Goal: Task Accomplishment & Management: Manage account settings

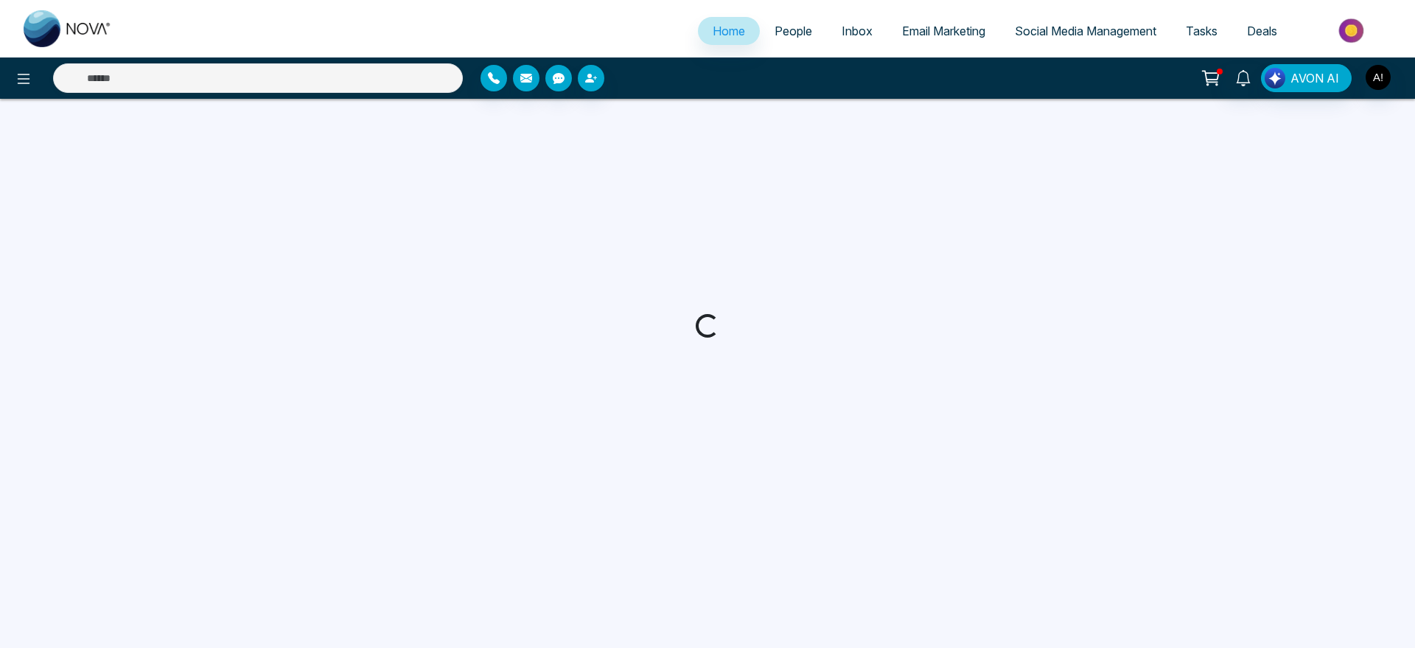
select select "*"
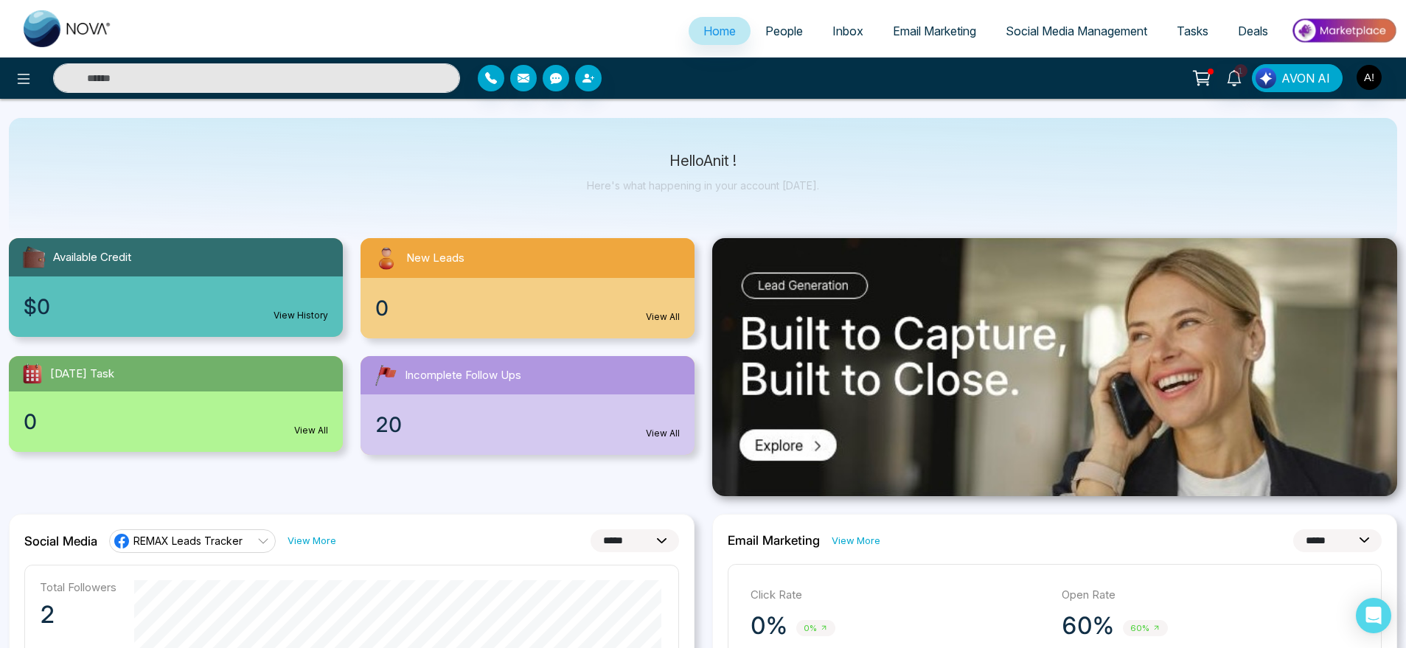
scroll to position [30, 0]
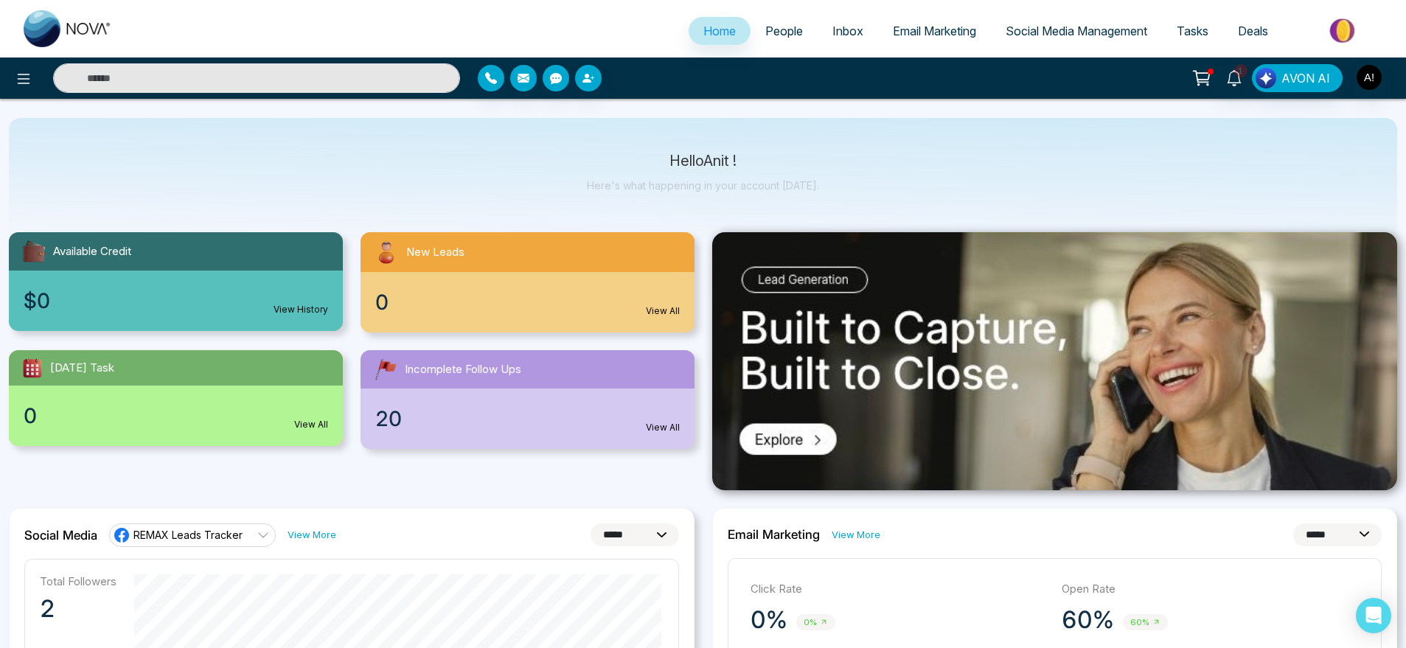
click at [783, 39] on link "People" at bounding box center [783, 31] width 67 height 28
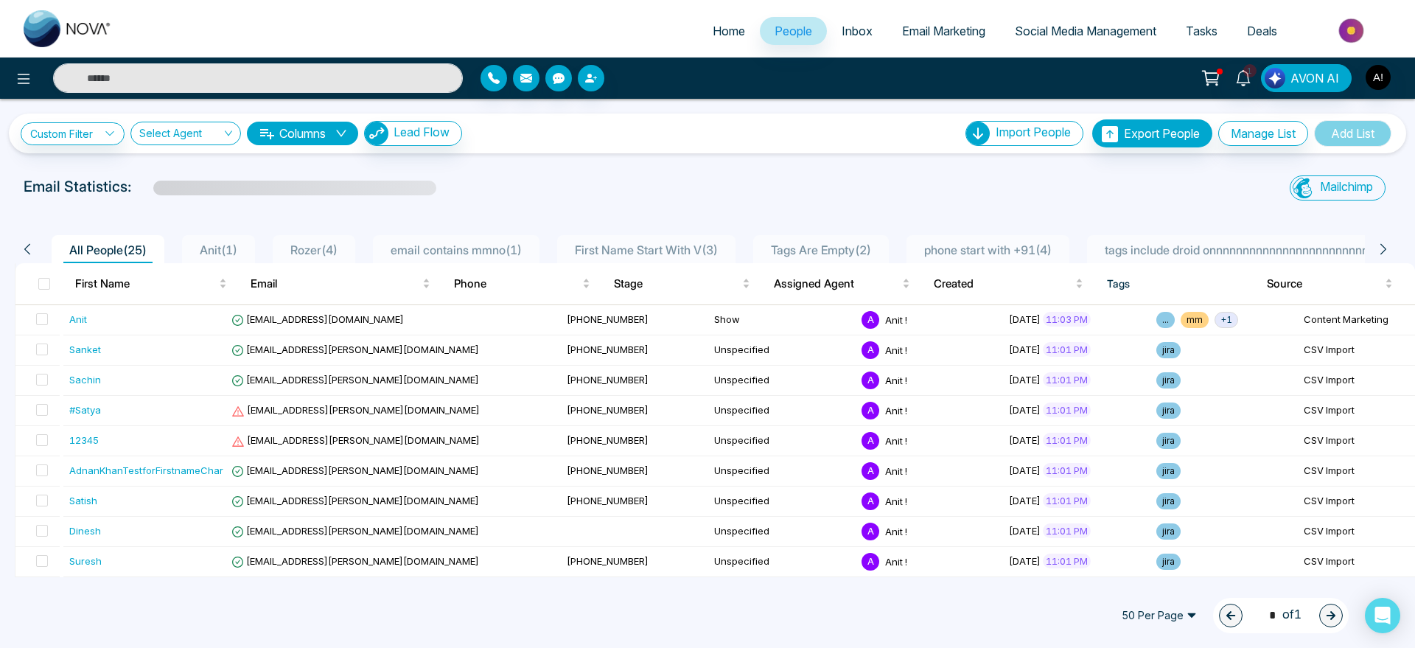
click at [849, 44] on link "Inbox" at bounding box center [857, 31] width 60 height 28
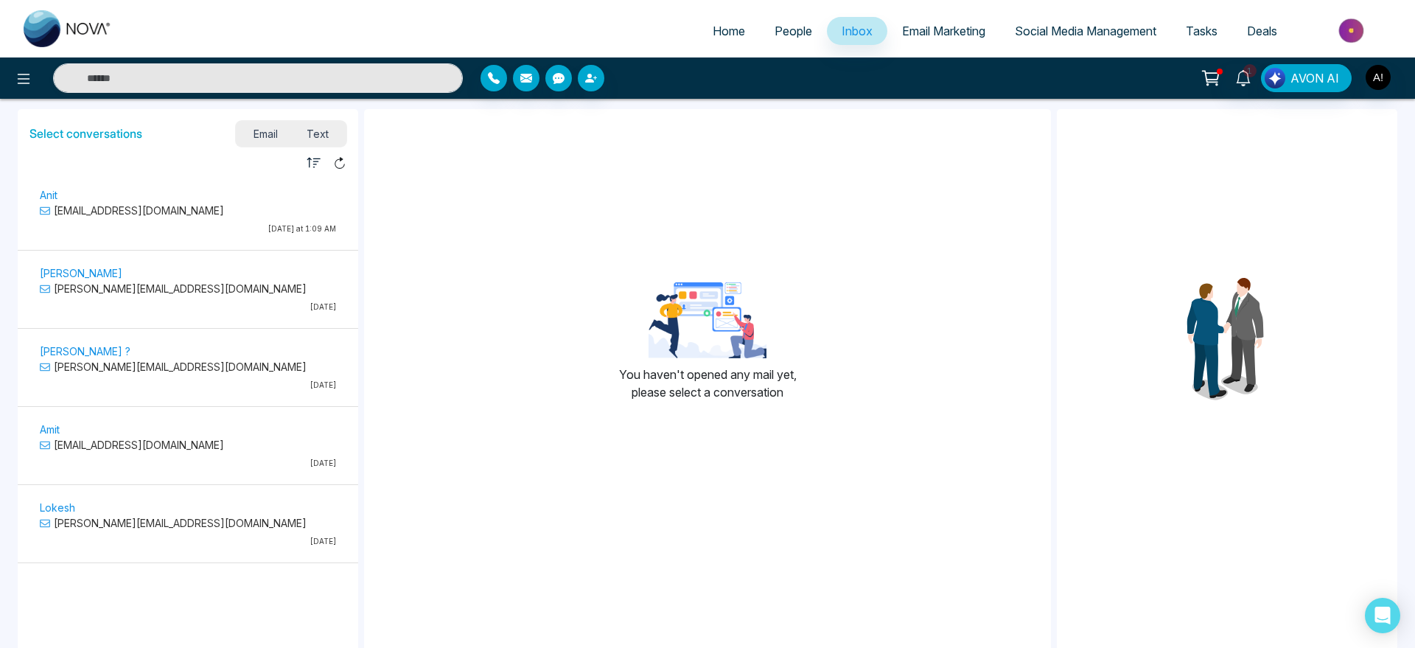
click at [939, 41] on link "Email Marketing" at bounding box center [943, 31] width 113 height 28
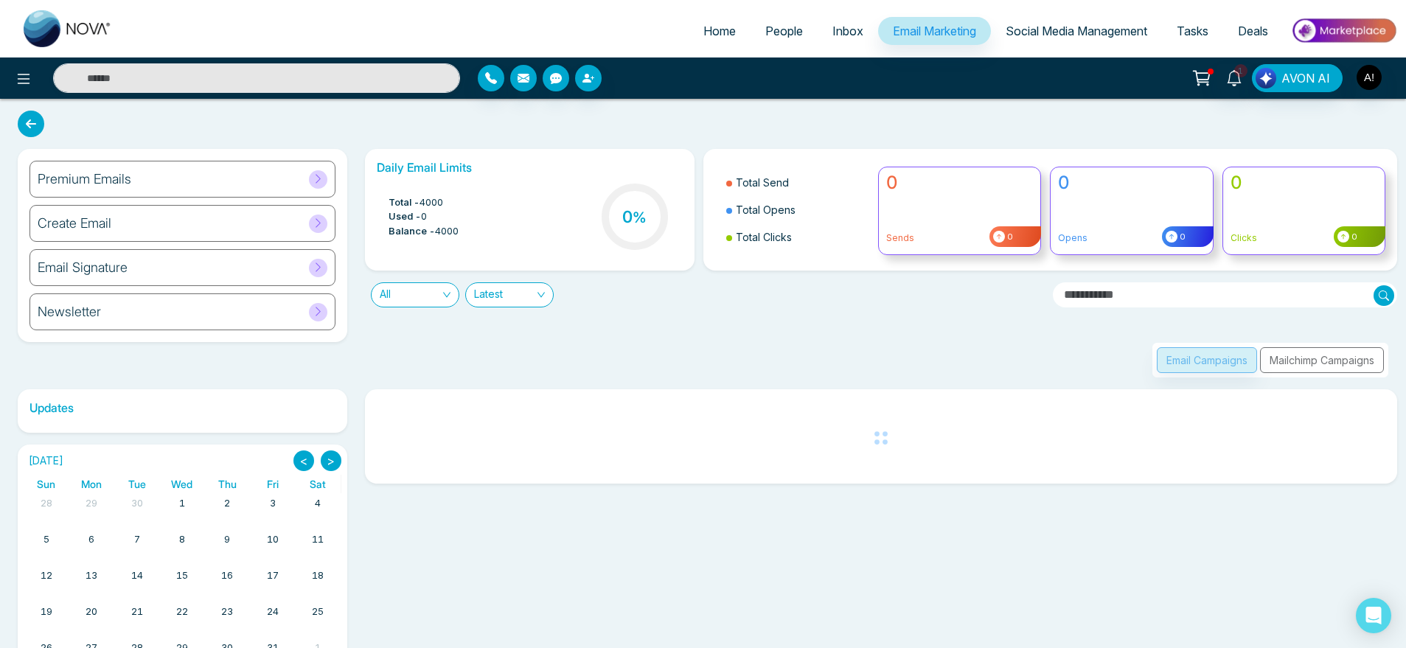
click at [1113, 19] on link "Social Media Management" at bounding box center [1076, 31] width 171 height 28
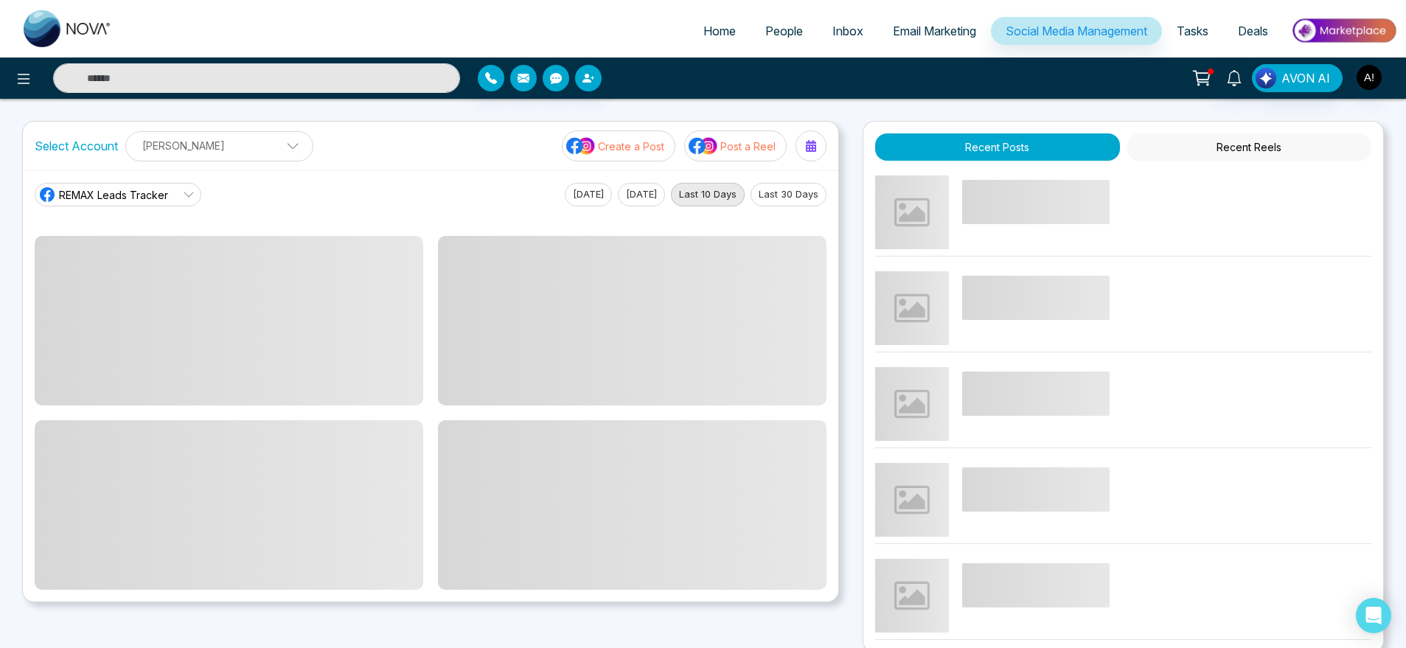
click at [1186, 33] on span "Tasks" at bounding box center [1192, 31] width 32 height 15
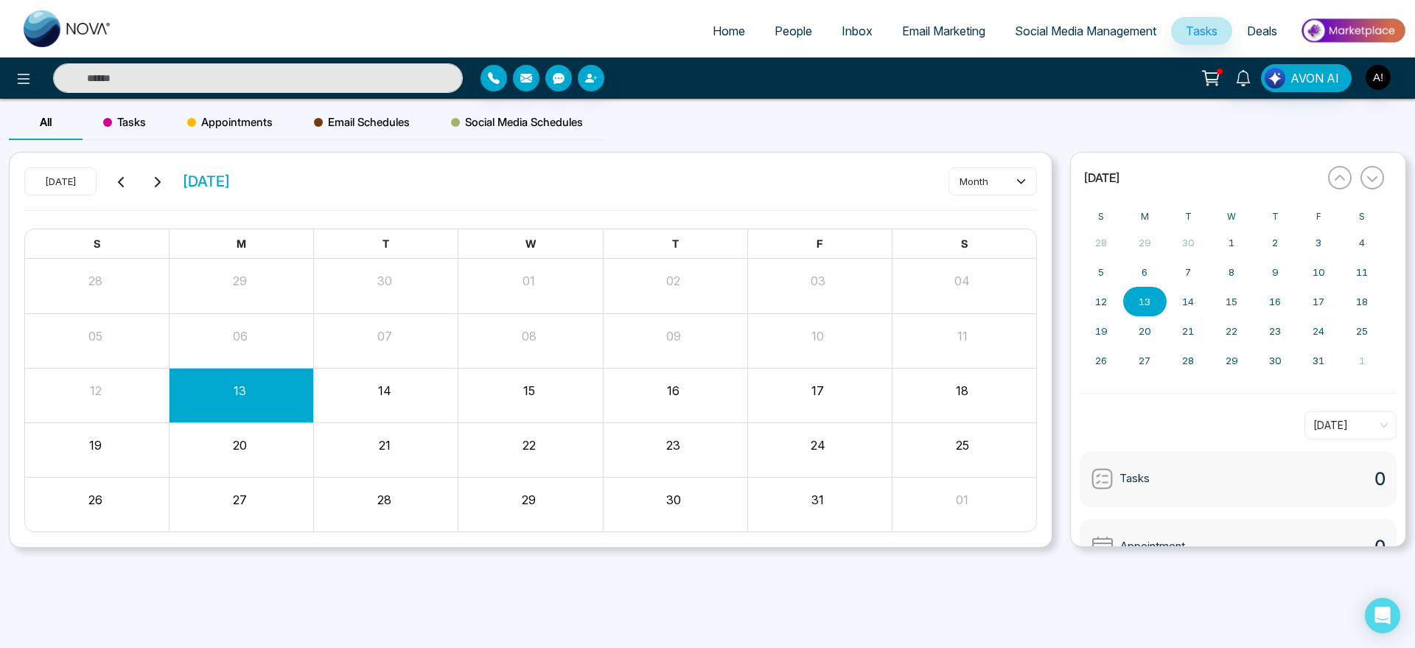
click at [1256, 39] on link "Deals" at bounding box center [1262, 31] width 60 height 28
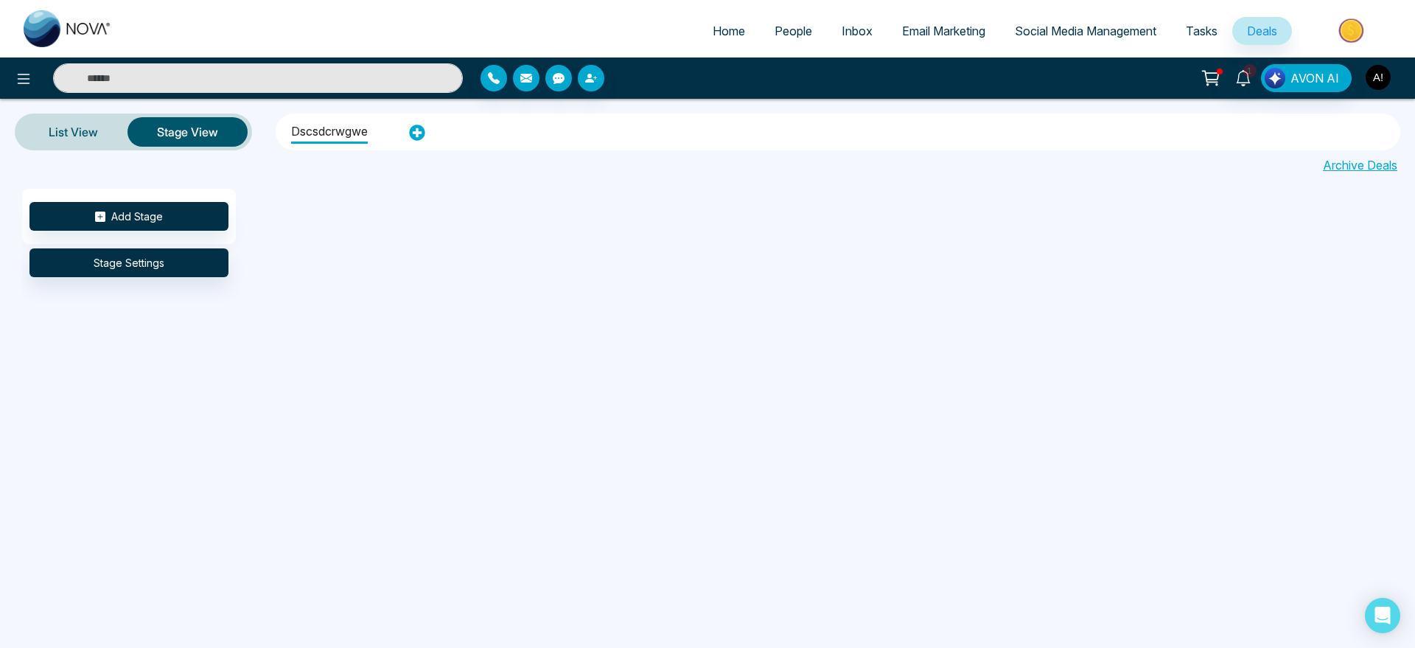
click at [1378, 88] on img "button" at bounding box center [1378, 77] width 25 height 25
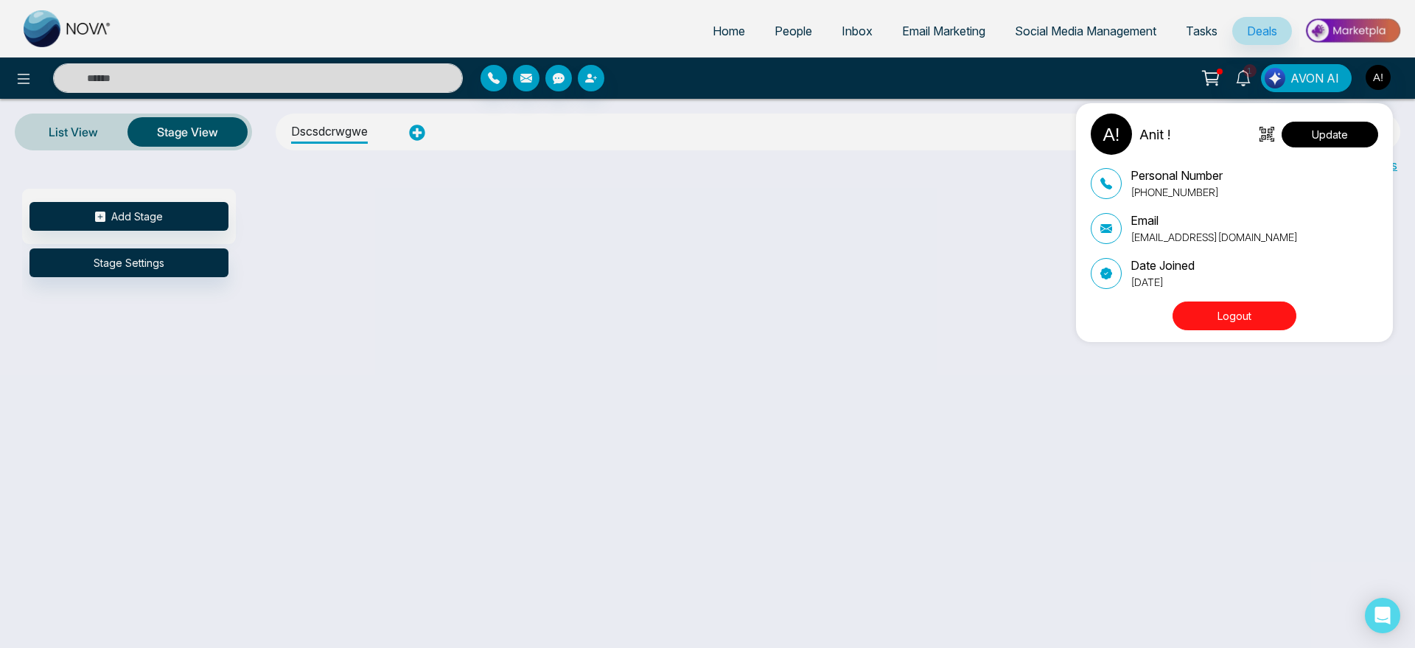
click at [1344, 141] on button "Update" at bounding box center [1330, 135] width 97 height 26
select select "***"
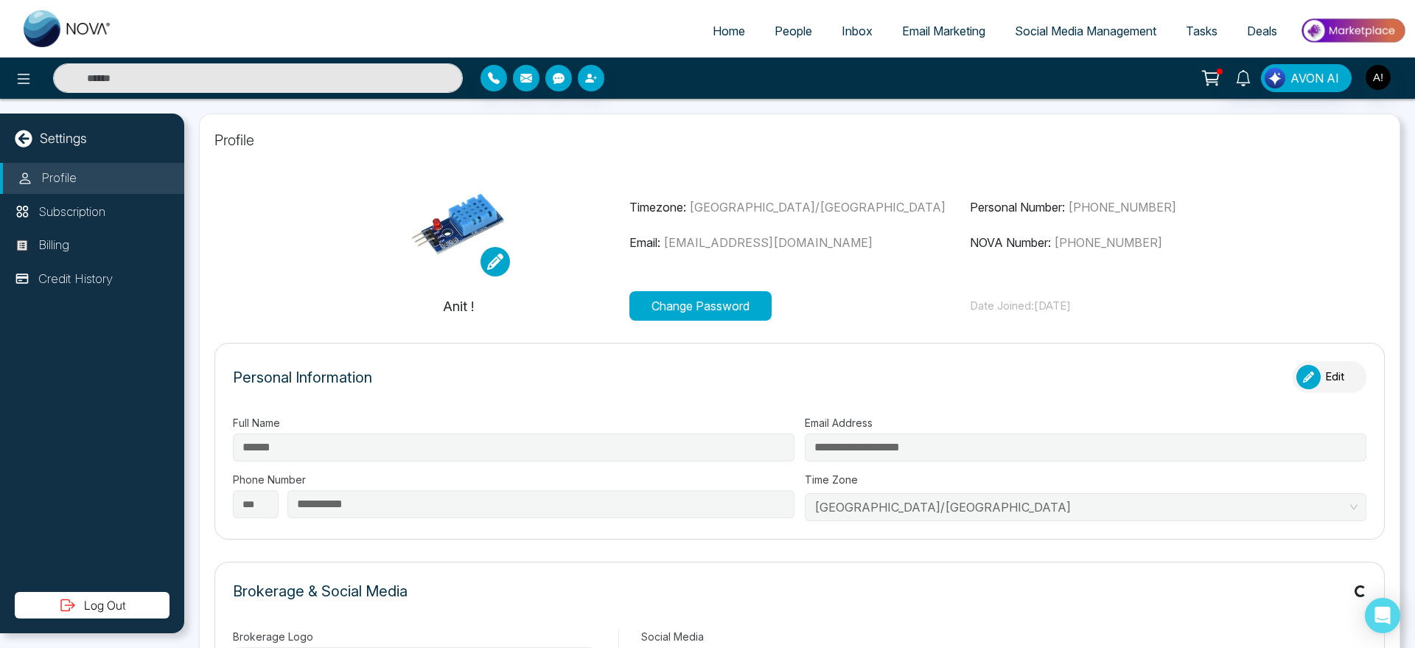
type input "******"
type input "**********"
click at [35, 80] on button at bounding box center [23, 77] width 29 height 29
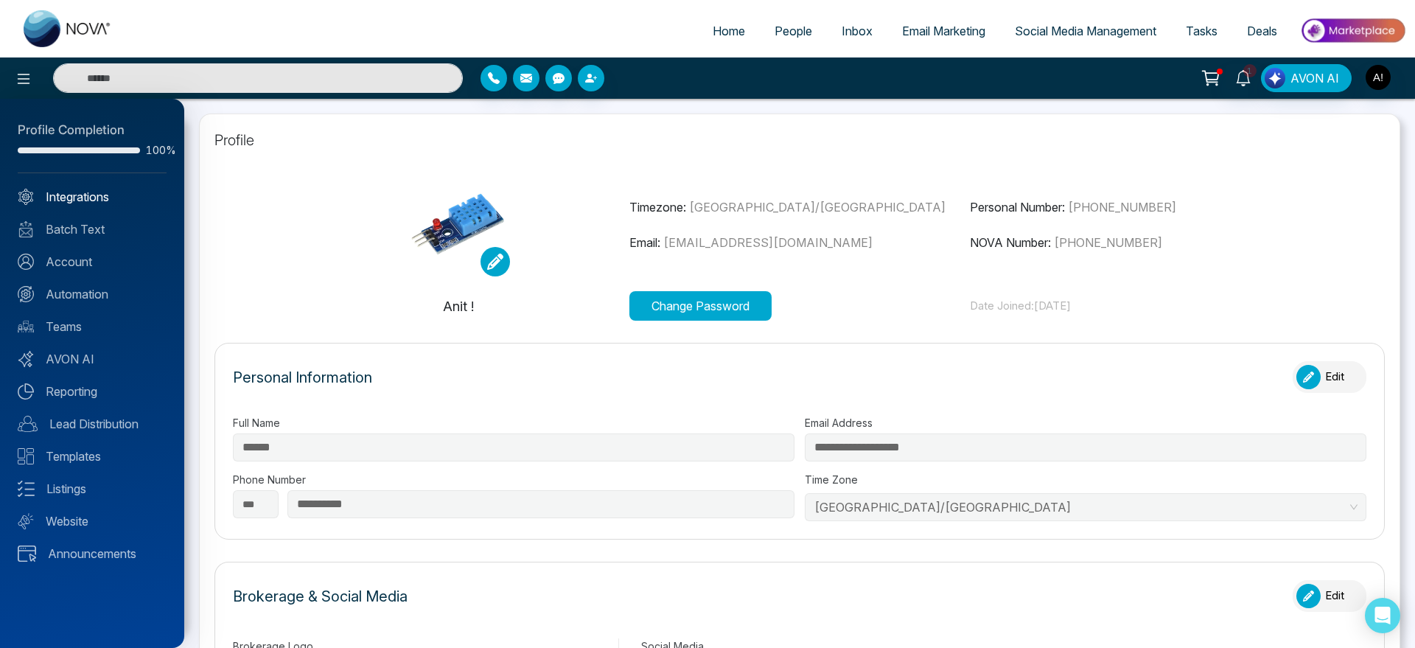
click at [123, 189] on link "Integrations" at bounding box center [92, 197] width 149 height 18
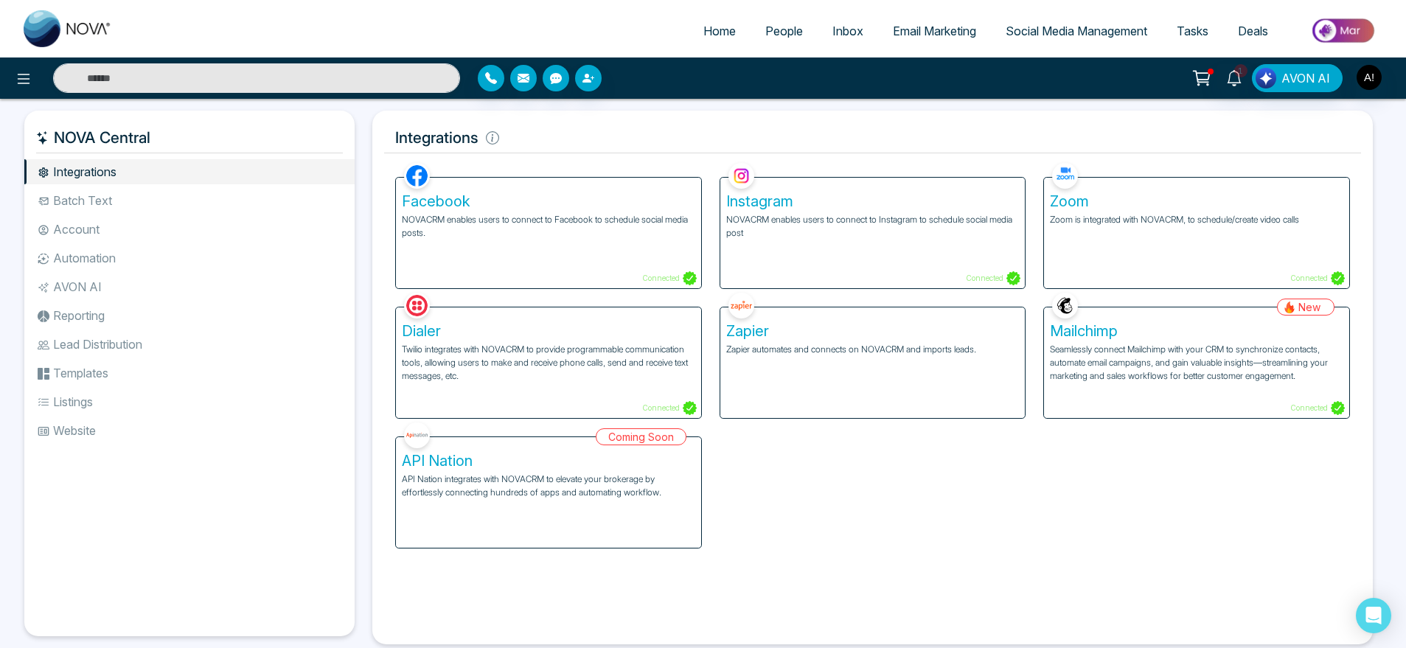
click at [101, 210] on li "Batch Text" at bounding box center [189, 200] width 330 height 25
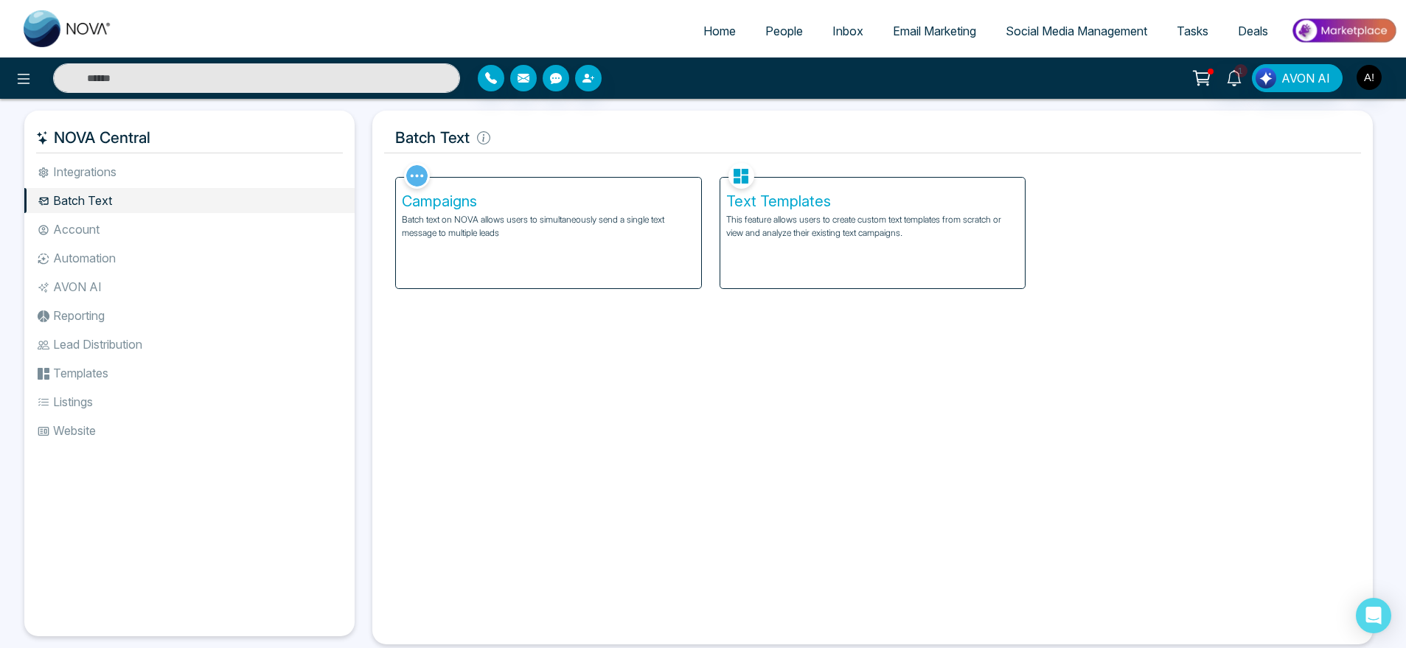
click at [105, 234] on li "Account" at bounding box center [189, 229] width 330 height 25
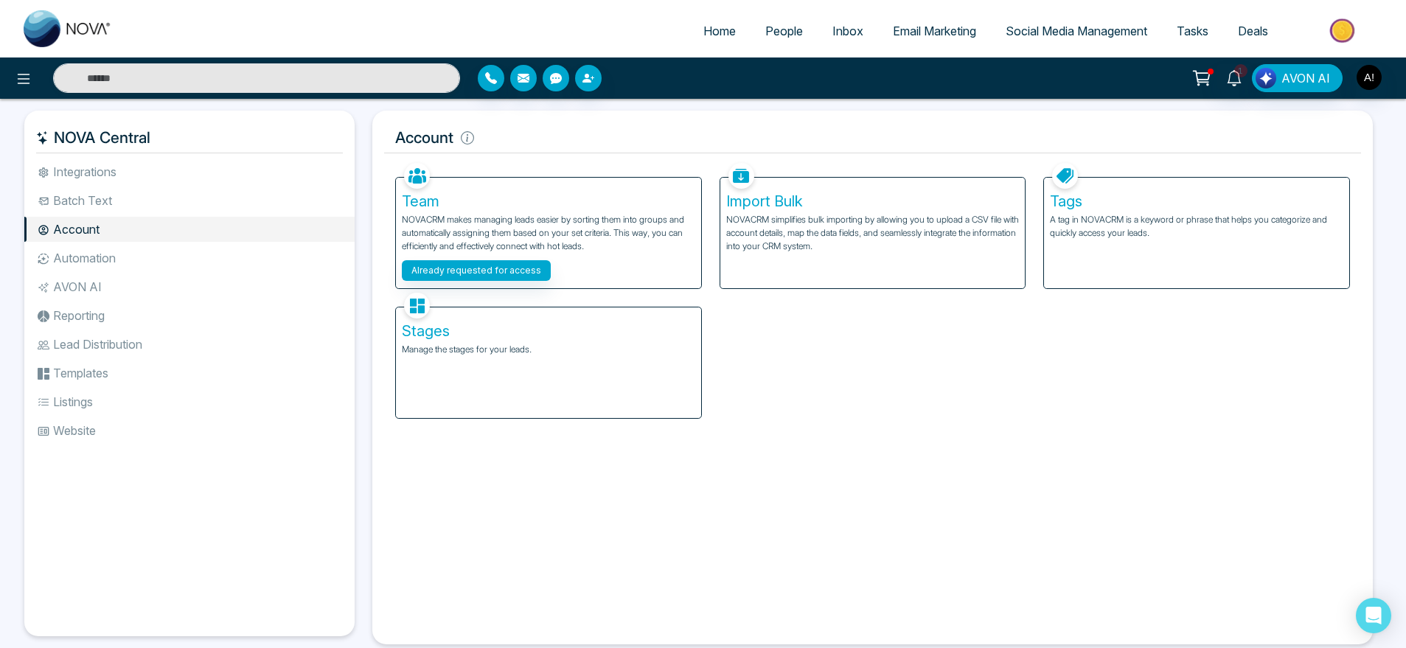
click at [134, 259] on li "Automation" at bounding box center [189, 257] width 330 height 25
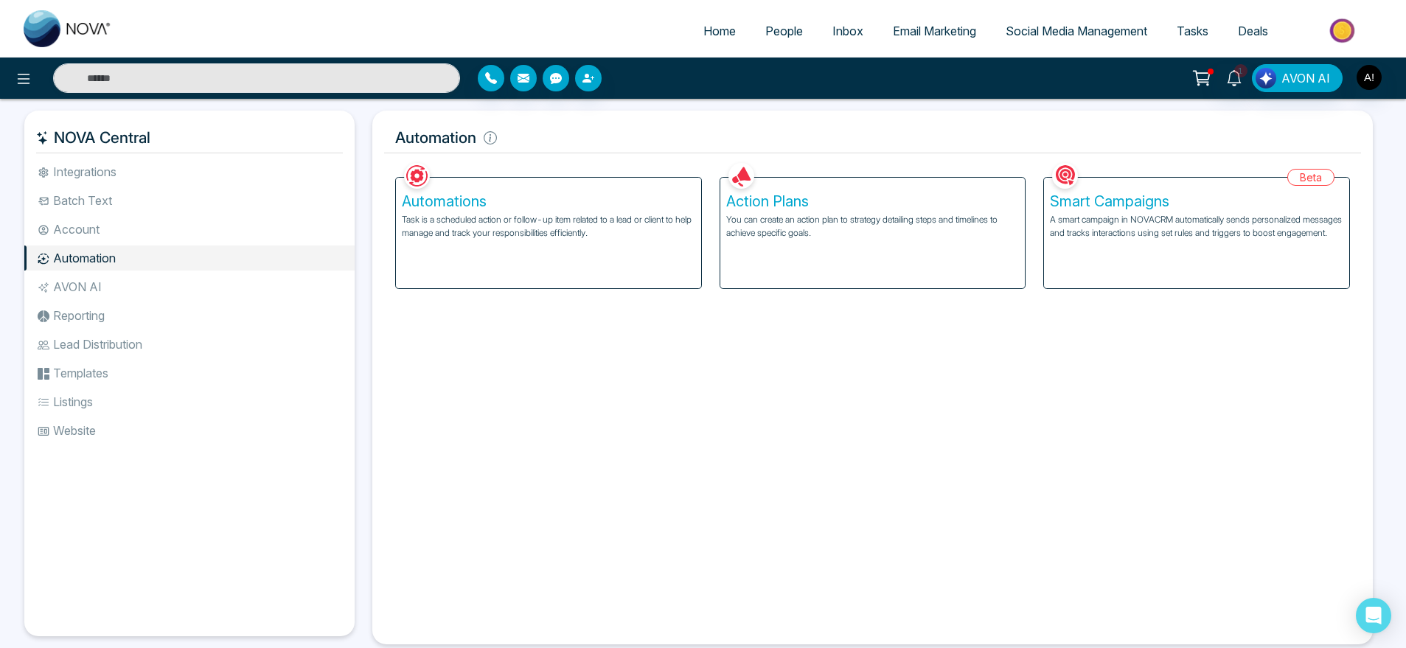
click at [111, 301] on ul "Integrations Batch Text Account Automation AVON AI Reporting Lead Distribution …" at bounding box center [189, 385] width 330 height 453
click at [105, 316] on li "Reporting" at bounding box center [189, 315] width 330 height 25
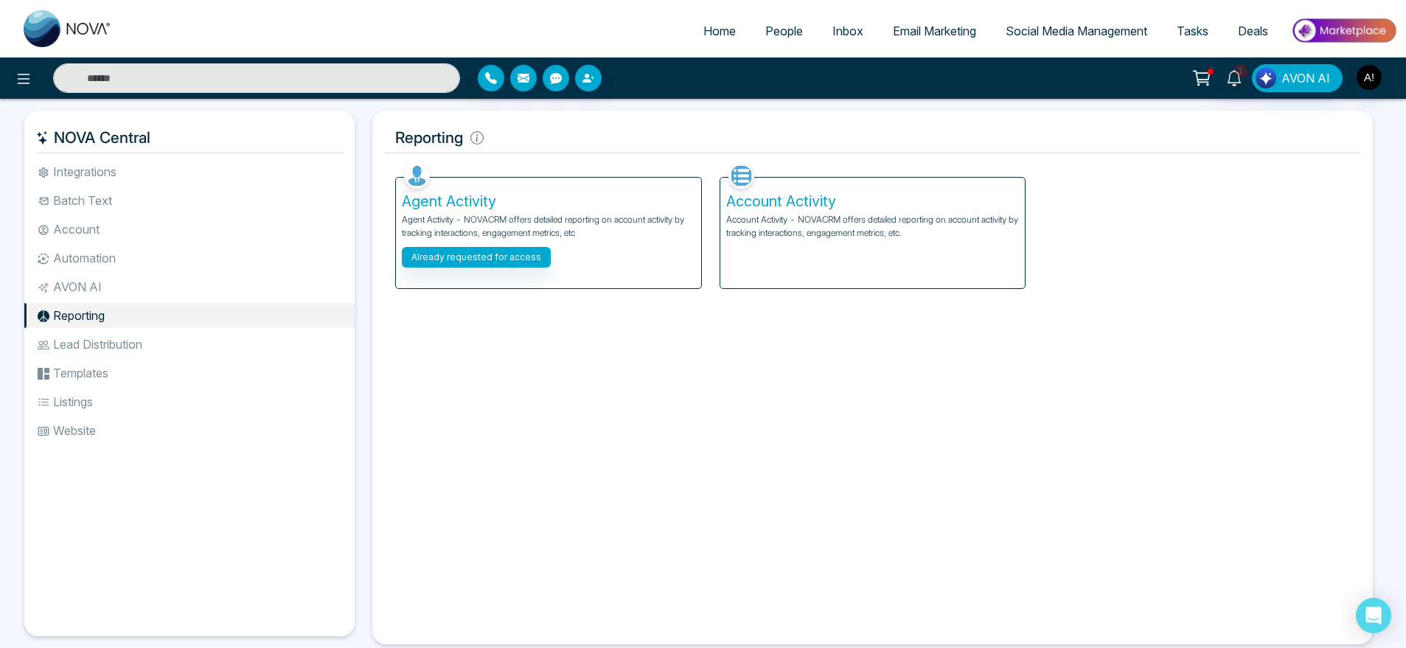
click at [110, 371] on li "Templates" at bounding box center [189, 372] width 330 height 25
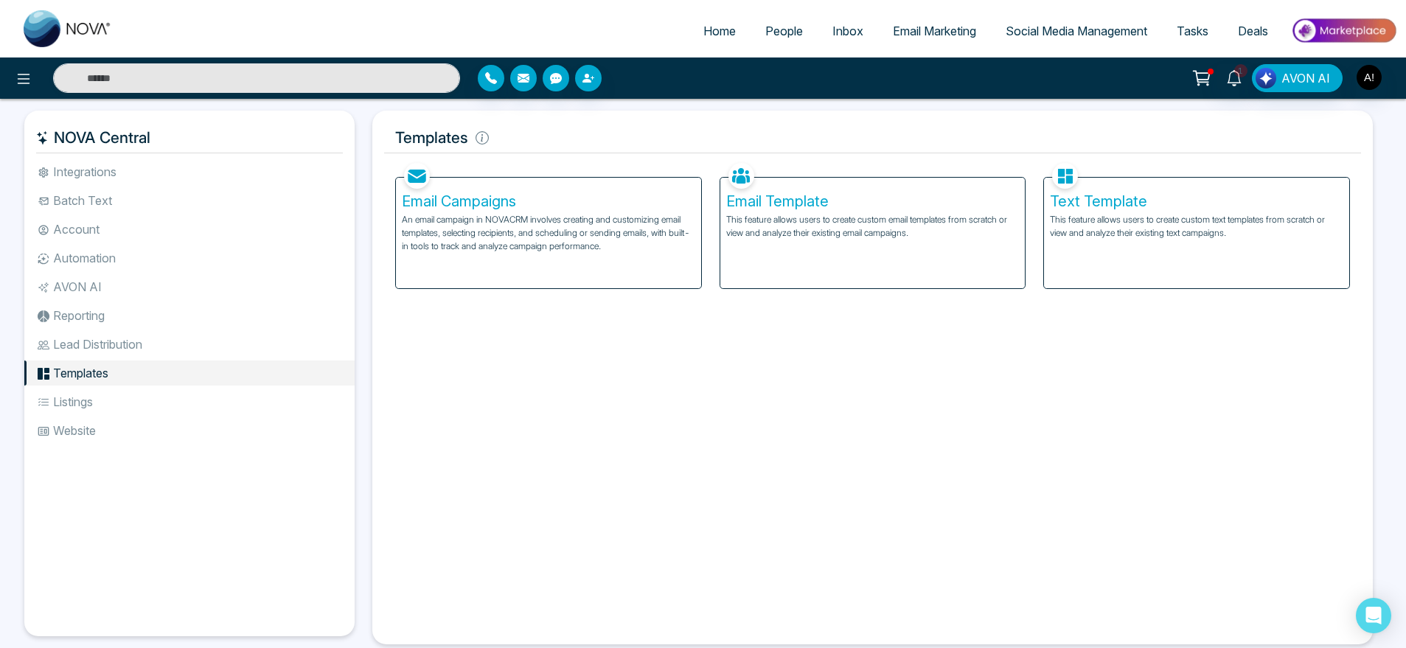
click at [108, 336] on li "Lead Distribution" at bounding box center [189, 344] width 330 height 25
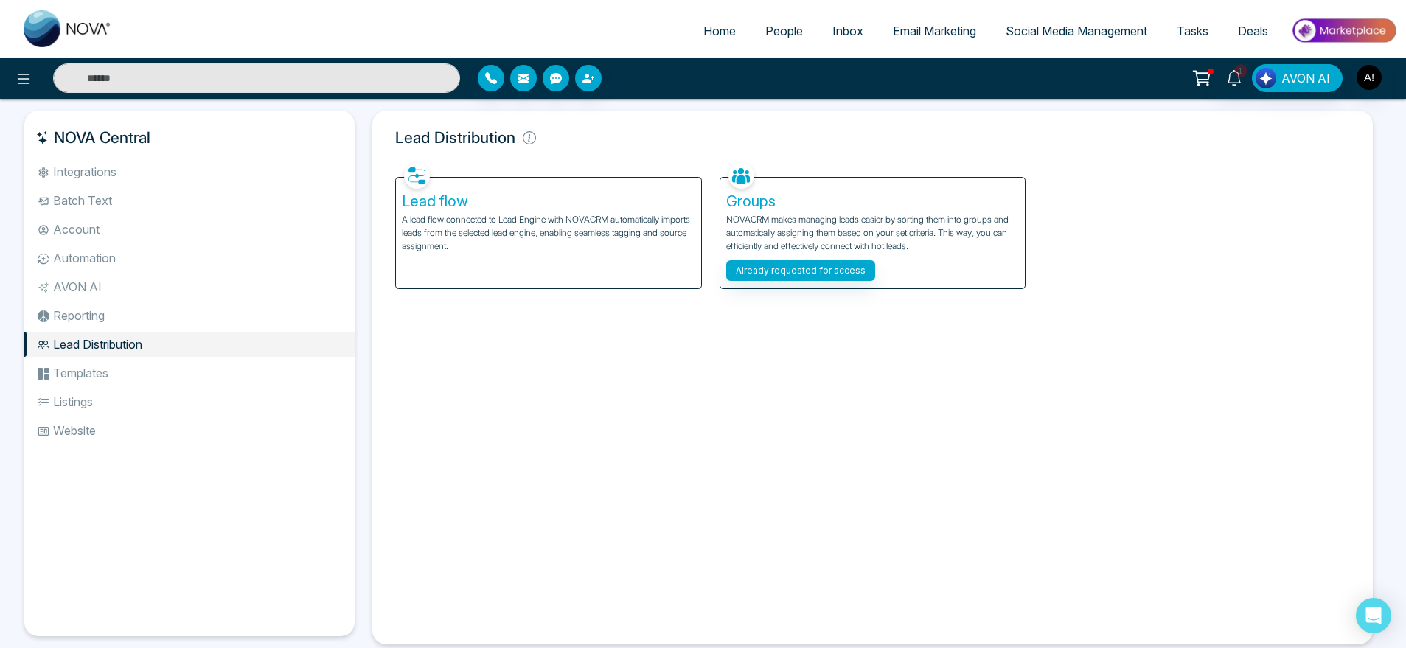
click at [102, 399] on li "Listings" at bounding box center [189, 401] width 330 height 25
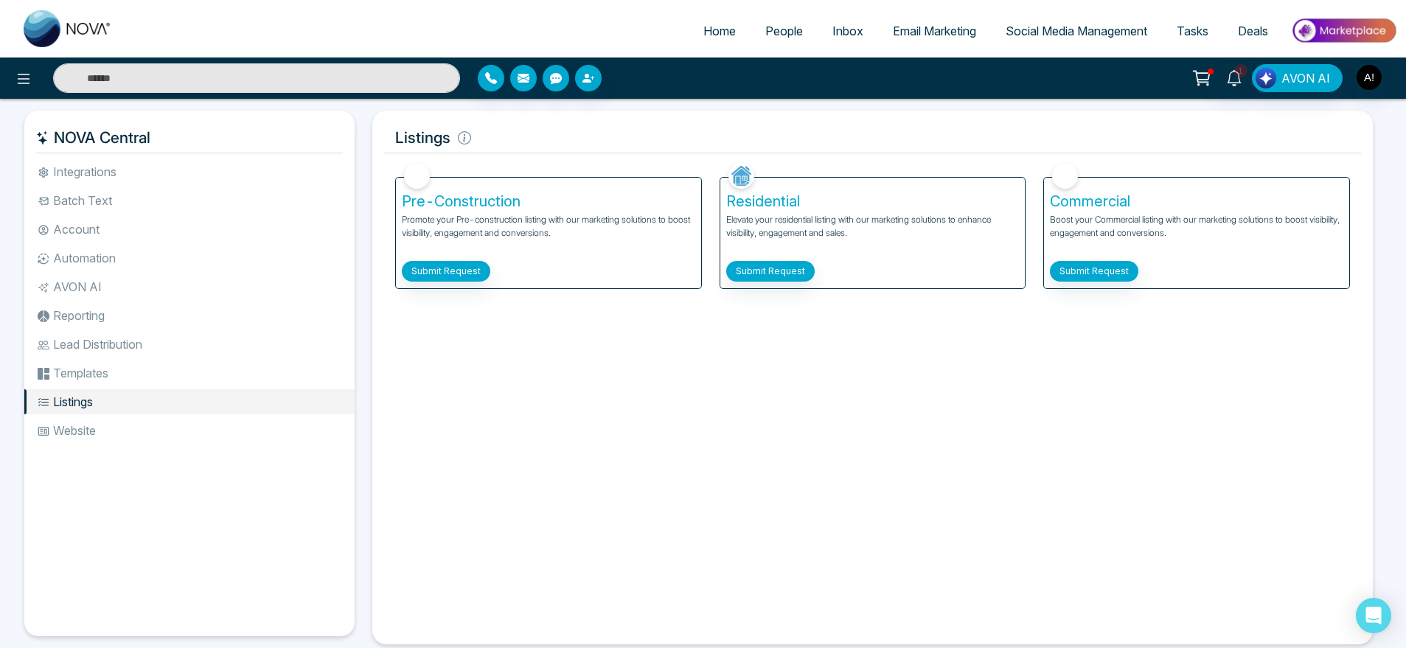
click at [118, 179] on li "Integrations" at bounding box center [189, 171] width 330 height 25
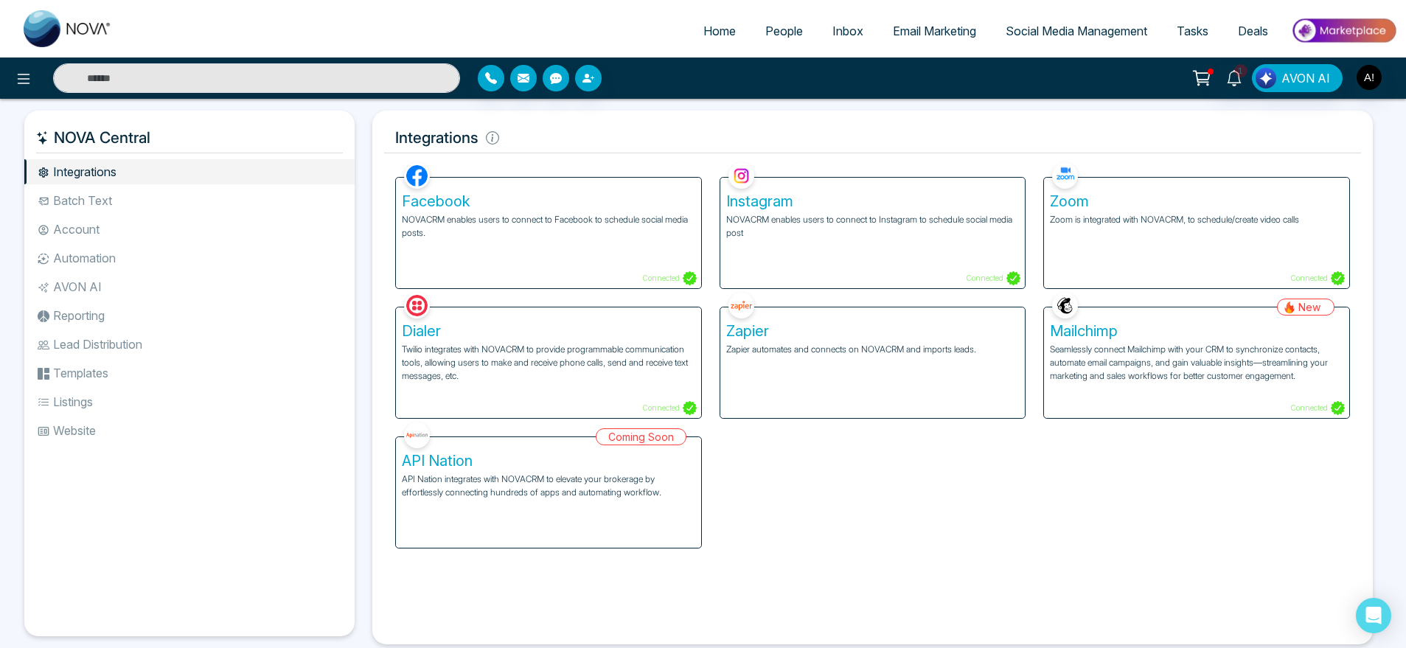
click at [688, 31] on link "Home" at bounding box center [719, 31] width 62 height 28
select select "*"
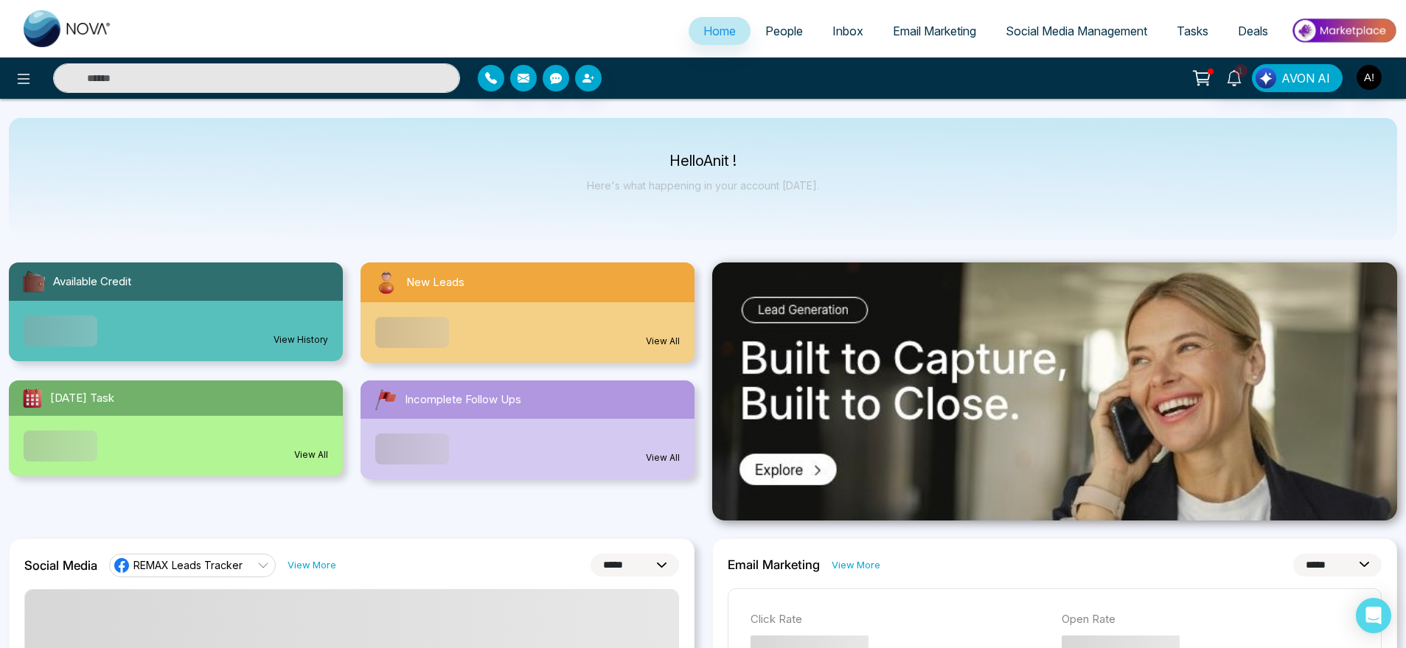
click at [1102, 27] on span "Social Media Management" at bounding box center [1076, 31] width 142 height 15
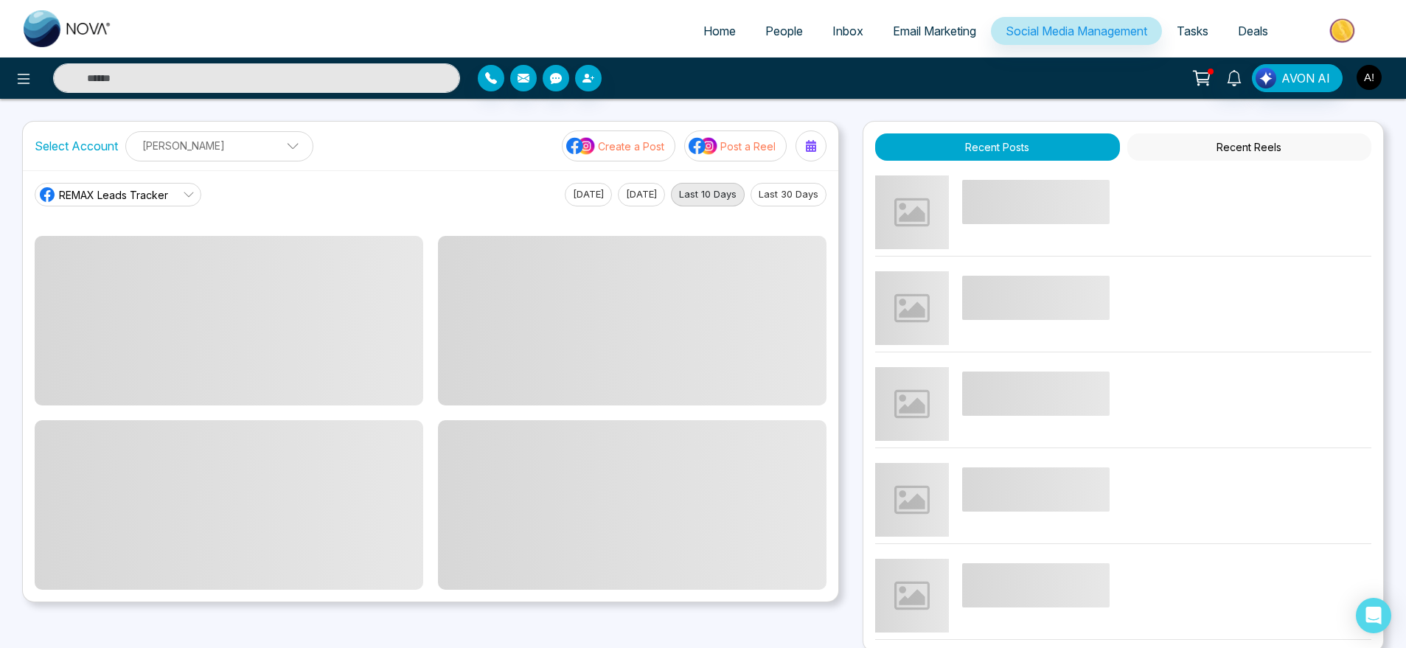
click at [1380, 79] on img "button" at bounding box center [1368, 77] width 25 height 25
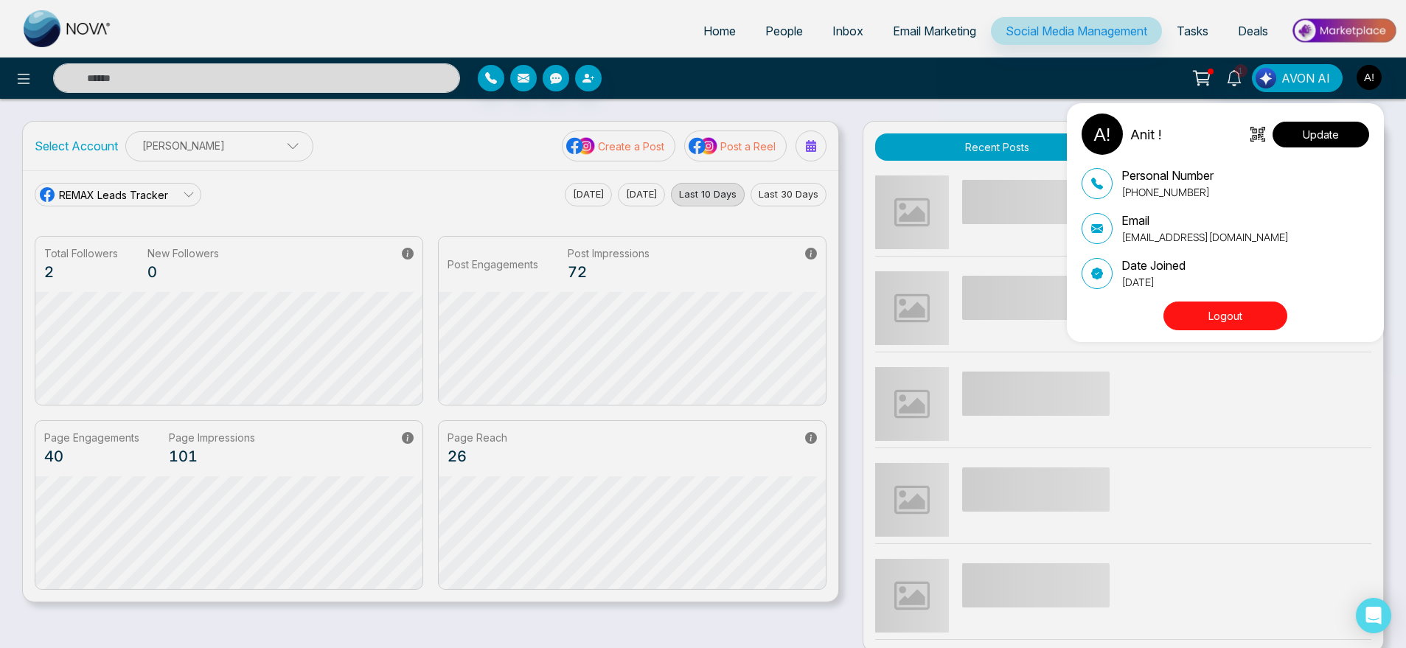
click at [1346, 122] on button "Update" at bounding box center [1320, 135] width 97 height 26
select select "***"
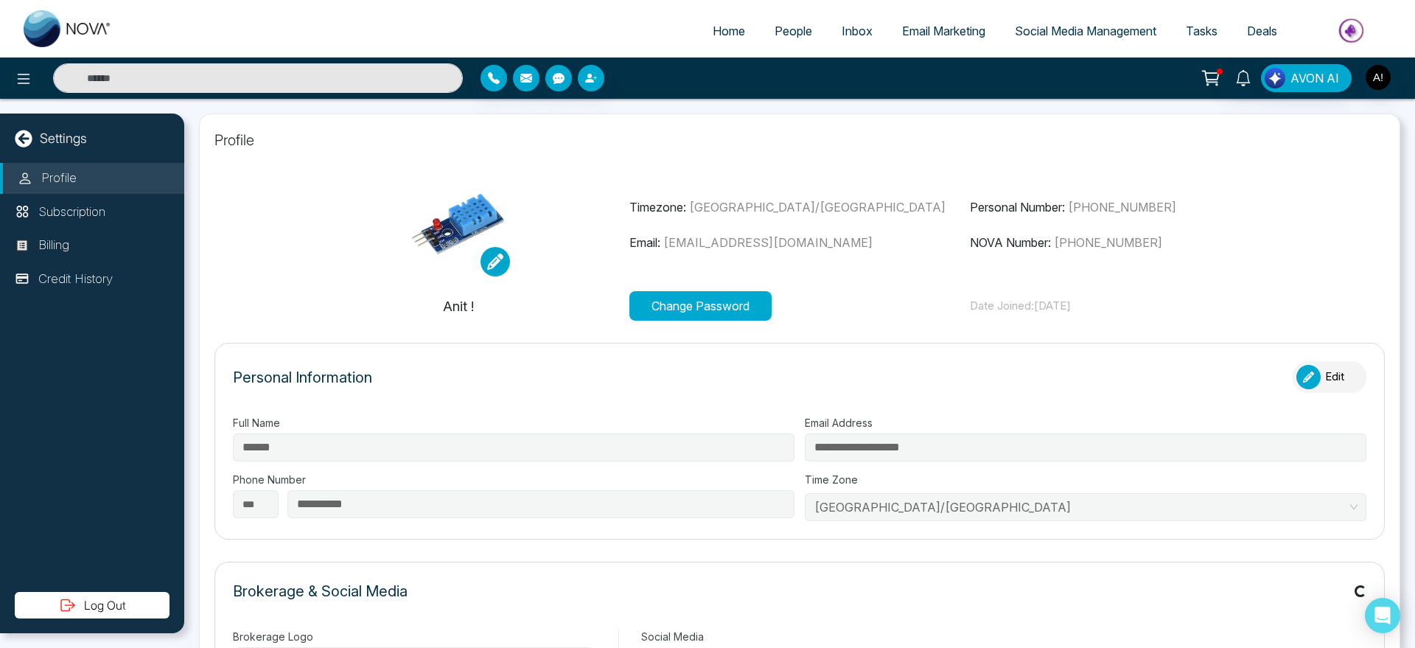
type input "******"
type input "**********"
click at [708, 40] on link "Home" at bounding box center [729, 31] width 62 height 28
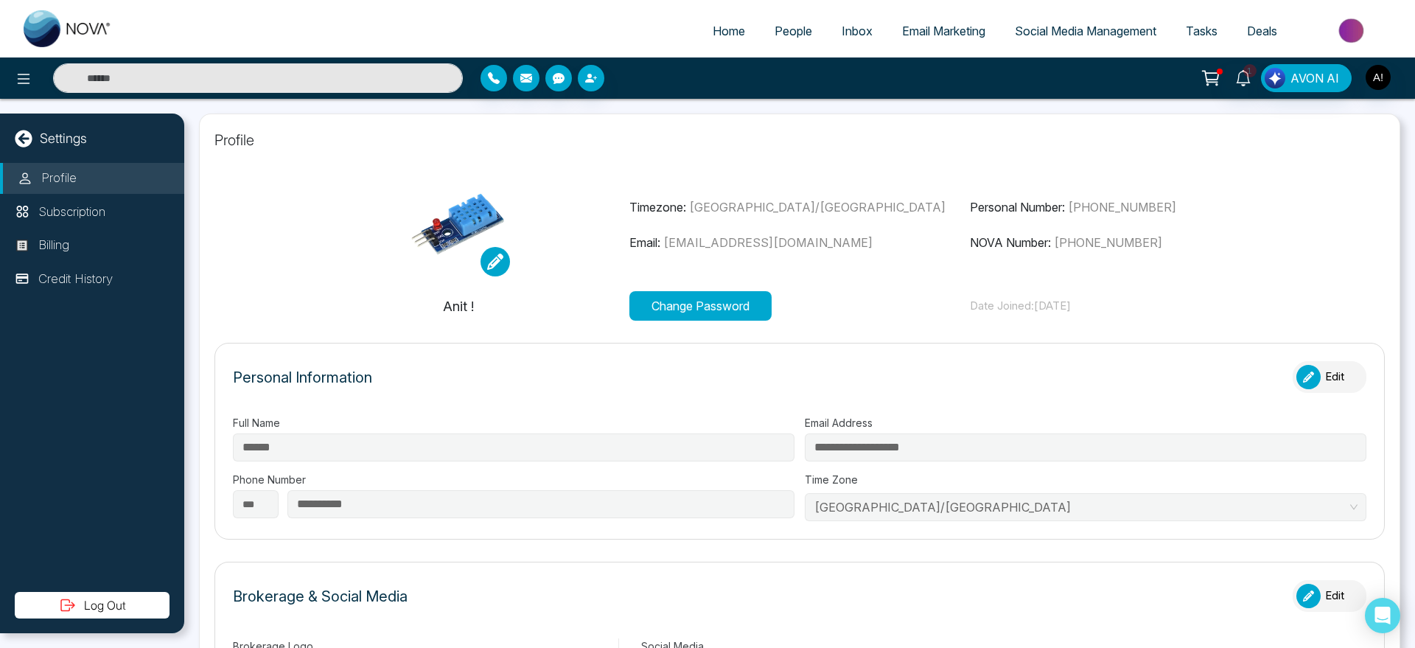
select select "*"
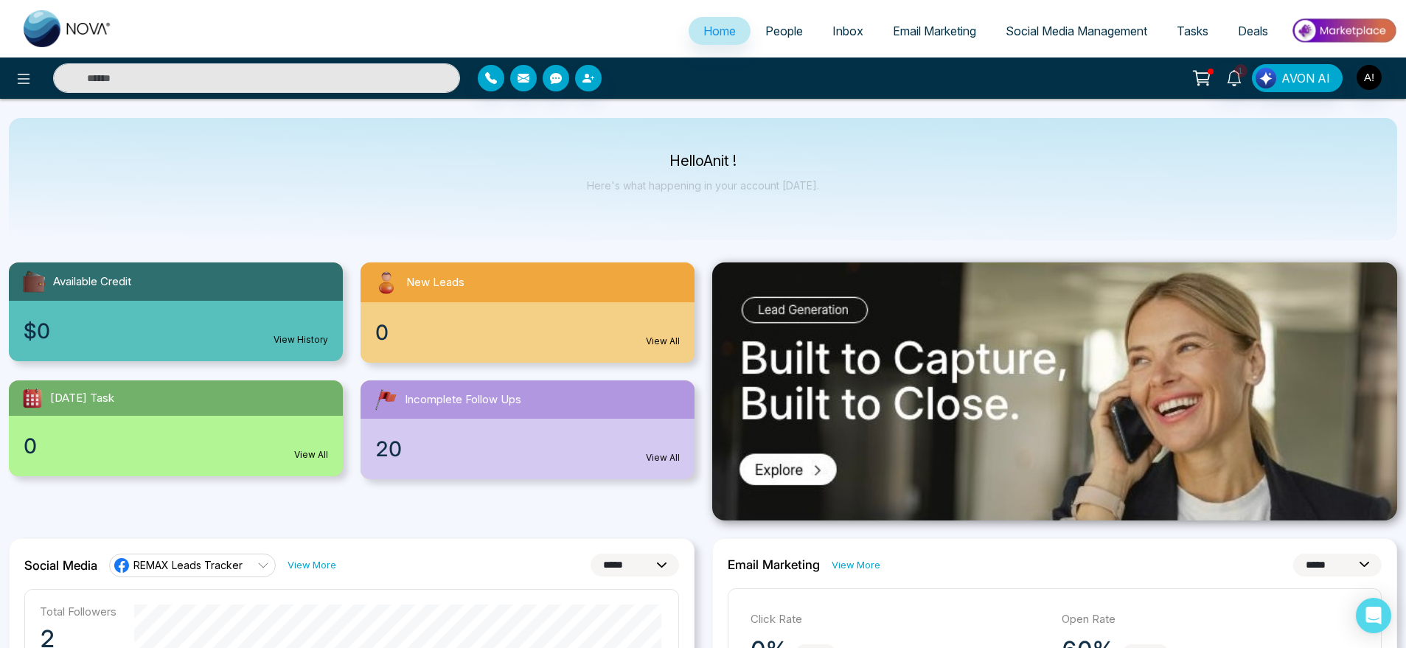
click at [792, 36] on span "People" at bounding box center [784, 31] width 38 height 15
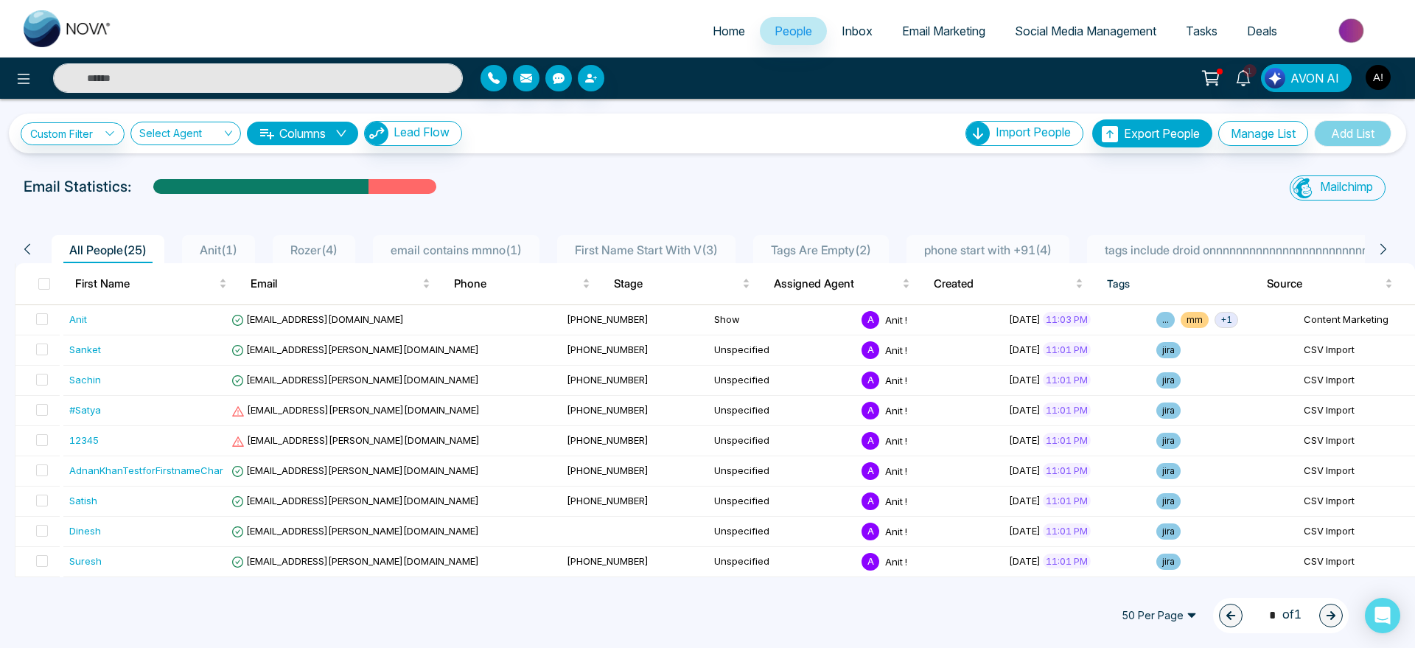
click at [924, 33] on span "Email Marketing" at bounding box center [943, 31] width 83 height 15
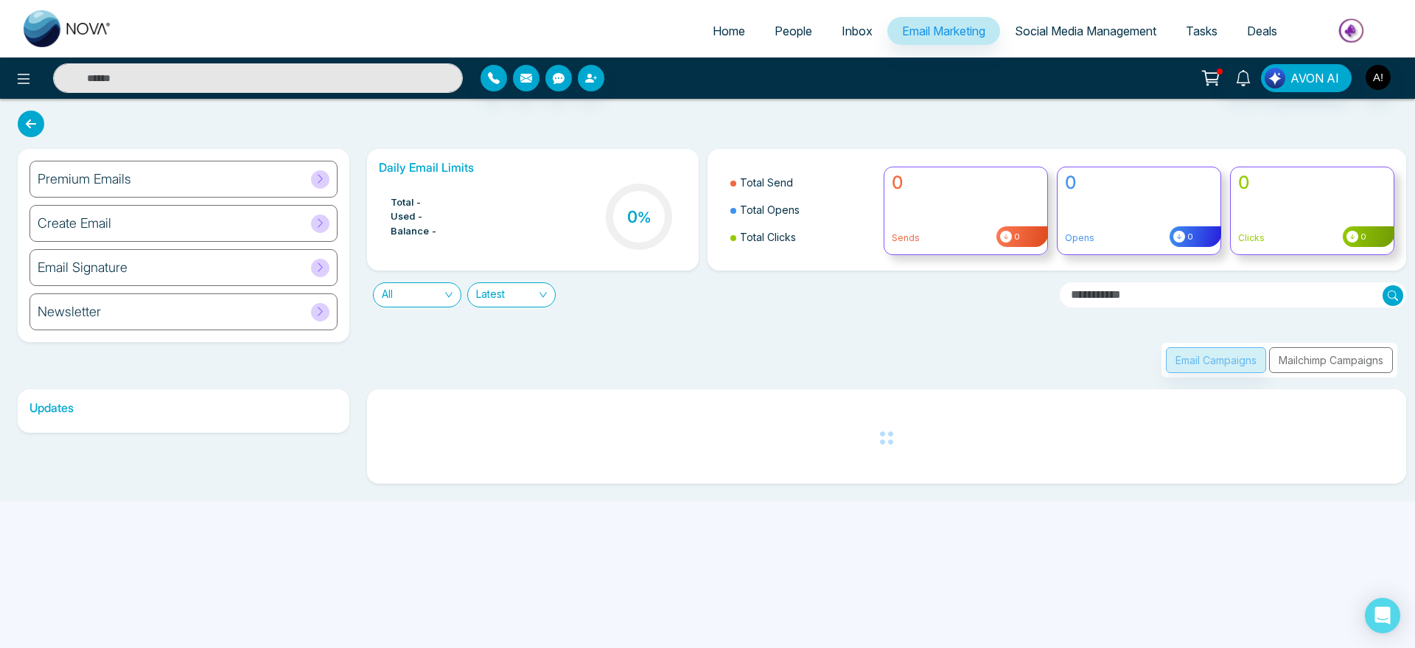
click at [713, 28] on span "Home" at bounding box center [729, 31] width 32 height 15
select select "*"
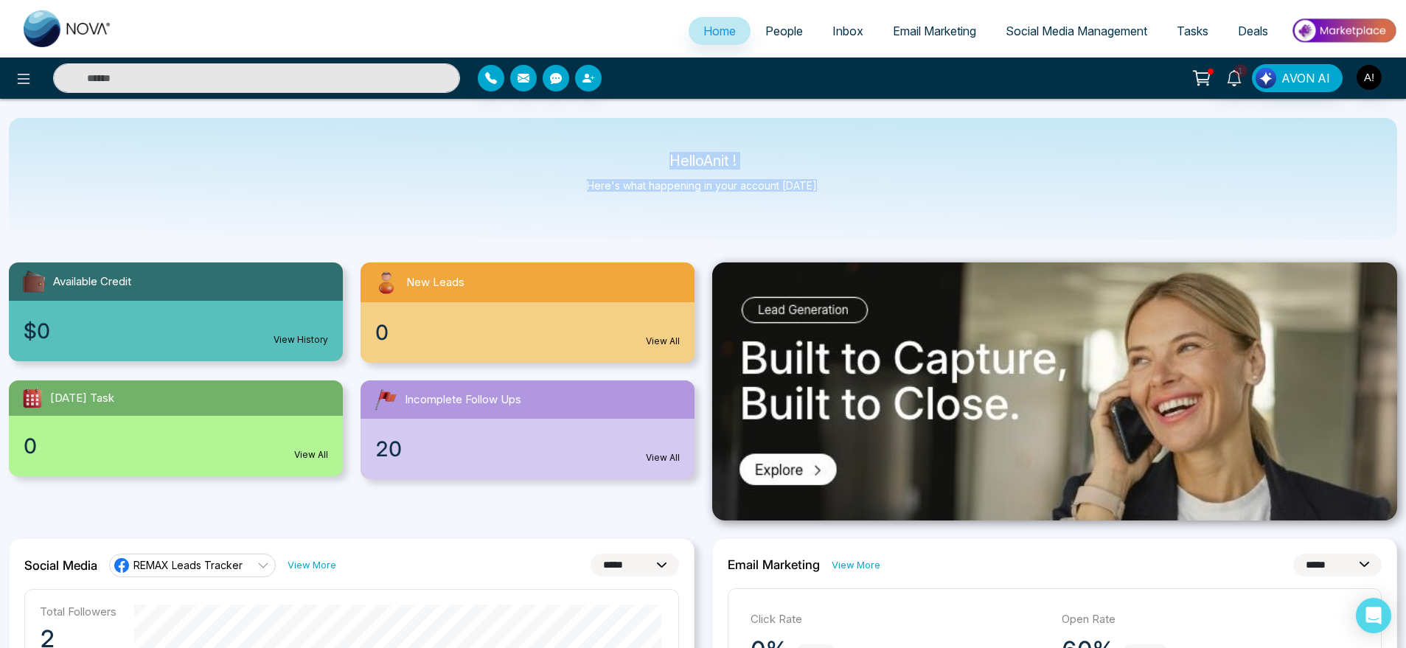
drag, startPoint x: 655, startPoint y: 163, endPoint x: 846, endPoint y: 205, distance: 196.2
click at [846, 205] on div "Hello Anit ! Here's what happening in your account today." at bounding box center [703, 179] width 1388 height 122
drag, startPoint x: 846, startPoint y: 205, endPoint x: 571, endPoint y: 133, distance: 284.3
click at [571, 133] on div "Hello Anit ! Here's what happening in your account today." at bounding box center [703, 179] width 1388 height 122
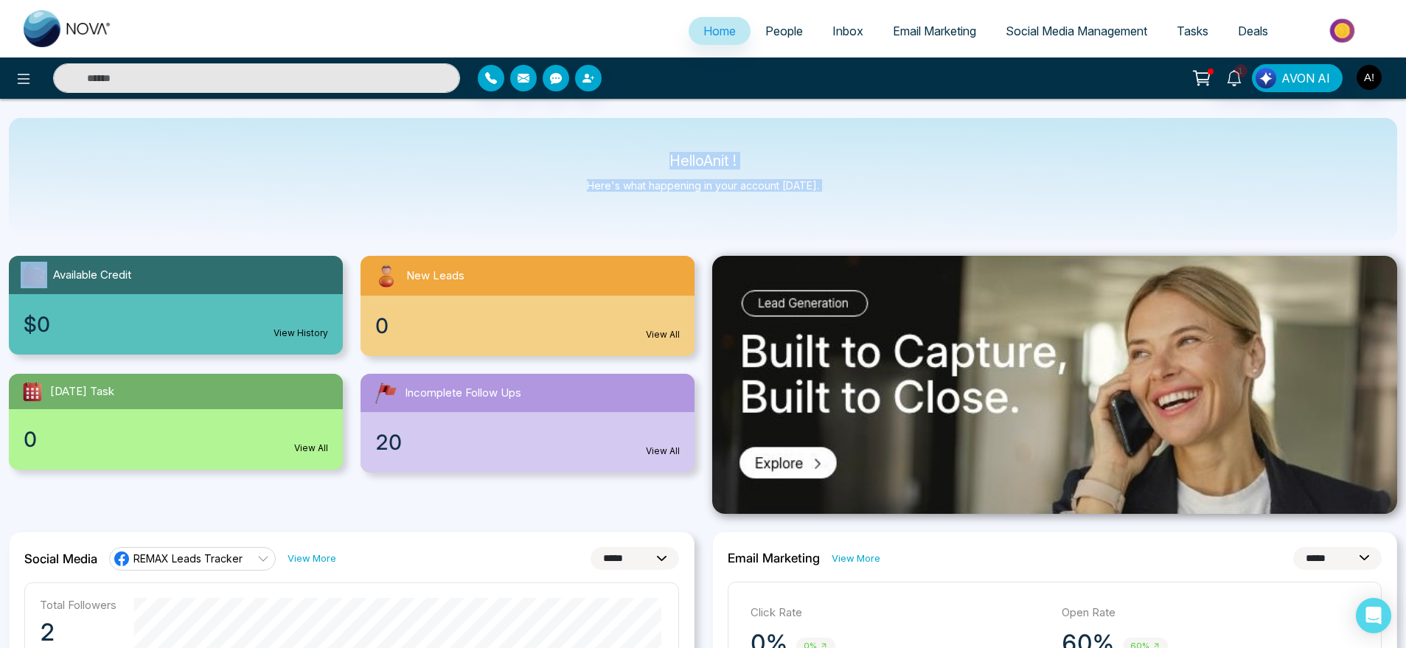
scroll to position [10, 0]
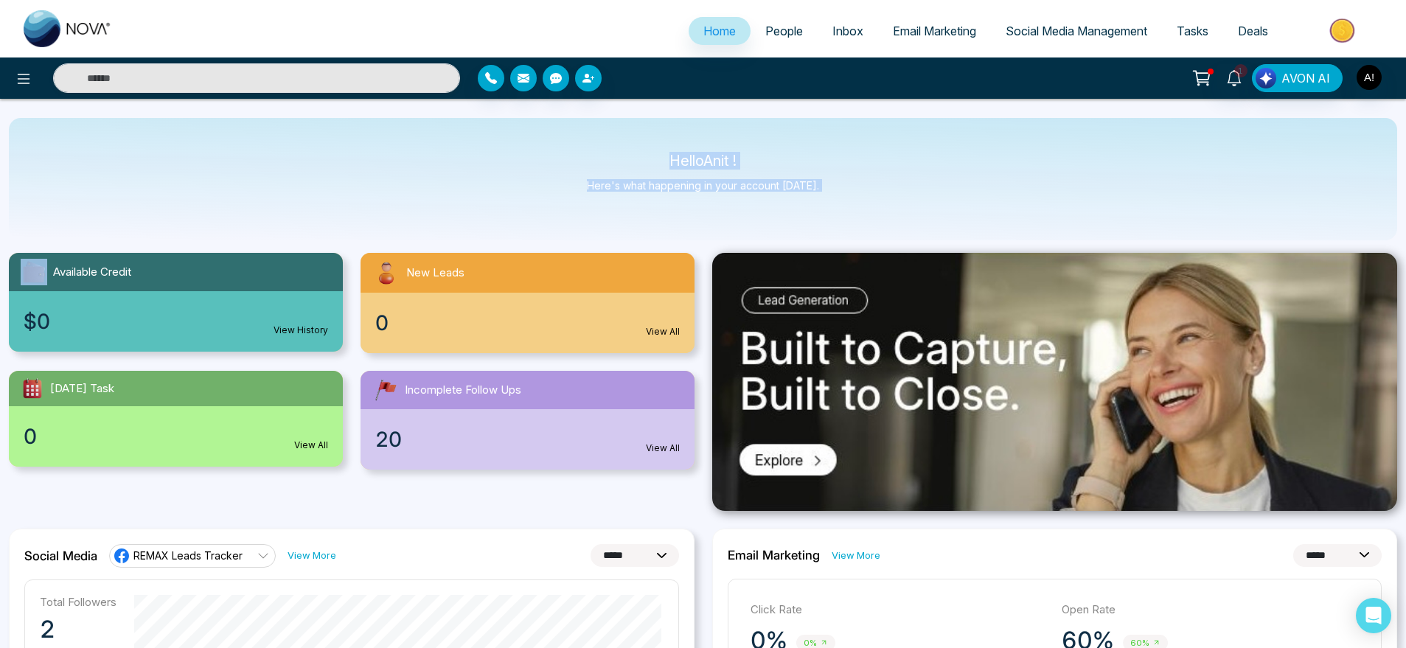
click at [852, 194] on div "Hello Anit ! Here's what happening in your account today." at bounding box center [703, 179] width 1388 height 122
drag, startPoint x: 852, startPoint y: 194, endPoint x: 599, endPoint y: 139, distance: 258.8
click at [599, 139] on div "Hello Anit ! Here's what happening in your account today." at bounding box center [703, 179] width 1388 height 122
drag, startPoint x: 653, startPoint y: 156, endPoint x: 819, endPoint y: 195, distance: 170.2
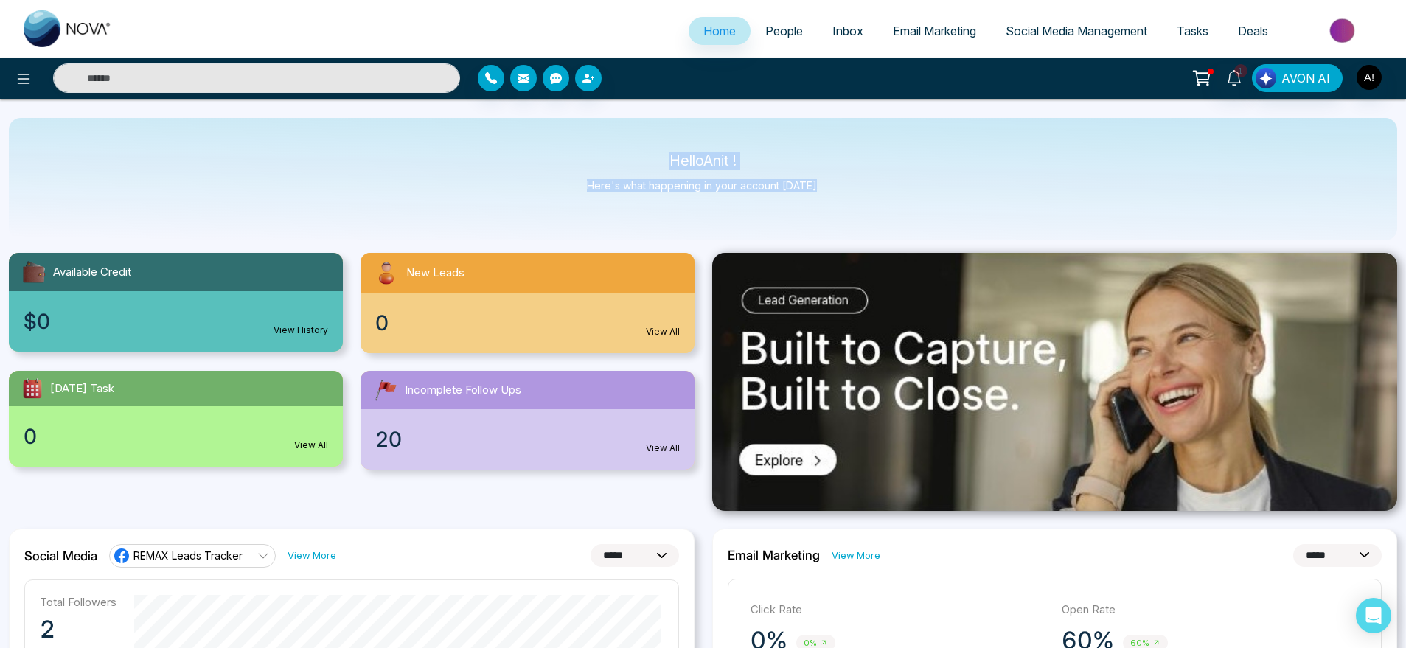
click at [819, 195] on div "Hello Anit ! Here's what happening in your account today." at bounding box center [703, 179] width 1388 height 122
drag, startPoint x: 819, startPoint y: 195, endPoint x: 617, endPoint y: 142, distance: 208.8
click at [617, 142] on div "Hello Anit ! Here's what happening in your account today." at bounding box center [703, 179] width 1388 height 122
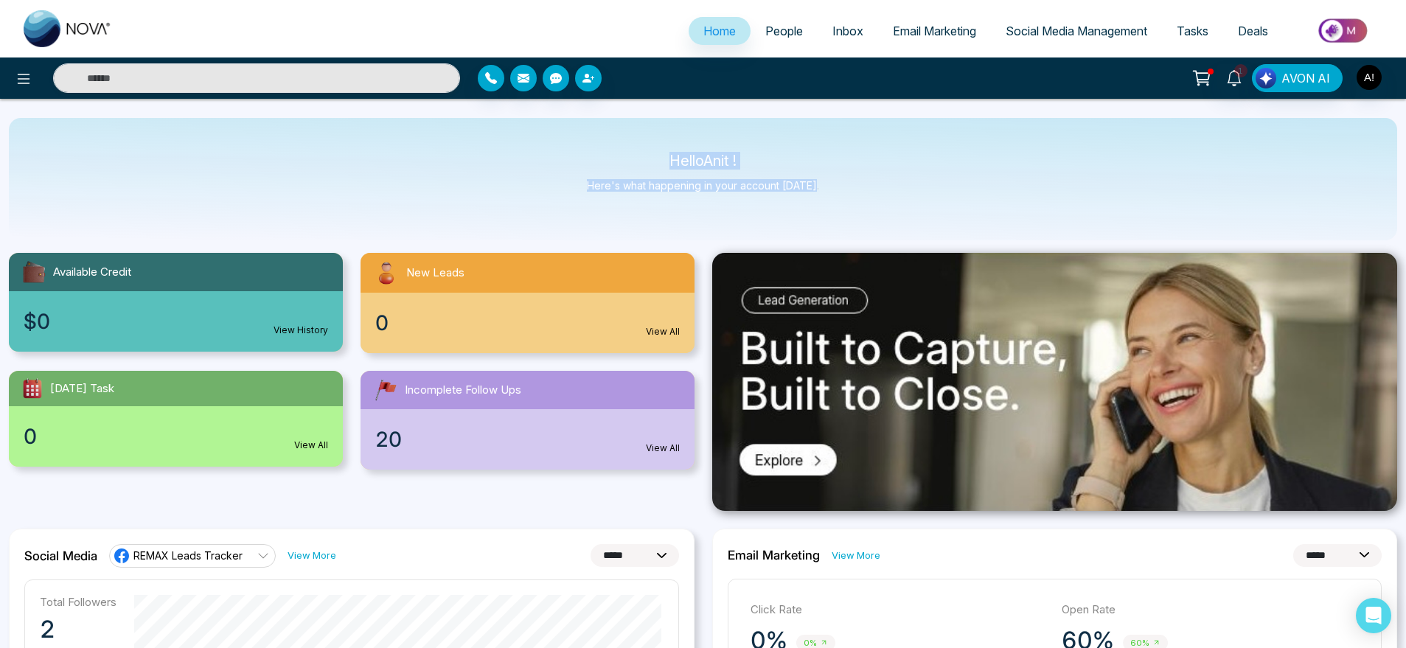
drag, startPoint x: 819, startPoint y: 187, endPoint x: 624, endPoint y: 139, distance: 200.6
click at [624, 139] on div "Hello Anit ! Here's what happening in your account today." at bounding box center [703, 179] width 1388 height 122
drag, startPoint x: 626, startPoint y: 168, endPoint x: 876, endPoint y: 211, distance: 253.5
click at [876, 211] on div "Hello Anit ! Here's what happening in your account today." at bounding box center [703, 179] width 1388 height 122
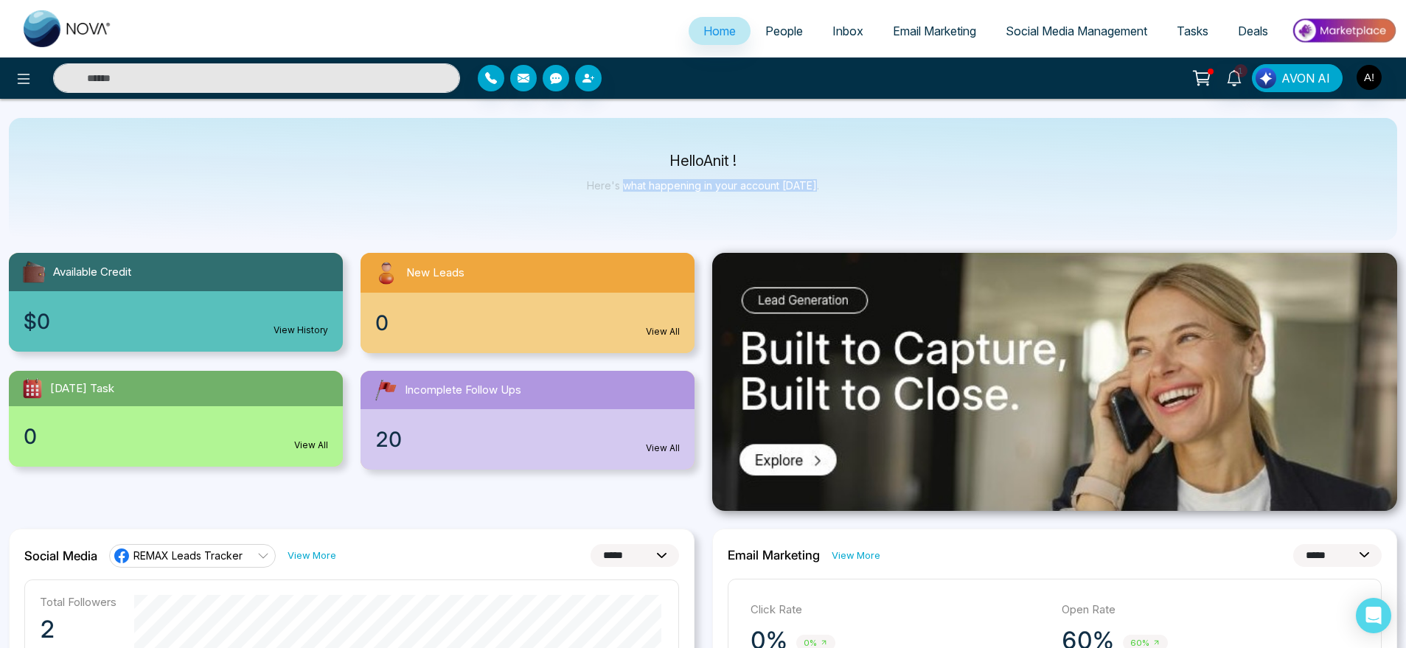
click at [876, 211] on div "Hello Anit ! Here's what happening in your account today." at bounding box center [703, 179] width 1388 height 122
drag, startPoint x: 876, startPoint y: 211, endPoint x: 562, endPoint y: 152, distance: 318.8
click at [562, 152] on div "Hello Anit ! Here's what happening in your account today." at bounding box center [703, 179] width 1388 height 122
drag, startPoint x: 562, startPoint y: 152, endPoint x: 839, endPoint y: 189, distance: 278.8
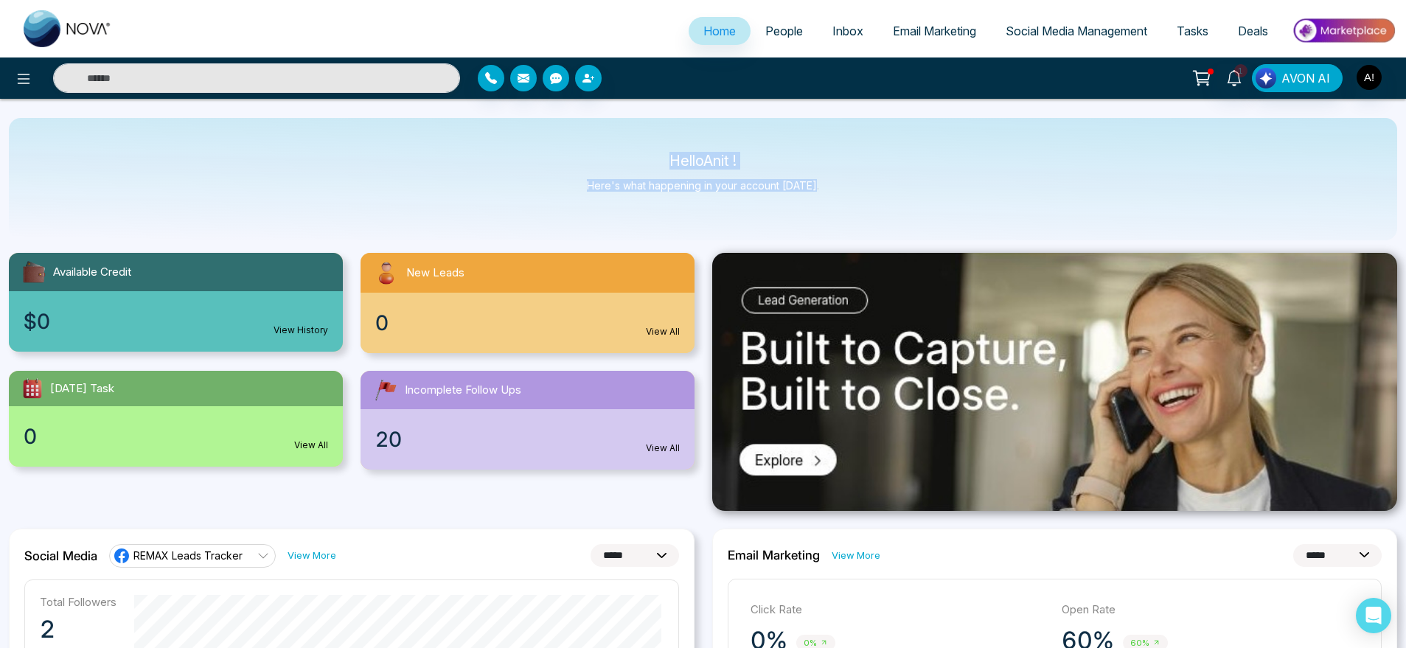
click at [839, 189] on div "Hello Anit ! Here's what happening in your account today." at bounding box center [703, 179] width 1388 height 122
drag, startPoint x: 839, startPoint y: 189, endPoint x: 529, endPoint y: 113, distance: 318.7
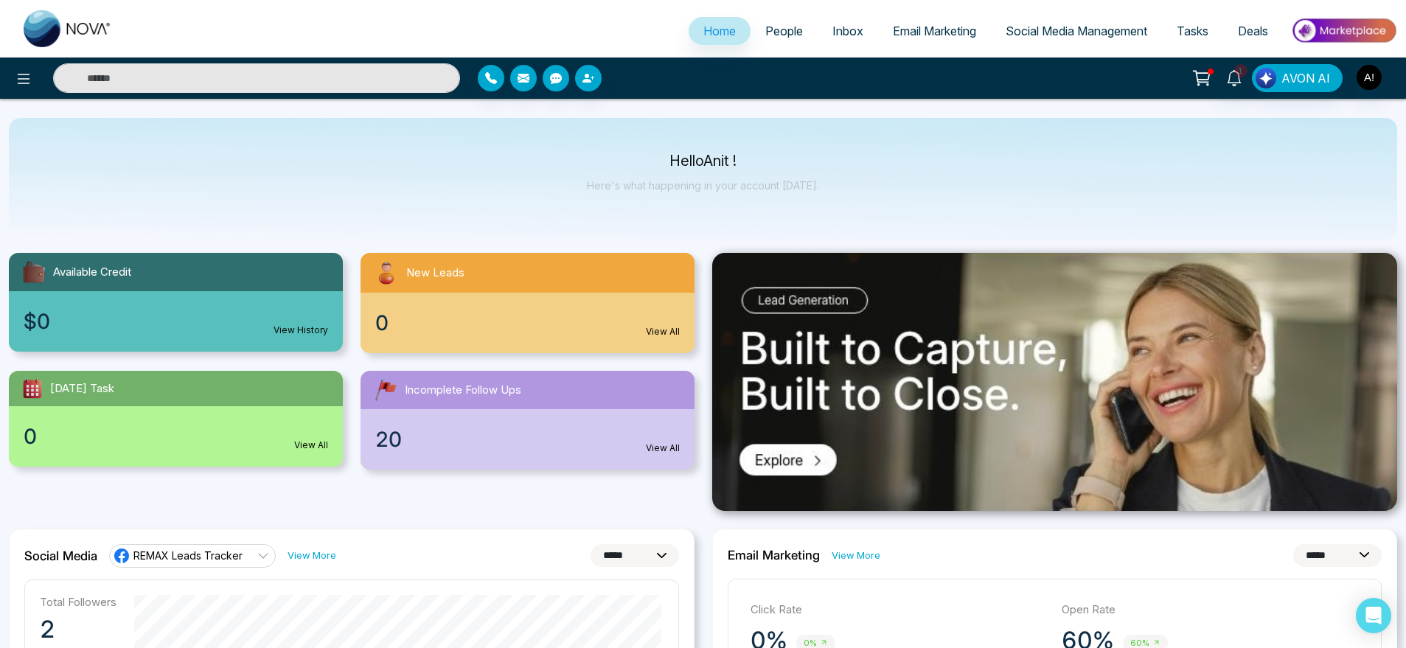
drag, startPoint x: 643, startPoint y: 167, endPoint x: 691, endPoint y: 169, distance: 48.7
click at [691, 169] on div "Hello Anit ! Here's what happening in your account today." at bounding box center [703, 179] width 232 height 49
click at [927, 28] on span "Email Marketing" at bounding box center [934, 31] width 83 height 15
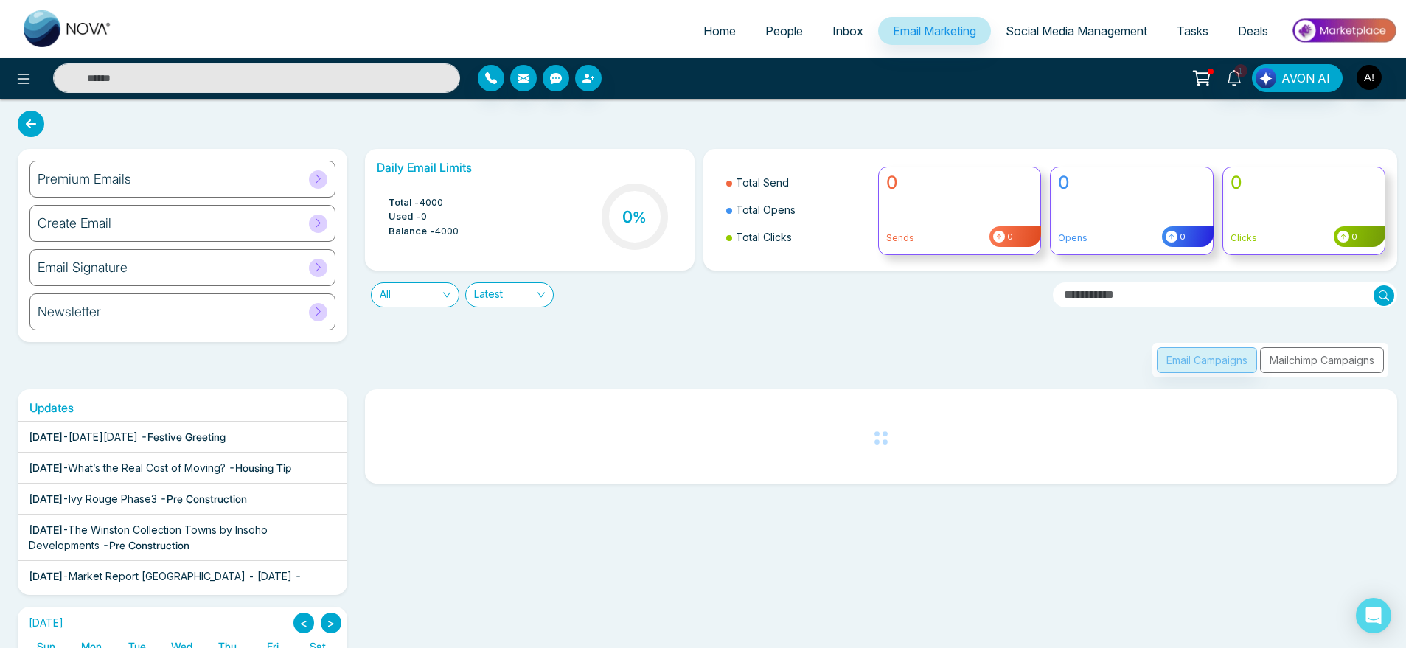
click at [841, 29] on span "Inbox" at bounding box center [847, 31] width 31 height 15
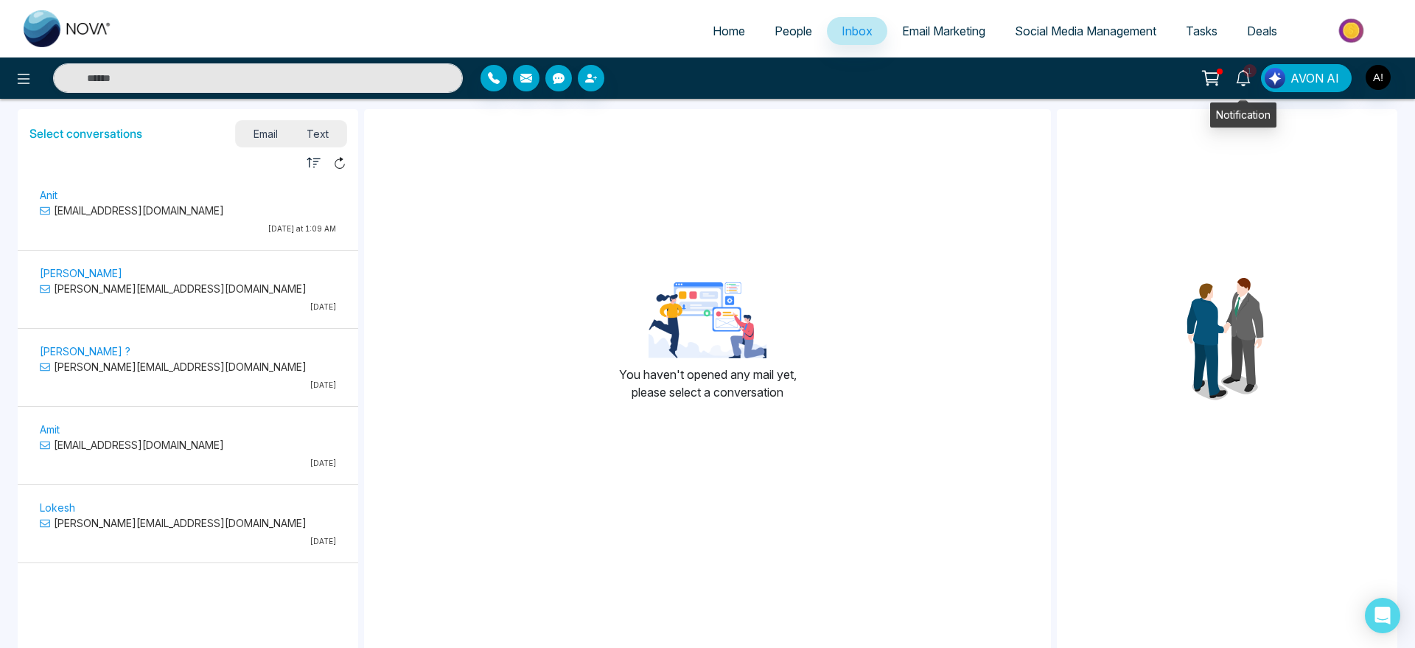
click at [1241, 84] on icon at bounding box center [1243, 78] width 16 height 16
click at [1223, 69] on div at bounding box center [1220, 72] width 6 height 6
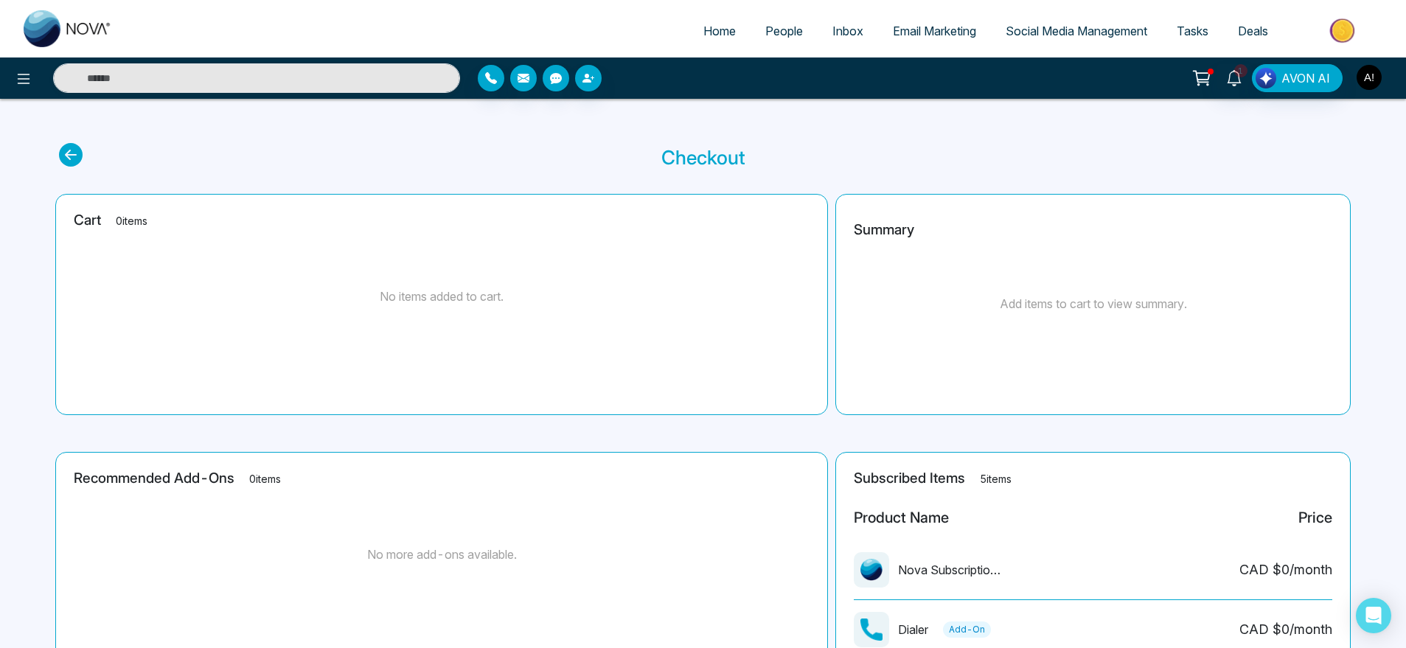
click at [1379, 85] on button "button" at bounding box center [1368, 77] width 27 height 27
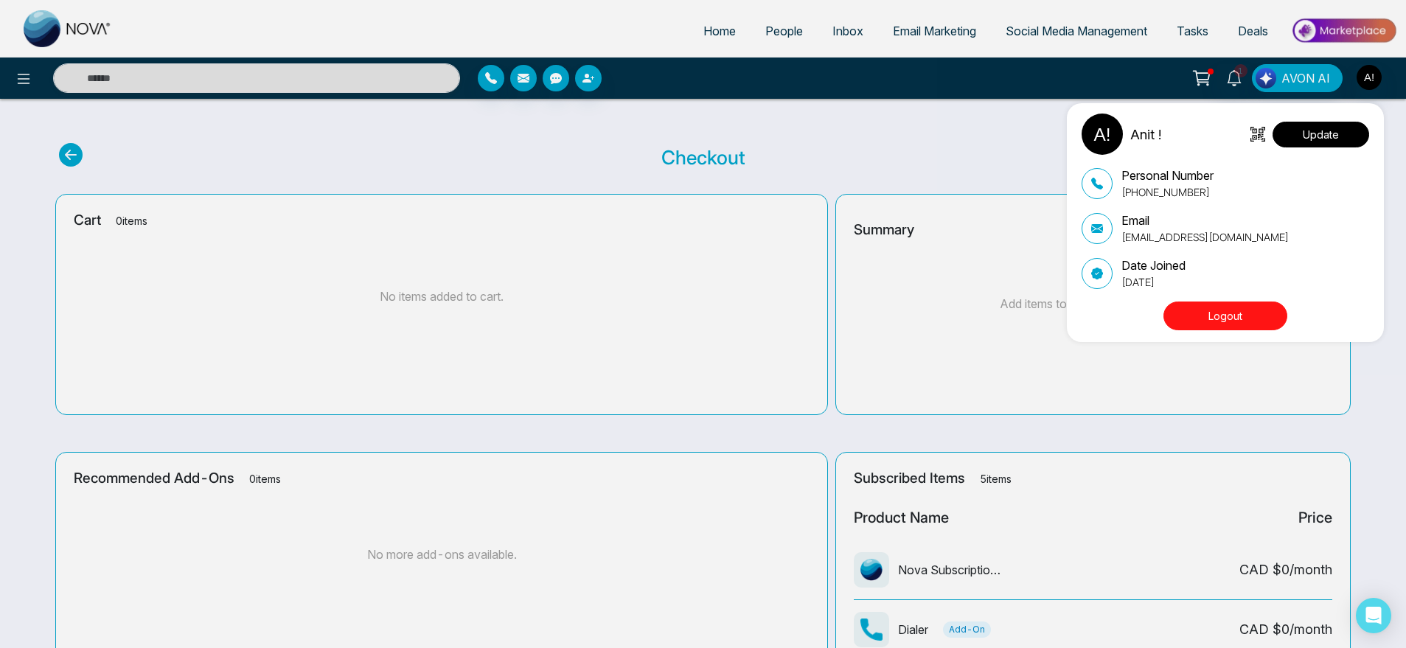
click at [1334, 127] on button "Update" at bounding box center [1320, 135] width 97 height 26
select select
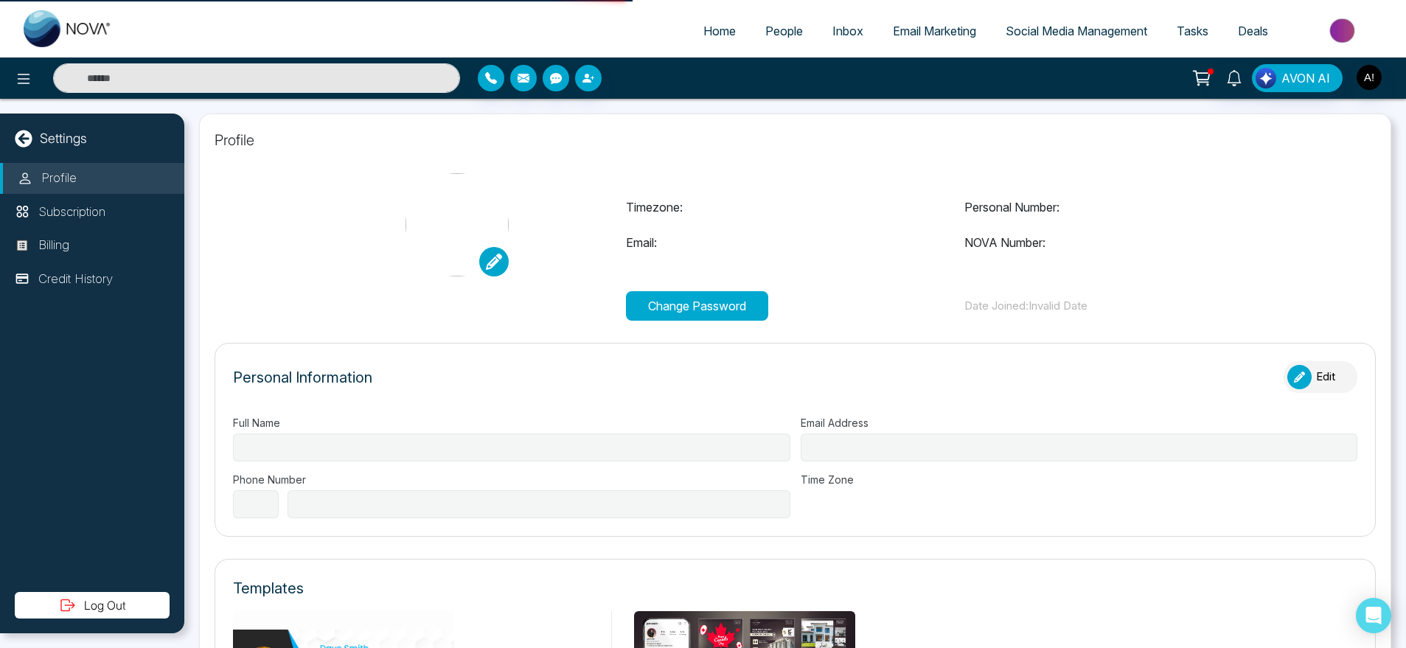
type input "******"
type input "**********"
select select "***"
type input "**********"
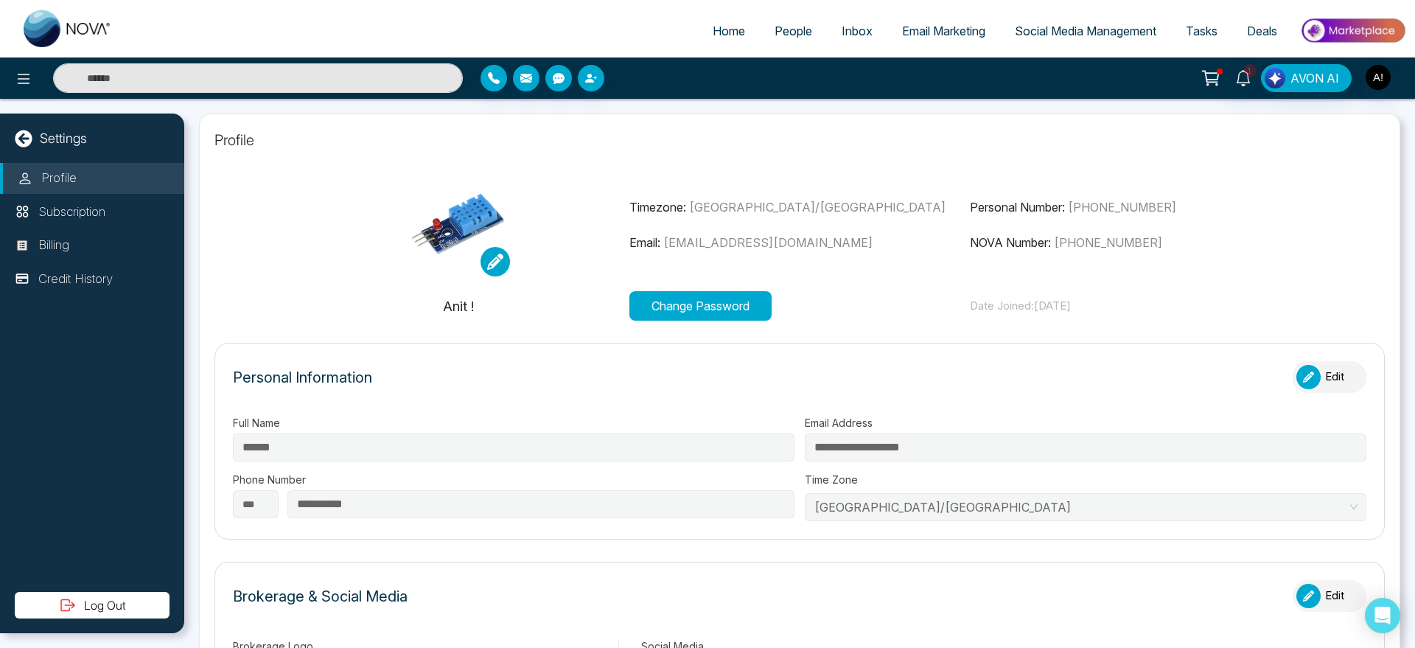
type input "******"
type input "**********"
click at [713, 32] on span "Home" at bounding box center [729, 31] width 32 height 15
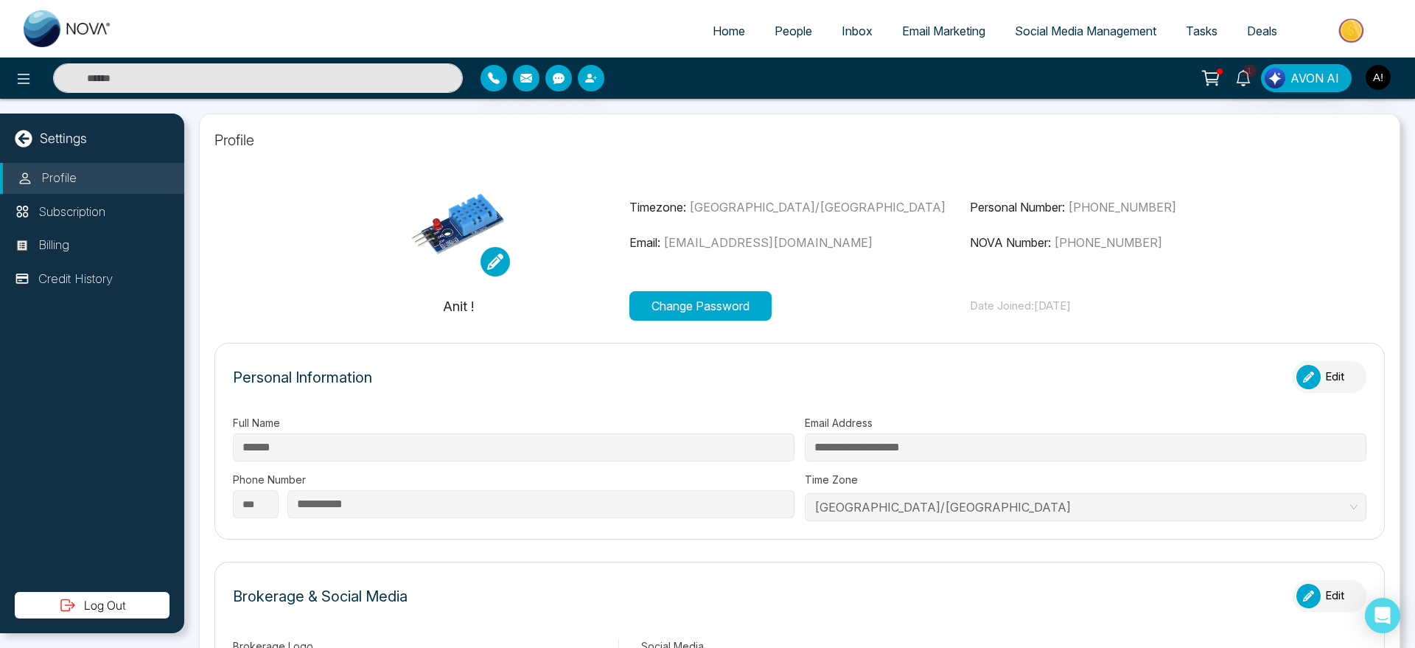
select select "*"
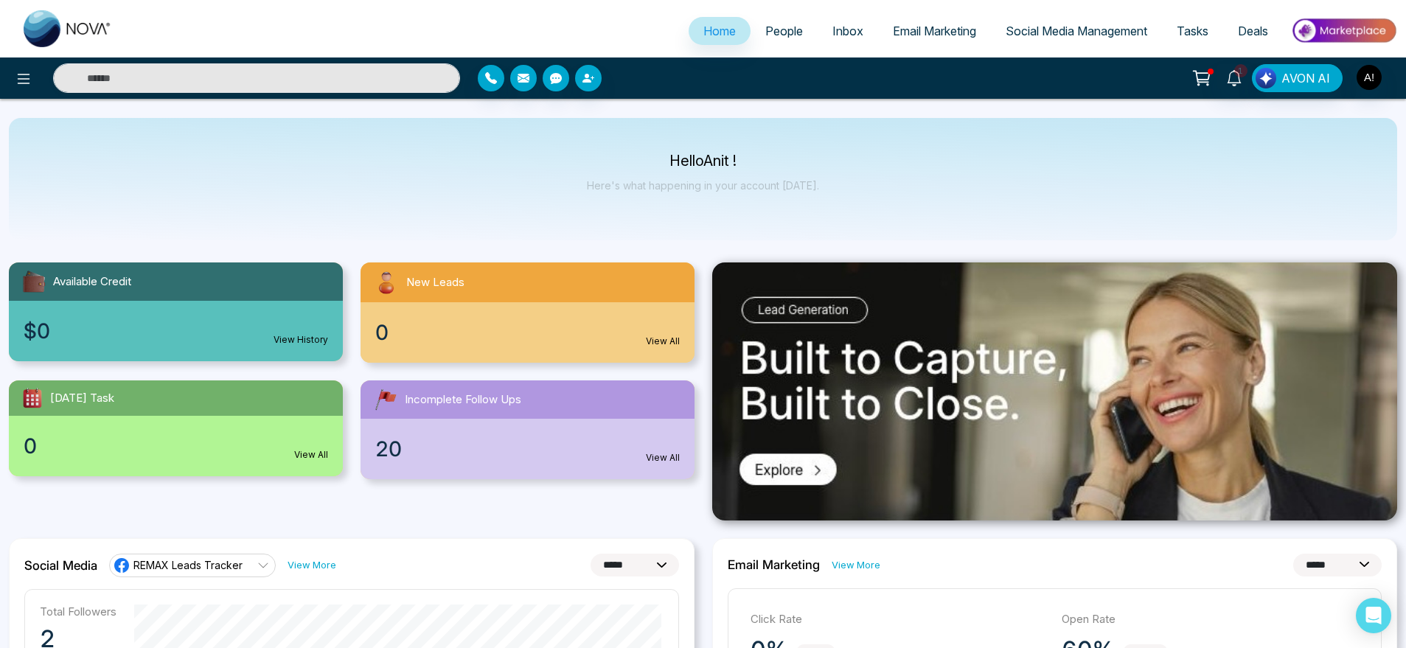
click at [1058, 32] on span "Social Media Management" at bounding box center [1076, 31] width 142 height 15
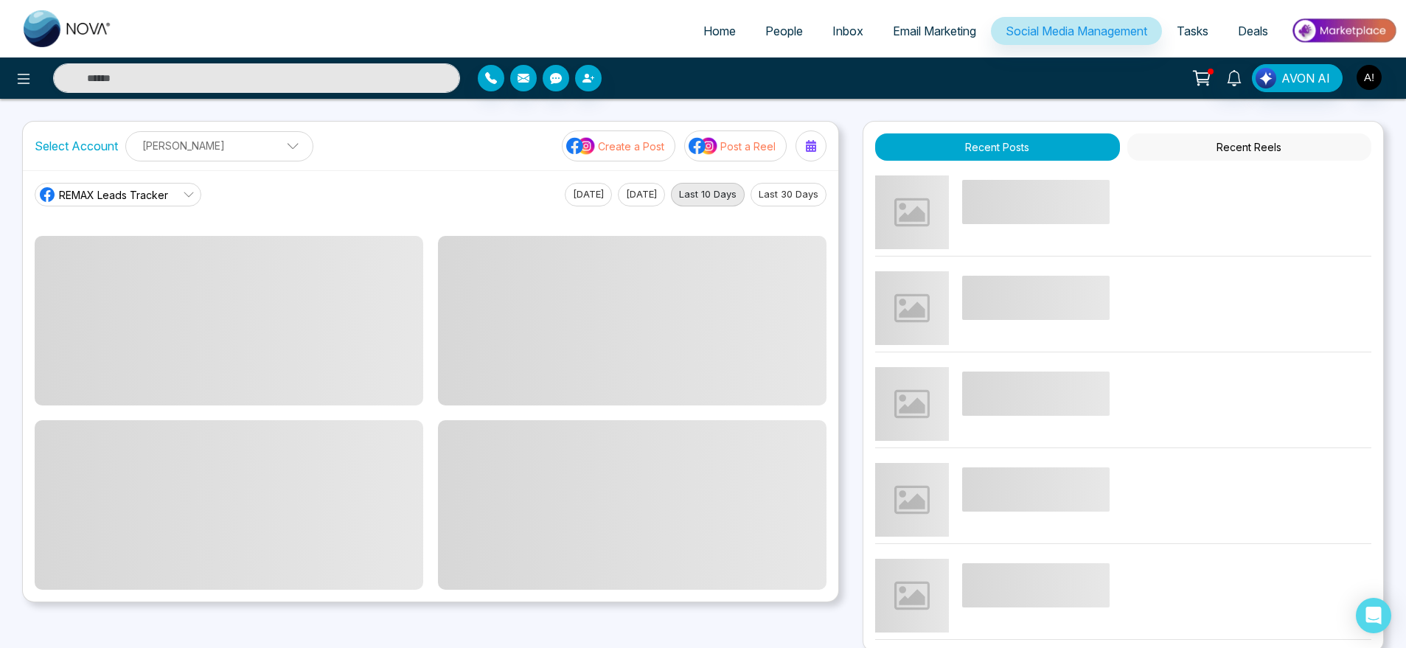
click at [943, 33] on span "Email Marketing" at bounding box center [934, 31] width 83 height 15
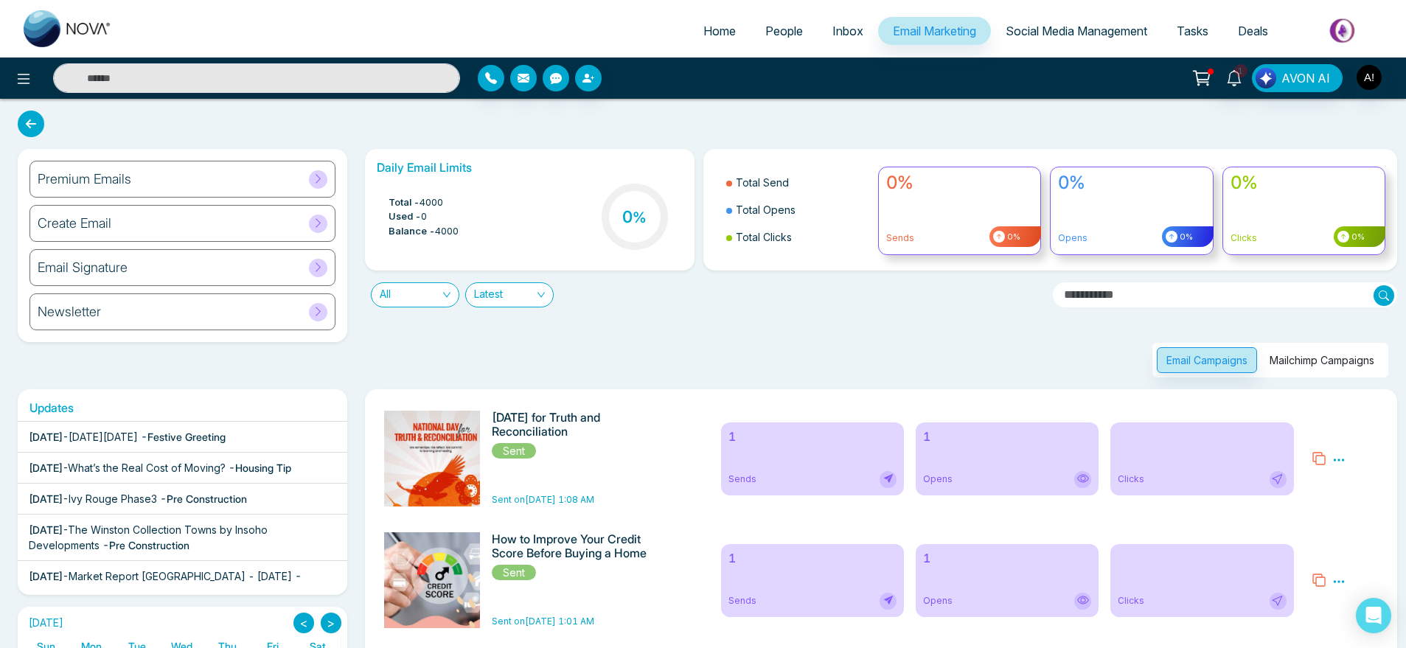
click at [699, 17] on link "Home" at bounding box center [719, 31] width 62 height 28
select select "*"
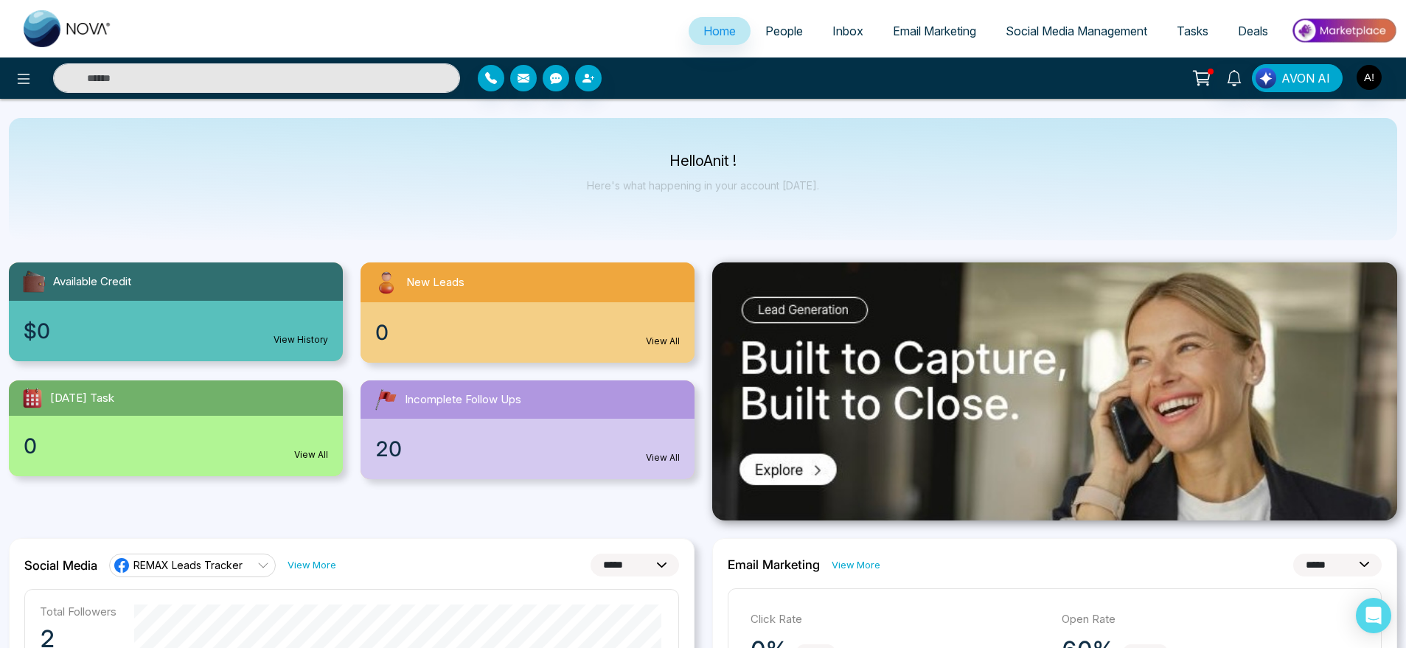
scroll to position [4, 0]
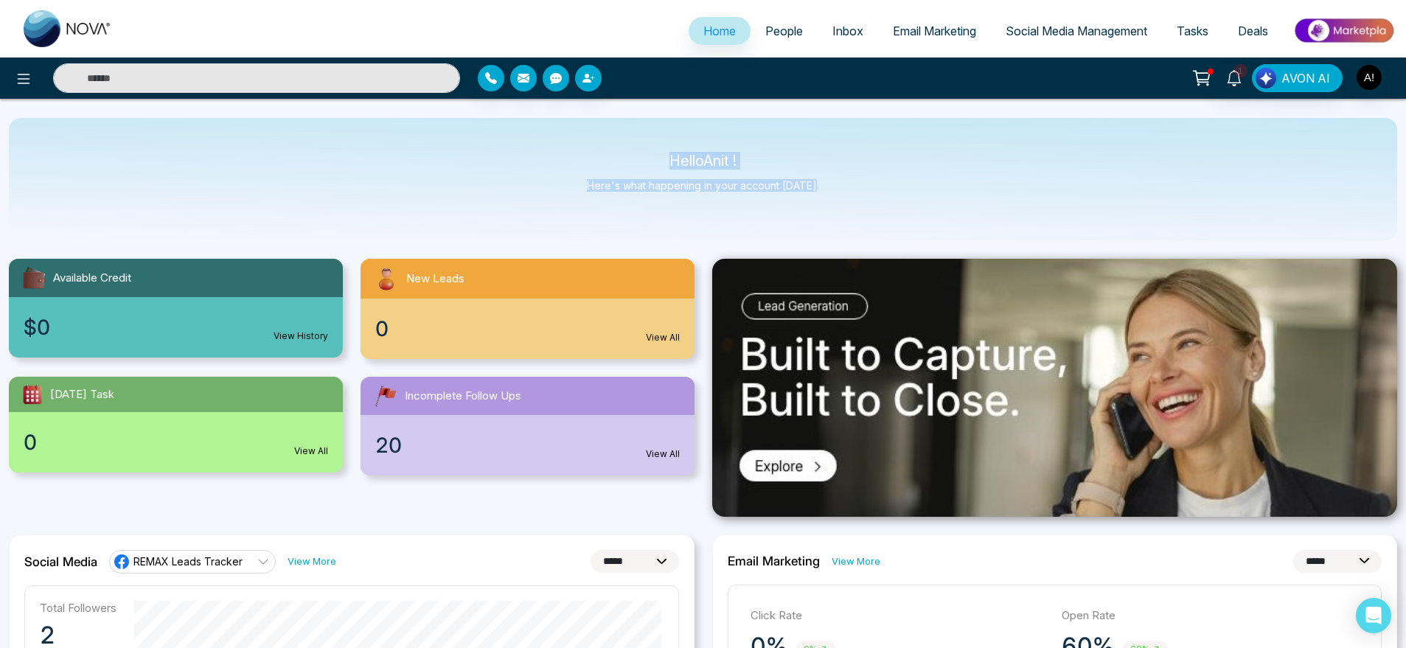
drag, startPoint x: 635, startPoint y: 151, endPoint x: 882, endPoint y: 194, distance: 250.6
click at [882, 194] on div "Hello Anit ! Here's what happening in your account today." at bounding box center [703, 179] width 1388 height 122
drag, startPoint x: 882, startPoint y: 194, endPoint x: 612, endPoint y: 145, distance: 274.1
click at [612, 145] on div "Hello Anit ! Here's what happening in your account today." at bounding box center [703, 179] width 1388 height 122
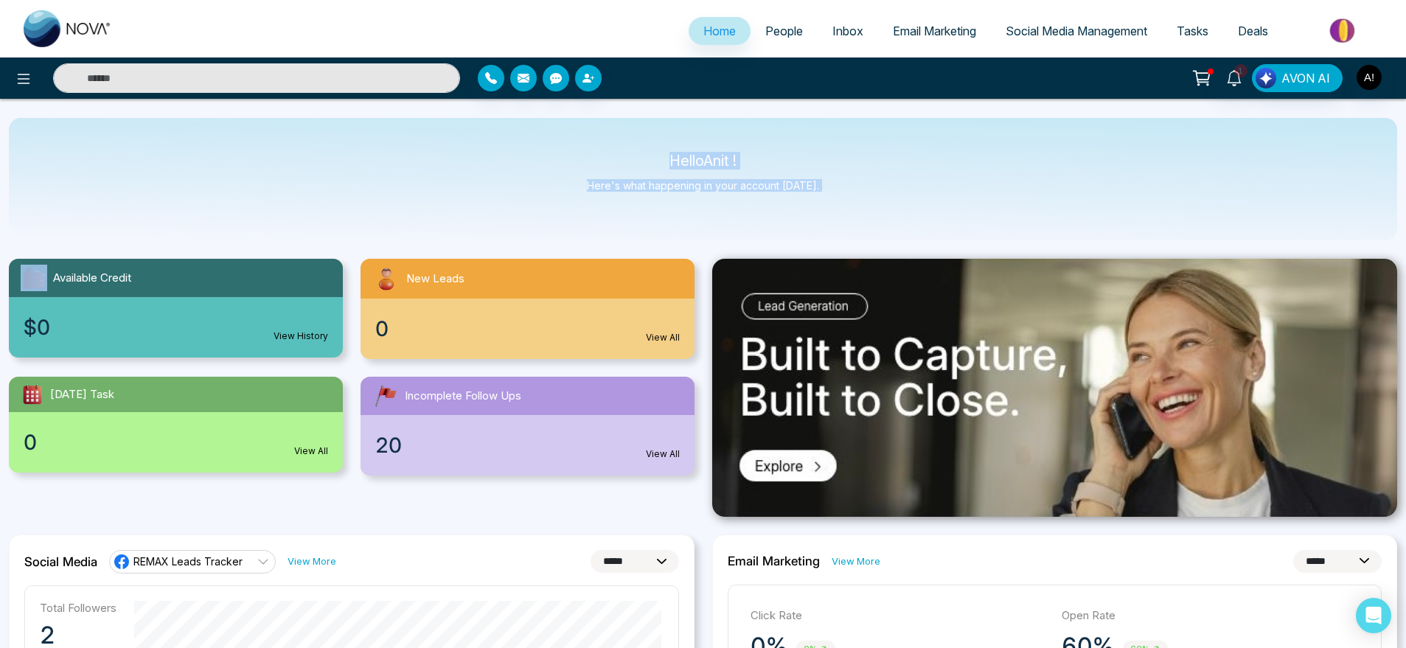
click at [612, 145] on div "Hello Anit ! Here's what happening in your account today." at bounding box center [703, 179] width 1388 height 122
click at [498, 86] on button "button" at bounding box center [491, 78] width 27 height 27
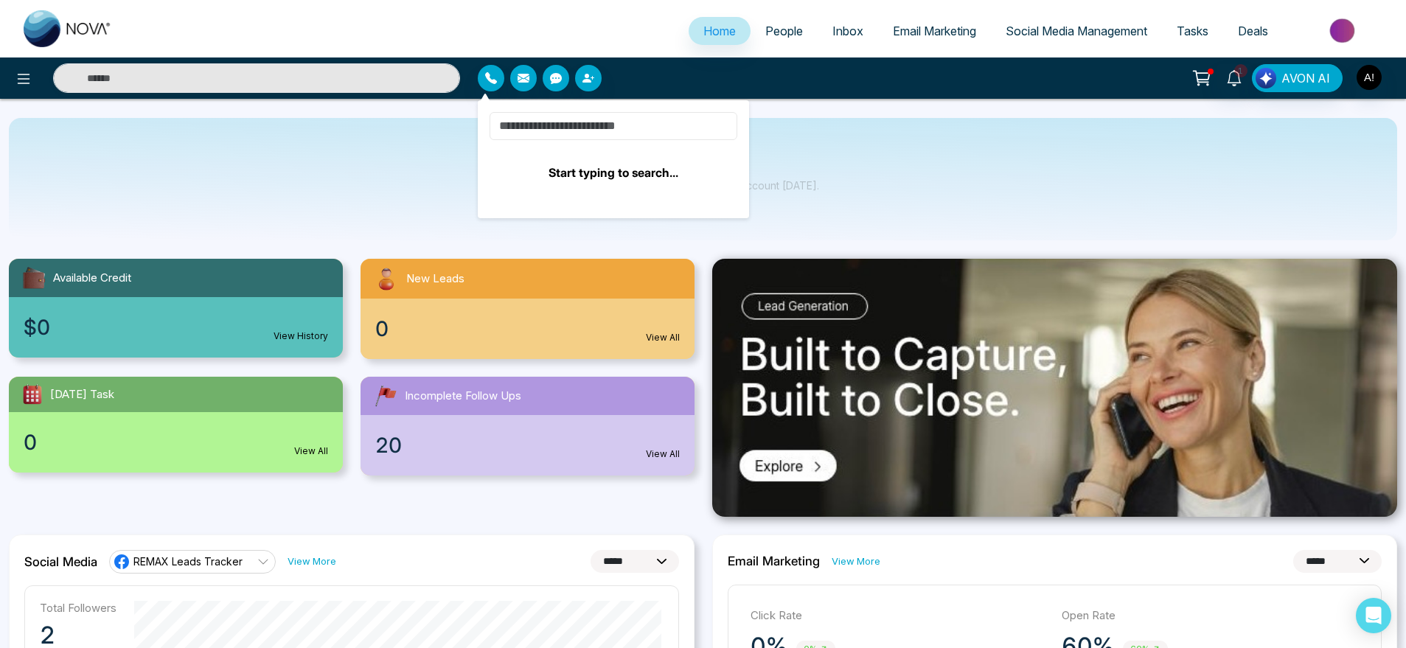
click at [551, 136] on input at bounding box center [613, 126] width 248 height 28
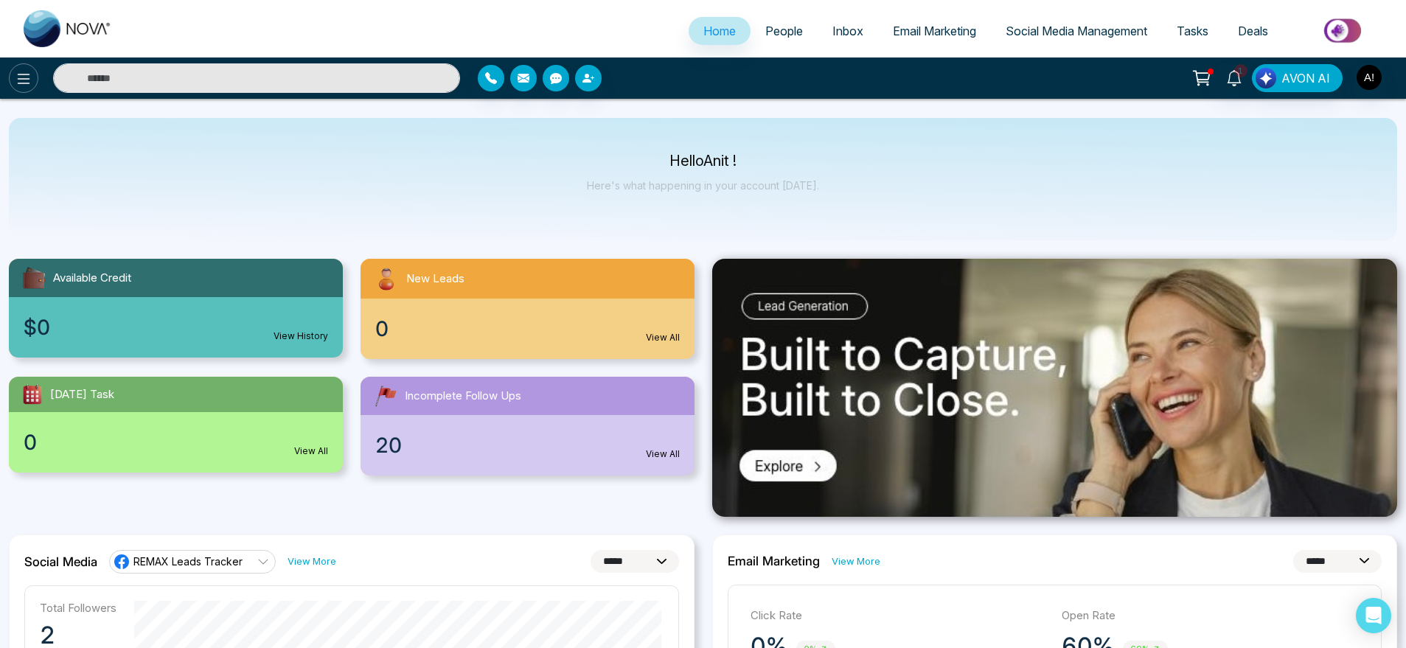
click at [32, 73] on icon at bounding box center [24, 79] width 18 height 18
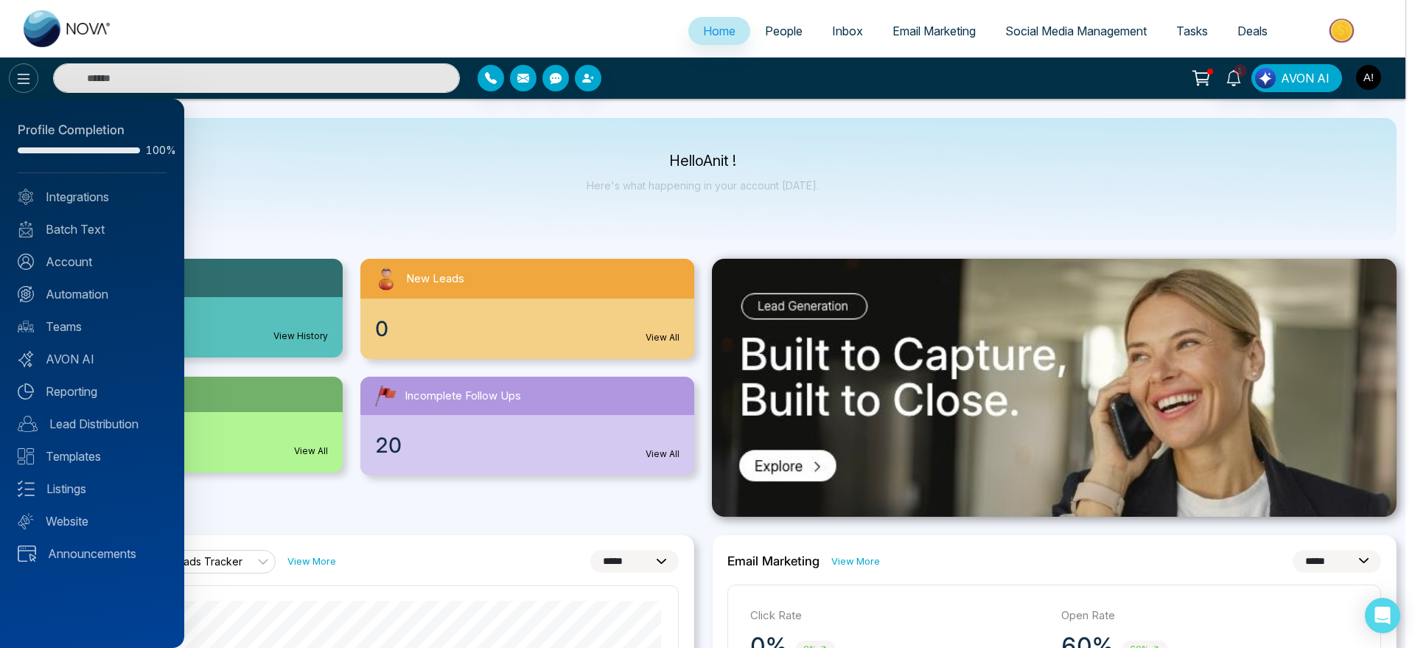
click at [32, 73] on div at bounding box center [707, 324] width 1415 height 648
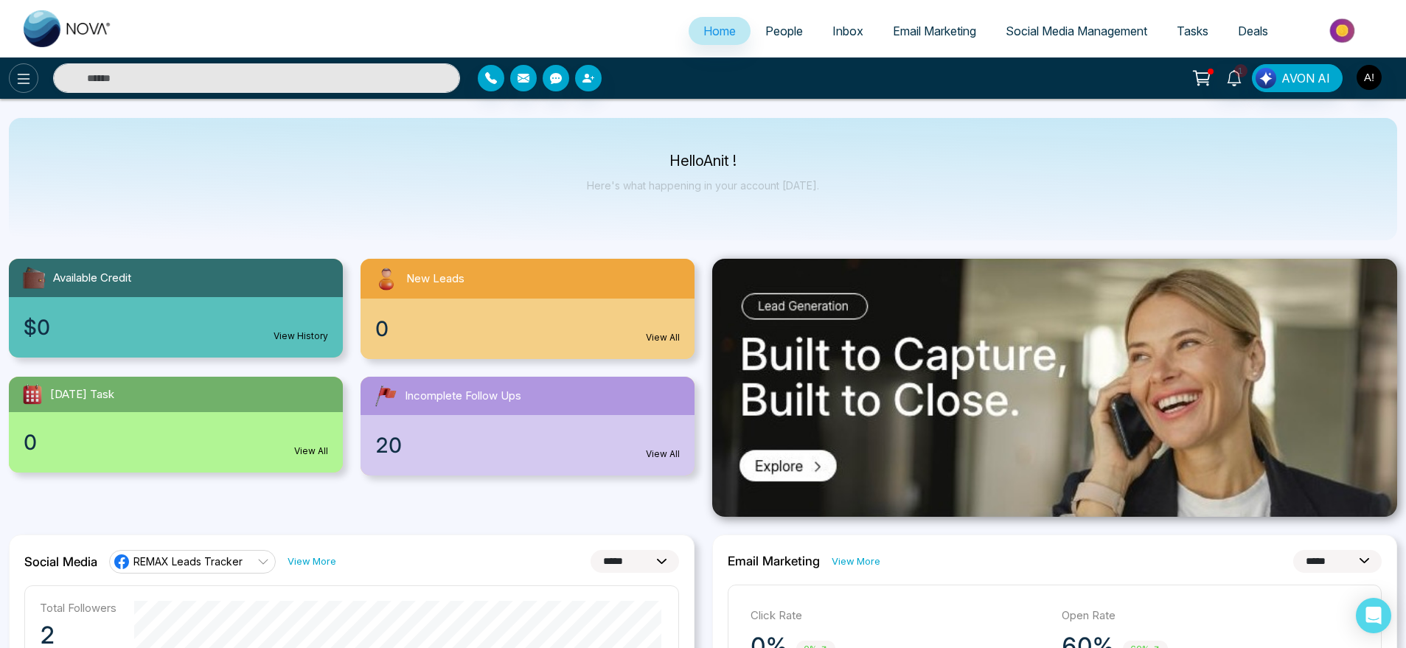
click at [21, 76] on icon at bounding box center [24, 79] width 18 height 18
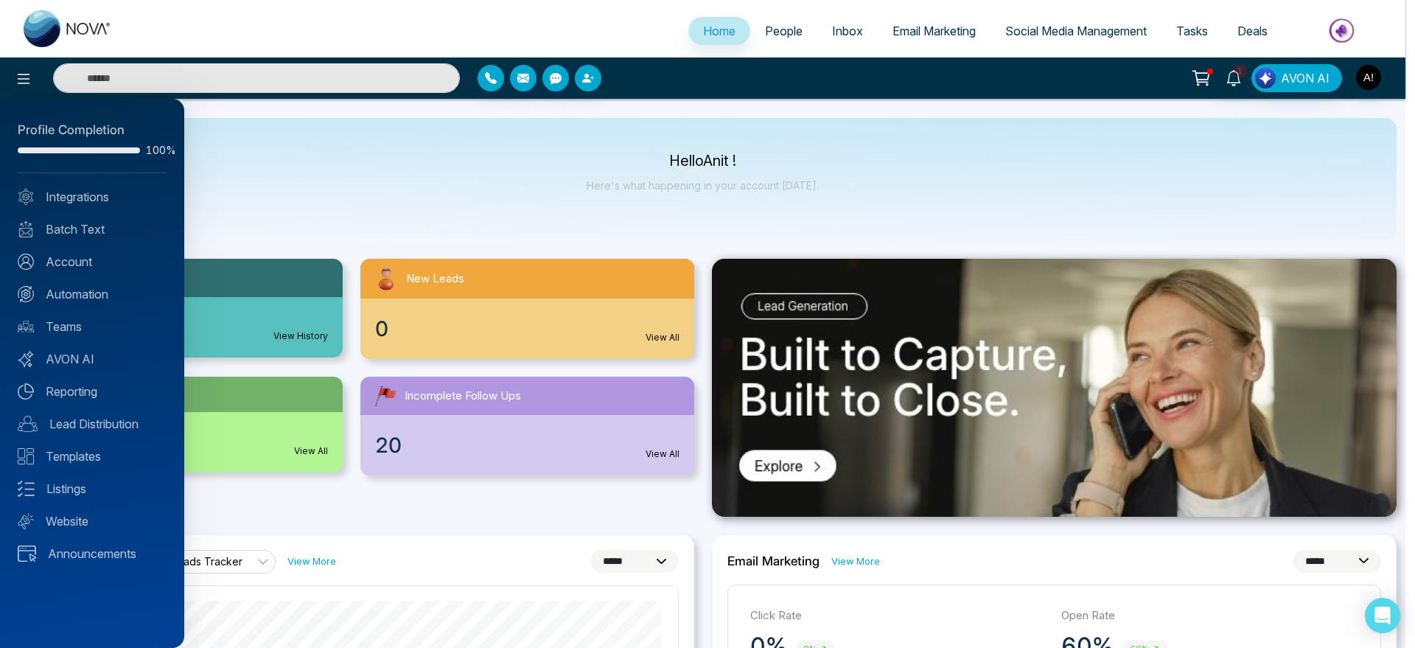
click at [95, 208] on div "Profile Completion 100% Integrations Batch Text Account Automation Teams AVON A…" at bounding box center [92, 373] width 184 height 549
click at [107, 205] on div "Profile Completion 100% Integrations Batch Text Account Automation Teams AVON A…" at bounding box center [92, 373] width 184 height 549
click at [756, 40] on div at bounding box center [707, 324] width 1415 height 648
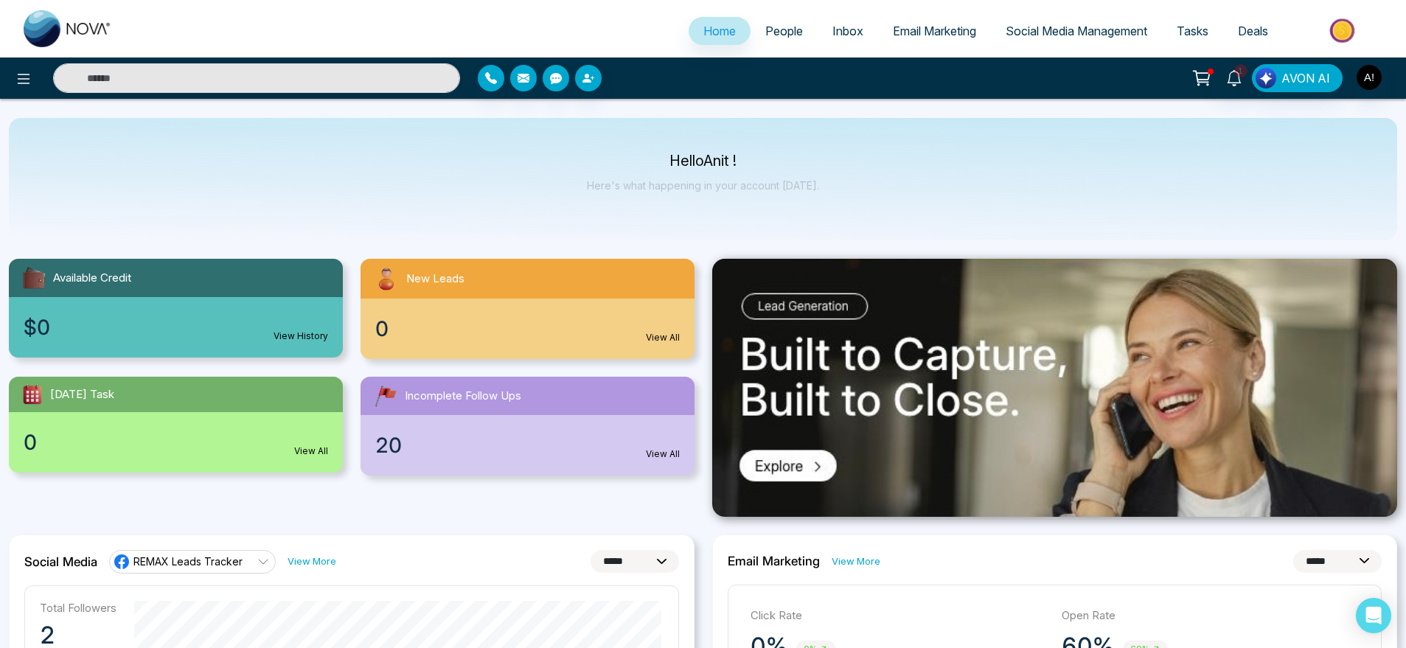
click at [778, 35] on span "People" at bounding box center [784, 31] width 38 height 15
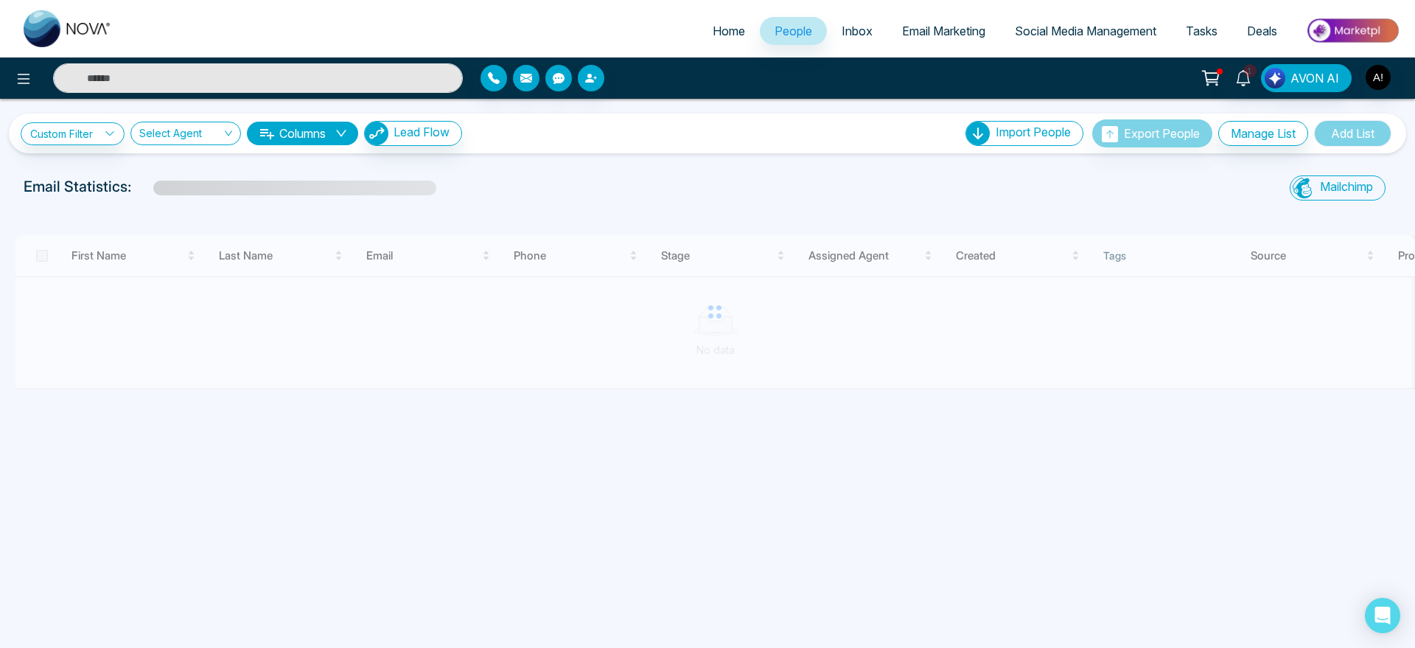
click at [842, 37] on span "Inbox" at bounding box center [857, 31] width 31 height 15
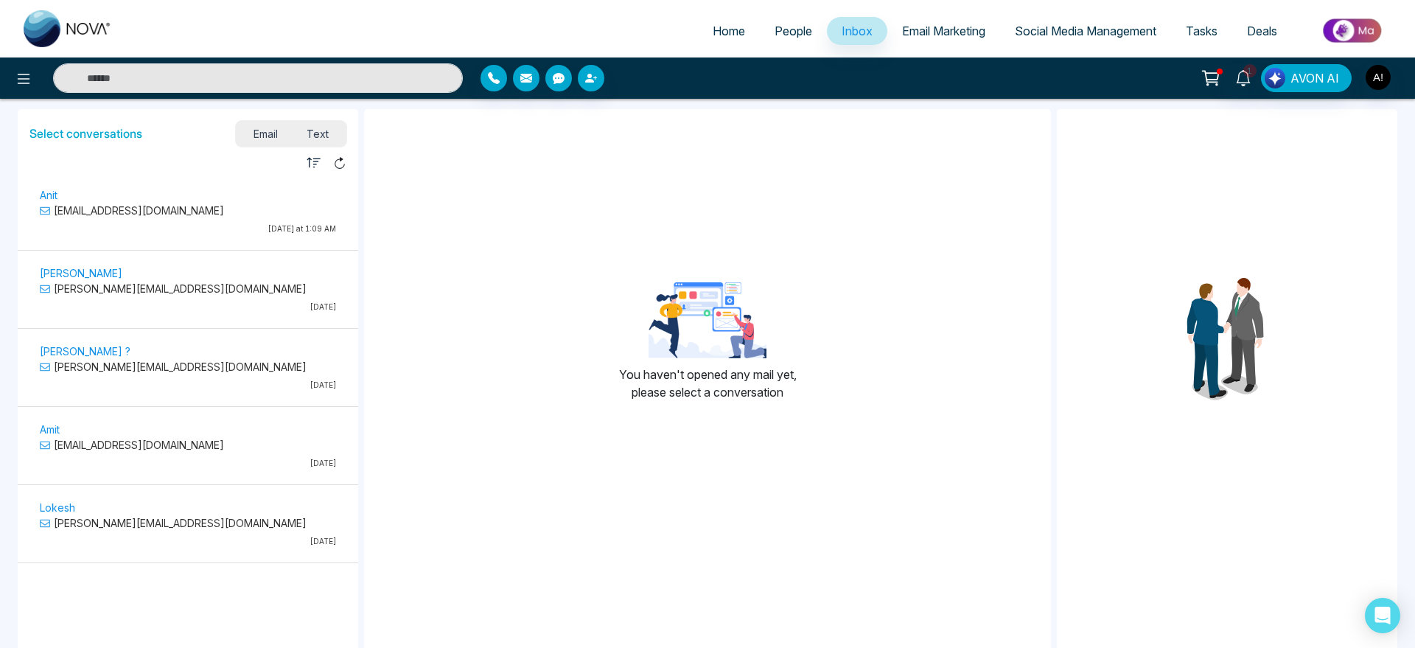
drag, startPoint x: 918, startPoint y: 51, endPoint x: 946, endPoint y: 32, distance: 34.5
click at [946, 32] on ul "Home People Inbox Email Marketing Social Media Management Tasks Deals" at bounding box center [767, 32] width 1280 height 41
click at [946, 32] on span "Email Marketing" at bounding box center [943, 31] width 83 height 15
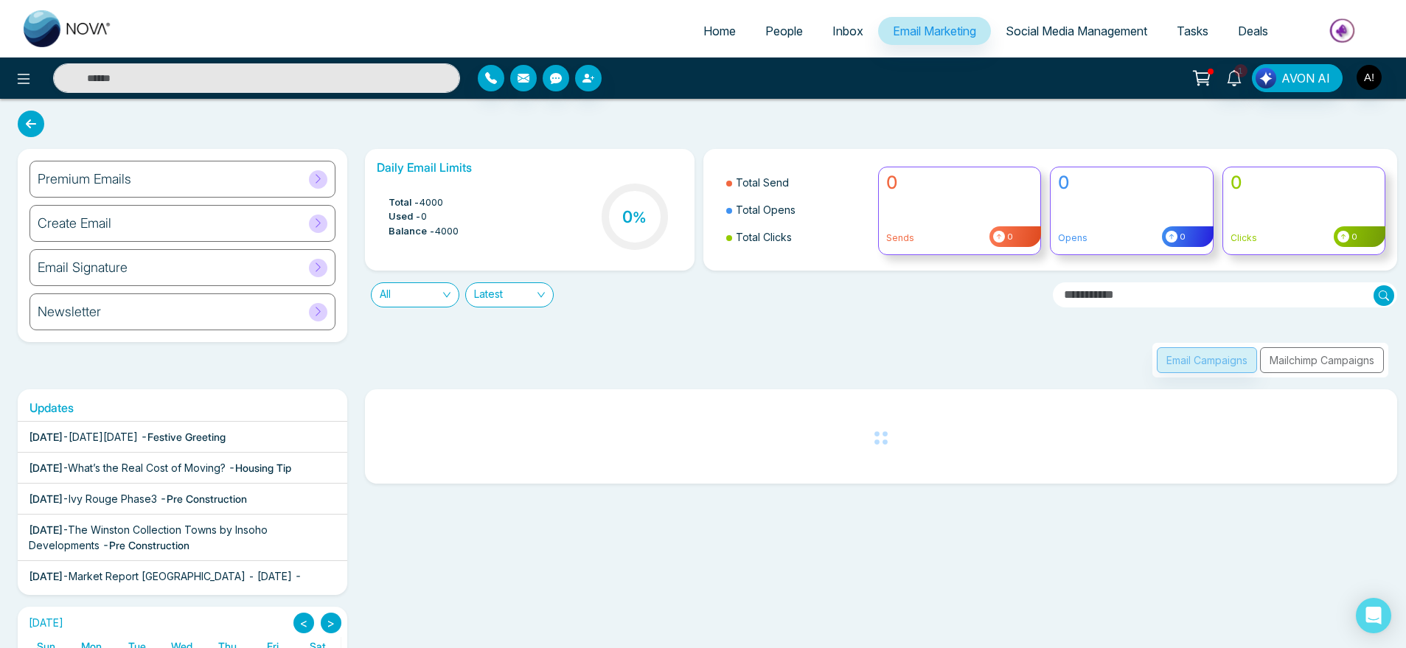
click at [1069, 33] on span "Social Media Management" at bounding box center [1076, 31] width 142 height 15
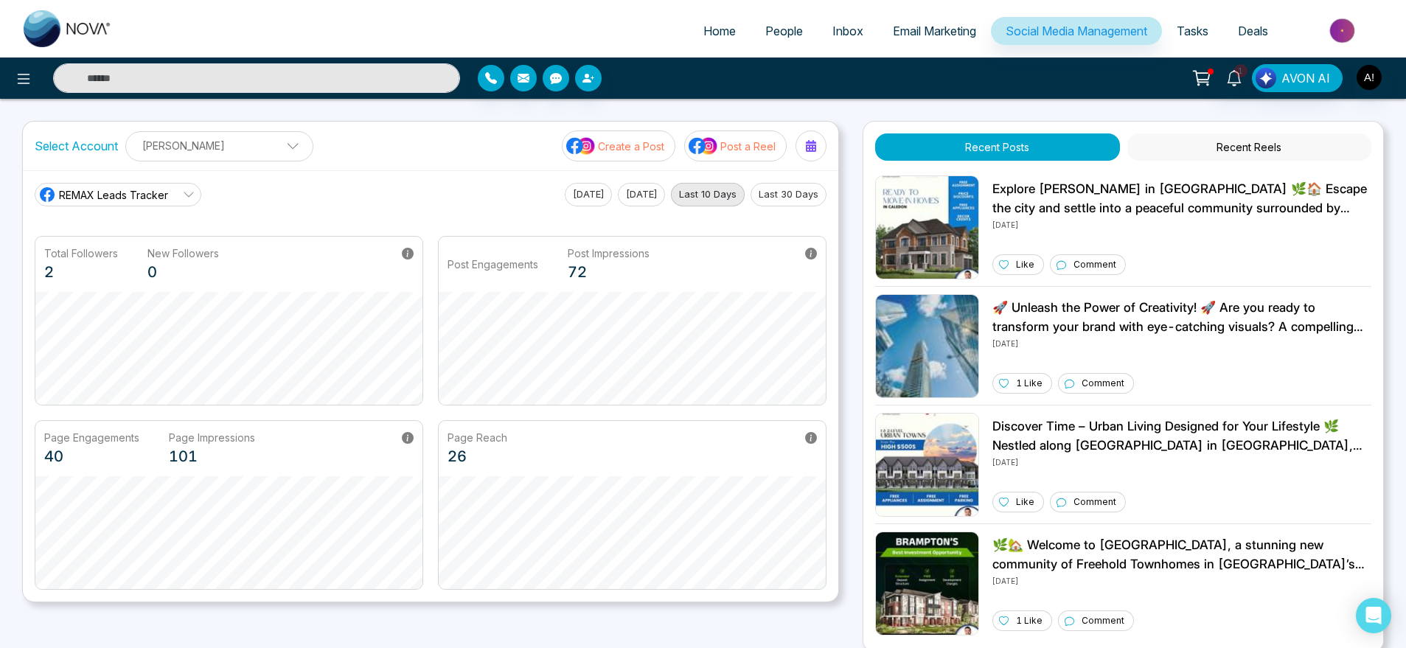
click at [1209, 32] on link "Tasks" at bounding box center [1192, 31] width 61 height 28
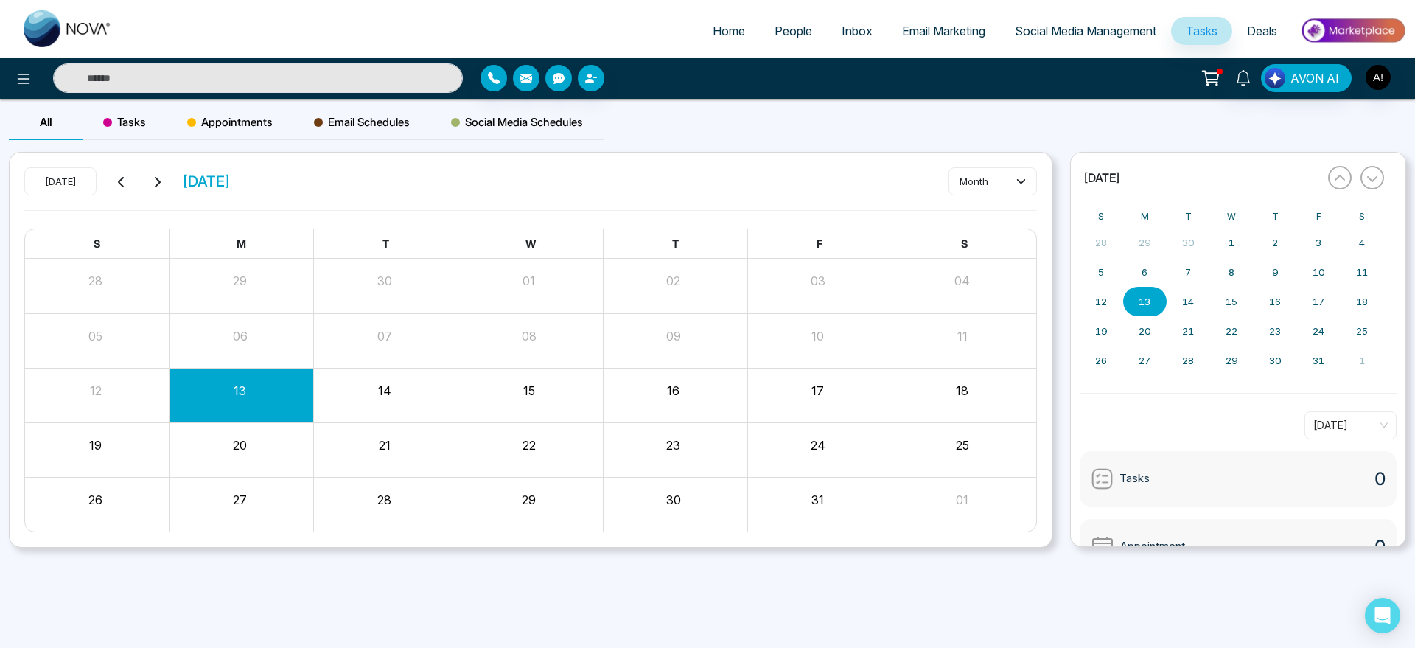
click at [1260, 35] on span "Deals" at bounding box center [1262, 31] width 30 height 15
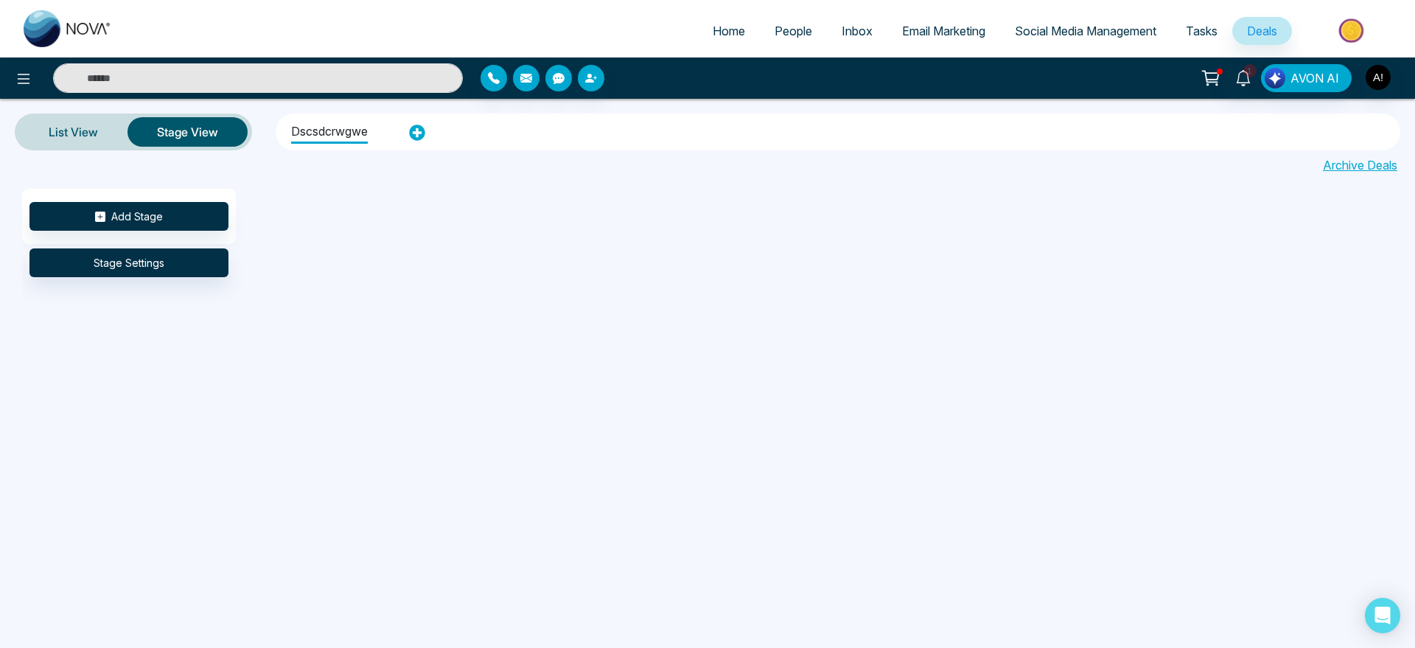
click at [713, 35] on span "Home" at bounding box center [729, 31] width 32 height 15
select select "*"
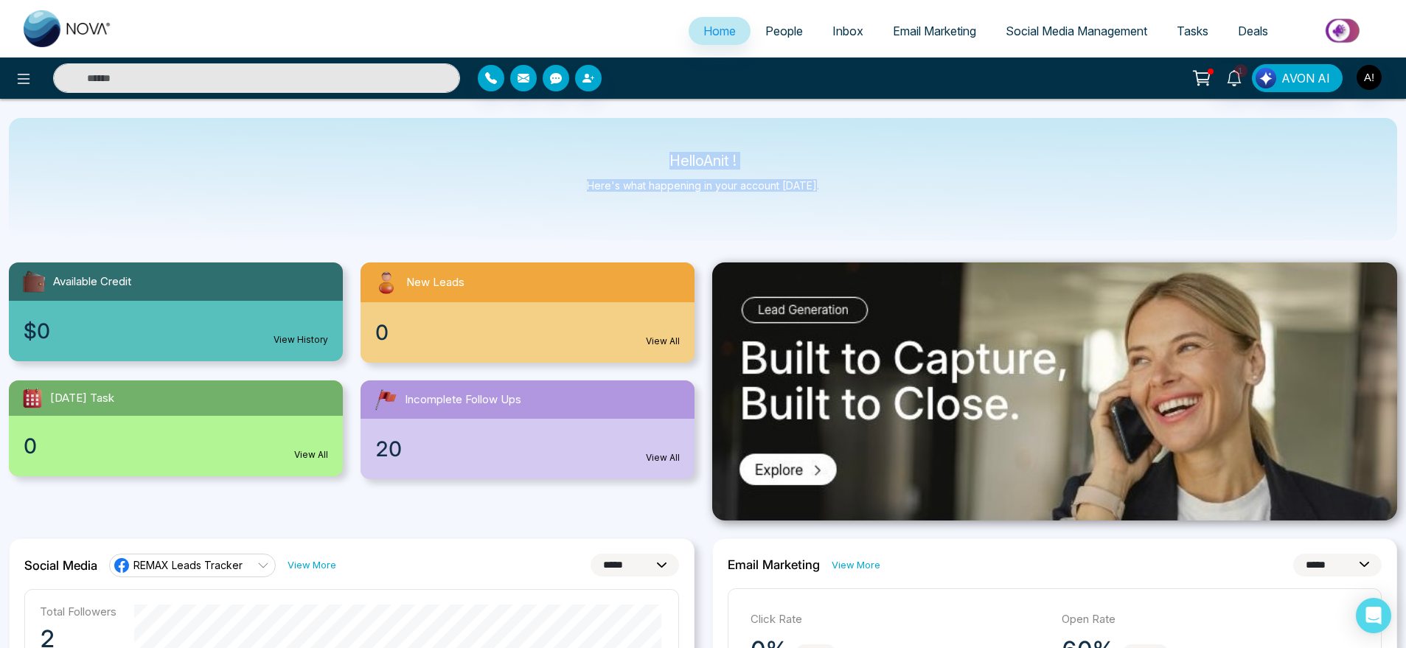
drag, startPoint x: 657, startPoint y: 161, endPoint x: 904, endPoint y: 218, distance: 253.5
click at [904, 218] on div "Hello Anit ! Here's what happening in your account today." at bounding box center [703, 179] width 1388 height 122
drag, startPoint x: 654, startPoint y: 157, endPoint x: 862, endPoint y: 190, distance: 211.2
click at [862, 190] on div "Hello Anit ! Here's what happening in your account today." at bounding box center [703, 179] width 1388 height 122
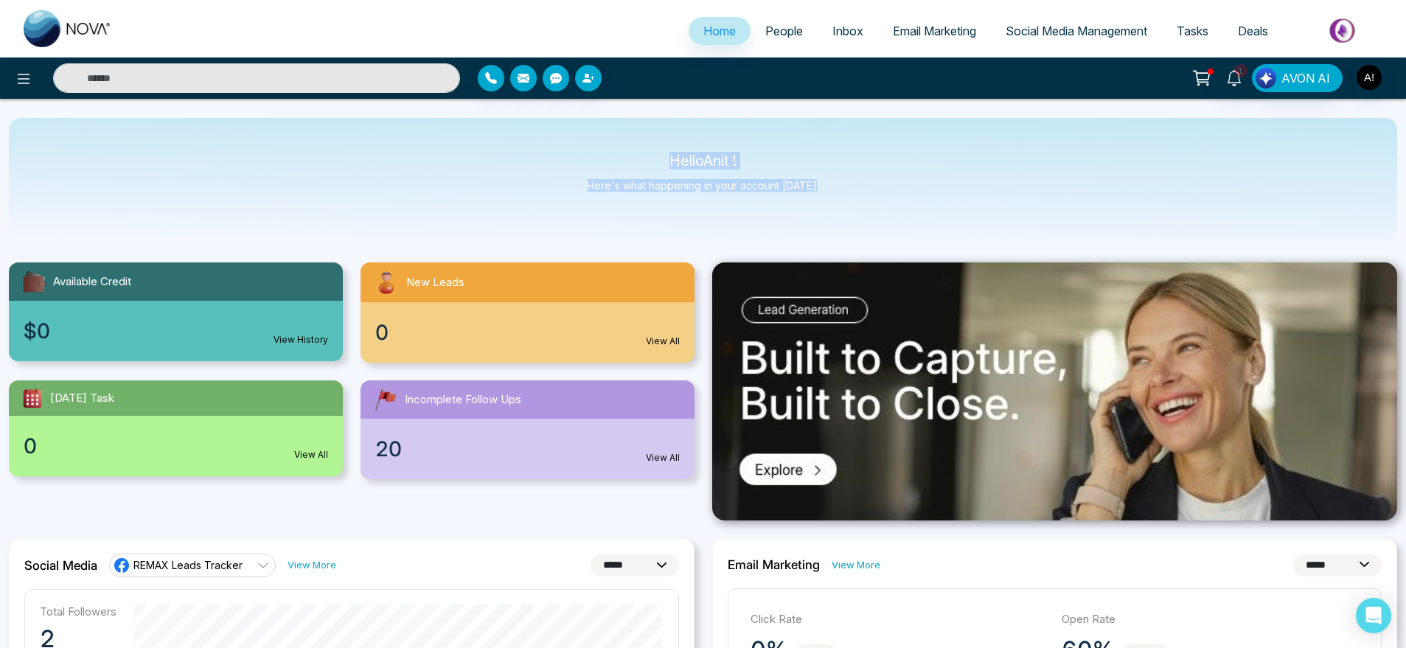
click at [862, 190] on div "Hello Anit ! Here's what happening in your account today." at bounding box center [703, 179] width 1388 height 122
click at [17, 55] on ul at bounding box center [68, 28] width 118 height 57
click at [22, 71] on icon at bounding box center [24, 79] width 18 height 18
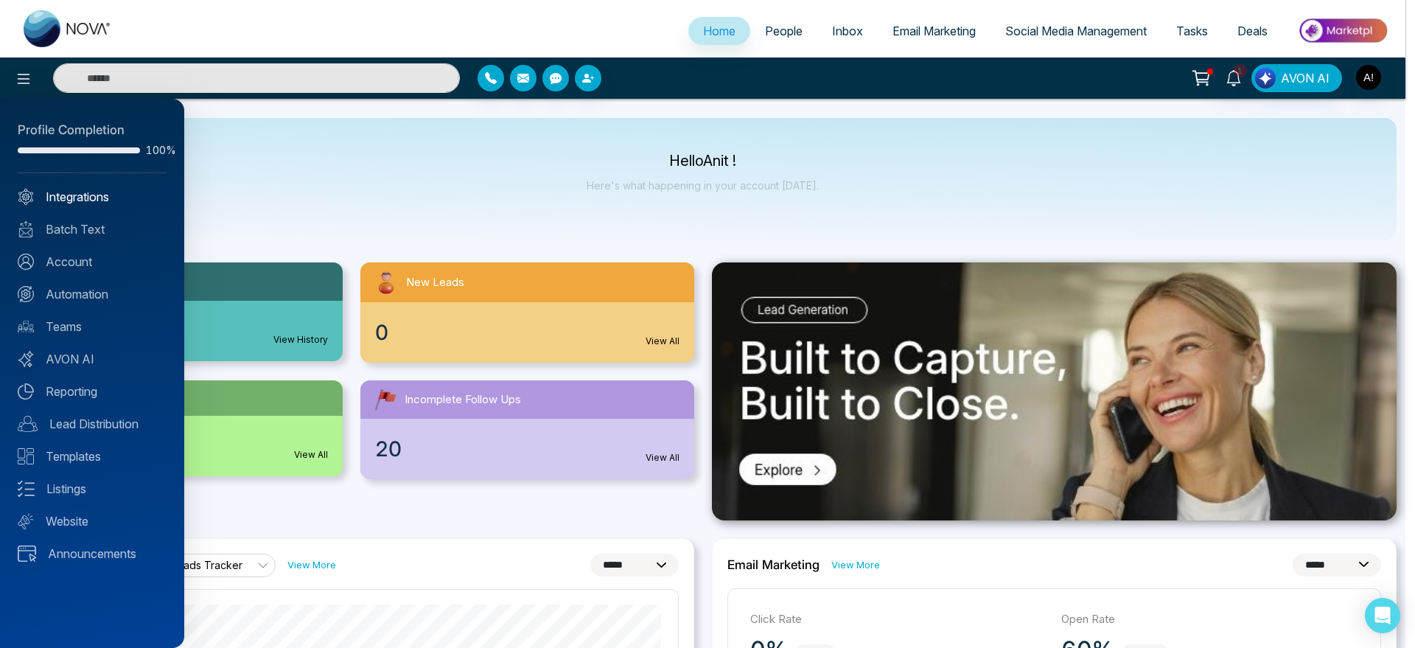
click at [84, 195] on link "Integrations" at bounding box center [92, 197] width 149 height 18
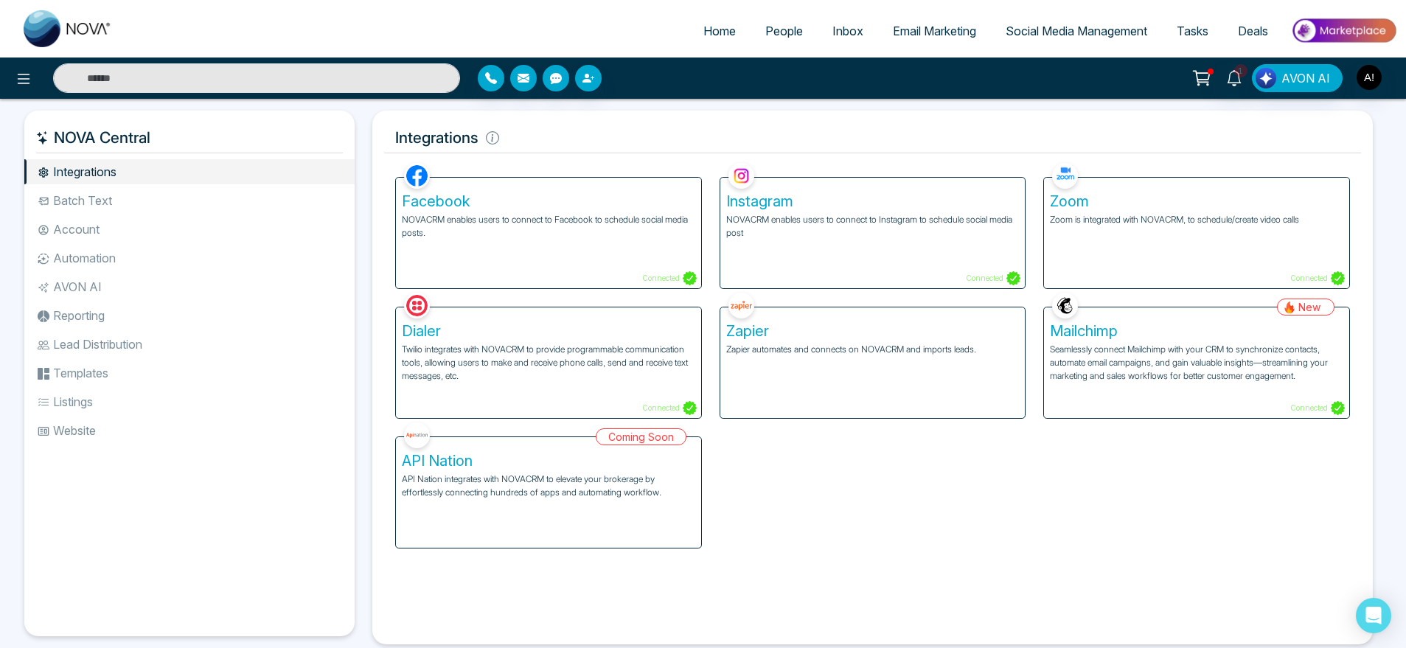
click at [512, 245] on div "Facebook NOVACRM enables users to connect to Facebook to schedule social media …" at bounding box center [548, 233] width 305 height 111
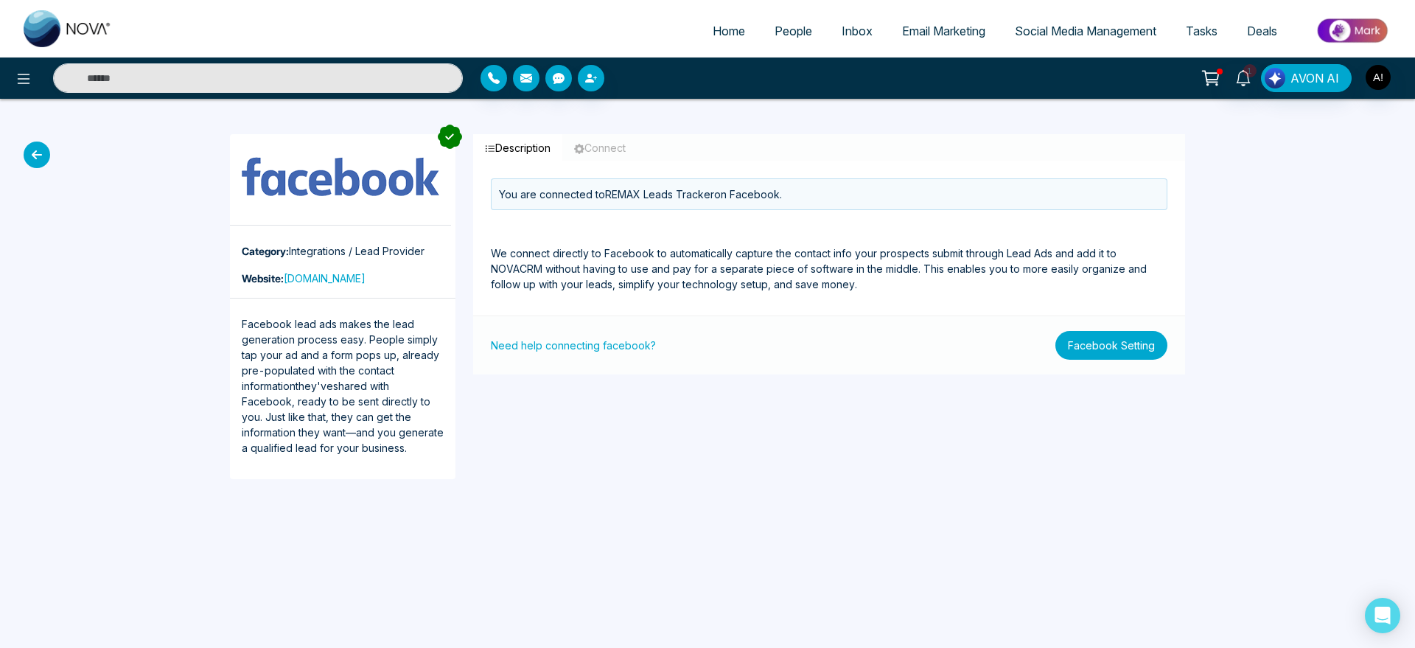
click at [1086, 341] on button "Facebook Setting" at bounding box center [1111, 345] width 112 height 29
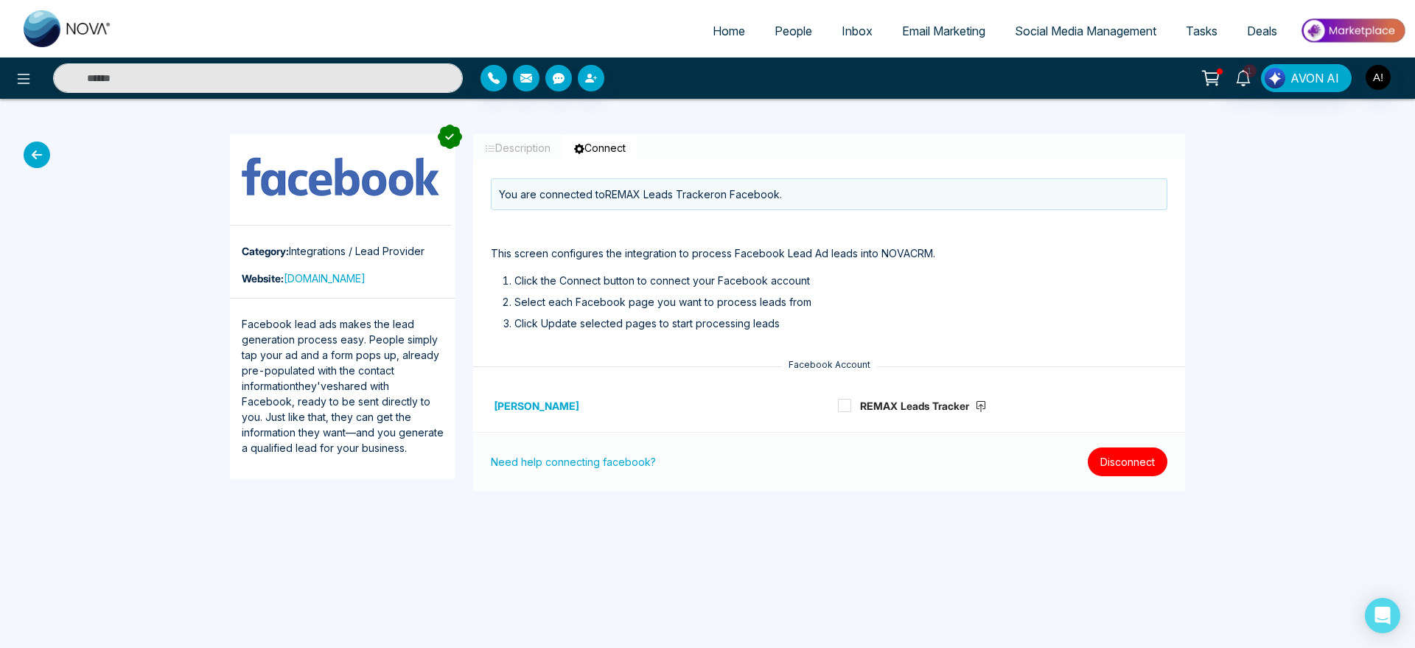
click at [1130, 462] on button "Disconnect" at bounding box center [1128, 461] width 80 height 29
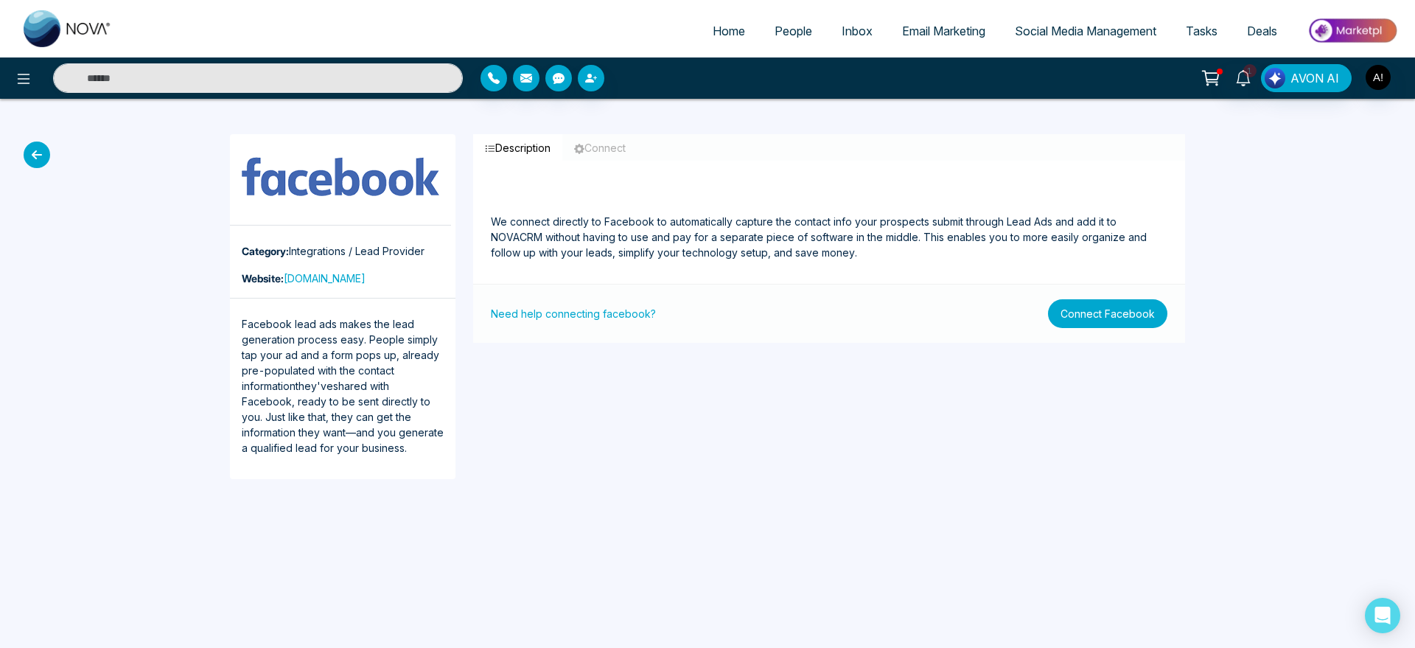
click at [1109, 299] on button "Connect Facebook" at bounding box center [1107, 313] width 119 height 29
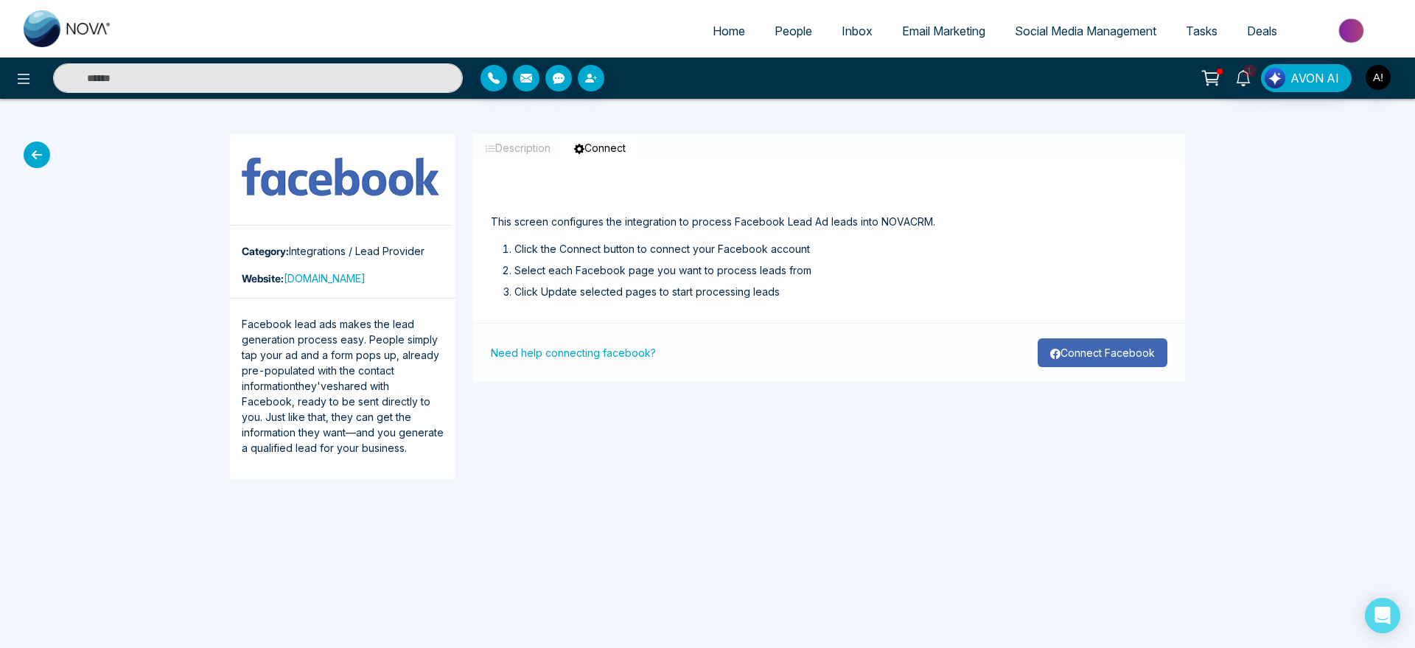
click at [1109, 343] on button "Connect Facebook" at bounding box center [1103, 352] width 130 height 29
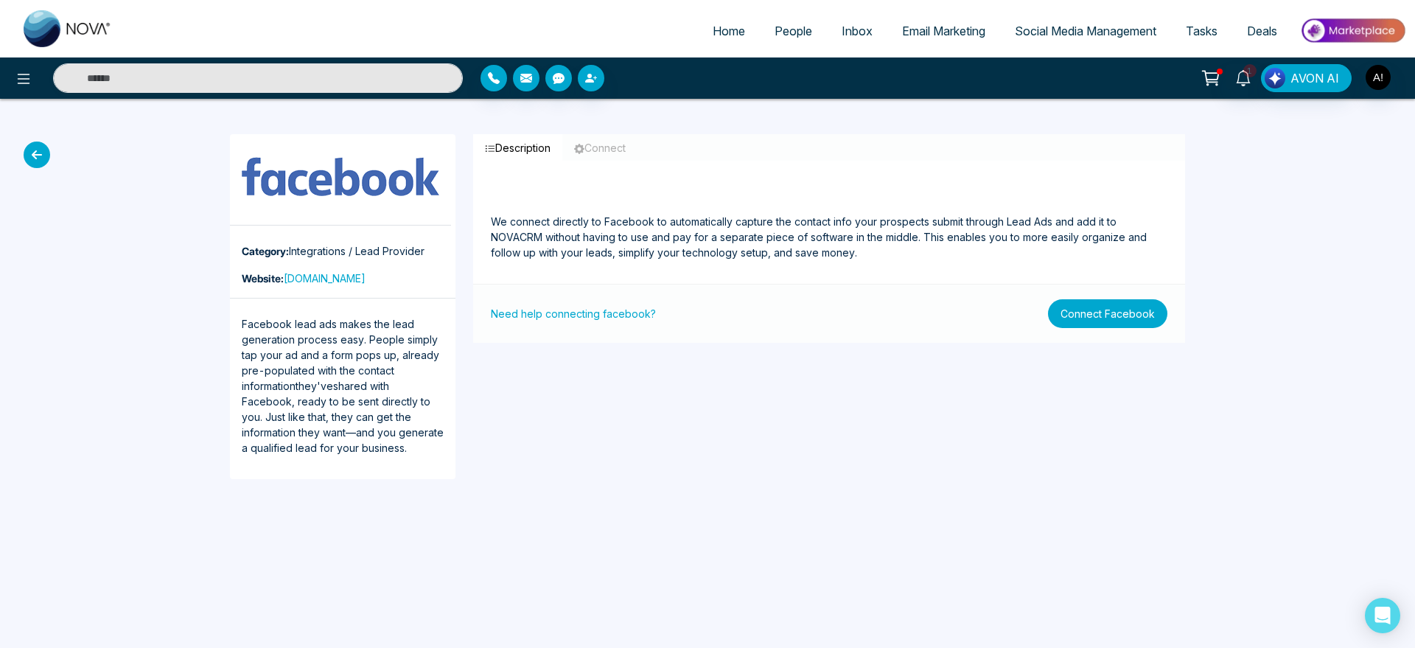
click at [1063, 304] on button "Connect Facebook" at bounding box center [1107, 313] width 119 height 29
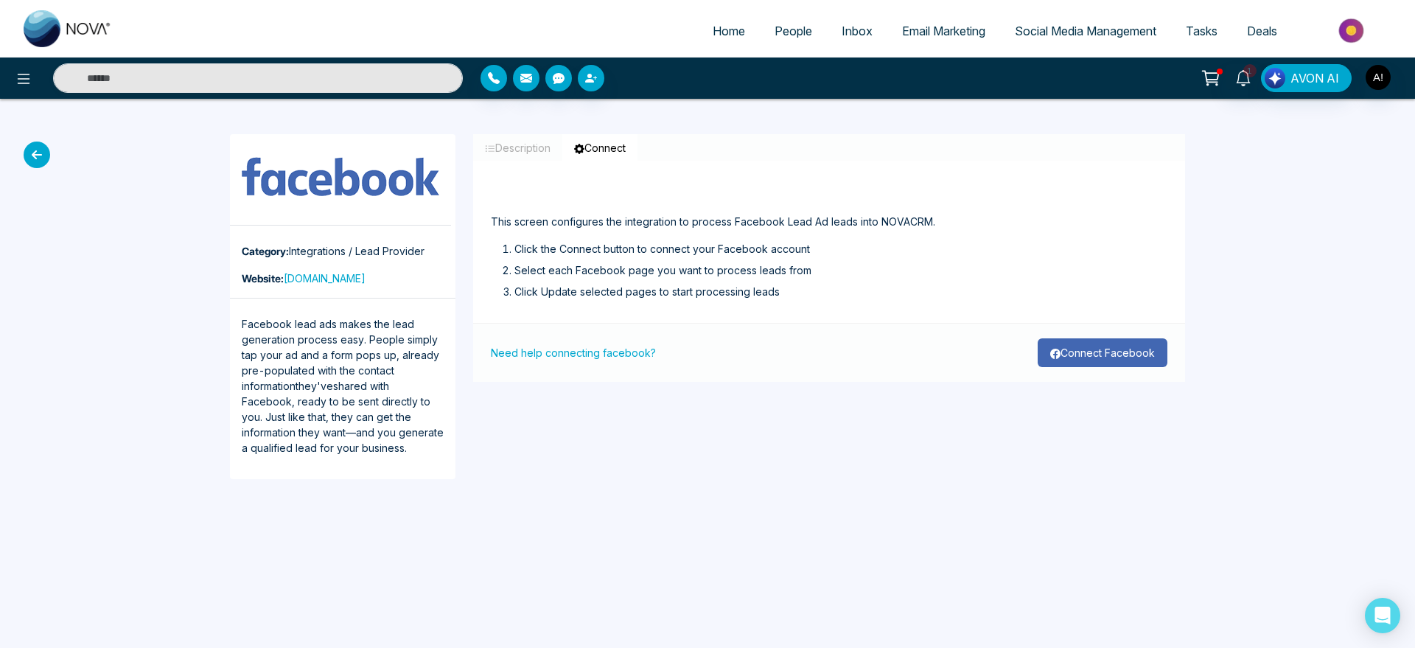
click at [1069, 341] on button "Connect Facebook" at bounding box center [1103, 352] width 130 height 29
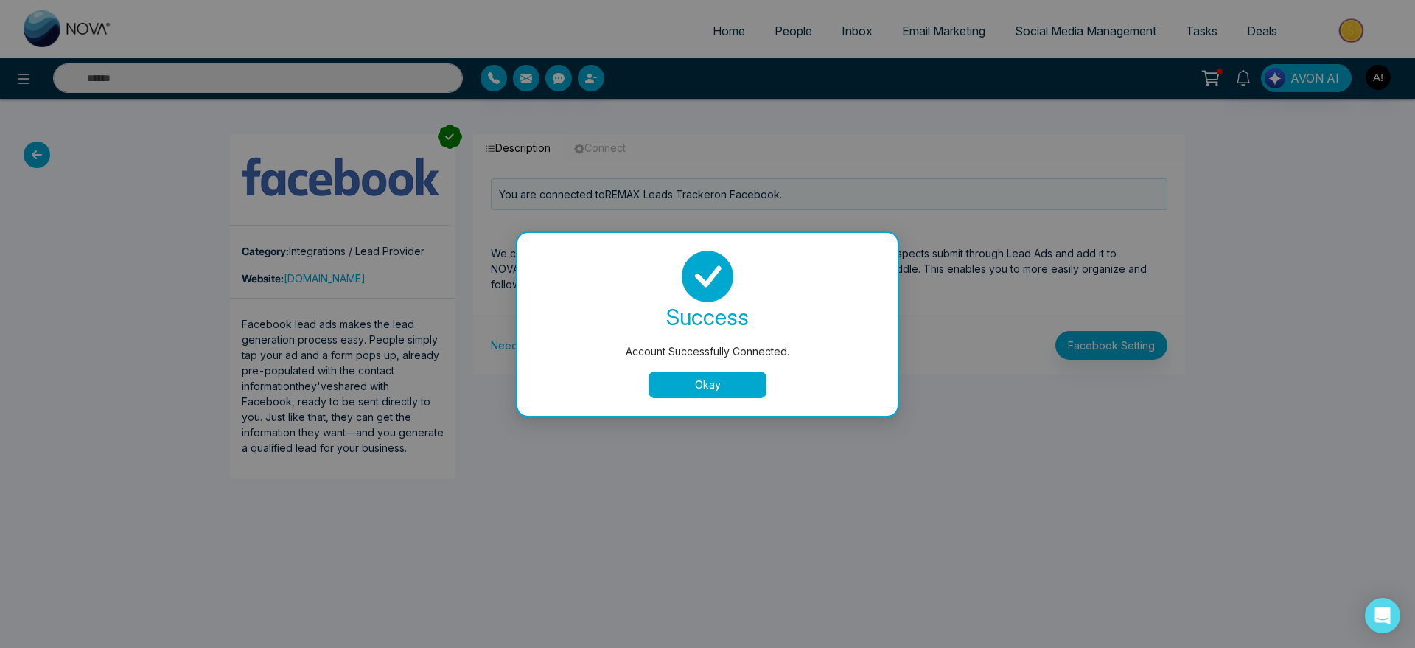
click at [712, 380] on button "Okay" at bounding box center [708, 384] width 118 height 27
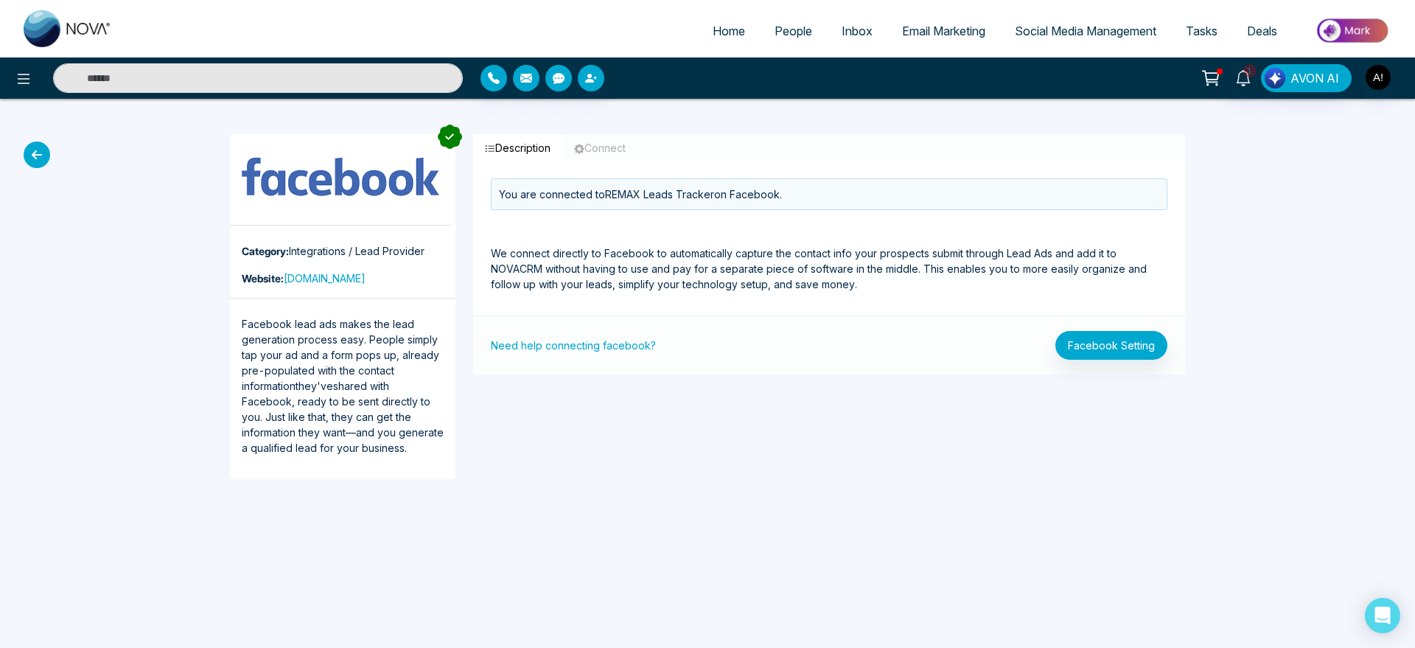
click at [24, 159] on icon at bounding box center [37, 155] width 27 height 27
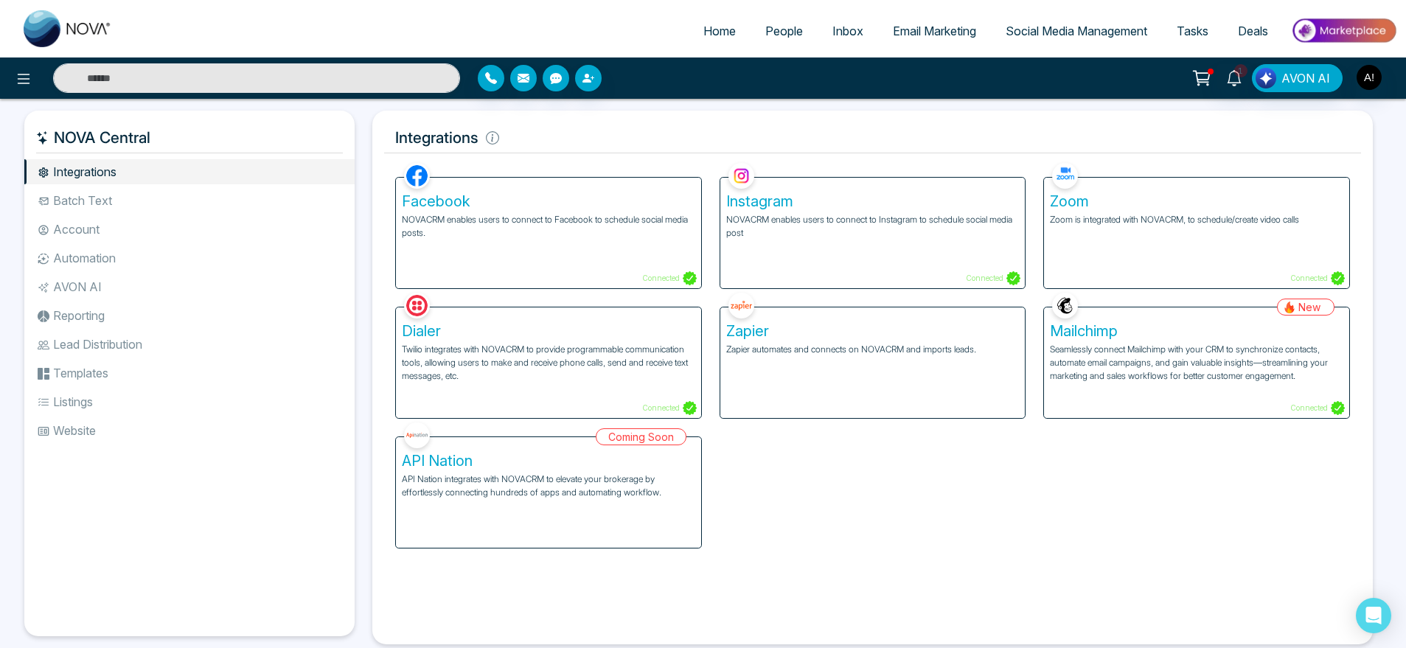
click at [1137, 220] on p "Zoom is integrated with NOVACRM, to schedule/create video calls" at bounding box center [1196, 219] width 293 height 13
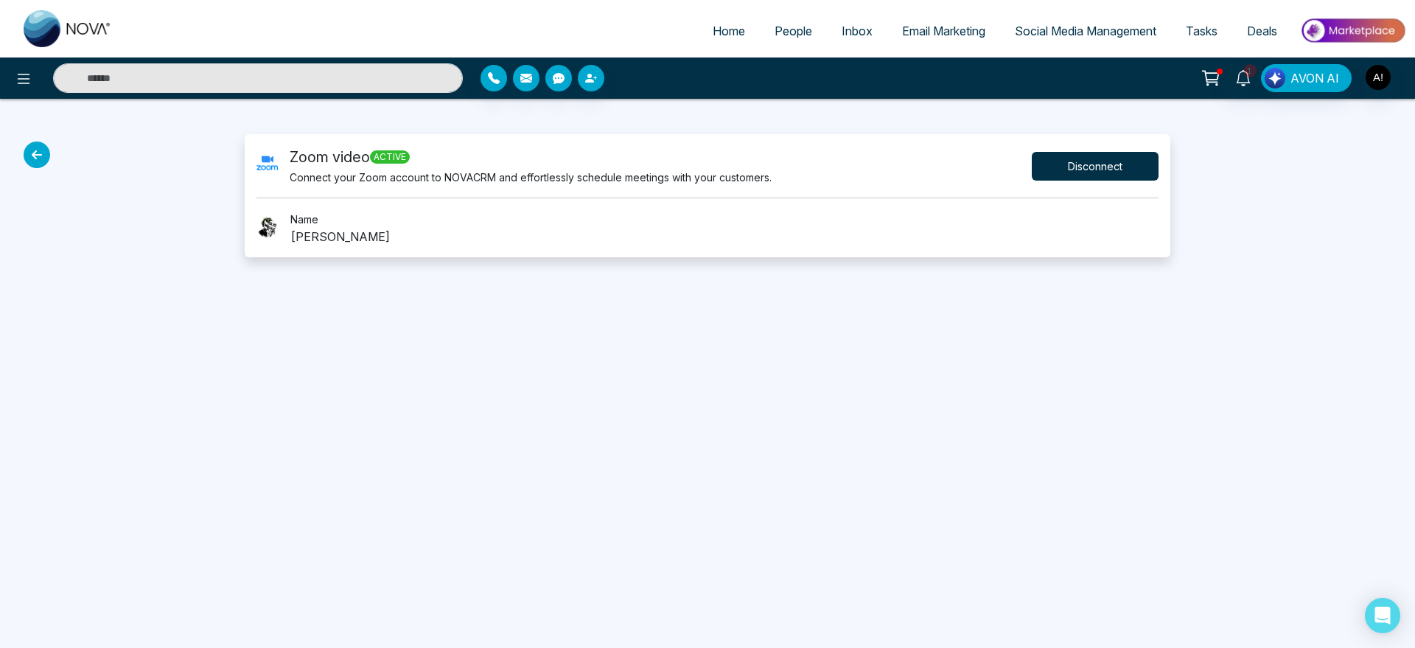
click at [1115, 175] on button "Disconnect" at bounding box center [1095, 166] width 127 height 29
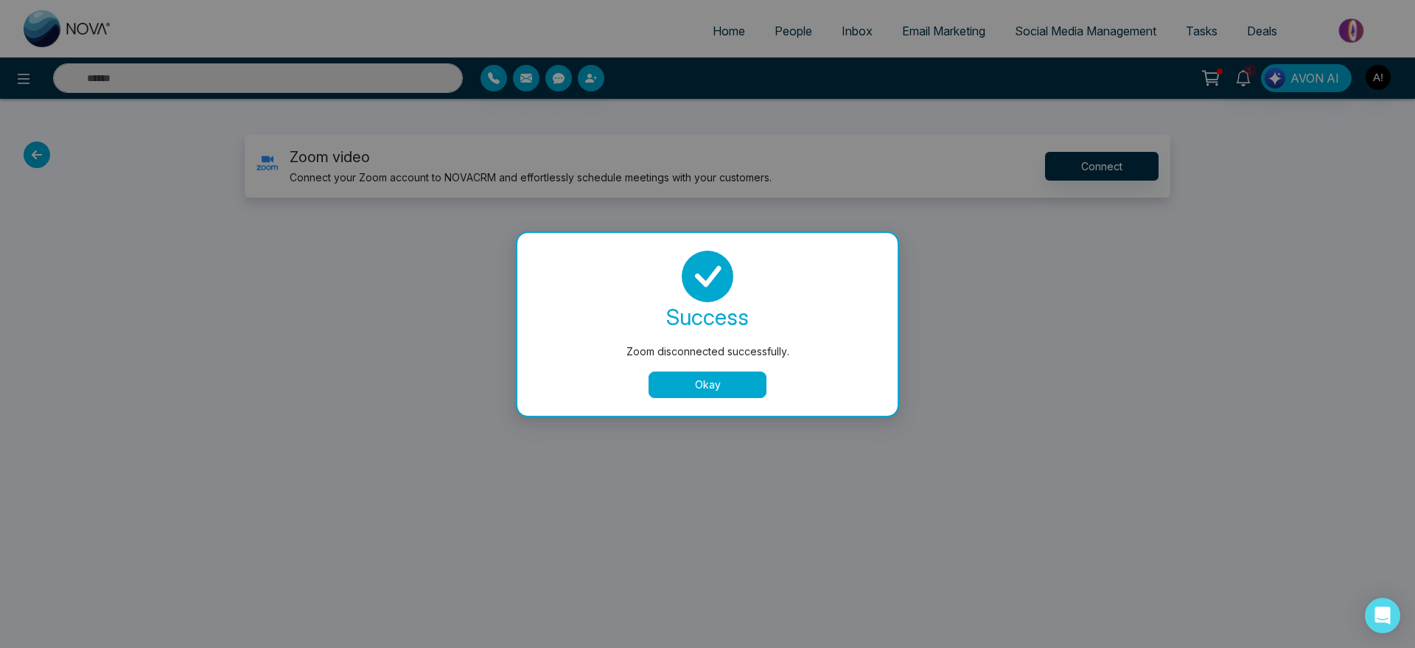
click at [727, 380] on button "Okay" at bounding box center [708, 384] width 118 height 27
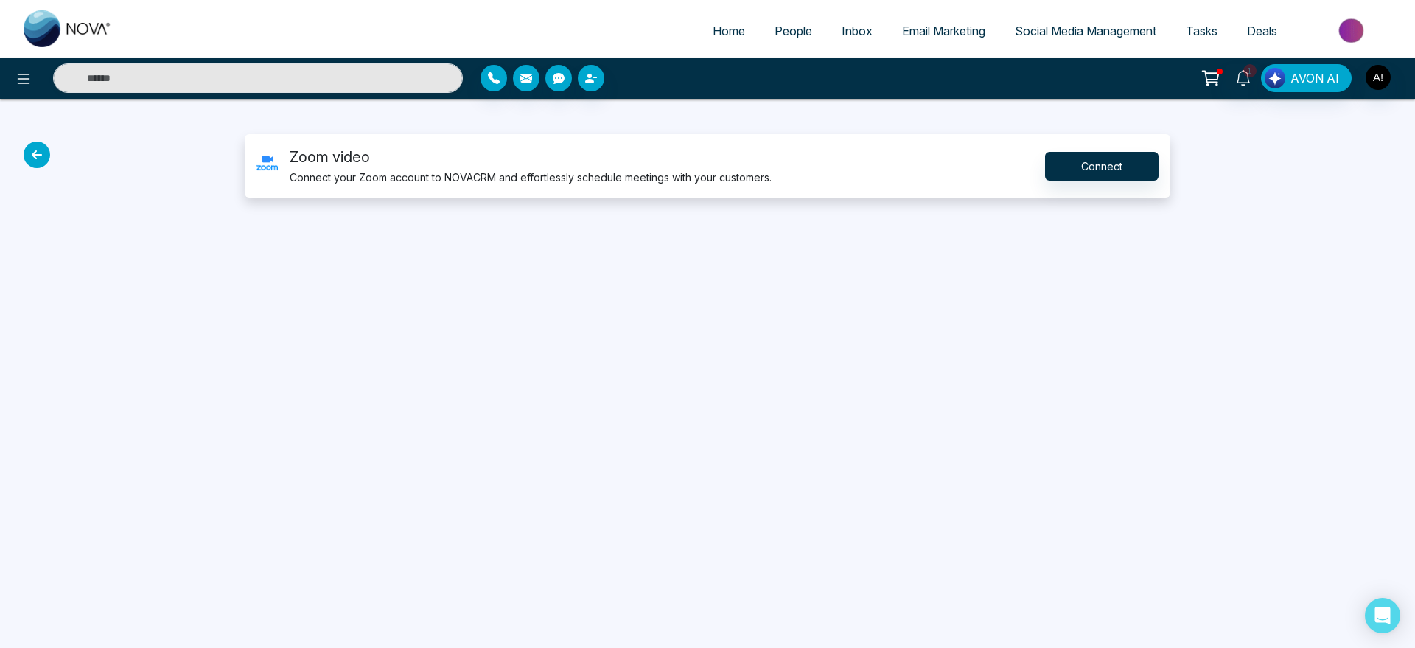
click at [1099, 186] on div "Zoom video Connect your Zoom account to NOVACRM and effortlessly schedule meeti…" at bounding box center [708, 165] width 926 height 63
click at [1142, 163] on button "Connect" at bounding box center [1102, 166] width 114 height 29
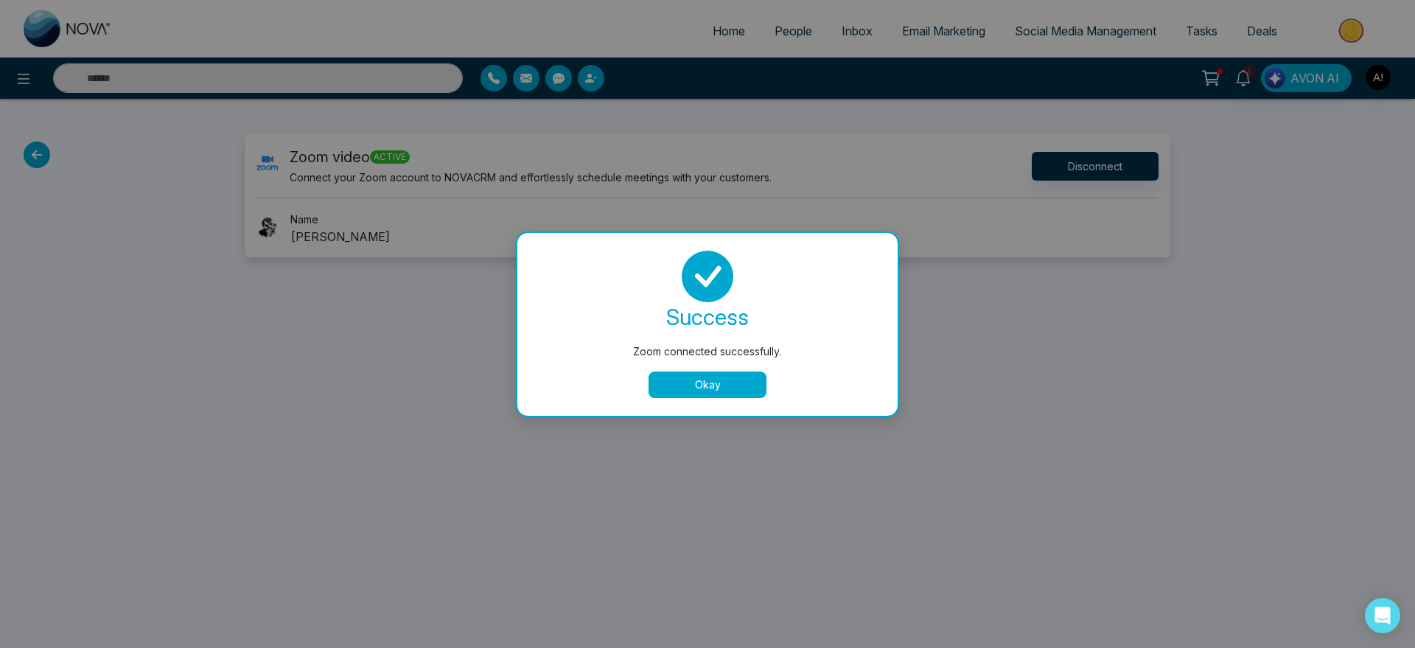
click at [723, 402] on div "success Zoom connected successfully. Okay" at bounding box center [707, 324] width 380 height 183
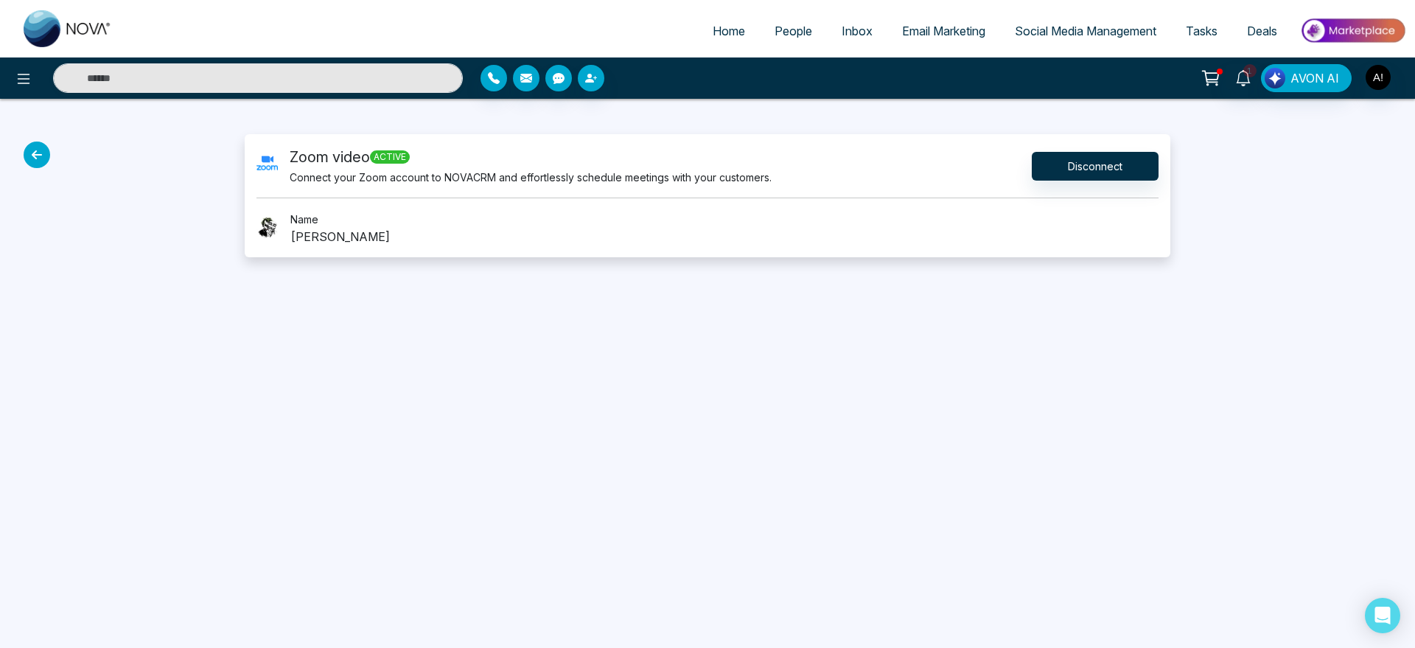
click at [35, 156] on icon at bounding box center [37, 155] width 27 height 27
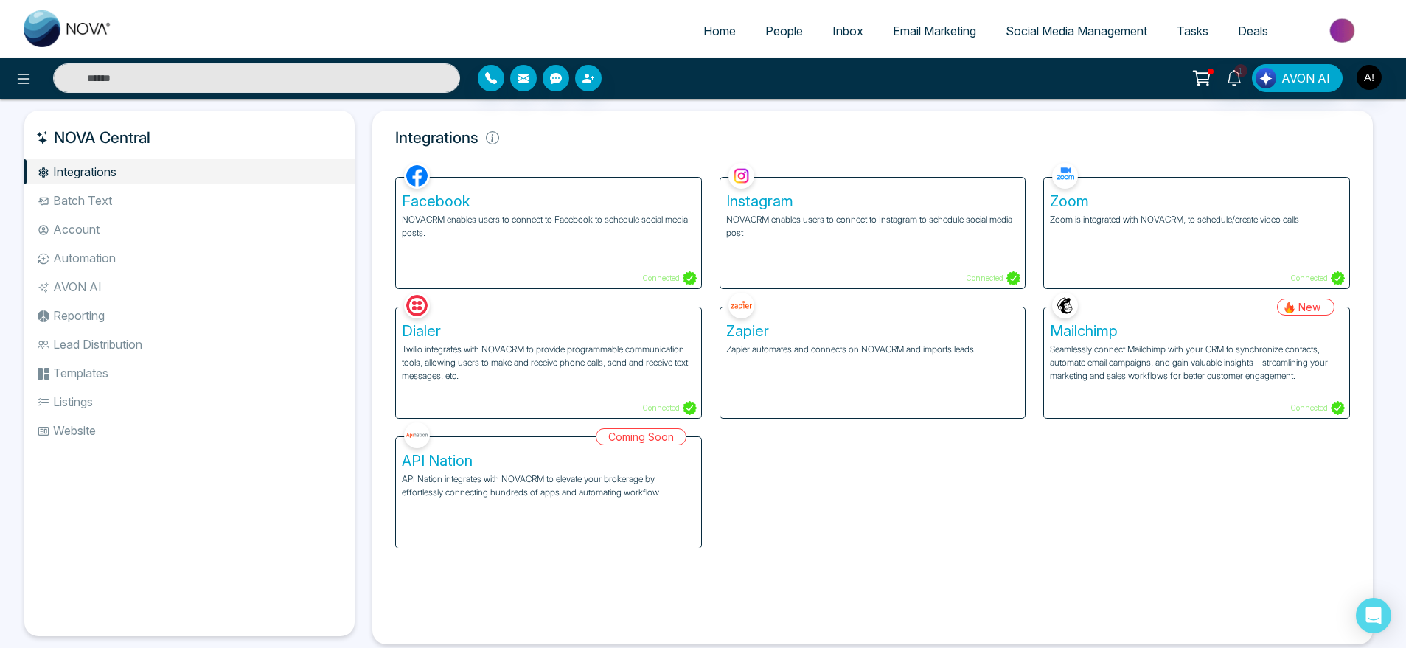
click at [1139, 370] on p "Seamlessly connect Mailchimp with your CRM to synchronize contacts, automate em…" at bounding box center [1196, 363] width 293 height 40
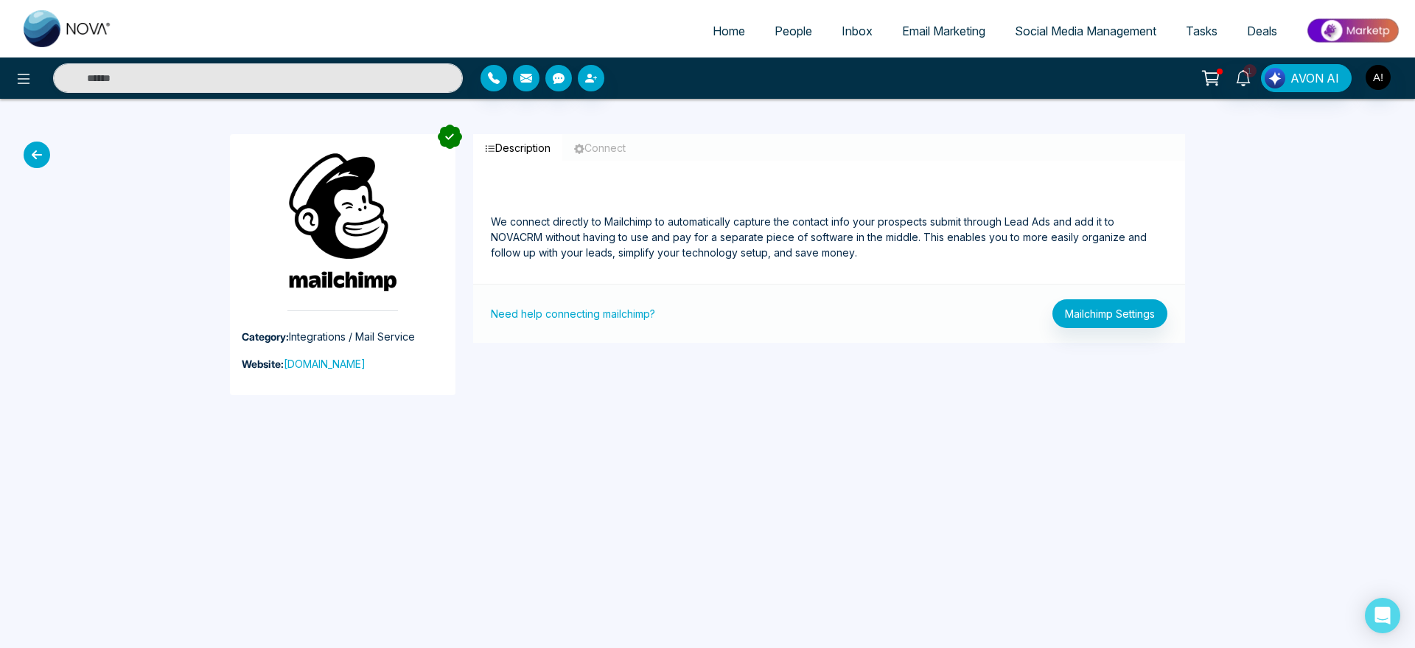
click at [721, 52] on div "Home People Inbox Email Marketing Social Media Management Tasks Deals" at bounding box center [707, 28] width 1415 height 57
click at [713, 35] on span "Home" at bounding box center [729, 31] width 32 height 15
select select "*"
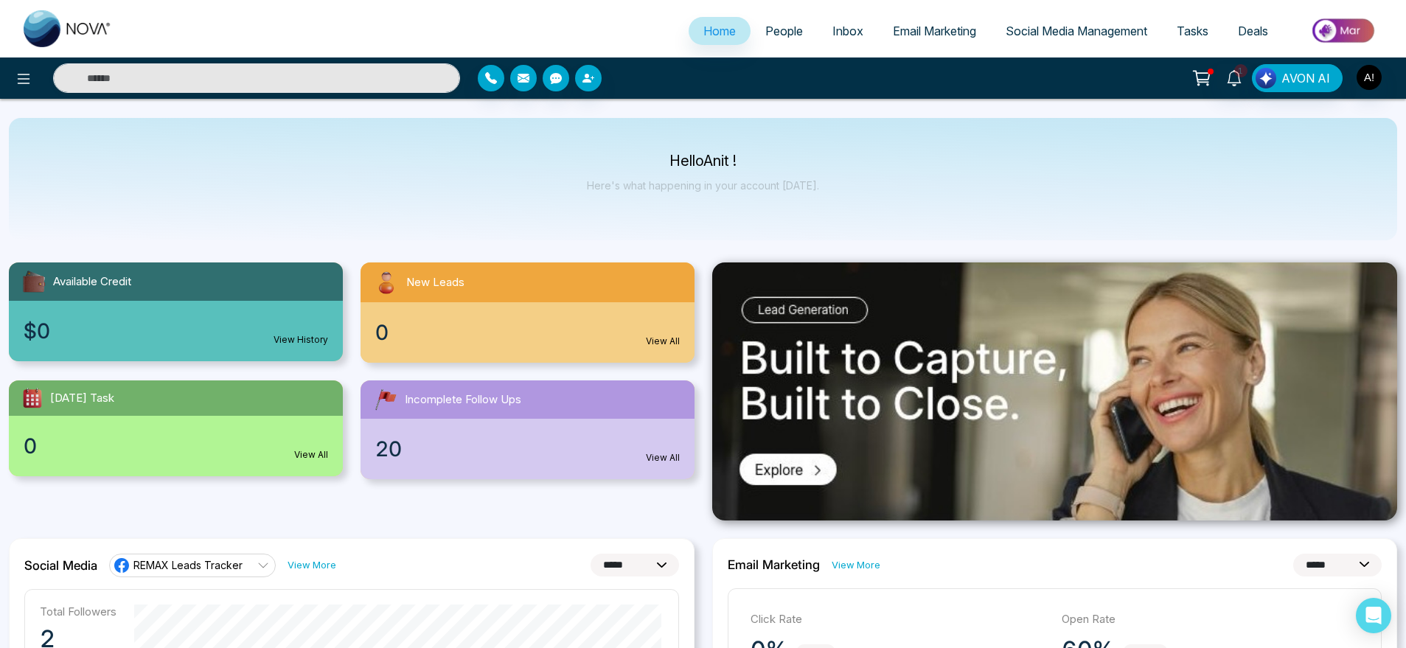
click at [321, 352] on div "$0 View History" at bounding box center [176, 331] width 334 height 60
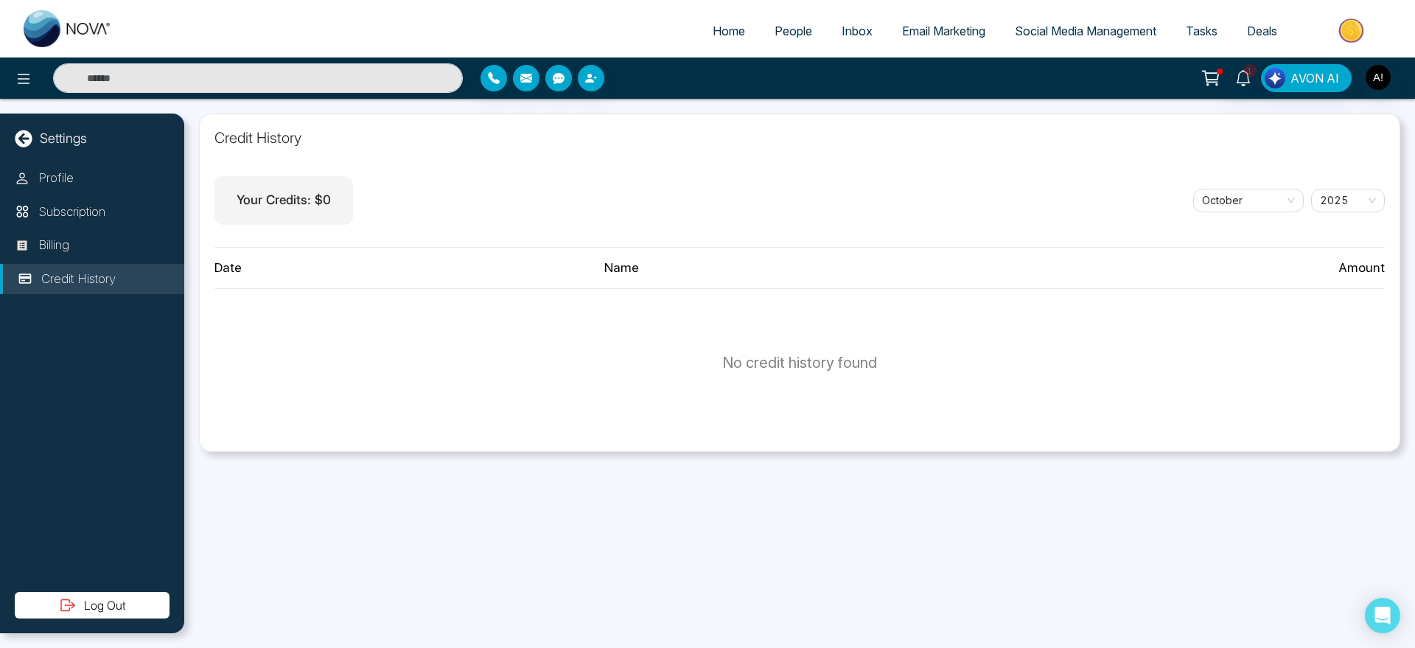
click at [722, 17] on link "Home" at bounding box center [729, 31] width 62 height 28
select select "*"
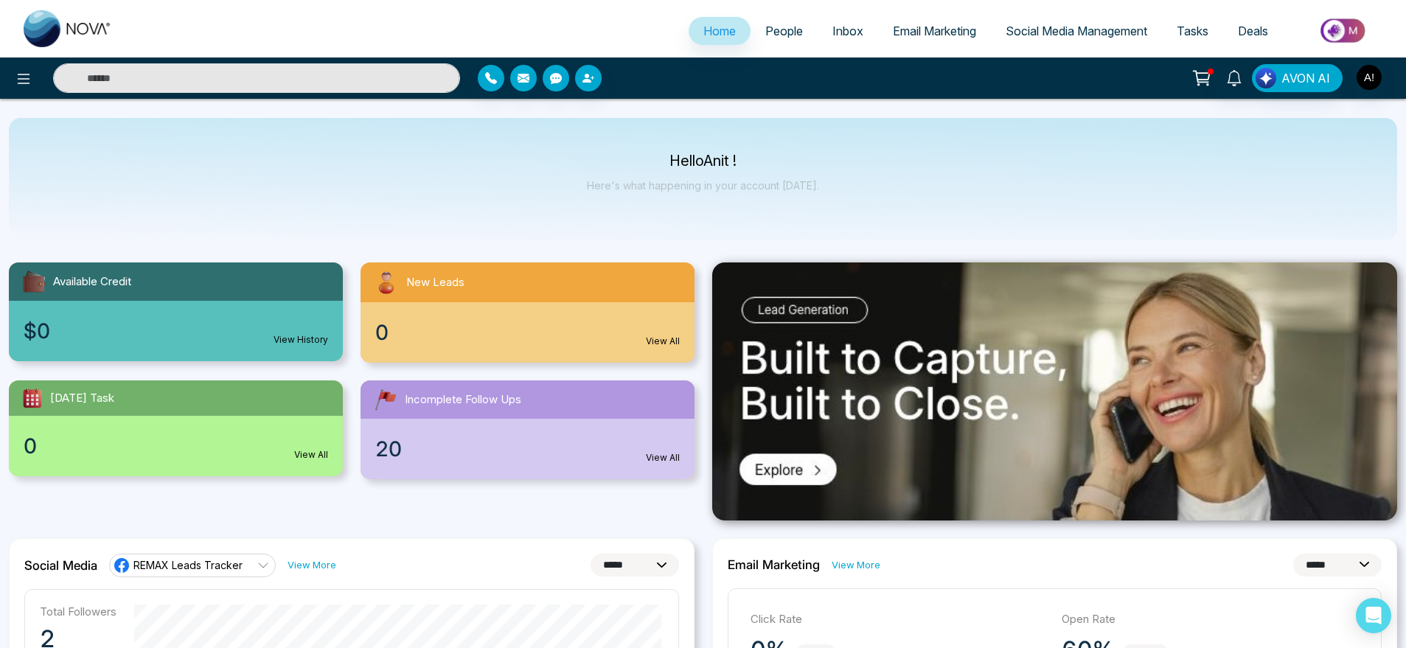
click at [652, 321] on div "0 View All" at bounding box center [527, 332] width 334 height 60
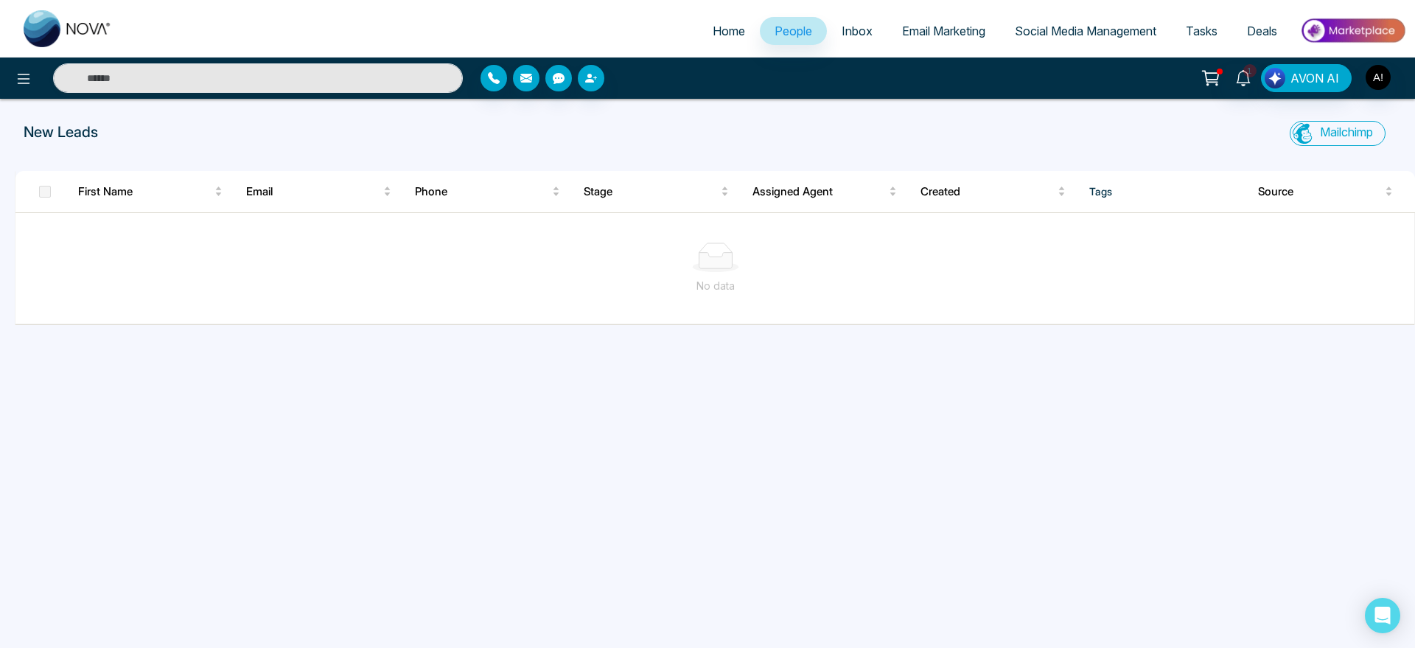
click at [701, 35] on link "Home" at bounding box center [729, 31] width 62 height 28
select select "*"
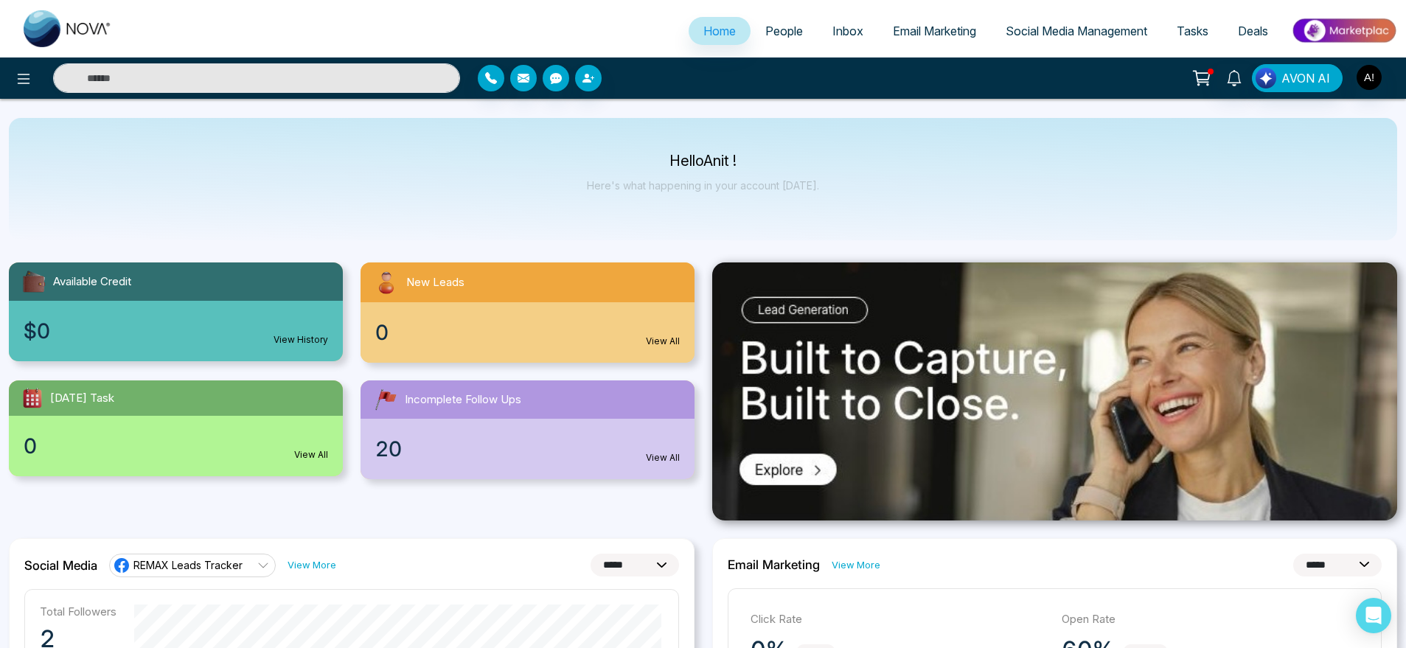
click at [596, 361] on div "0 View All" at bounding box center [527, 332] width 334 height 60
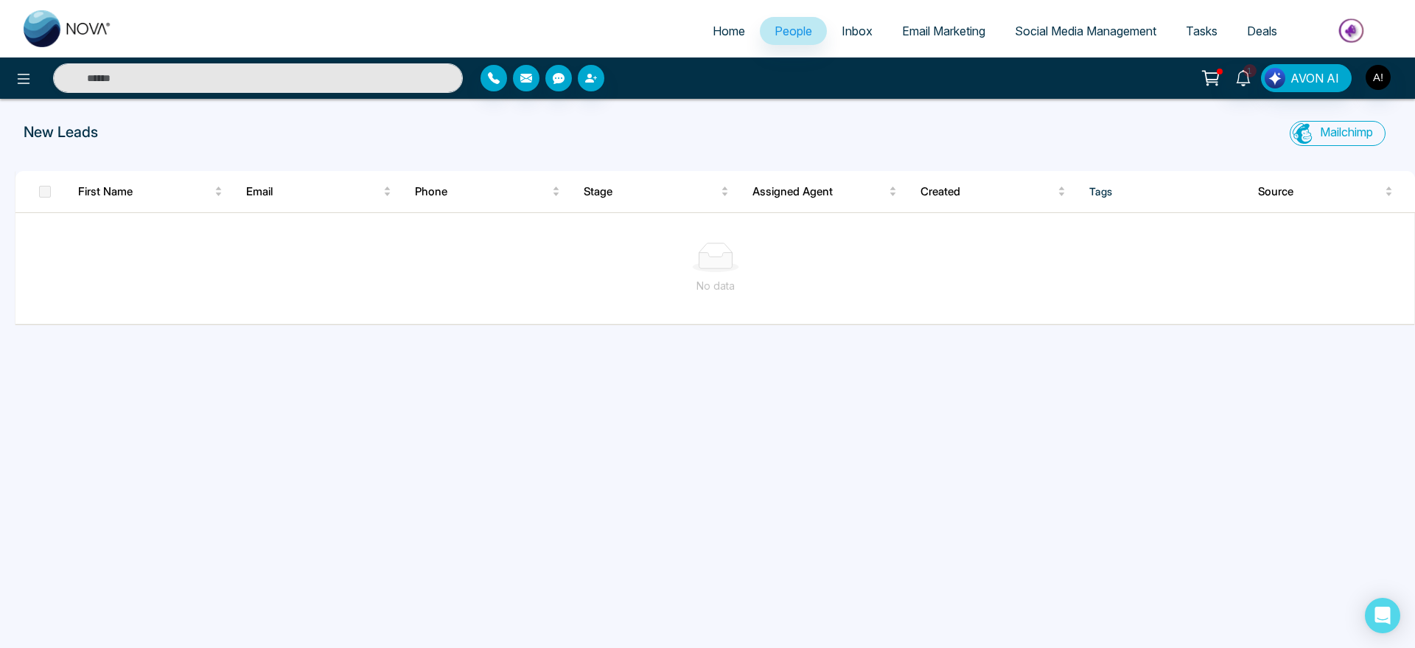
click at [719, 30] on span "Home" at bounding box center [729, 31] width 32 height 15
select select "*"
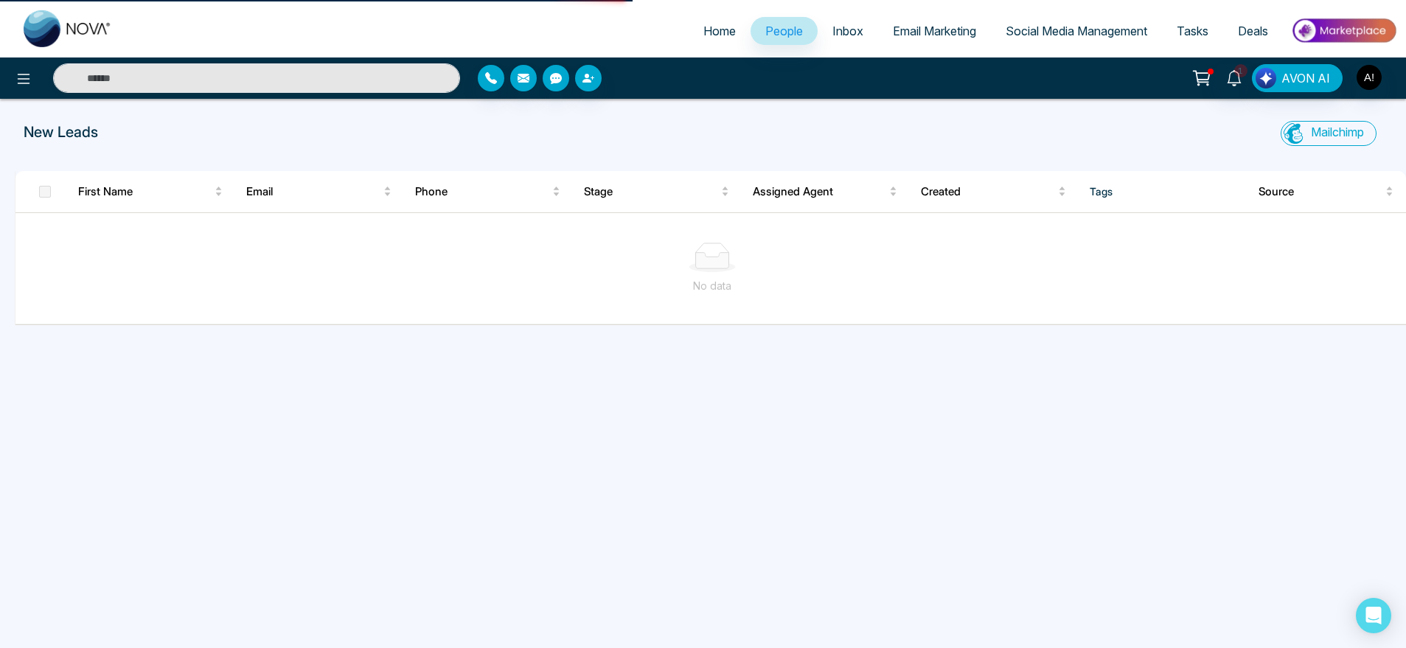
select select "*"
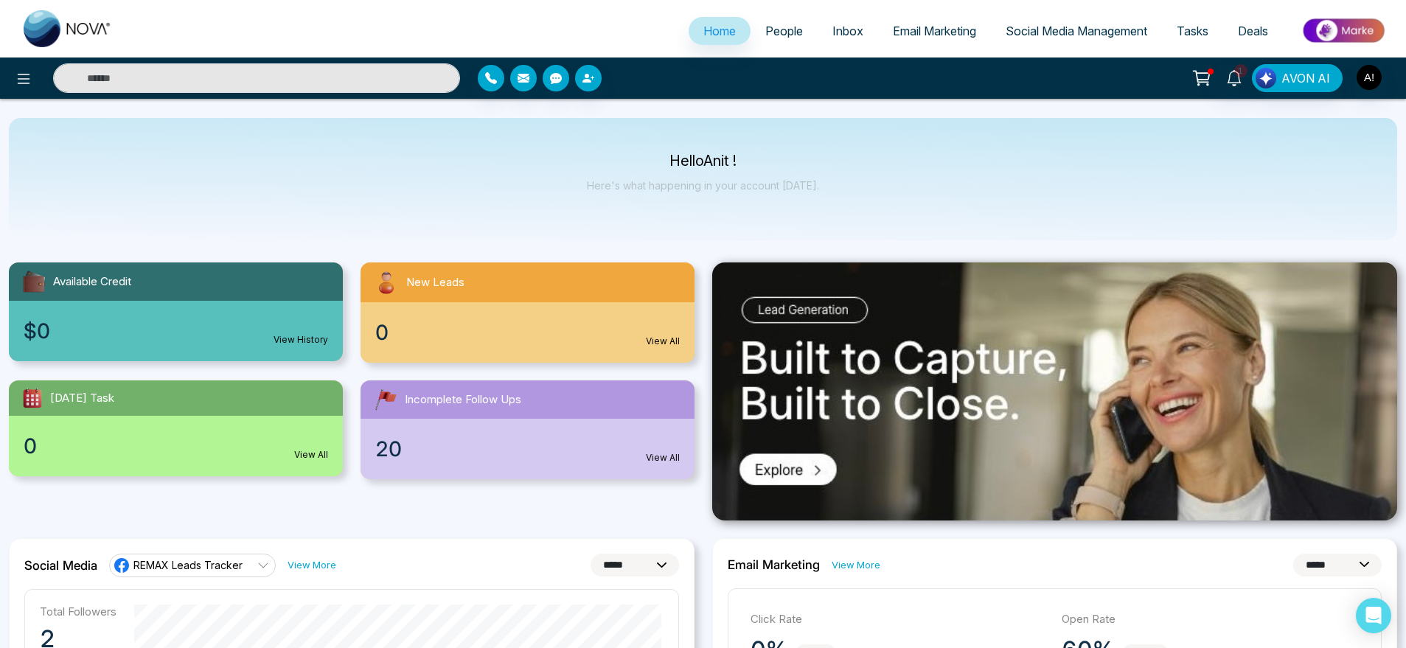
click at [198, 397] on div "Today's Task" at bounding box center [176, 397] width 334 height 35
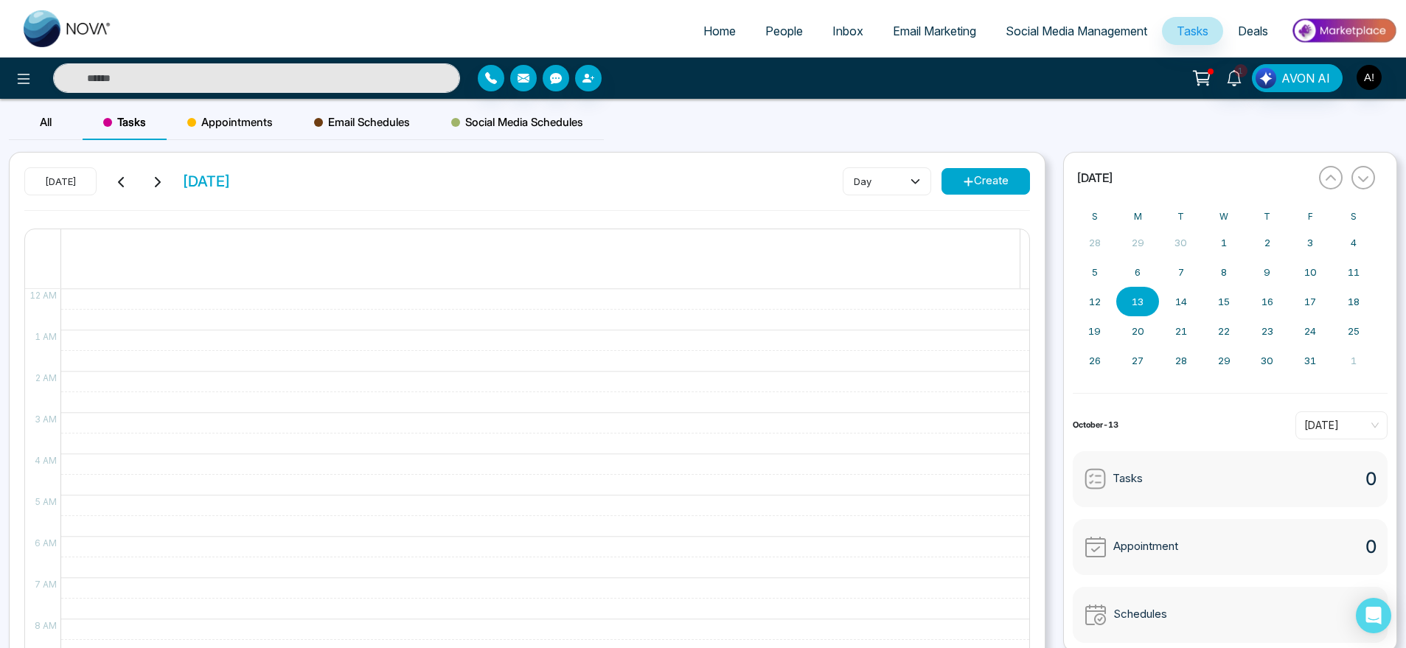
click at [708, 29] on span "Home" at bounding box center [719, 31] width 32 height 15
select select "*"
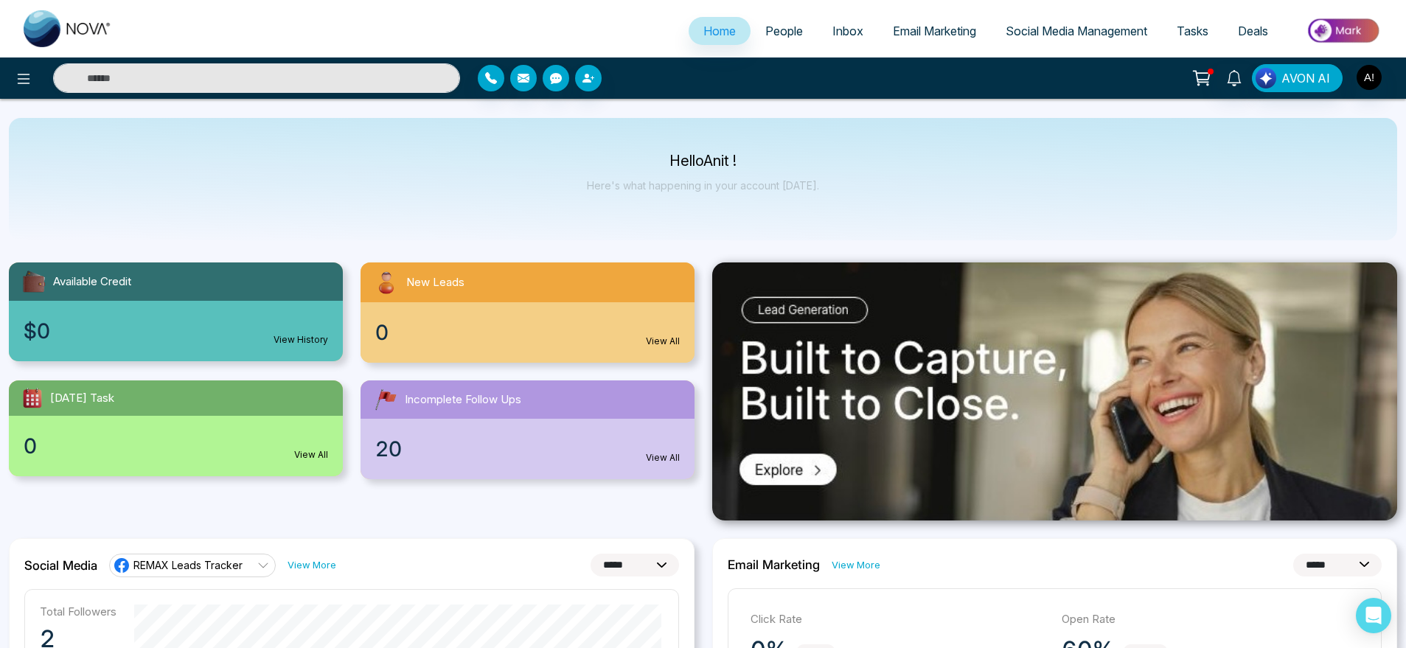
drag, startPoint x: 580, startPoint y: 490, endPoint x: 671, endPoint y: 459, distance: 96.5
click at [671, 459] on div "Available Credit $0 View History New Leads 0 View All Today's Task 0 View All I…" at bounding box center [351, 391] width 703 height 258
click at [671, 459] on link "View All" at bounding box center [663, 457] width 34 height 13
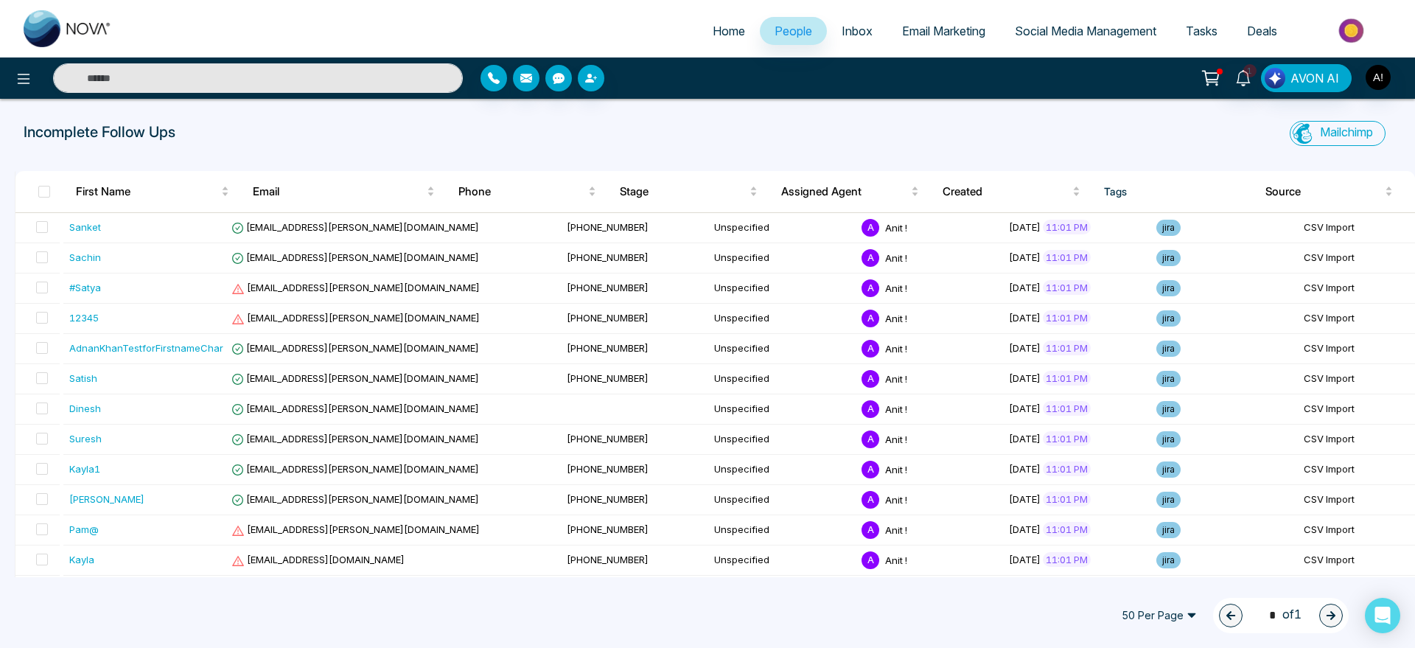
click at [725, 30] on span "Home" at bounding box center [729, 31] width 32 height 15
select select "*"
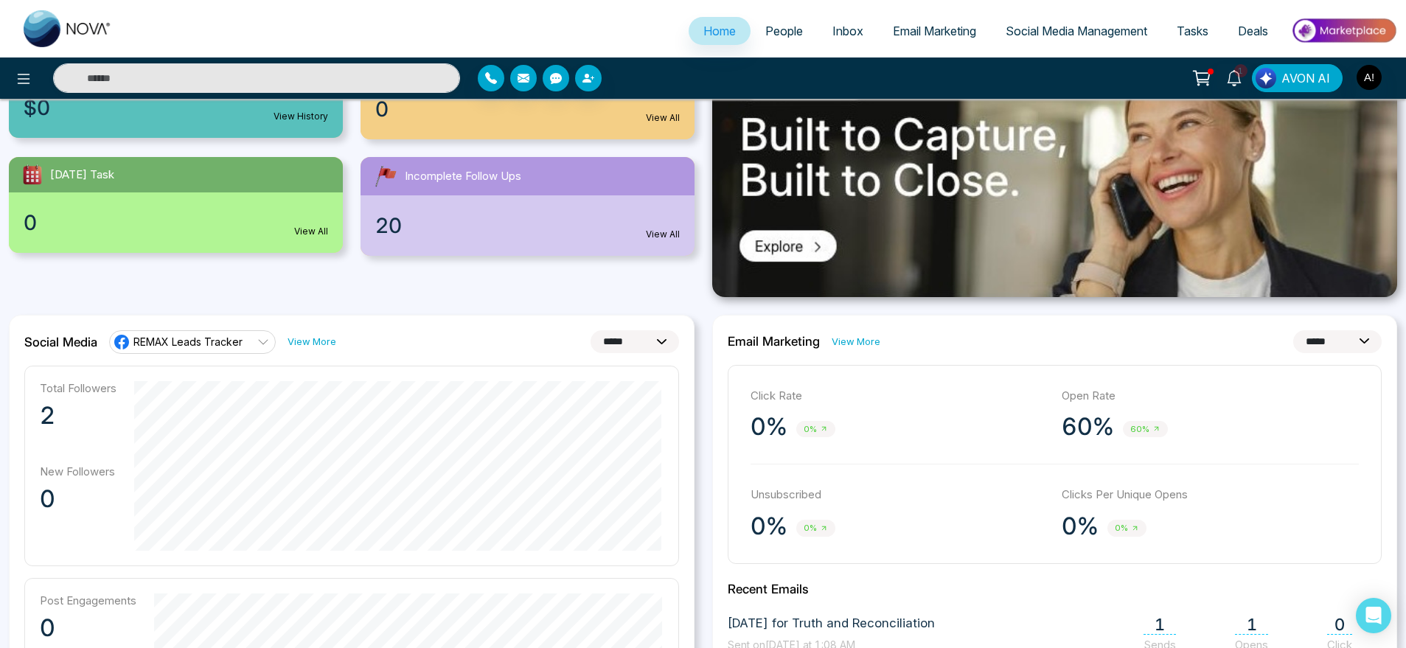
scroll to position [221, 0]
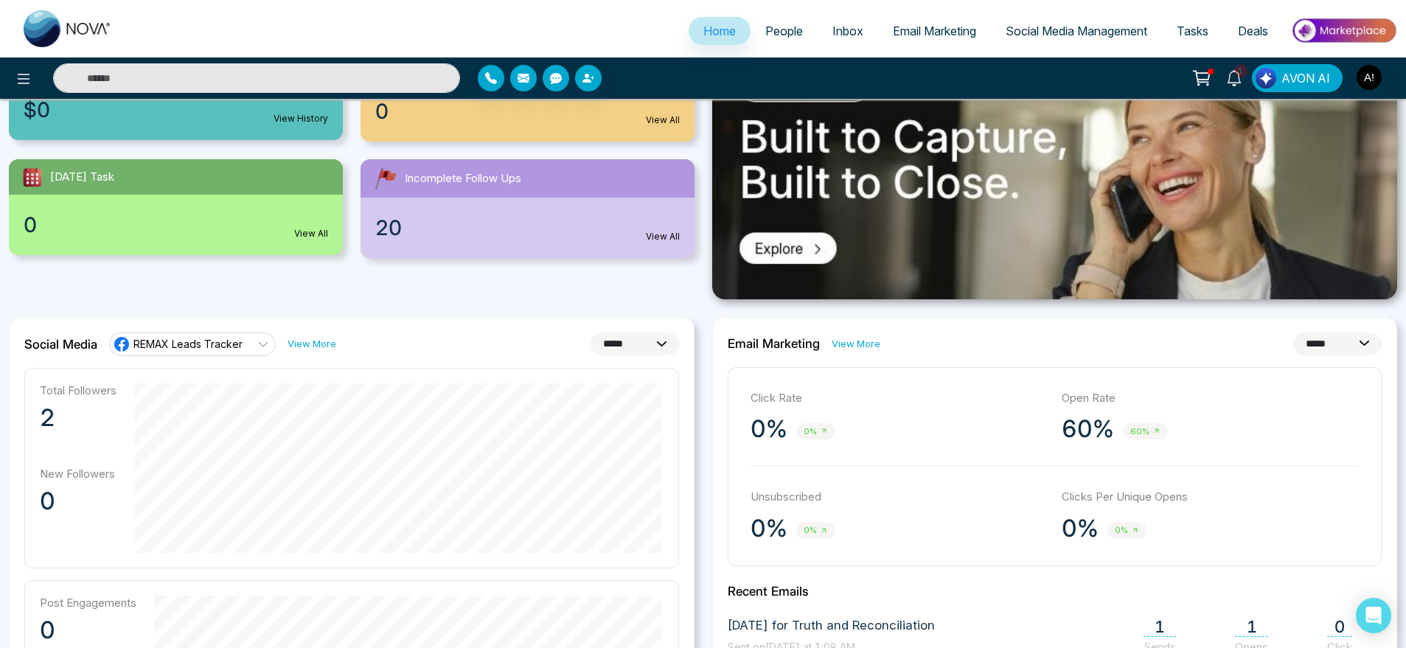
click at [323, 345] on link "View More" at bounding box center [311, 344] width 49 height 14
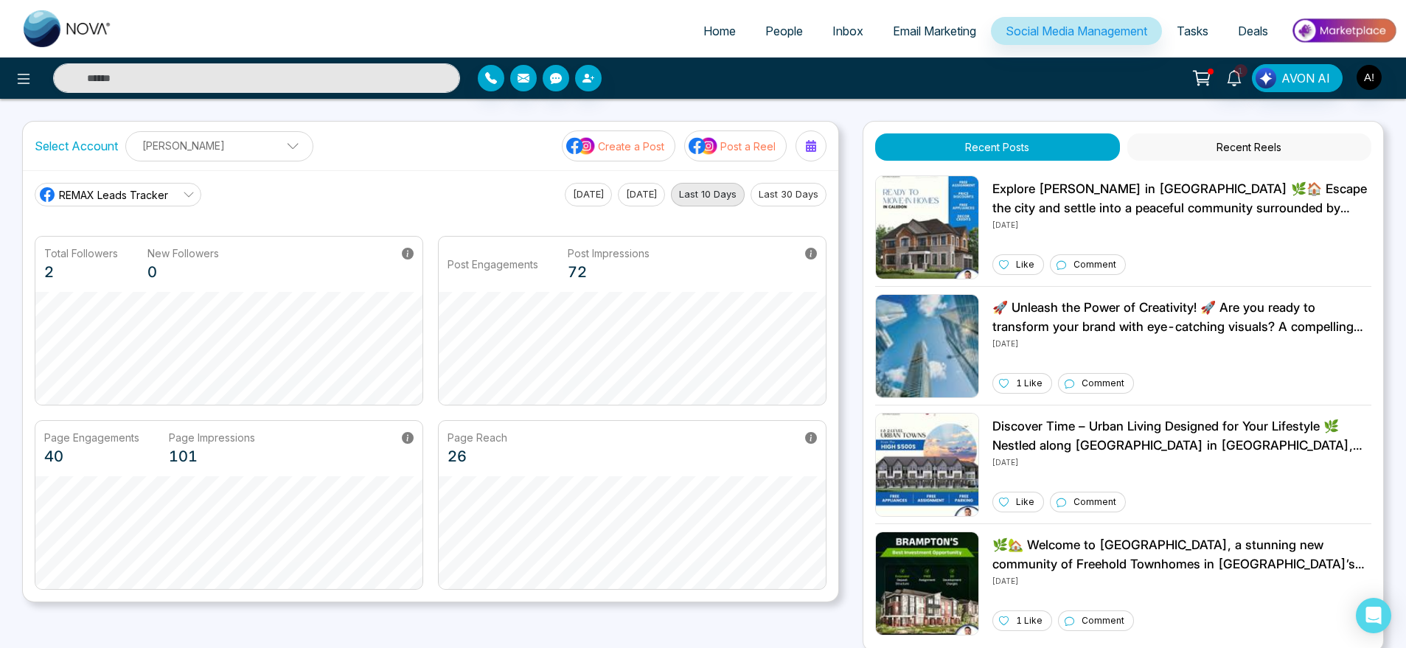
click at [708, 35] on span "Home" at bounding box center [719, 31] width 32 height 15
select select "*"
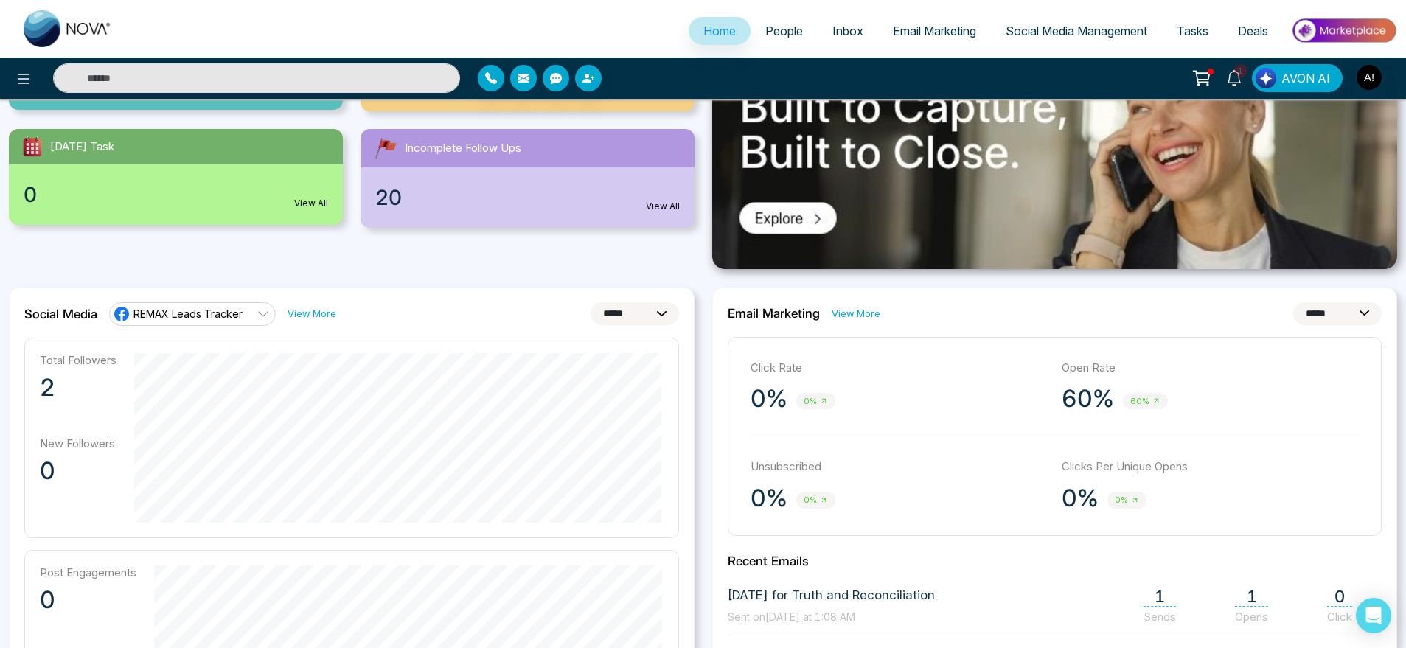
scroll to position [251, 0]
click at [873, 317] on link "View More" at bounding box center [855, 314] width 49 height 14
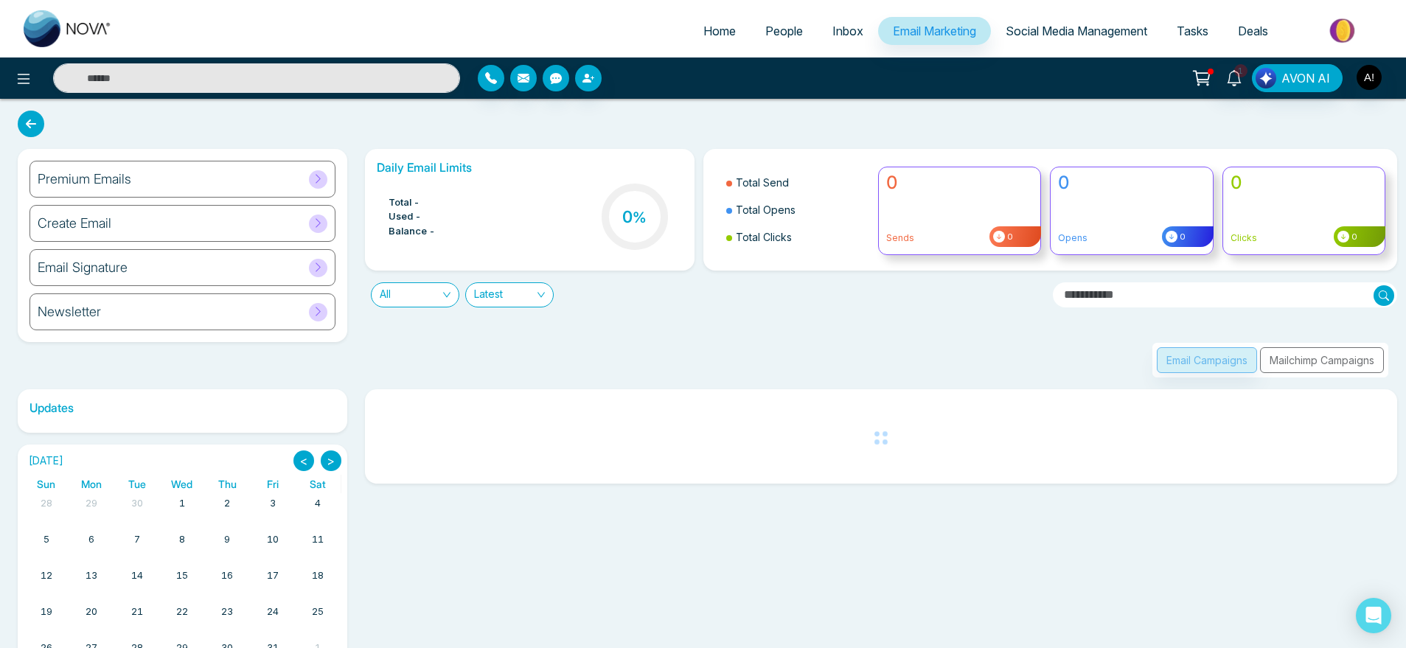
click at [708, 15] on ul "Home People Inbox Email Marketing Social Media Management Tasks Deals" at bounding box center [762, 32] width 1270 height 41
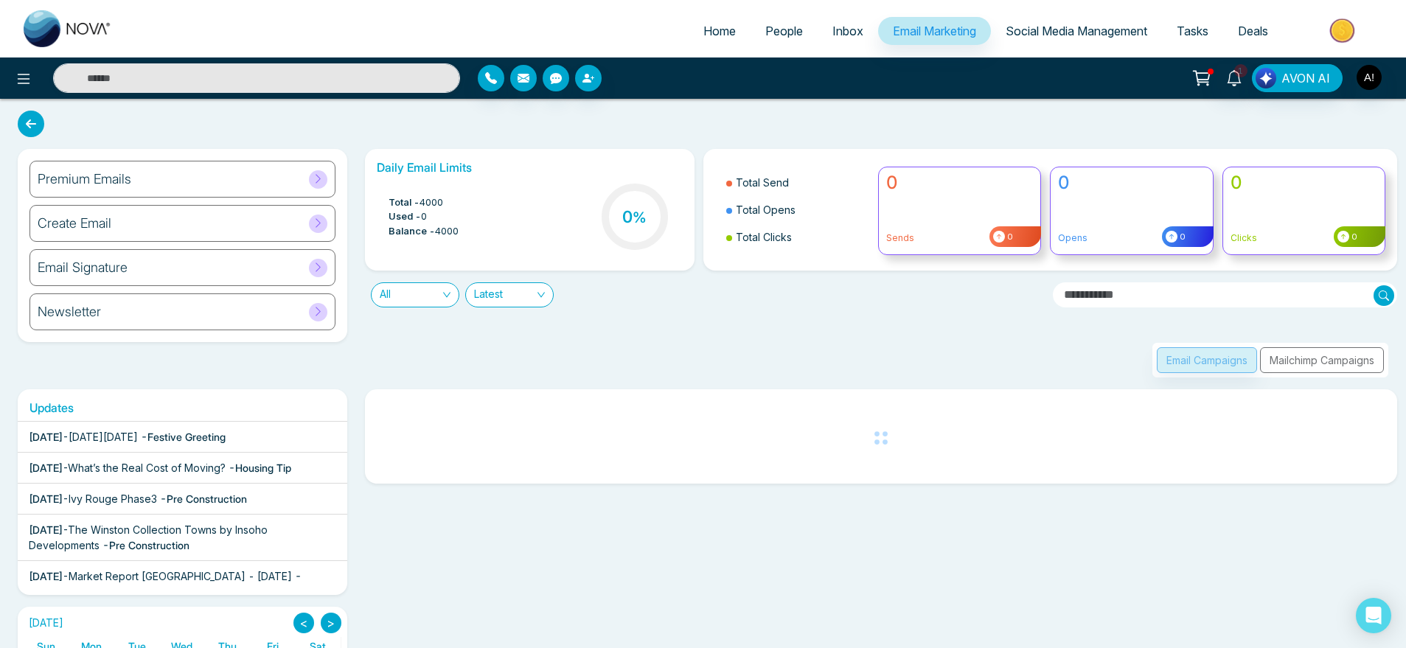
click at [708, 31] on span "Home" at bounding box center [719, 31] width 32 height 15
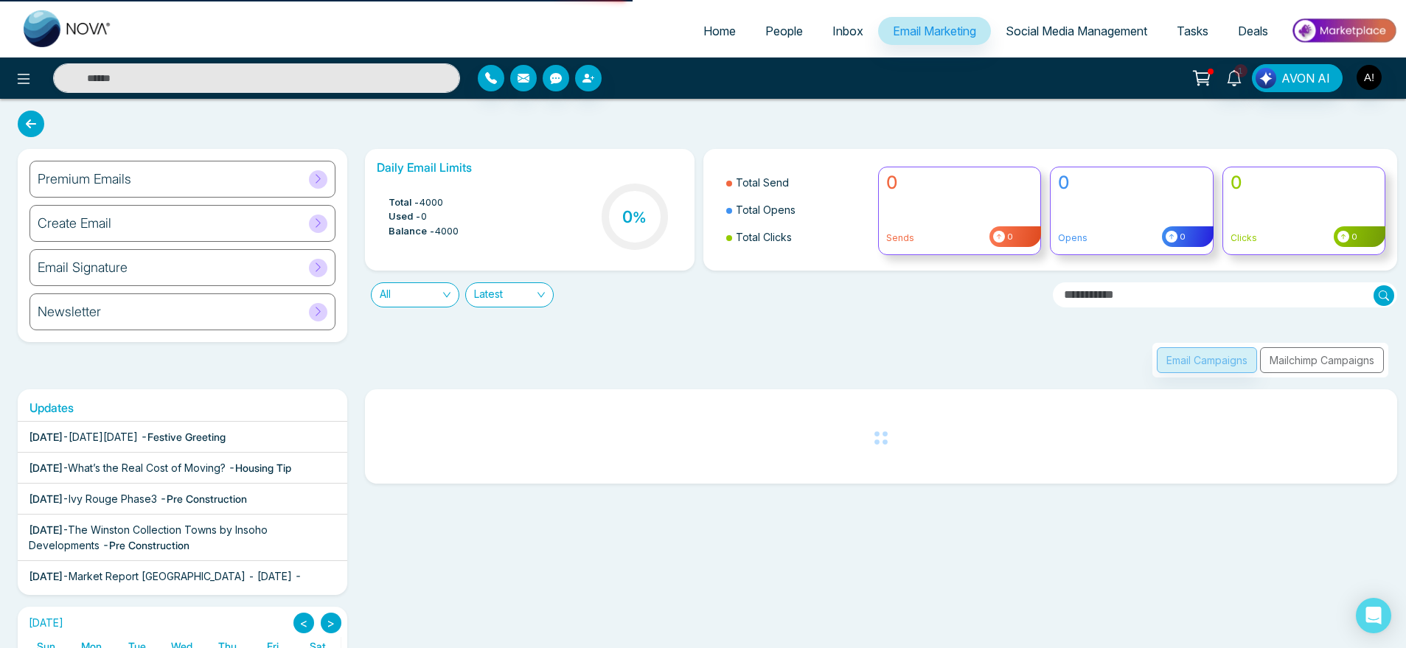
select select "*"
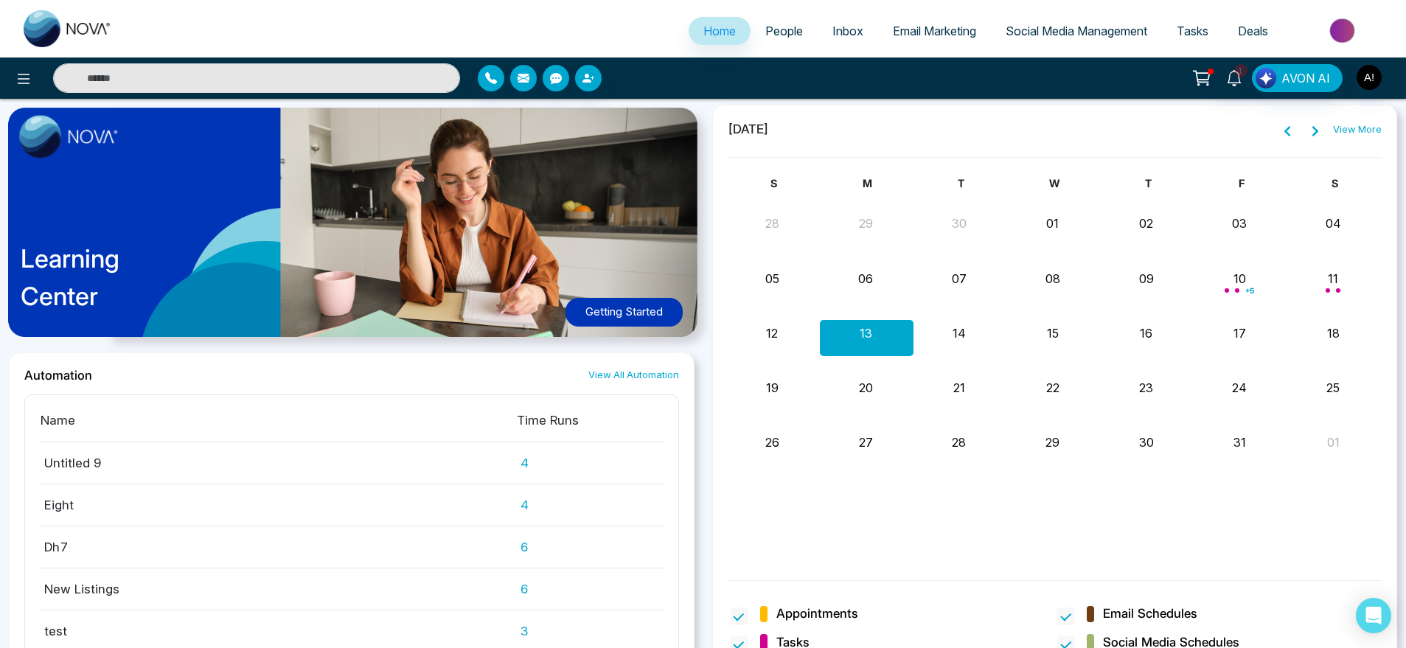
scroll to position [1226, 0]
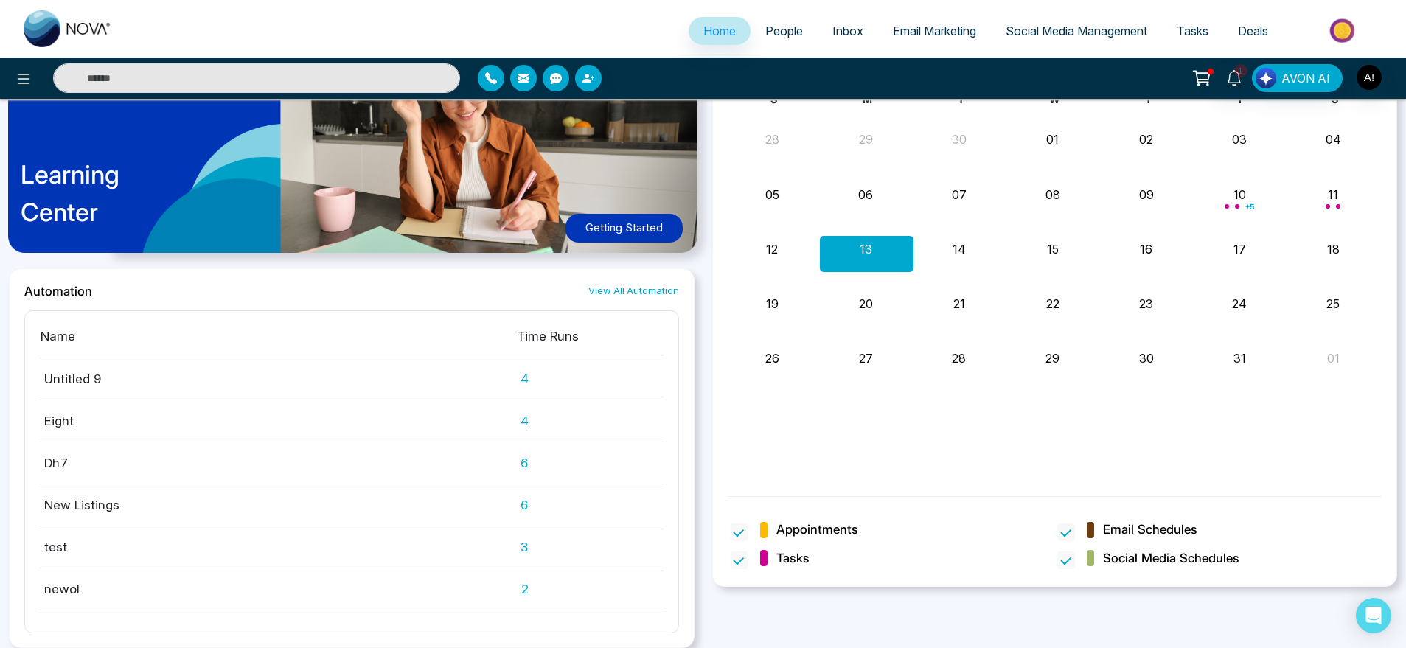
click at [638, 287] on link "View All Automation" at bounding box center [633, 291] width 91 height 14
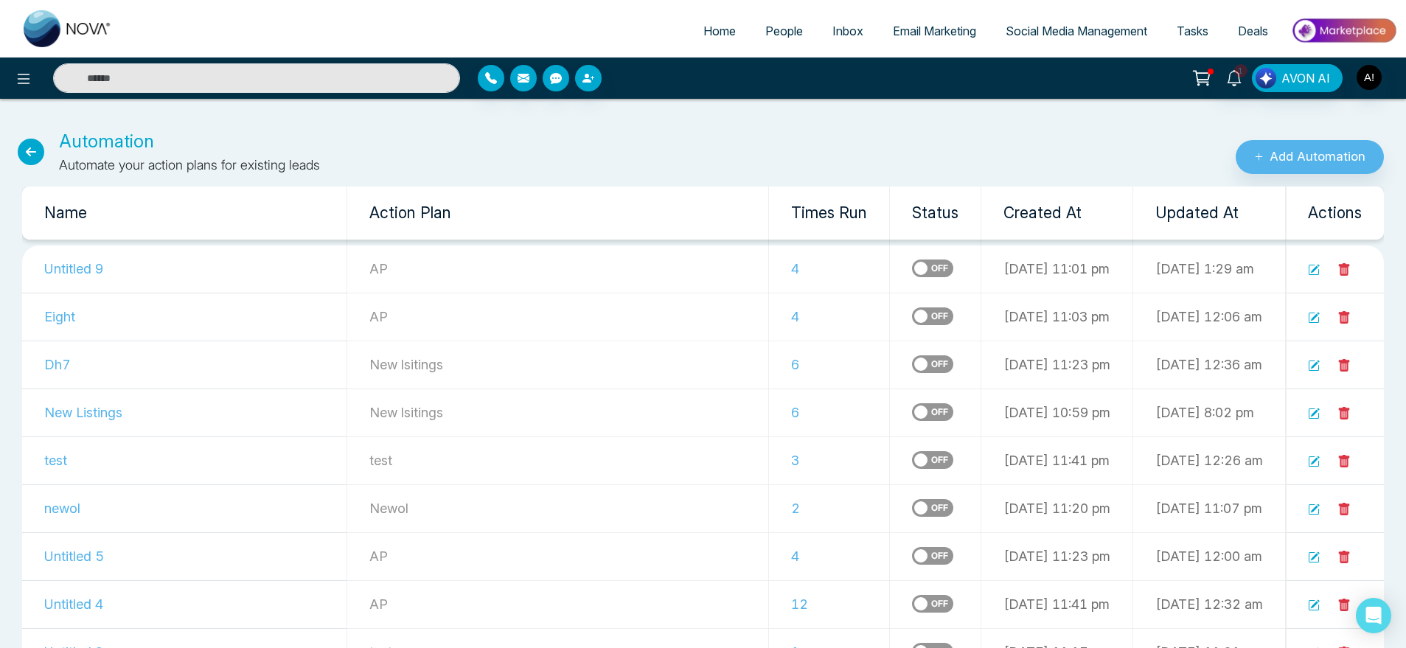
click at [718, 33] on span "Home" at bounding box center [719, 31] width 32 height 15
select select "*"
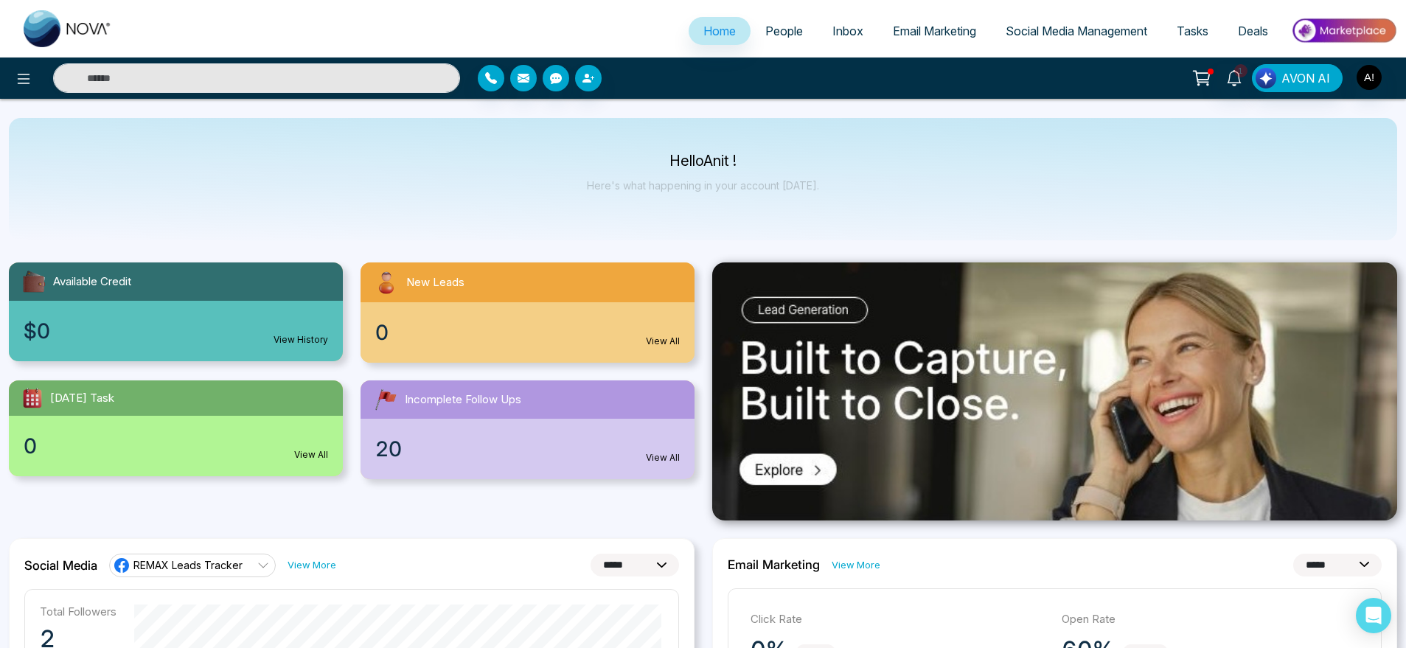
click at [3, 69] on div at bounding box center [234, 77] width 469 height 29
click at [11, 81] on button at bounding box center [23, 77] width 29 height 29
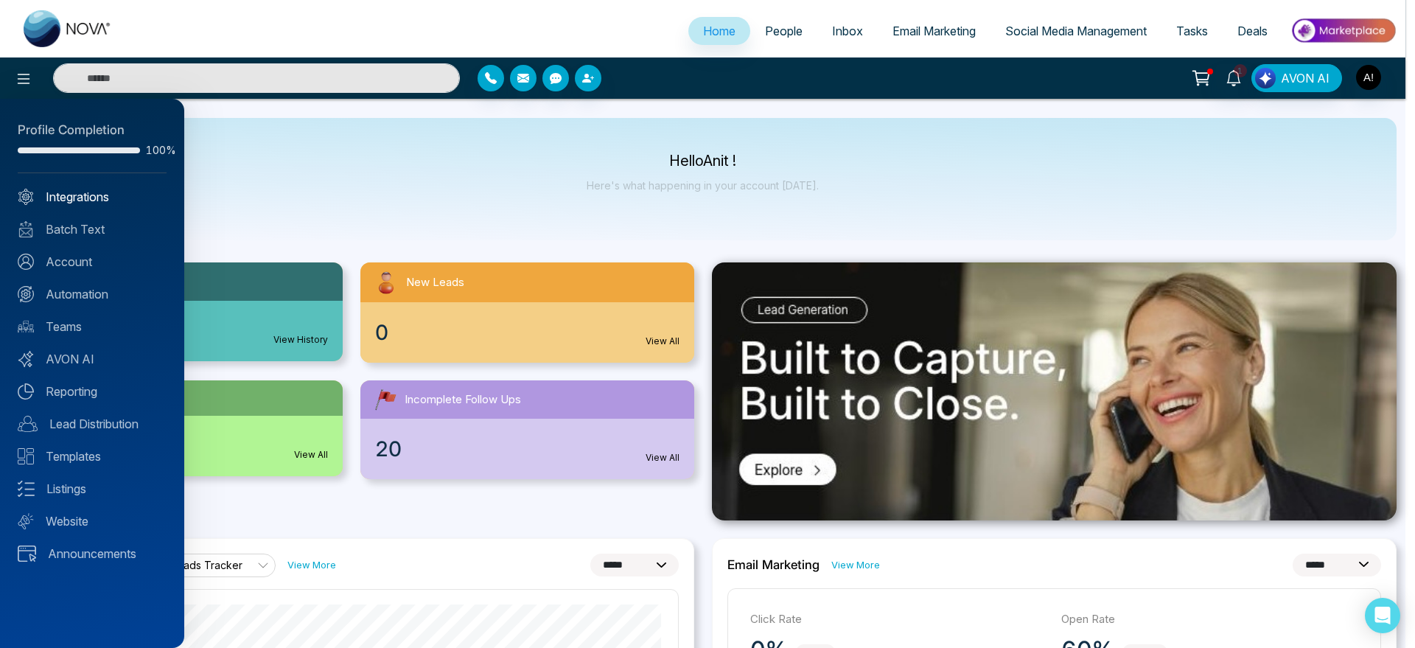
click at [84, 197] on link "Integrations" at bounding box center [92, 197] width 149 height 18
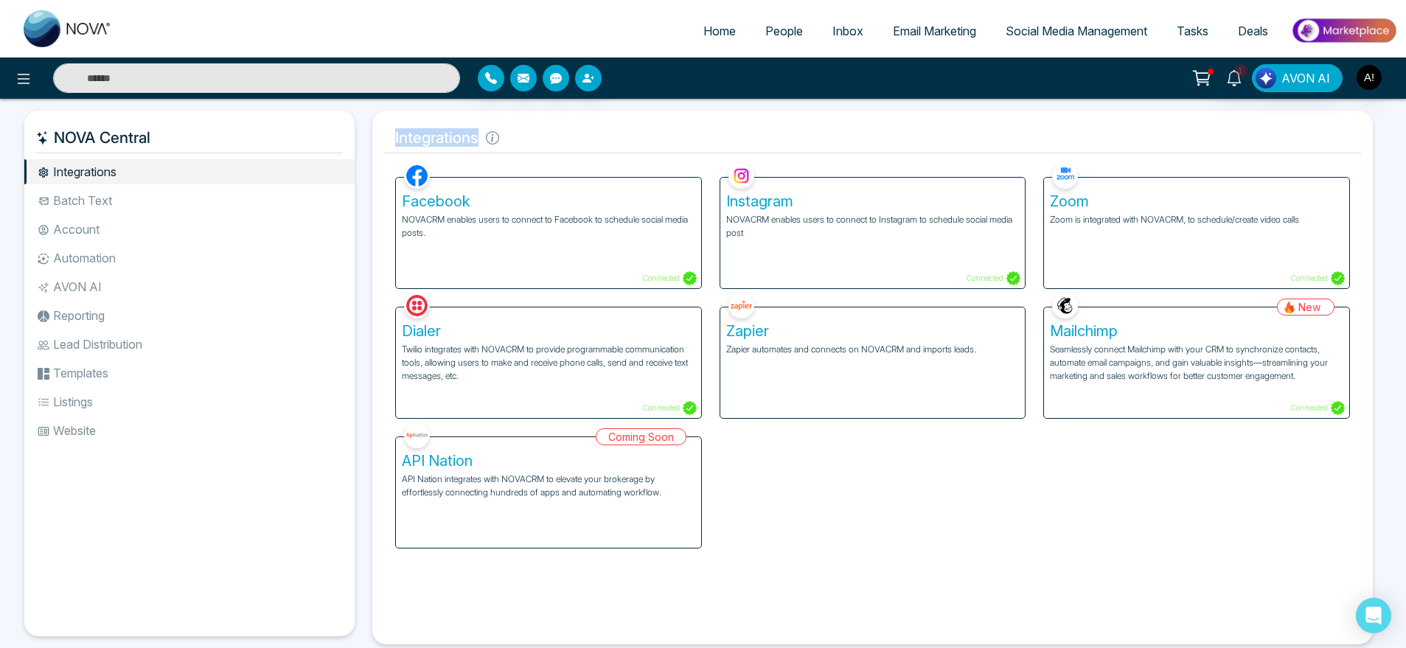
drag, startPoint x: 393, startPoint y: 133, endPoint x: 615, endPoint y: 131, distance: 221.9
click at [615, 131] on h5 "Integrations" at bounding box center [872, 137] width 977 height 31
click at [126, 212] on li "Batch Text" at bounding box center [189, 200] width 330 height 25
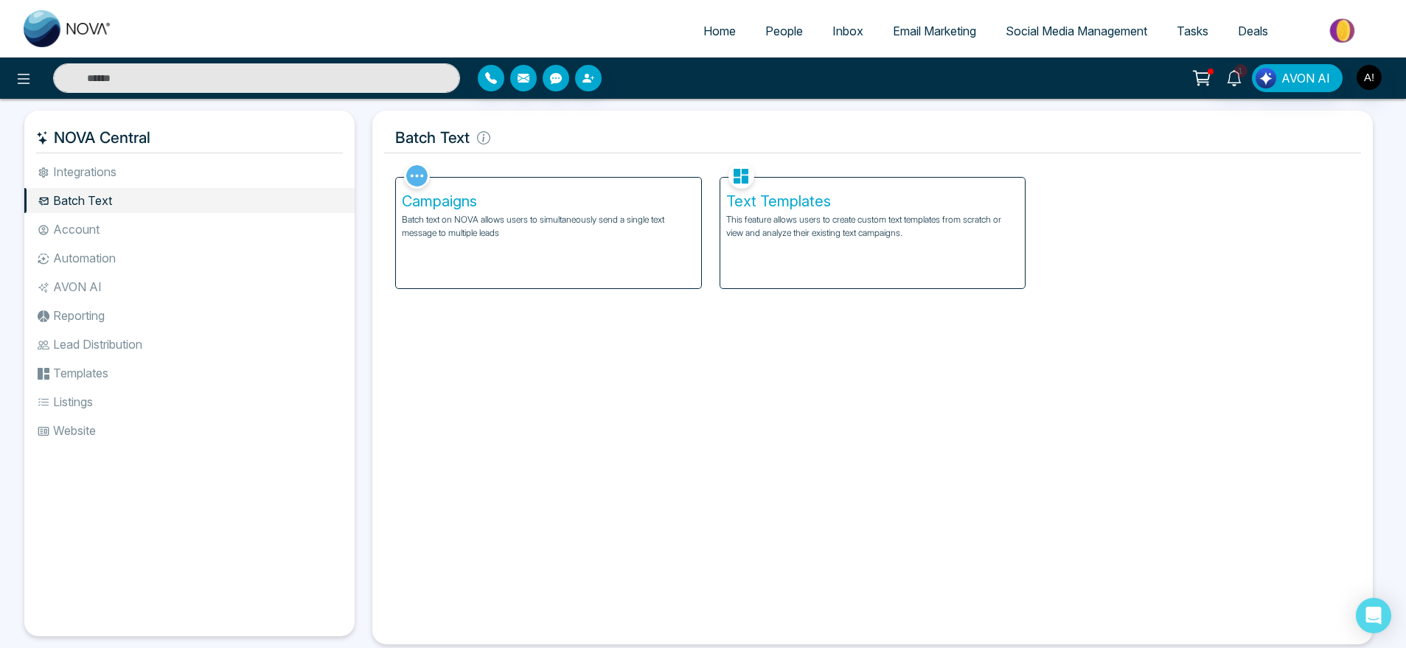
click at [158, 179] on li "Integrations" at bounding box center [189, 171] width 330 height 25
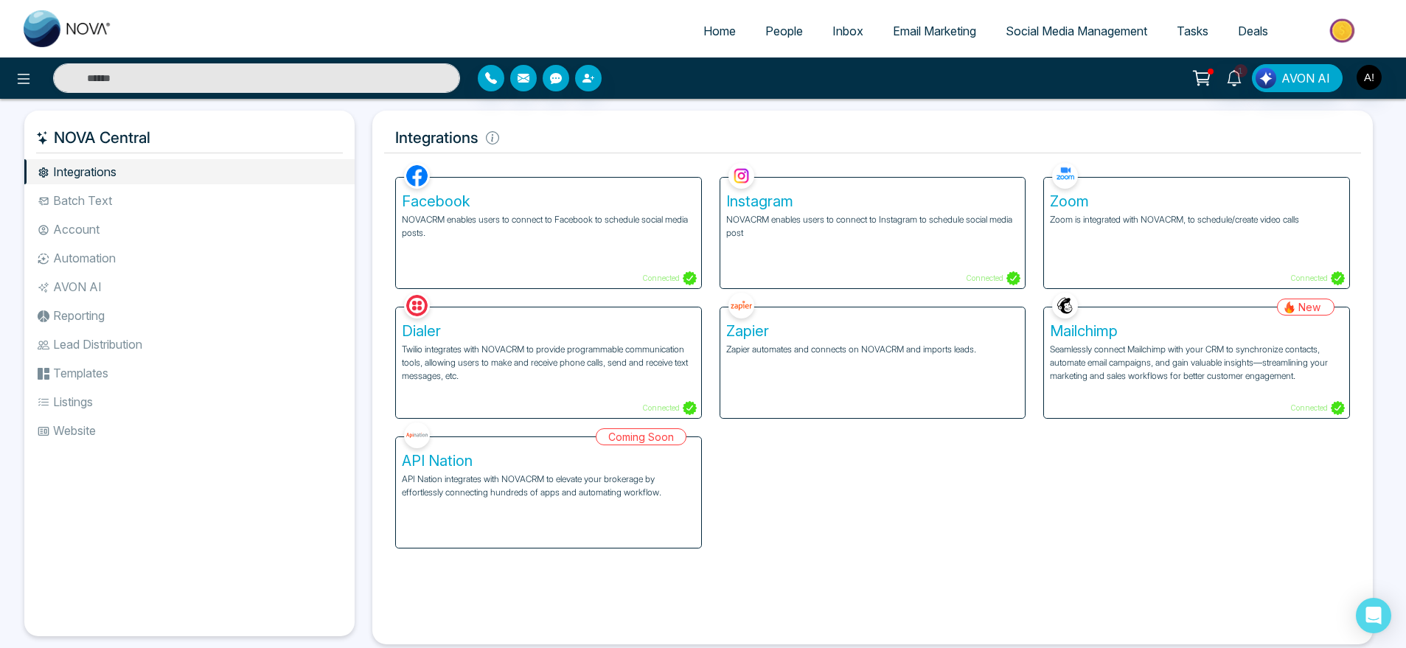
click at [703, 37] on span "Home" at bounding box center [719, 31] width 32 height 15
select select "*"
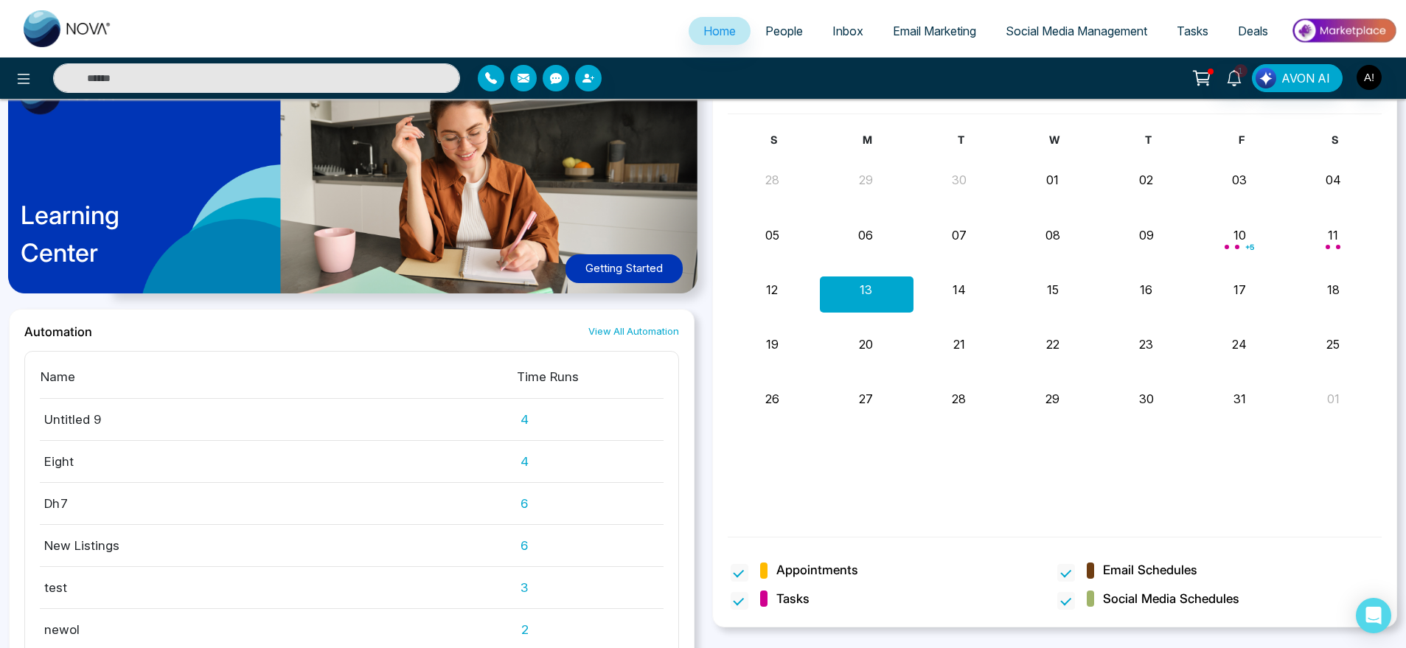
scroll to position [1226, 0]
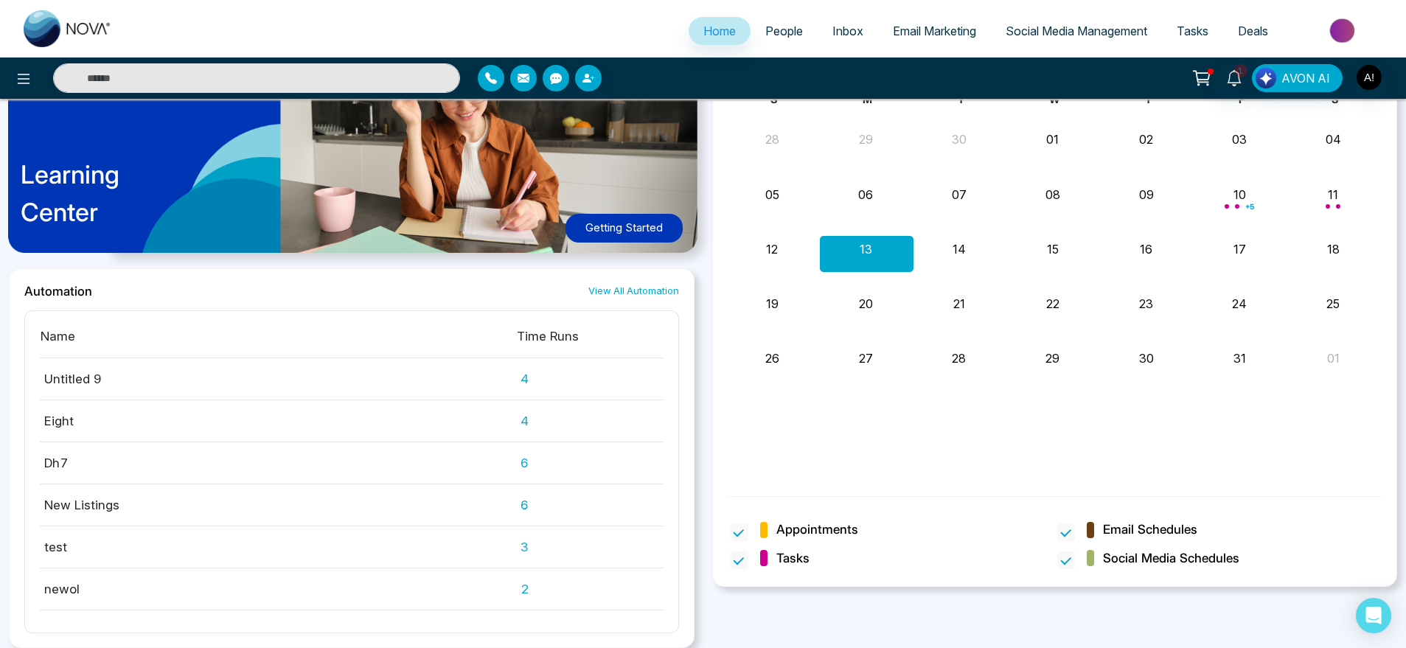
click at [644, 282] on div "Automation View All Automation Name Time Runs Untitled 9 4 Eight 4 Dh7 6 New Li…" at bounding box center [351, 458] width 685 height 380
click at [650, 293] on link "View All Automation" at bounding box center [633, 291] width 91 height 14
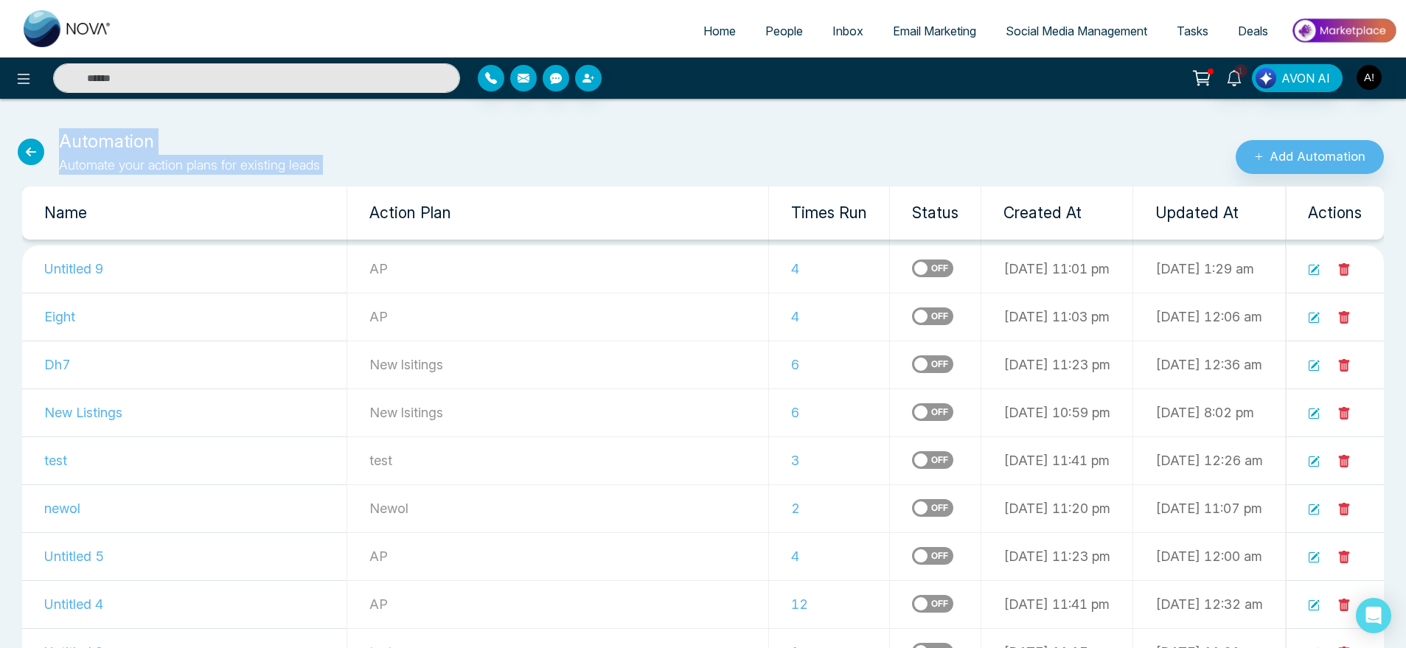
drag, startPoint x: 60, startPoint y: 133, endPoint x: 355, endPoint y: 184, distance: 298.3
click at [355, 184] on div "Automation Automate your action plans for existing leads Add Automation Name Ac…" at bounding box center [703, 402] width 1406 height 583
drag, startPoint x: 355, startPoint y: 184, endPoint x: 46, endPoint y: 107, distance: 318.2
click at [46, 107] on div "Automation Automate your action plans for existing leads Add Automation Name Ac…" at bounding box center [703, 396] width 1406 height 595
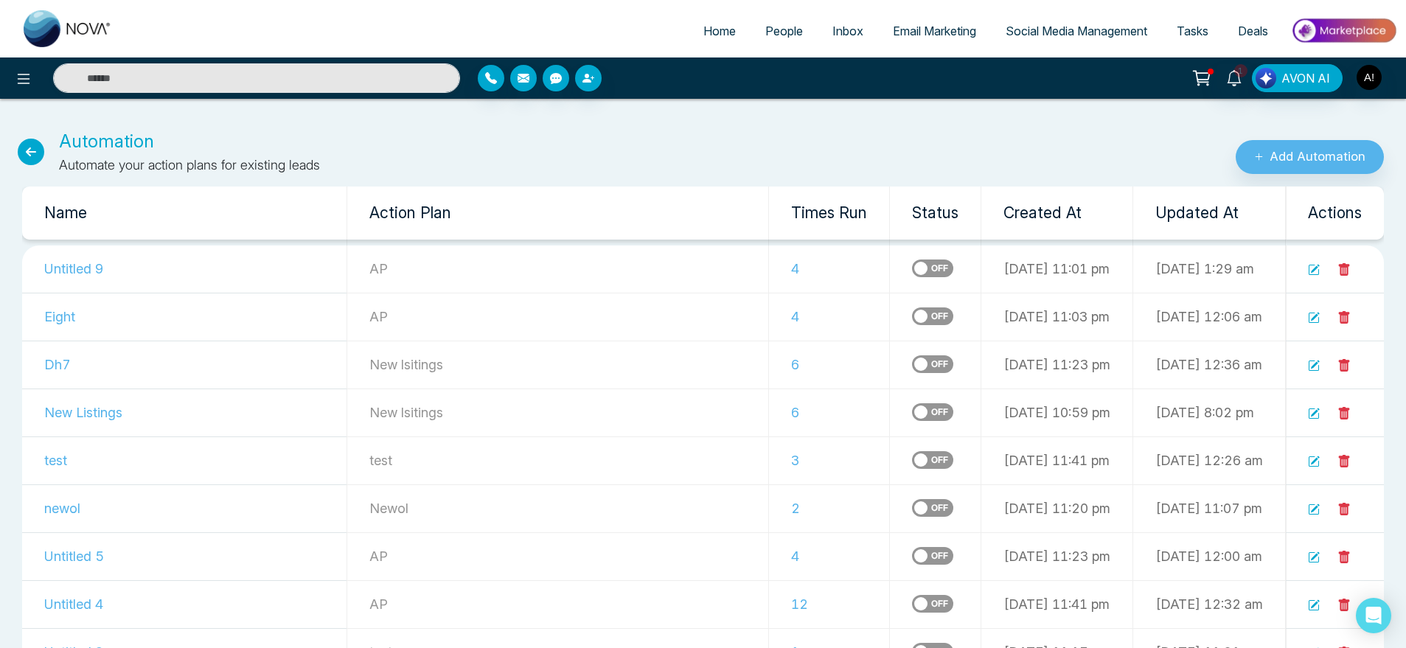
click at [21, 150] on icon at bounding box center [31, 152] width 27 height 27
select select "*"
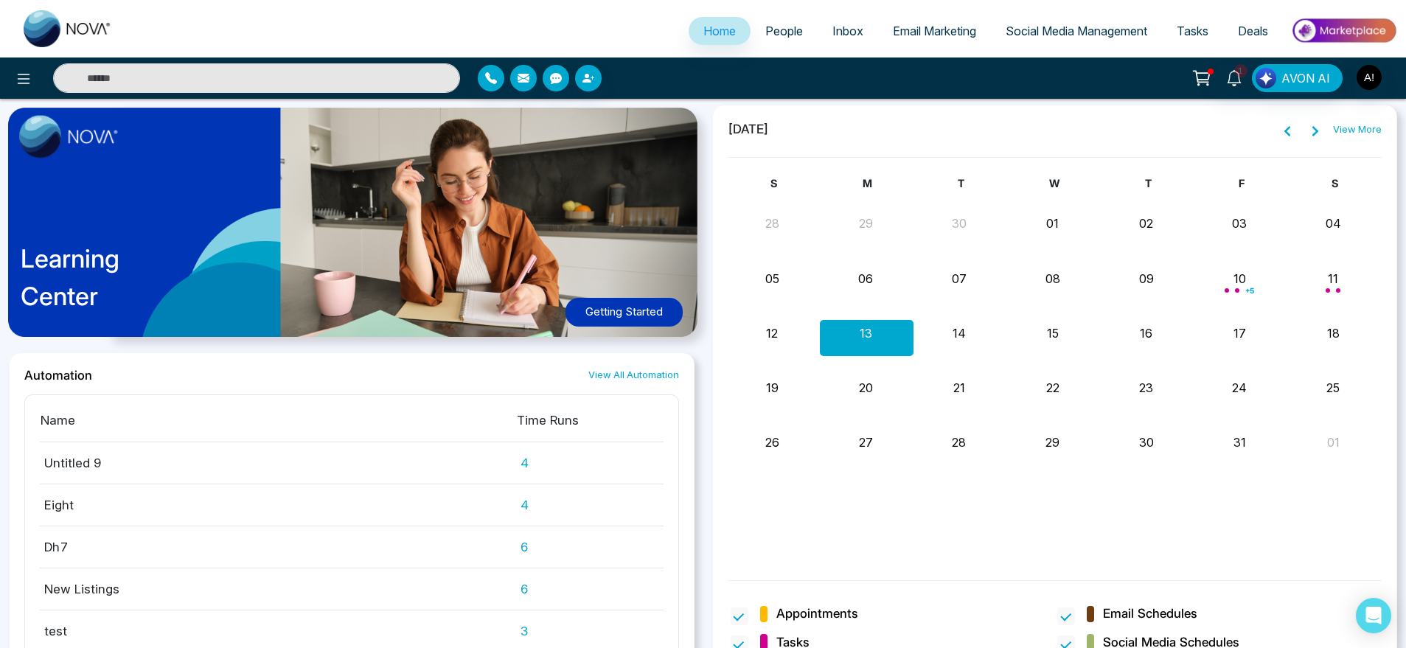
scroll to position [1152, 0]
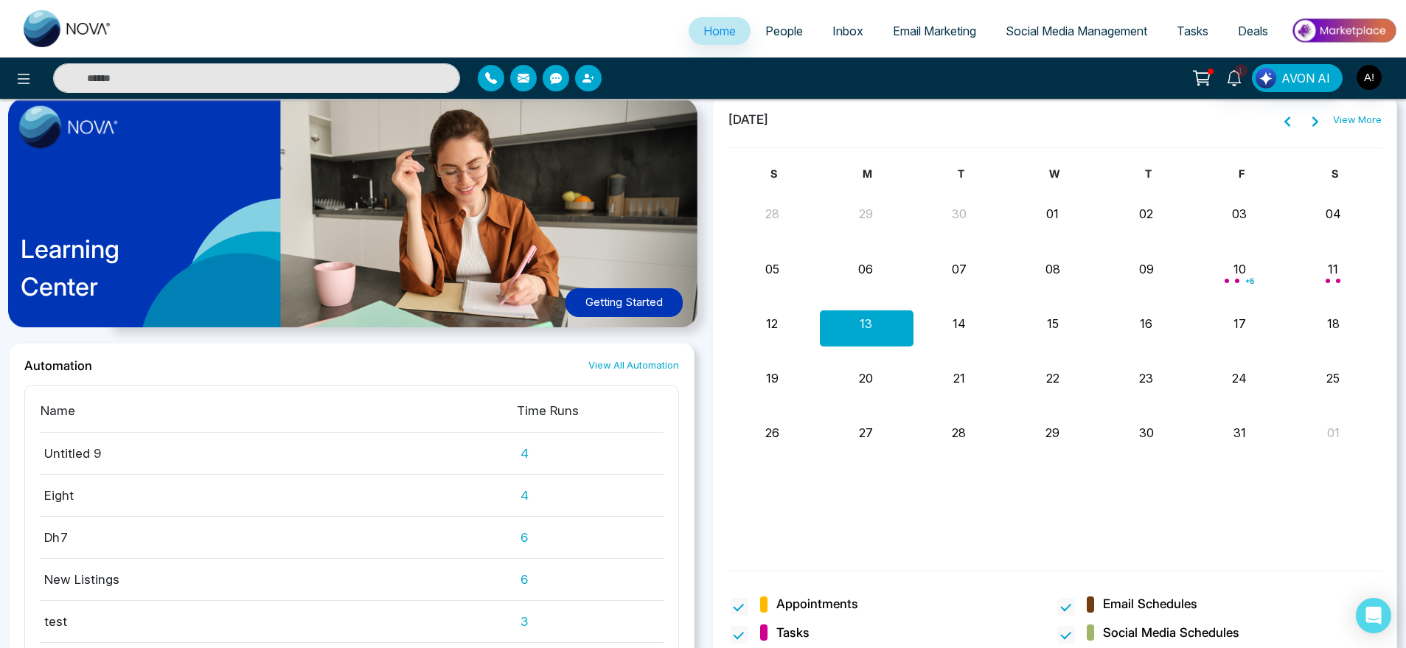
click at [628, 363] on link "View All Automation" at bounding box center [633, 365] width 91 height 14
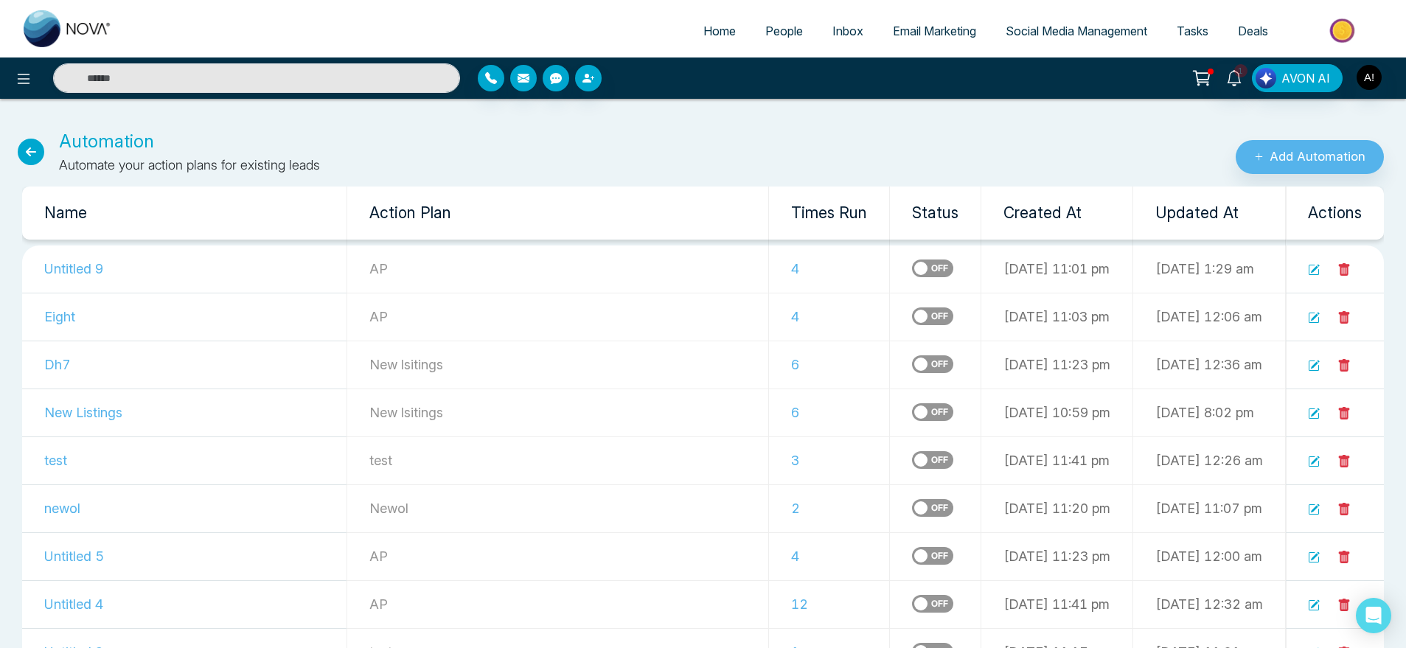
click at [717, 40] on link "Home" at bounding box center [719, 31] width 62 height 28
select select "*"
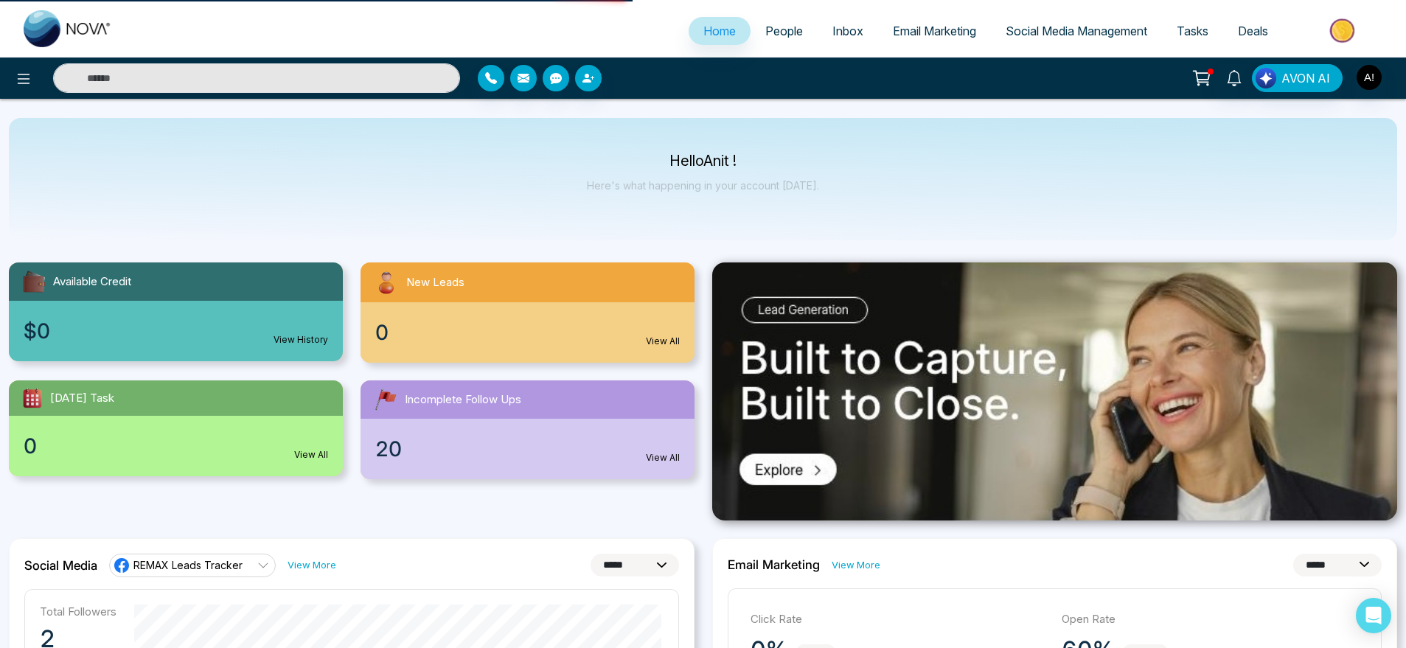
click at [717, 40] on link "Home" at bounding box center [719, 31] width 62 height 28
click at [195, 318] on div "$0 View History" at bounding box center [176, 331] width 334 height 60
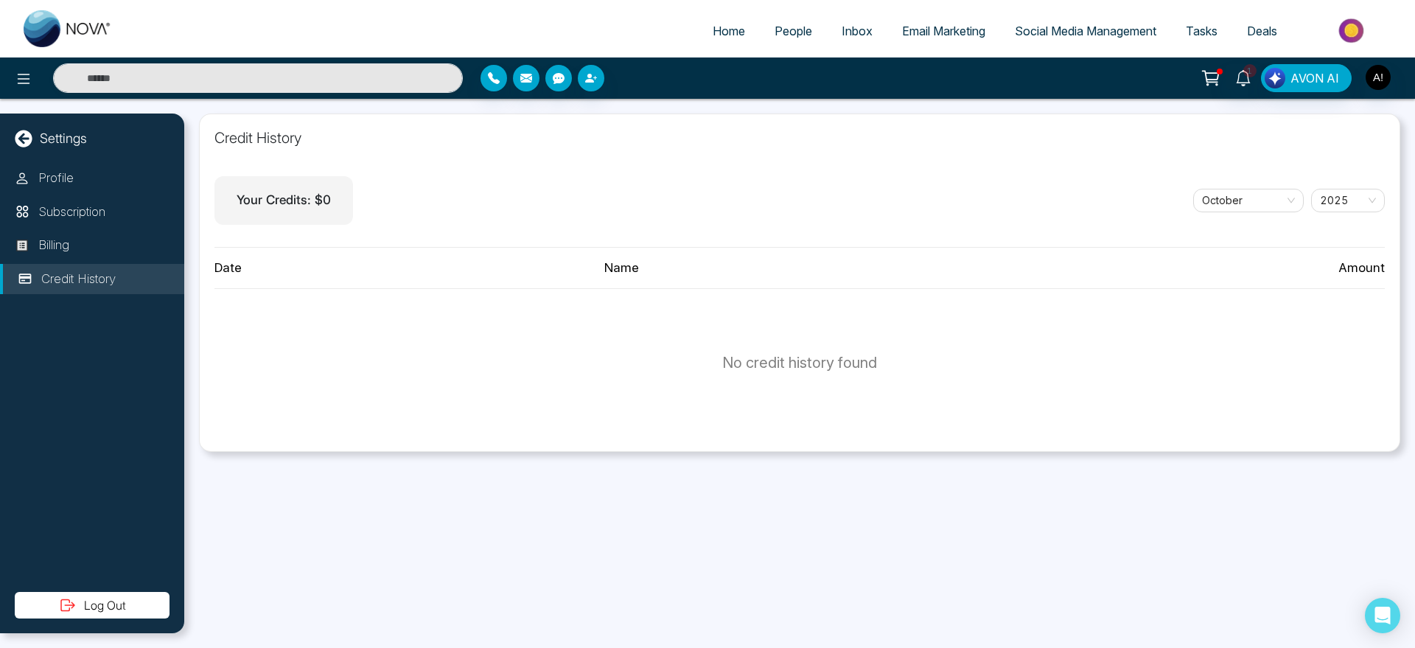
click at [698, 17] on link "Home" at bounding box center [729, 31] width 62 height 28
select select "*"
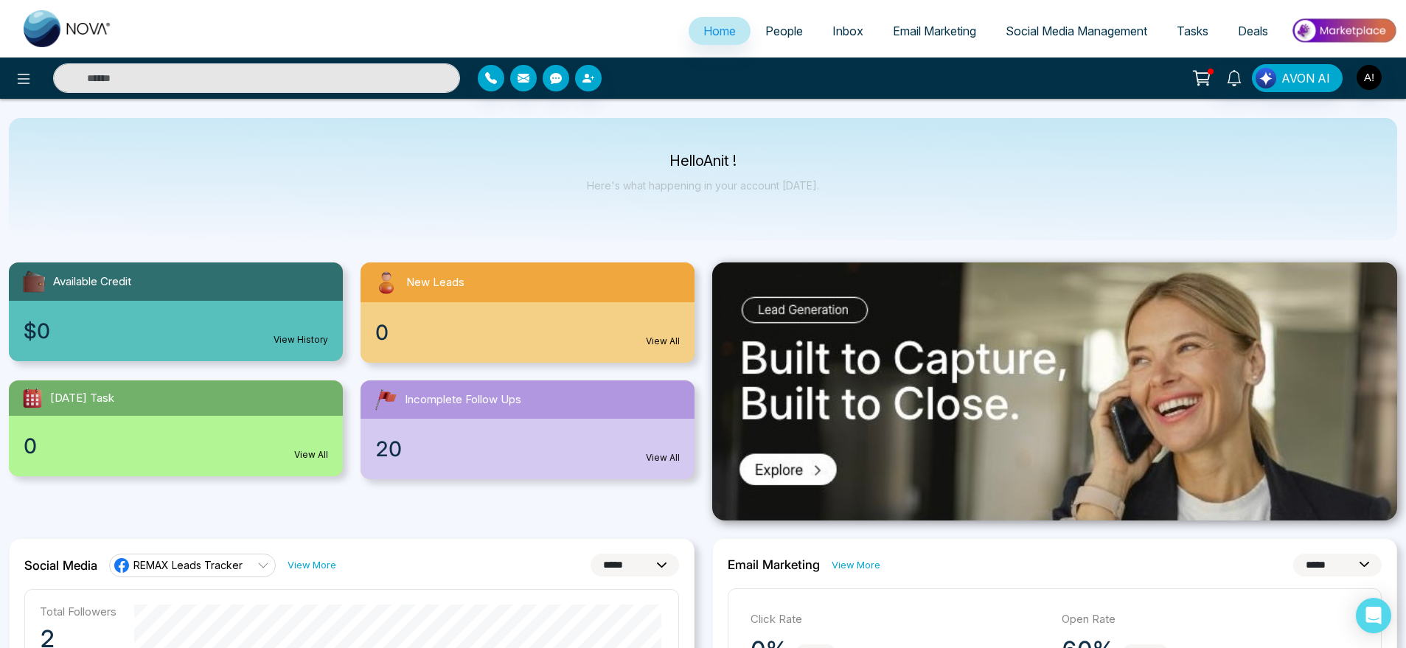
click at [488, 324] on div "0 View All" at bounding box center [527, 332] width 334 height 60
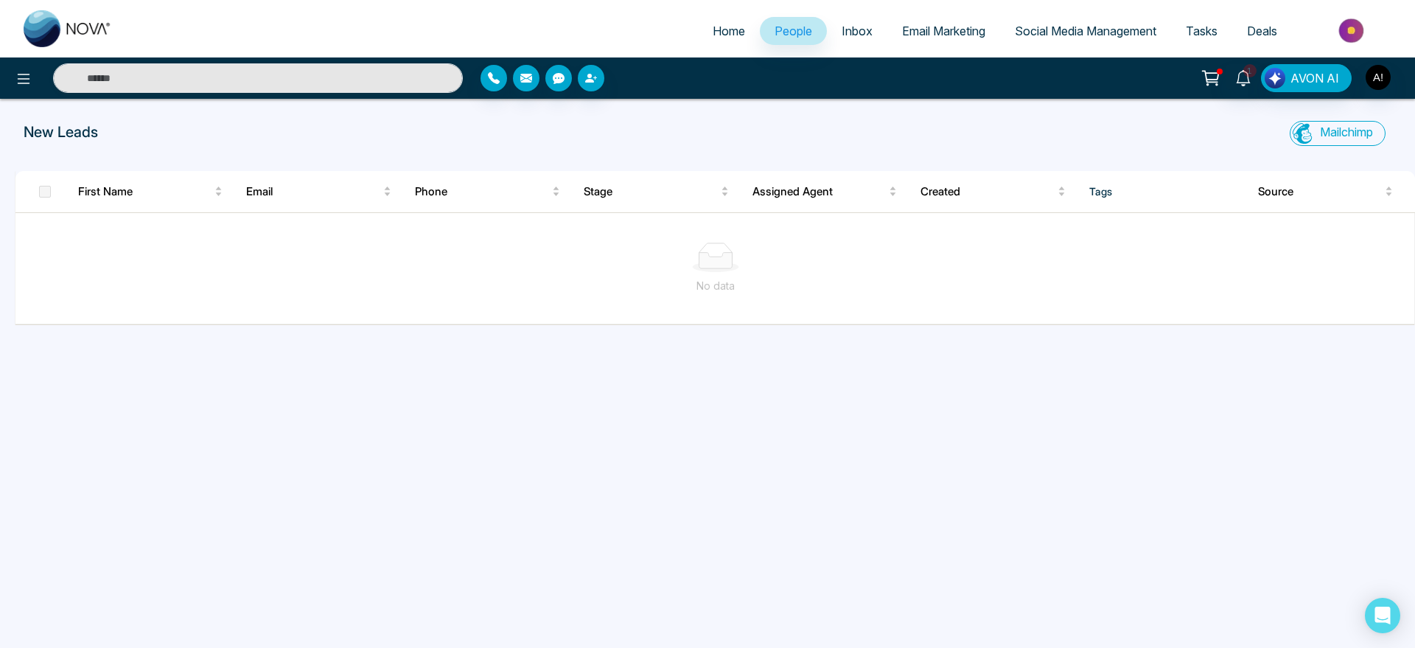
click at [713, 32] on span "Home" at bounding box center [729, 31] width 32 height 15
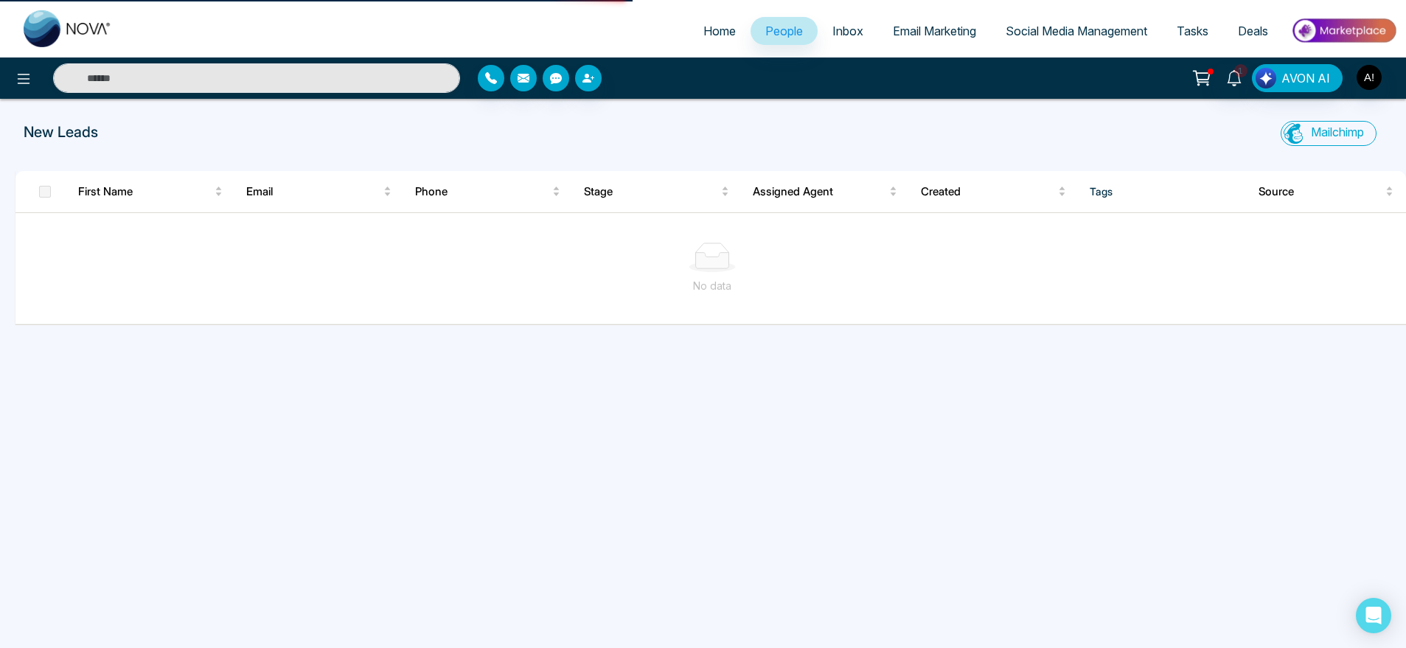
select select "*"
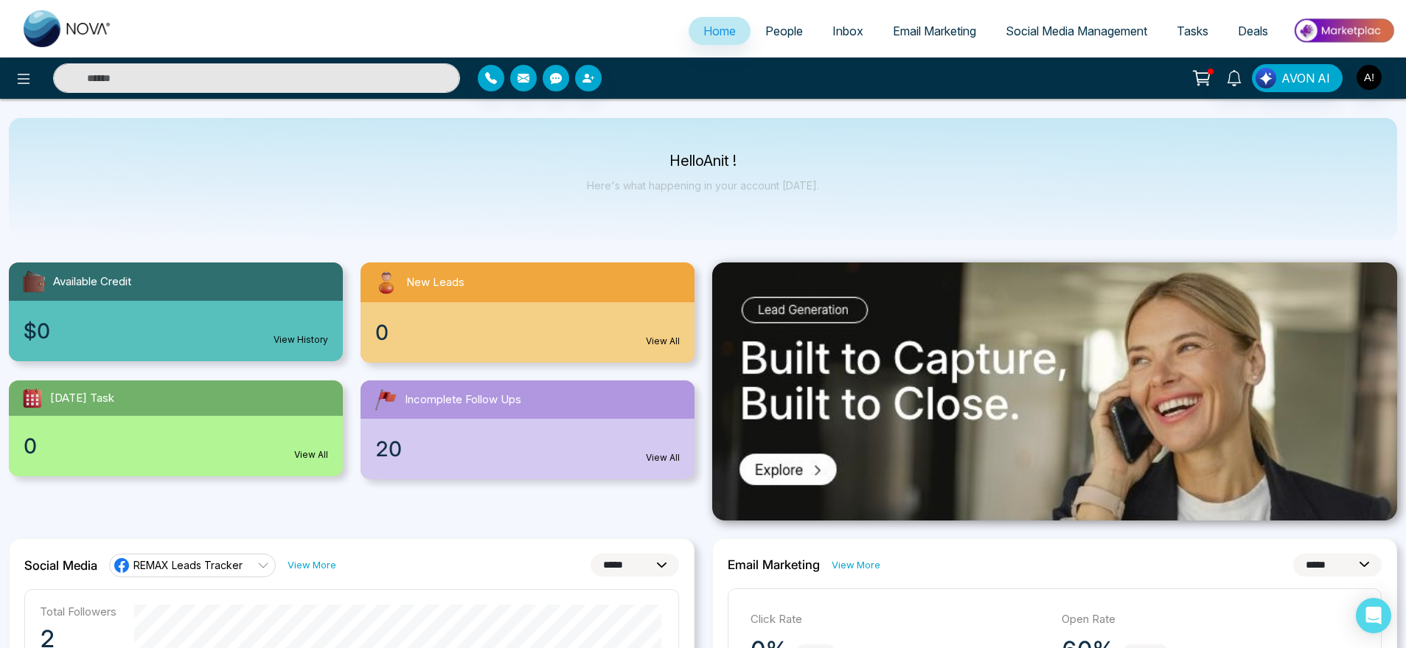
click at [265, 391] on div "Today's Task" at bounding box center [176, 397] width 334 height 35
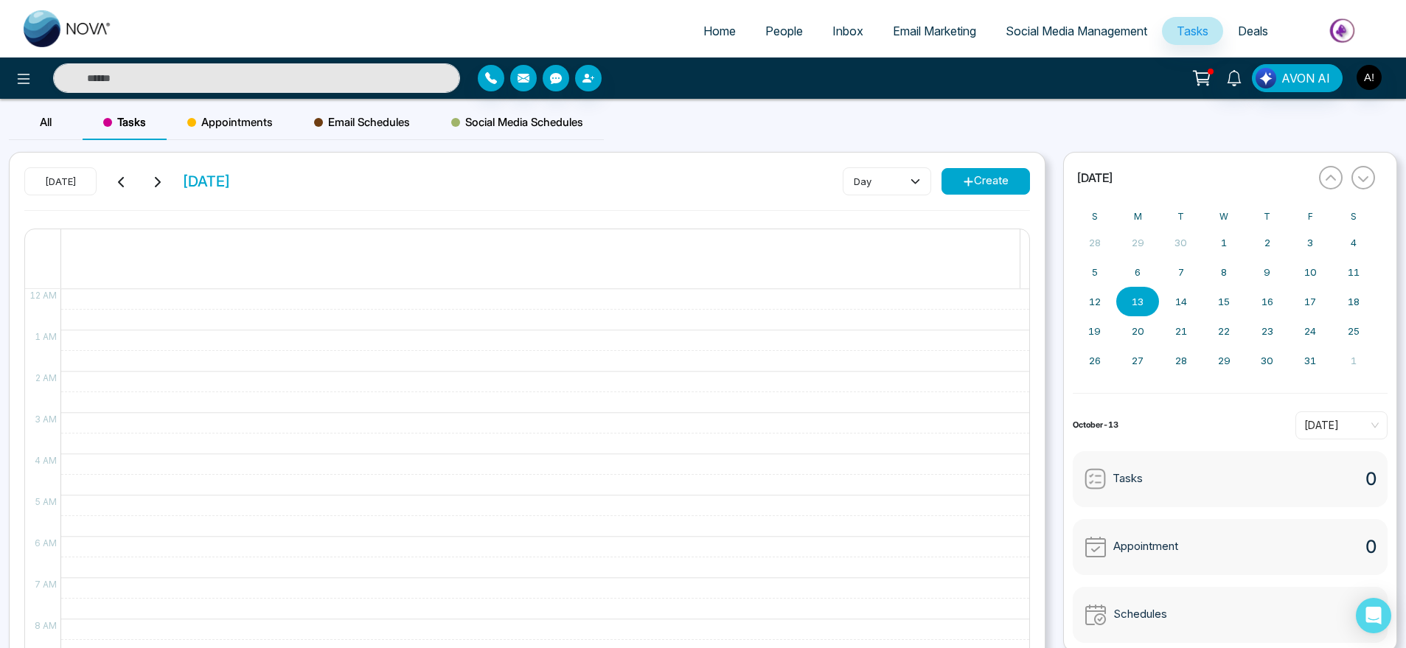
click at [713, 38] on span "Home" at bounding box center [719, 31] width 32 height 15
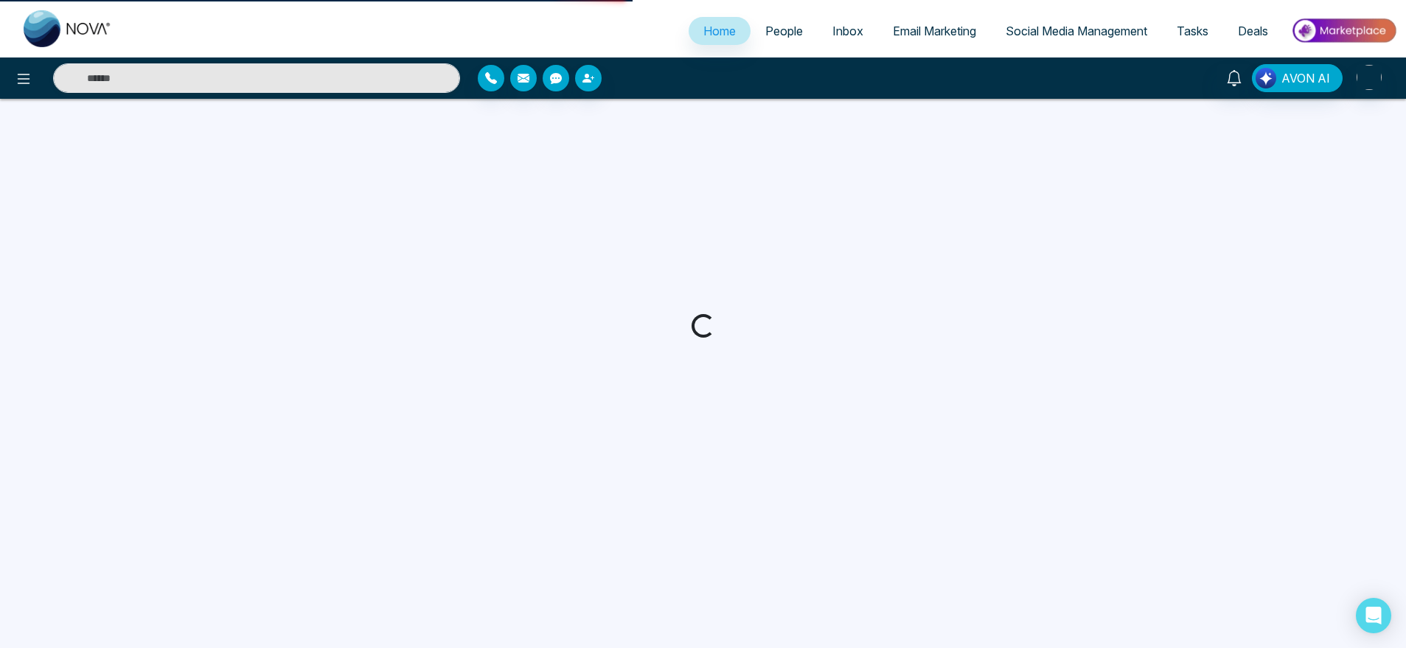
select select "*"
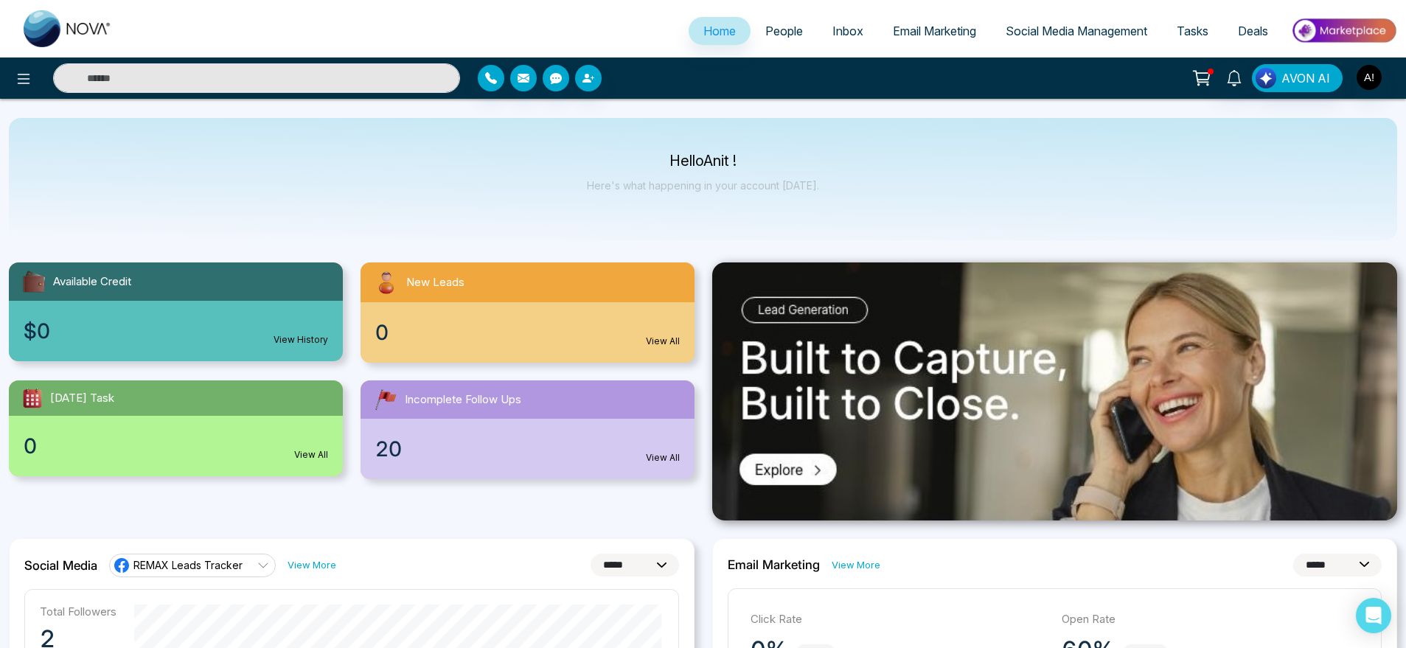
click at [693, 464] on div "20 View All" at bounding box center [527, 449] width 334 height 60
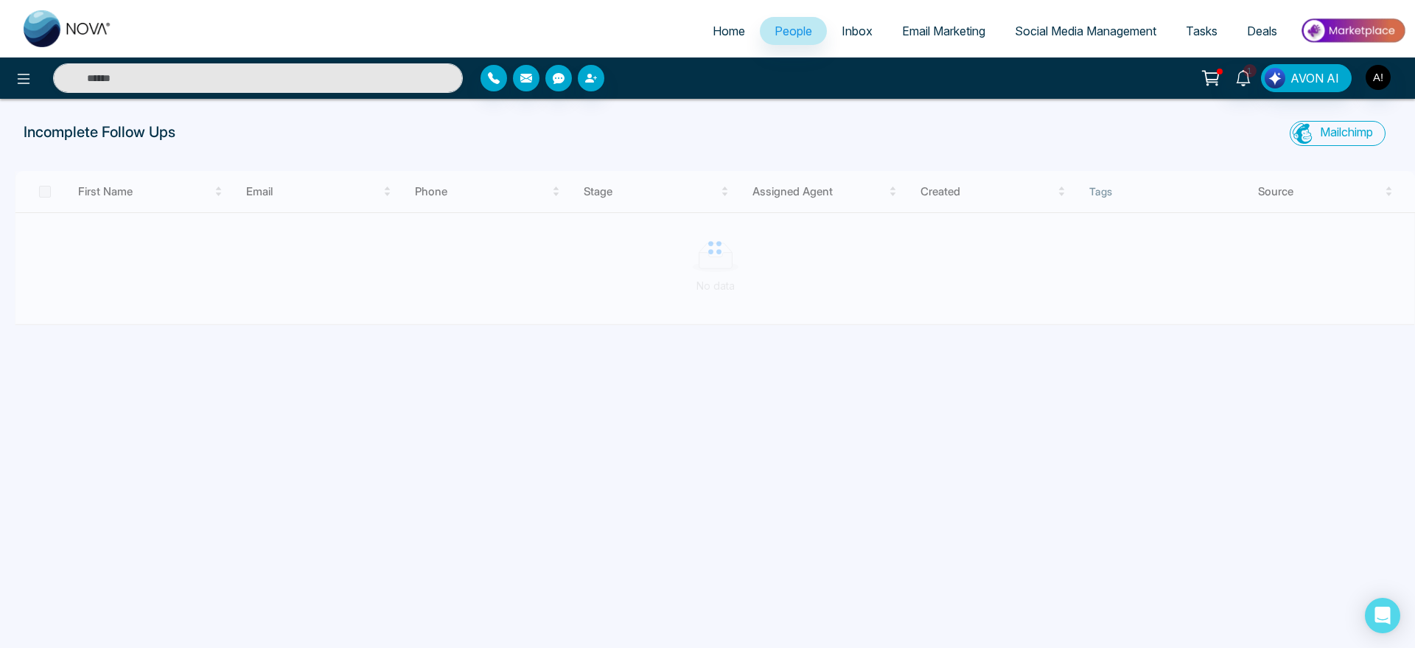
click at [711, 19] on link "Home" at bounding box center [729, 31] width 62 height 28
select select "*"
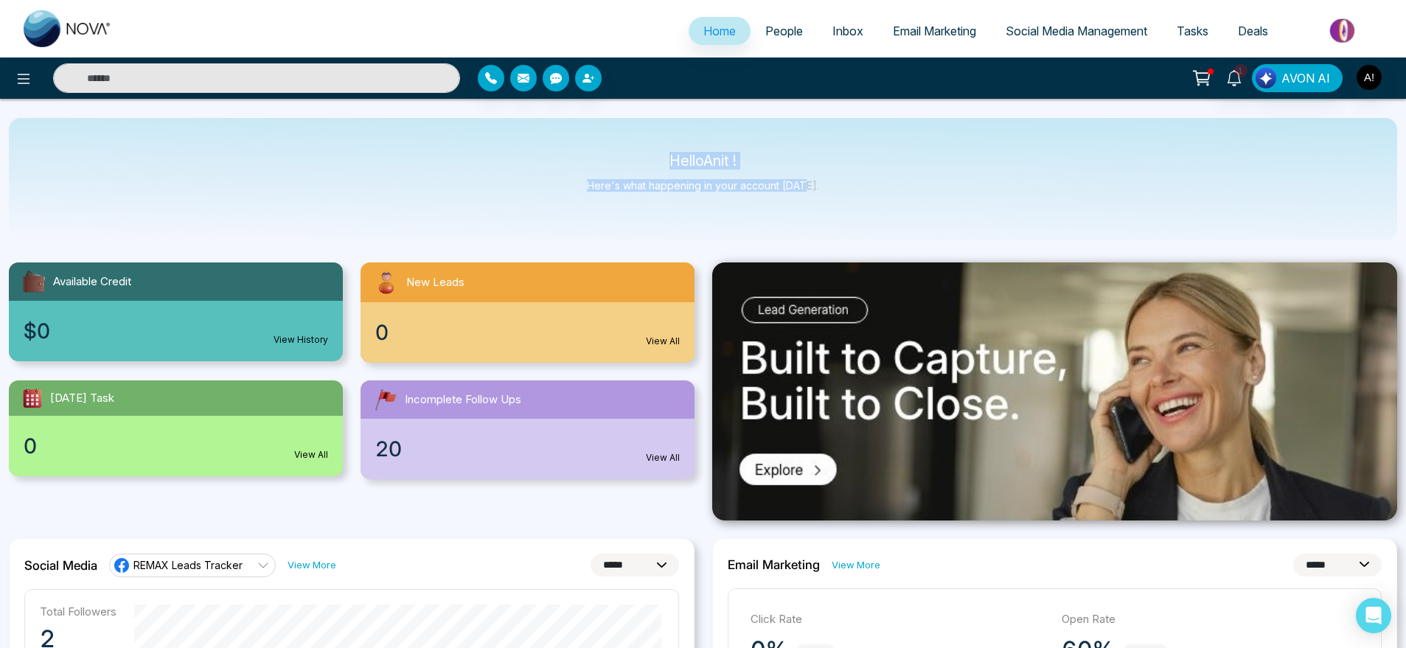
drag, startPoint x: 666, startPoint y: 159, endPoint x: 811, endPoint y: 186, distance: 147.7
click at [811, 186] on div "Hello Anit ! Here's what happening in your account today." at bounding box center [703, 179] width 232 height 49
click at [811, 186] on p "Here's what happening in your account today." at bounding box center [703, 185] width 232 height 13
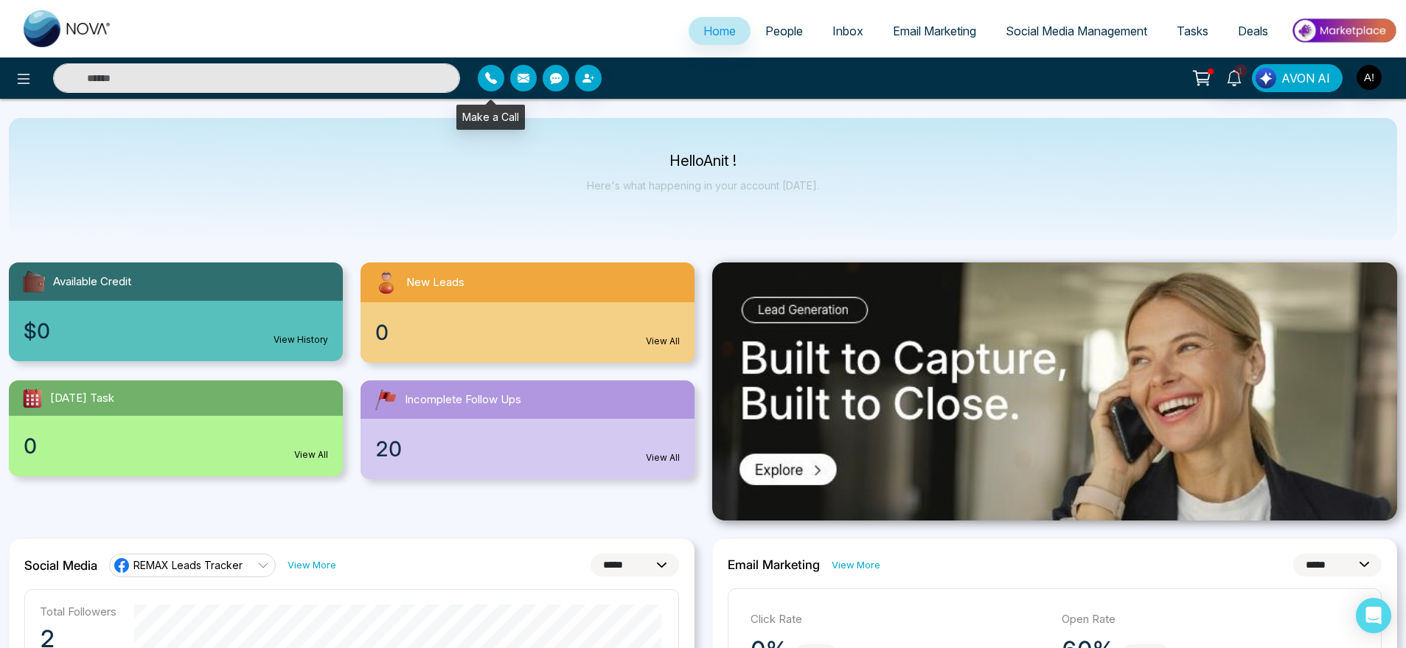
click at [490, 86] on button "button" at bounding box center [491, 78] width 27 height 27
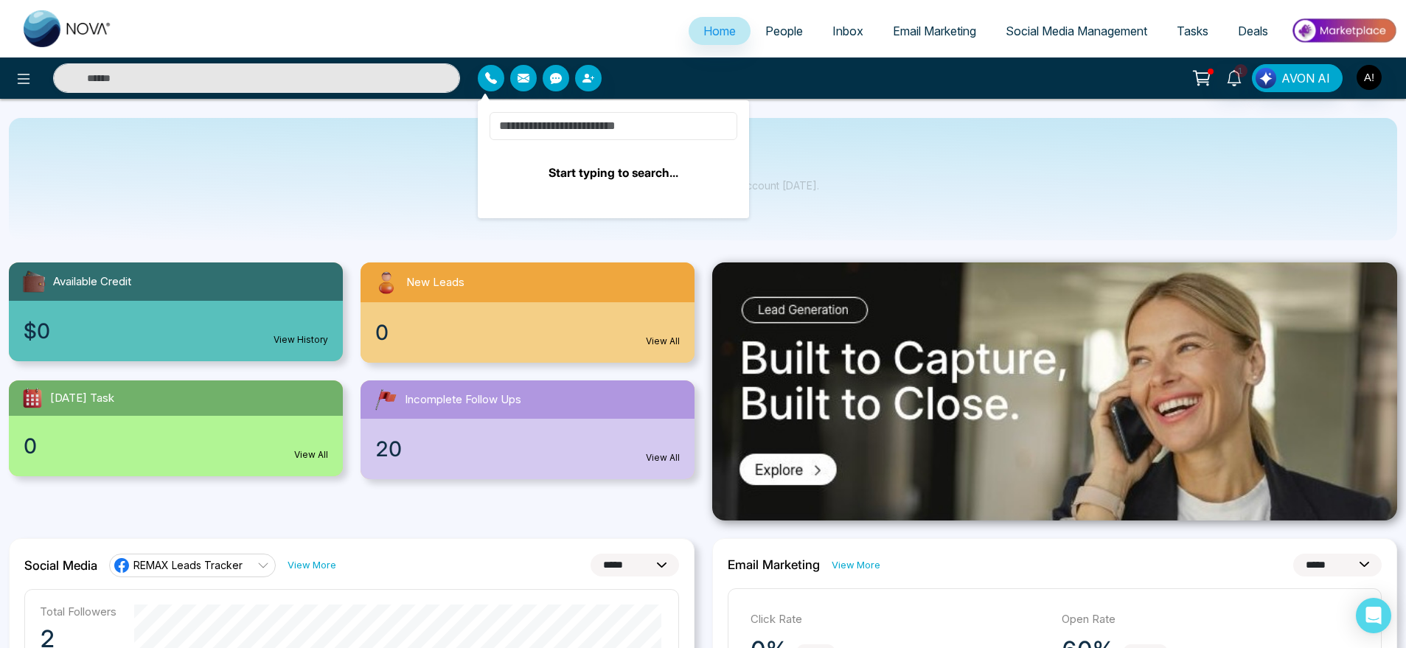
click at [548, 135] on input at bounding box center [613, 126] width 248 height 28
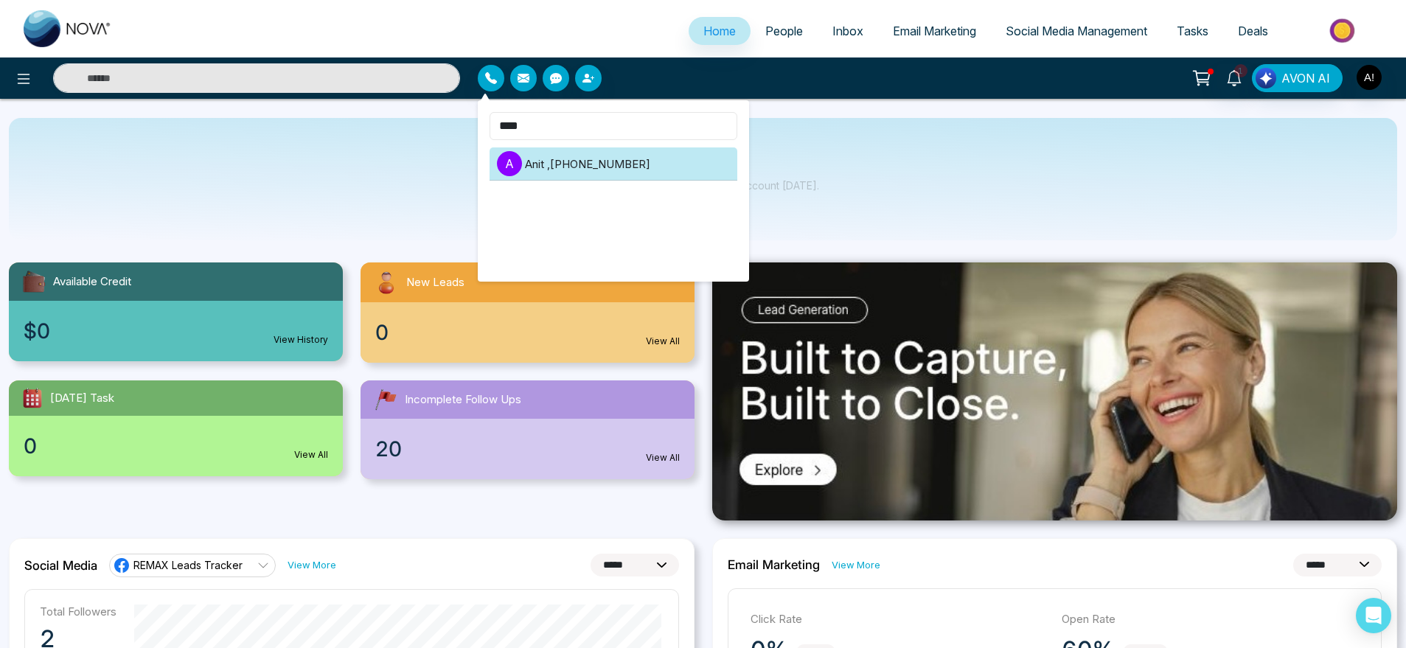
type input "****"
click at [568, 161] on li "A Anit , +919930053035" at bounding box center [613, 163] width 248 height 33
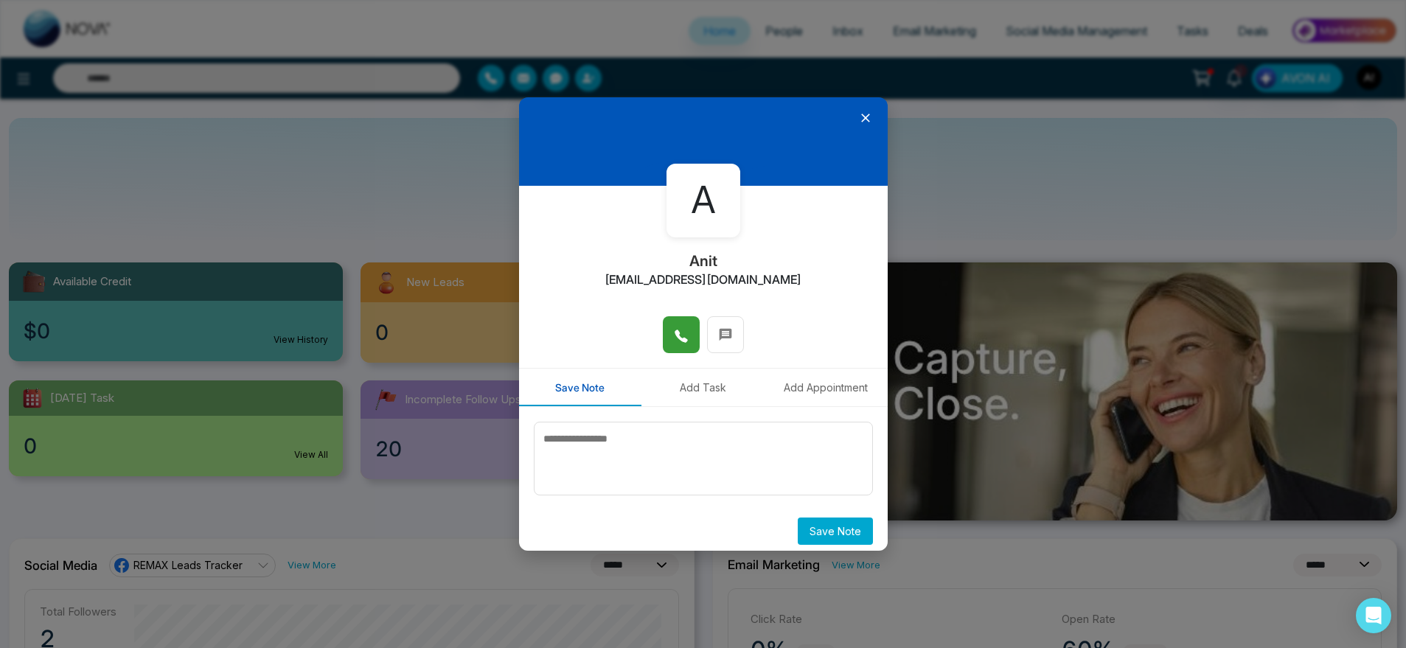
click at [664, 328] on button at bounding box center [681, 334] width 37 height 37
click at [688, 229] on div "A" at bounding box center [703, 201] width 74 height 74
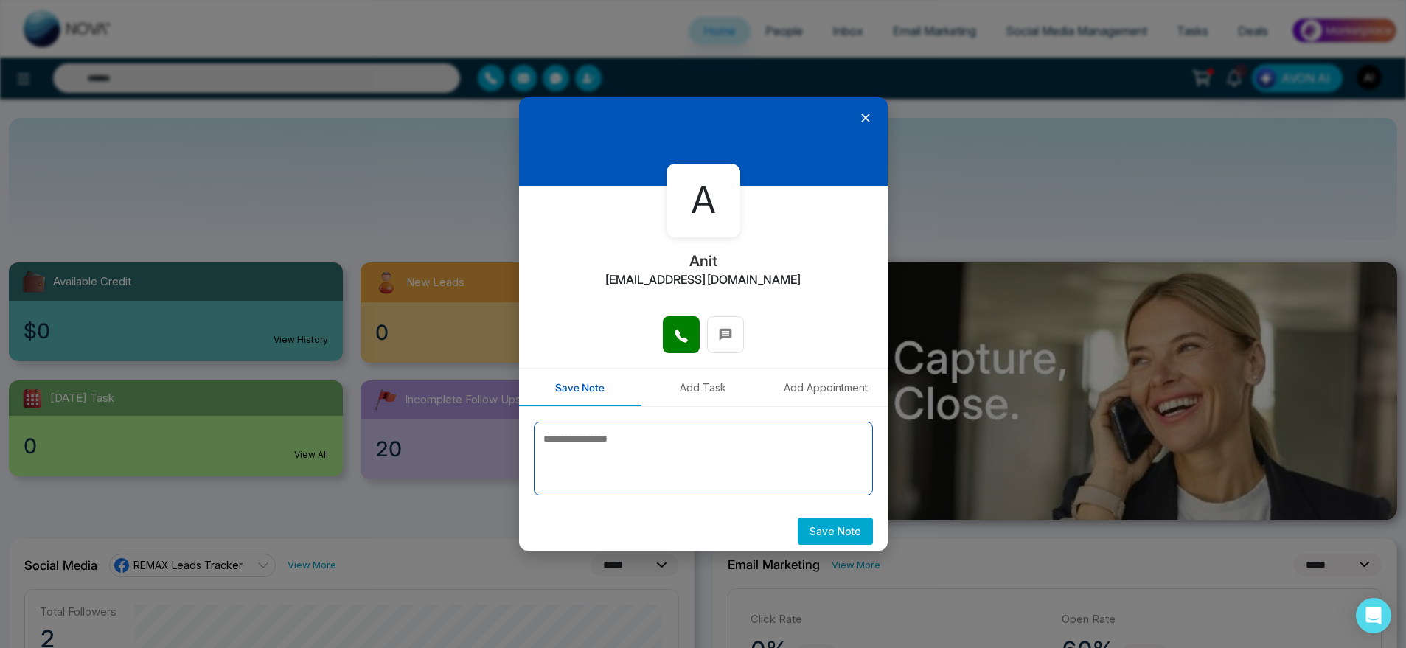
click at [621, 433] on textarea at bounding box center [703, 459] width 339 height 74
type textarea "****"
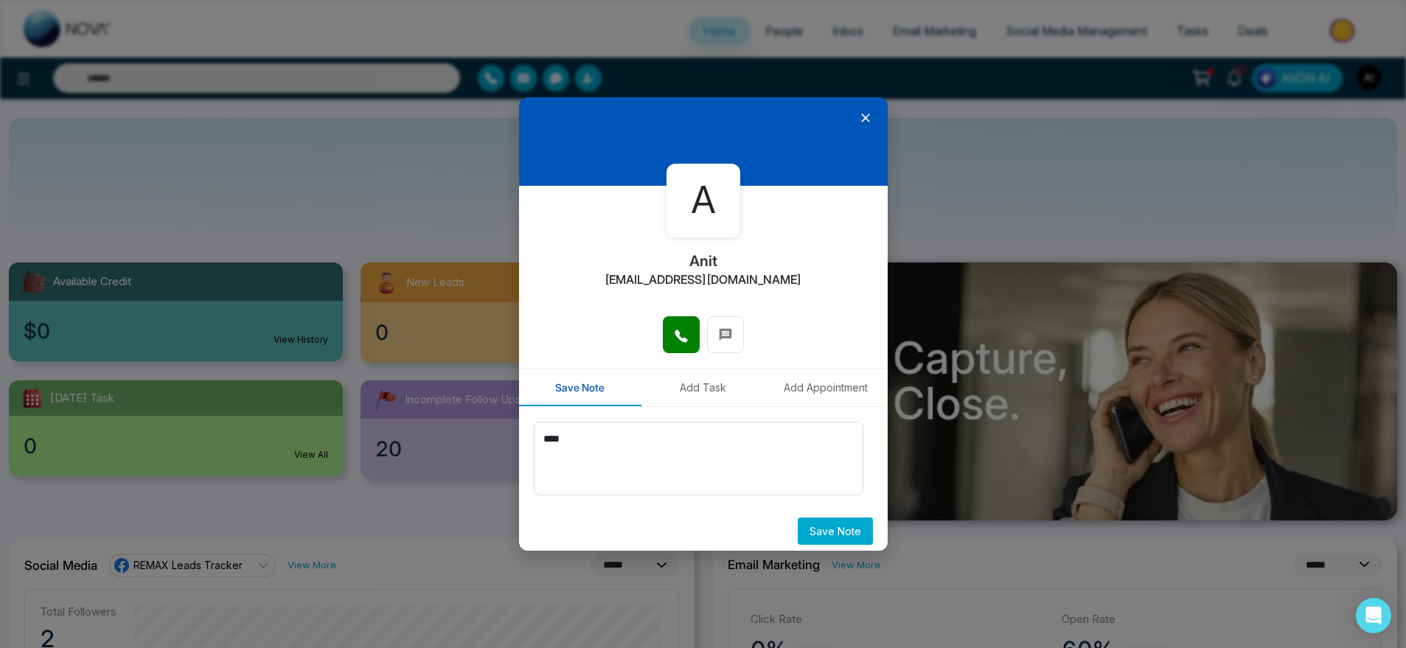
click at [845, 540] on button "Save Note" at bounding box center [835, 530] width 75 height 27
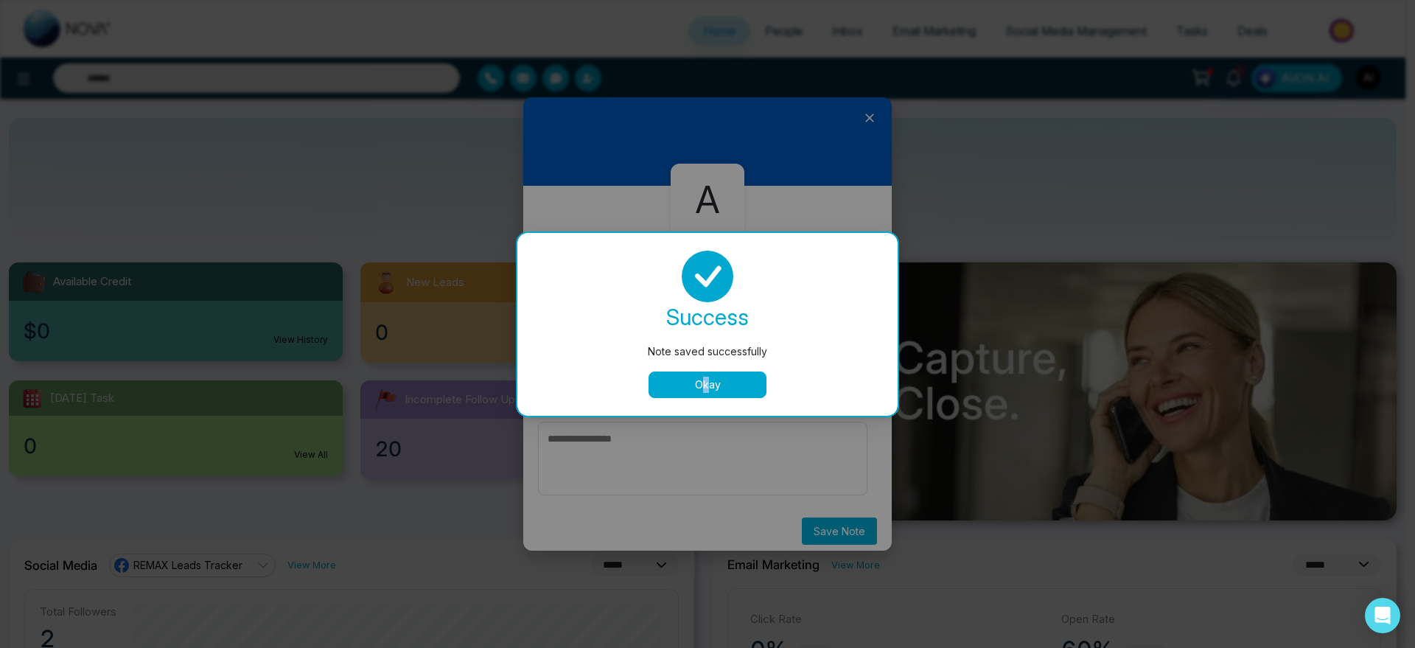
drag, startPoint x: 702, startPoint y: 404, endPoint x: 713, endPoint y: 383, distance: 24.4
click at [713, 383] on div "success Note saved successfully Okay" at bounding box center [707, 324] width 380 height 183
click at [713, 383] on button "Okay" at bounding box center [708, 384] width 118 height 27
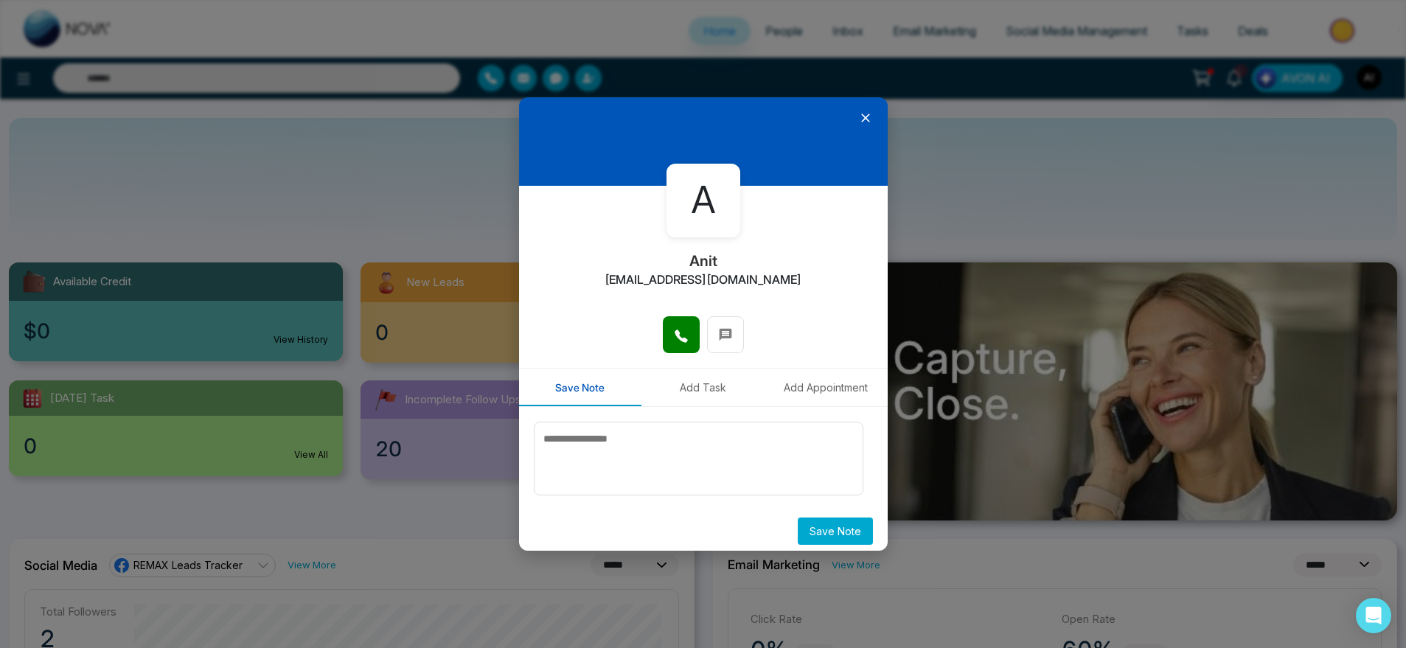
click at [673, 387] on button "Add Task" at bounding box center [702, 388] width 123 height 38
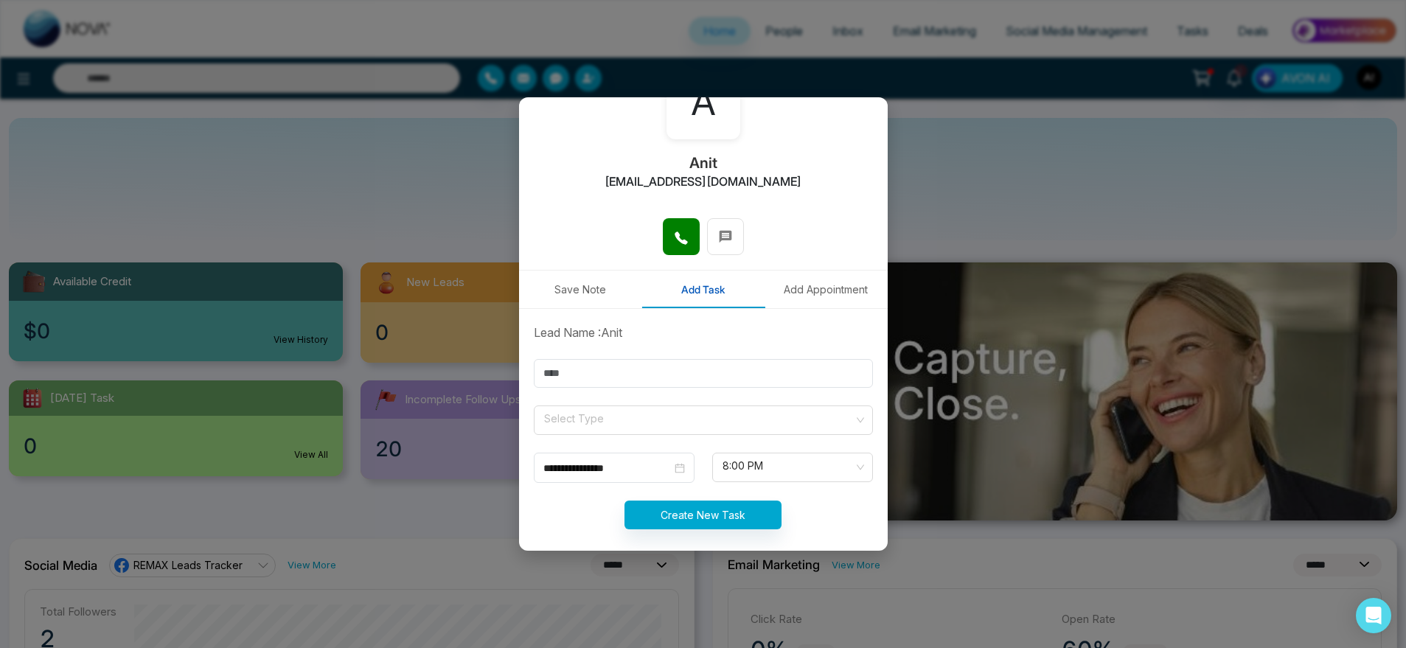
scroll to position [108, 0]
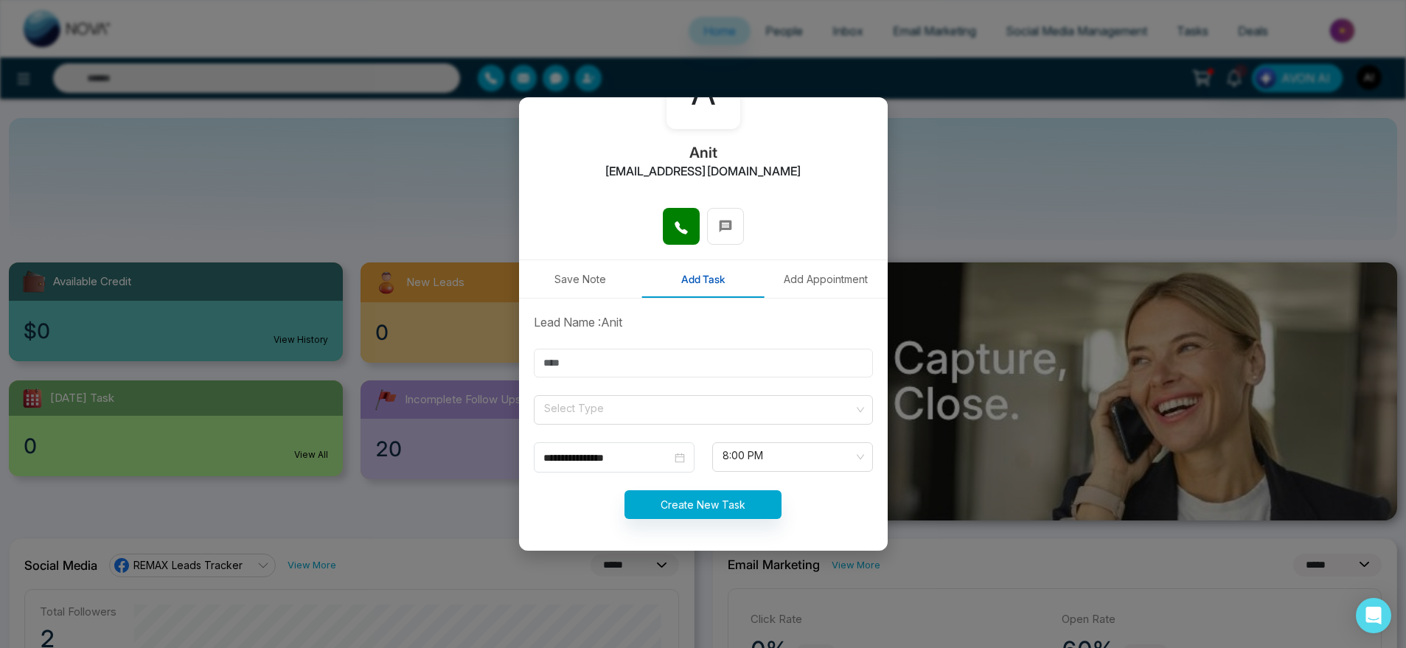
click at [661, 352] on input "text" at bounding box center [703, 363] width 339 height 29
click at [582, 352] on input "text" at bounding box center [703, 363] width 339 height 29
type input "**"
click at [624, 413] on input "search" at bounding box center [697, 407] width 311 height 22
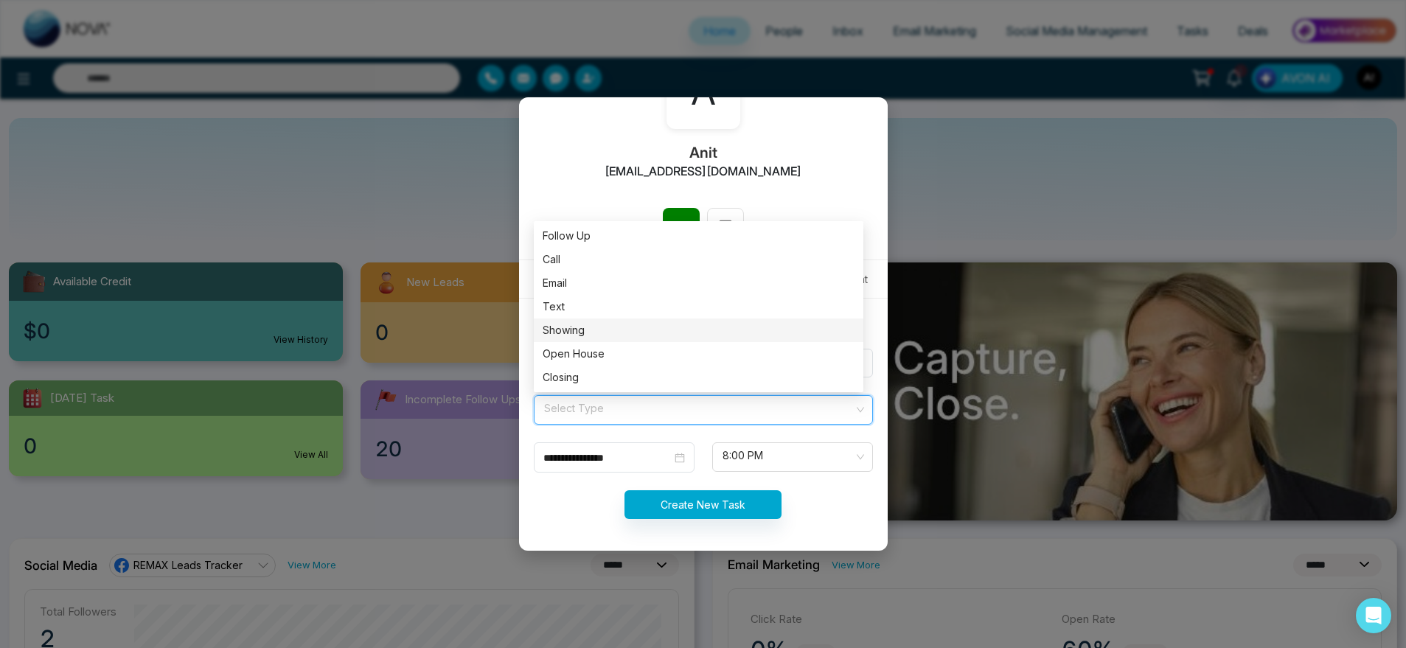
click at [618, 329] on div "Showing" at bounding box center [698, 330] width 312 height 16
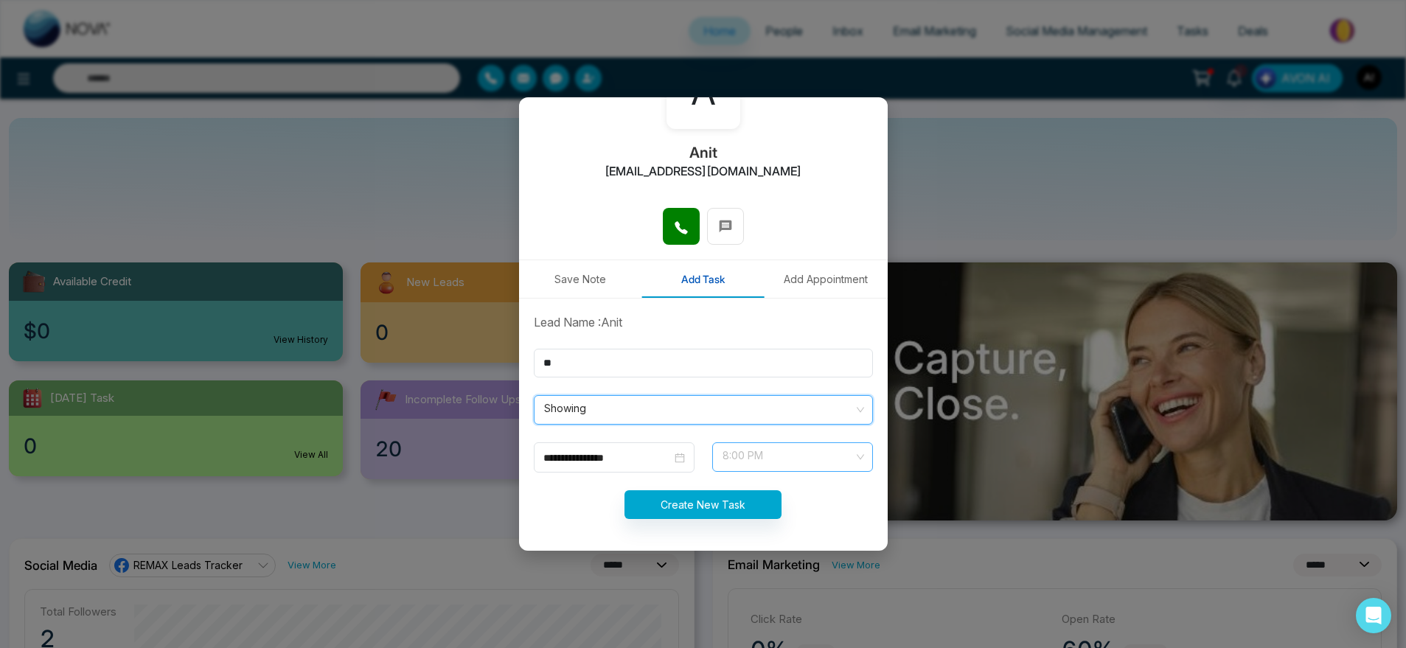
click at [722, 468] on span "8:00 PM" at bounding box center [792, 456] width 140 height 25
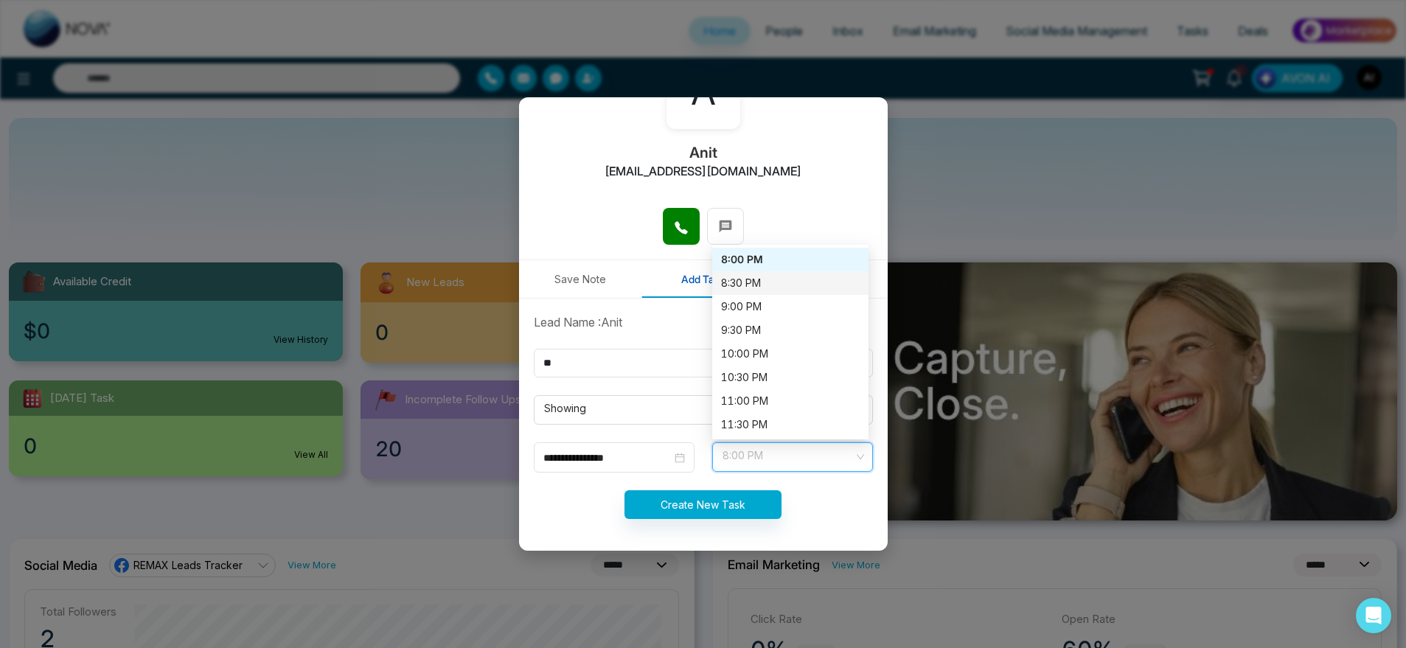
click at [750, 280] on div "8:30 PM" at bounding box center [790, 283] width 139 height 16
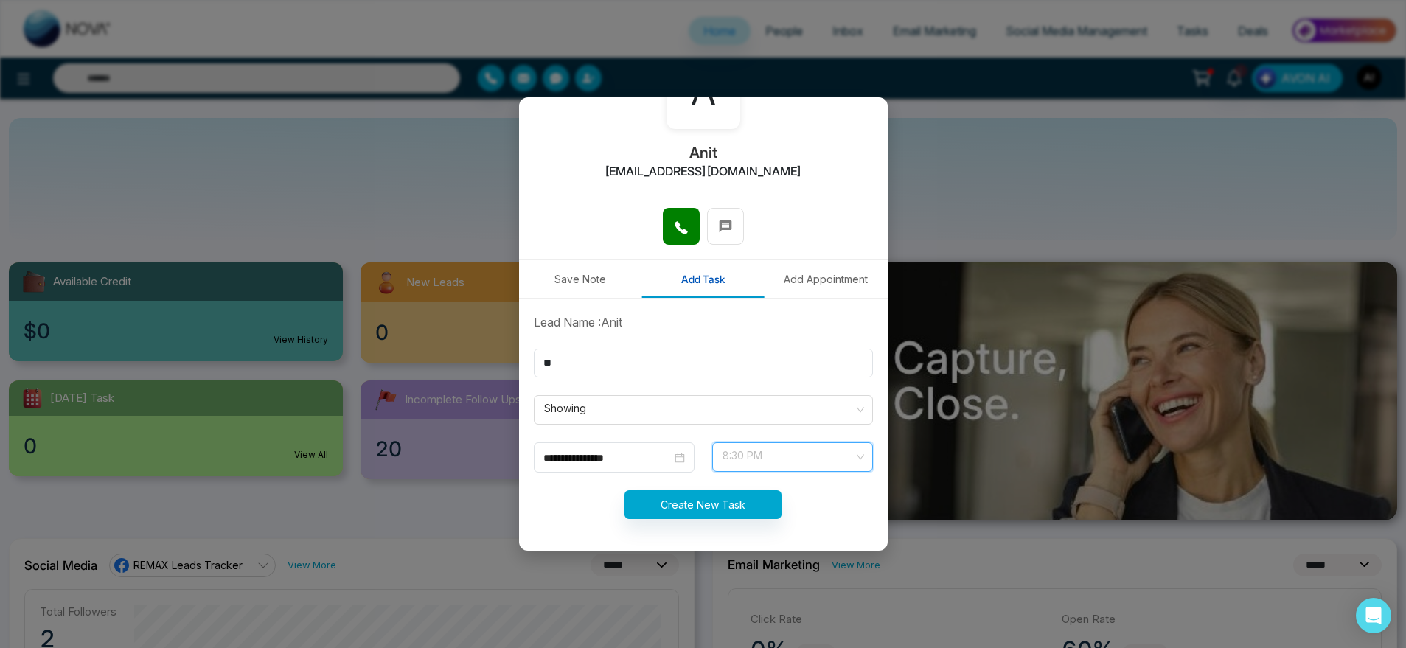
click at [722, 453] on span "8:30 PM" at bounding box center [792, 456] width 140 height 25
click at [748, 246] on div "**********" at bounding box center [703, 323] width 369 height 453
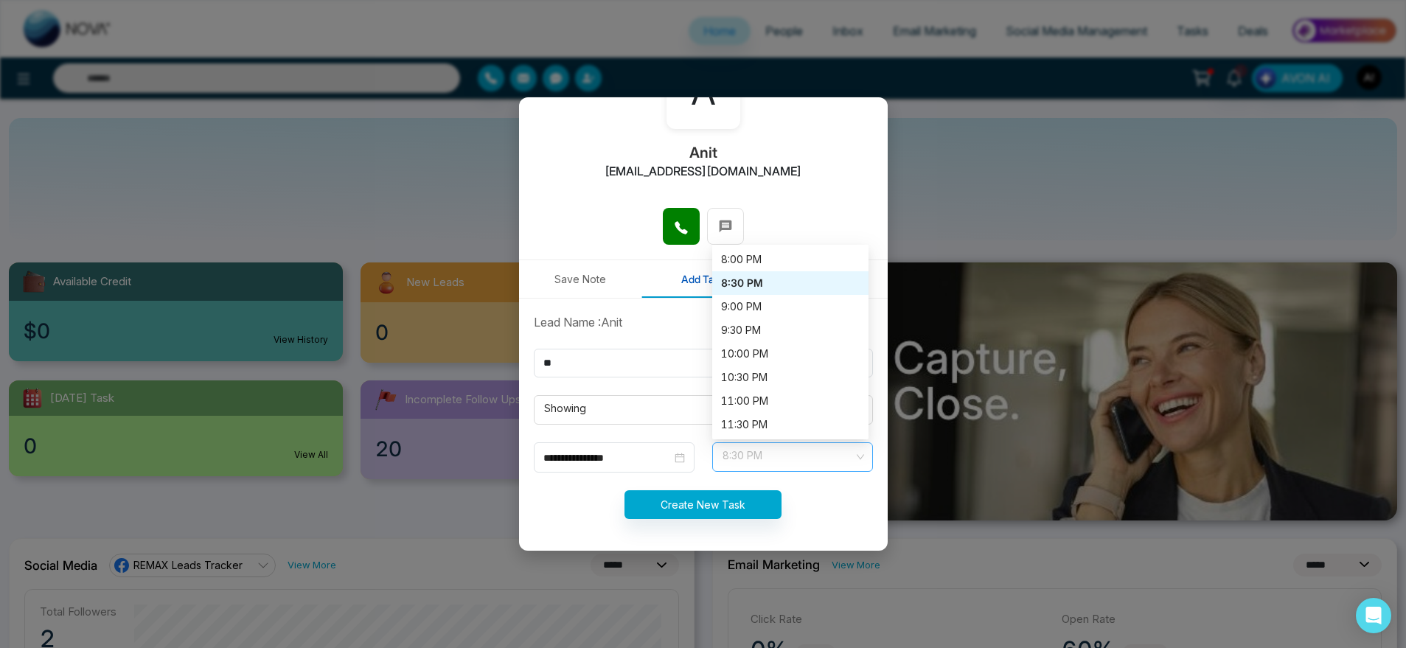
click at [771, 463] on span "8:30 PM" at bounding box center [792, 456] width 140 height 25
click at [760, 258] on div "8:00 PM" at bounding box center [790, 259] width 139 height 16
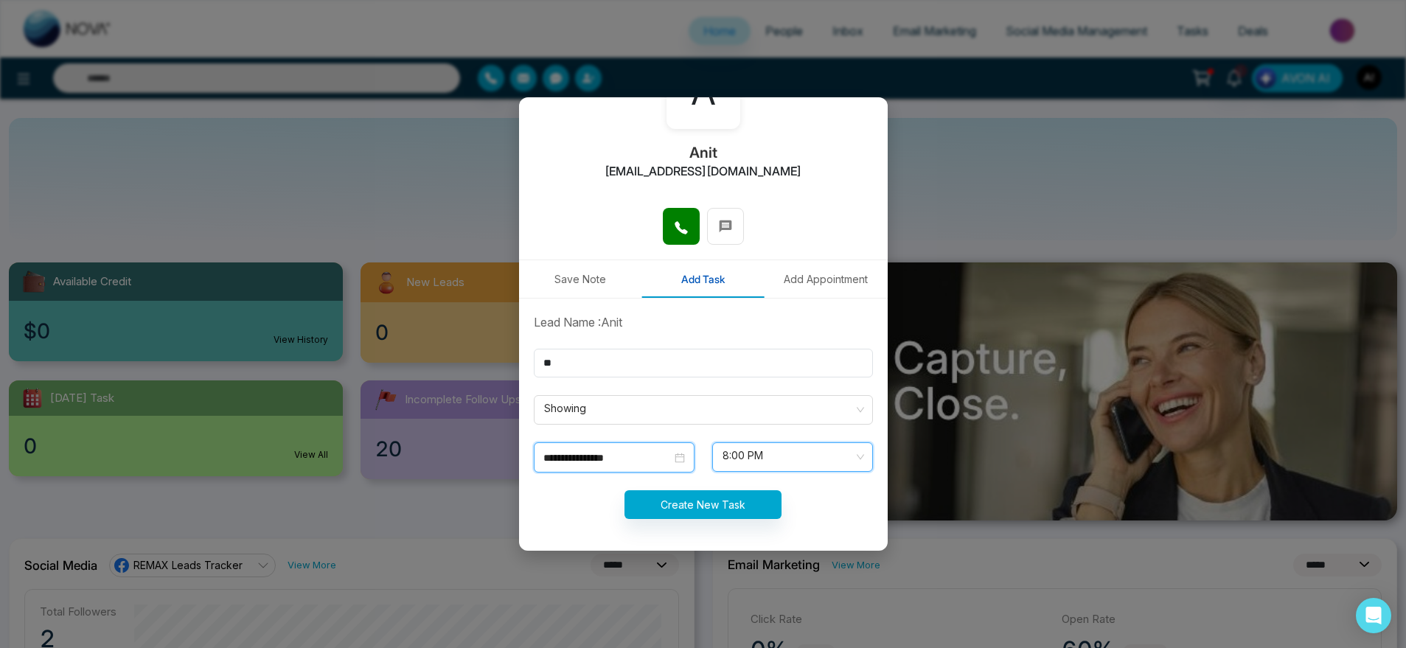
click at [624, 464] on input "**********" at bounding box center [607, 458] width 128 height 16
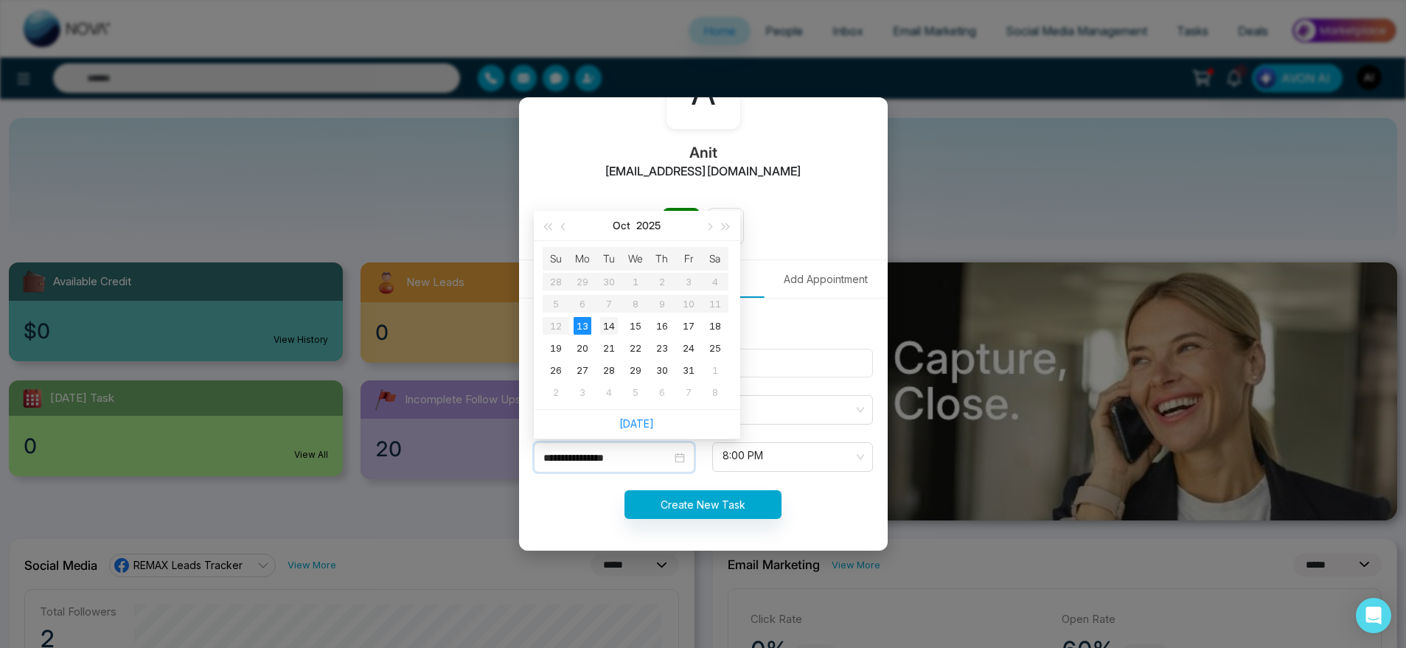
type input "**********"
click at [604, 328] on div "14" at bounding box center [609, 326] width 18 height 18
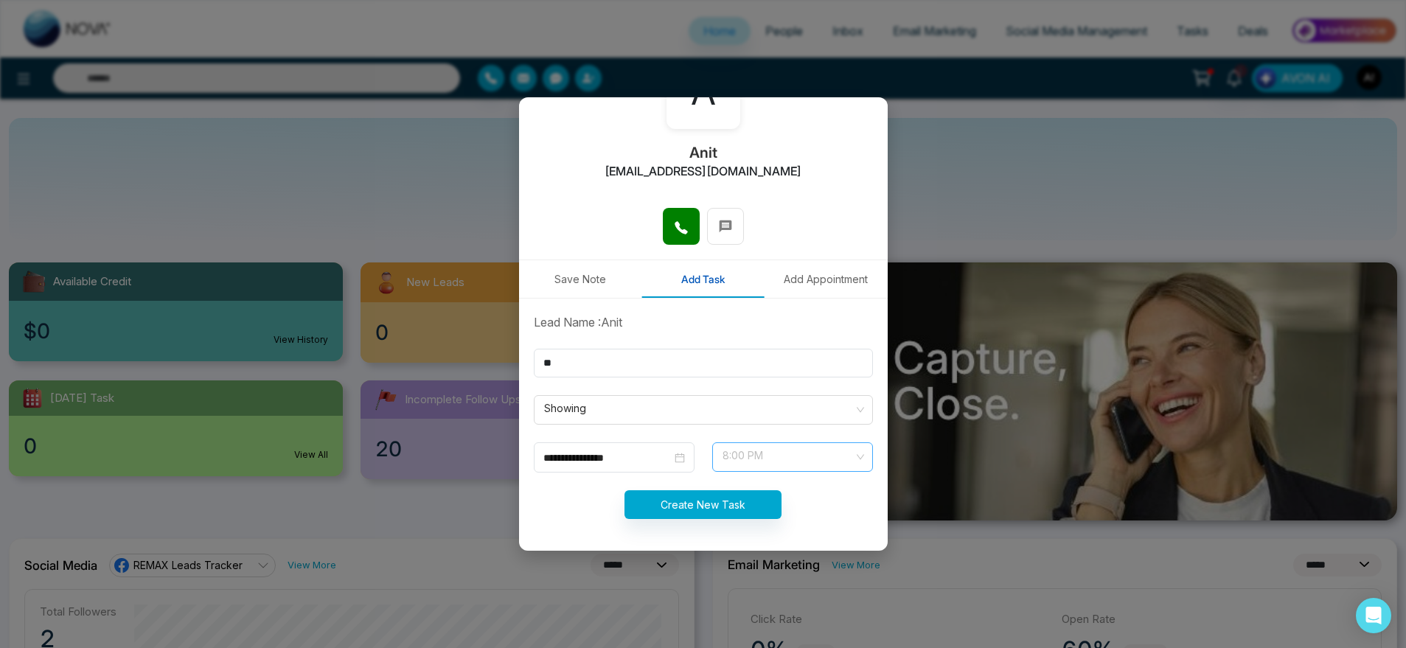
scroll to position [778, 0]
click at [772, 447] on span "8:00 PM" at bounding box center [792, 456] width 140 height 25
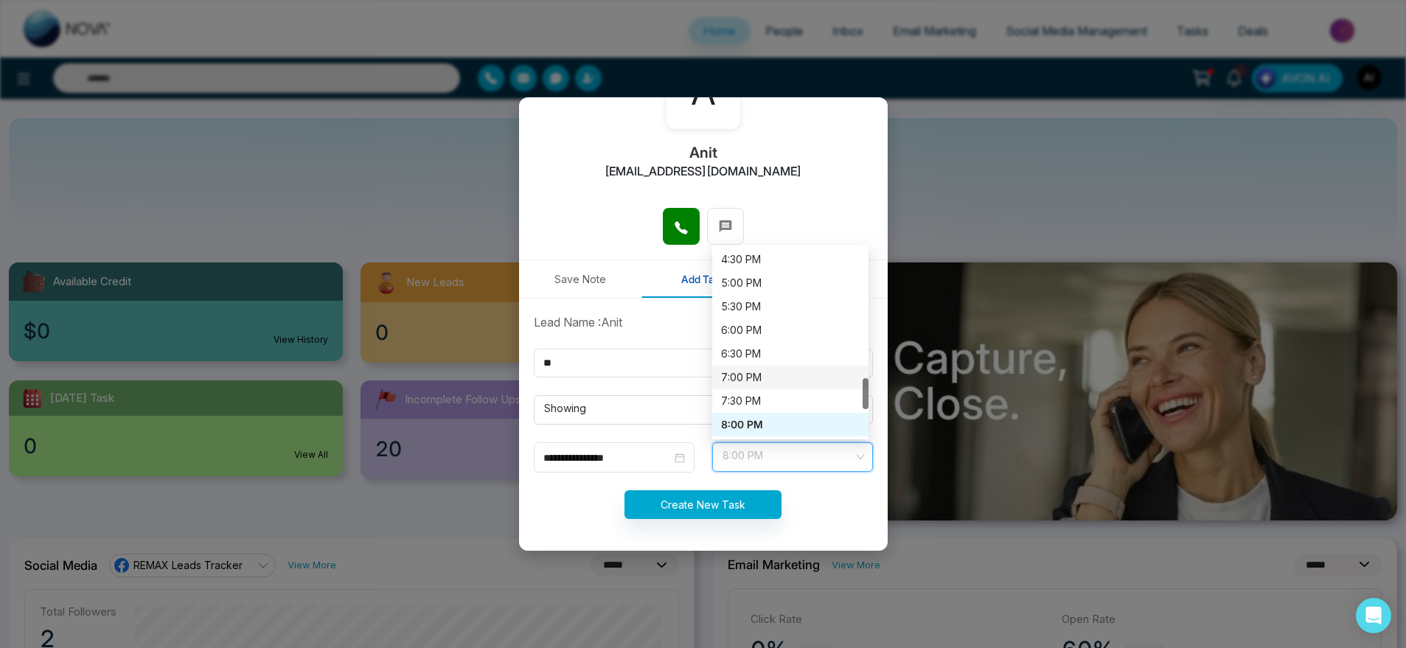
click at [767, 384] on div "7:00 PM" at bounding box center [790, 377] width 139 height 16
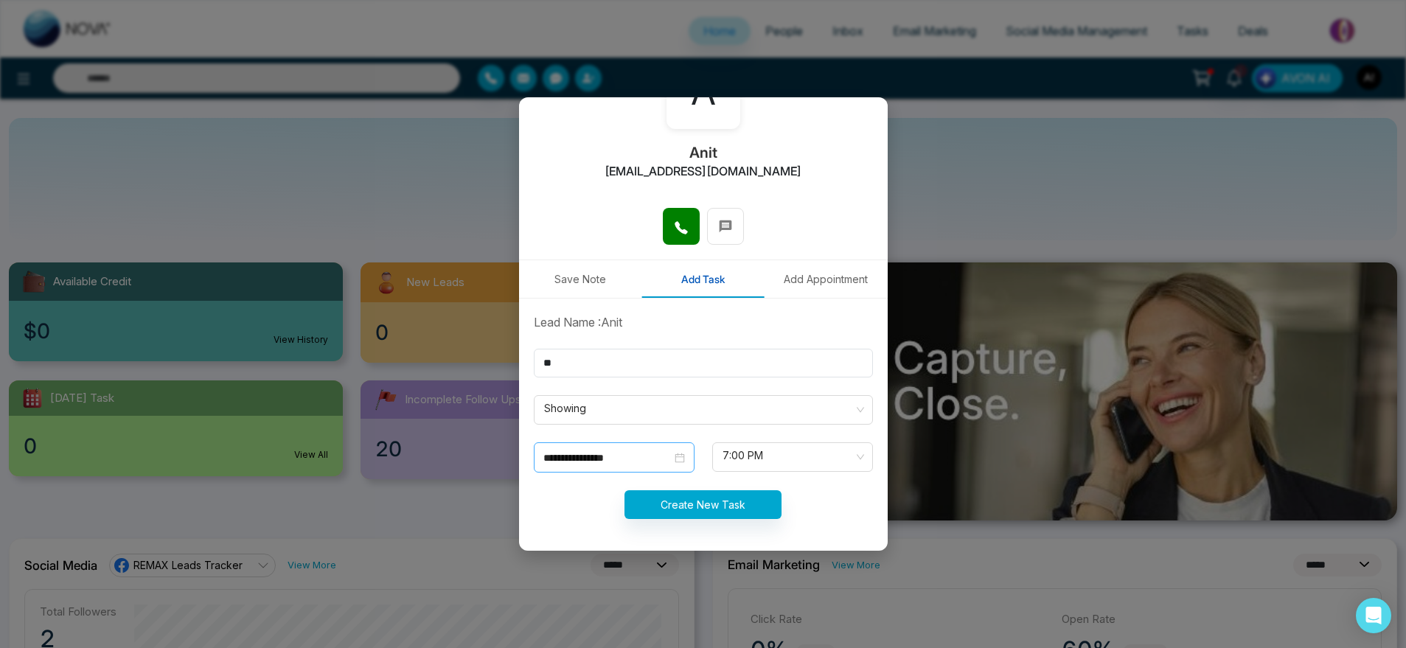
click at [630, 465] on div "**********" at bounding box center [614, 457] width 161 height 30
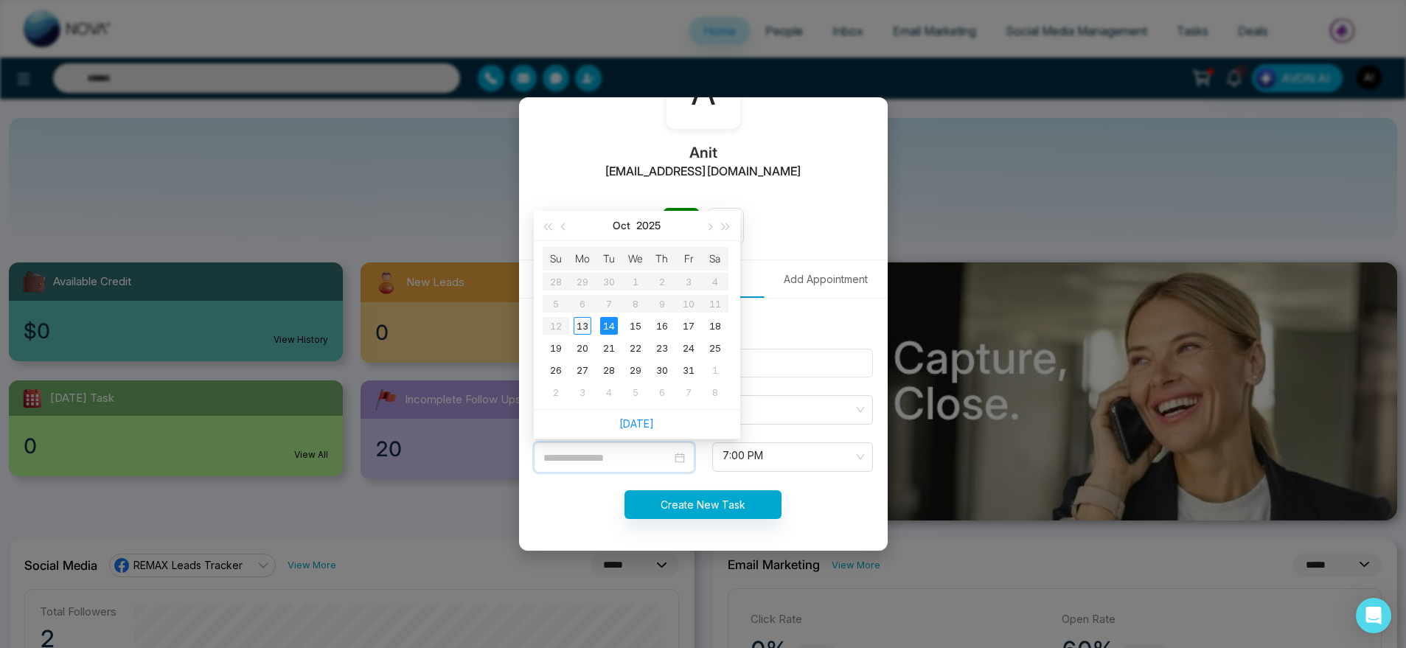
type input "**********"
click at [584, 326] on div "13" at bounding box center [582, 326] width 18 height 18
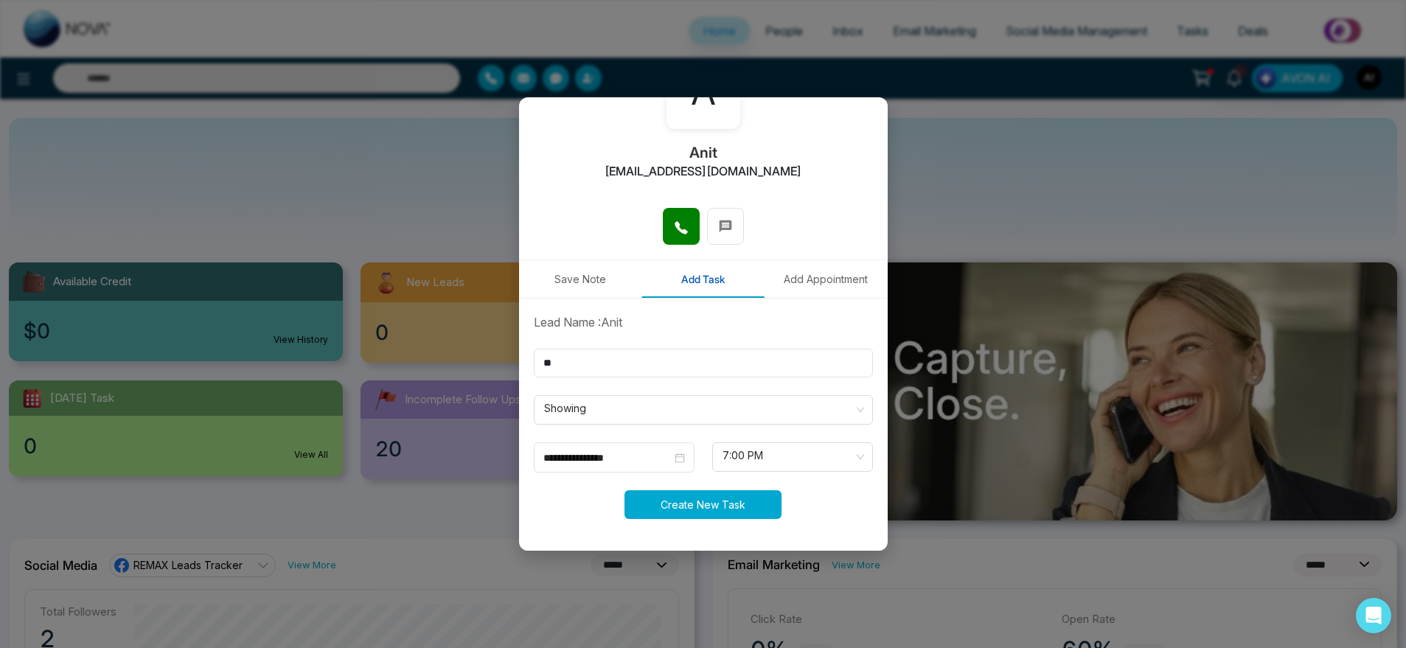
click at [747, 510] on button "Create New Task" at bounding box center [702, 504] width 157 height 29
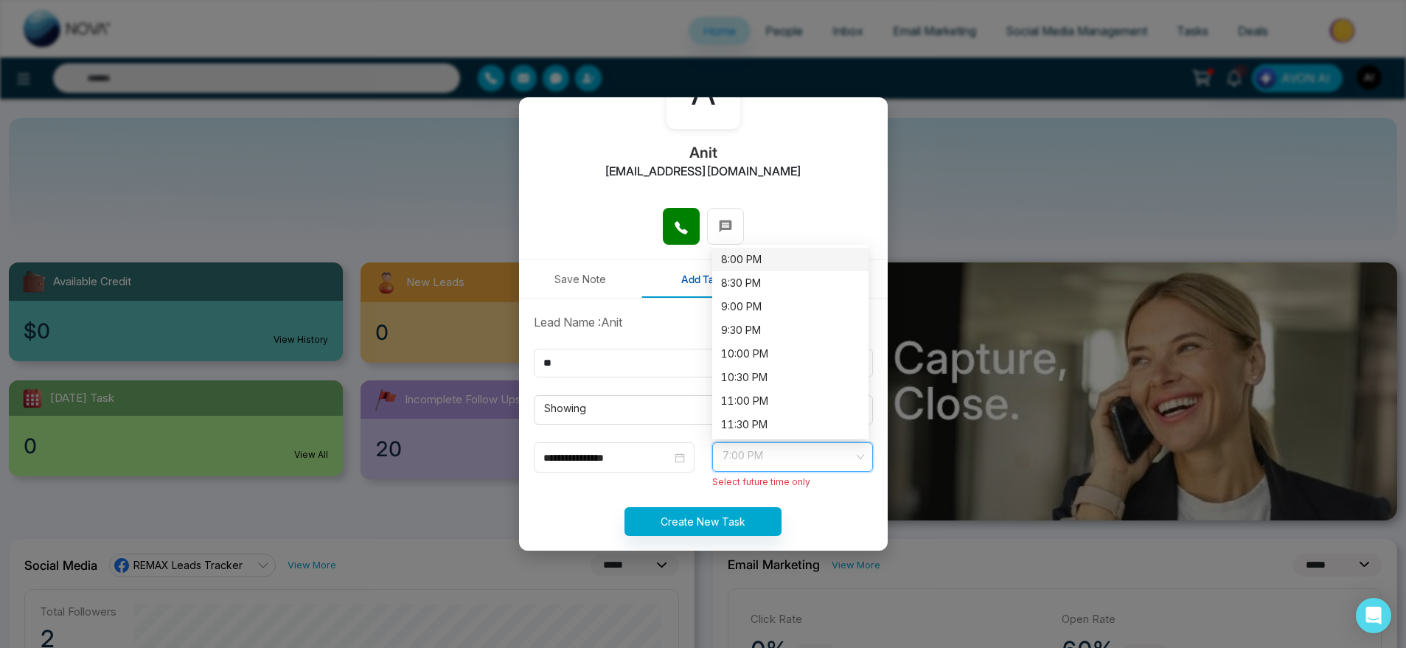
click at [778, 443] on input "search" at bounding box center [787, 454] width 133 height 22
click at [741, 268] on div "8:00 PM" at bounding box center [790, 260] width 156 height 24
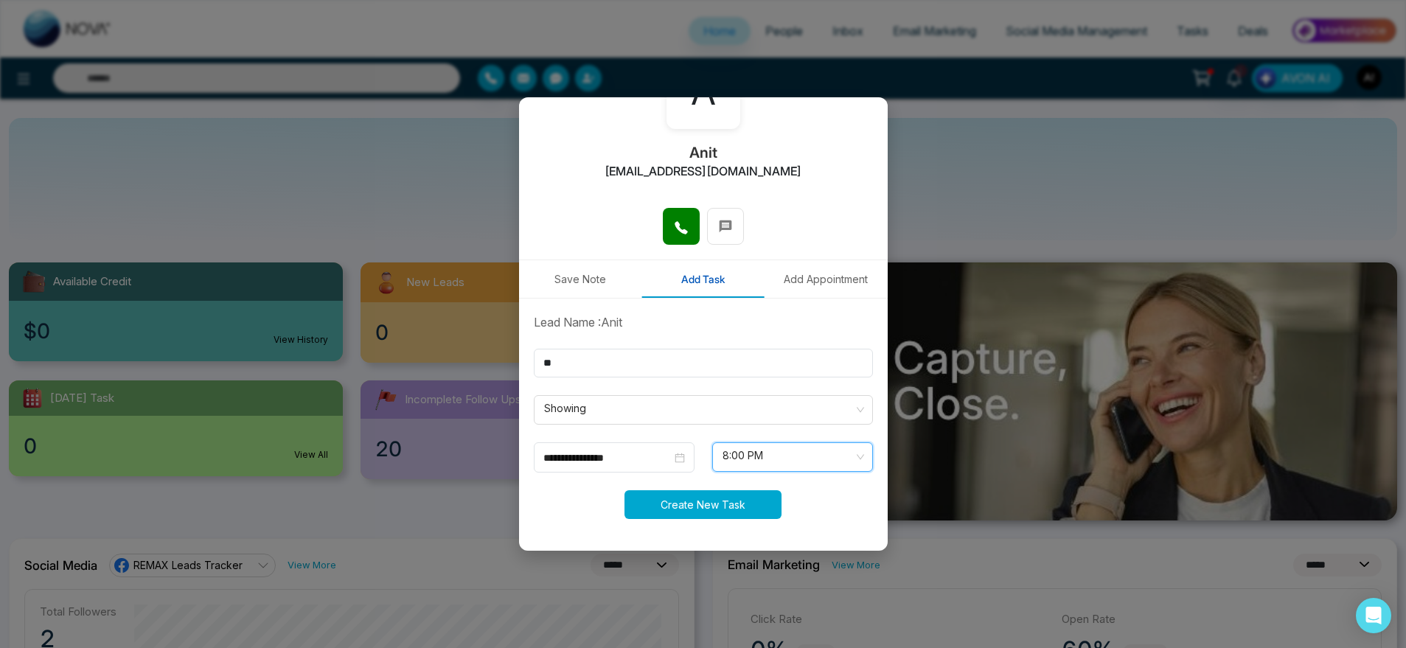
click at [741, 506] on button "Create New Task" at bounding box center [702, 504] width 157 height 29
click at [806, 285] on button "Add Appointment" at bounding box center [825, 279] width 123 height 38
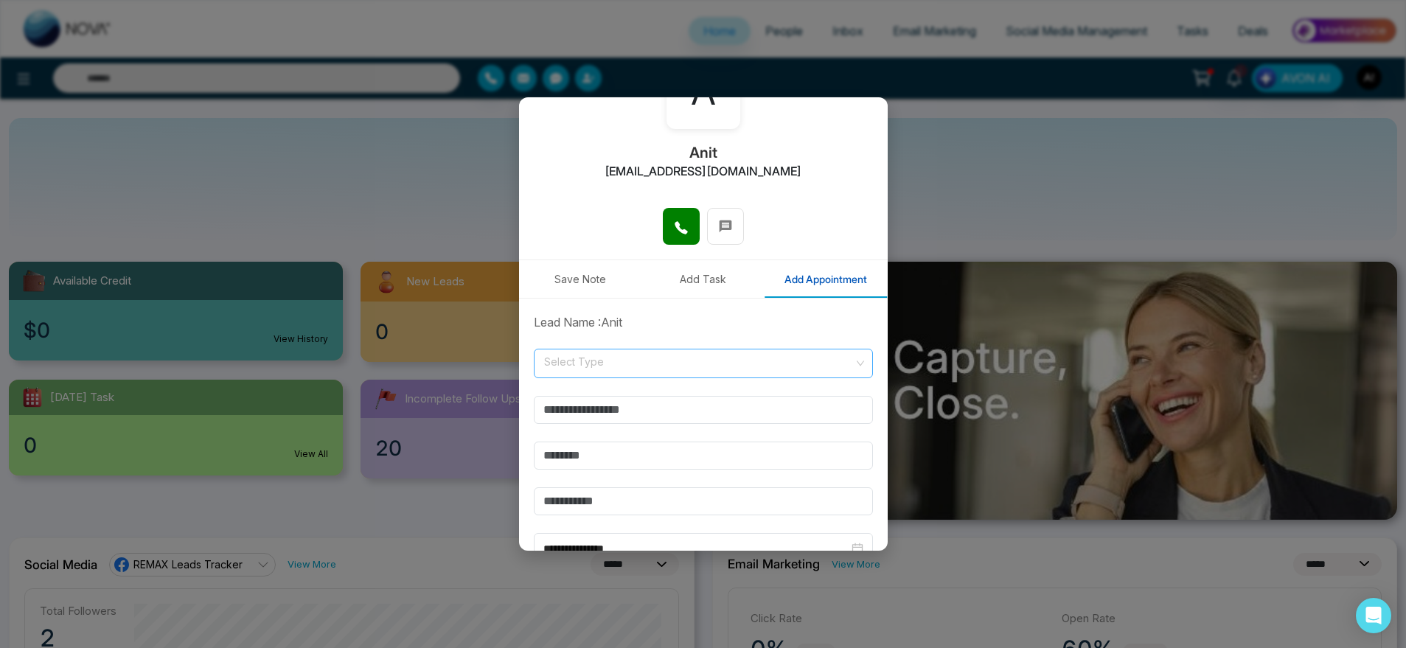
click at [576, 356] on input "search" at bounding box center [697, 360] width 311 height 22
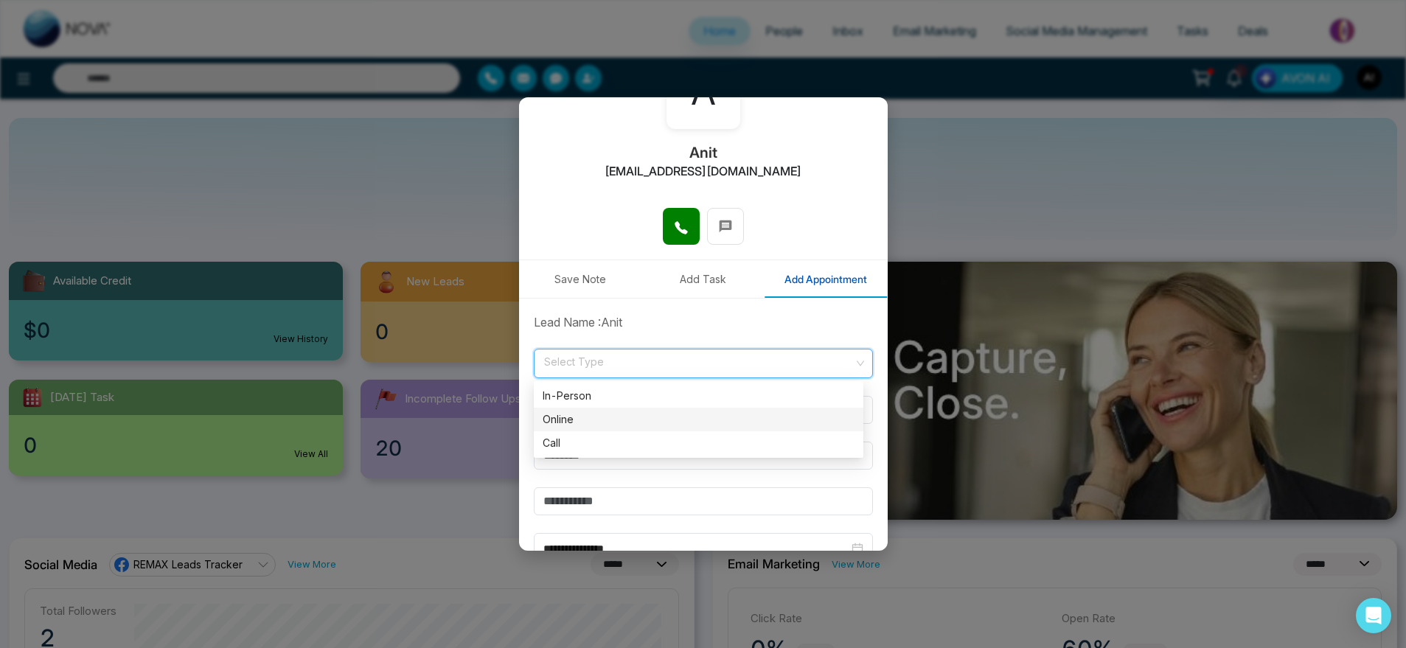
click at [589, 414] on div "Online" at bounding box center [698, 419] width 312 height 16
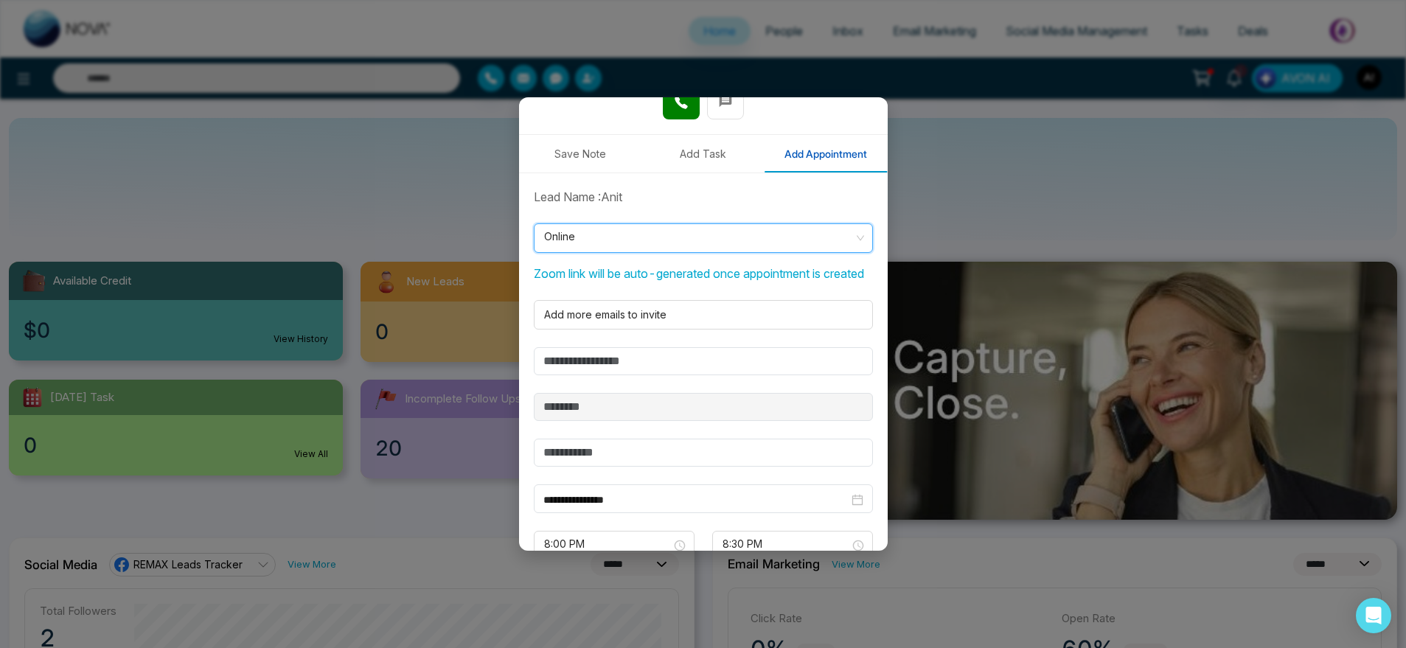
scroll to position [245, 0]
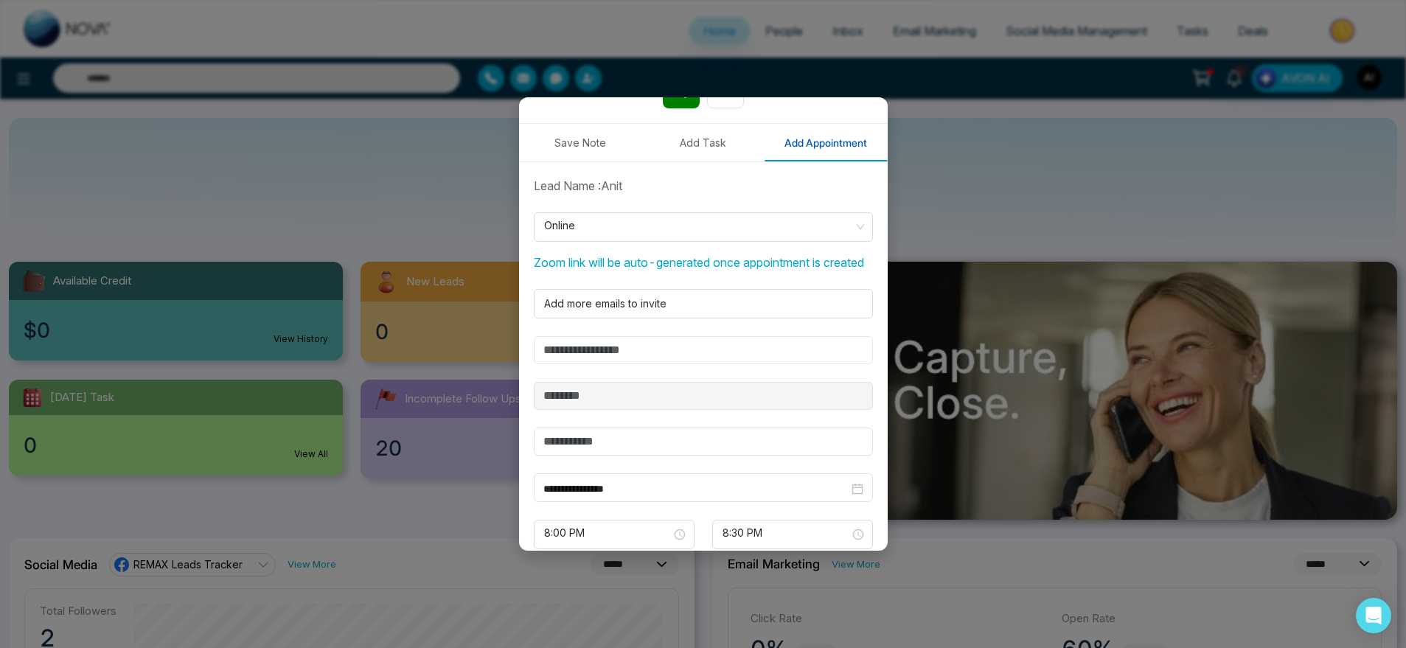
click at [643, 360] on input "text" at bounding box center [703, 350] width 339 height 28
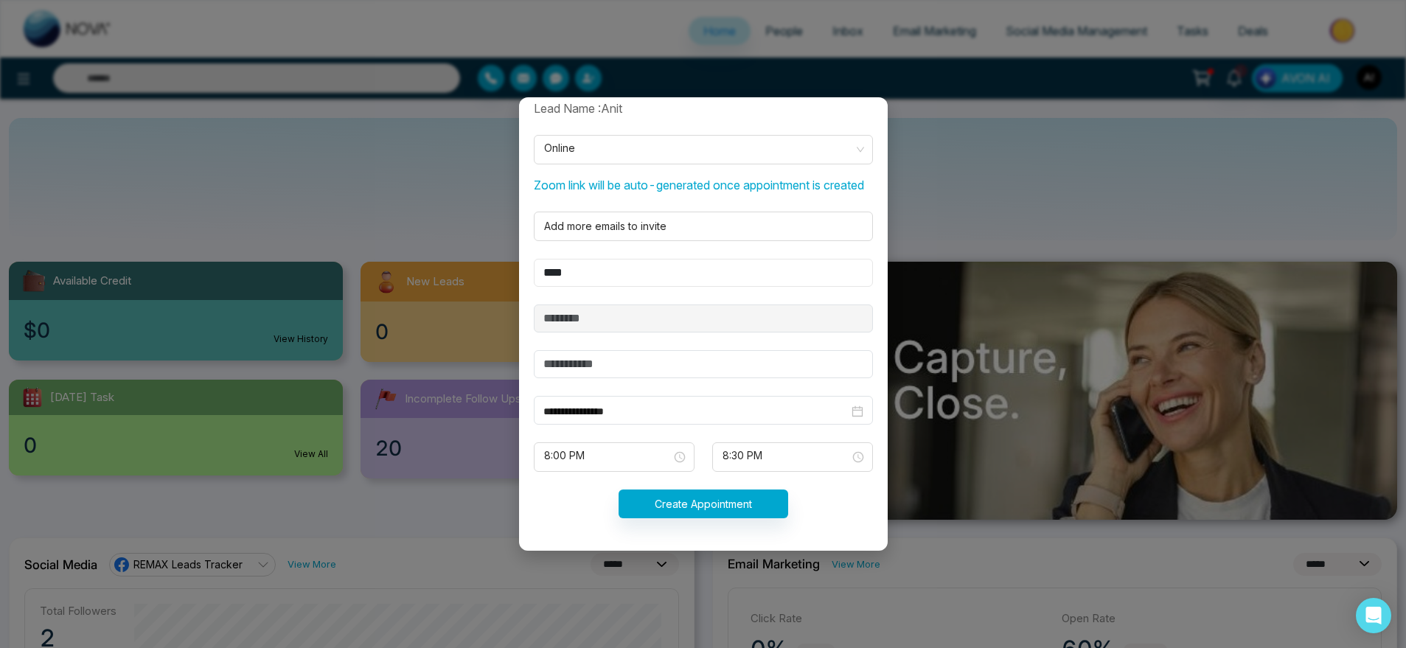
scroll to position [339, 0]
type input "****"
click at [641, 366] on input "text" at bounding box center [703, 364] width 339 height 28
click at [562, 363] on input "text" at bounding box center [703, 364] width 339 height 28
type input "*******"
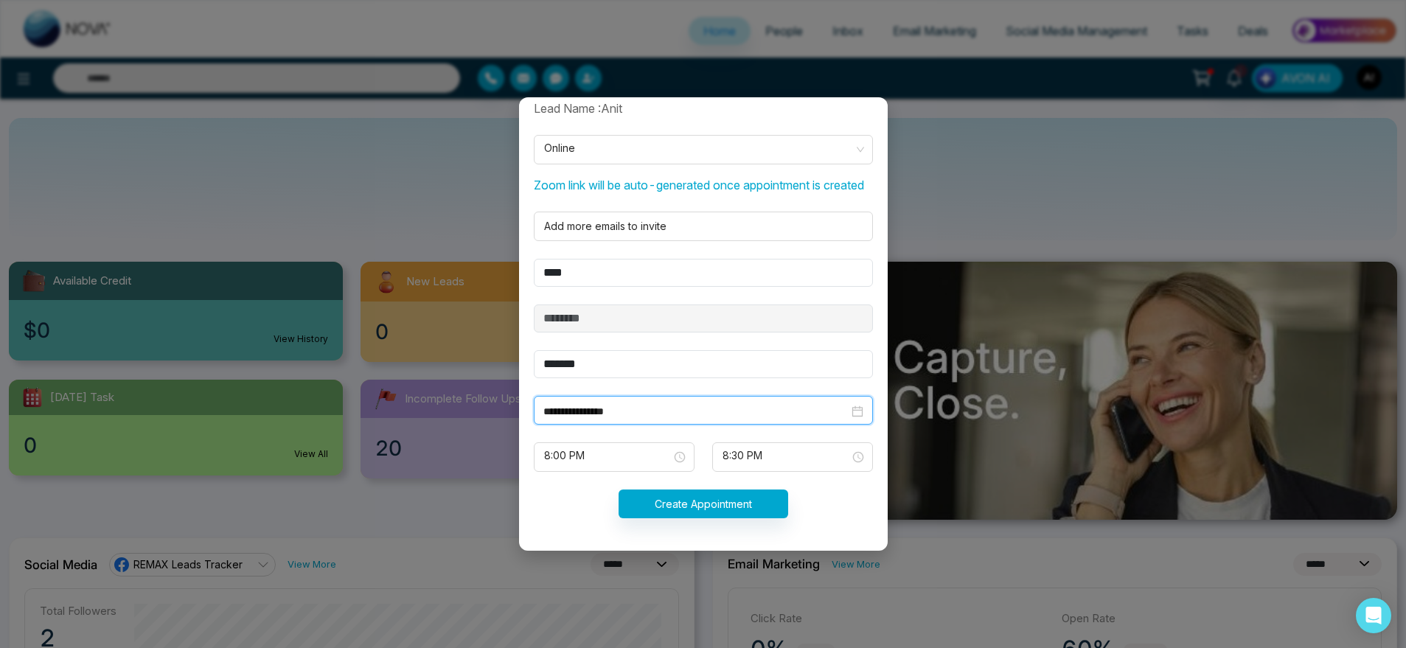
click at [648, 411] on input "**********" at bounding box center [695, 411] width 305 height 16
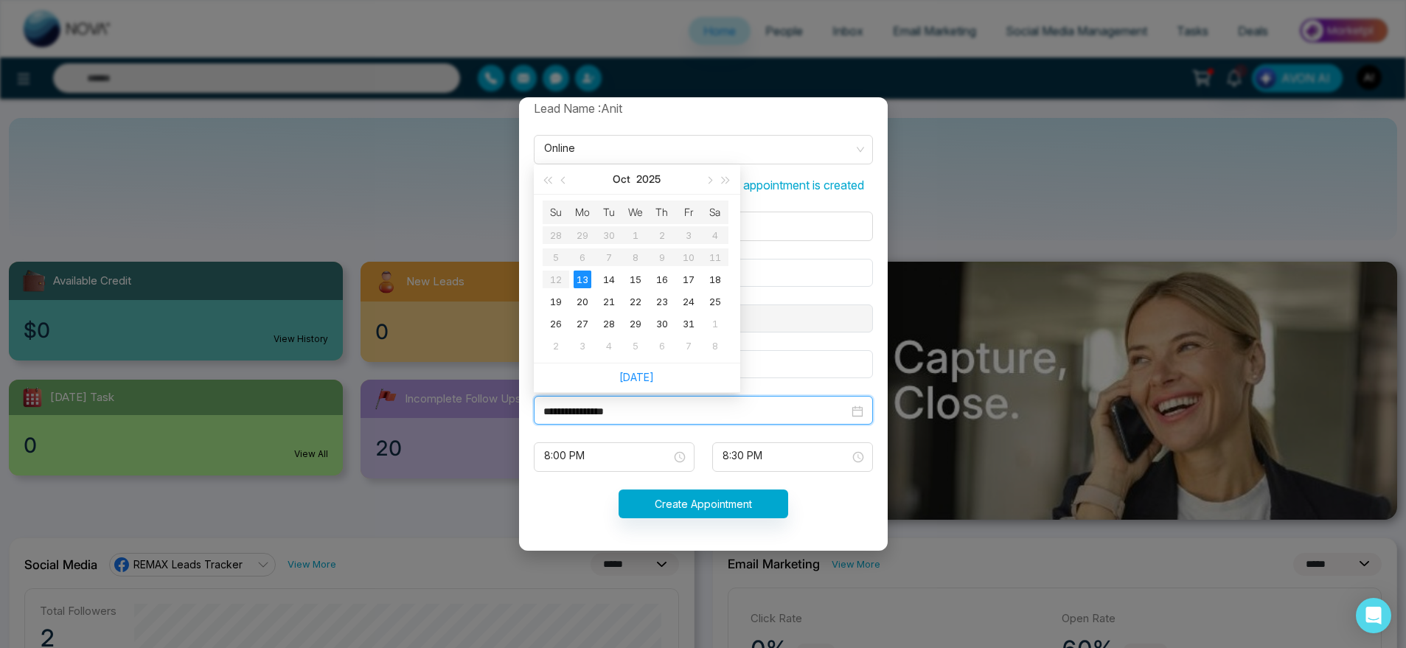
click at [648, 411] on input "**********" at bounding box center [695, 411] width 305 height 16
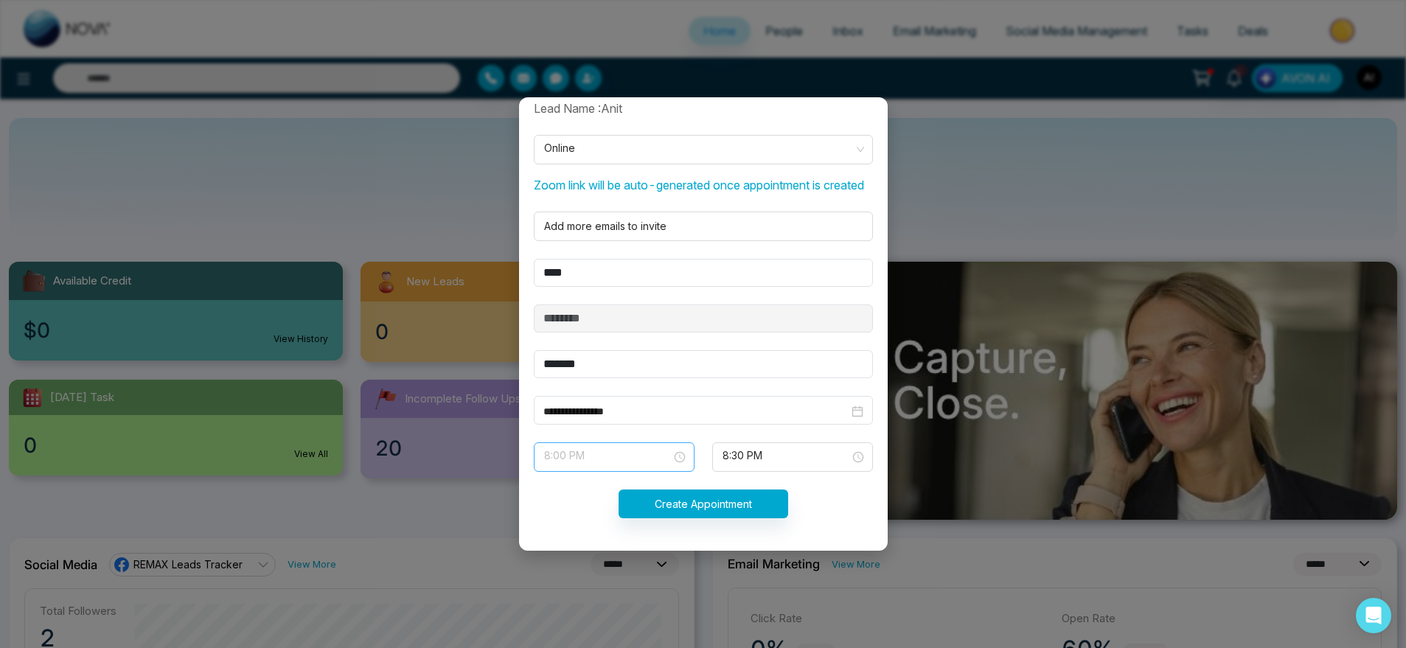
click at [639, 461] on span "8:00 PM" at bounding box center [614, 456] width 140 height 25
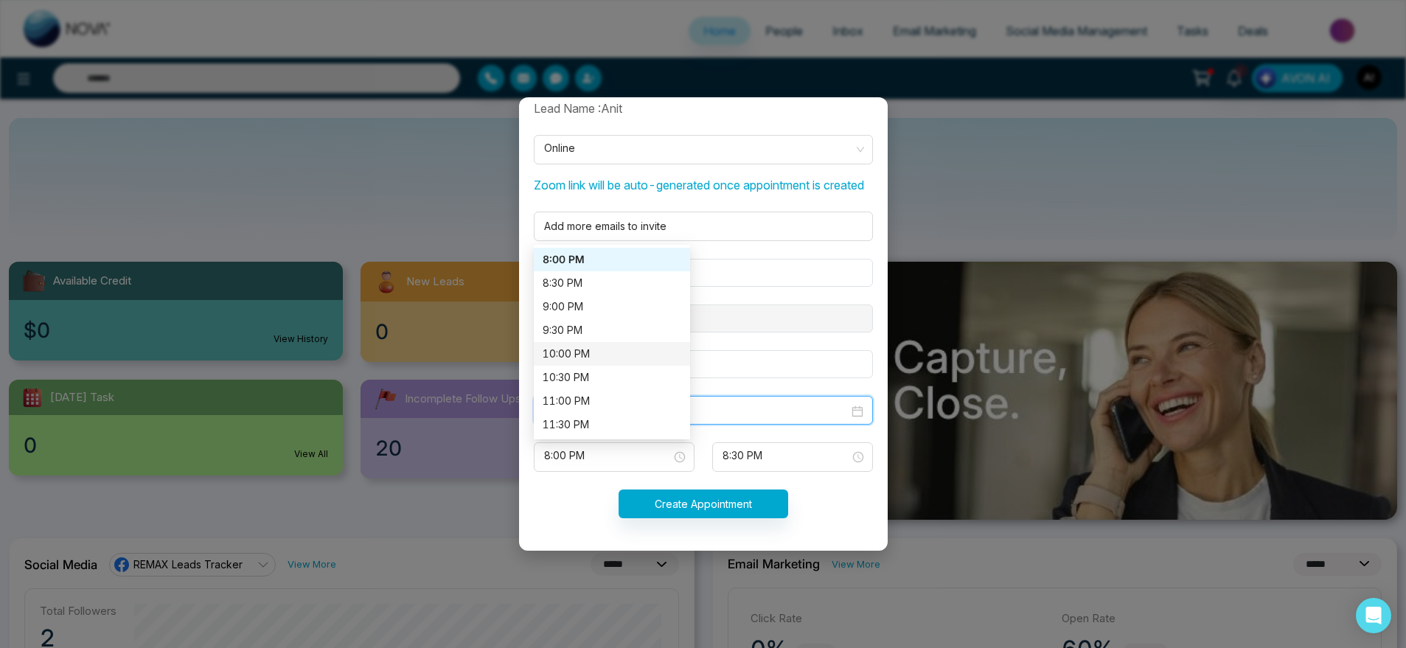
click at [782, 405] on input "**********" at bounding box center [695, 411] width 305 height 16
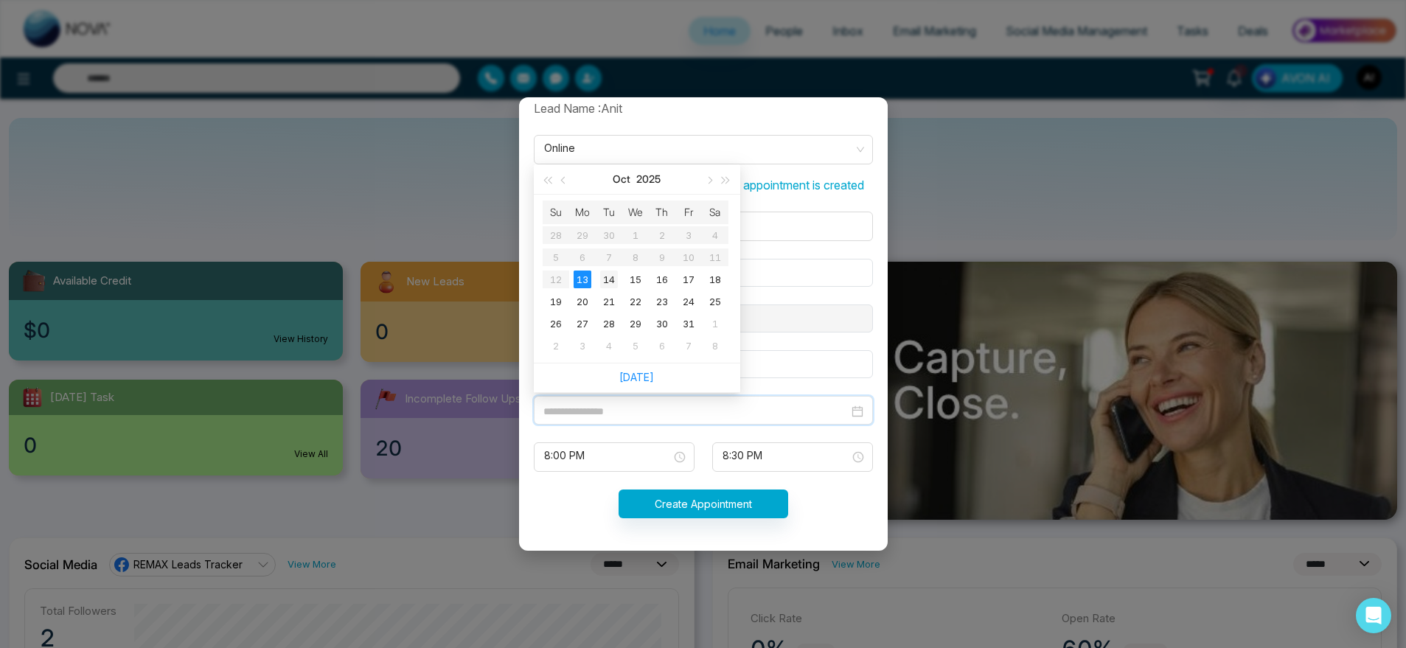
type input "**********"
click at [604, 282] on div "14" at bounding box center [609, 280] width 18 height 18
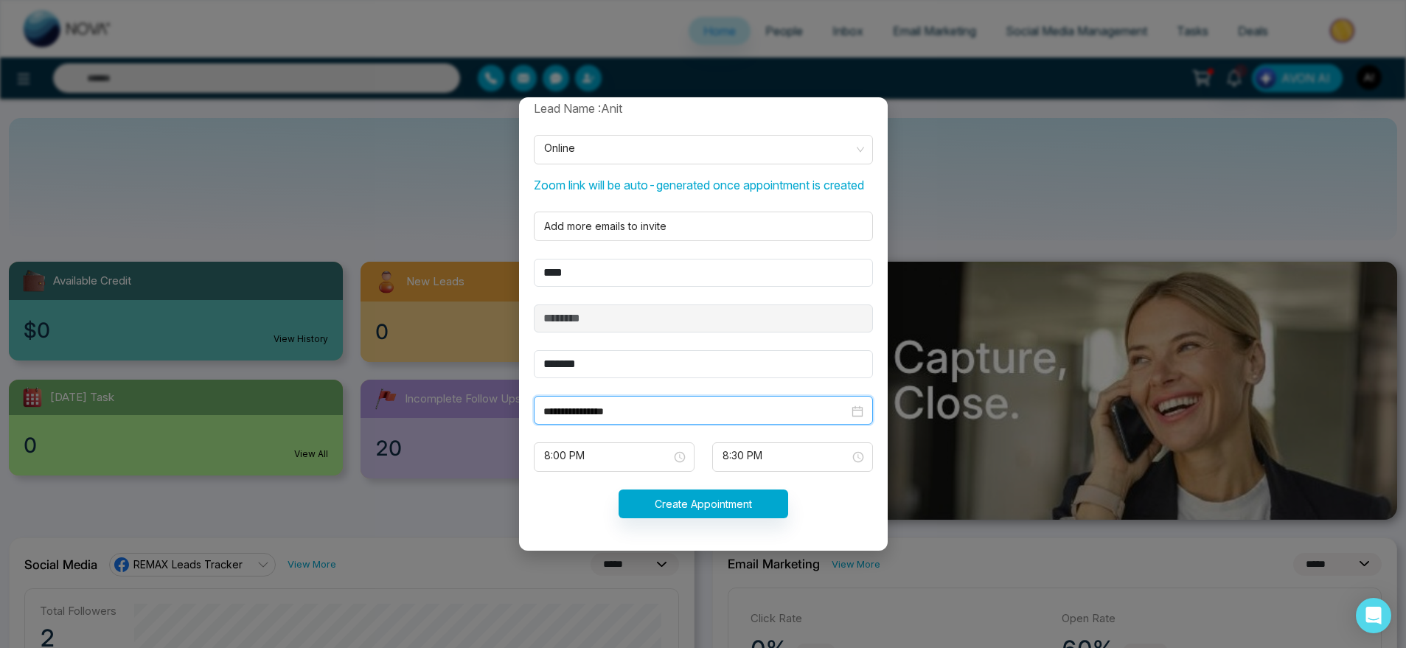
click at [657, 410] on input "**********" at bounding box center [695, 411] width 305 height 16
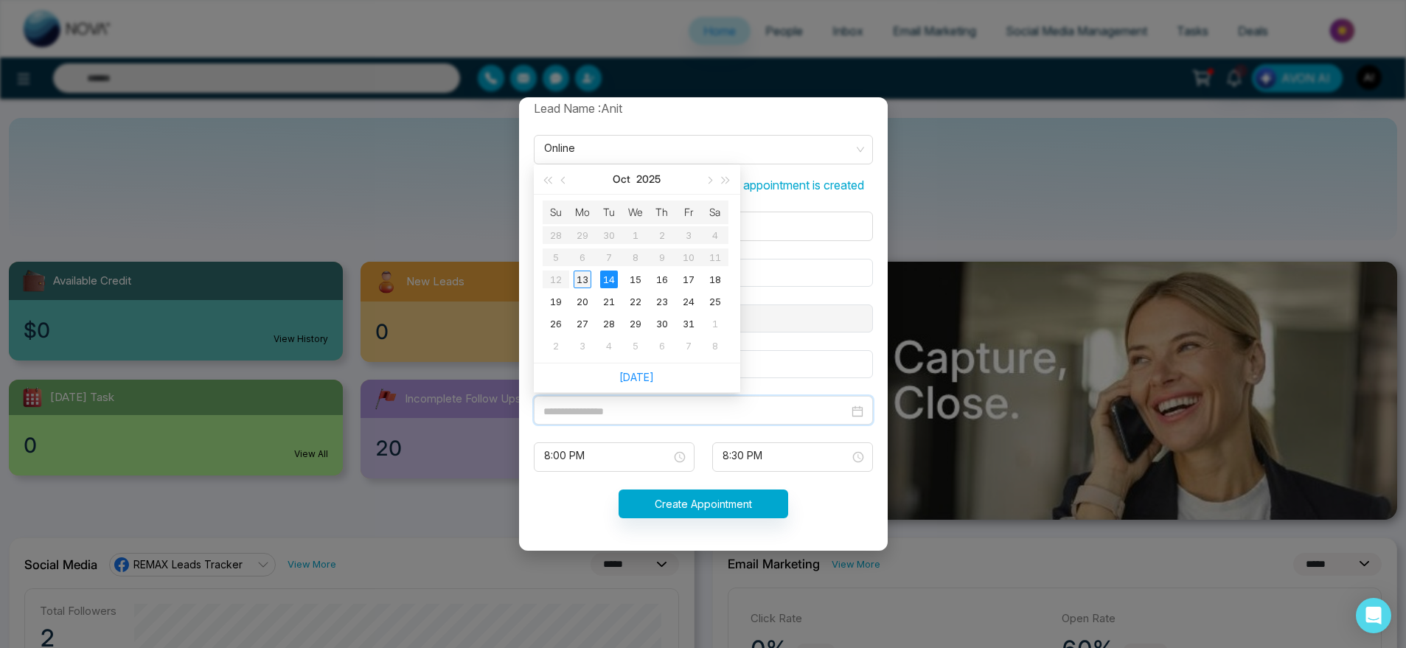
type input "**********"
click at [580, 279] on div "13" at bounding box center [582, 280] width 18 height 18
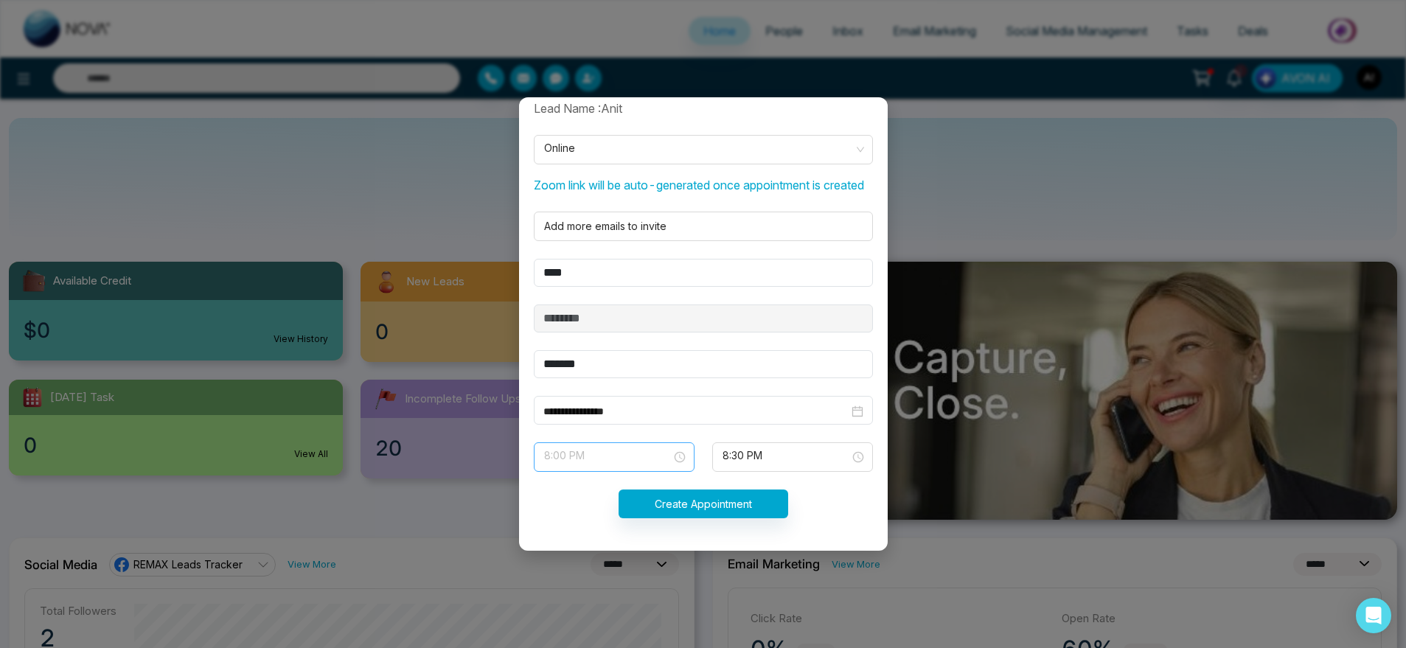
click at [593, 448] on span "8:00 PM" at bounding box center [614, 456] width 140 height 25
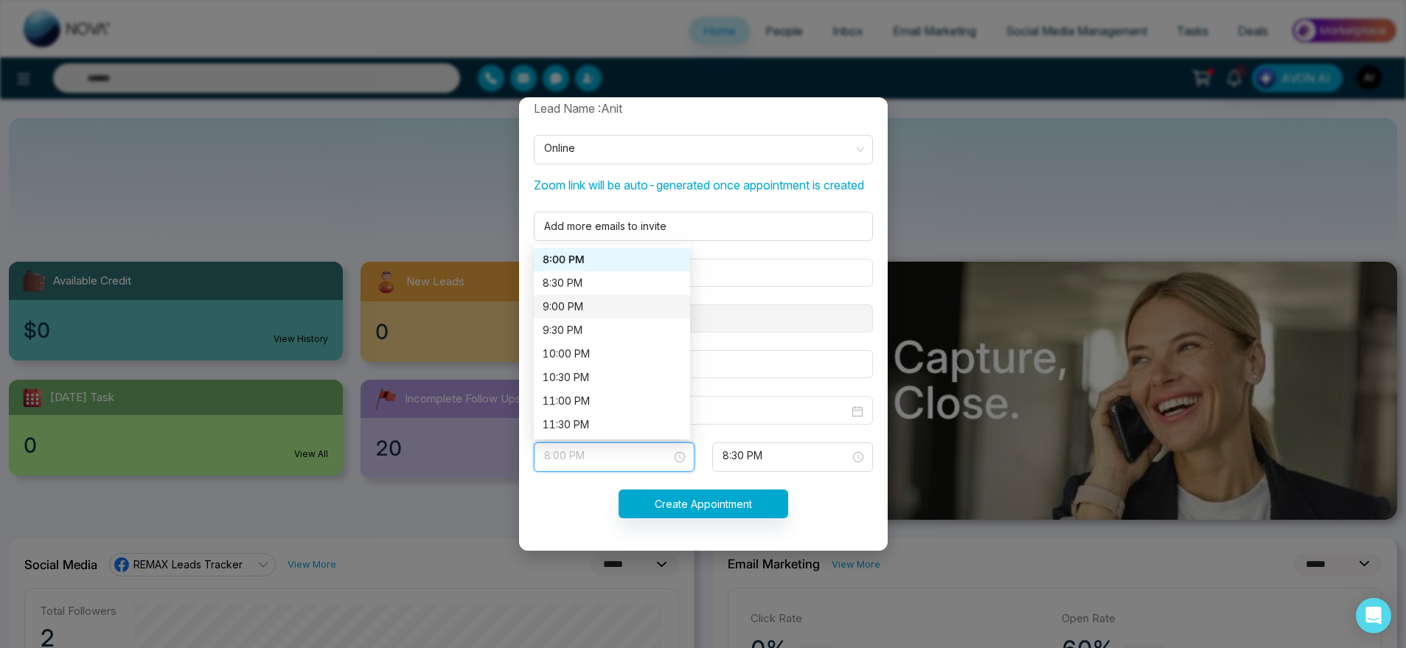
click at [582, 296] on div "9:00 PM" at bounding box center [612, 307] width 156 height 24
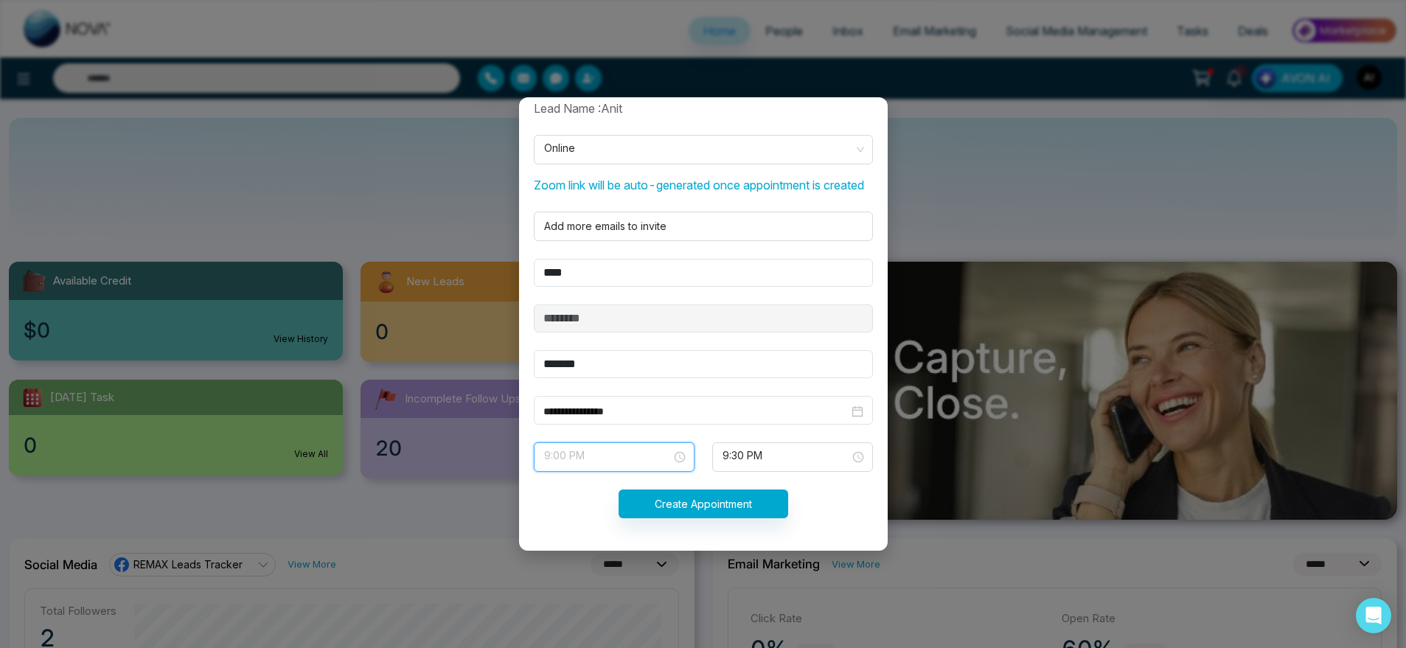
click at [661, 457] on span "9:00 PM" at bounding box center [614, 456] width 140 height 25
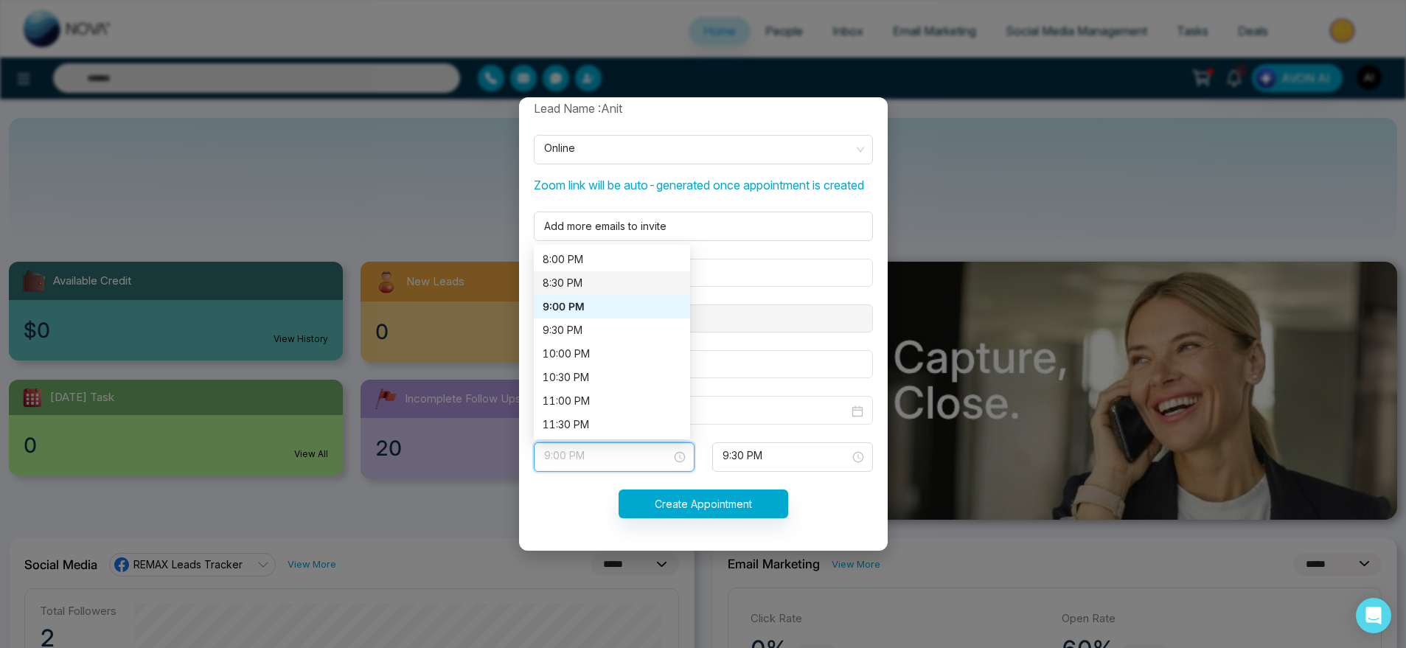
click at [590, 282] on div "8:30 PM" at bounding box center [611, 283] width 139 height 16
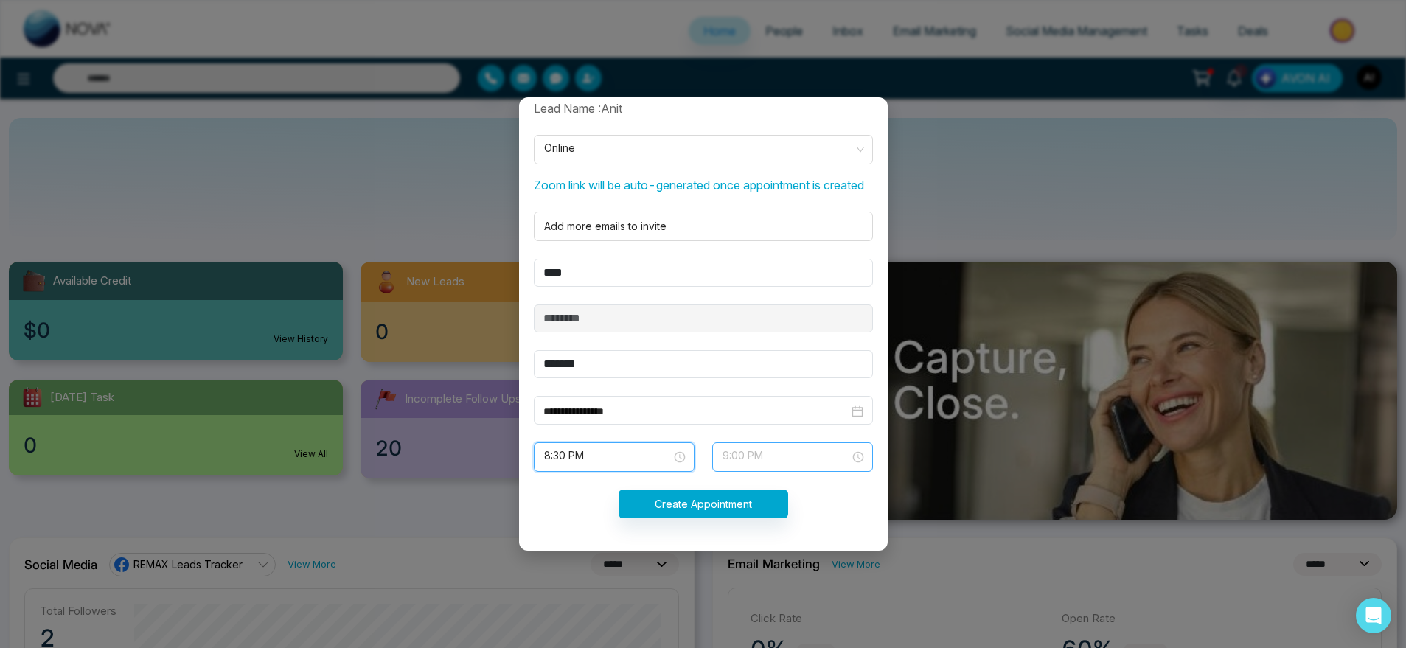
click at [768, 454] on span "9:00 PM" at bounding box center [792, 456] width 140 height 25
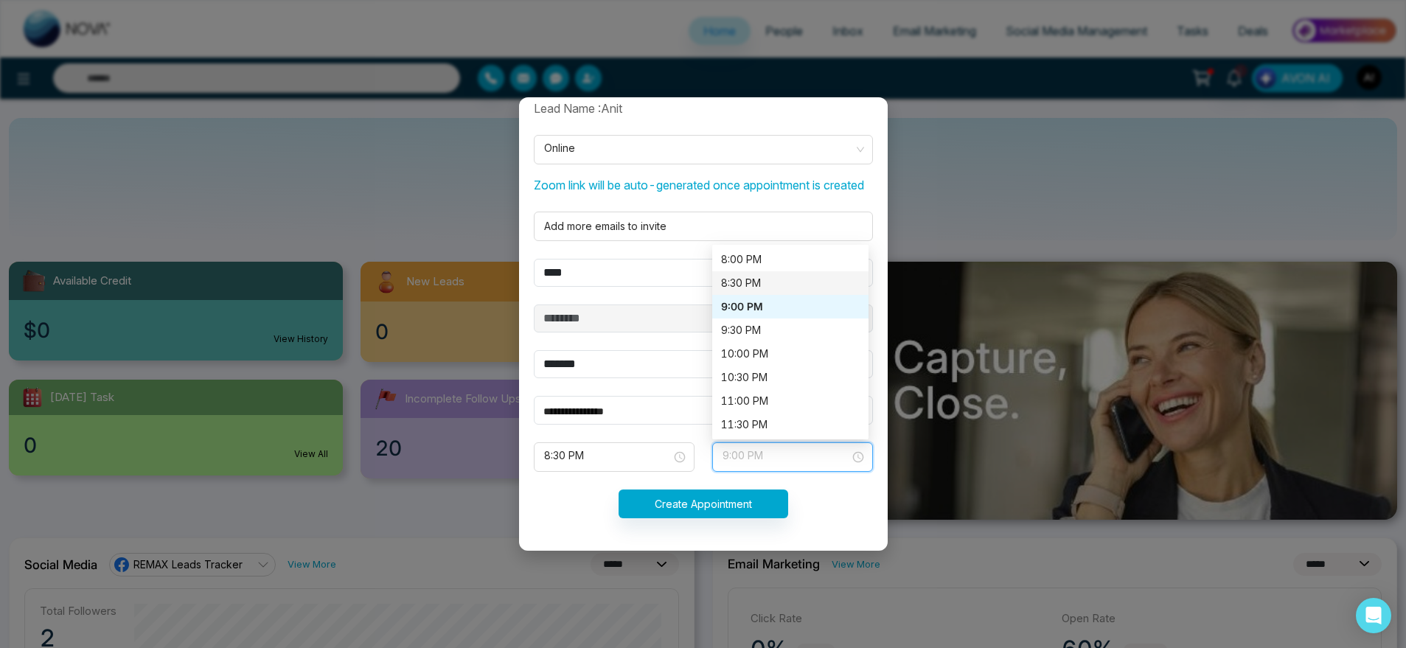
click at [769, 273] on div "8:30 PM" at bounding box center [790, 283] width 156 height 24
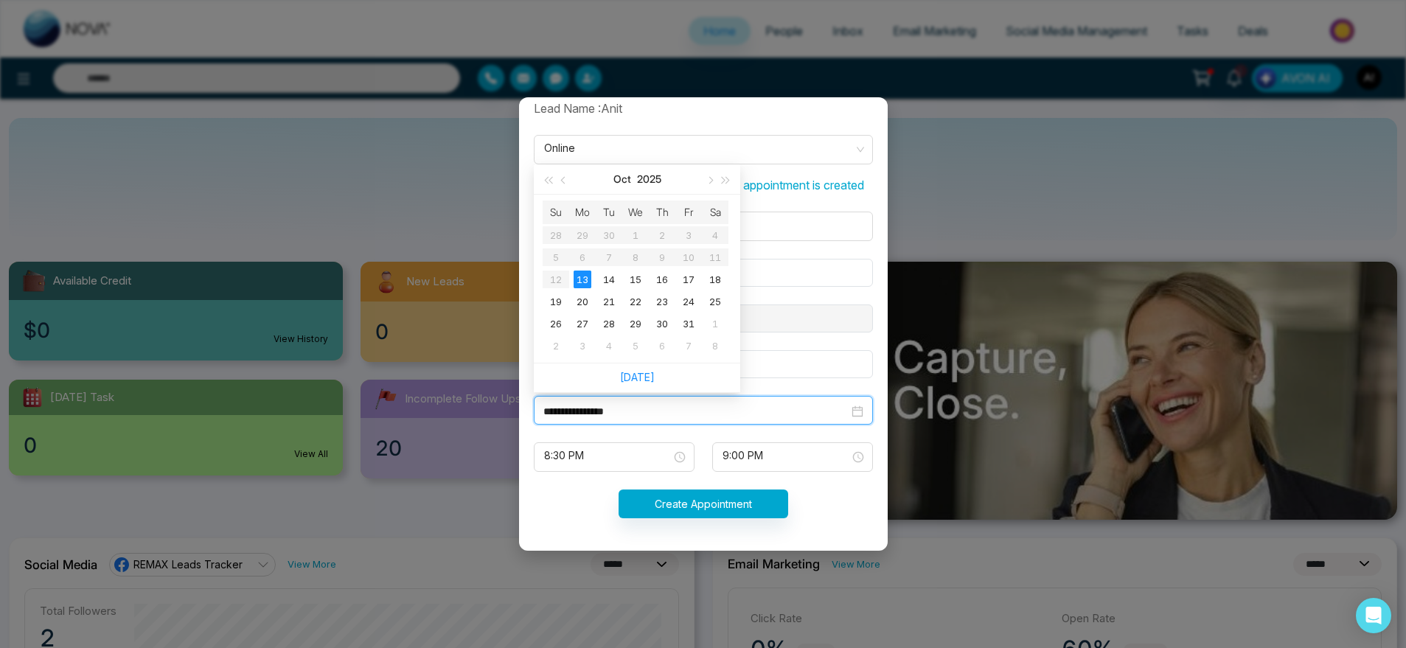
click at [616, 410] on input "**********" at bounding box center [695, 411] width 305 height 16
type input "**********"
click at [608, 276] on div "14" at bounding box center [609, 280] width 18 height 18
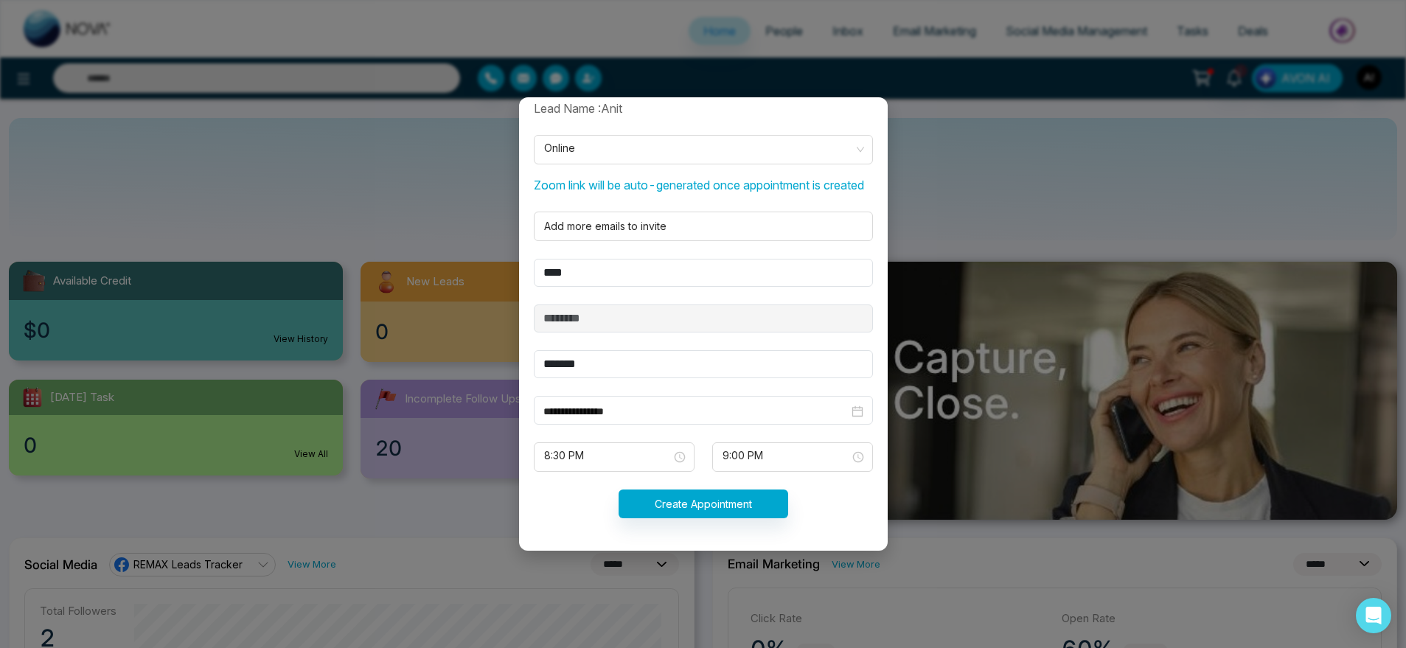
click at [642, 479] on form "**********" at bounding box center [703, 318] width 357 height 436
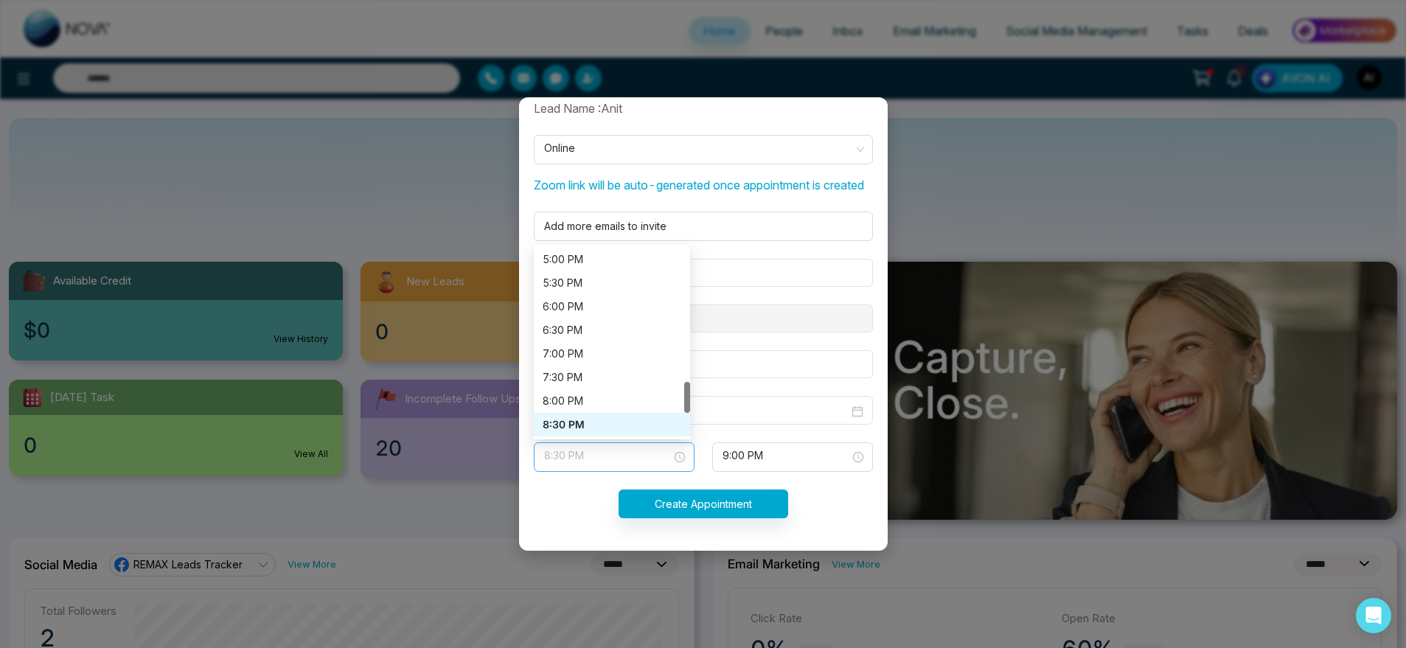
click at [655, 454] on span "8:30 PM" at bounding box center [614, 456] width 140 height 25
click at [573, 349] on div "7:00 PM" at bounding box center [611, 354] width 139 height 16
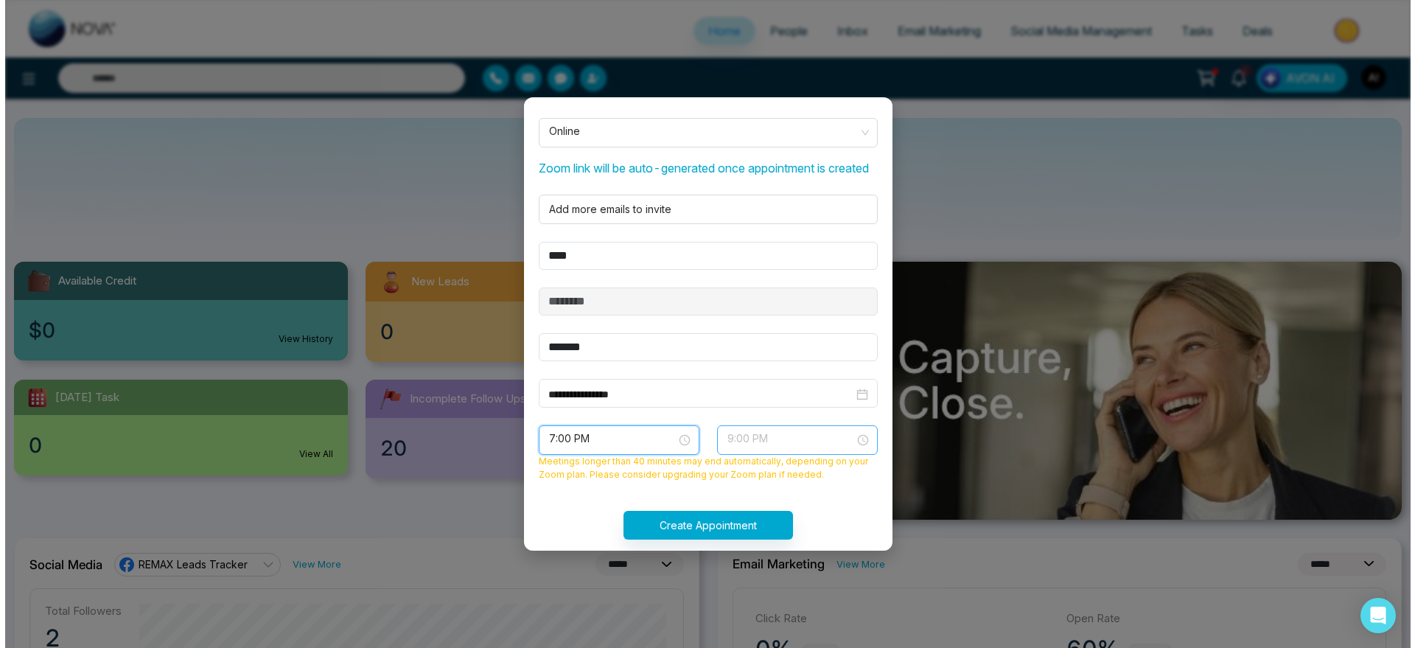
scroll to position [826, 0]
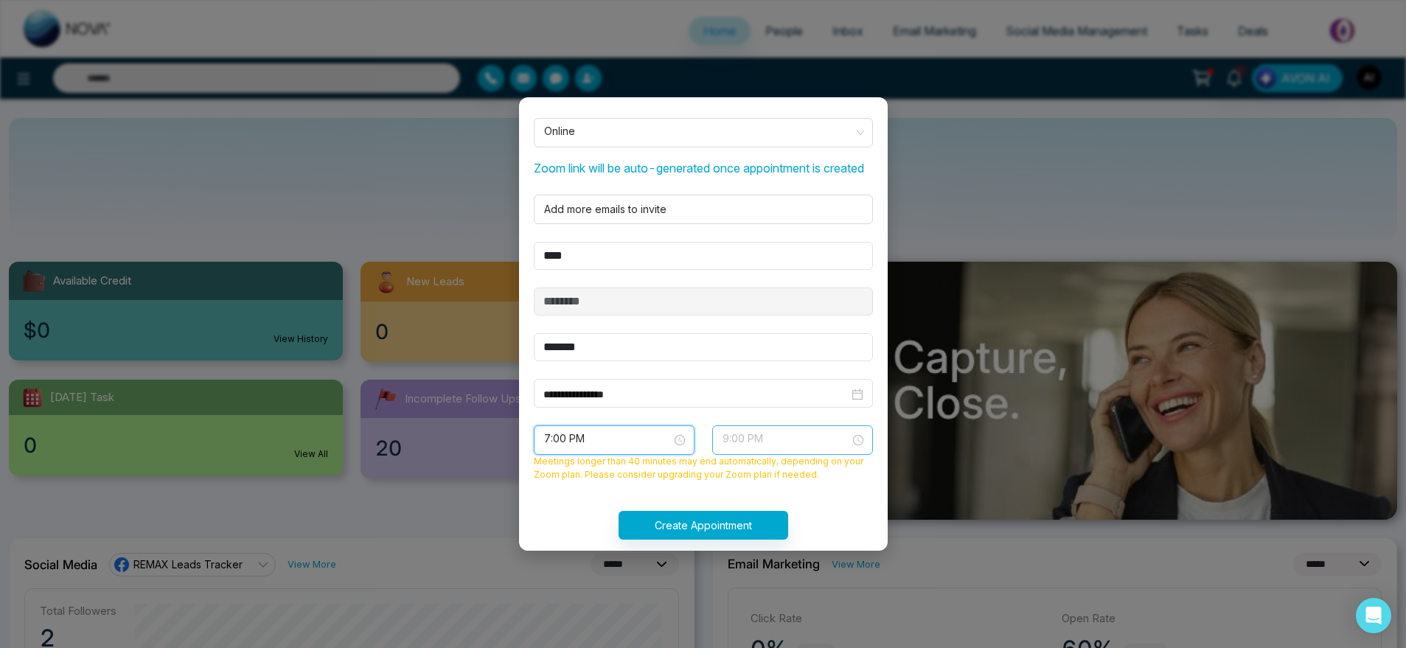
click at [763, 453] on span "9:00 PM" at bounding box center [792, 440] width 140 height 25
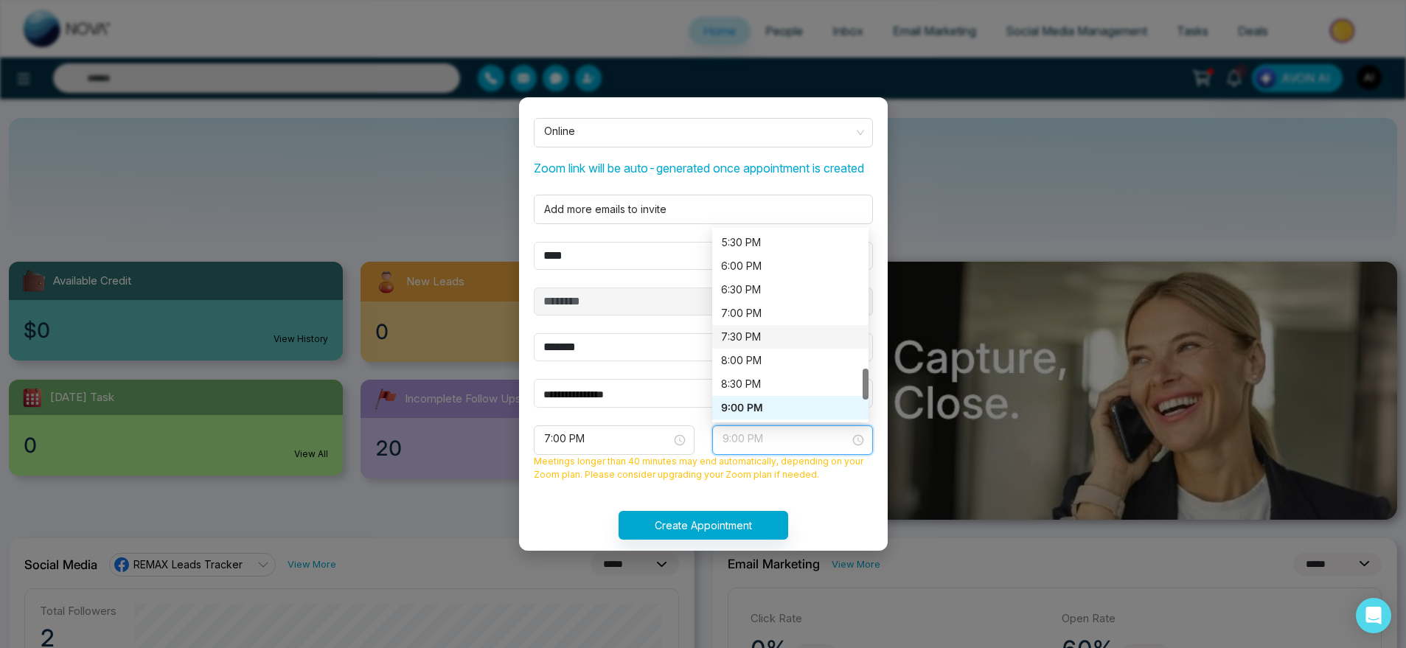
click at [758, 345] on div "7:30 PM" at bounding box center [790, 337] width 139 height 16
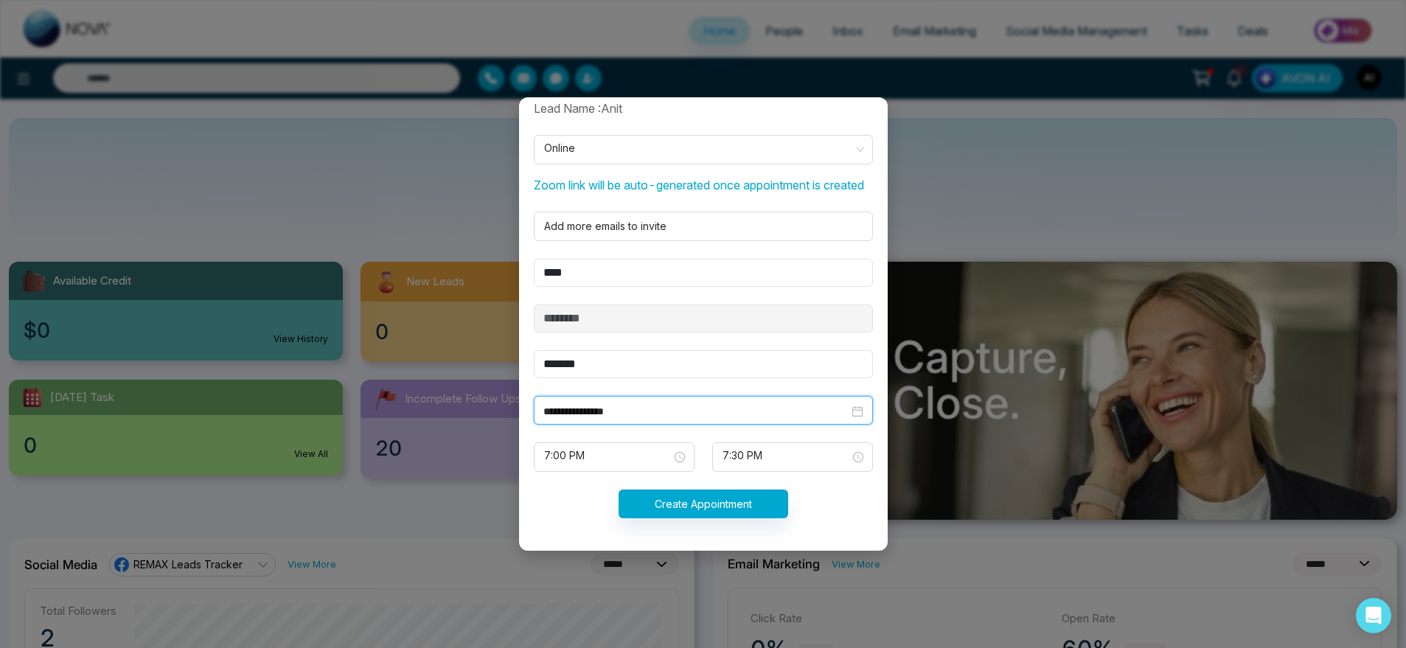
click at [590, 406] on input "**********" at bounding box center [695, 411] width 305 height 16
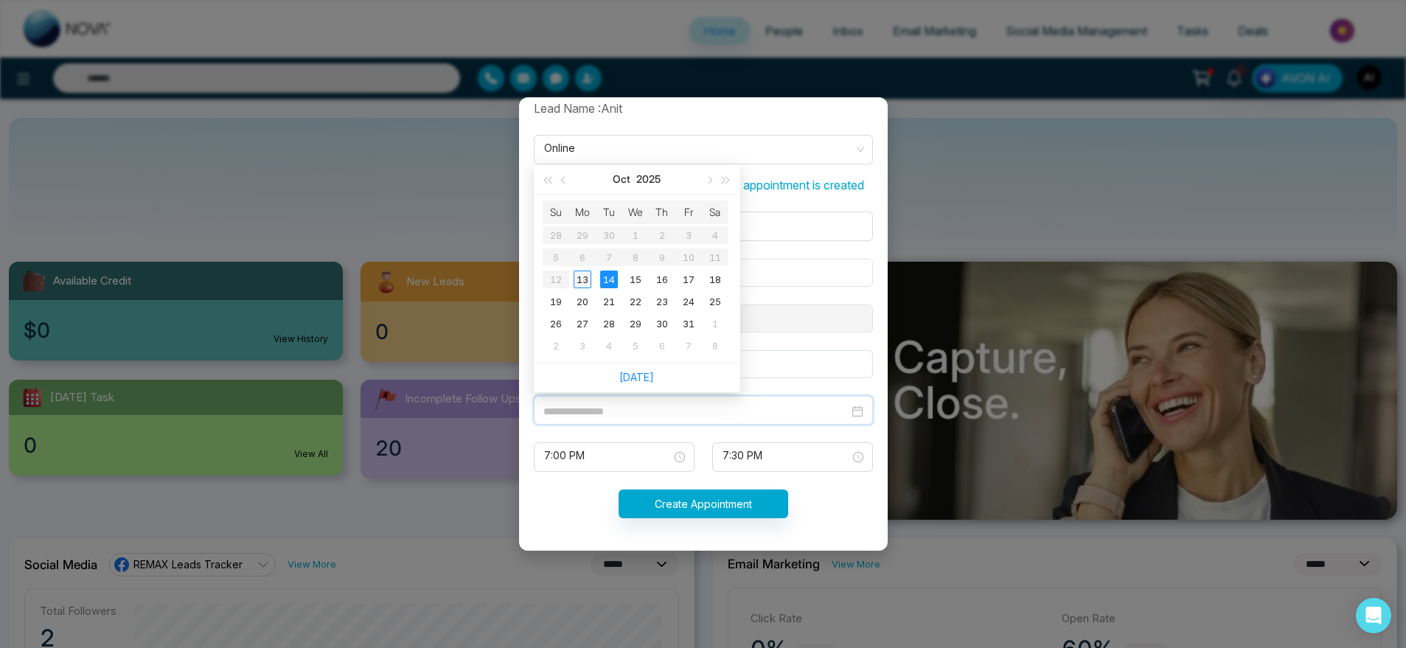
type input "**********"
click at [587, 279] on div "13" at bounding box center [582, 280] width 18 height 18
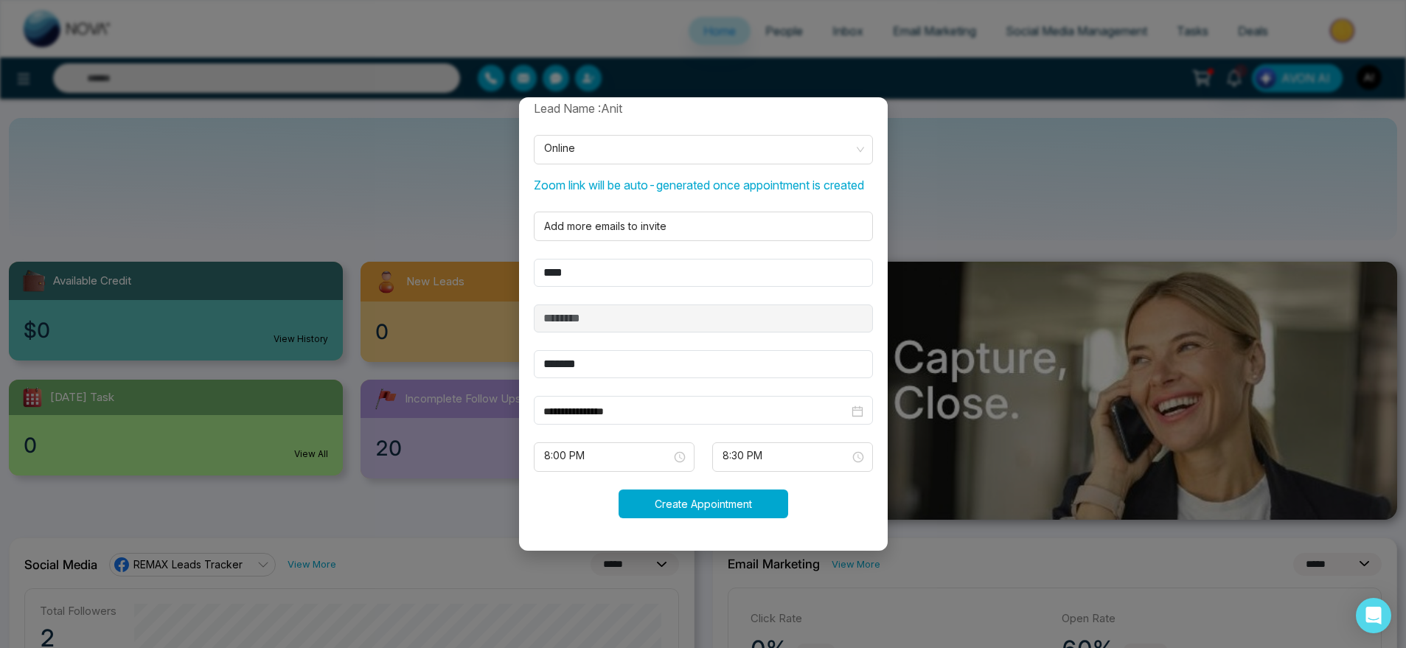
click at [686, 498] on button "Create Appointment" at bounding box center [703, 503] width 170 height 29
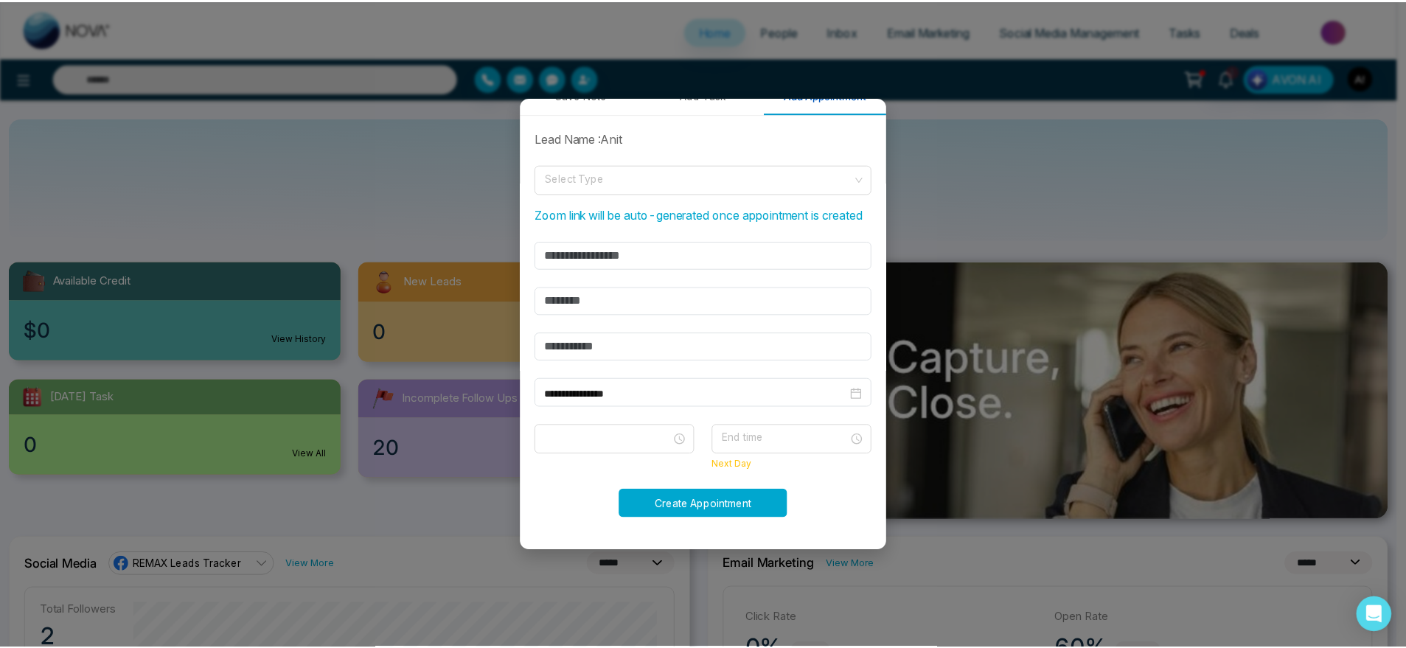
scroll to position [292, 0]
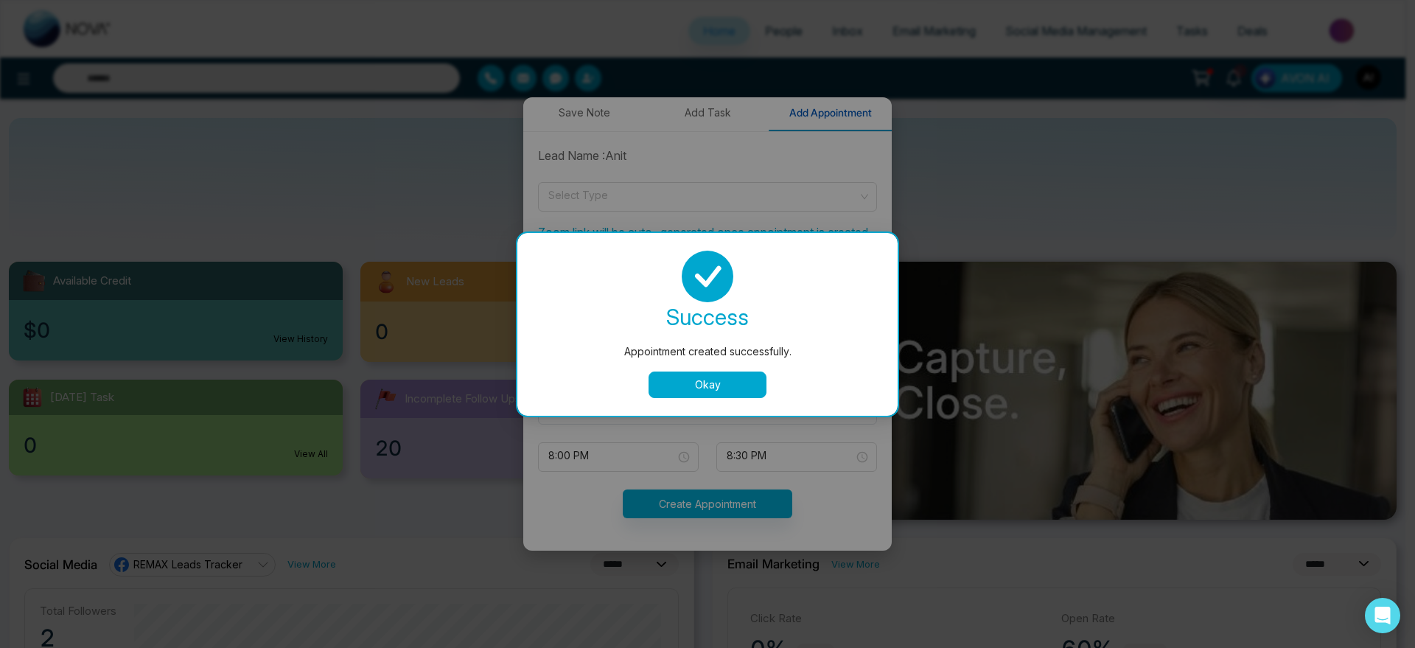
click at [728, 394] on button "Okay" at bounding box center [708, 384] width 118 height 27
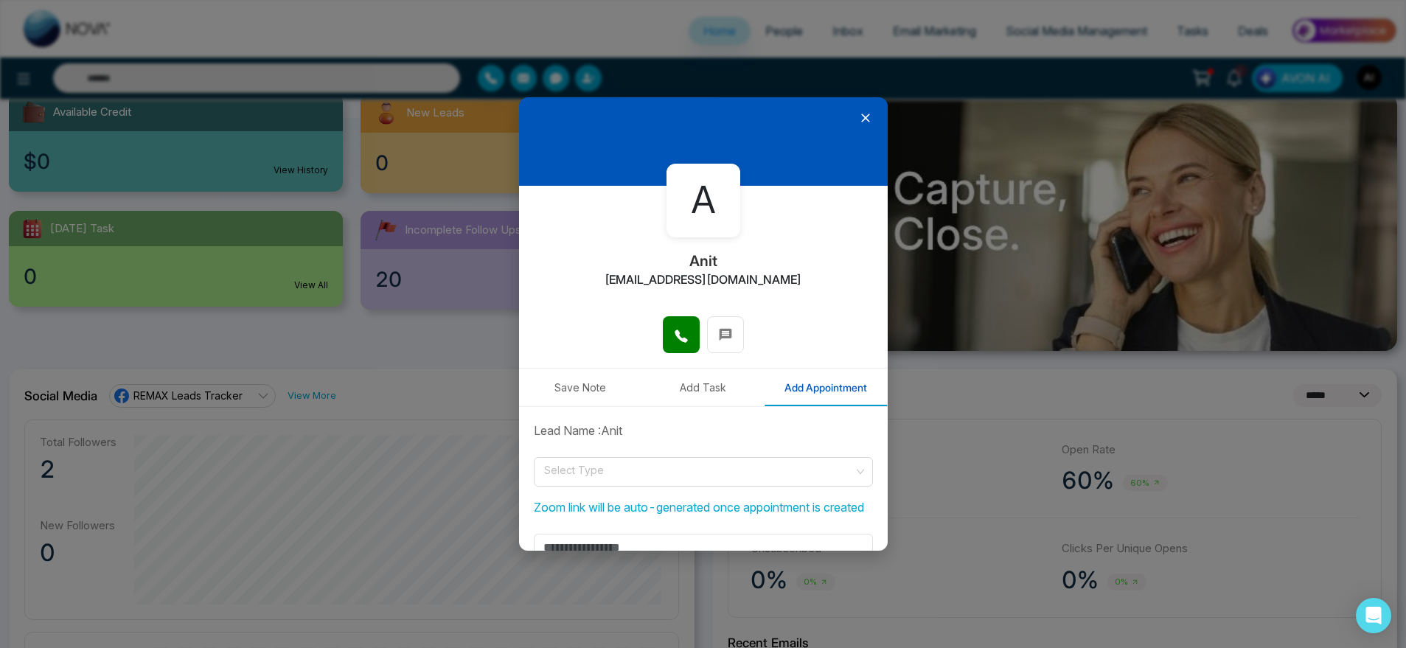
scroll to position [0, 0]
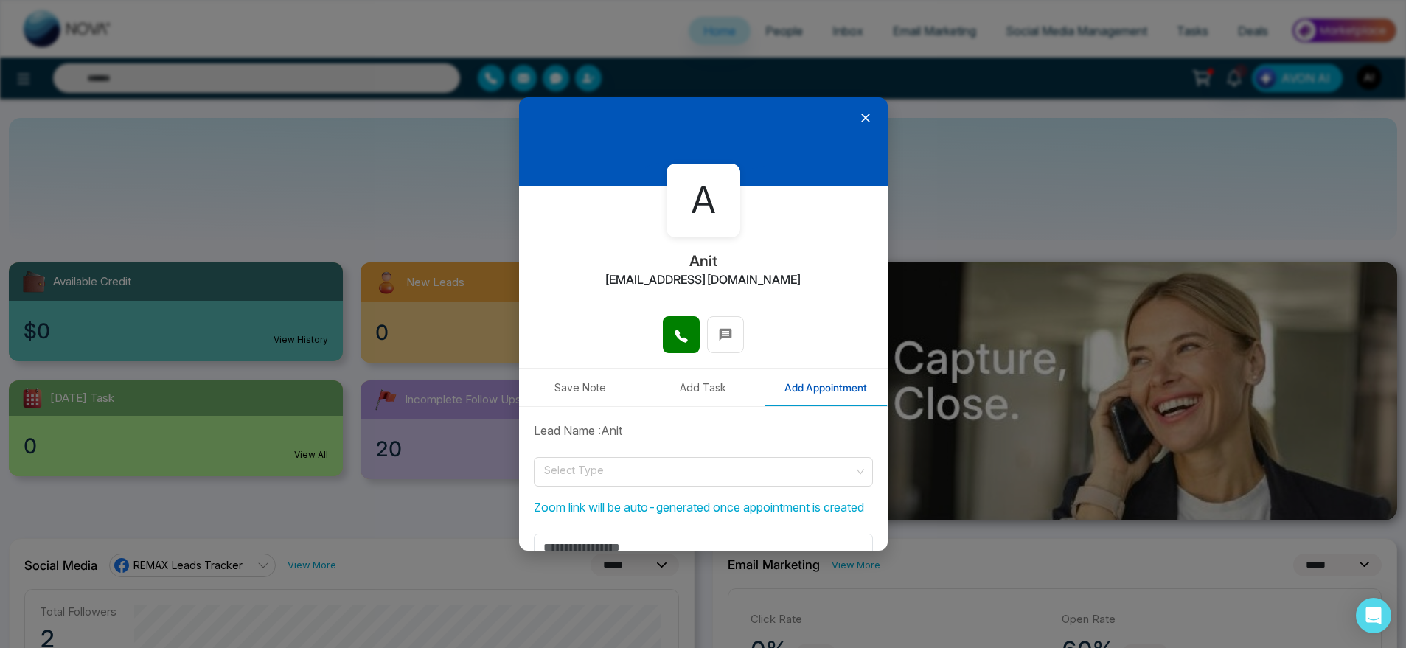
click at [1019, 309] on div "**********" at bounding box center [703, 324] width 1406 height 648
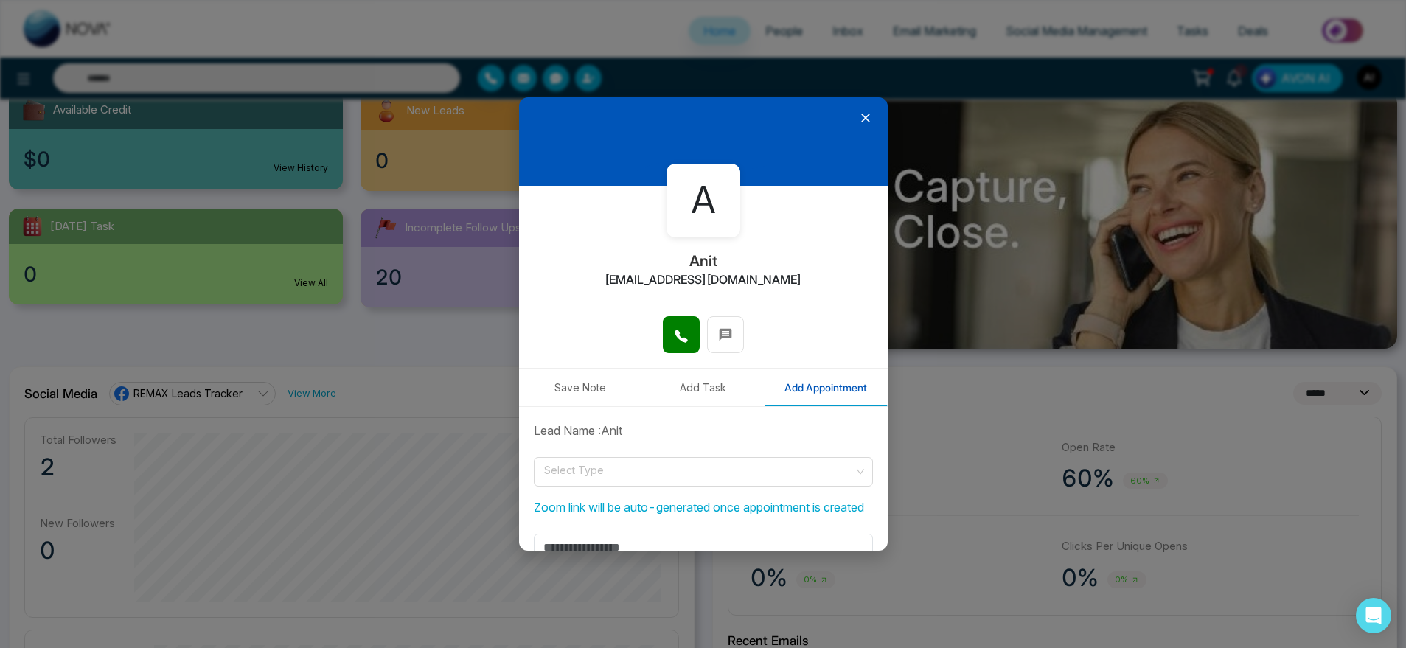
click at [858, 111] on icon at bounding box center [865, 118] width 15 height 15
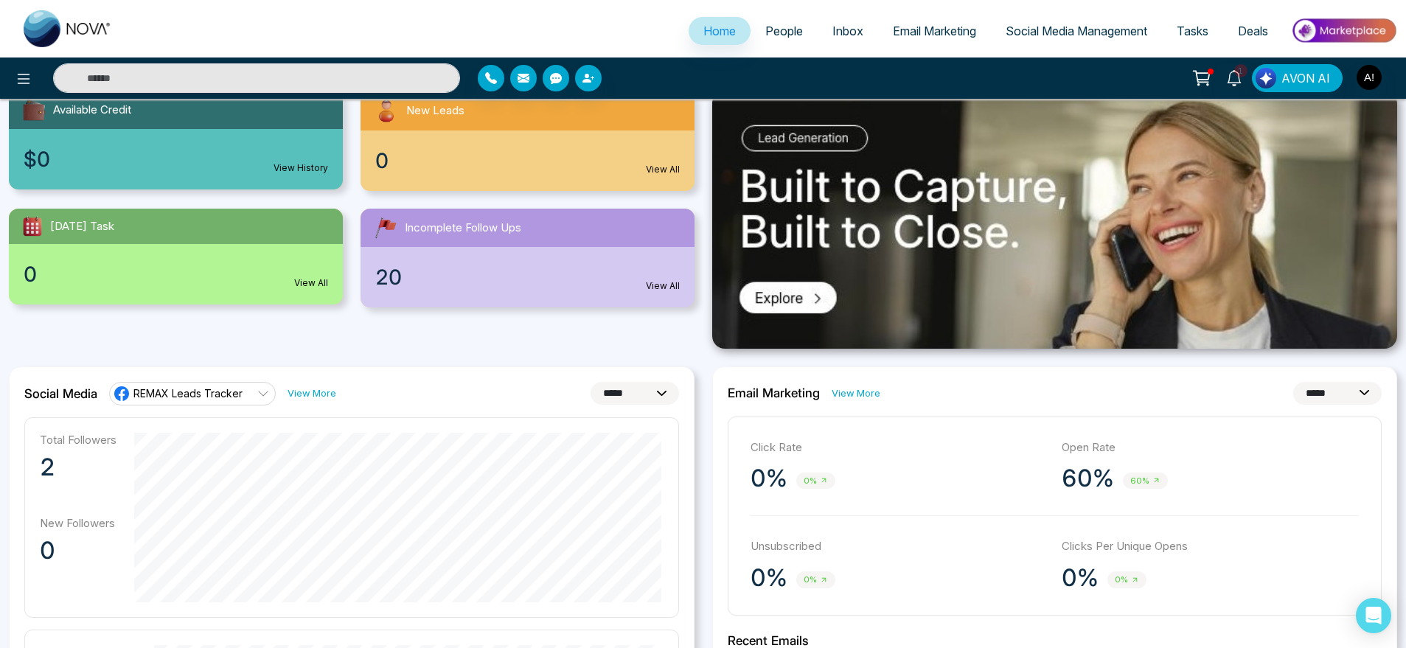
click at [1200, 17] on link "Tasks" at bounding box center [1192, 31] width 61 height 28
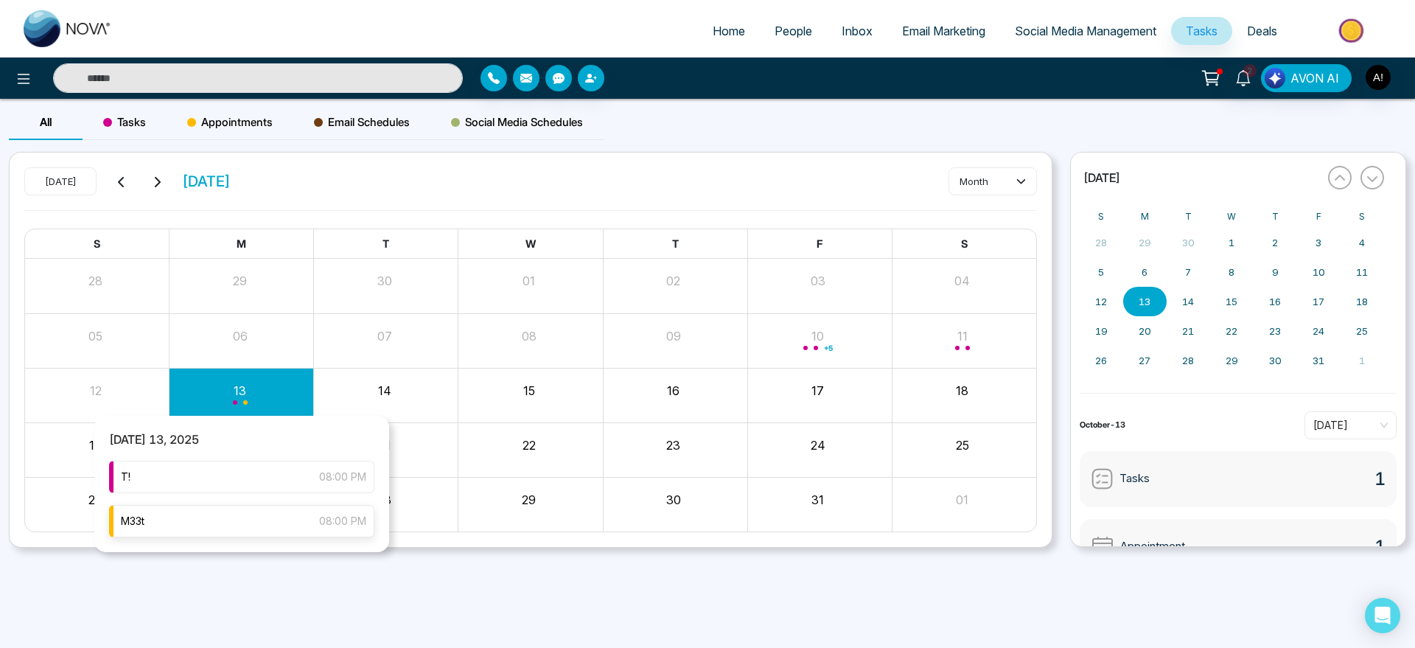
click at [191, 514] on div "M33t 08:00 PM" at bounding box center [241, 521] width 265 height 32
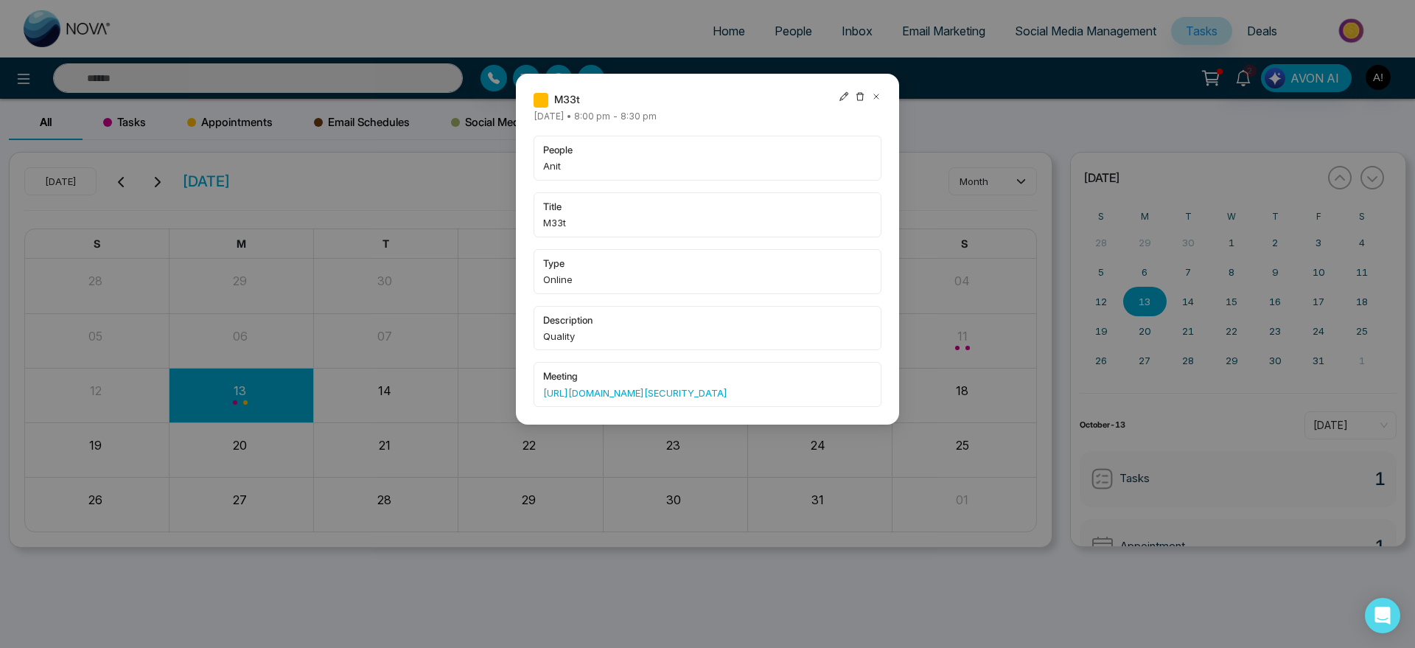
click at [881, 94] on icon at bounding box center [876, 96] width 10 height 10
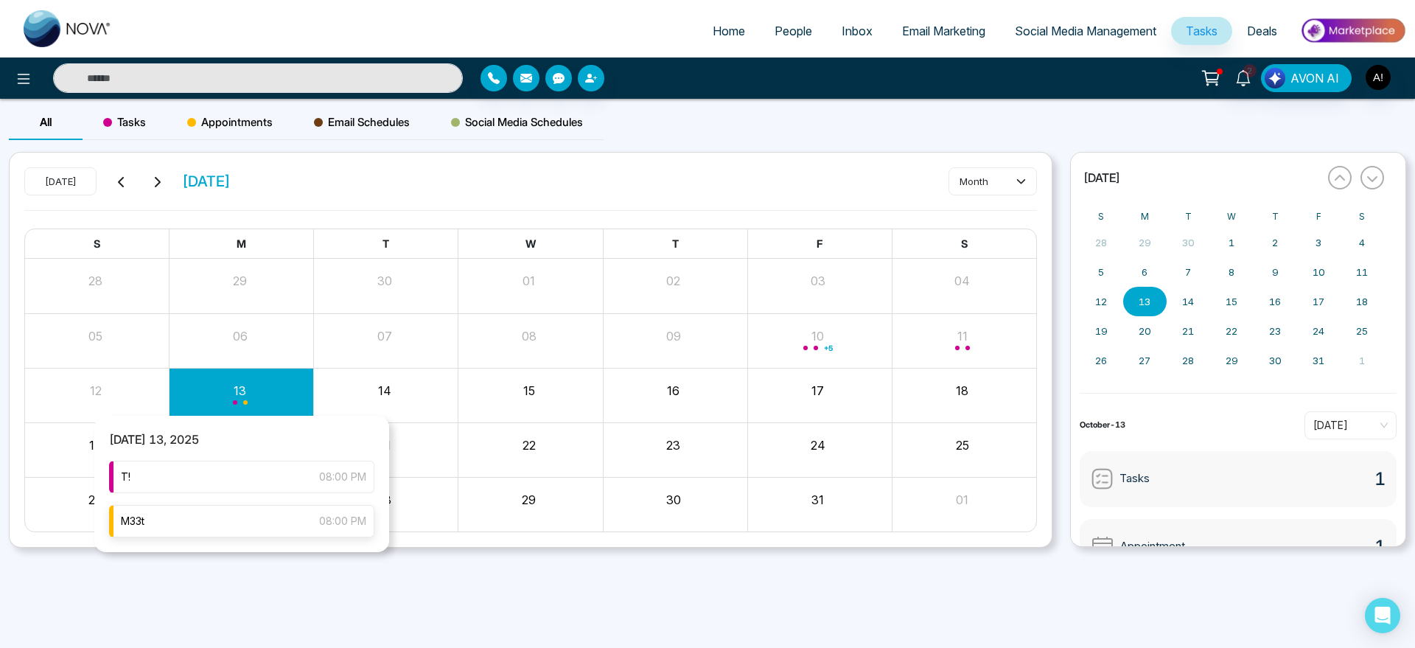
click at [236, 527] on div "M33t 08:00 PM" at bounding box center [241, 521] width 265 height 32
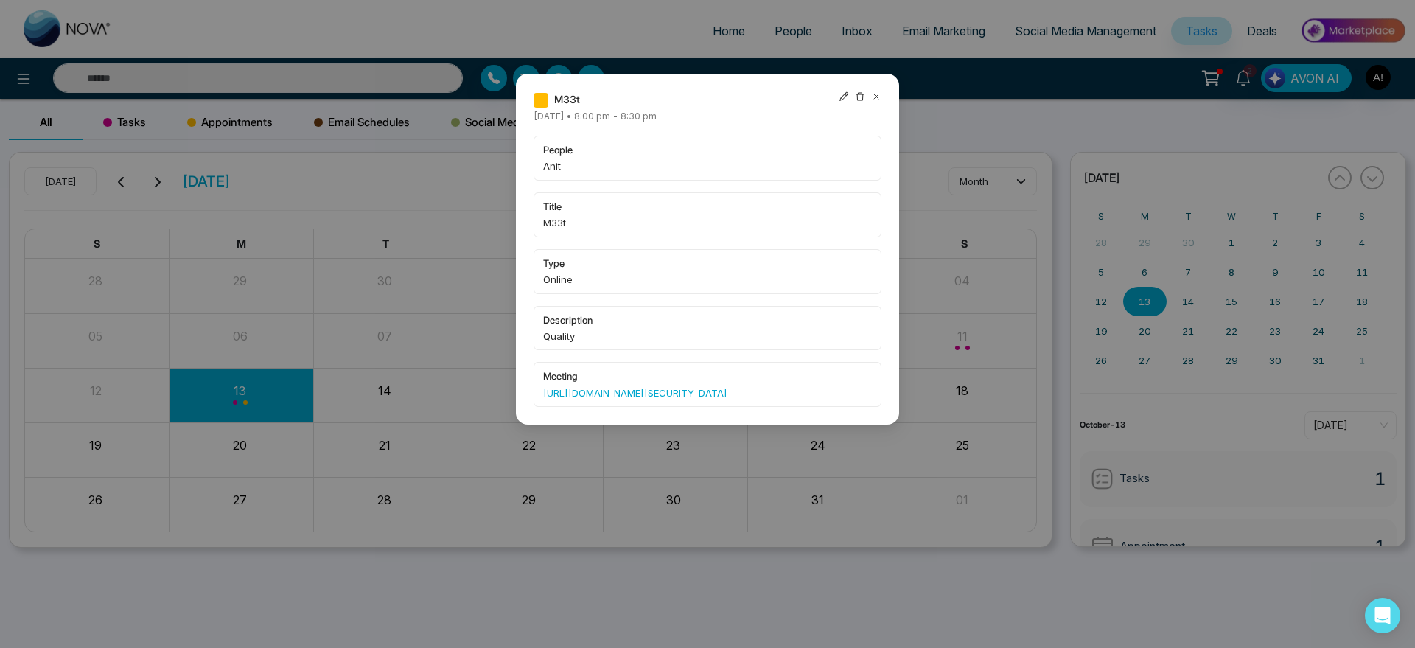
drag, startPoint x: 528, startPoint y: 388, endPoint x: 836, endPoint y: 447, distance: 313.8
click at [836, 447] on div "M33t Monday October-13-2025 • 8:00 pm - 8:30 pm people Anit title M33t type Onl…" at bounding box center [707, 324] width 1415 height 648
click at [326, 349] on div "M33t Monday October-13-2025 • 8:00 pm - 8:30 pm people Anit title M33t type Onl…" at bounding box center [707, 324] width 1415 height 648
drag, startPoint x: 775, startPoint y: 416, endPoint x: 574, endPoint y: 369, distance: 205.8
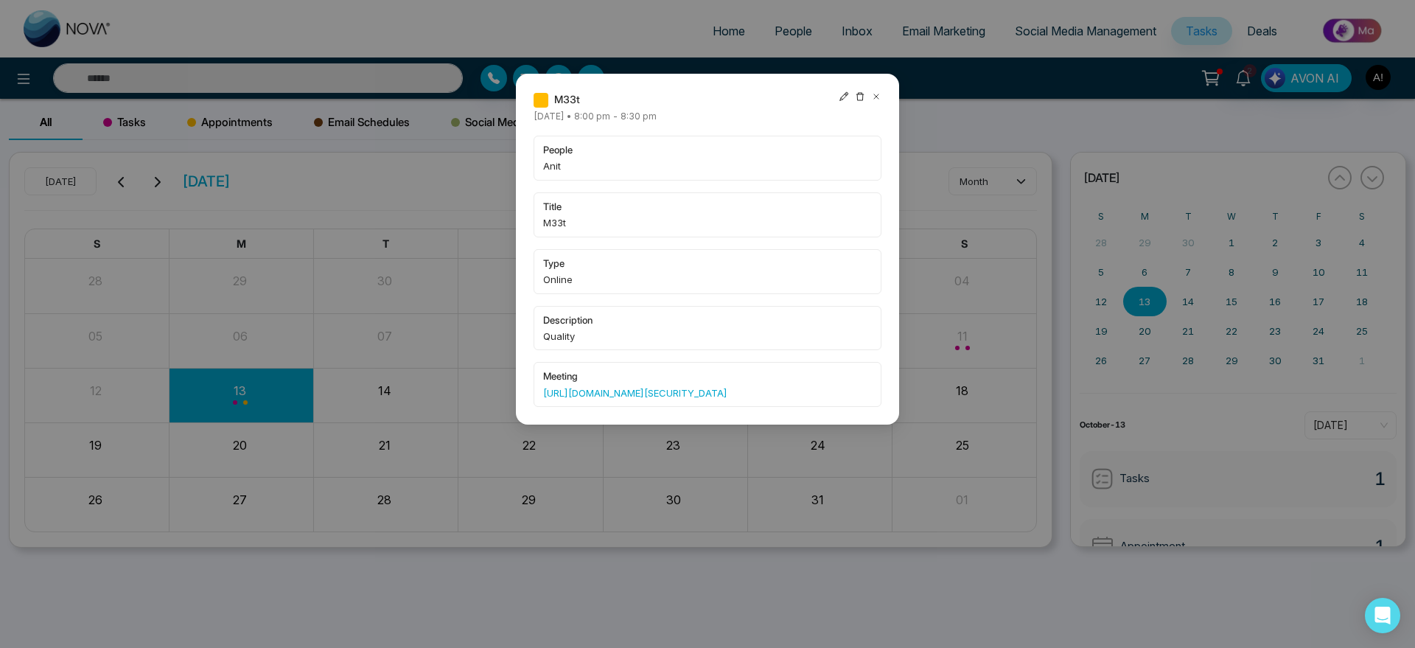
click at [574, 369] on div "meeting https://us05web.zoom.us/j/89691048239?pwd=kquY4bSD41OoxOtzWruwcBgc6L6Sp…" at bounding box center [708, 384] width 348 height 45
click at [574, 369] on span "meeting" at bounding box center [707, 376] width 329 height 15
drag, startPoint x: 537, startPoint y: 158, endPoint x: 586, endPoint y: 338, distance: 186.5
click at [586, 338] on div "people Anit title M33t type Online description Quality meeting https://us05web.…" at bounding box center [708, 271] width 348 height 271
click at [586, 338] on span "Quality" at bounding box center [707, 336] width 329 height 15
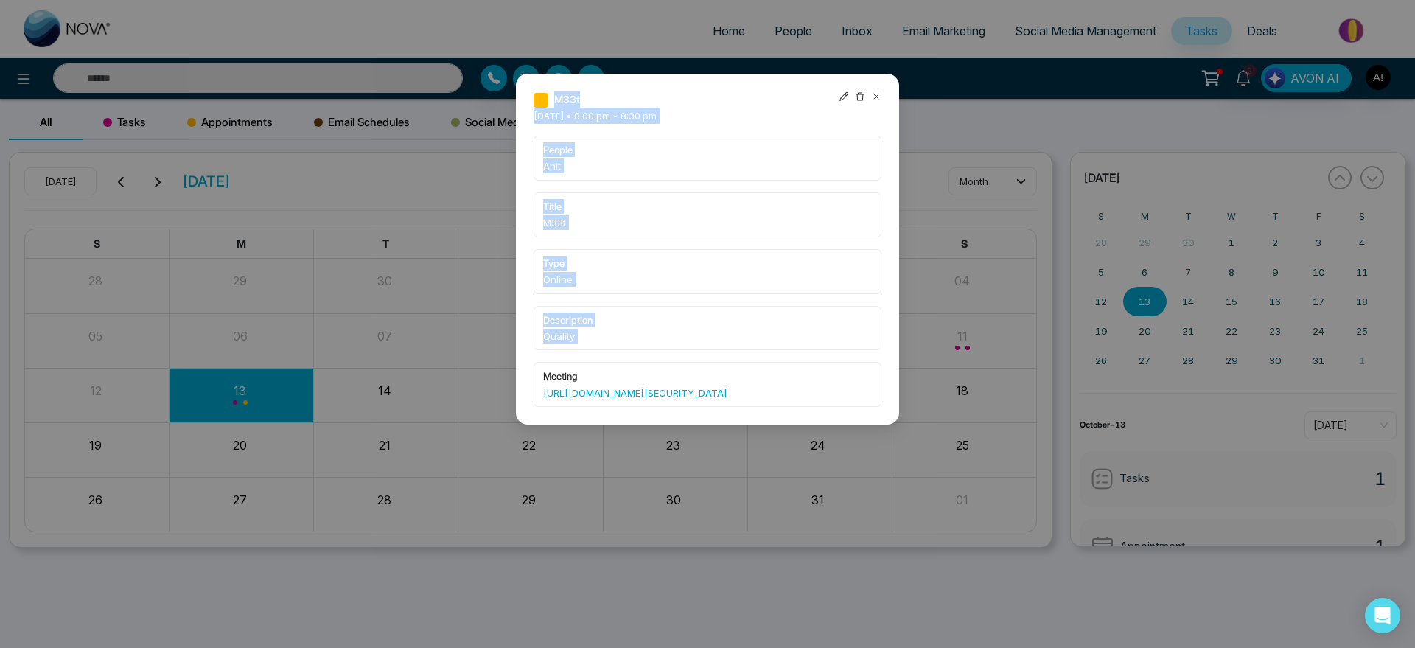
drag, startPoint x: 586, startPoint y: 338, endPoint x: 494, endPoint y: 50, distance: 301.9
click at [494, 50] on div "M33t Monday October-13-2025 • 8:00 pm - 8:30 pm people Anit title M33t type Onl…" at bounding box center [707, 324] width 1415 height 648
click at [529, 93] on div "M33t Monday October-13-2025 • 8:00 pm - 8:30 pm people Anit title M33t type Onl…" at bounding box center [707, 249] width 383 height 351
drag, startPoint x: 523, startPoint y: 121, endPoint x: 758, endPoint y: 123, distance: 235.1
click at [758, 123] on div "M33t Monday October-13-2025 • 8:00 pm - 8:30 pm people Anit title M33t type Onl…" at bounding box center [707, 249] width 383 height 351
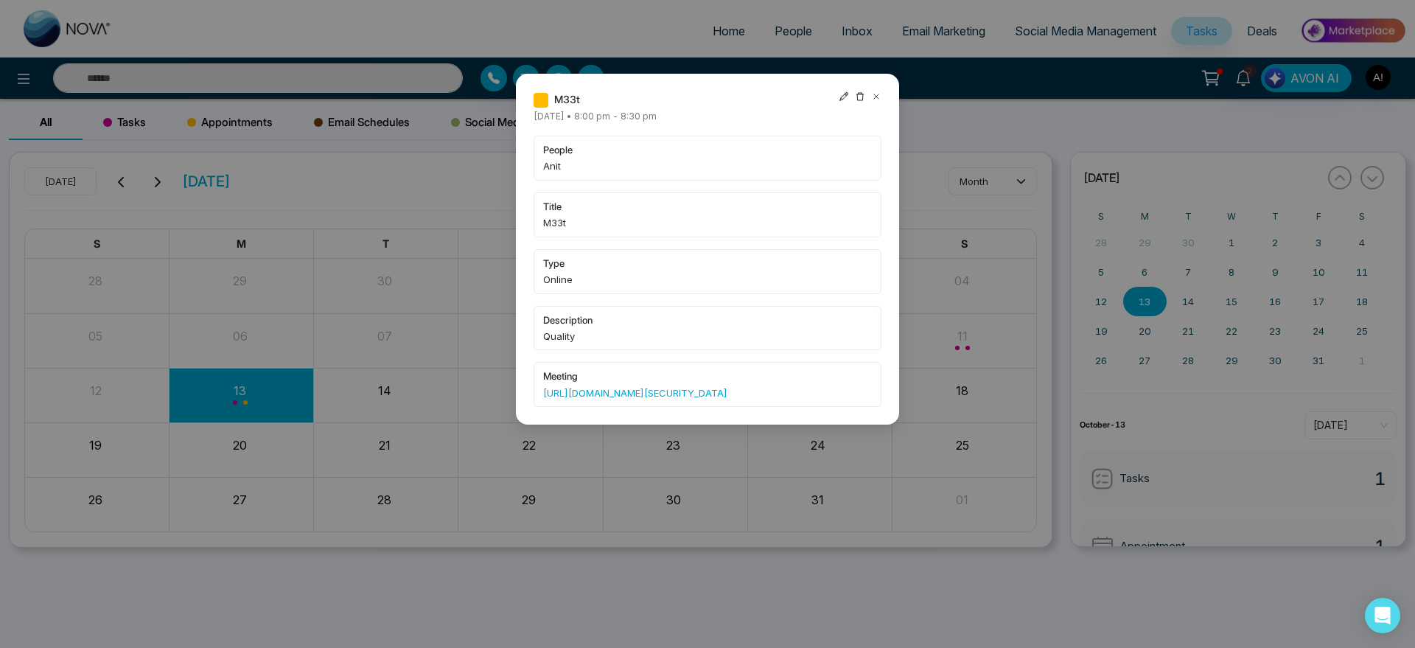
click at [758, 123] on div "M33t Monday October-13-2025 • 8:00 pm - 8:30 pm people Anit title M33t type Onl…" at bounding box center [708, 248] width 348 height 315
click at [877, 95] on icon at bounding box center [876, 96] width 4 height 4
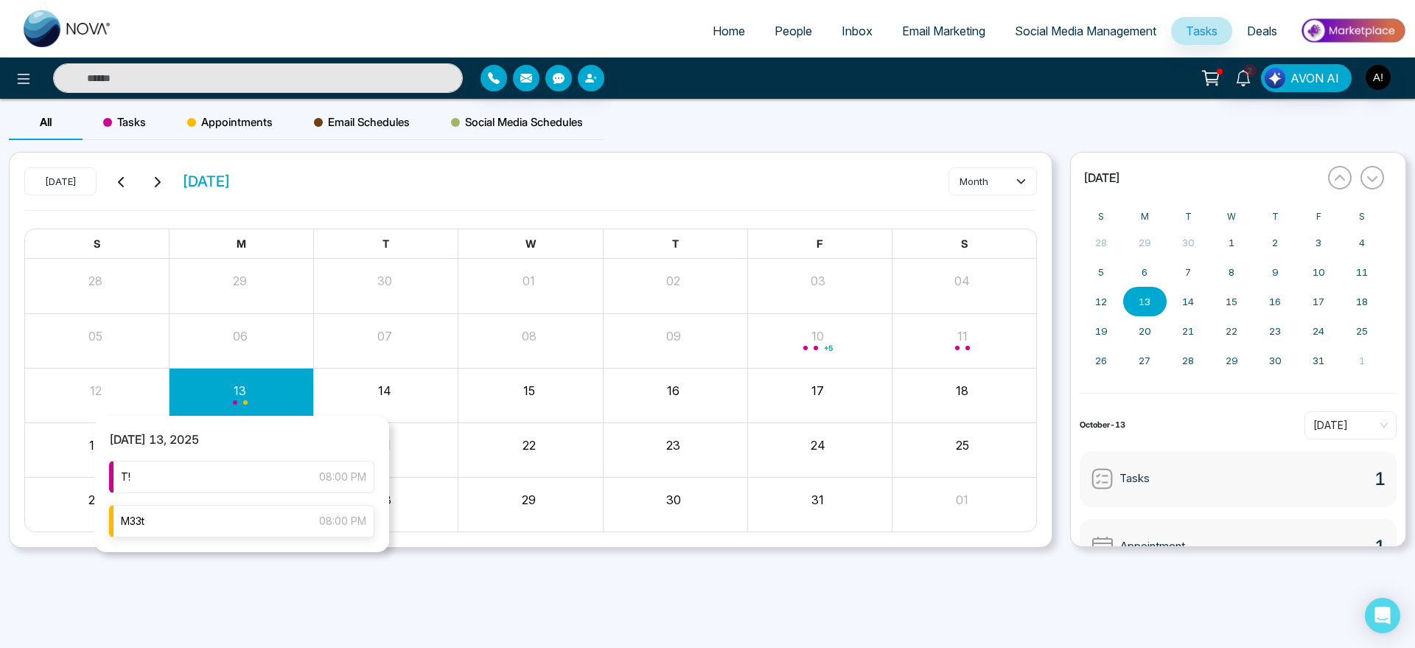
click at [226, 512] on div "M33t 08:00 PM" at bounding box center [241, 521] width 265 height 32
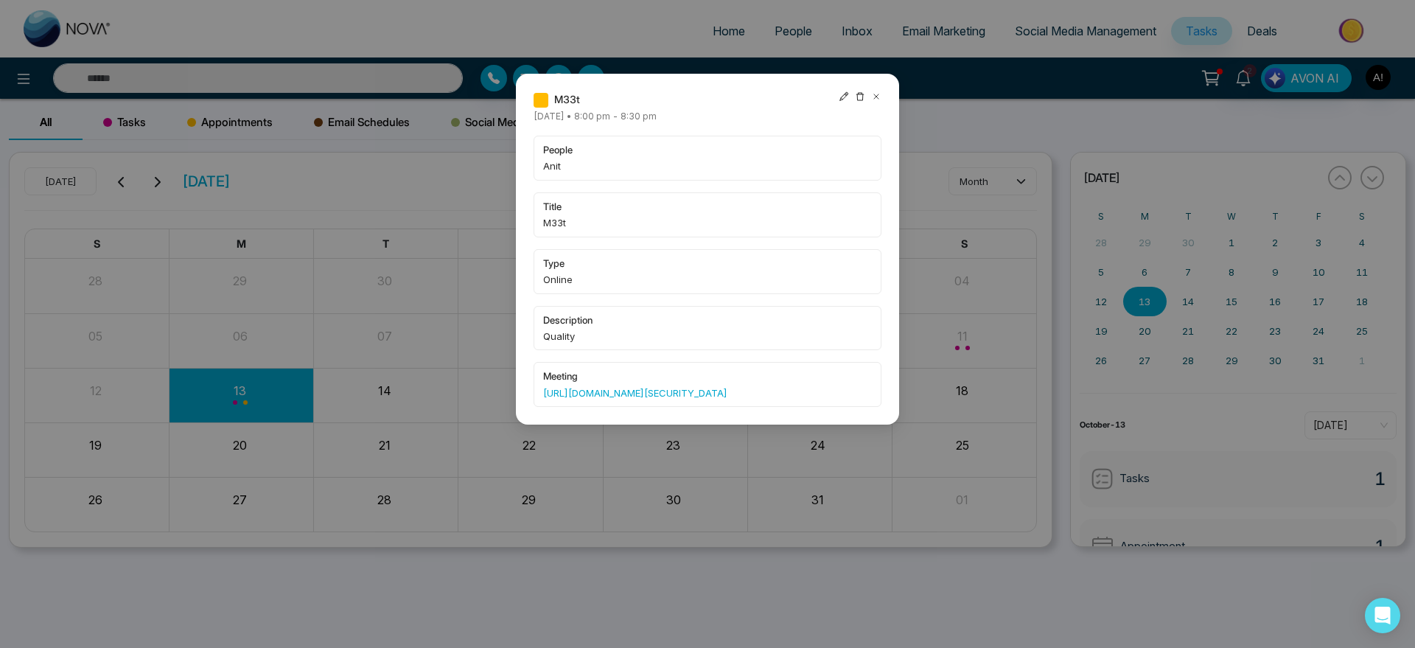
drag, startPoint x: 527, startPoint y: 102, endPoint x: 758, endPoint y: 112, distance: 231.7
click at [758, 112] on div "M33t Monday October-13-2025 • 8:00 pm - 8:30 pm people Anit title M33t type Onl…" at bounding box center [707, 249] width 383 height 351
click at [758, 112] on div "M33t Monday October-13-2025 • 8:00 pm - 8:30 pm people Anit title M33t type Onl…" at bounding box center [708, 248] width 348 height 315
drag, startPoint x: 758, startPoint y: 112, endPoint x: 526, endPoint y: 116, distance: 232.2
click at [526, 116] on div "M33t Monday October-13-2025 • 8:00 pm - 8:30 pm people Anit title M33t type Onl…" at bounding box center [707, 249] width 383 height 351
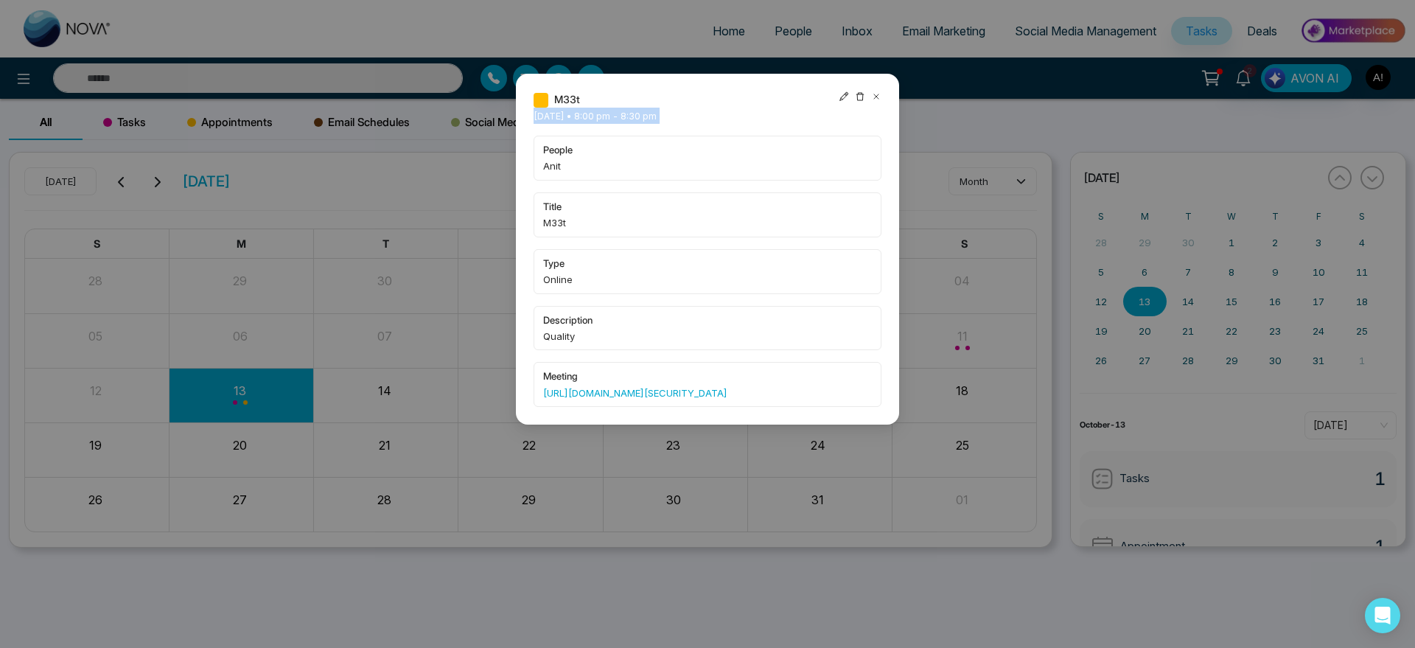
click at [542, 114] on span "Monday October-13-2025 • 8:00 pm - 8:30 pm" at bounding box center [595, 116] width 123 height 11
drag, startPoint x: 520, startPoint y: 114, endPoint x: 782, endPoint y: 125, distance: 261.9
click at [782, 125] on div "M33t Monday October-13-2025 • 8:00 pm - 8:30 pm people Anit title M33t type Onl…" at bounding box center [707, 249] width 383 height 351
click at [782, 125] on div "M33t Monday October-13-2025 • 8:00 pm - 8:30 pm people Anit title M33t type Onl…" at bounding box center [708, 248] width 348 height 315
drag, startPoint x: 635, startPoint y: 245, endPoint x: 538, endPoint y: 153, distance: 134.0
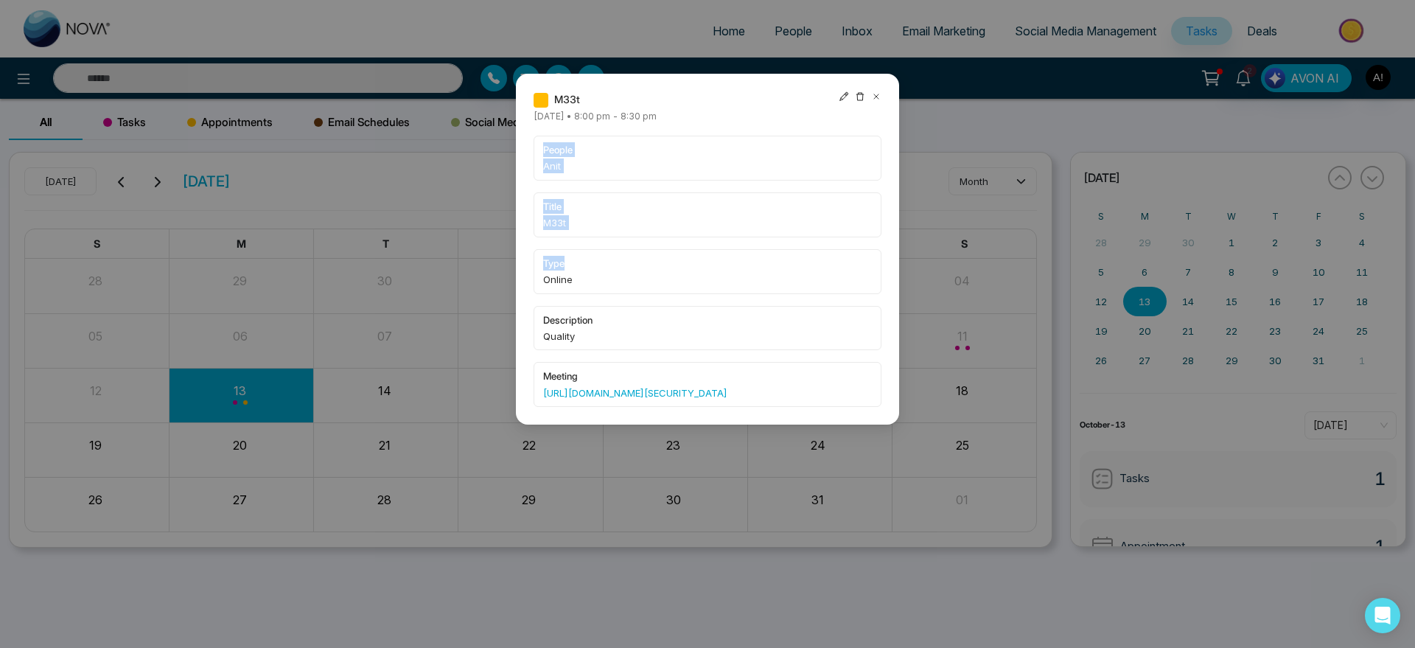
click at [538, 153] on div "people Anit title M33t type Online description Quality meeting https://us05web.…" at bounding box center [708, 271] width 348 height 271
click at [538, 153] on div "people Anit" at bounding box center [708, 158] width 348 height 45
drag, startPoint x: 538, startPoint y: 153, endPoint x: 780, endPoint y: 435, distance: 371.1
click at [780, 425] on div "M33t Monday October-13-2025 • 8:00 pm - 8:30 pm people Anit title M33t type Onl…" at bounding box center [707, 249] width 383 height 351
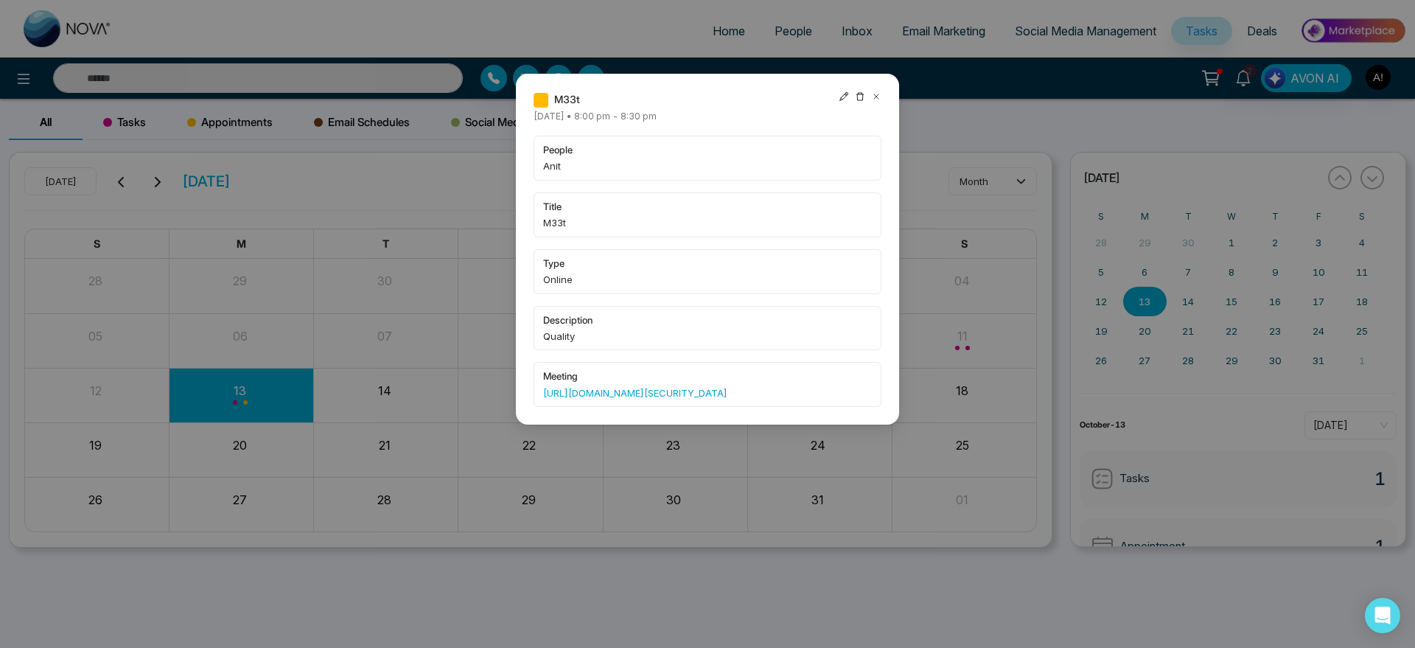
click at [880, 99] on icon at bounding box center [876, 96] width 10 height 10
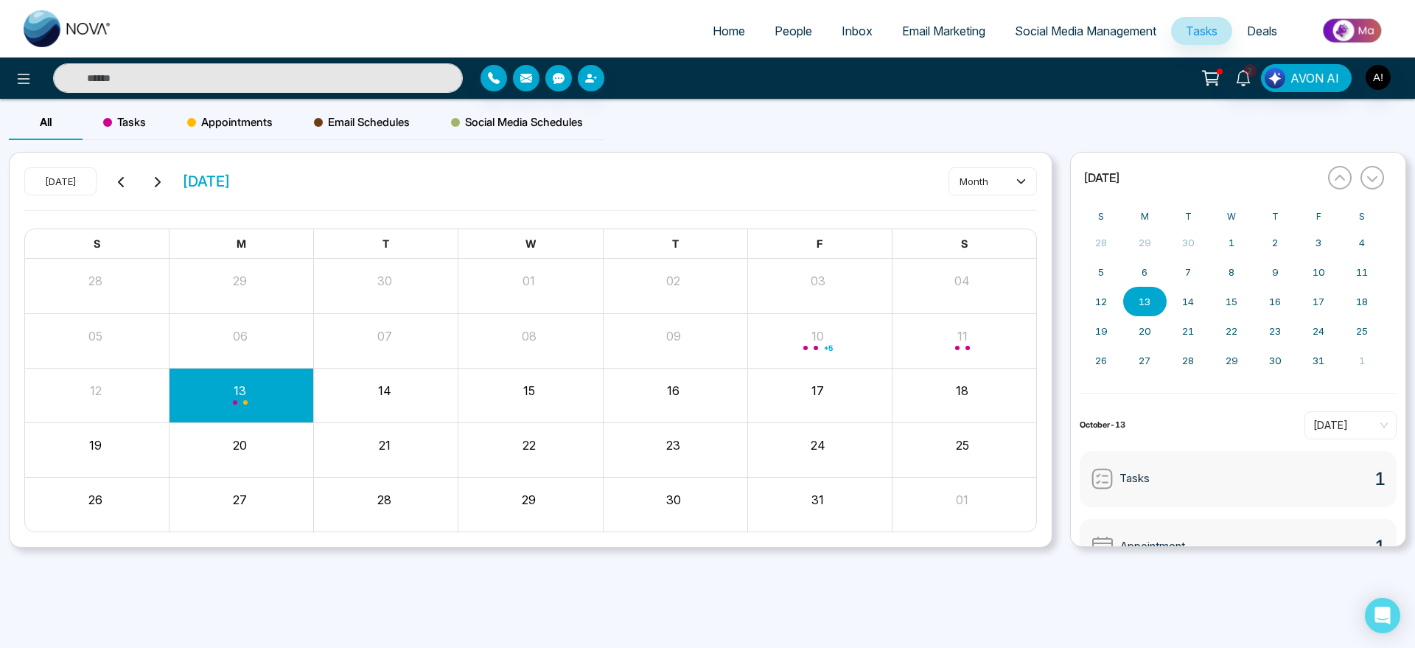
click at [127, 108] on div "Tasks" at bounding box center [125, 122] width 84 height 35
click at [182, 102] on div "All Tasks Appointments Email Schedules Social Media Schedules Today October 202…" at bounding box center [707, 350] width 1415 height 502
click at [213, 107] on div "Appointments" at bounding box center [230, 122] width 127 height 35
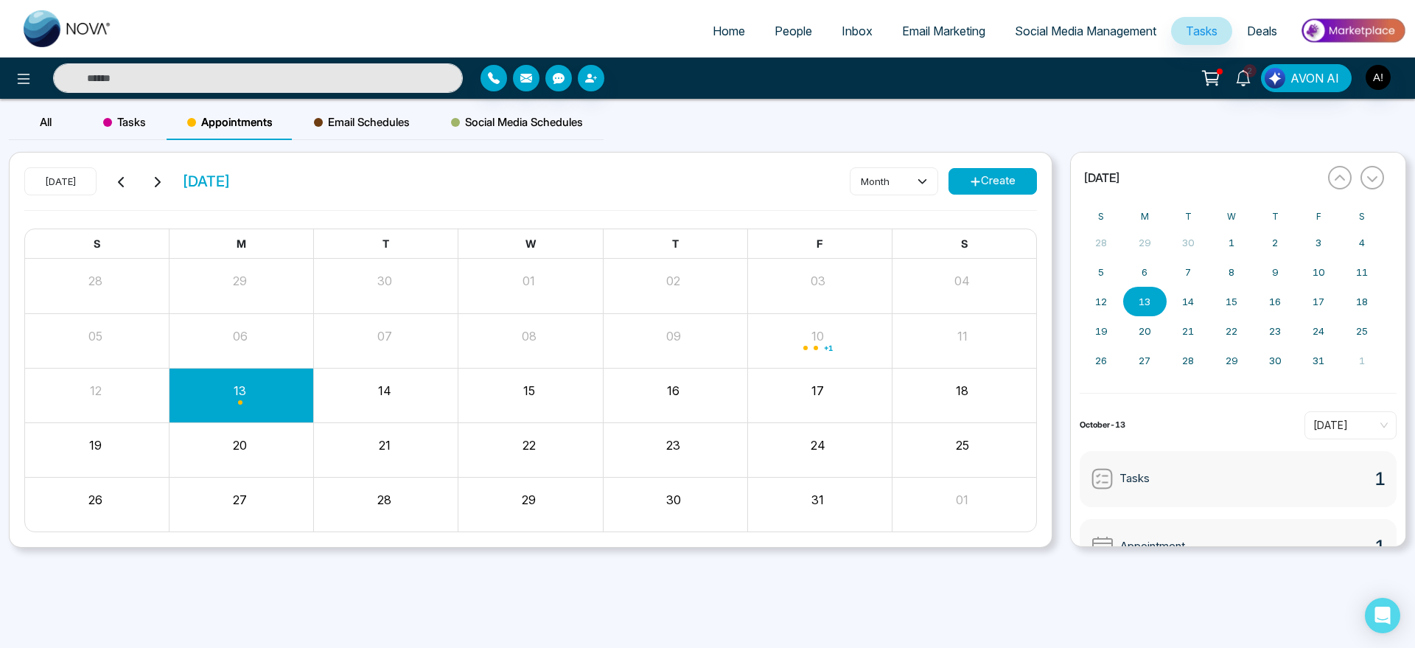
click at [994, 199] on div "Today October 2025 month Create" at bounding box center [530, 188] width 1013 height 43
click at [1008, 186] on button "Create" at bounding box center [993, 181] width 88 height 27
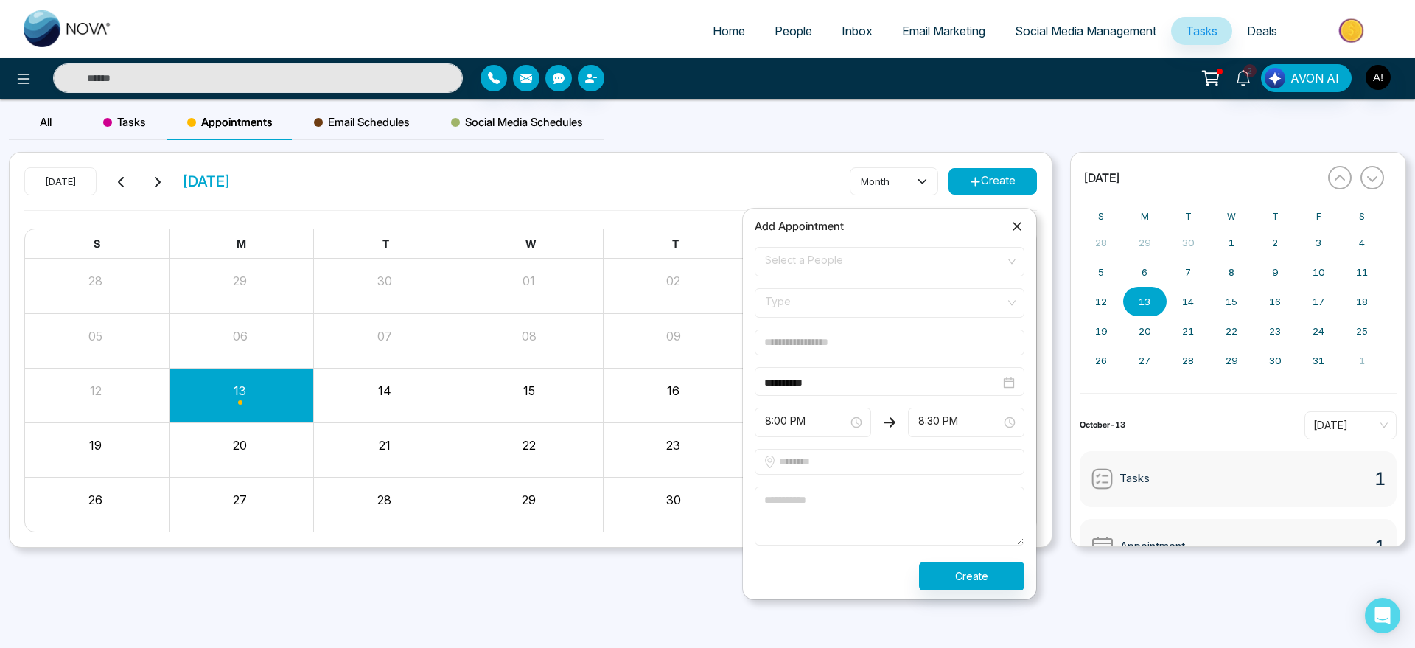
click at [900, 274] on span at bounding box center [885, 262] width 242 height 28
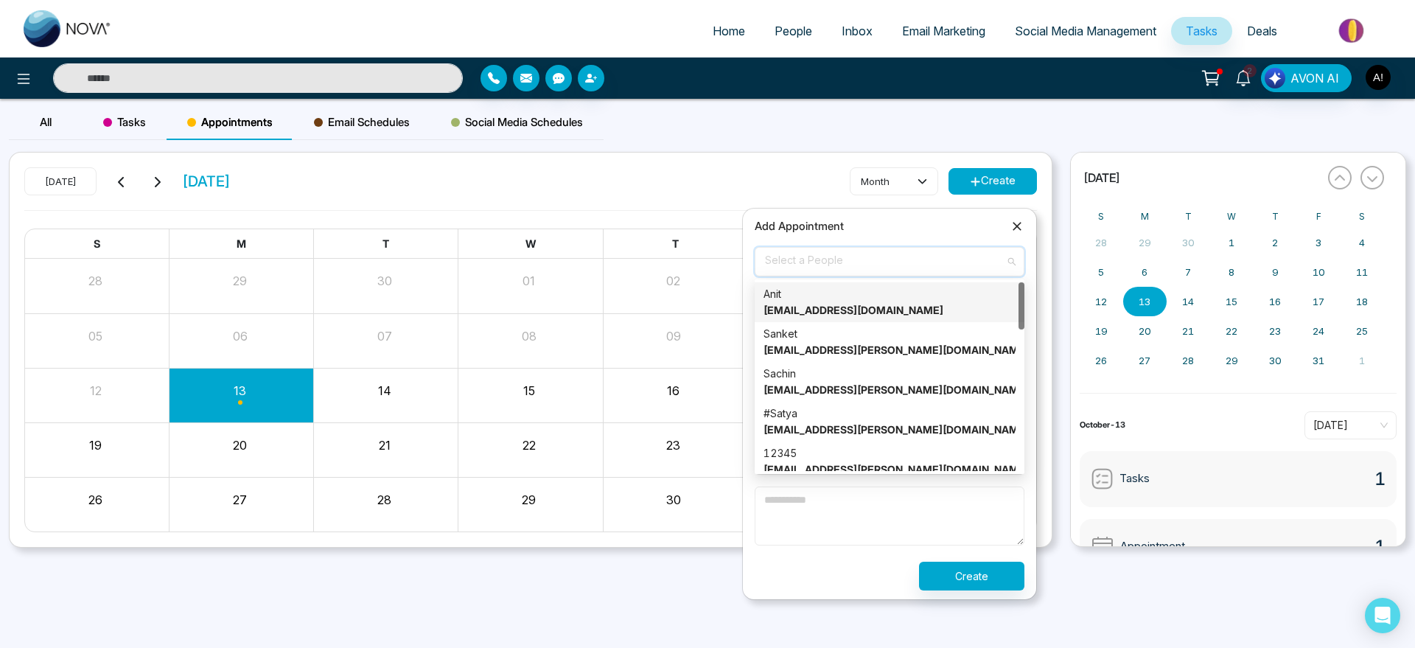
click at [822, 318] on div "Anit anit@mmnovatech.com" at bounding box center [890, 302] width 252 height 32
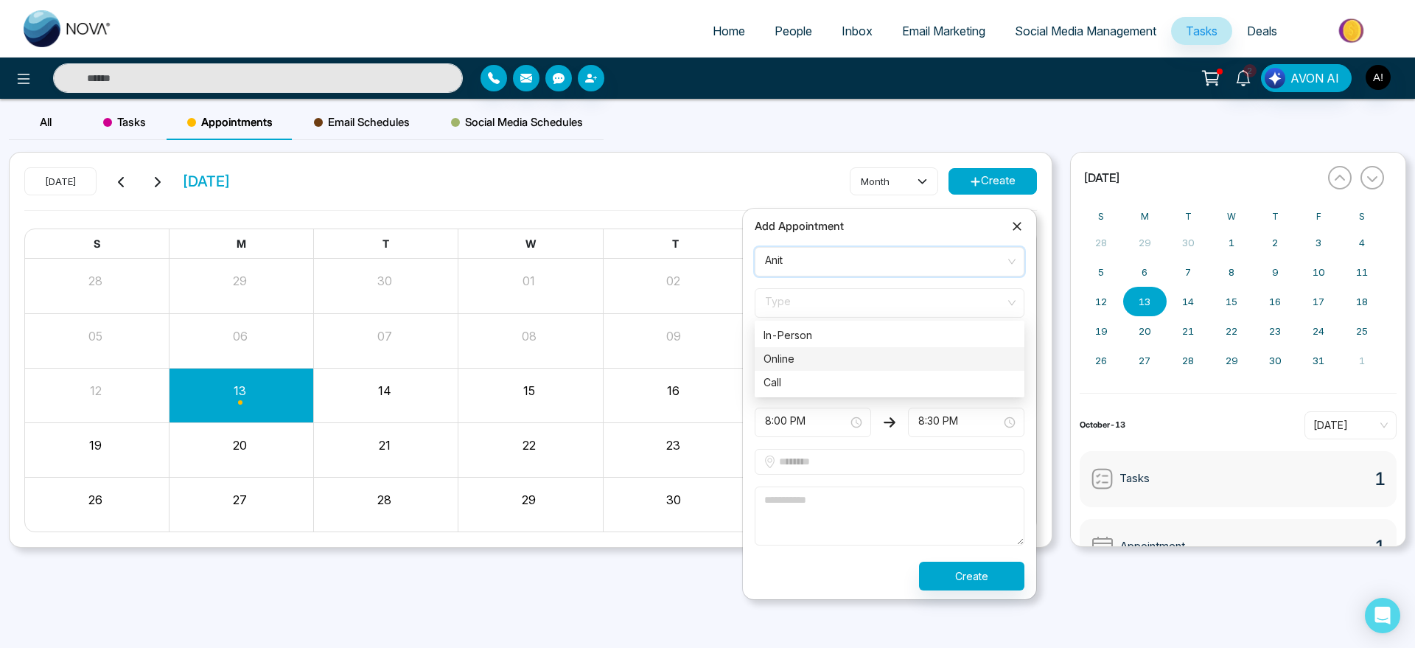
drag, startPoint x: 920, startPoint y: 307, endPoint x: 883, endPoint y: 366, distance: 68.9
click at [883, 318] on div "Type In-Person Online Call In-Person Online Call" at bounding box center [890, 302] width 270 height 29
click at [883, 366] on div "Online" at bounding box center [890, 359] width 252 height 16
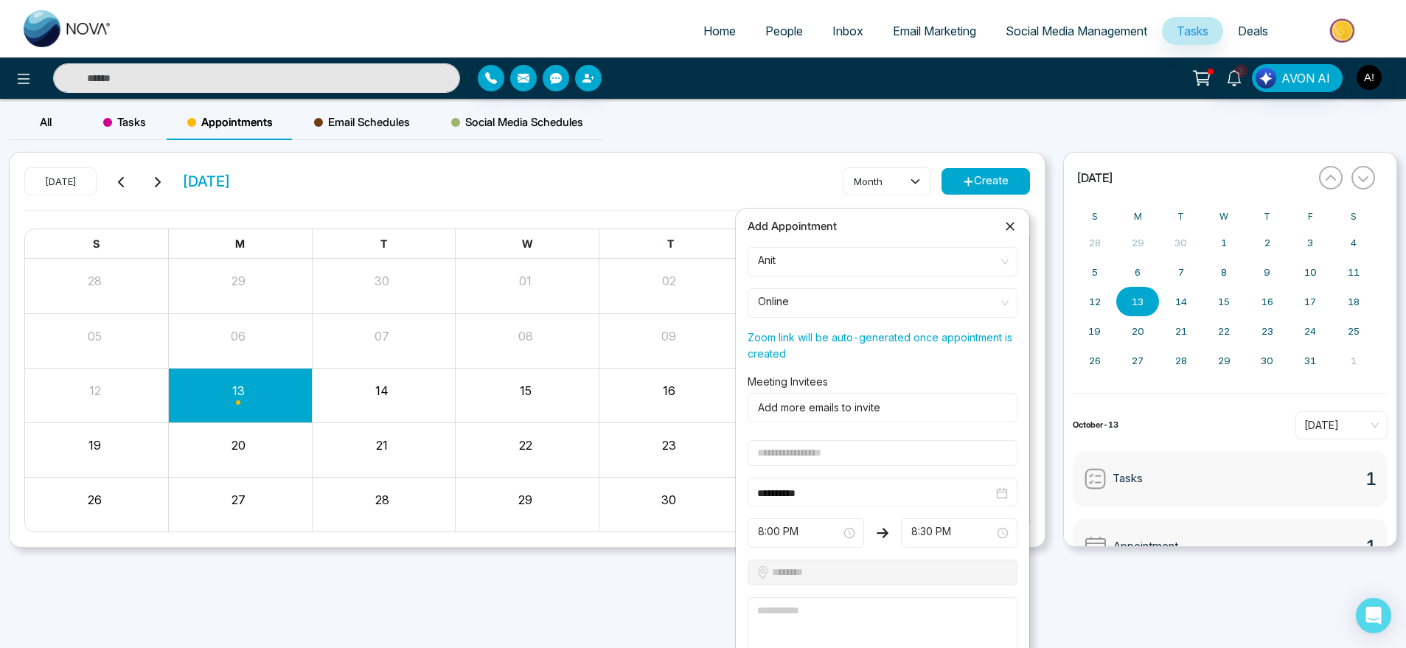
click at [861, 462] on input "text" at bounding box center [882, 453] width 270 height 26
type input "**********"
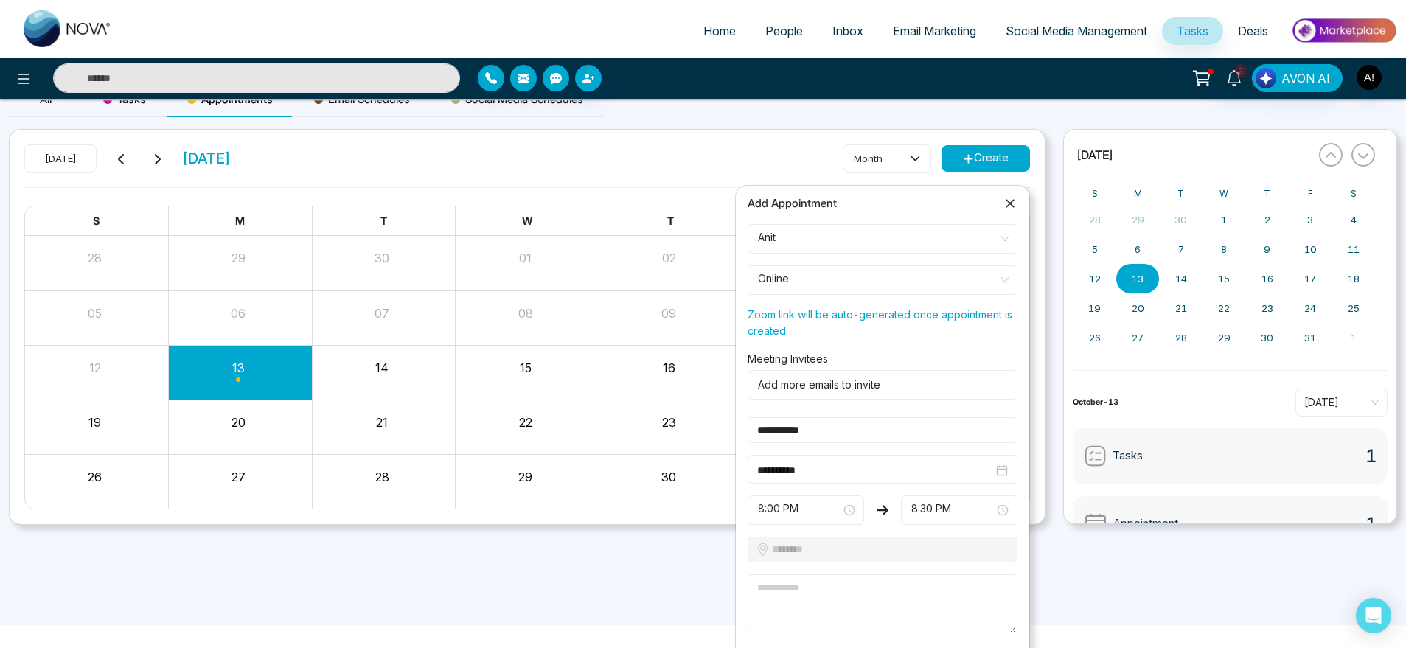
scroll to position [30, 0]
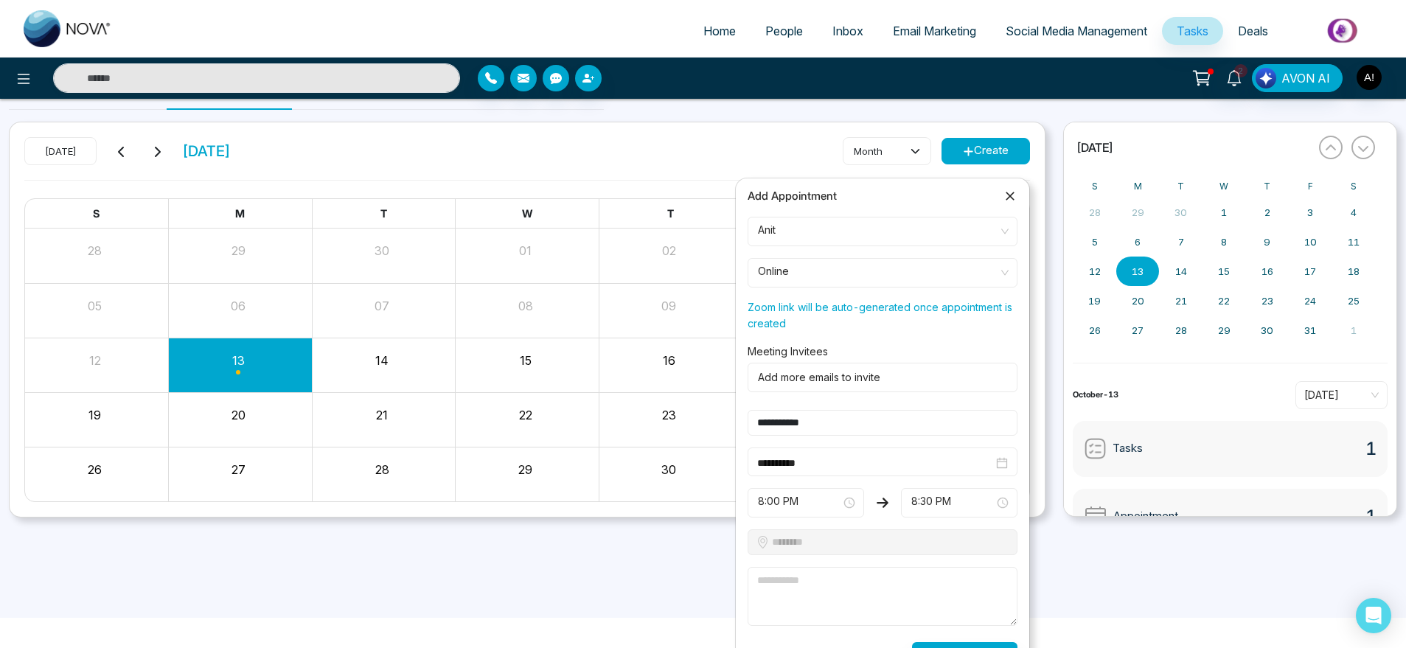
click at [786, 593] on textarea at bounding box center [882, 596] width 270 height 59
click at [836, 491] on span "8:00 PM" at bounding box center [806, 502] width 96 height 25
type textarea "****"
click at [789, 310] on div "8:00 PM" at bounding box center [805, 305] width 99 height 16
click at [767, 481] on form "**********" at bounding box center [882, 444] width 287 height 454
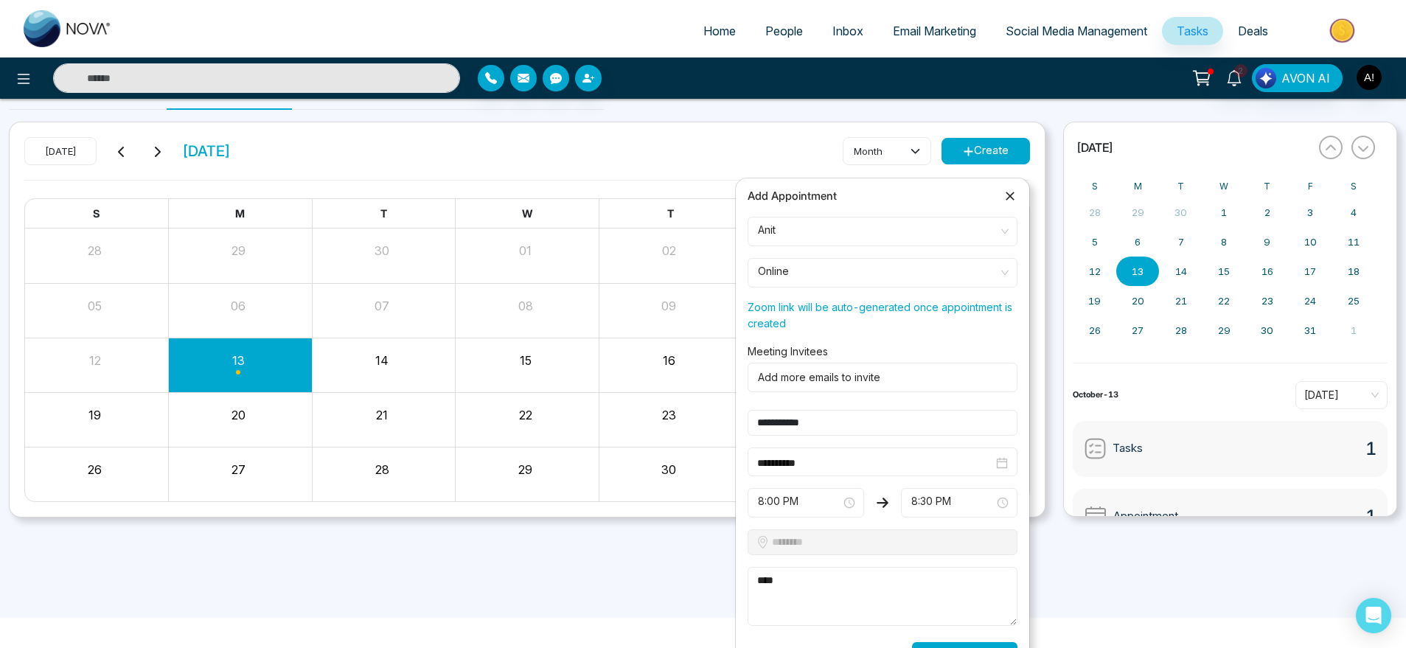
click at [782, 498] on span "8:00 PM" at bounding box center [806, 502] width 96 height 25
click at [780, 334] on div "8:30 PM" at bounding box center [805, 329] width 99 height 16
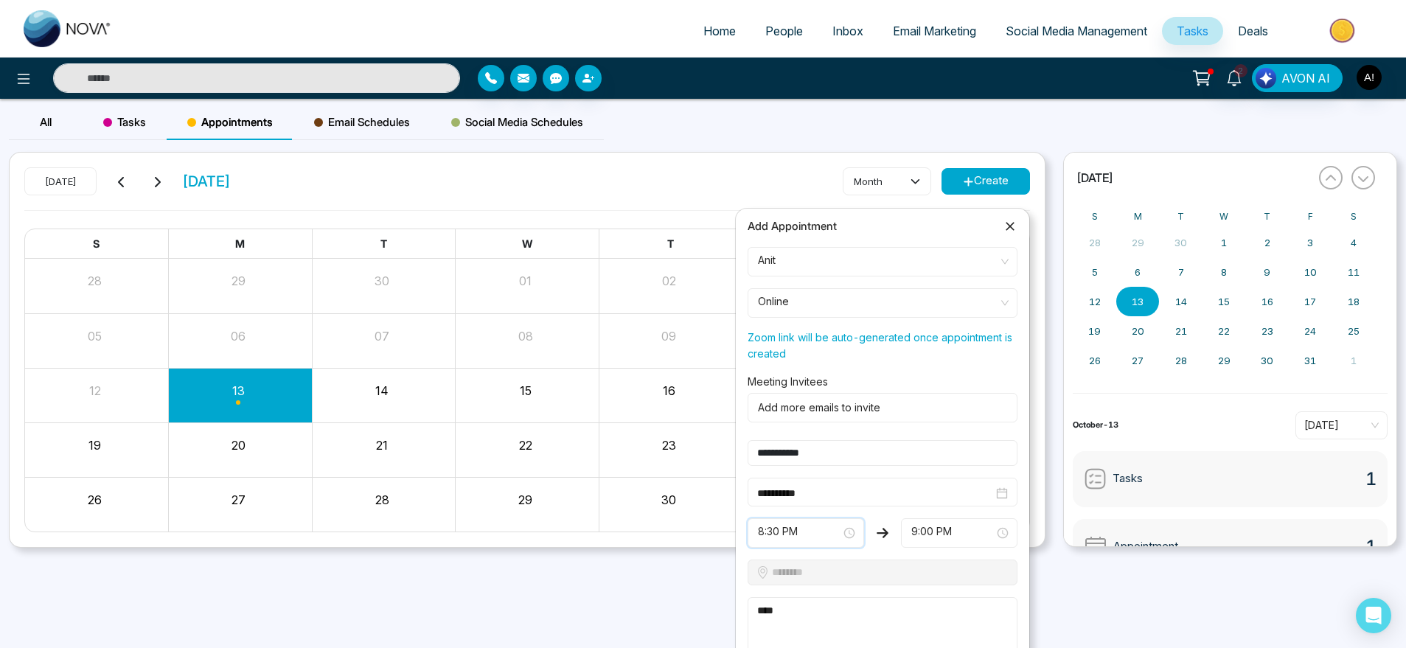
scroll to position [62, 0]
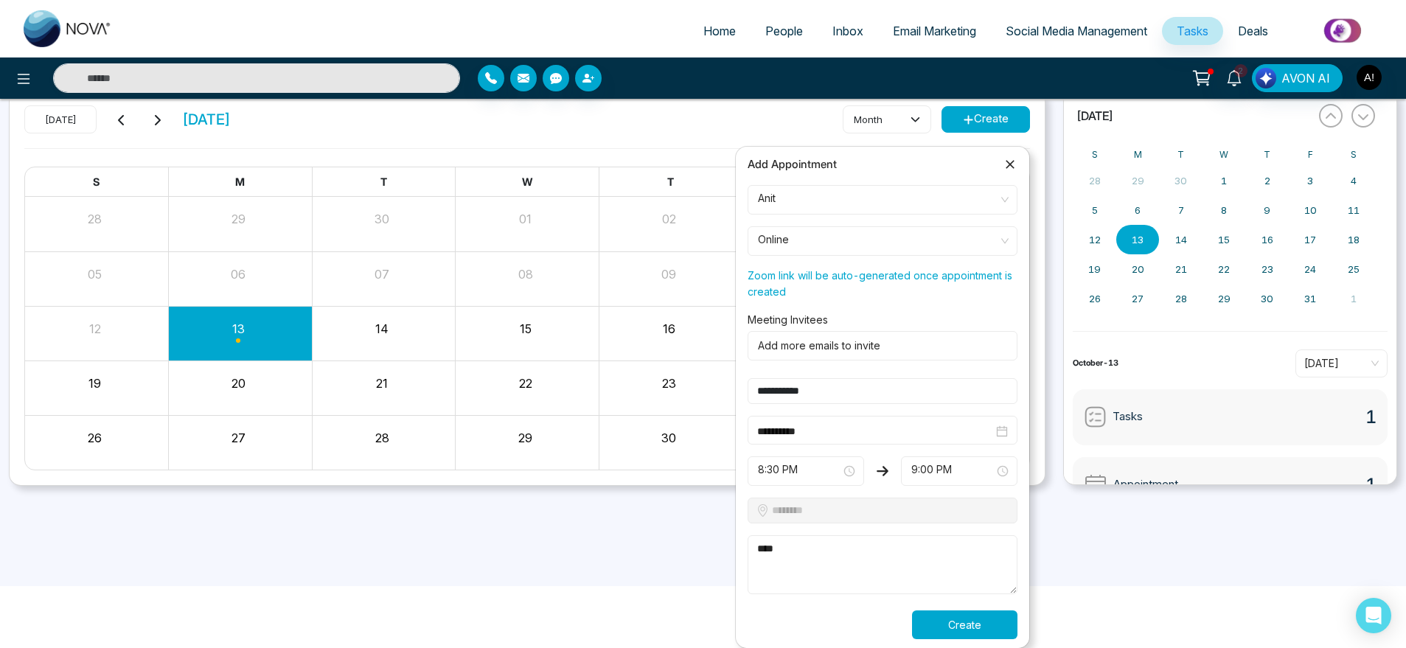
click at [982, 624] on button "Create" at bounding box center [964, 624] width 105 height 29
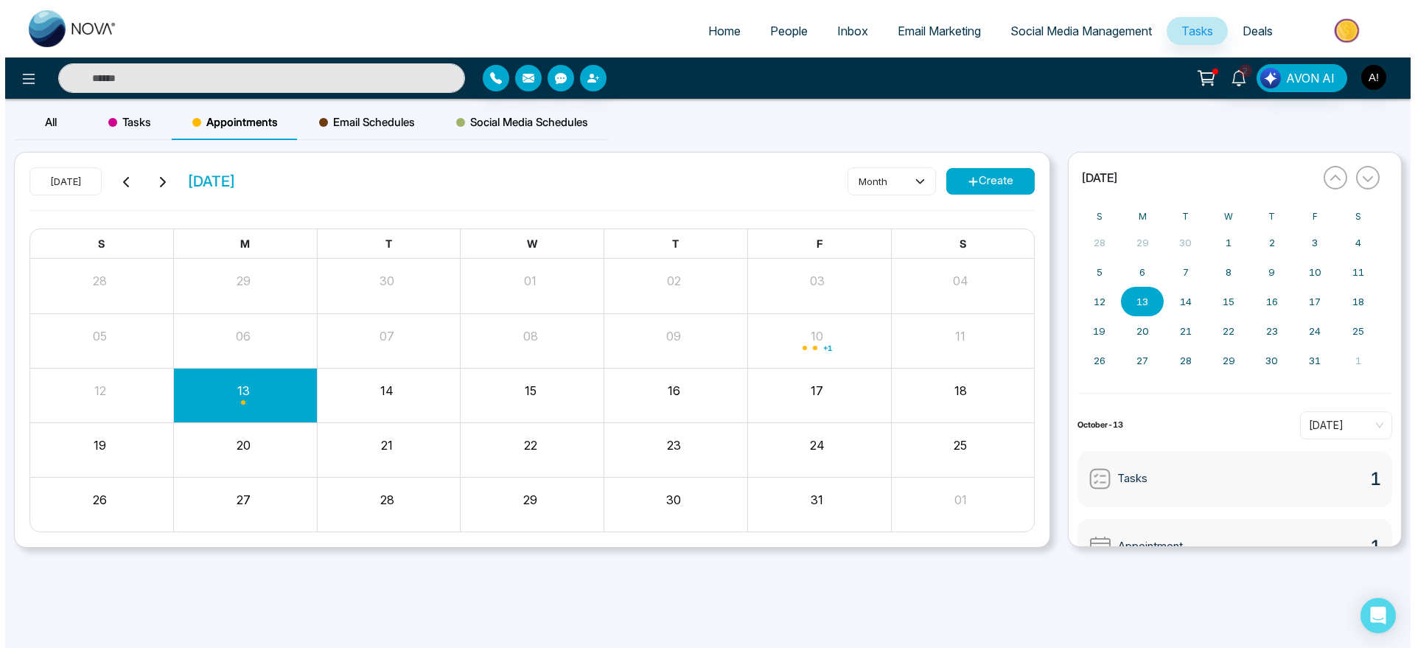
scroll to position [0, 0]
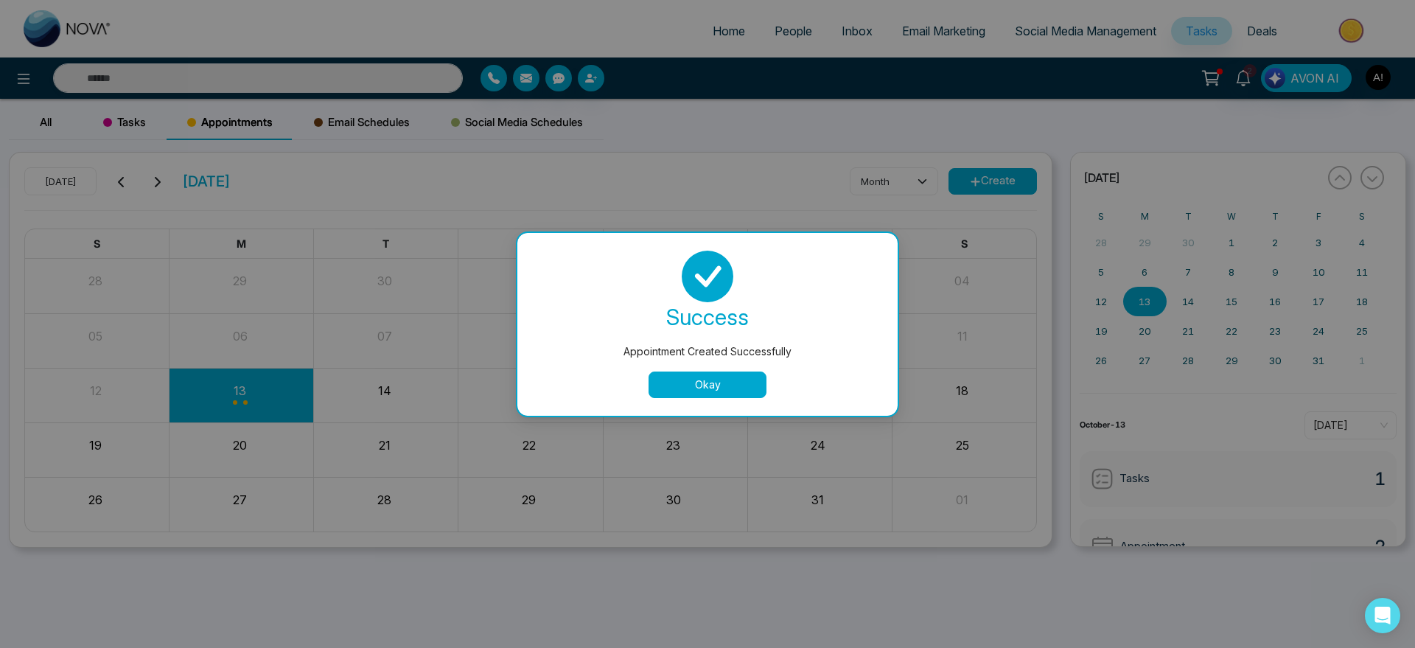
click at [740, 384] on button "Okay" at bounding box center [708, 384] width 118 height 27
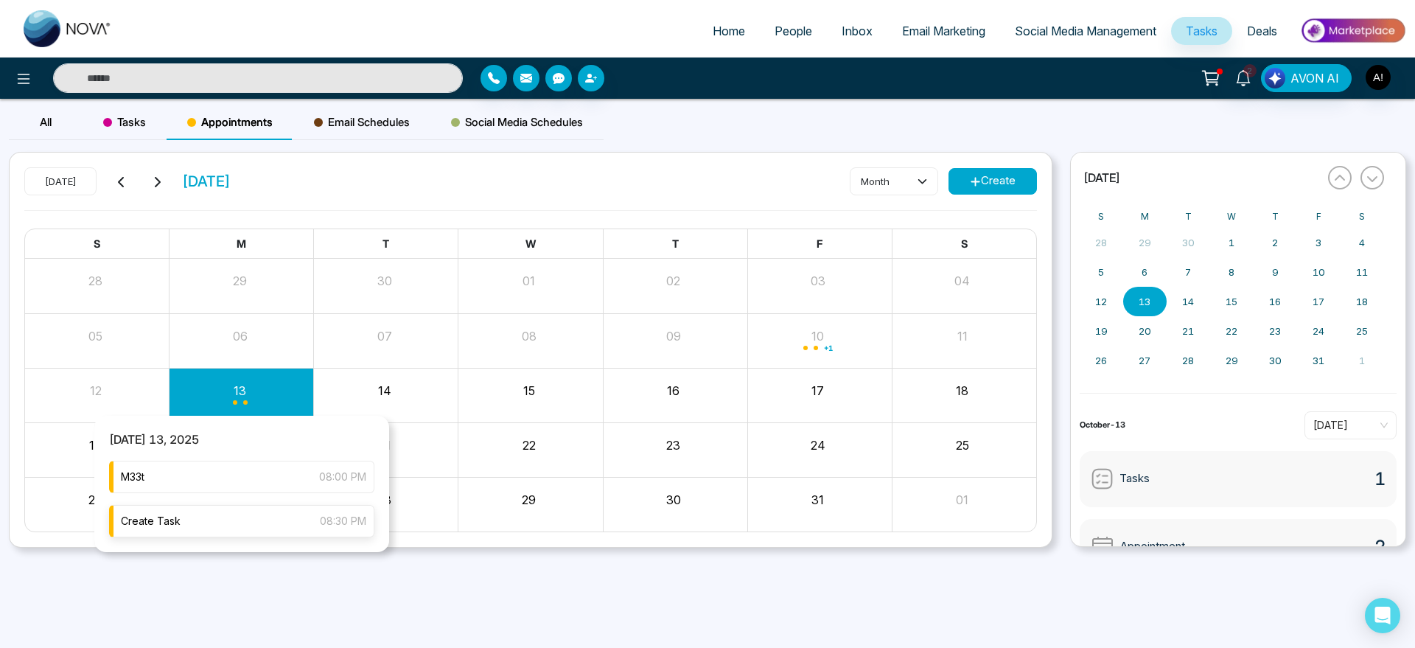
click at [262, 526] on div "Create Task 08:30 PM" at bounding box center [241, 521] width 265 height 32
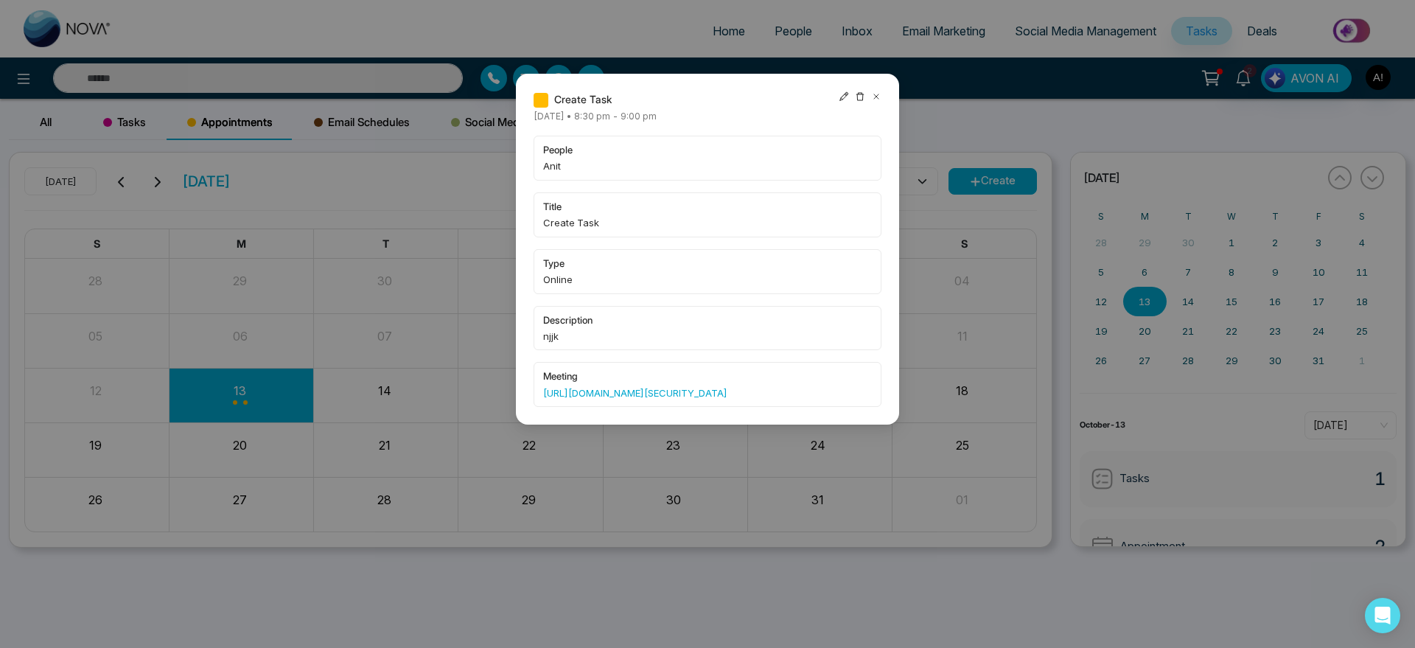
click at [844, 94] on icon at bounding box center [844, 96] width 10 height 10
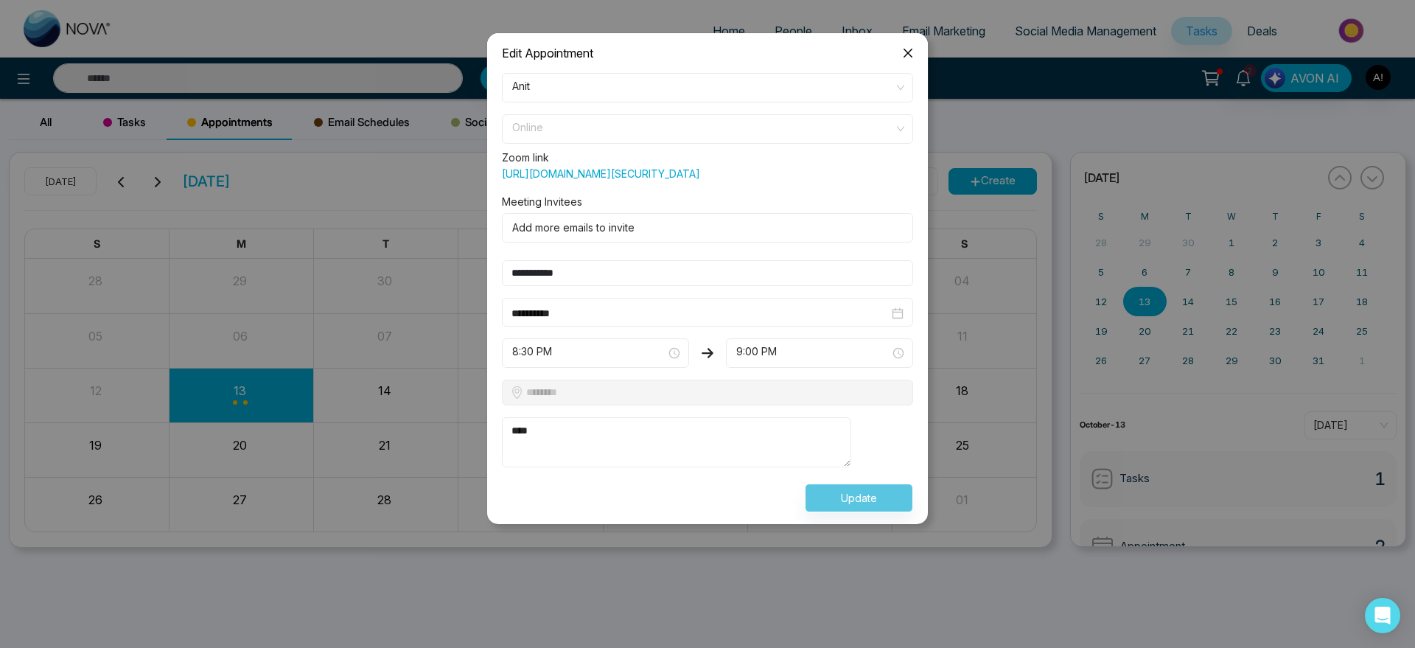
click at [631, 130] on span "Online" at bounding box center [707, 128] width 391 height 25
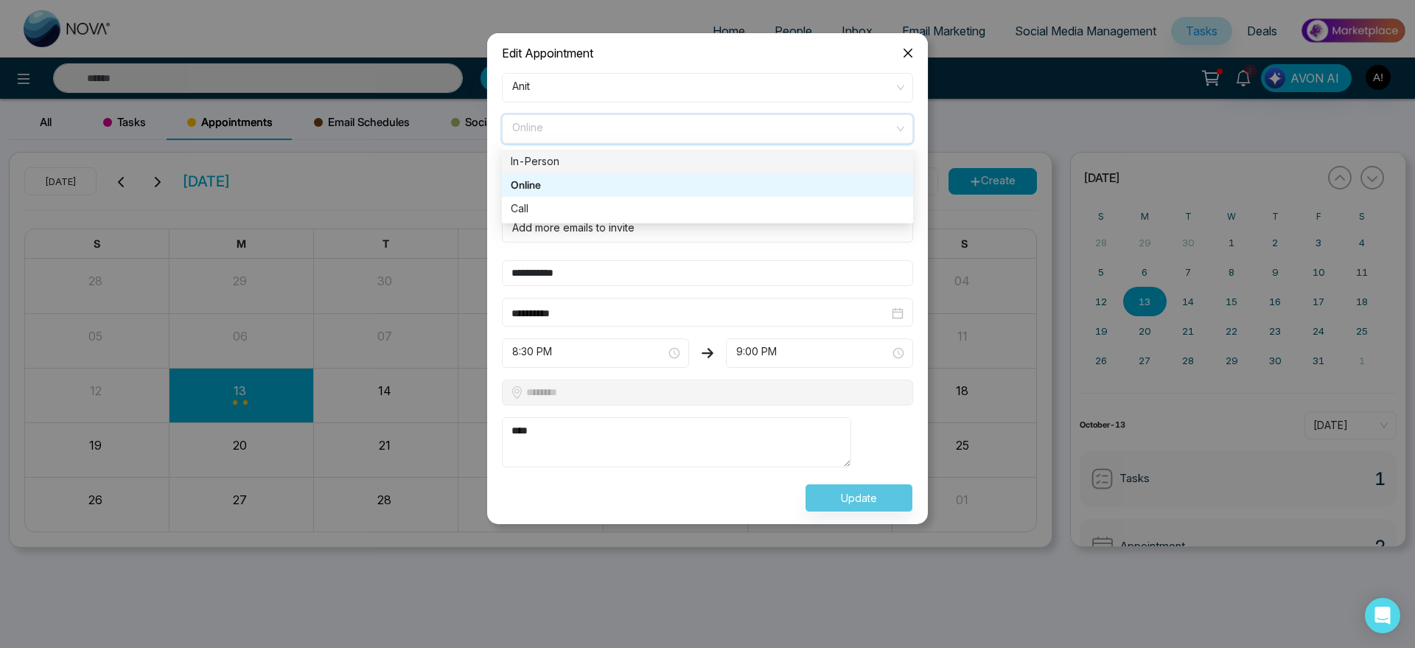
click at [613, 156] on div "In-Person" at bounding box center [708, 161] width 394 height 16
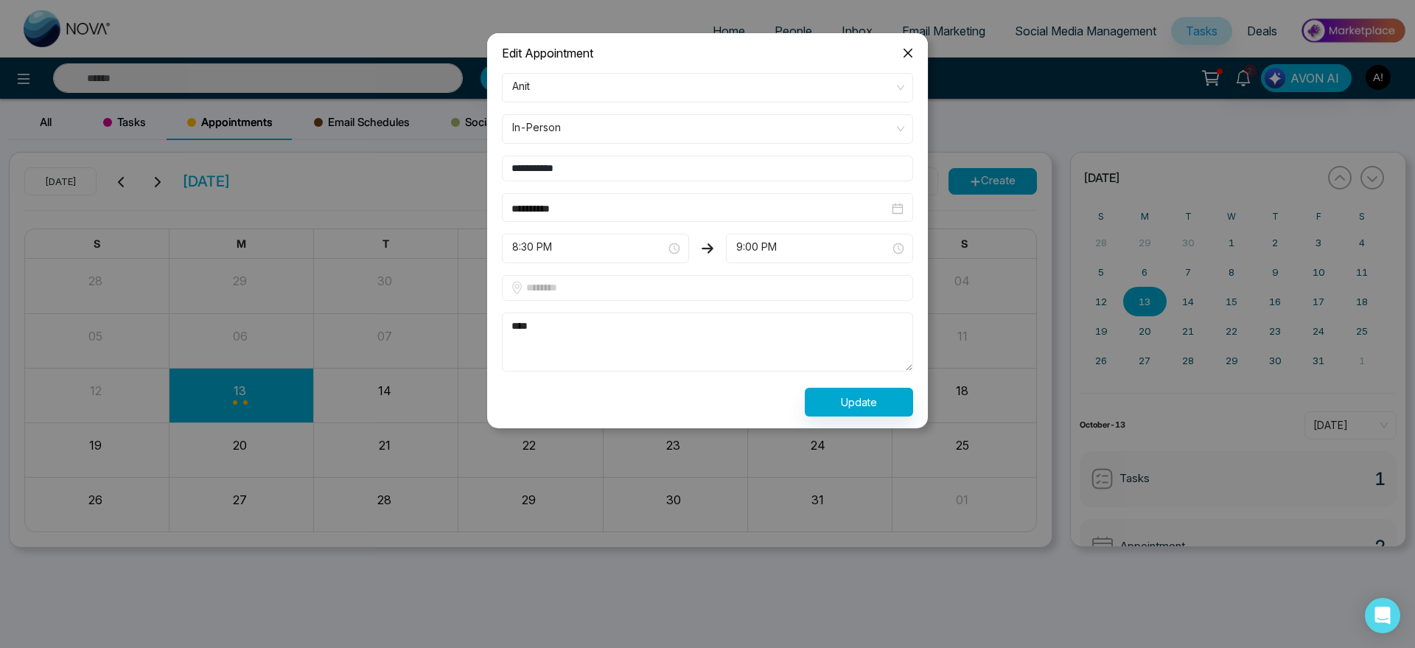
click at [573, 285] on input "text" at bounding box center [707, 288] width 411 height 26
type input "******"
click at [843, 399] on button "Update" at bounding box center [859, 402] width 108 height 29
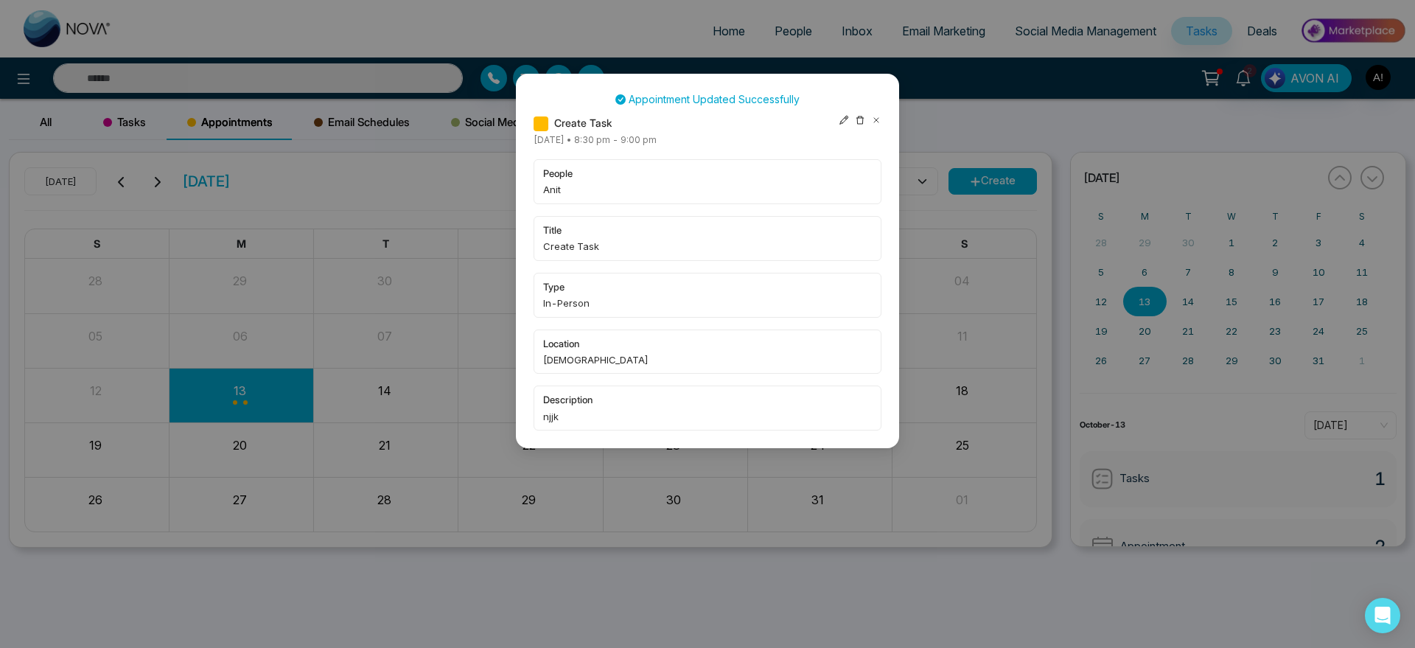
click at [880, 119] on icon at bounding box center [876, 120] width 10 height 10
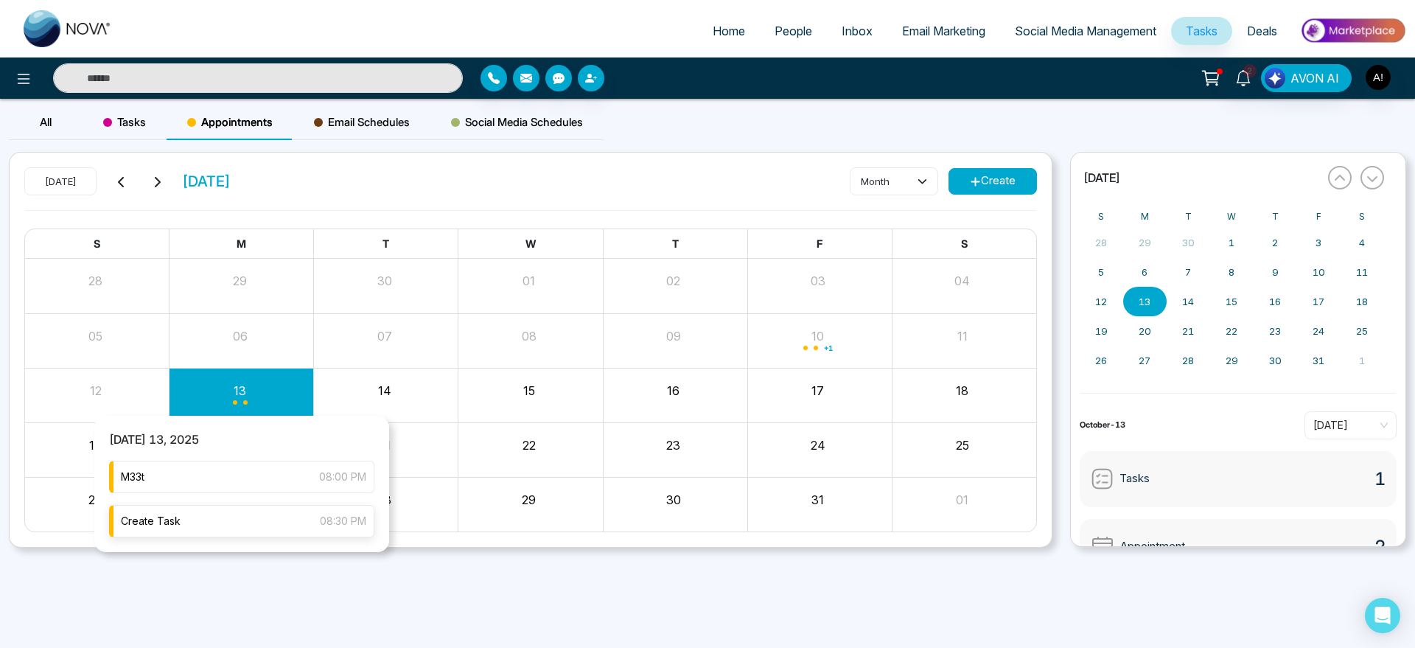
click at [251, 522] on div "Create Task 08:30 PM" at bounding box center [241, 521] width 265 height 32
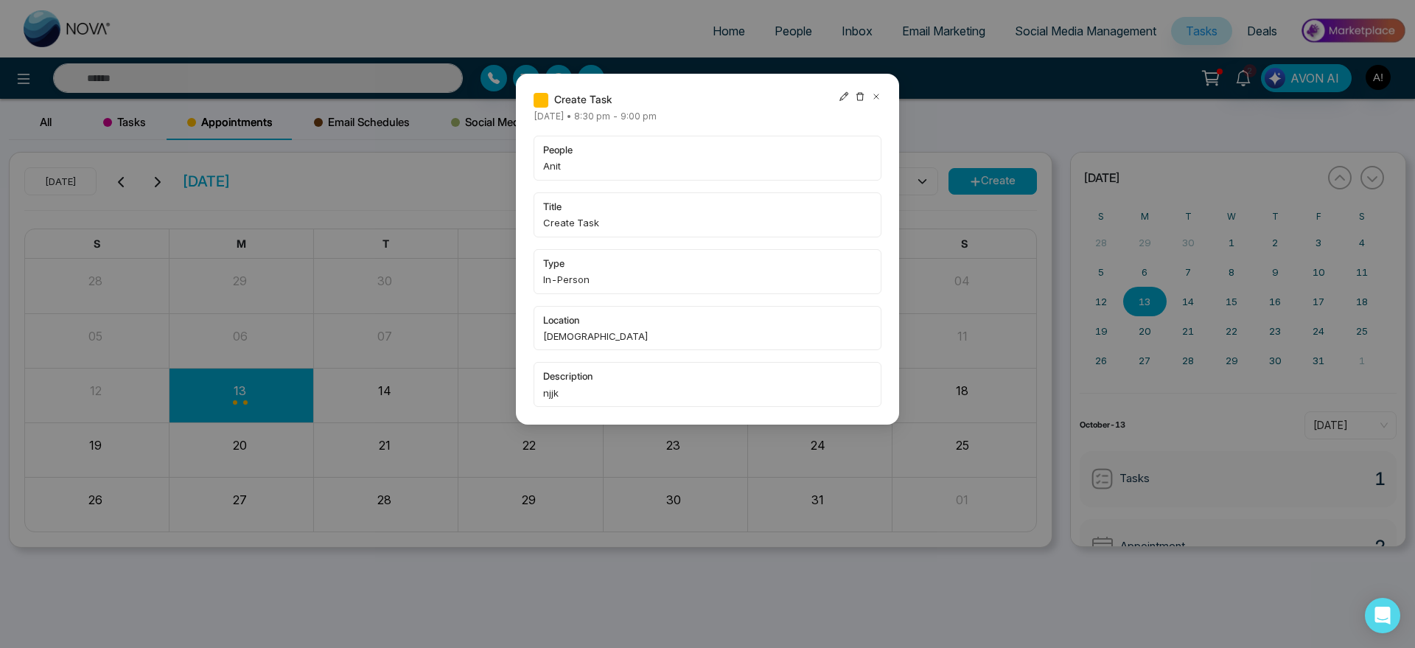
click at [876, 94] on icon at bounding box center [876, 96] width 10 height 10
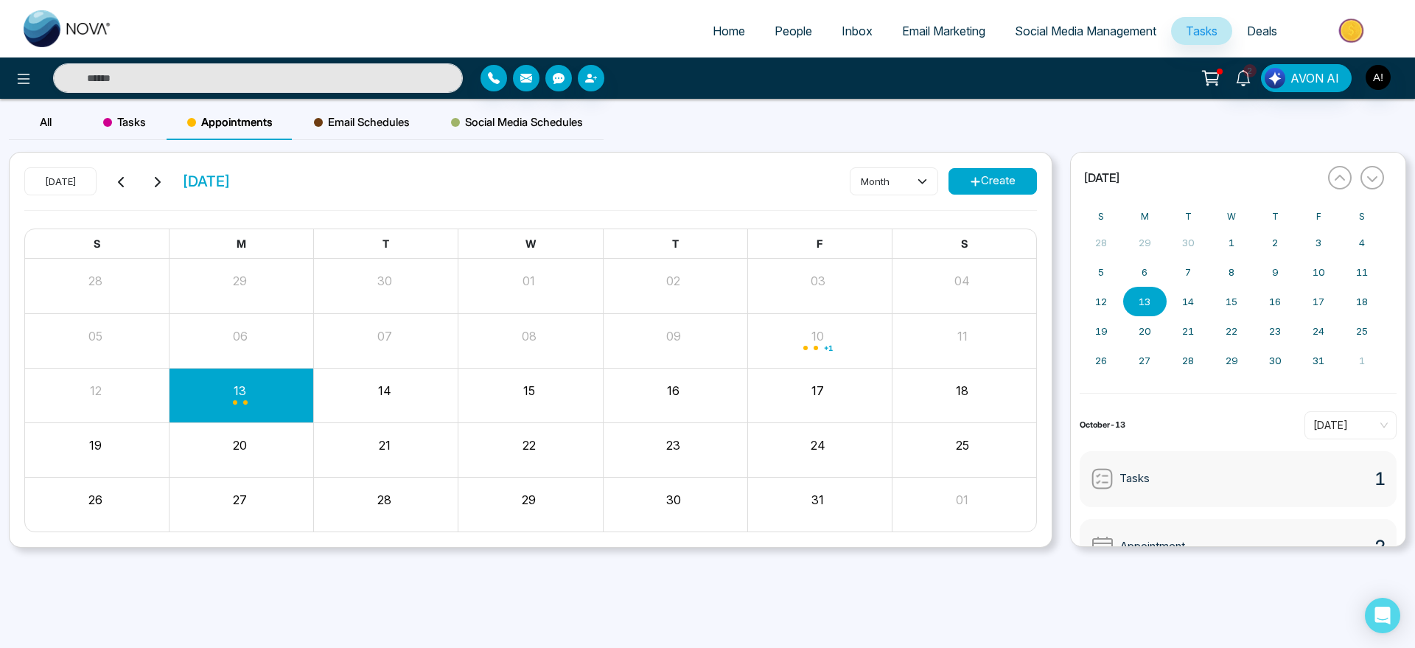
click at [740, 29] on link "Home" at bounding box center [729, 31] width 62 height 28
select select "*"
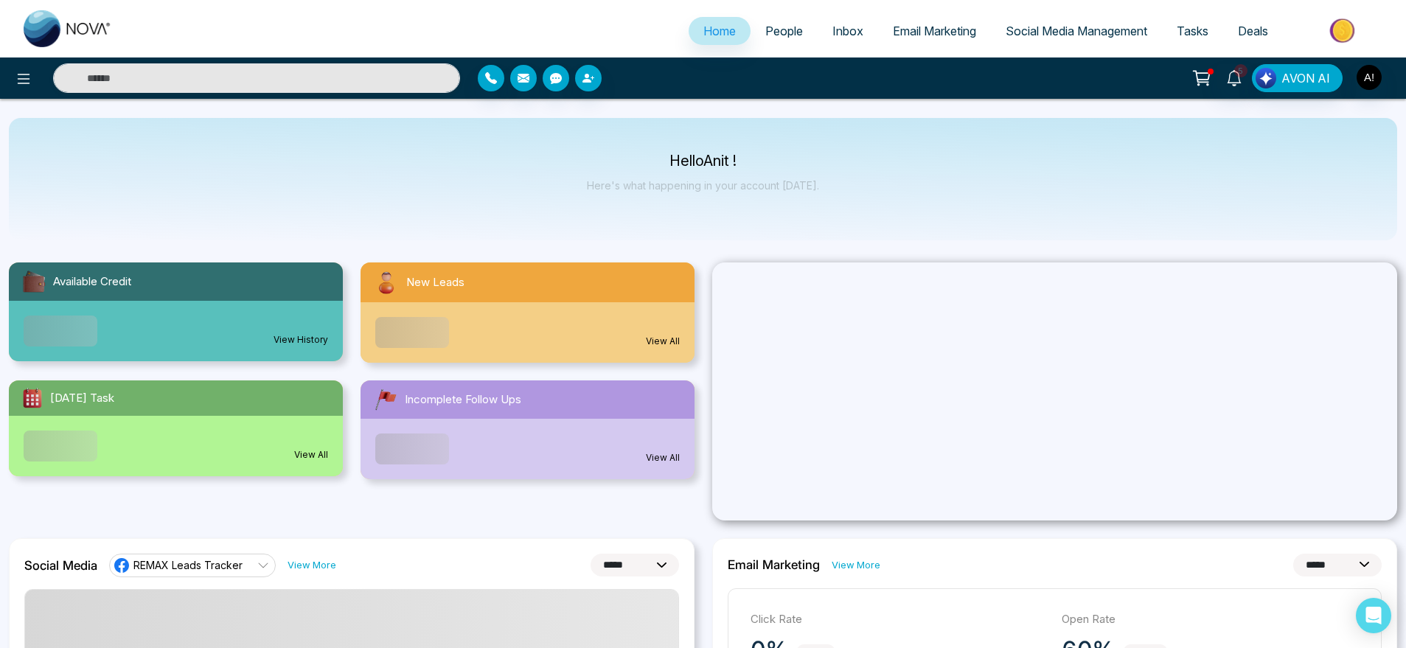
click at [781, 32] on span "People" at bounding box center [784, 31] width 38 height 15
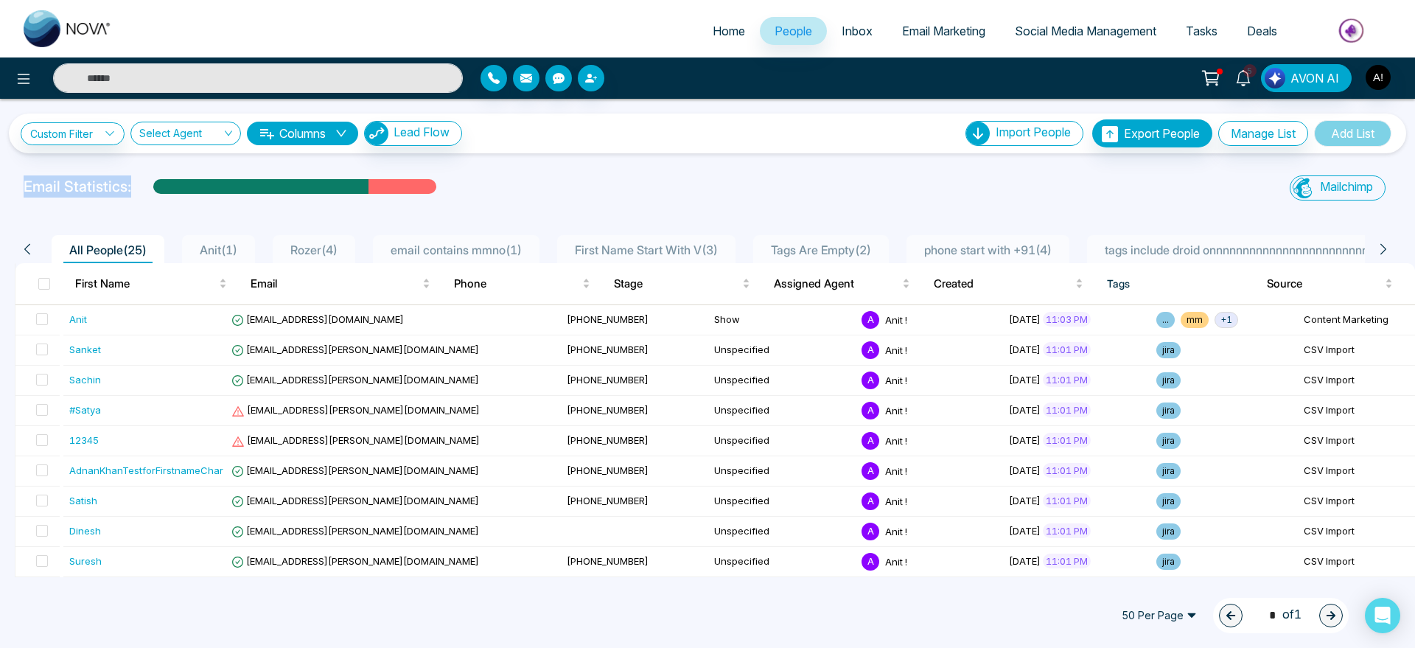
drag, startPoint x: 8, startPoint y: 169, endPoint x: 461, endPoint y: 174, distance: 452.6
click at [461, 174] on div "Custom Filter Choose a filters Cancel Apply Select Agent Columns Lead Flow Impo…" at bounding box center [707, 338] width 1415 height 478
drag, startPoint x: 1, startPoint y: 187, endPoint x: 394, endPoint y: 206, distance: 393.3
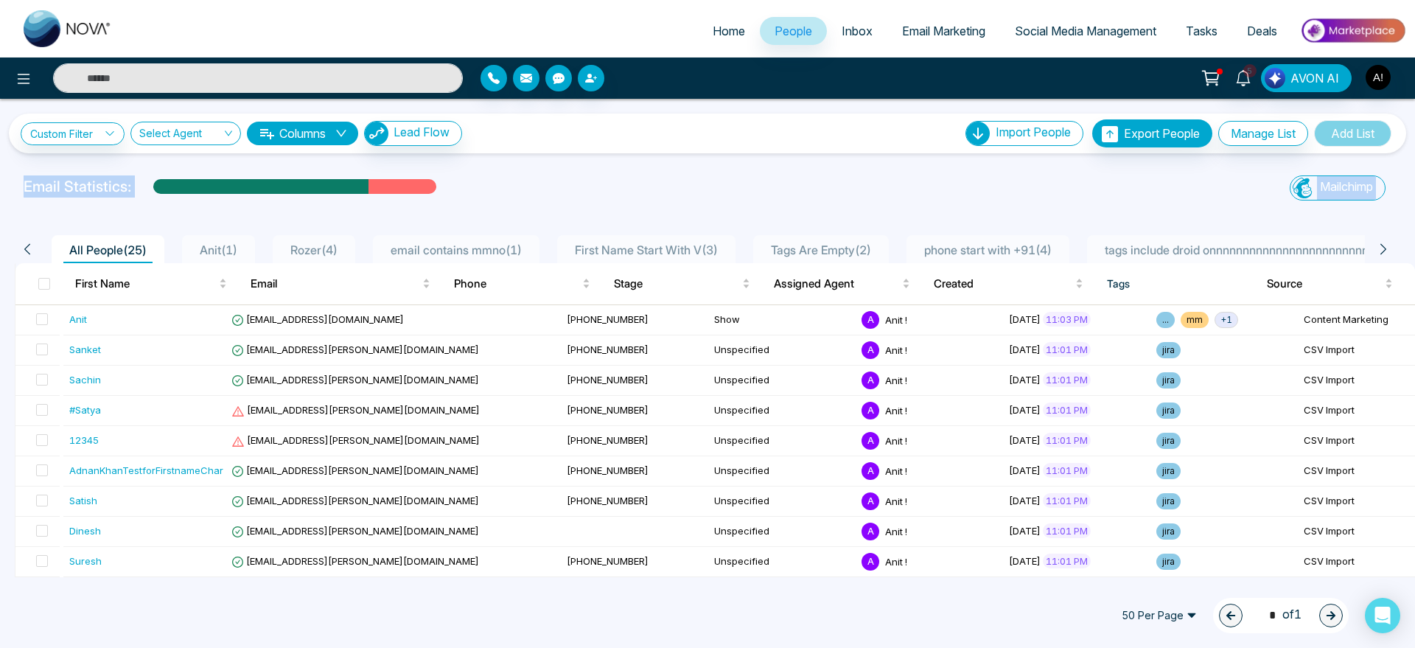
click at [394, 206] on div "Custom Filter Choose a filters Cancel Apply Select Agent Columns Lead Flow Impo…" at bounding box center [707, 338] width 1415 height 478
click at [299, 160] on div "Custom Filter Choose a filters Cancel Apply Select Agent Columns Lead Flow Impo…" at bounding box center [707, 338] width 1415 height 478
click at [281, 128] on button "Columns" at bounding box center [302, 134] width 111 height 24
drag, startPoint x: 695, startPoint y: 130, endPoint x: 639, endPoint y: 141, distance: 57.0
click at [639, 141] on div "Custom Filter Choose a filters Cancel Apply Select Agent Columns Lead Flow Impo…" at bounding box center [708, 133] width 1374 height 28
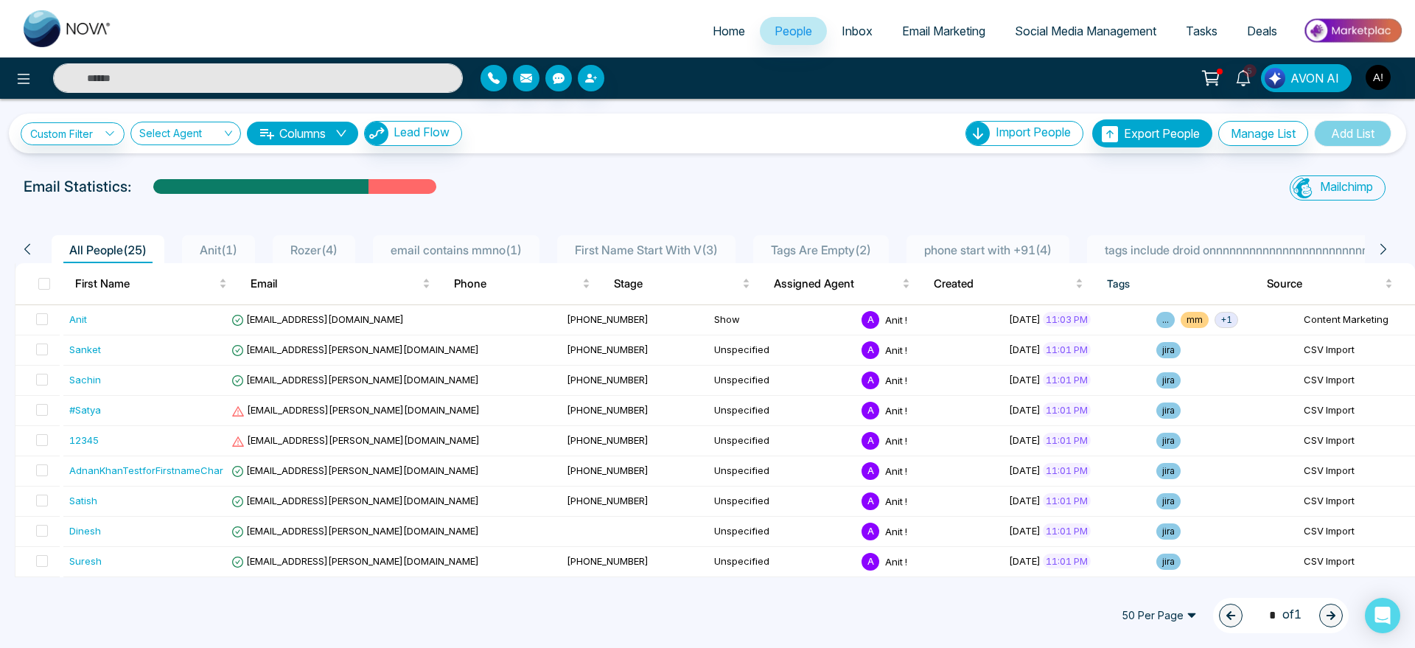
click at [639, 141] on div "Custom Filter Choose a filters Cancel Apply Select Agent Columns Lead Flow Impo…" at bounding box center [708, 133] width 1374 height 28
click at [996, 137] on span "Import People" at bounding box center [1033, 132] width 75 height 15
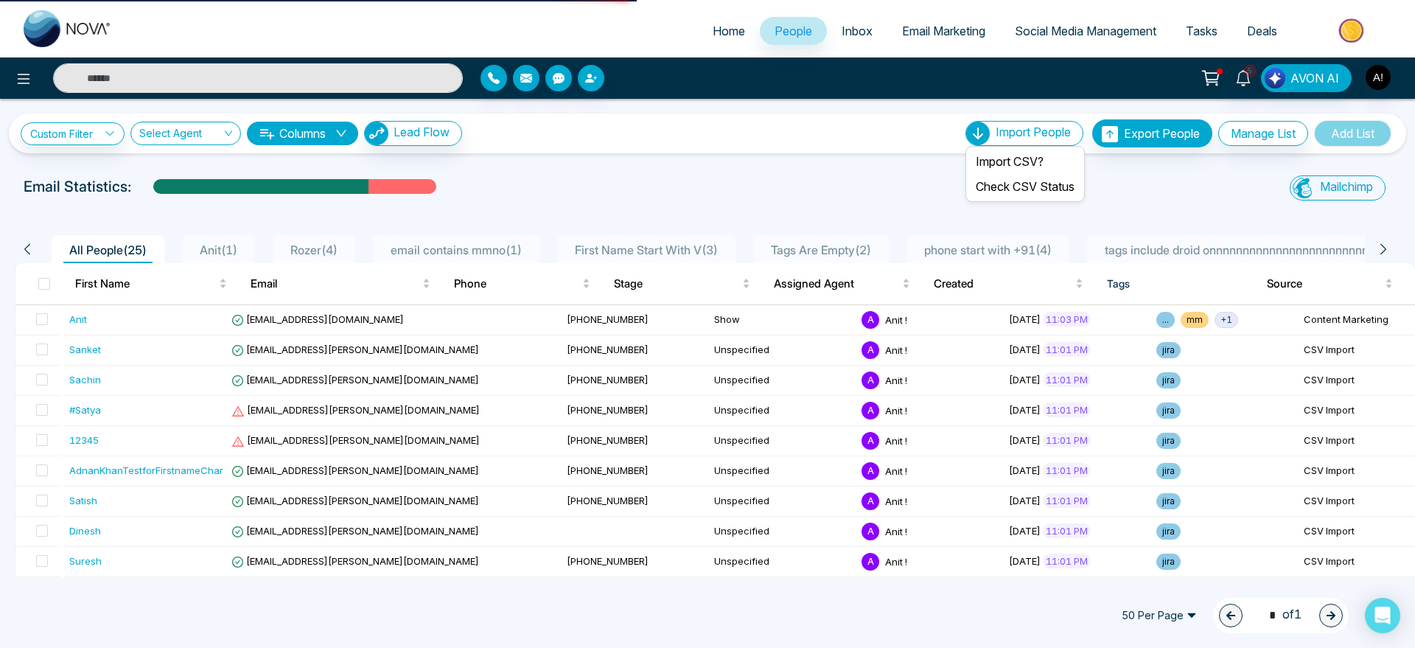
click at [996, 137] on span "Import People" at bounding box center [1033, 132] width 75 height 15
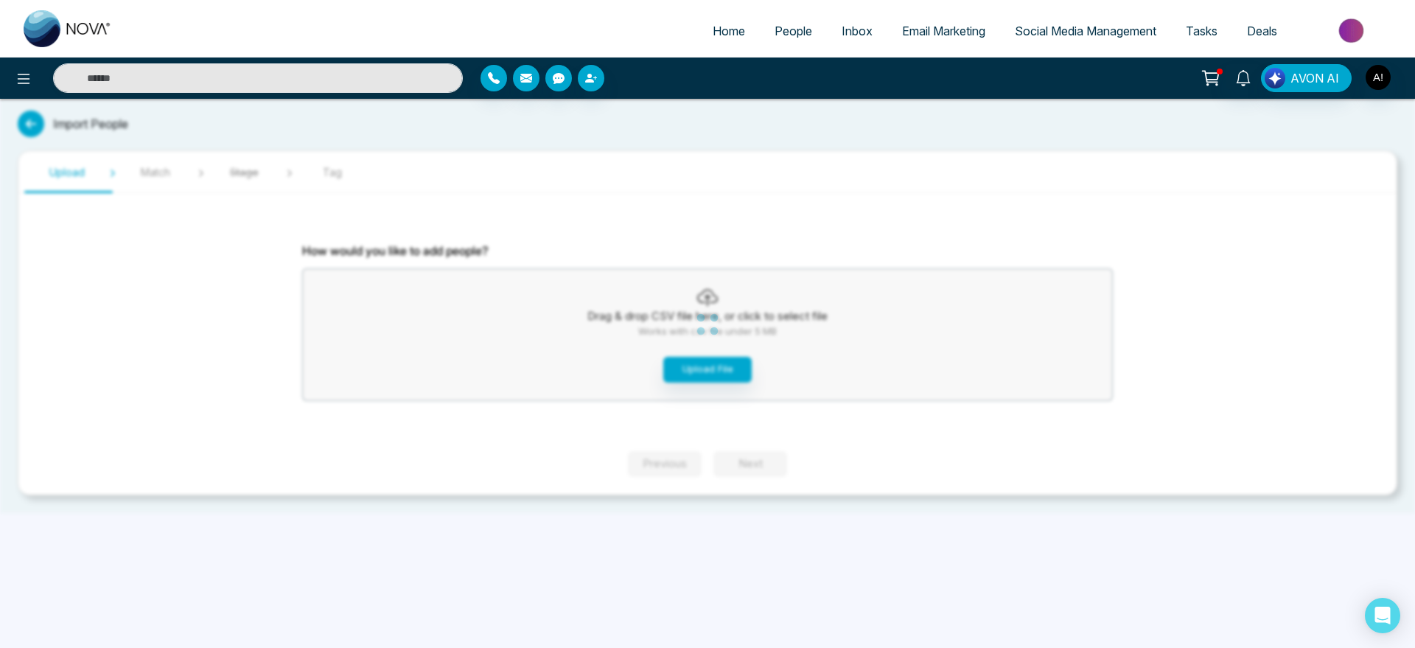
click at [698, 24] on link "Home" at bounding box center [729, 31] width 62 height 28
select select "*"
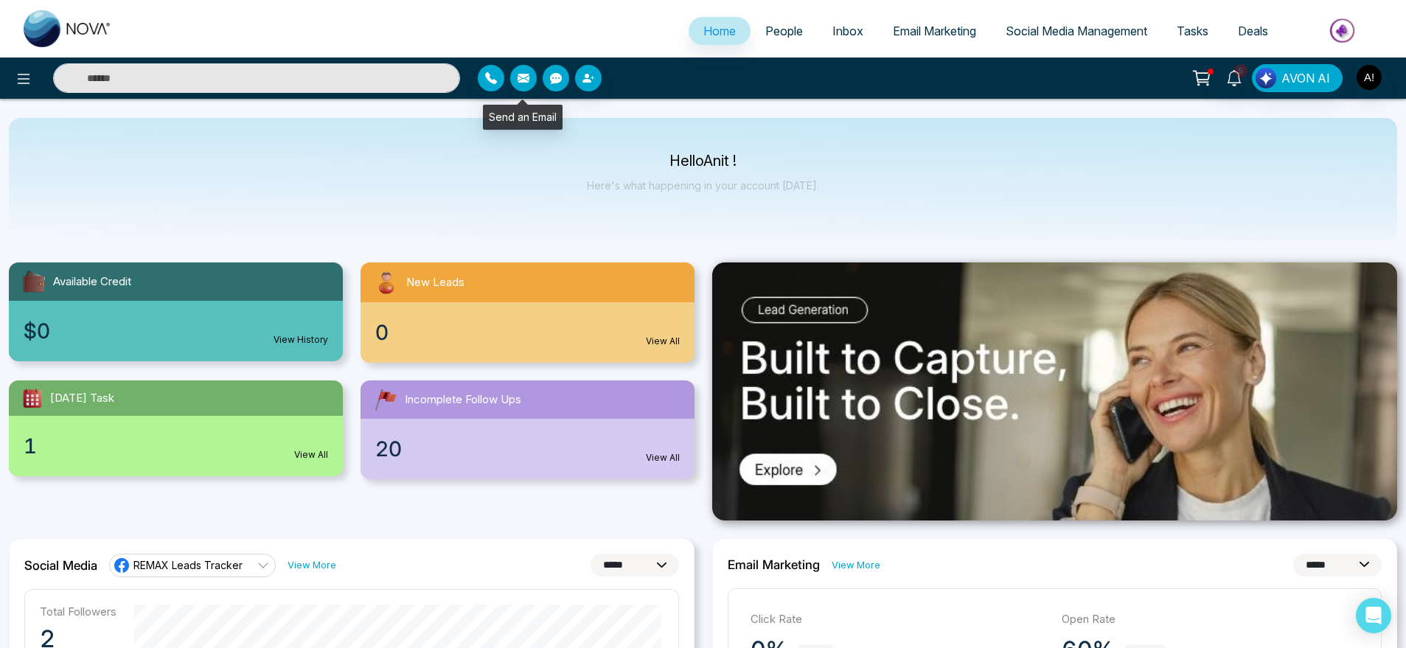
click at [522, 76] on icon "button" at bounding box center [523, 78] width 12 height 9
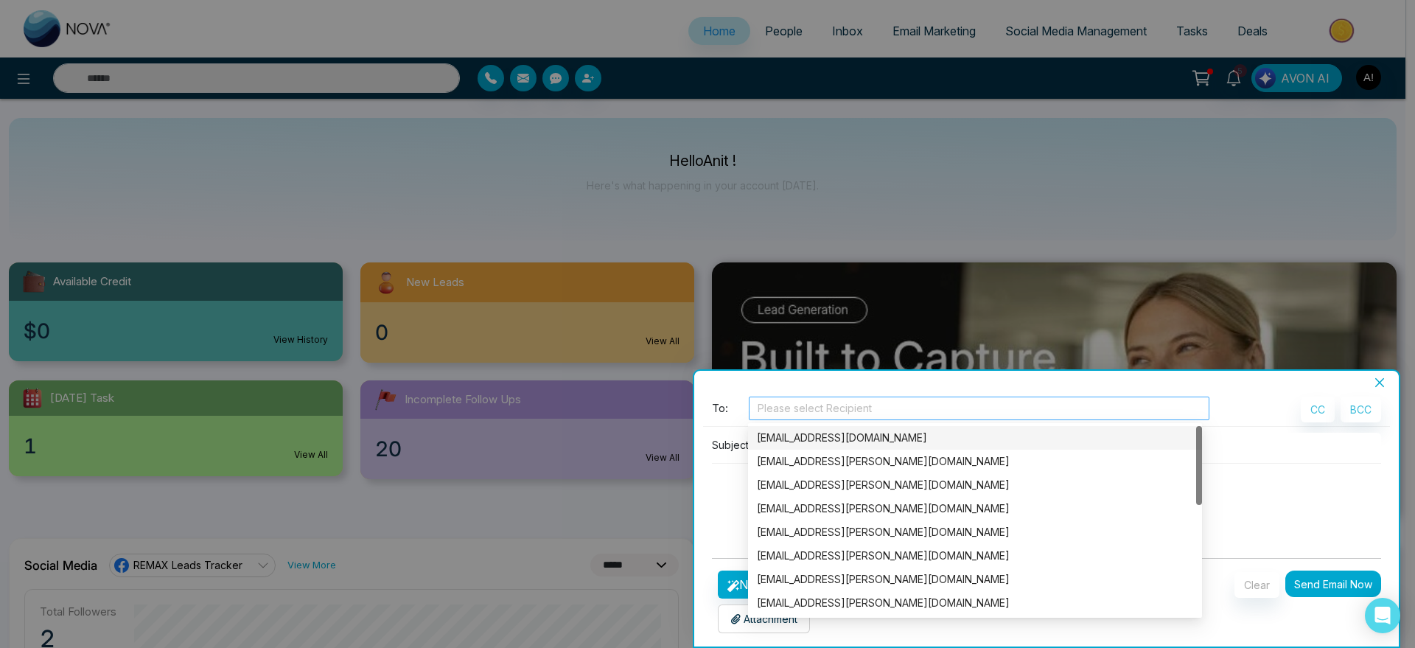
click at [773, 402] on div at bounding box center [979, 408] width 453 height 18
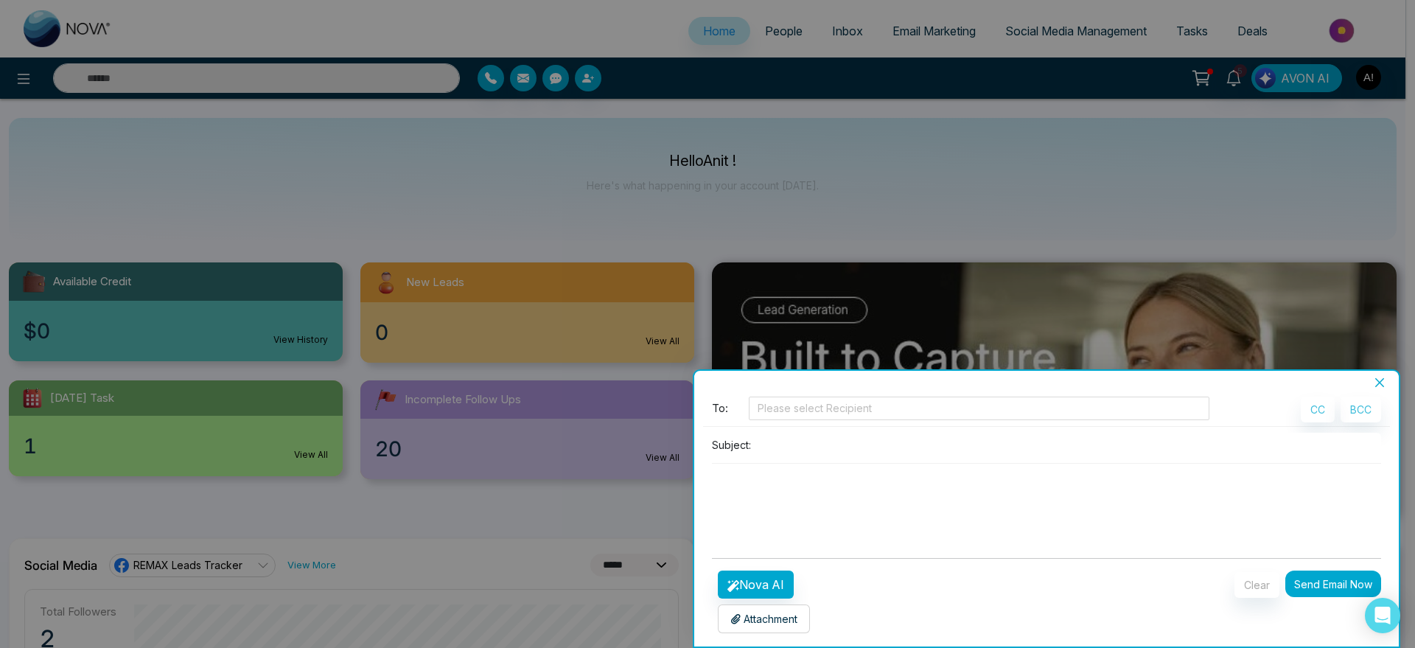
click at [1378, 388] on icon "close" at bounding box center [1380, 383] width 12 height 12
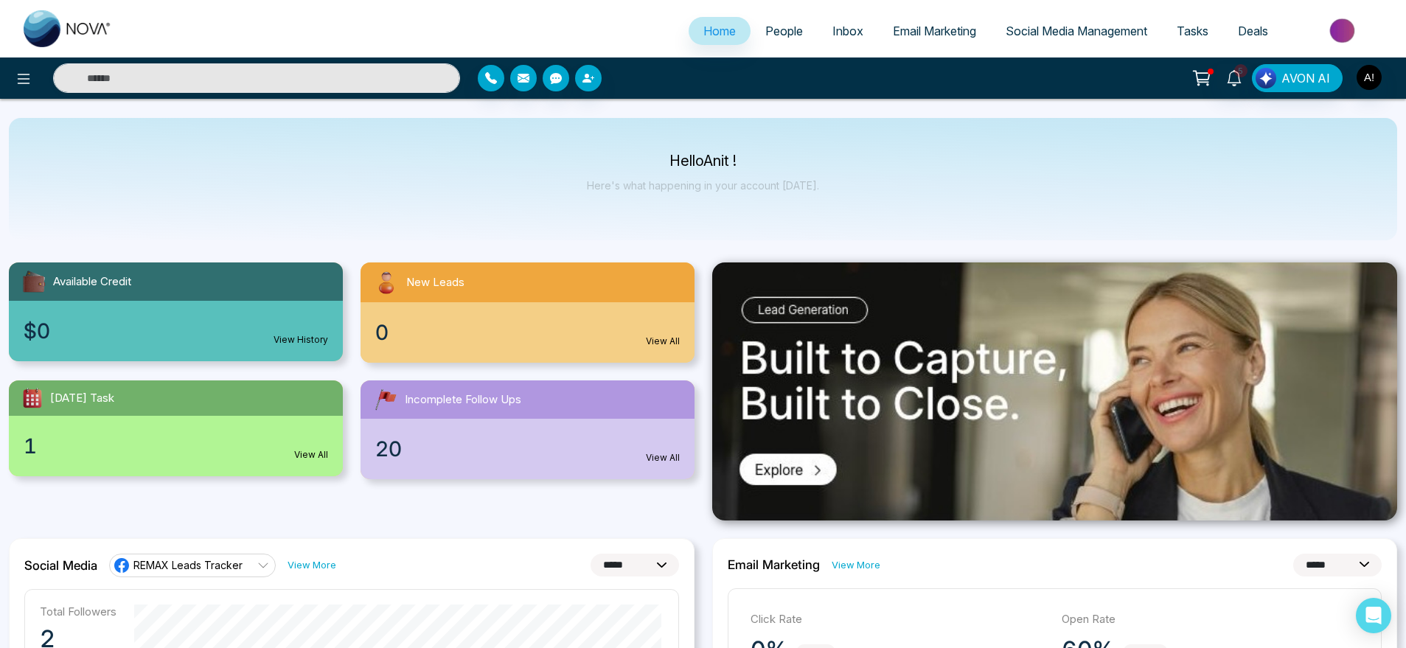
click at [1196, 28] on span "Tasks" at bounding box center [1192, 31] width 32 height 15
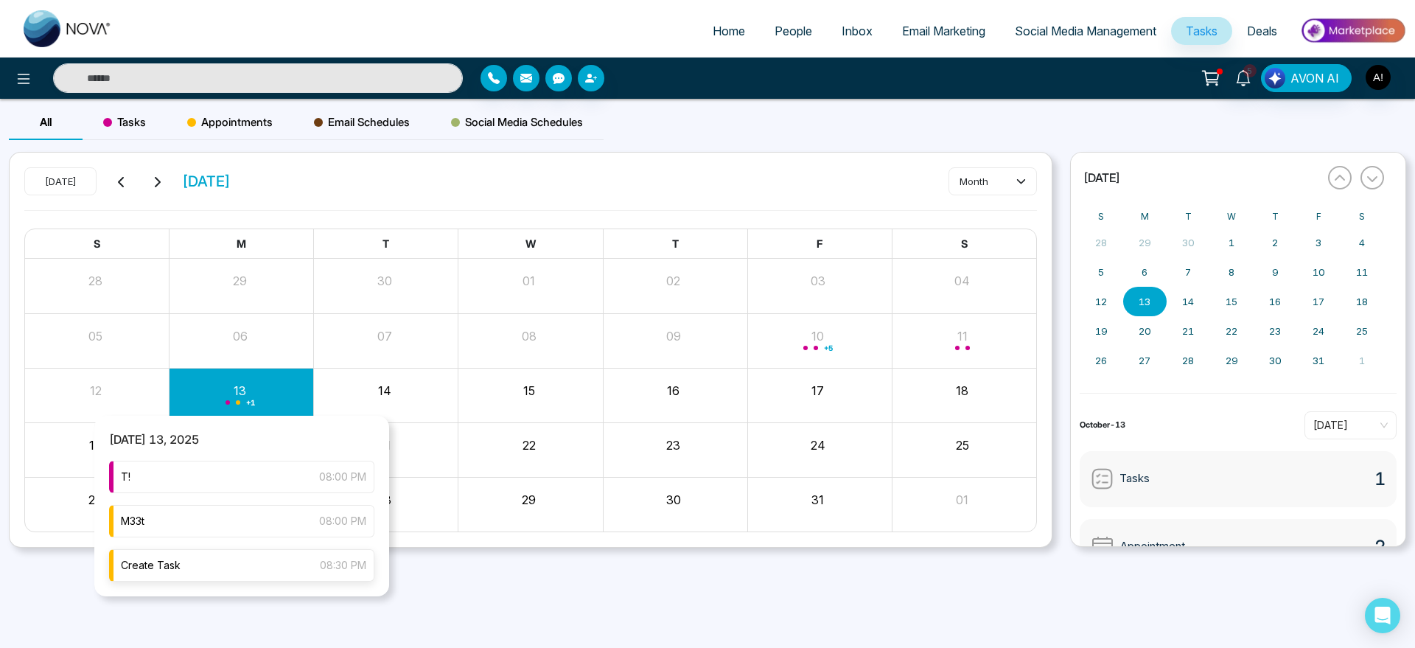
click at [230, 570] on div "Create Task 08:30 PM" at bounding box center [241, 565] width 265 height 32
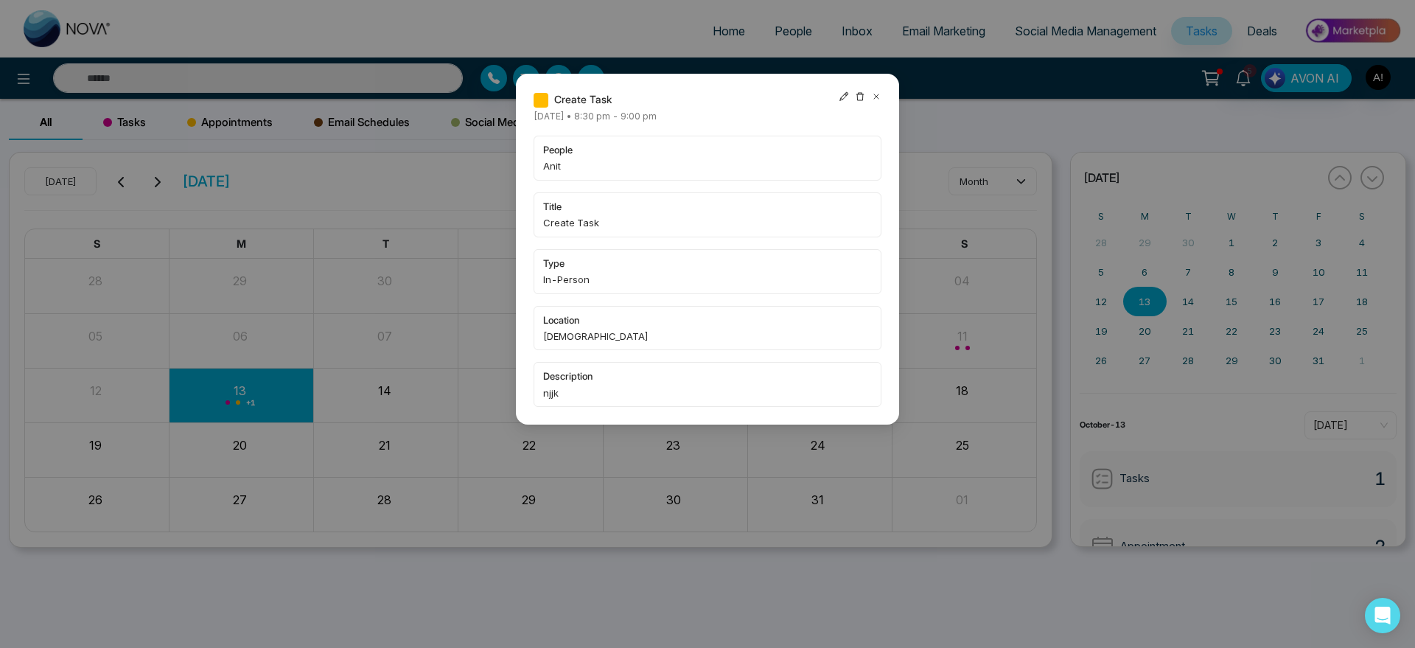
click at [862, 92] on icon at bounding box center [860, 96] width 10 height 10
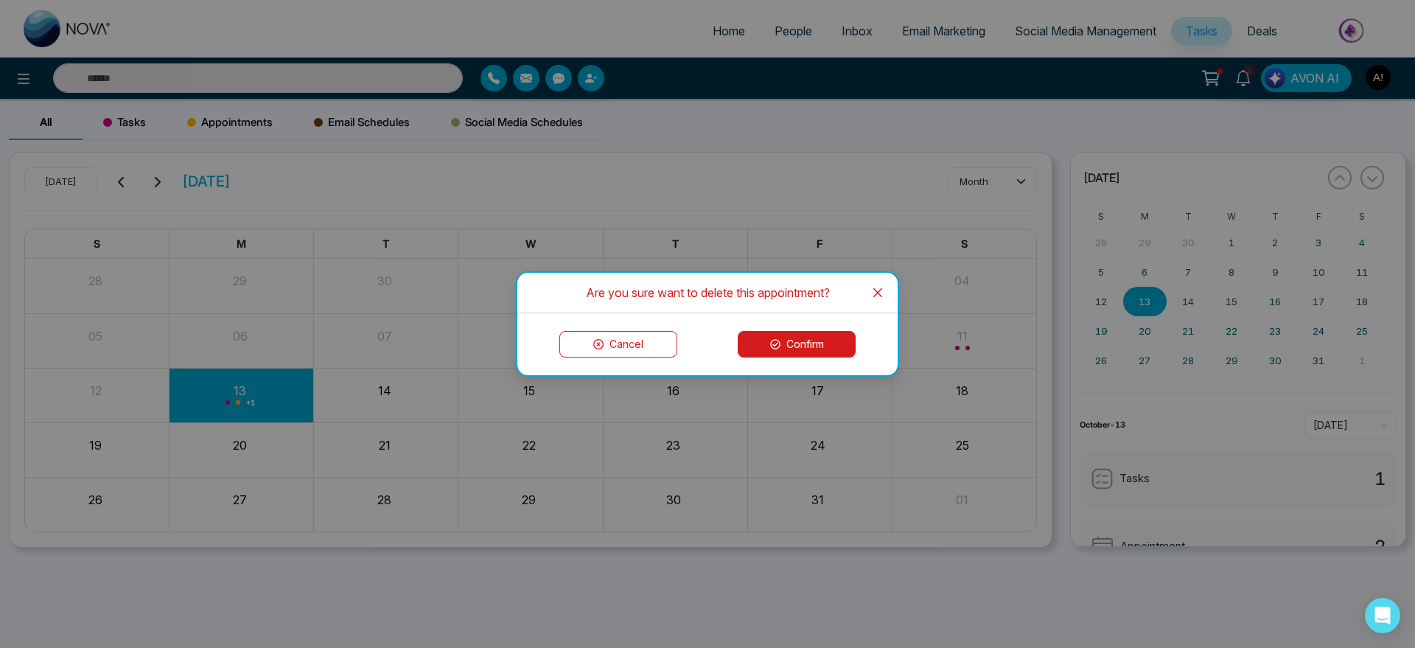
click at [831, 335] on button "Confirm" at bounding box center [797, 344] width 118 height 27
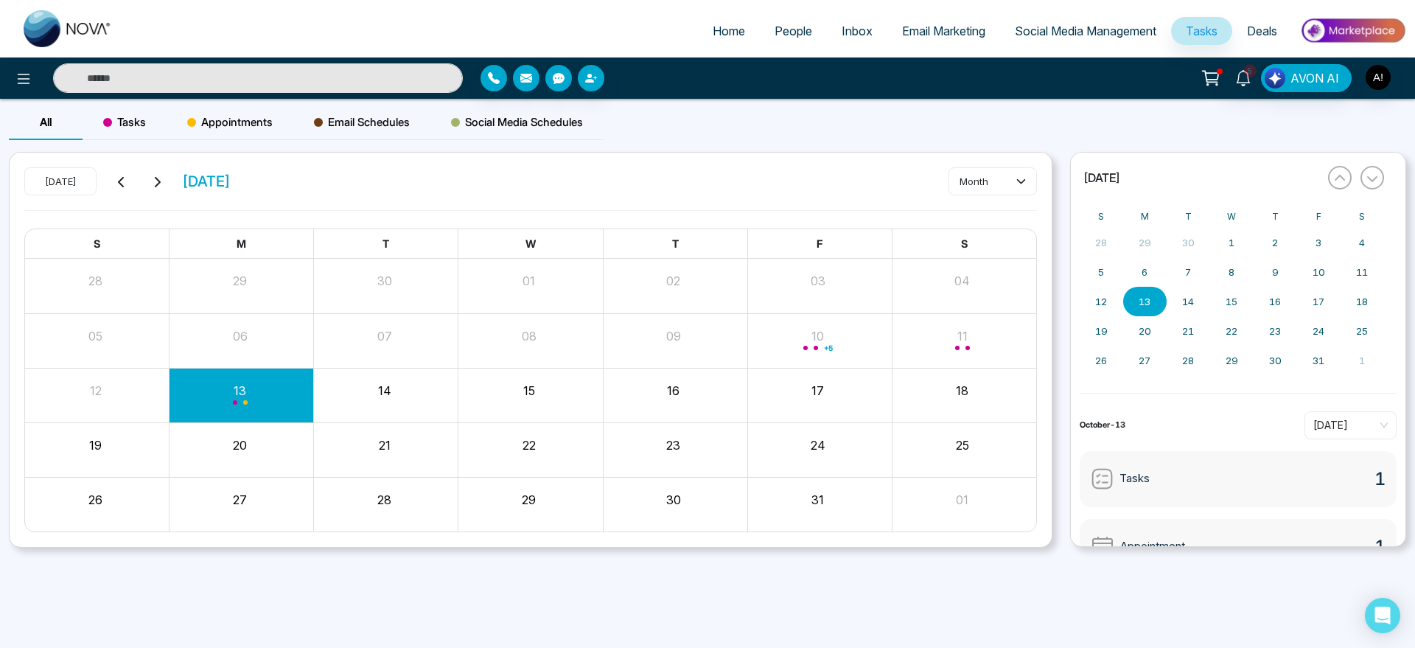
click at [713, 33] on span "Home" at bounding box center [729, 31] width 32 height 15
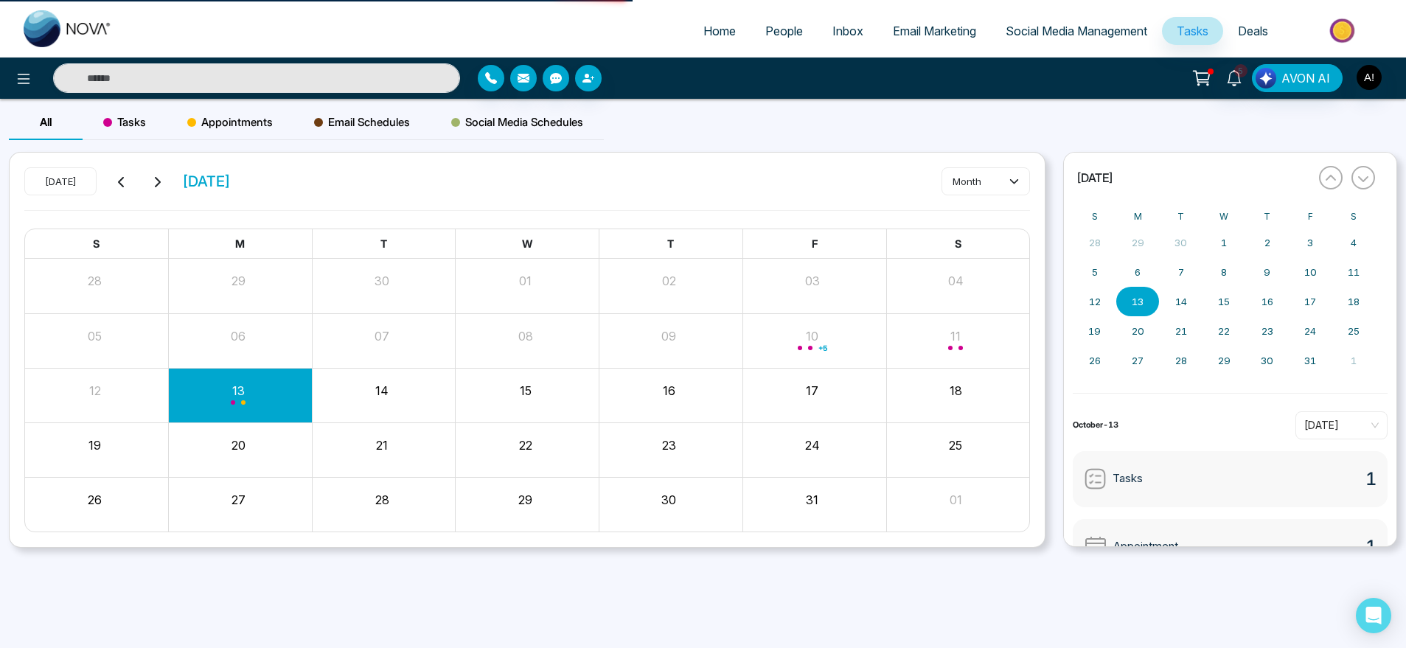
select select "*"
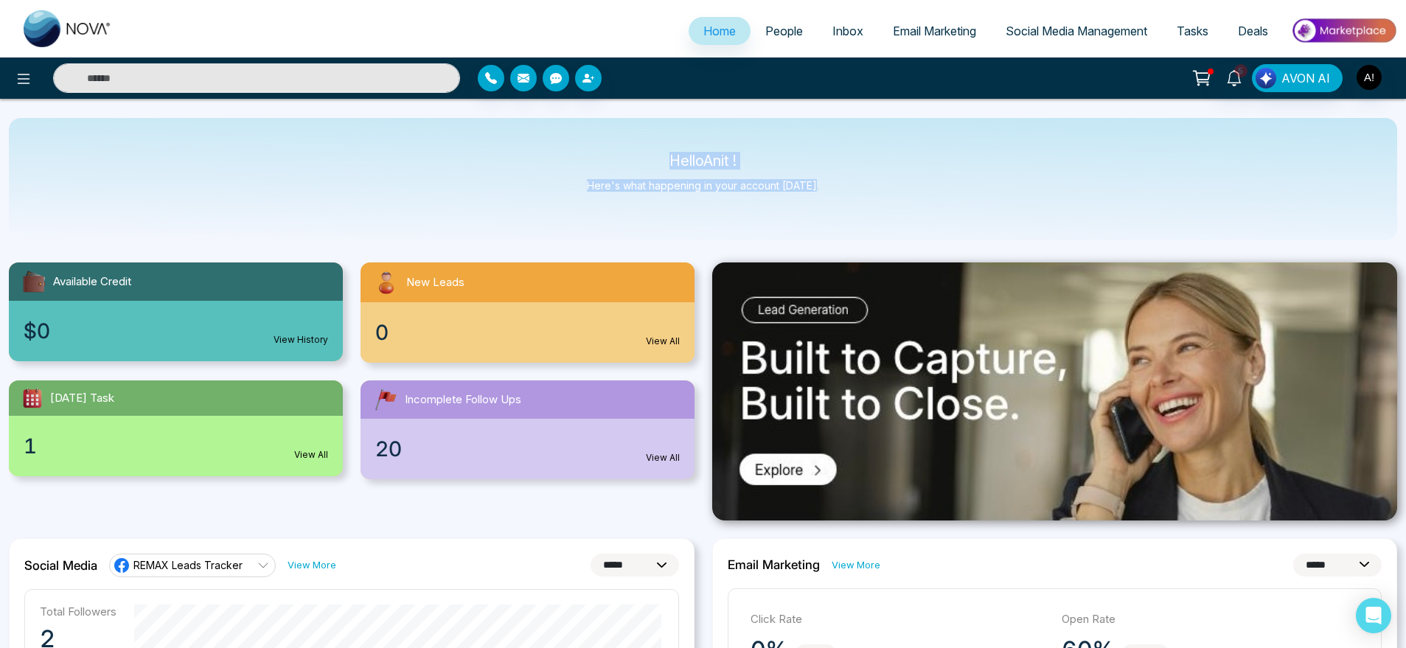
drag, startPoint x: 649, startPoint y: 153, endPoint x: 885, endPoint y: 201, distance: 241.4
click at [885, 201] on div "Hello Anit ! Here's what happening in your account today." at bounding box center [703, 179] width 1388 height 122
drag, startPoint x: 885, startPoint y: 201, endPoint x: 625, endPoint y: 156, distance: 264.0
click at [625, 156] on div "Hello Anit ! Here's what happening in your account today." at bounding box center [703, 179] width 1388 height 122
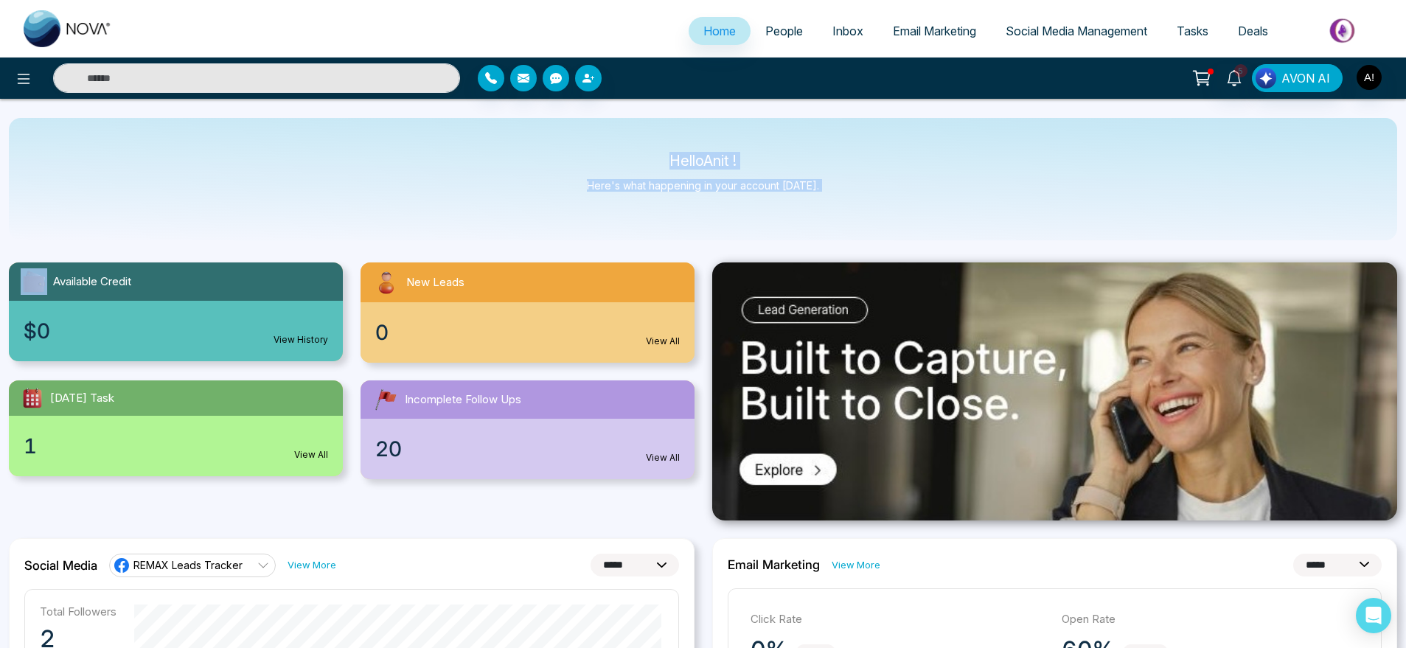
click at [625, 156] on p "Hello Anit !" at bounding box center [703, 161] width 232 height 13
drag, startPoint x: 656, startPoint y: 154, endPoint x: 842, endPoint y: 203, distance: 192.7
click at [842, 203] on div "Hello Anit ! Here's what happening in your account today." at bounding box center [703, 179] width 1388 height 122
click at [26, 71] on icon at bounding box center [24, 79] width 18 height 18
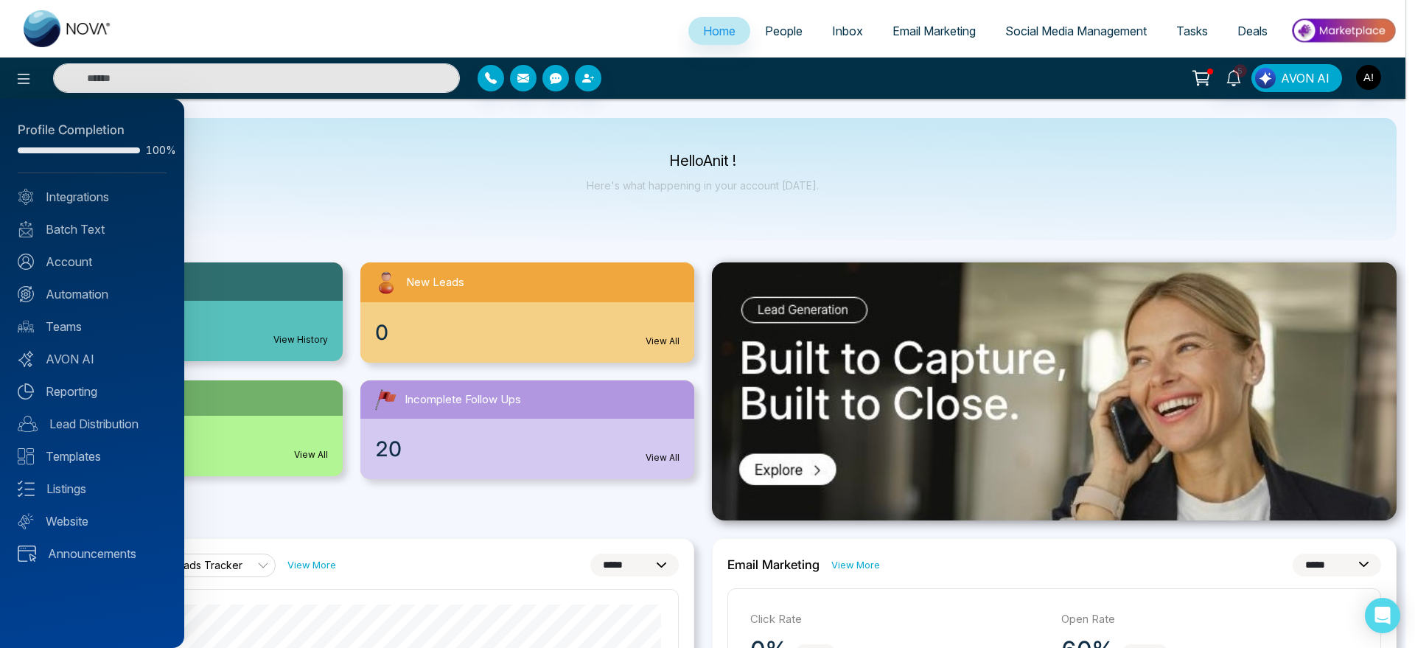
click at [304, 191] on div at bounding box center [707, 324] width 1415 height 648
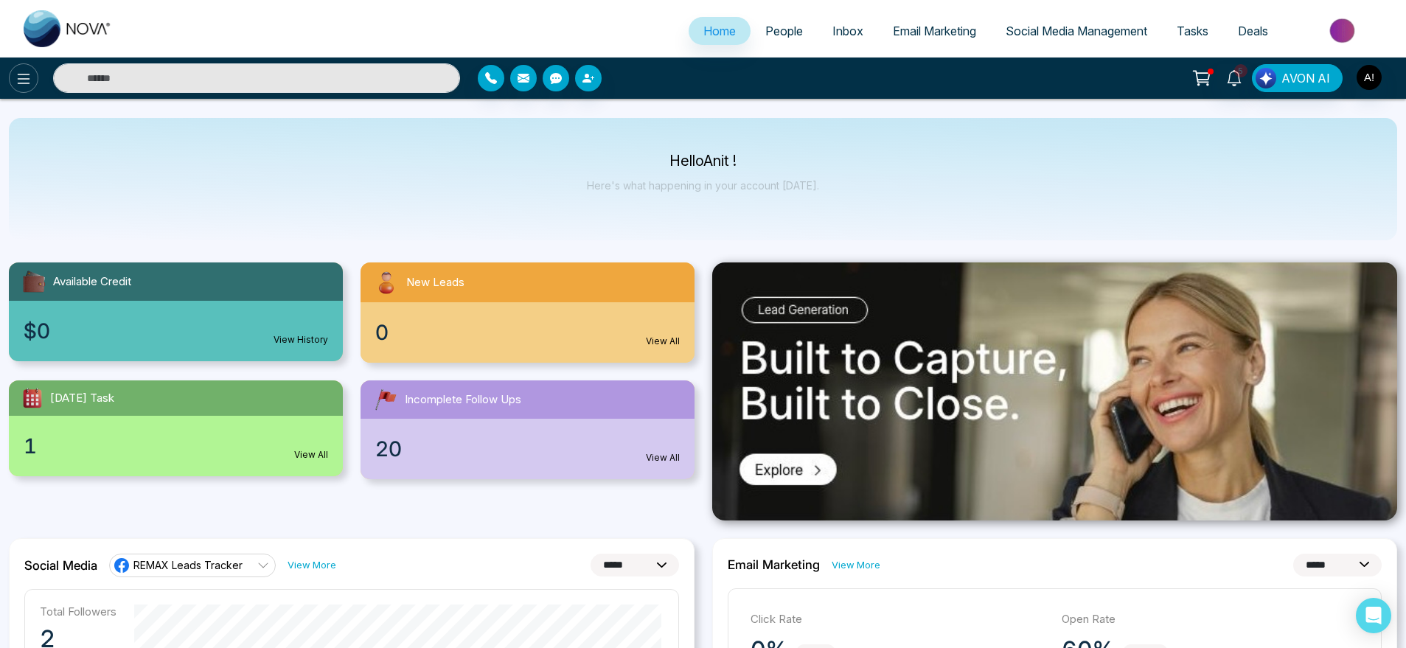
click at [27, 71] on icon at bounding box center [24, 79] width 18 height 18
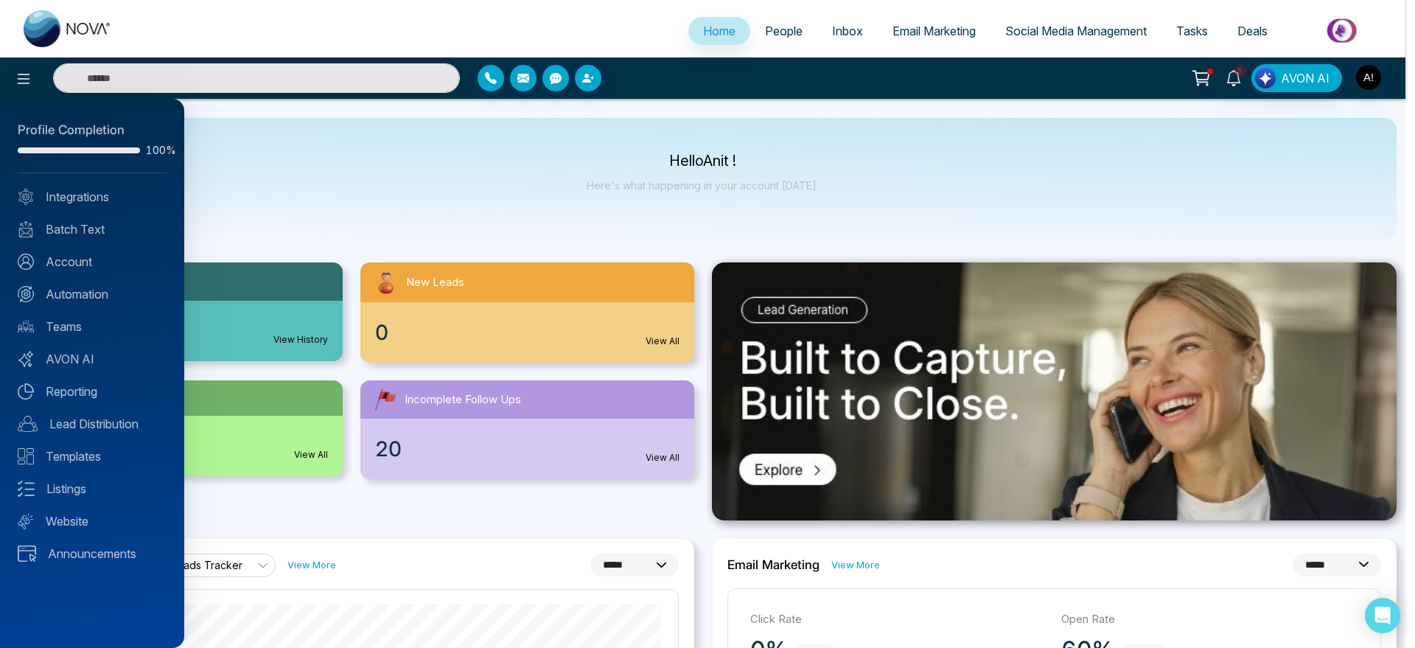
click at [293, 166] on div at bounding box center [707, 324] width 1415 height 648
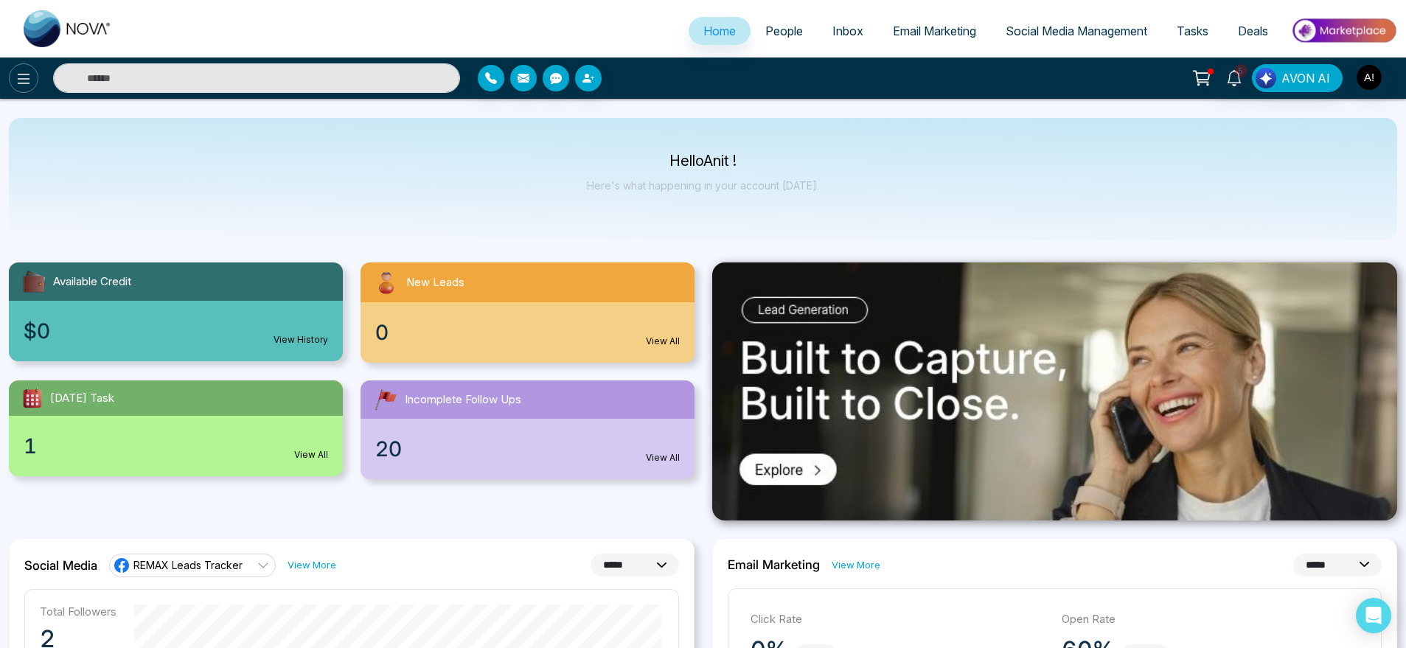
click at [18, 88] on button at bounding box center [23, 77] width 29 height 29
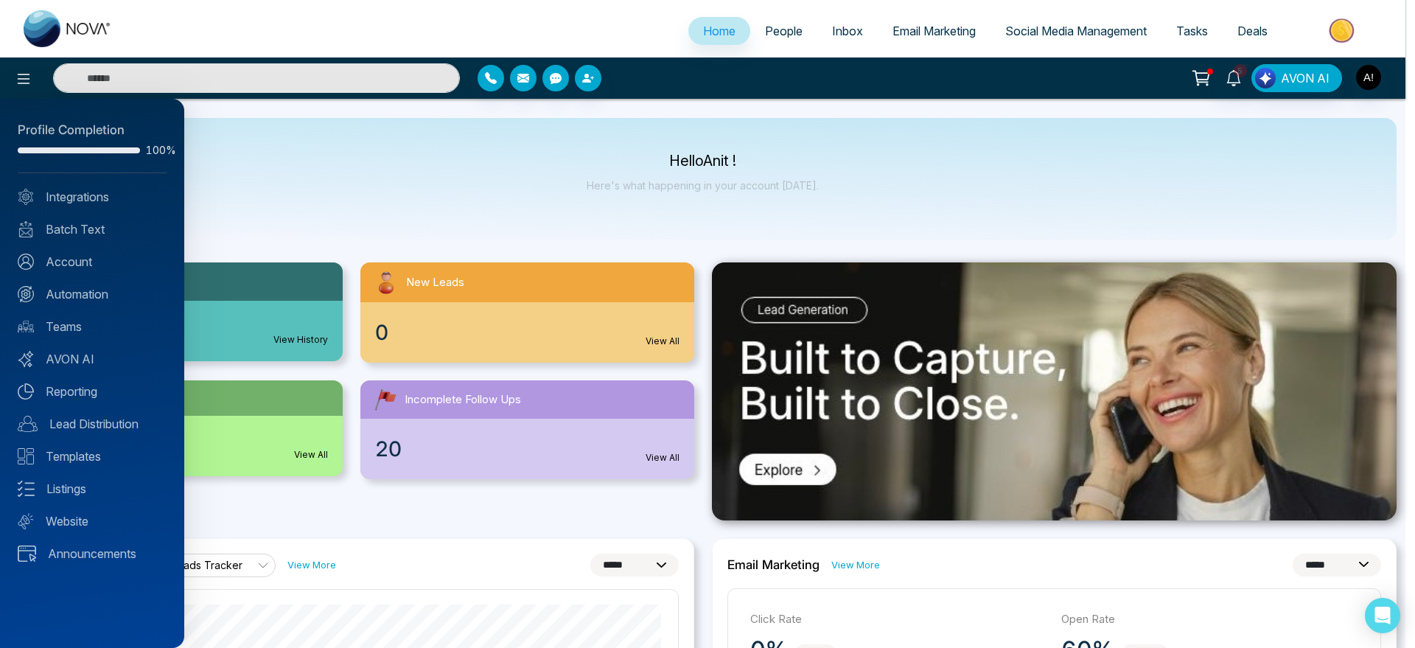
click at [532, 144] on div at bounding box center [707, 324] width 1415 height 648
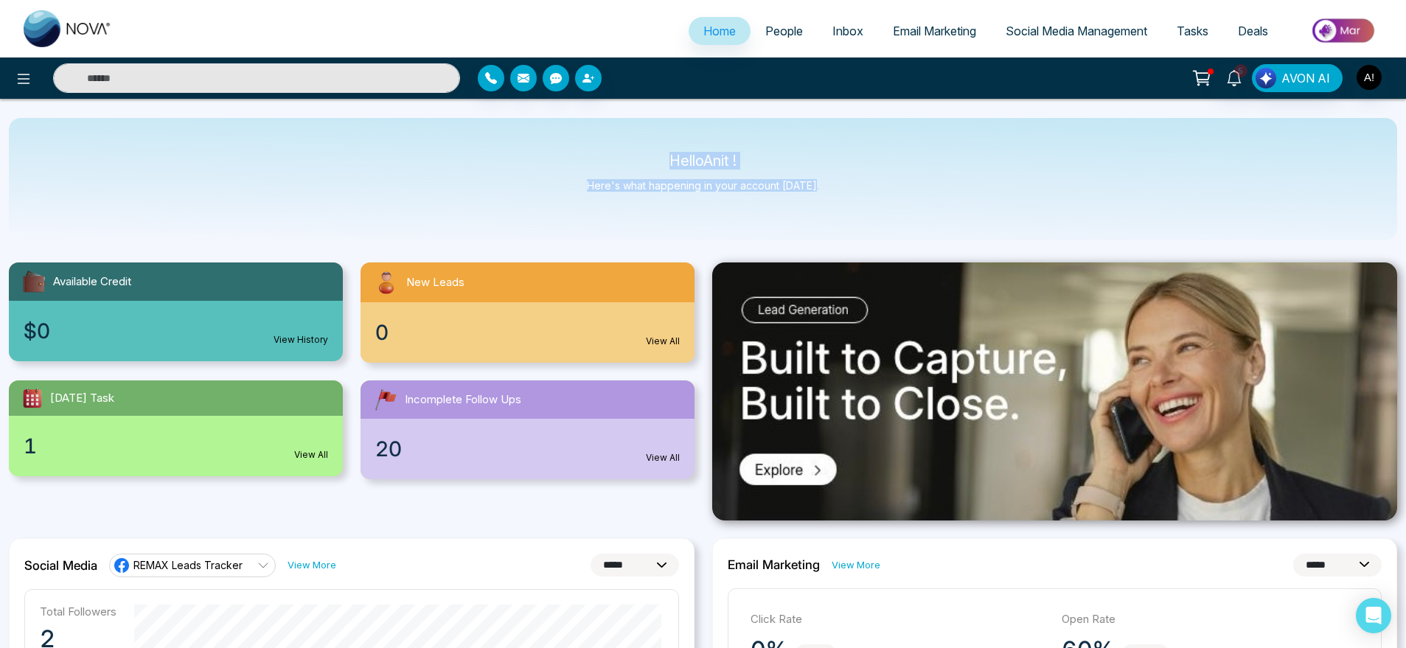
drag, startPoint x: 663, startPoint y: 157, endPoint x: 876, endPoint y: 206, distance: 218.5
click at [876, 206] on div "Hello Anit ! Here's what happening in your account today." at bounding box center [703, 179] width 1388 height 122
drag, startPoint x: 876, startPoint y: 206, endPoint x: 570, endPoint y: 126, distance: 316.1
click at [570, 126] on div "Hello Anit ! Here's what happening in your account today." at bounding box center [703, 179] width 1388 height 122
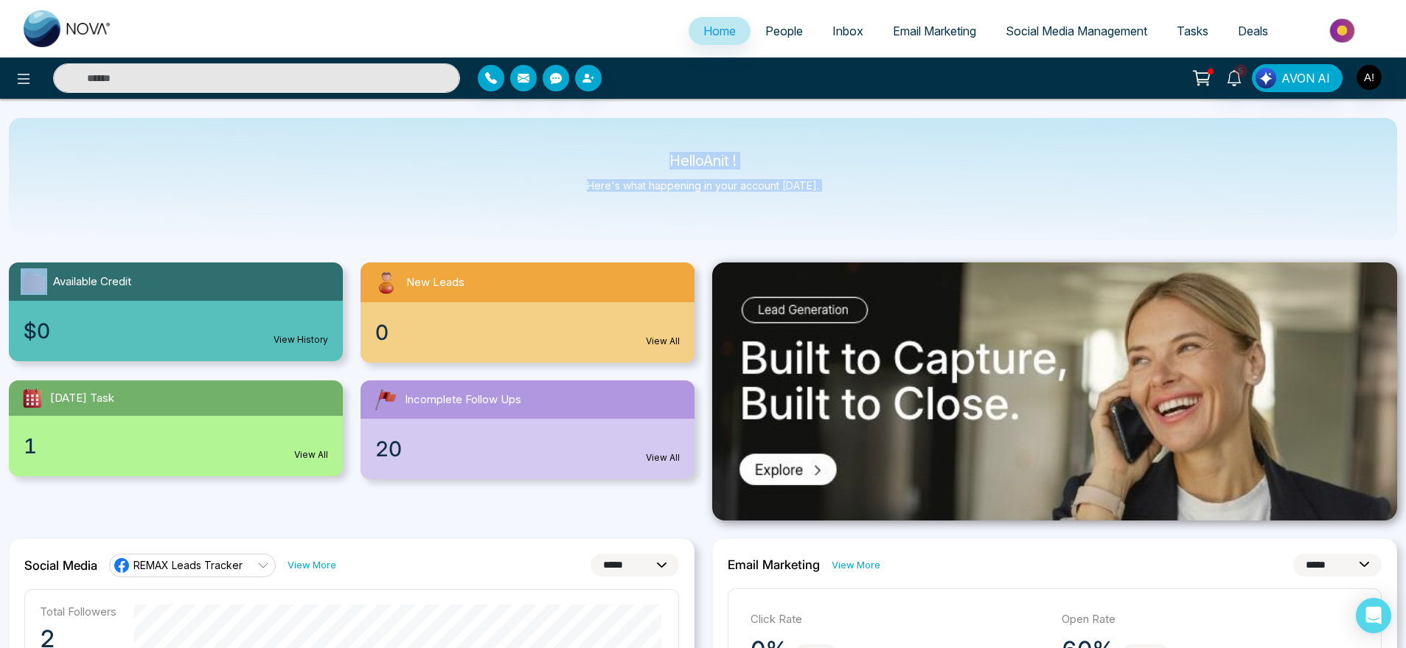
click at [570, 126] on div "Hello Anit ! Here's what happening in your account today." at bounding box center [703, 179] width 1388 height 122
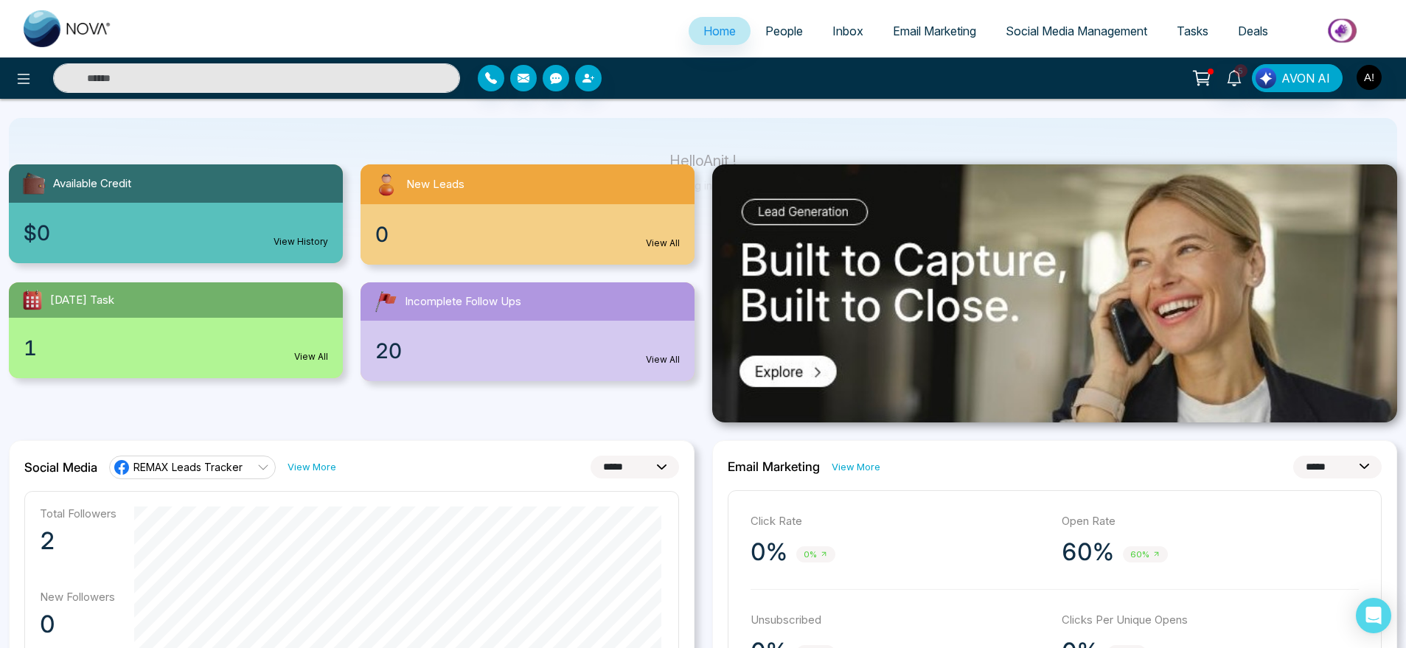
scroll to position [100, 0]
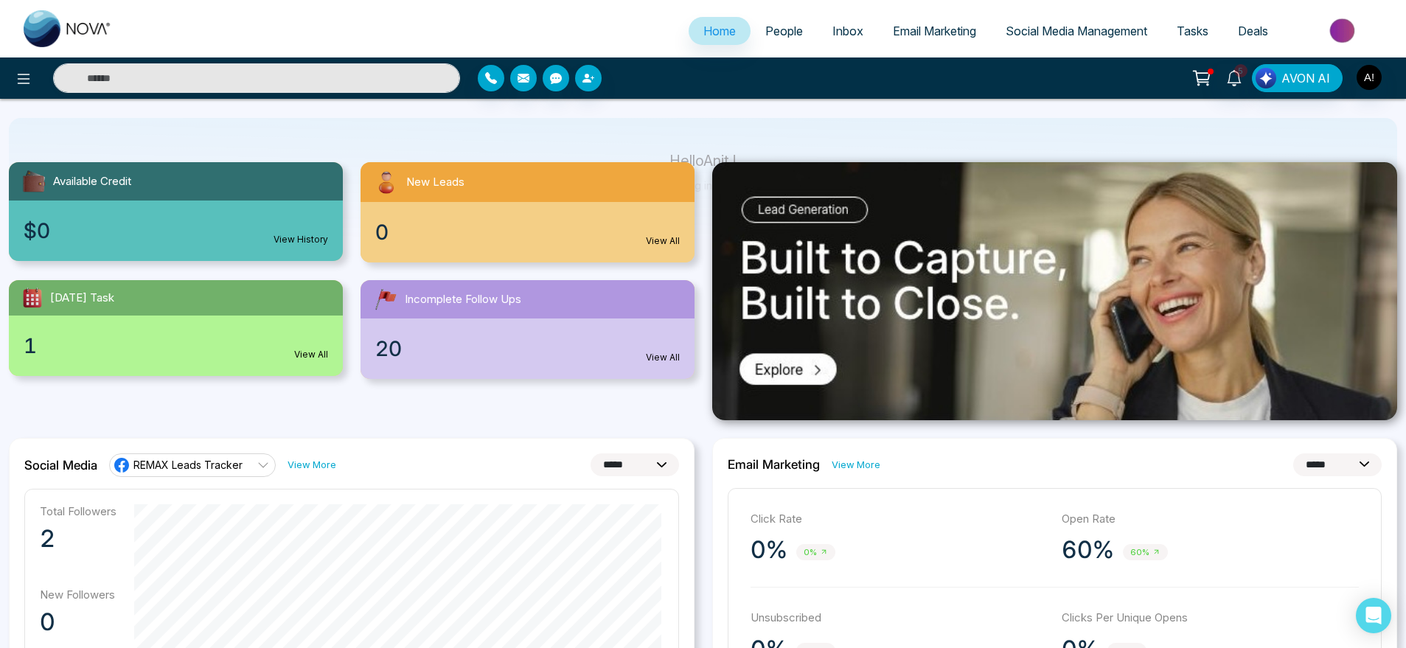
click at [619, 361] on div "20 View All" at bounding box center [527, 348] width 334 height 60
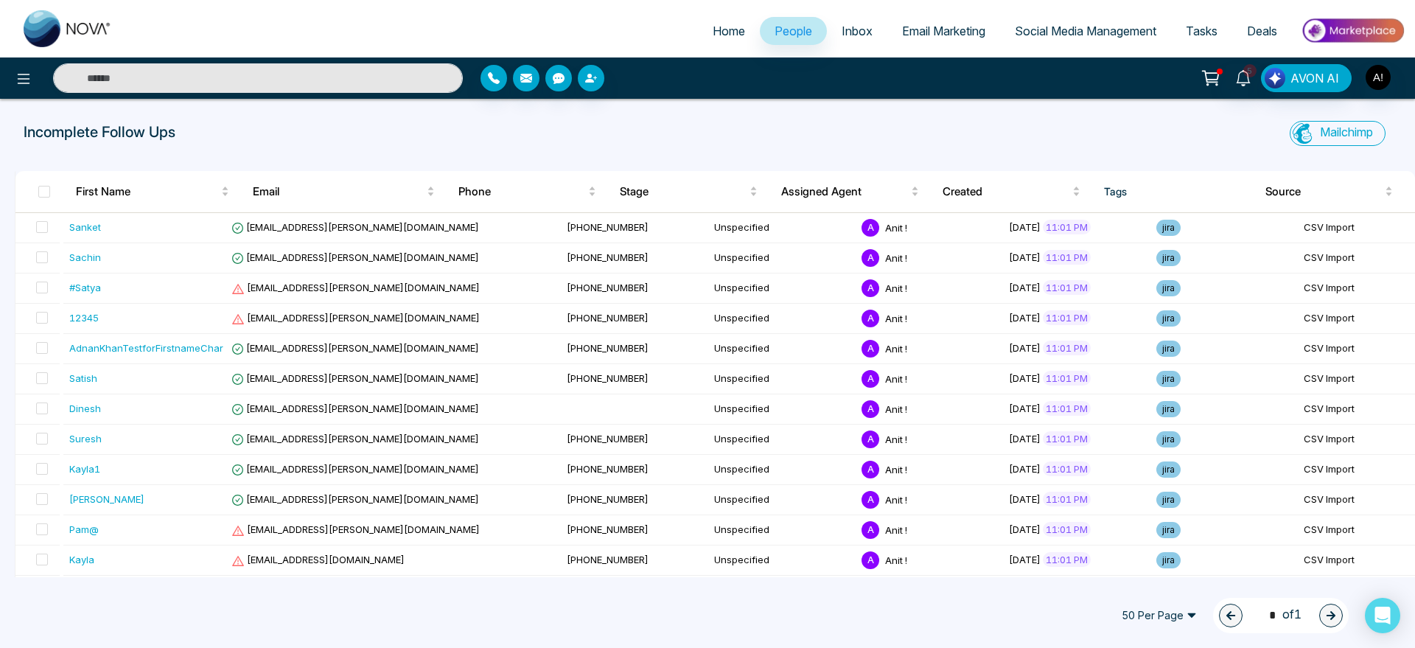
click at [716, 46] on li "Home" at bounding box center [729, 32] width 62 height 30
click at [716, 35] on span "Home" at bounding box center [729, 31] width 32 height 15
select select "*"
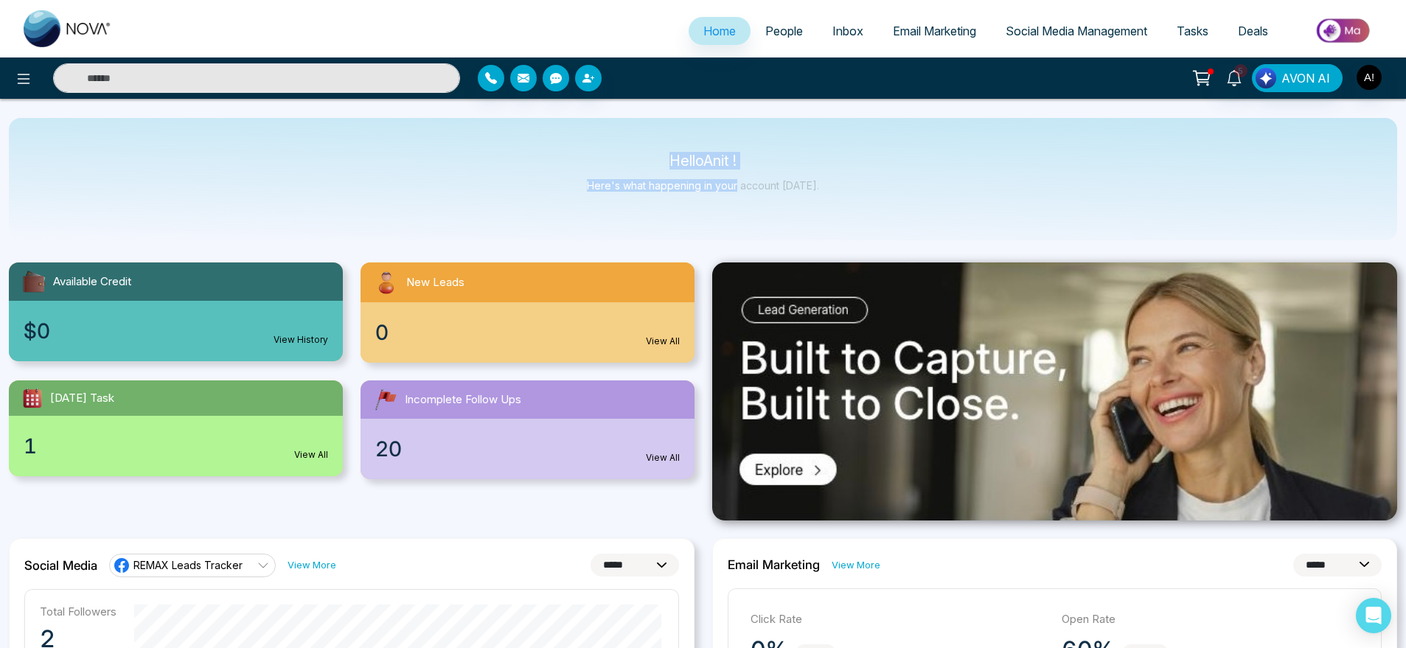
drag, startPoint x: 667, startPoint y: 139, endPoint x: 849, endPoint y: 234, distance: 205.1
click at [849, 234] on div "Hello Anit ! Here's what happening in your account today." at bounding box center [703, 179] width 1388 height 122
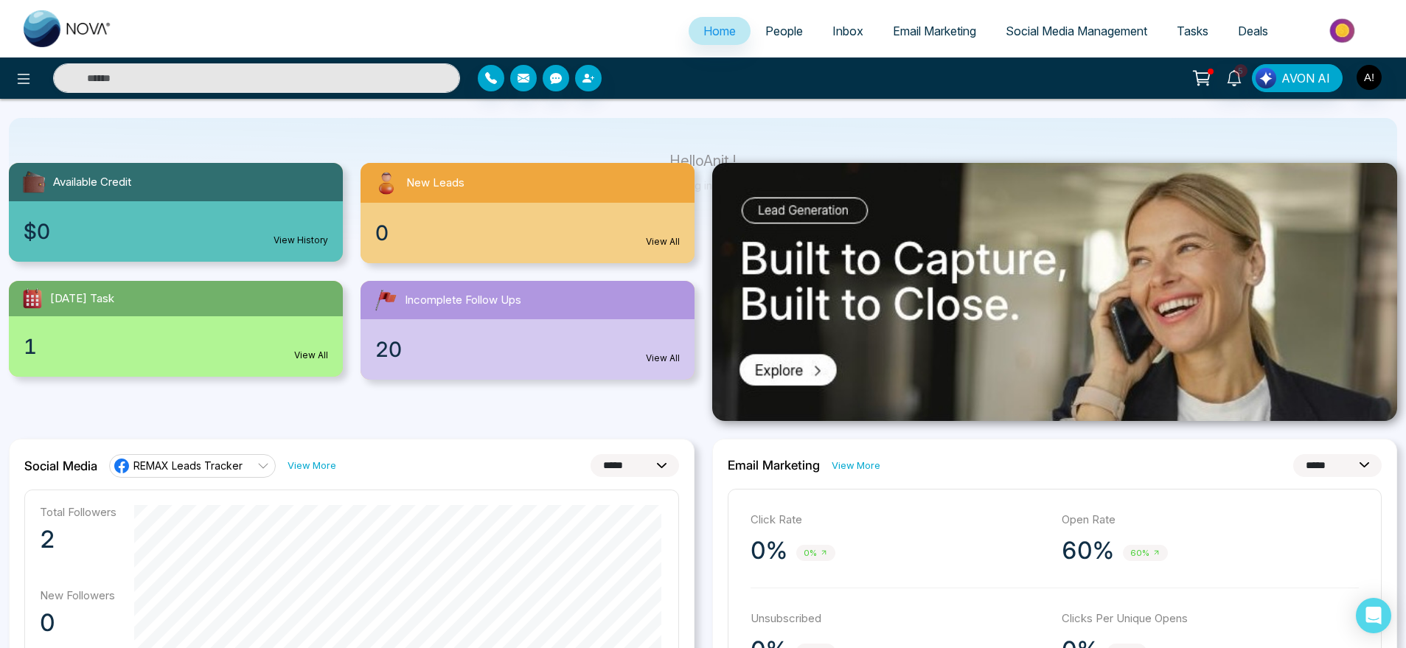
scroll to position [100, 0]
click at [433, 231] on div "0 View All" at bounding box center [527, 232] width 334 height 60
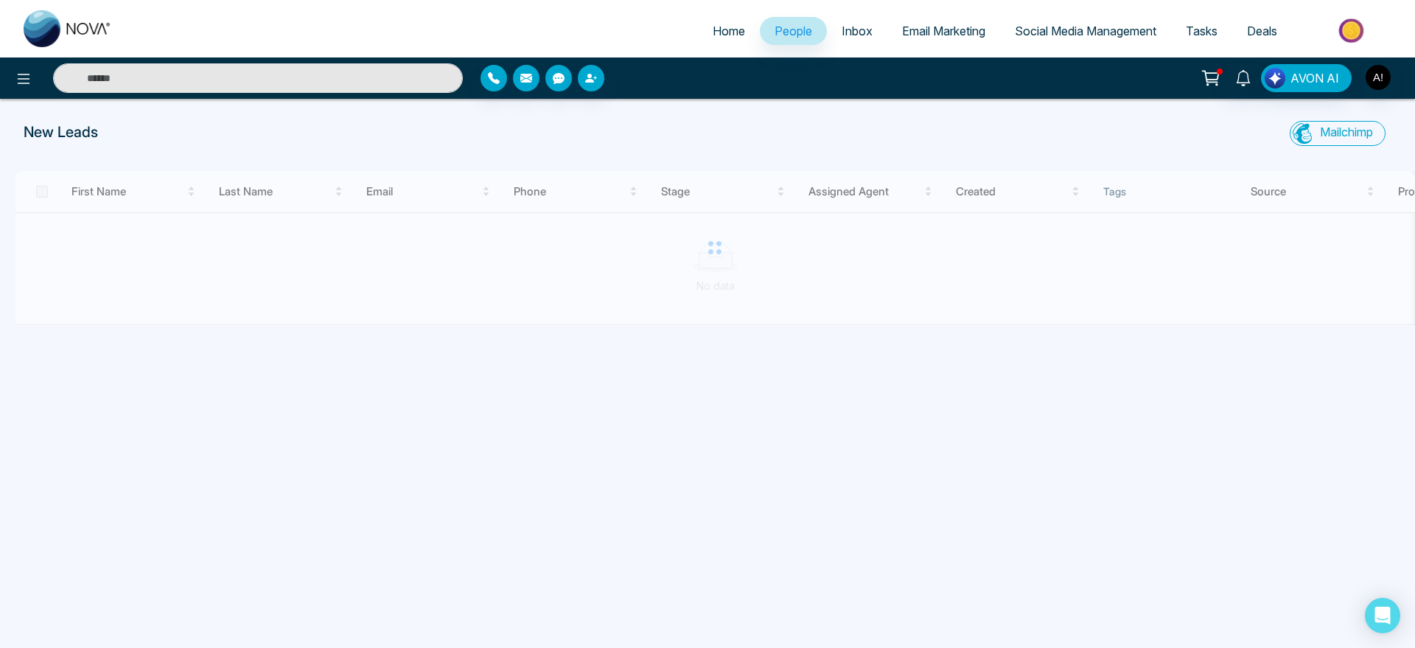
click at [730, 40] on link "Home" at bounding box center [729, 31] width 62 height 28
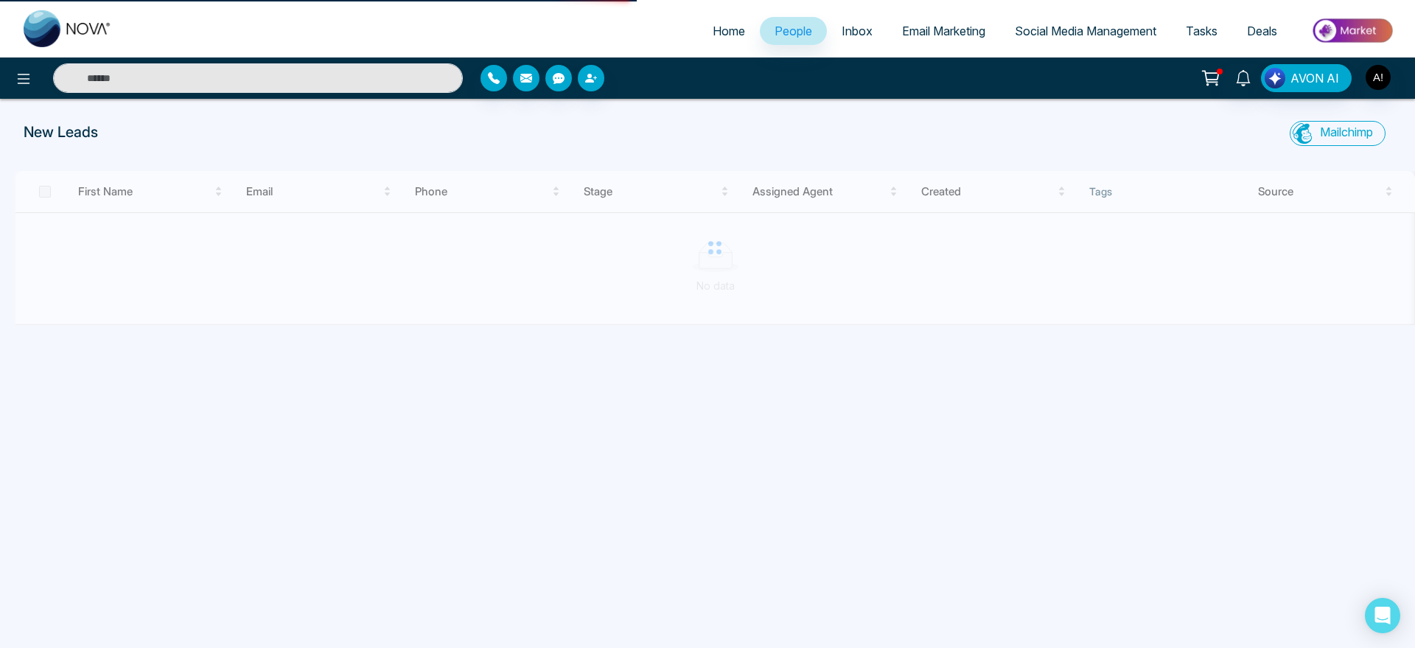
select select "*"
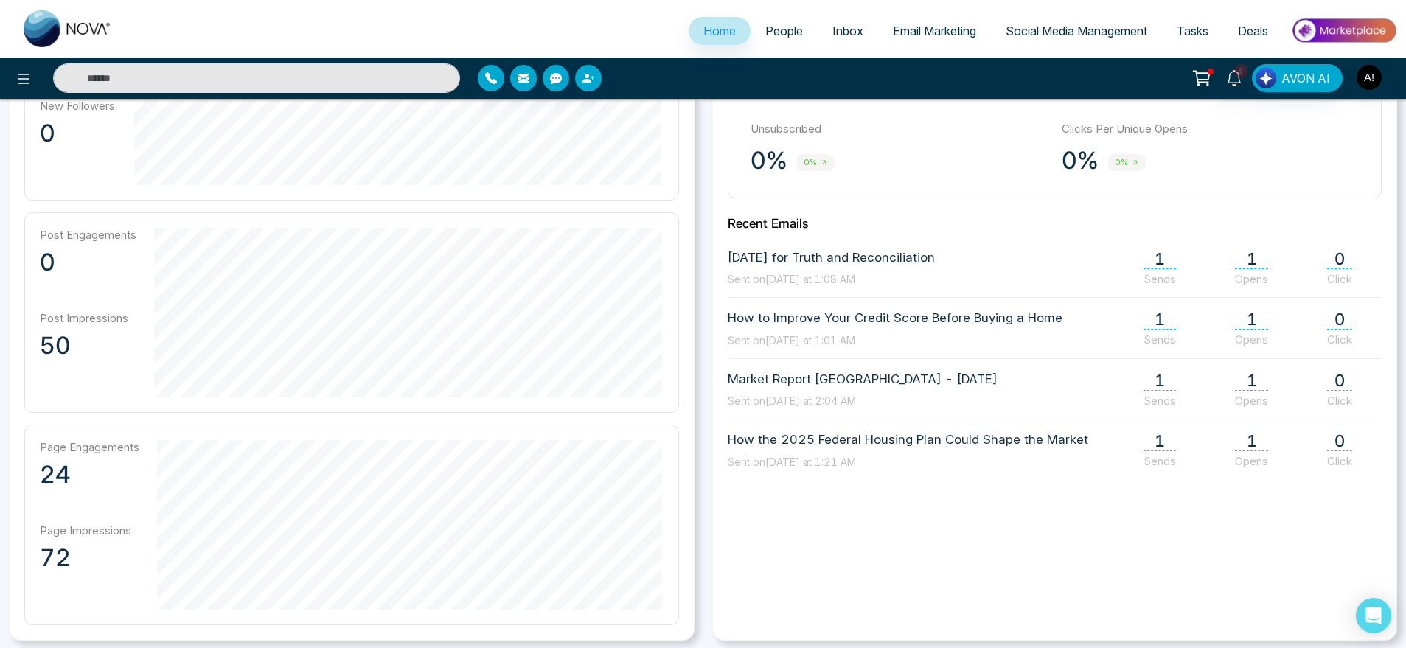
click at [464, 202] on div "Total Followers 2 New Followers 0 Post Engagements 0 Post Impressions 50 Page E…" at bounding box center [351, 312] width 655 height 625
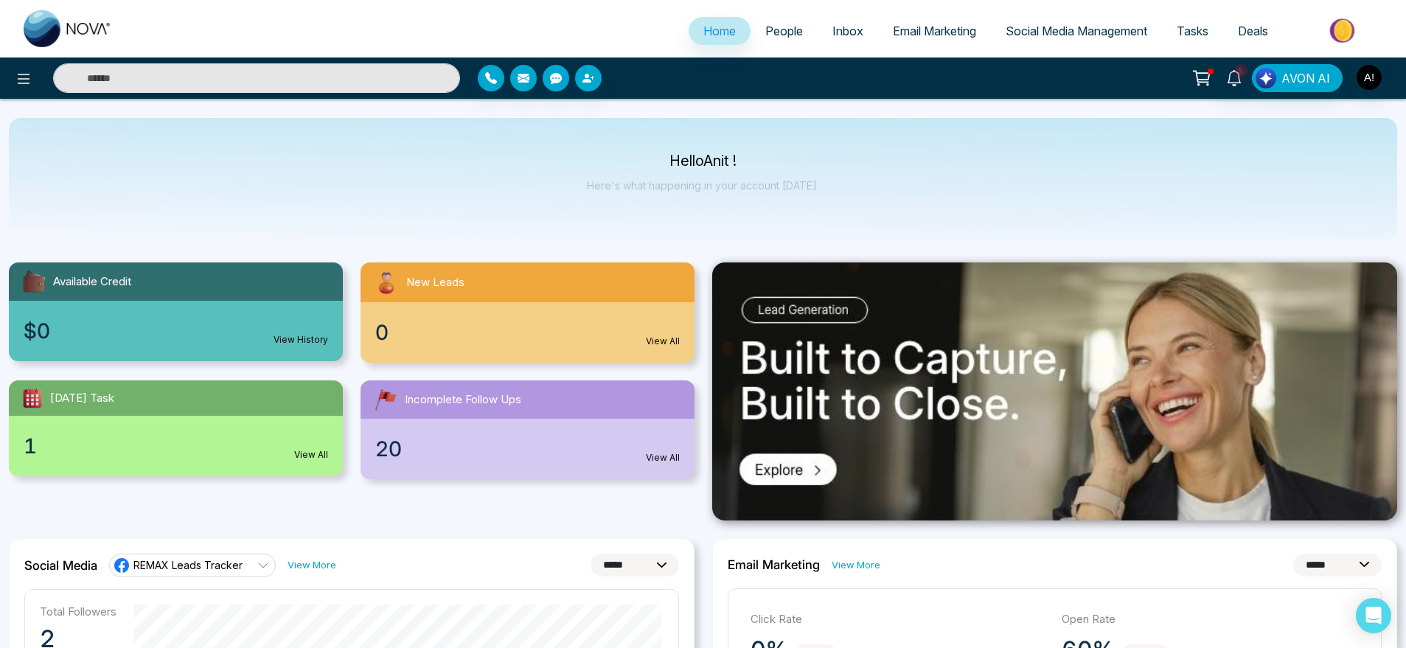
click at [508, 80] on div at bounding box center [645, 78] width 334 height 27
click at [519, 81] on icon "button" at bounding box center [523, 78] width 12 height 9
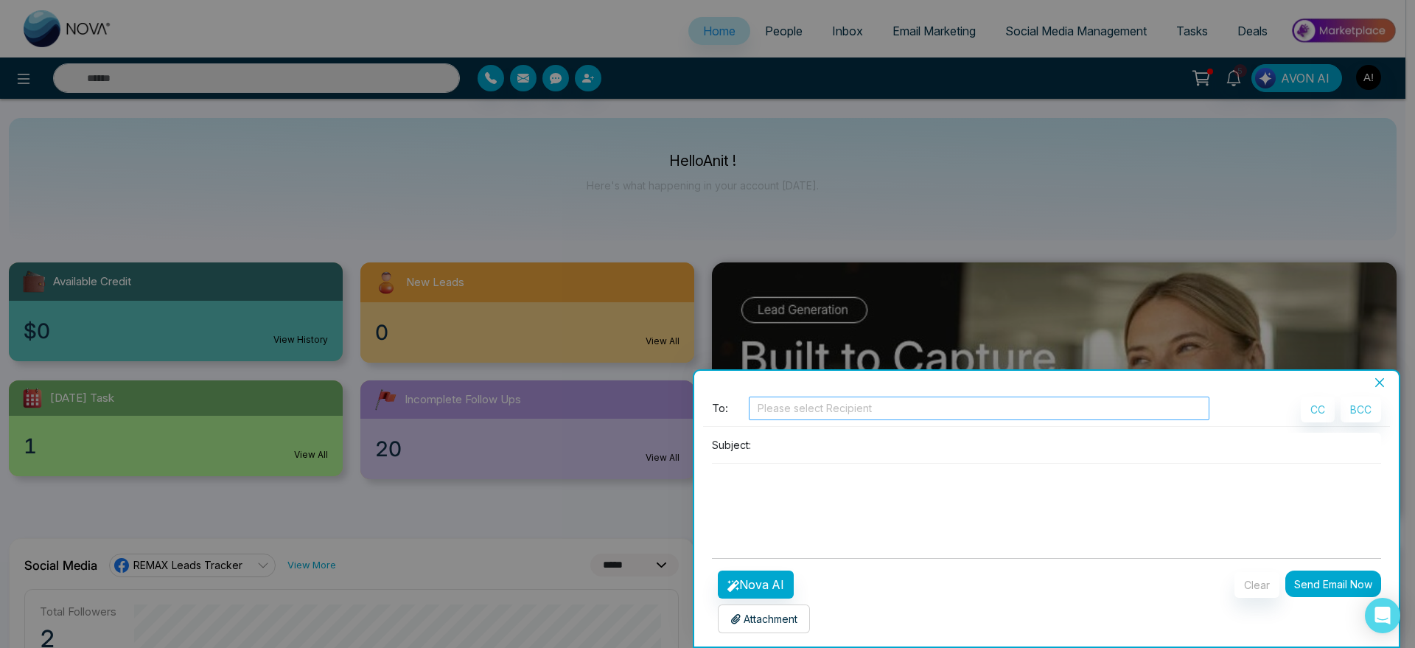
drag, startPoint x: 839, startPoint y: 422, endPoint x: 847, endPoint y: 408, distance: 15.5
click at [847, 408] on div "To: Please select Recipient" at bounding box center [961, 411] width 498 height 29
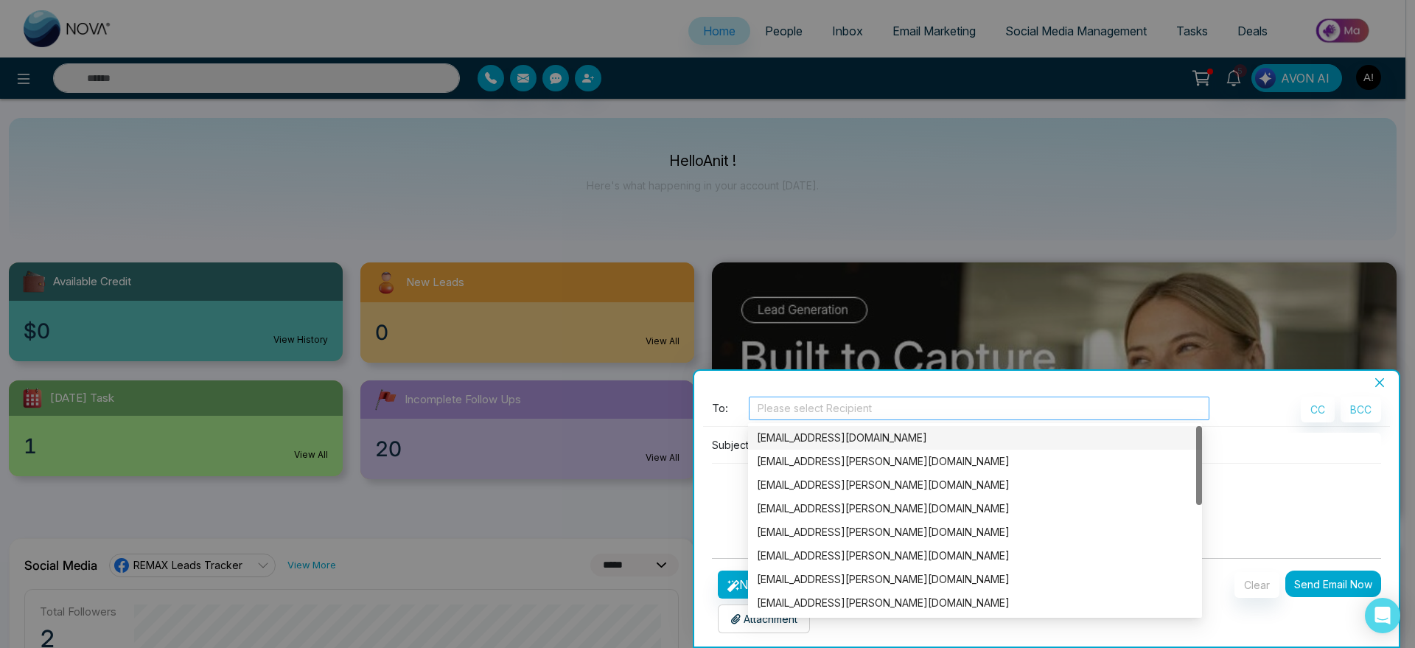
click at [847, 408] on div at bounding box center [979, 408] width 453 height 18
click at [841, 432] on div "anit@mmnovatech.com" at bounding box center [975, 438] width 436 height 16
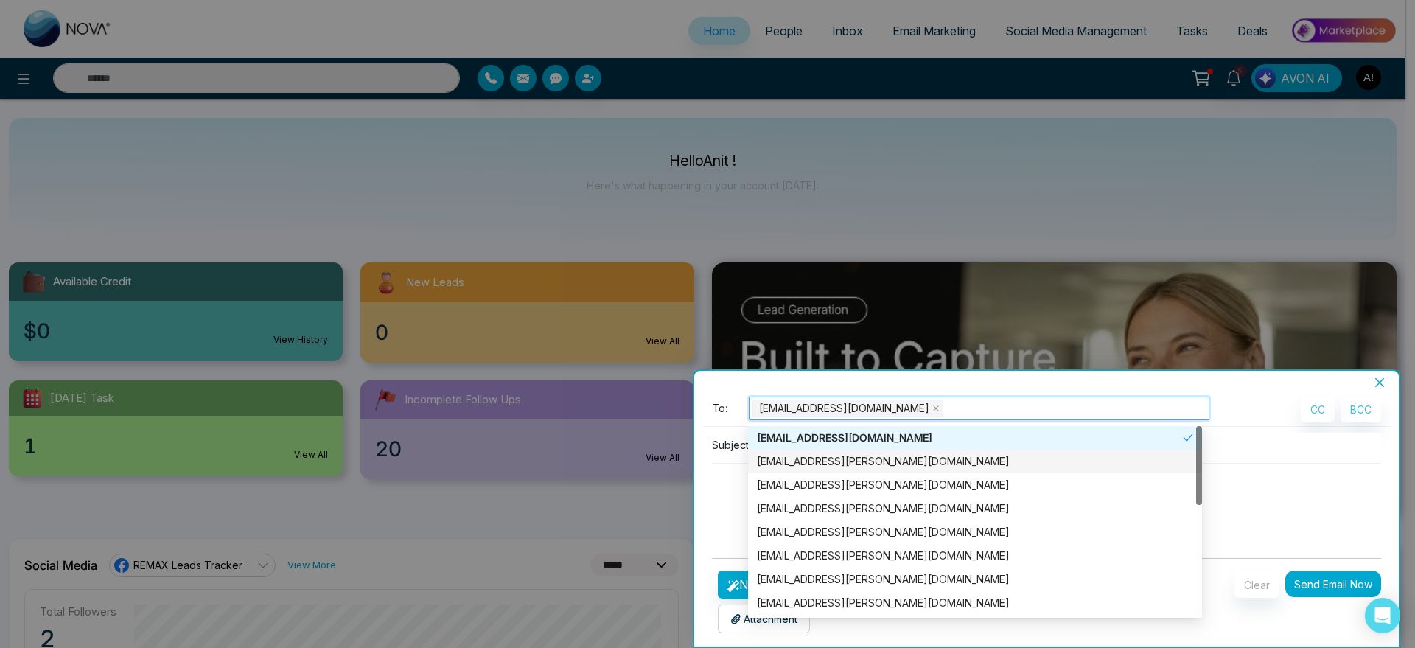
click at [690, 488] on div at bounding box center [707, 324] width 1415 height 648
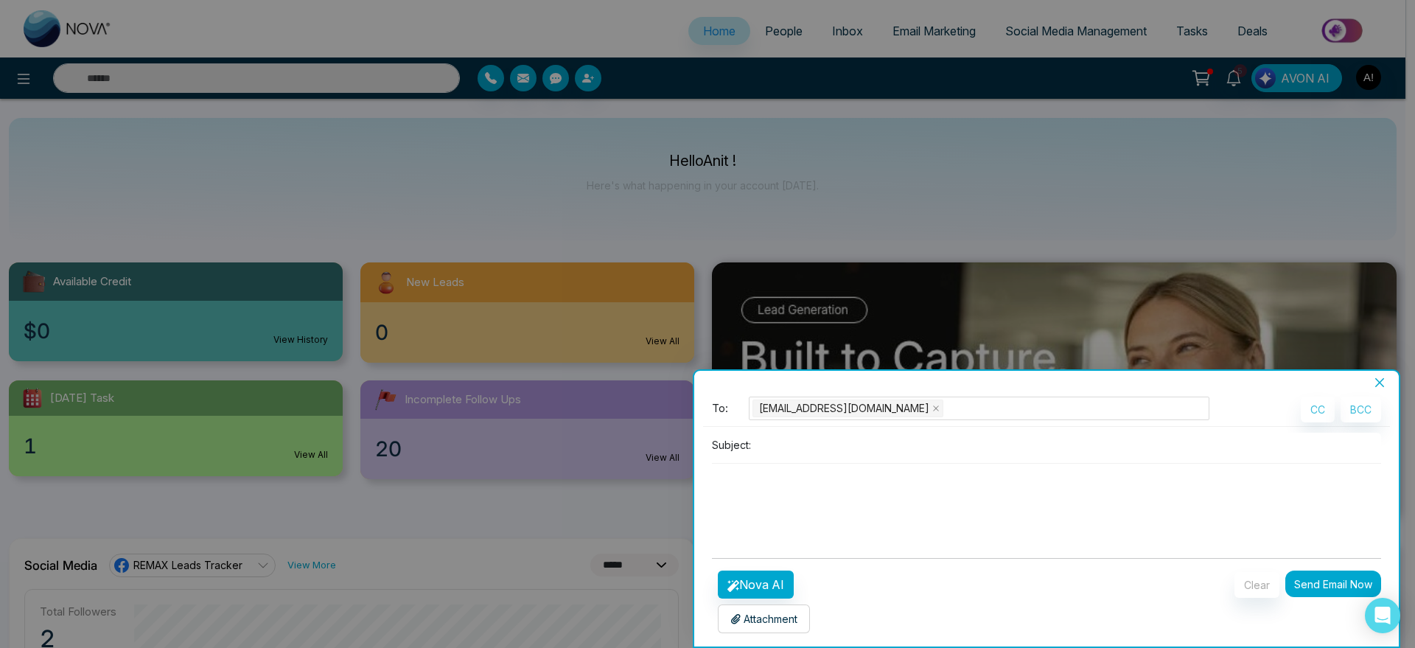
click at [820, 454] on input at bounding box center [1069, 445] width 624 height 24
type input "**********"
click at [771, 573] on button "Nova AI" at bounding box center [756, 584] width 76 height 28
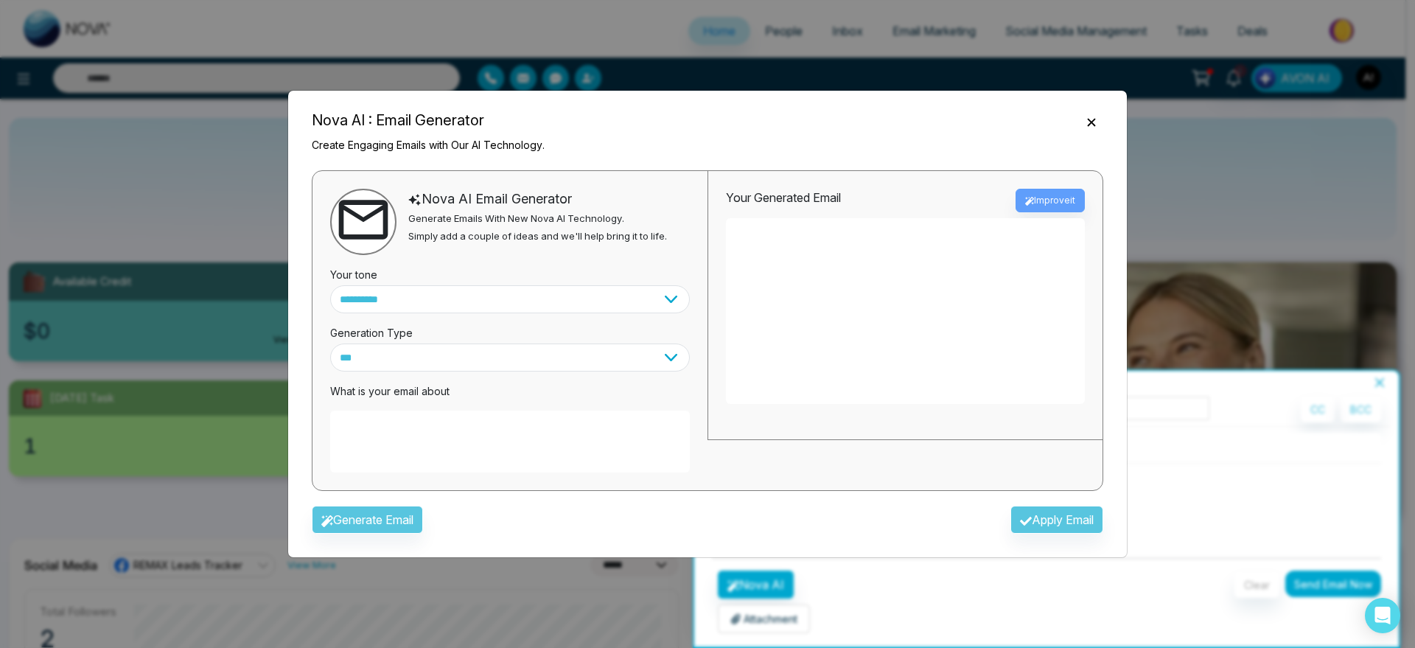
click at [458, 435] on textarea at bounding box center [510, 442] width 360 height 62
type textarea "**********"
click at [388, 506] on button "Generate Email" at bounding box center [367, 520] width 111 height 28
click at [867, 199] on body "**********" at bounding box center [703, 324] width 1406 height 648
type textarea "**********"
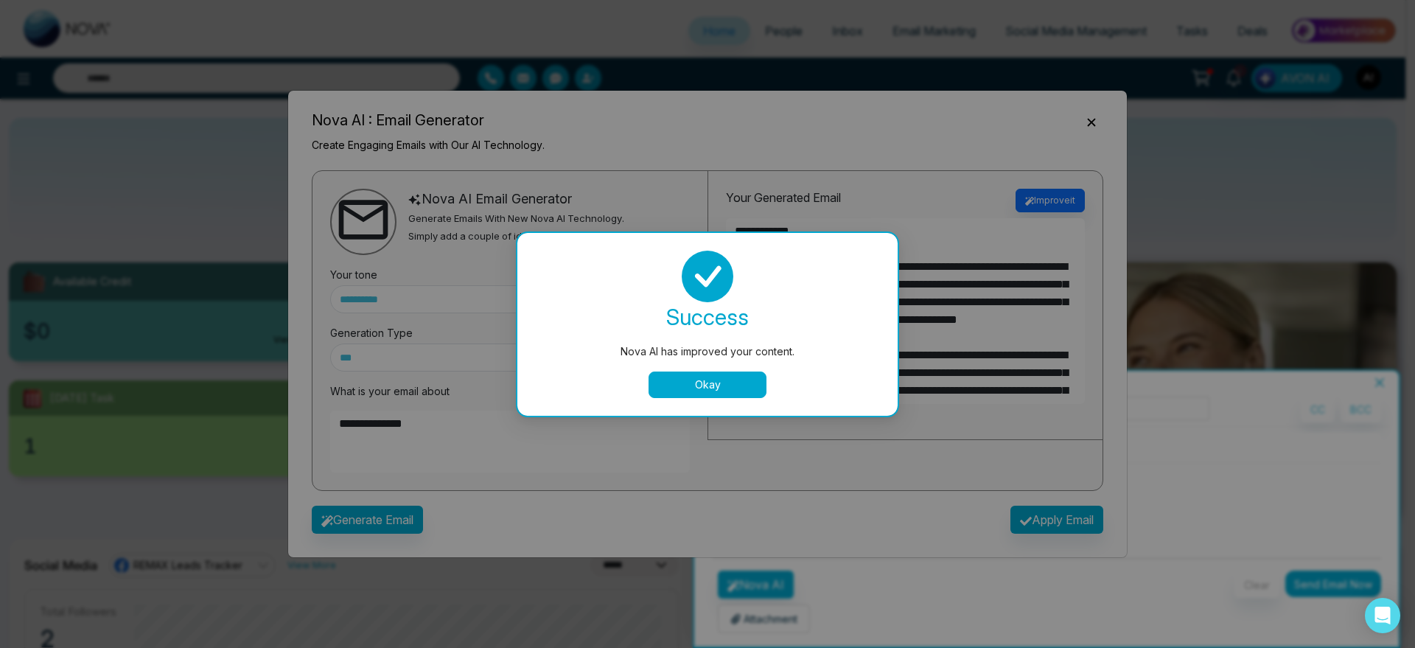
click at [867, 199] on div "Nova AI has improved your content. success Nova AI has improved your content. O…" at bounding box center [707, 324] width 1415 height 648
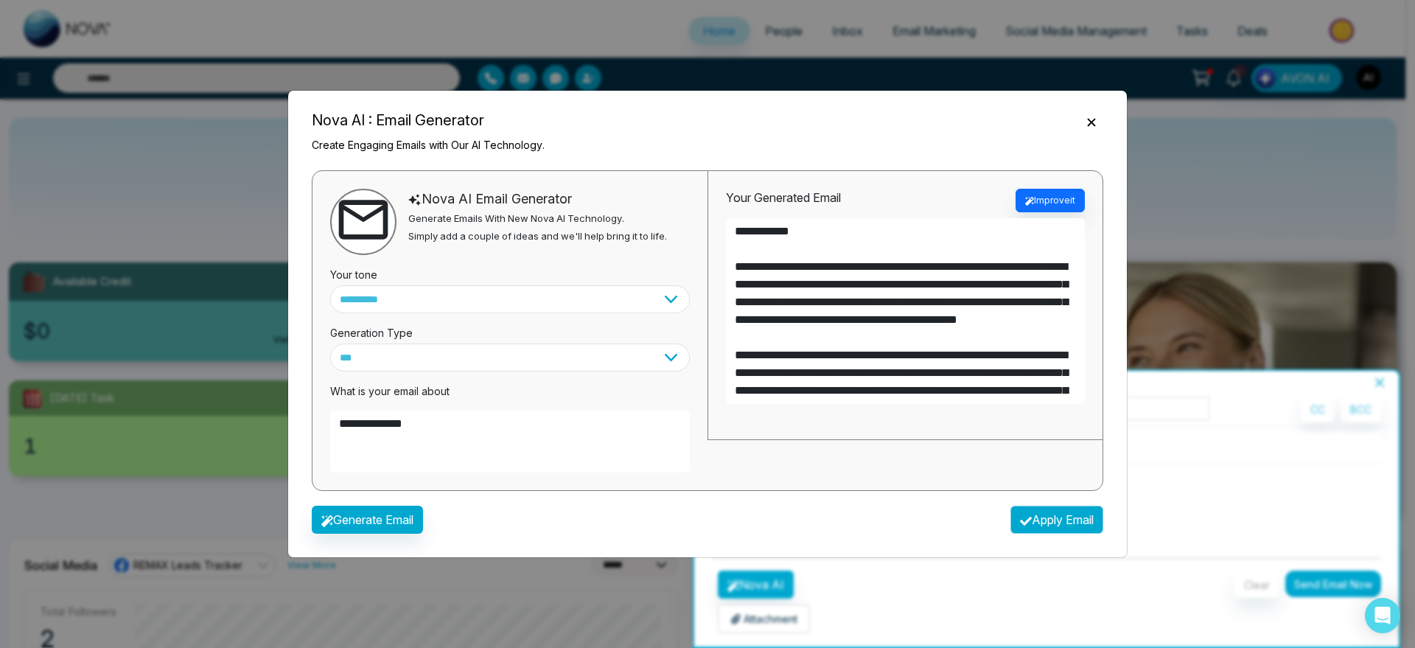
click at [1067, 521] on button "Apply Email" at bounding box center [1057, 520] width 93 height 28
type textarea "**********"
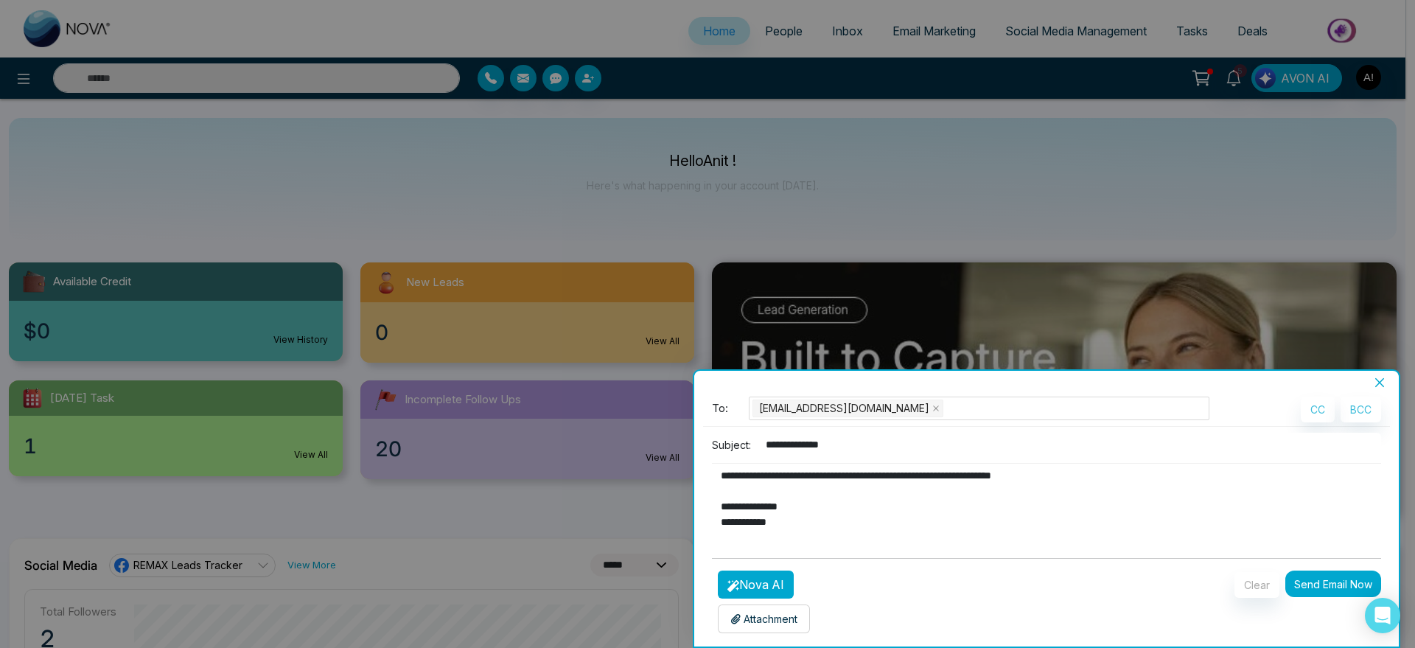
scroll to position [4, 0]
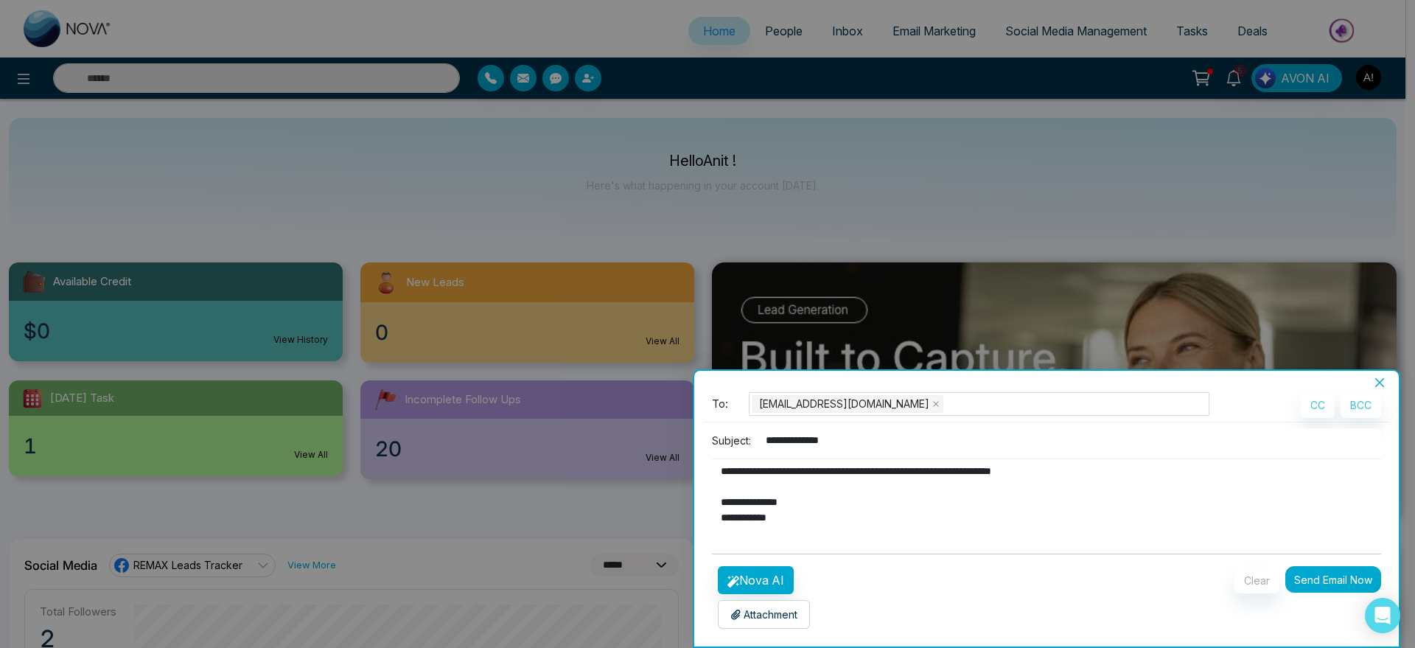
click at [770, 614] on p "Attachment" at bounding box center [763, 614] width 67 height 15
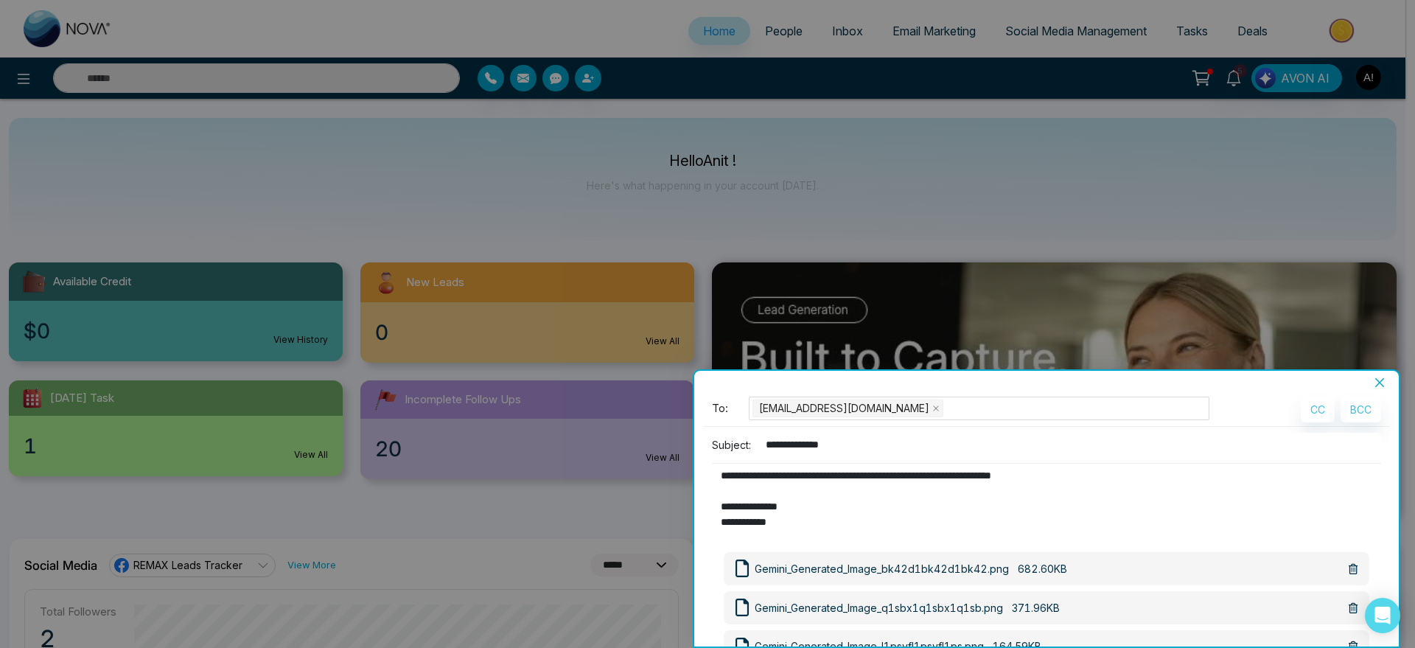
scroll to position [160, 0]
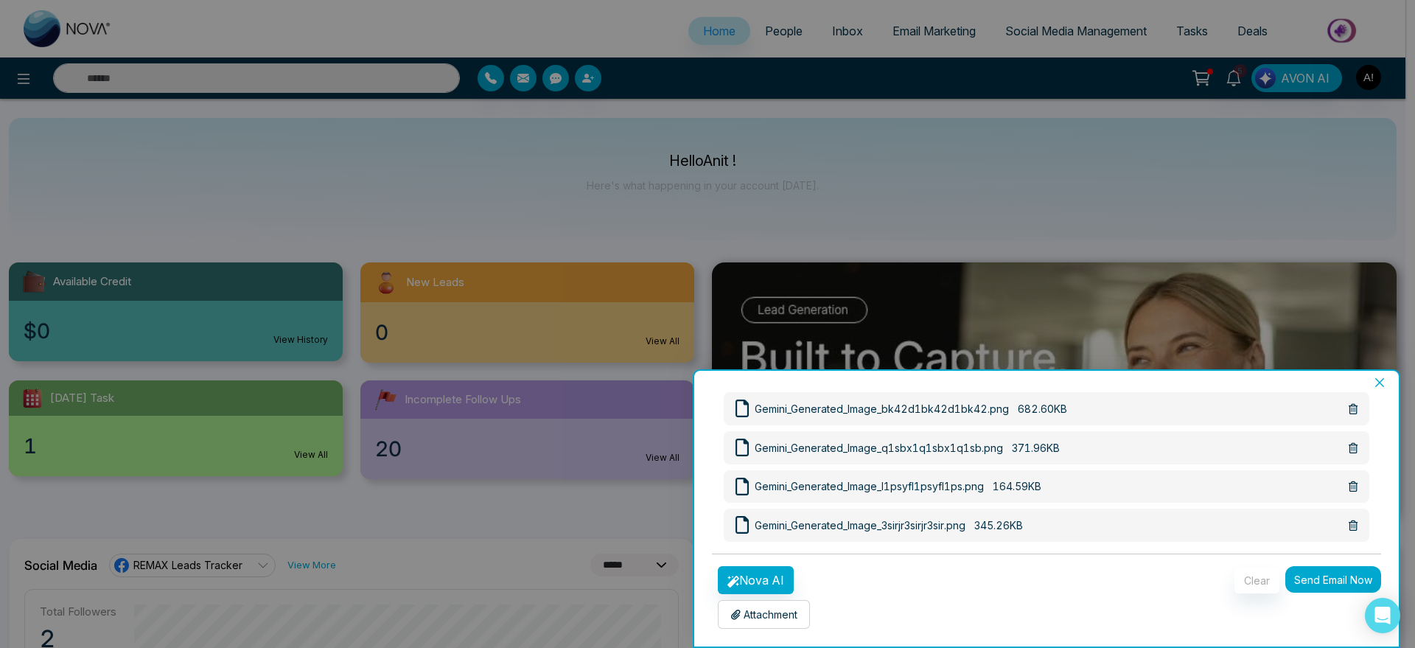
click at [1328, 589] on button "Send Email Now" at bounding box center [1333, 579] width 96 height 27
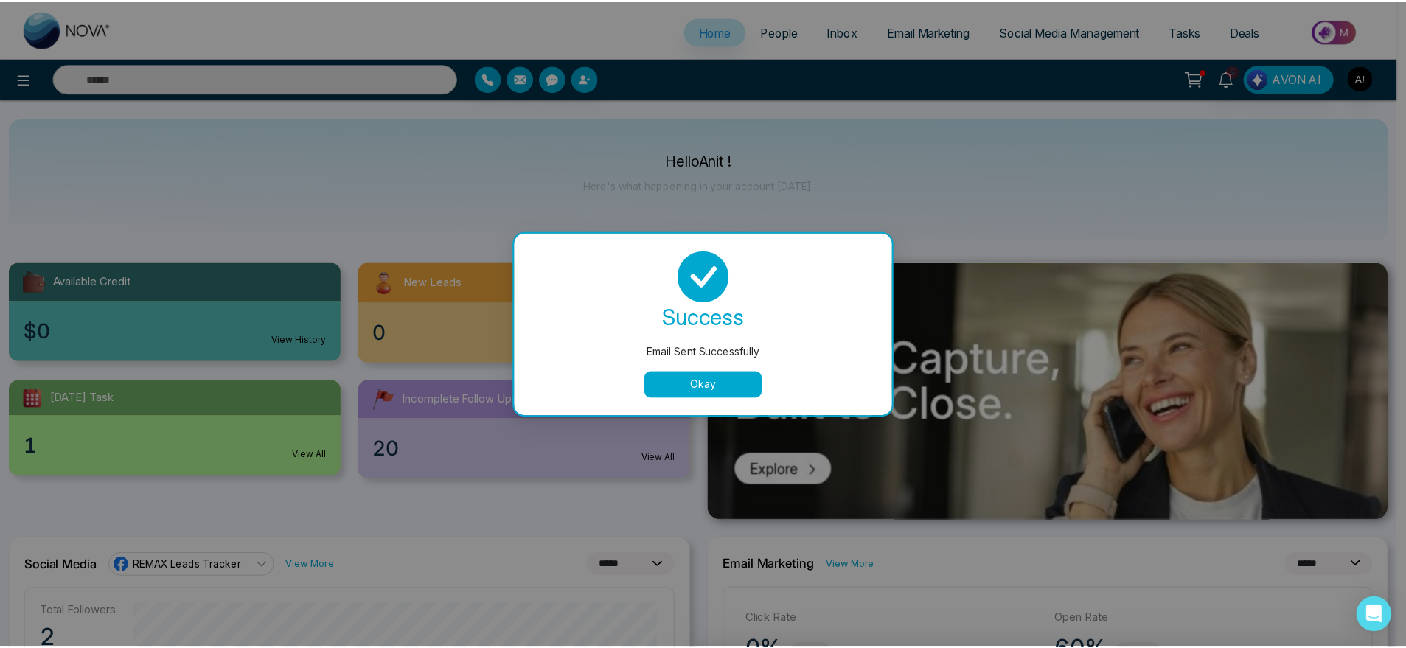
scroll to position [4, 0]
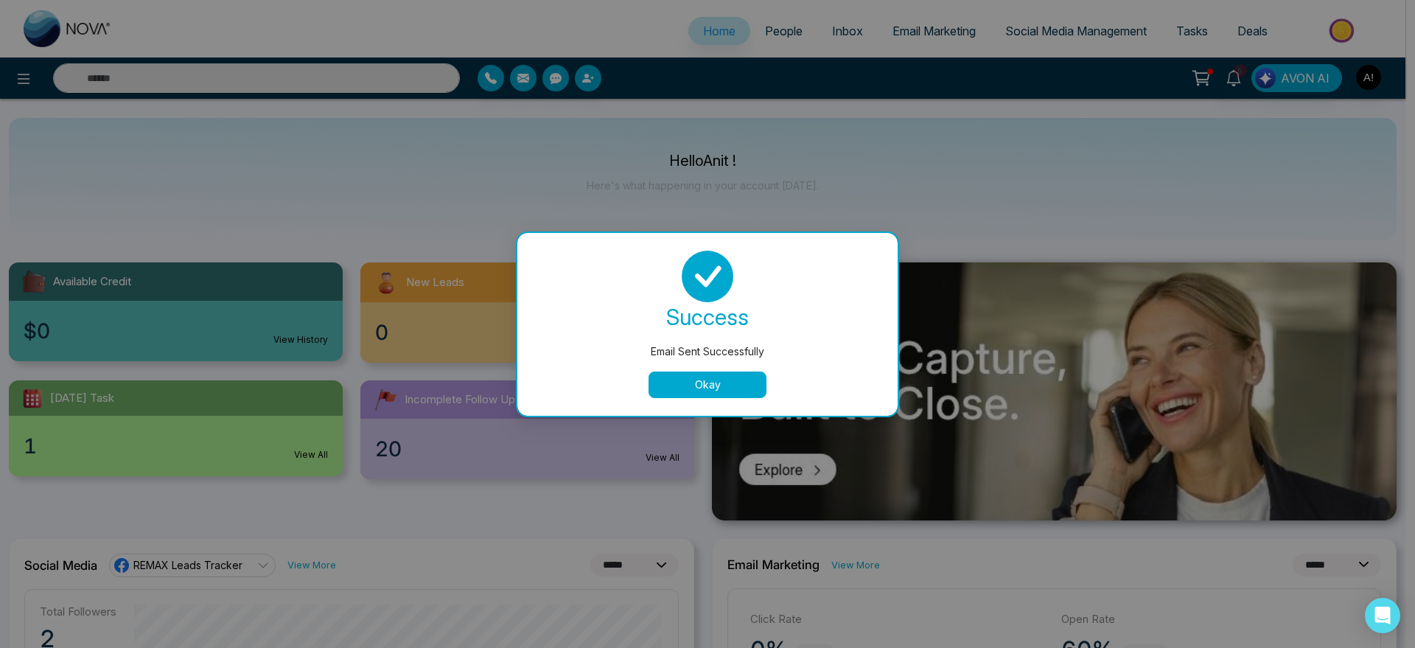
click at [685, 380] on button "Okay" at bounding box center [708, 384] width 118 height 27
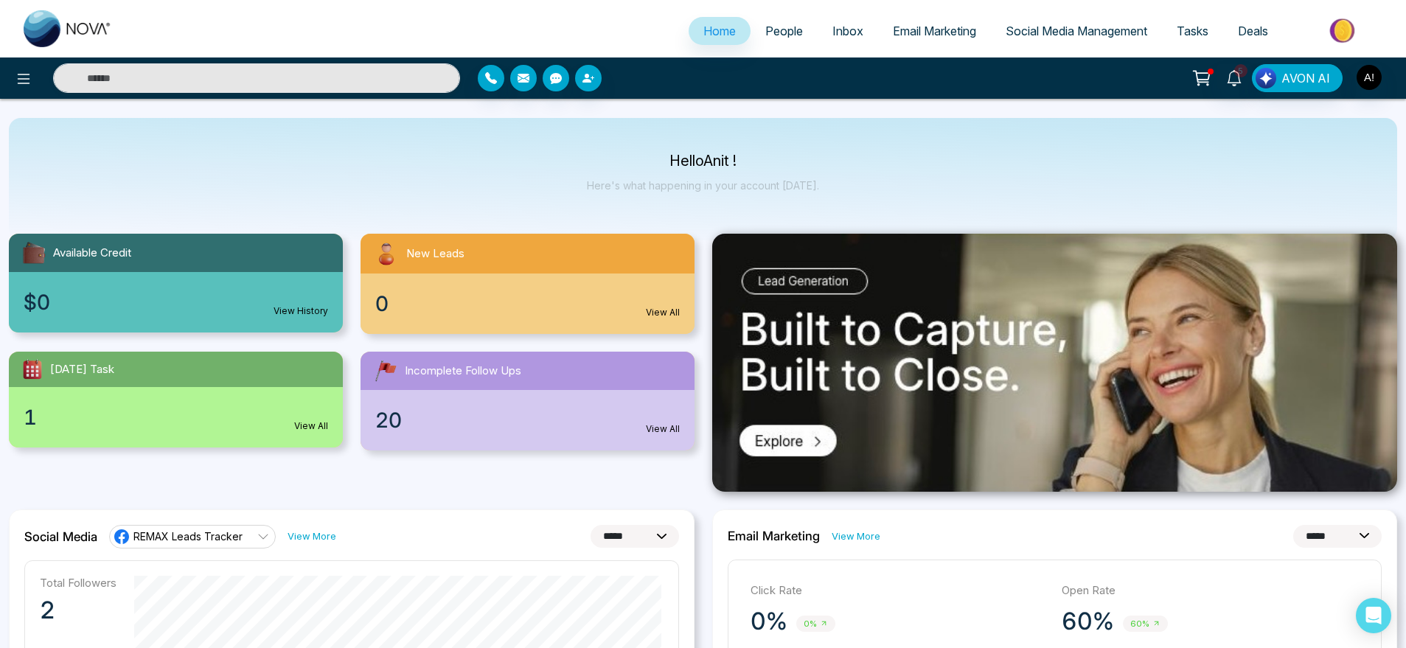
scroll to position [0, 0]
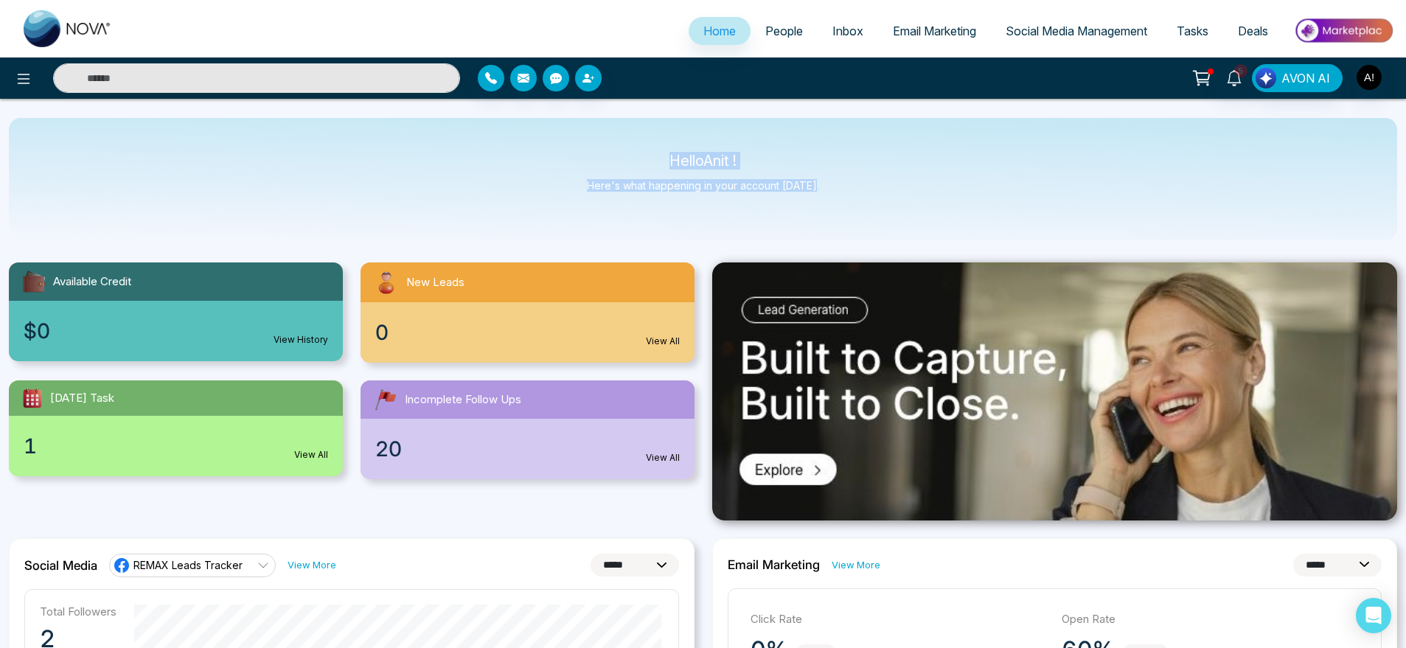
drag, startPoint x: 660, startPoint y: 140, endPoint x: 929, endPoint y: 217, distance: 280.4
click at [929, 217] on div "Hello Anit ! Here's what happening in your account today." at bounding box center [703, 179] width 1388 height 122
click at [528, 77] on icon "button" at bounding box center [523, 78] width 12 height 9
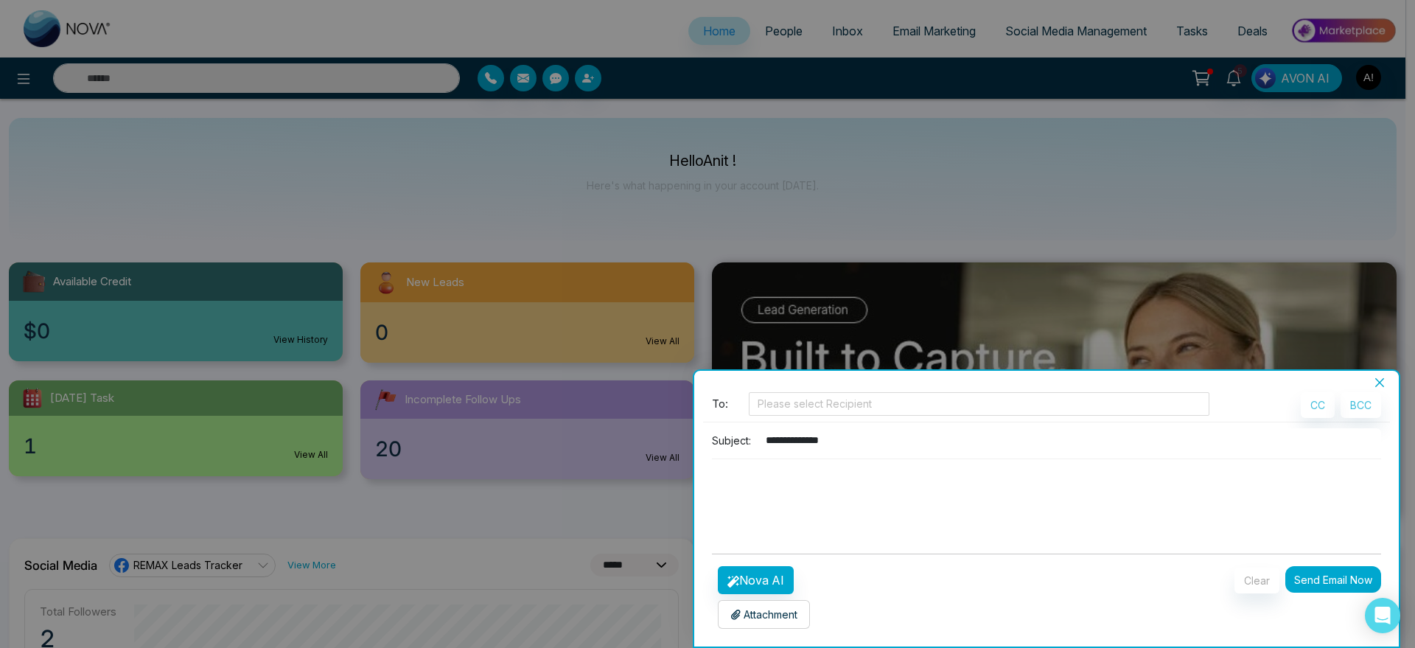
click at [1163, 132] on div at bounding box center [707, 324] width 1415 height 648
click at [1381, 374] on div "Batch Email" at bounding box center [1046, 380] width 705 height 18
click at [1378, 385] on icon "close" at bounding box center [1380, 383] width 12 height 12
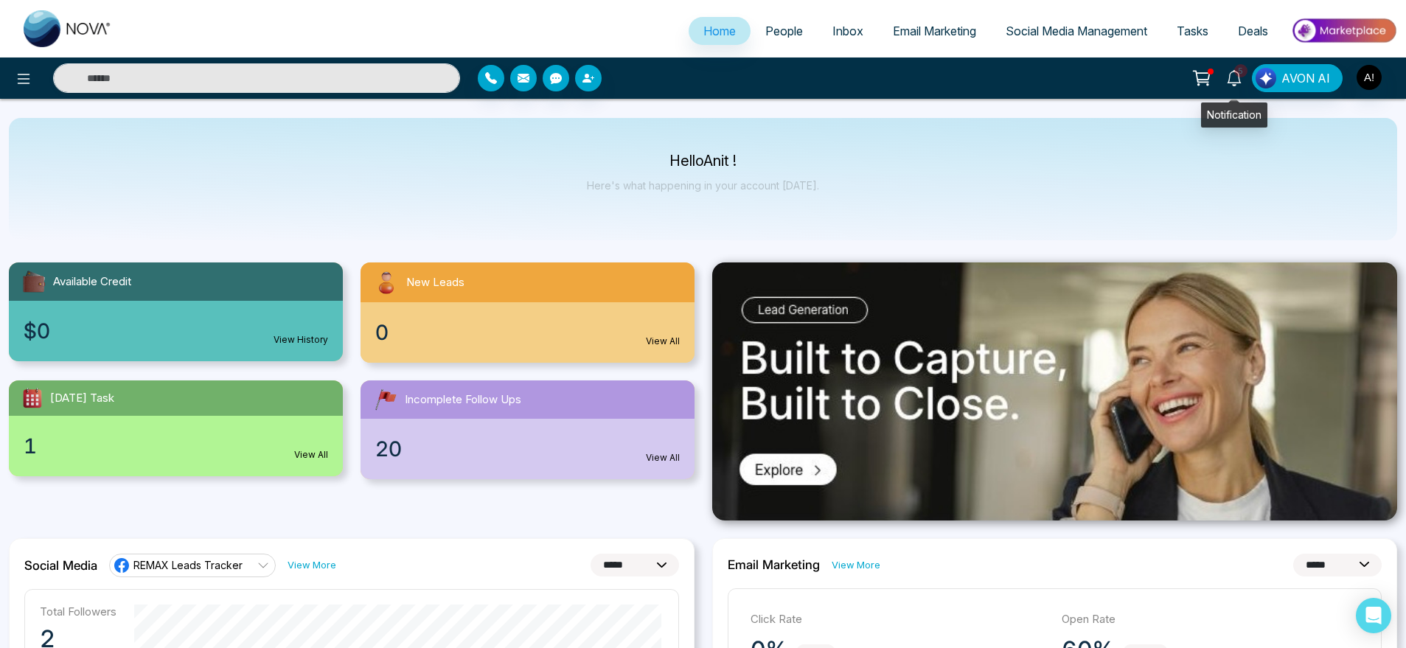
click at [1230, 86] on link "5" at bounding box center [1233, 77] width 35 height 26
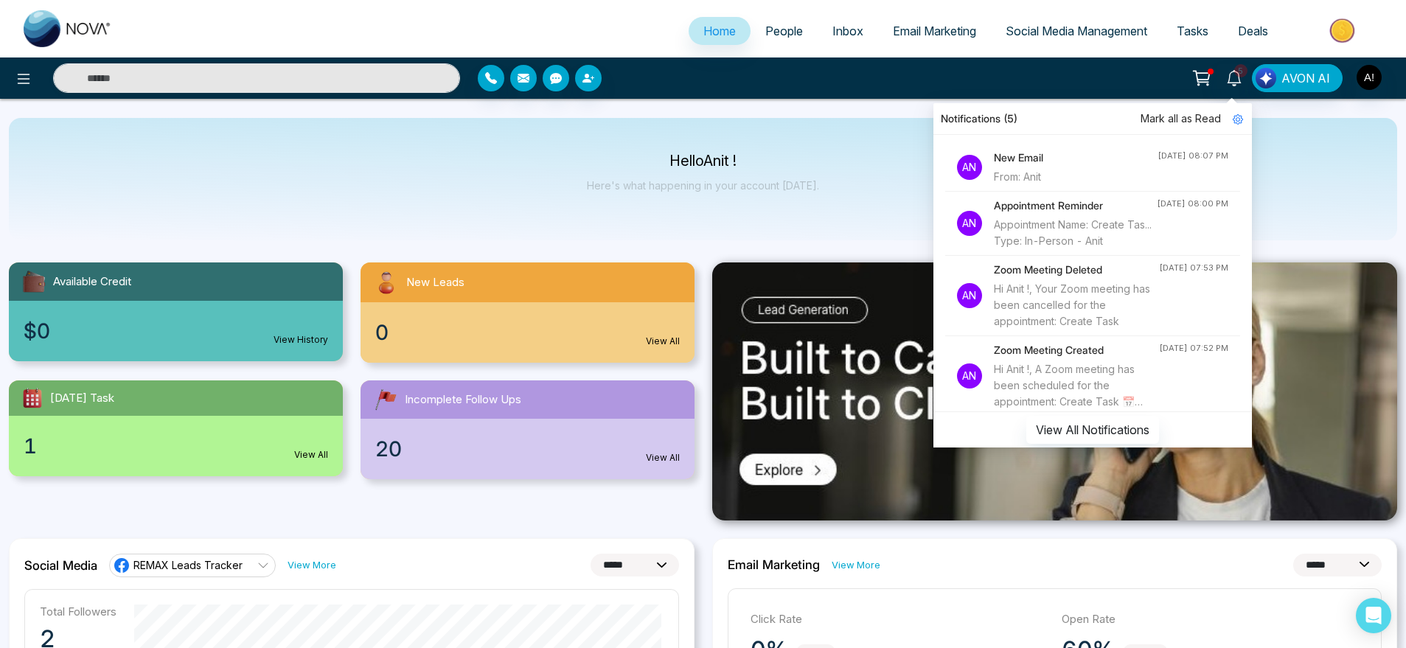
click at [1000, 155] on h4 "New Email" at bounding box center [1076, 158] width 164 height 16
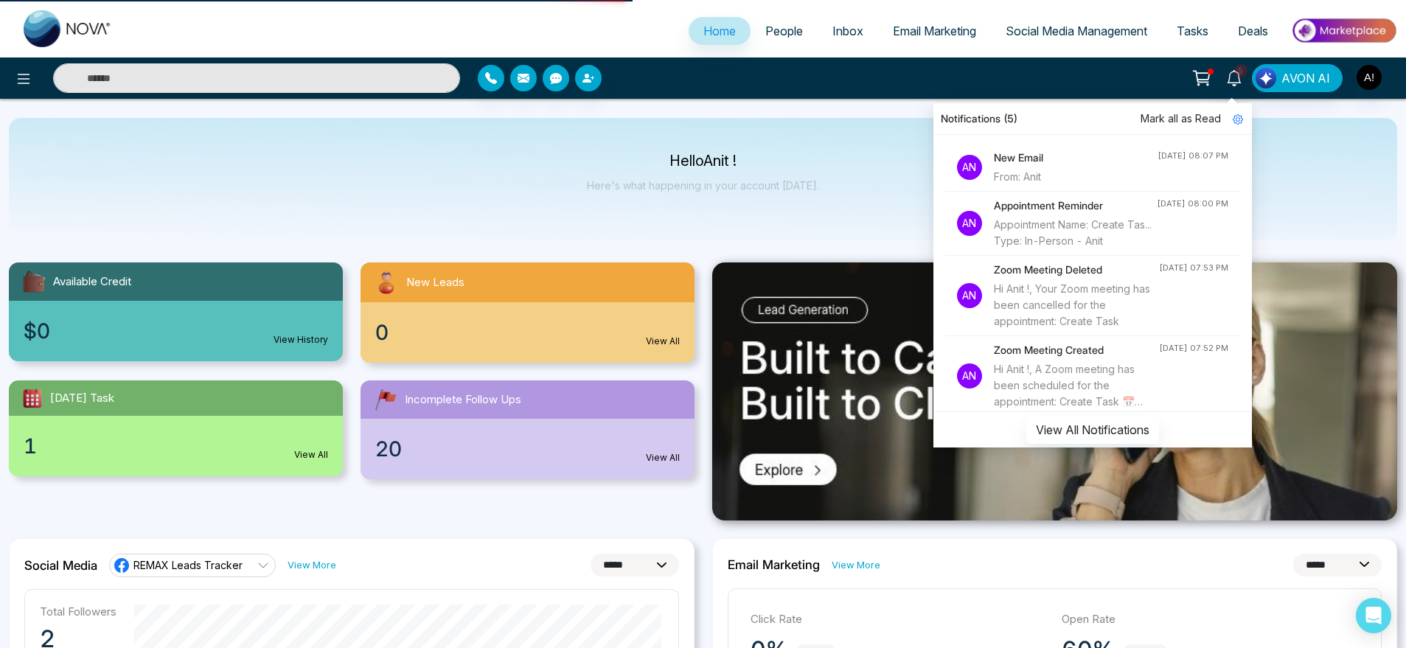
click at [1034, 153] on h4 "New Email" at bounding box center [1076, 158] width 164 height 16
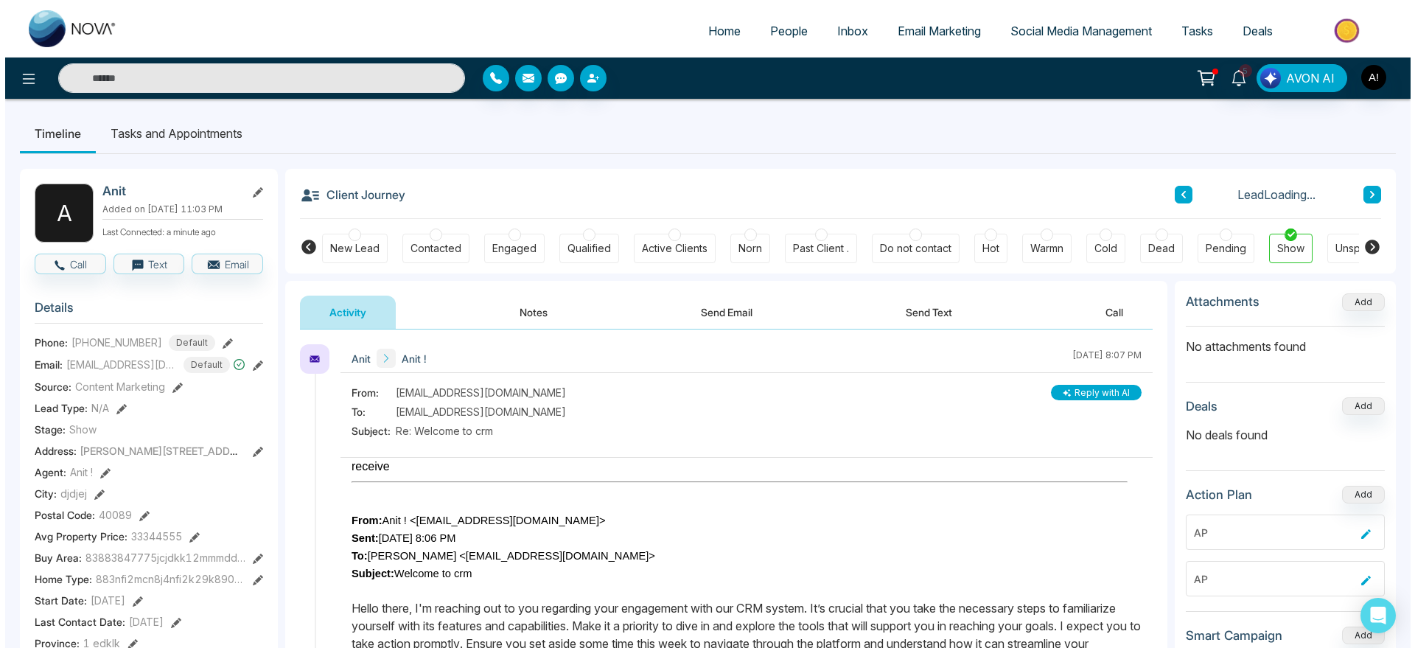
scroll to position [0, 44]
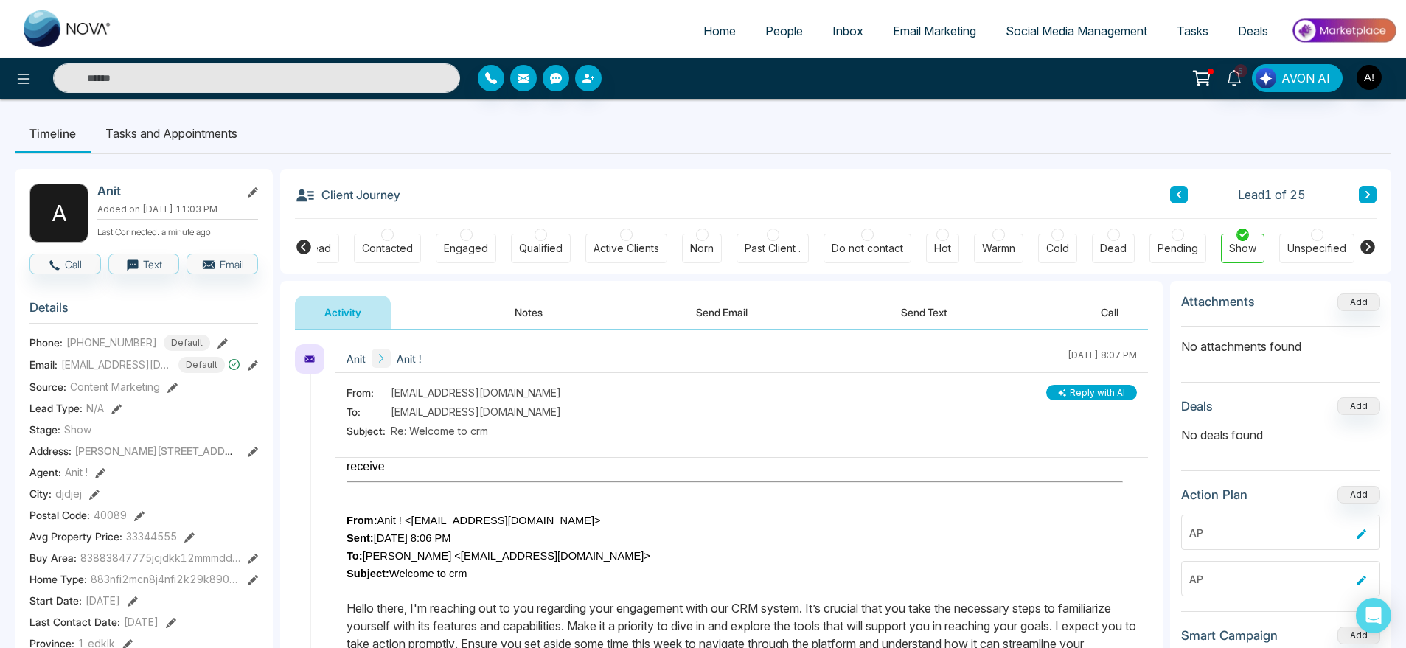
click at [1061, 388] on button "Reply with AI" at bounding box center [1091, 392] width 91 height 15
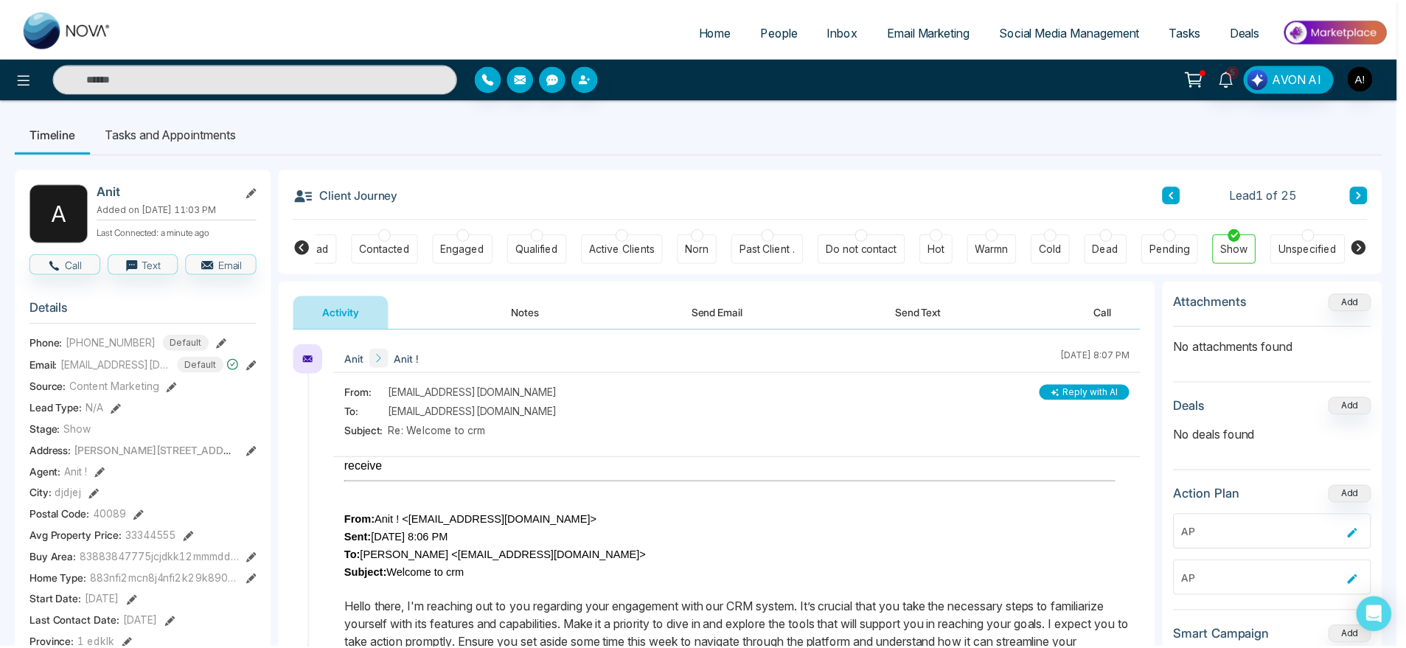
scroll to position [0, 35]
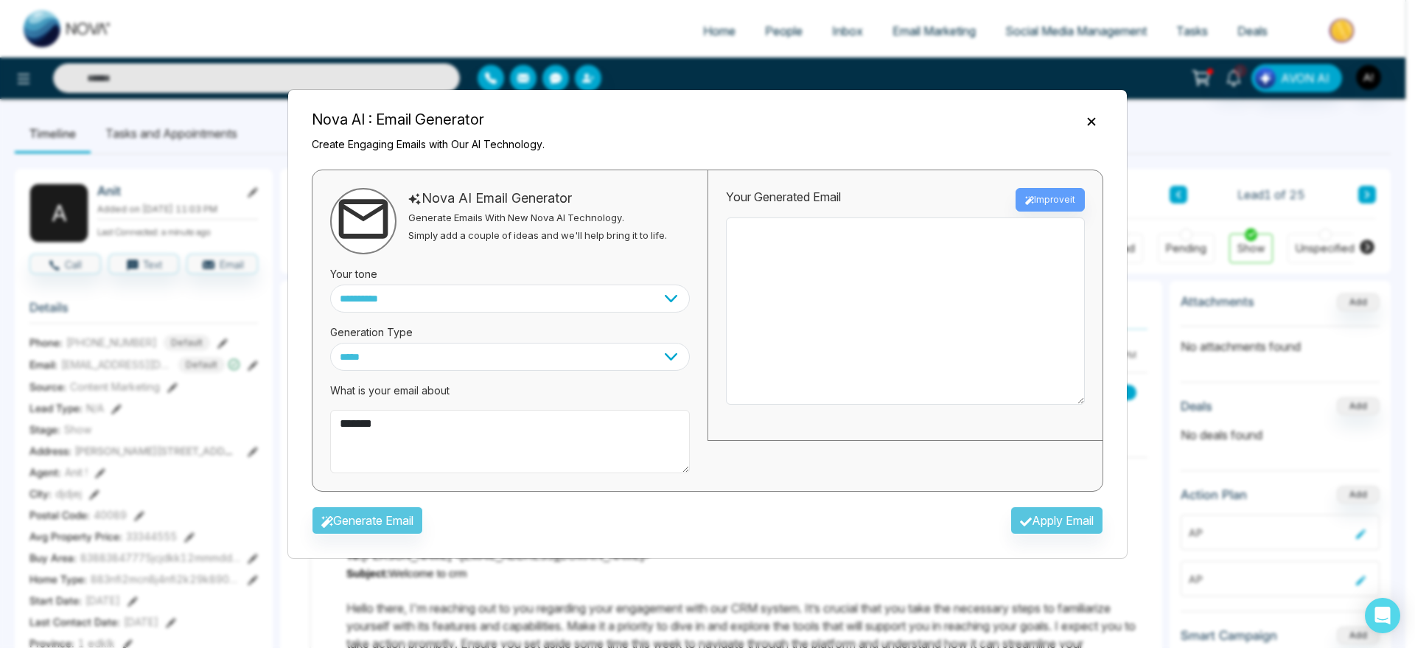
click at [422, 442] on textarea "*******" at bounding box center [510, 441] width 360 height 63
type textarea "**********"
click at [396, 512] on button "Generate Email" at bounding box center [367, 520] width 111 height 28
type textarea "**********"
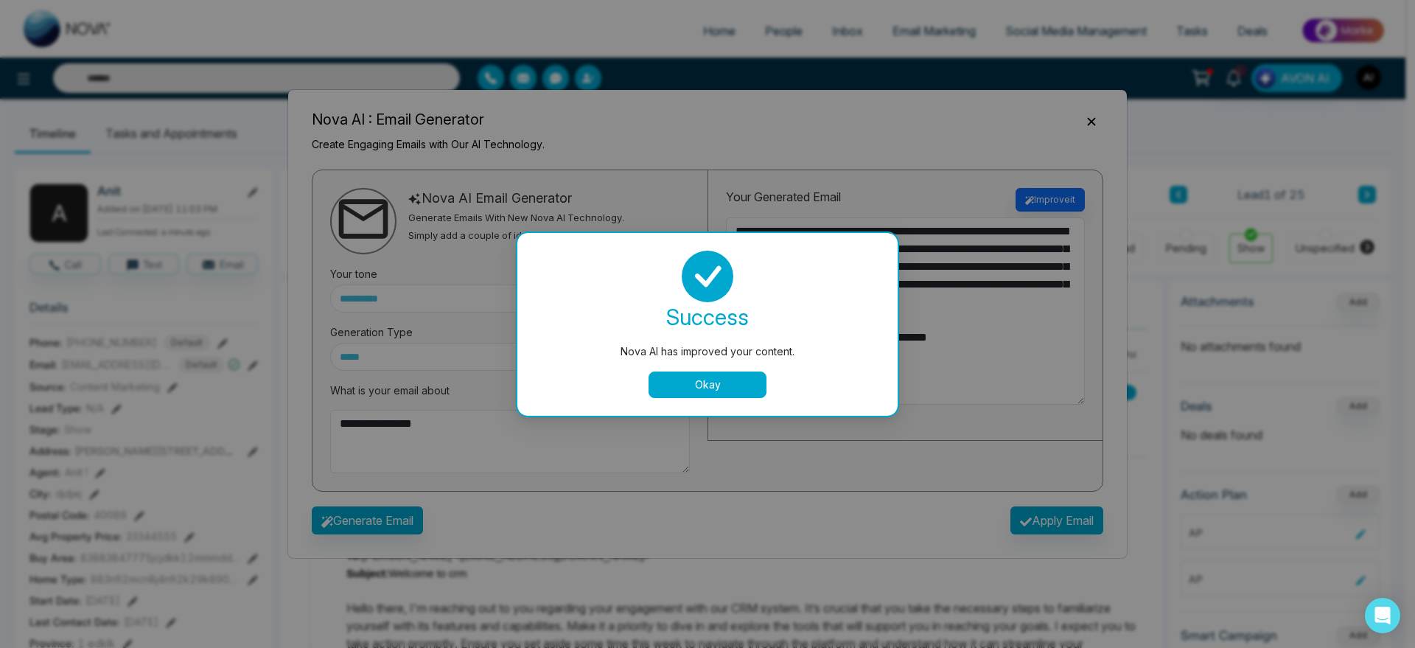
click at [702, 383] on button "Okay" at bounding box center [708, 384] width 118 height 27
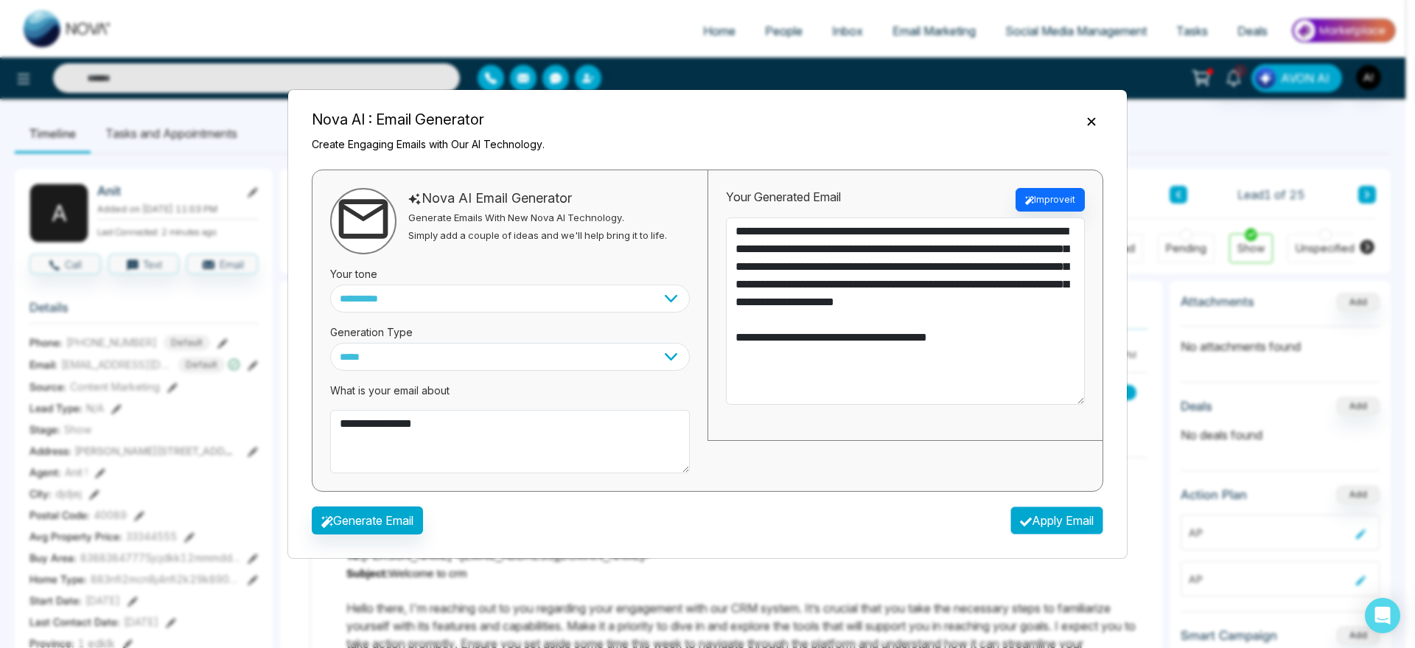
click at [1080, 526] on button "Apply Email" at bounding box center [1057, 520] width 93 height 28
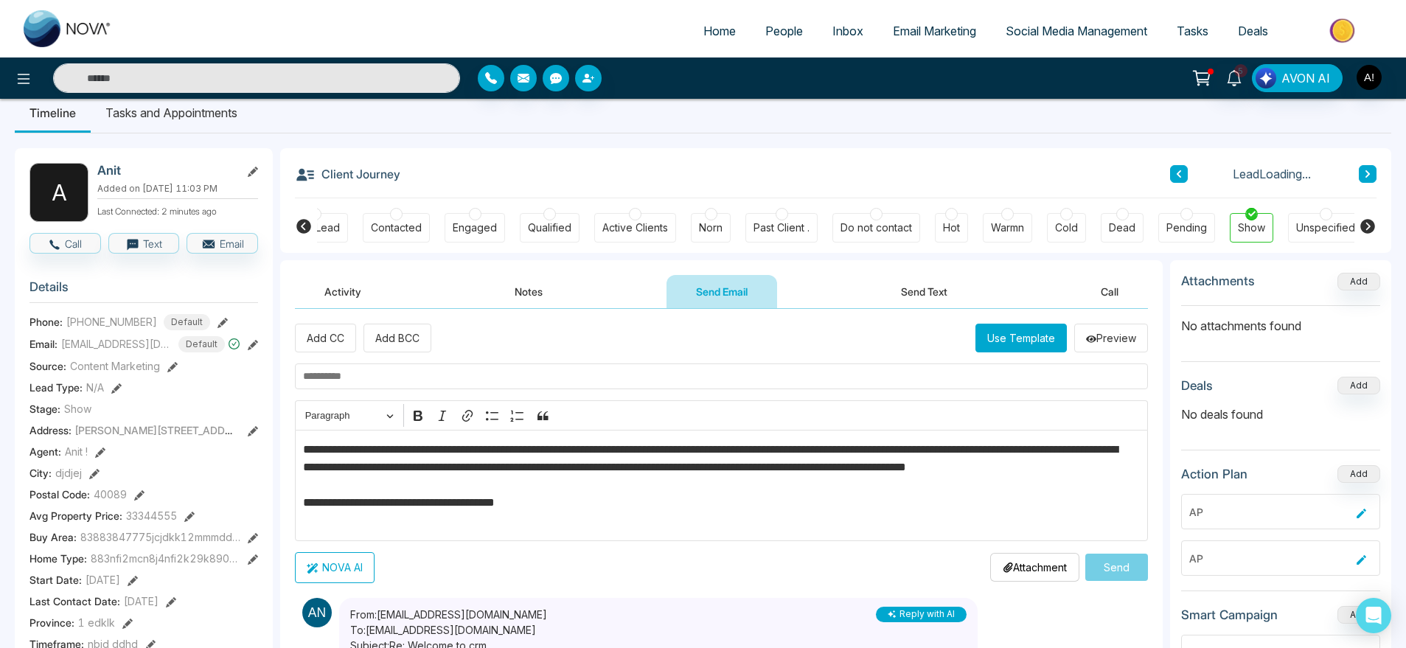
scroll to position [39, 0]
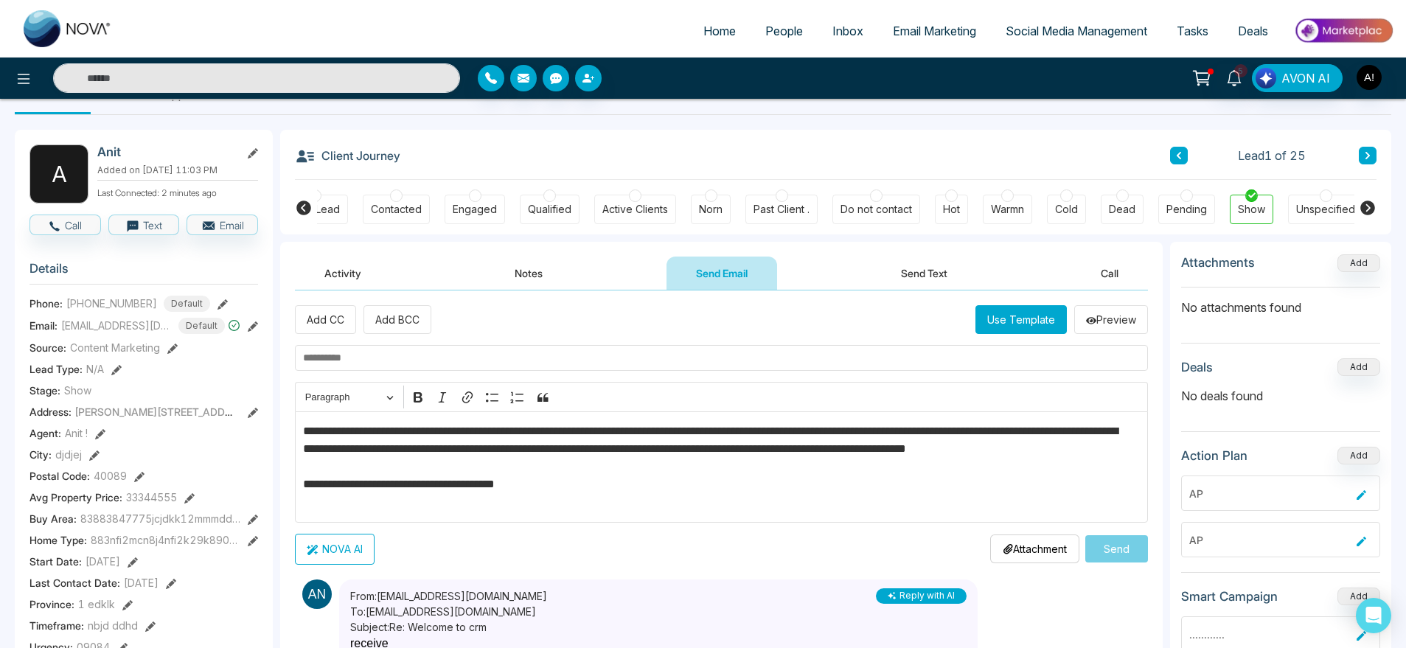
click at [432, 349] on input "text" at bounding box center [721, 358] width 853 height 26
type input "*"
type input "****"
click at [1109, 548] on button "Send" at bounding box center [1116, 548] width 63 height 27
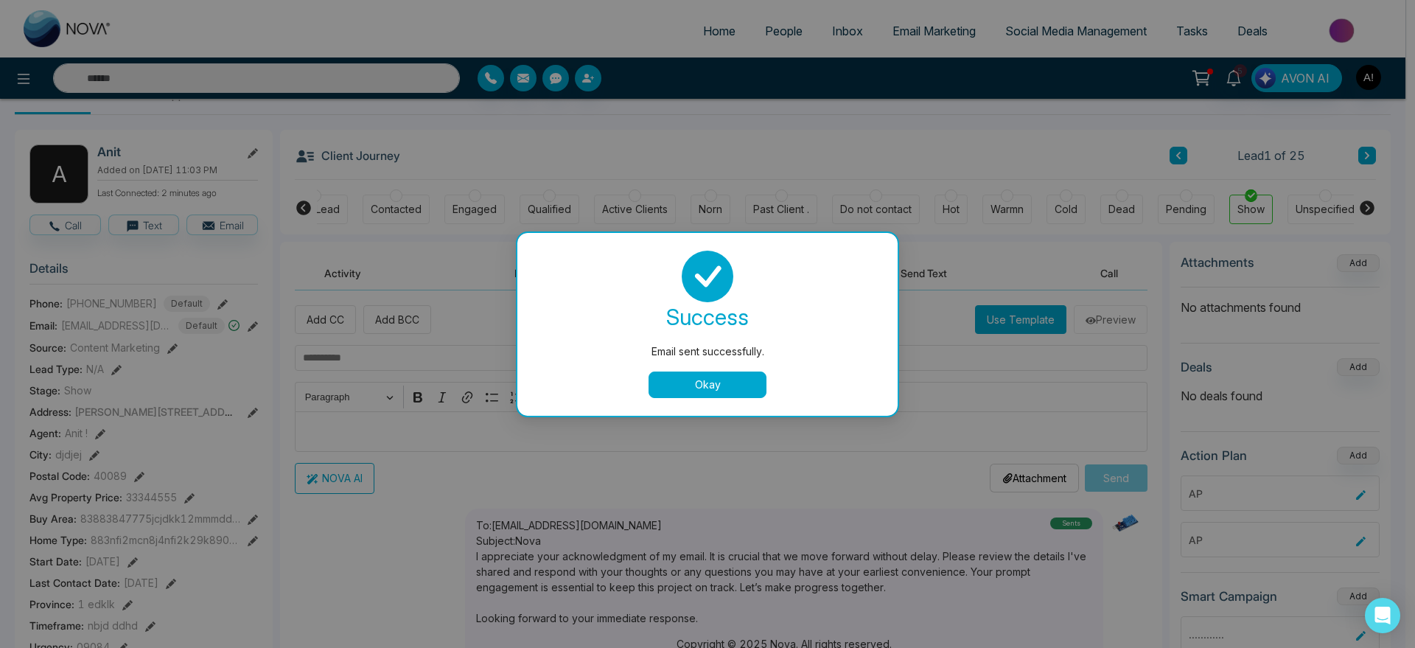
click at [715, 378] on button "Okay" at bounding box center [708, 384] width 118 height 27
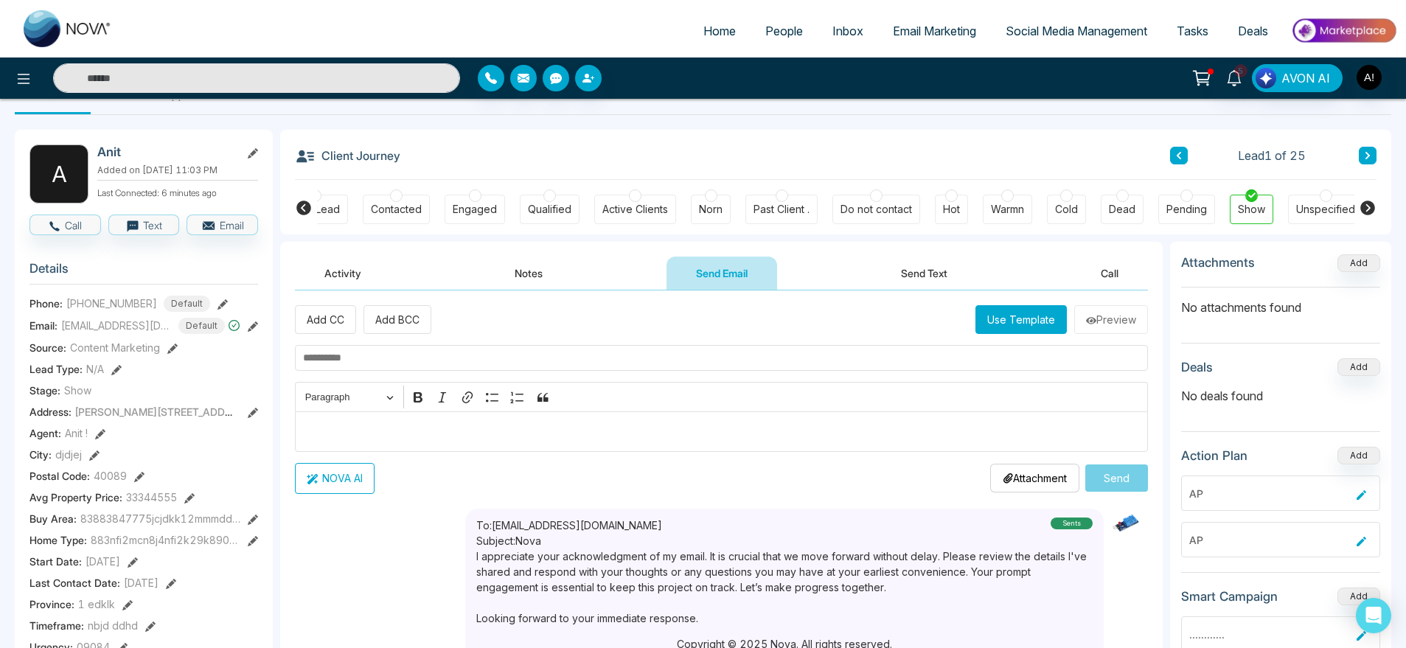
click at [337, 284] on button "Activity" at bounding box center [343, 273] width 96 height 33
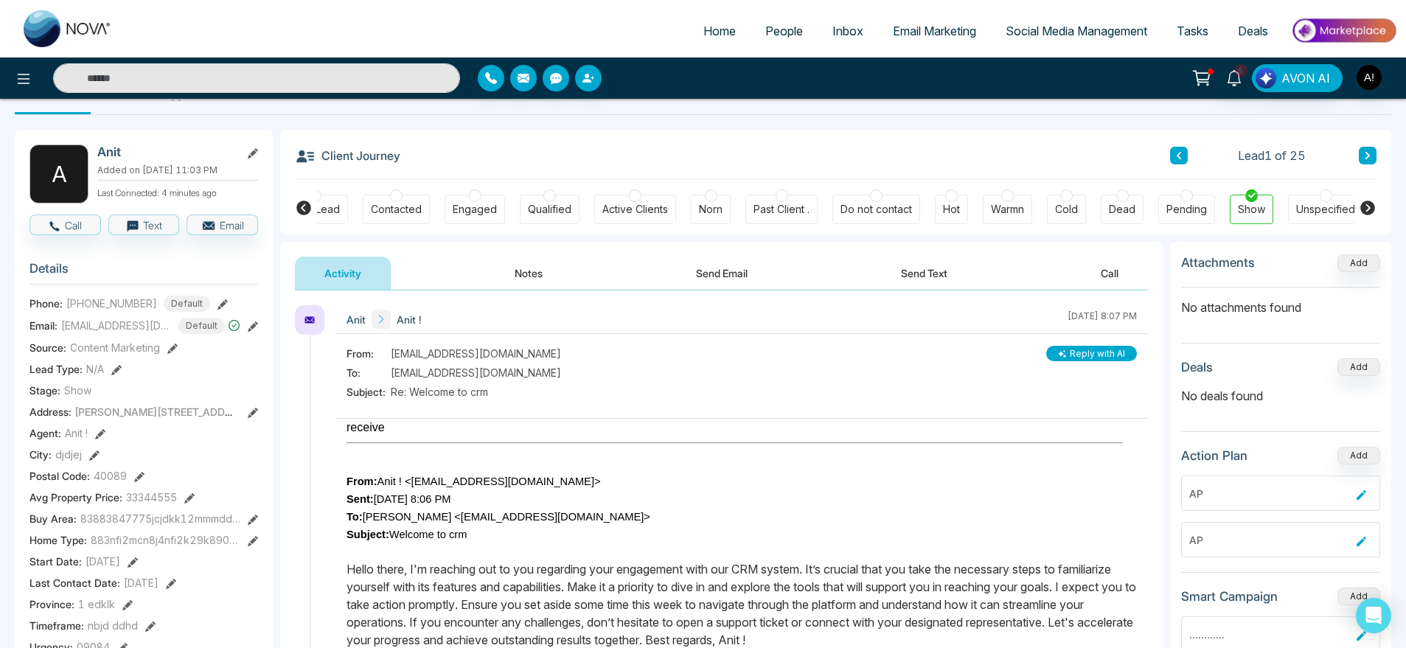
click at [703, 24] on span "Home" at bounding box center [719, 31] width 32 height 15
select select "*"
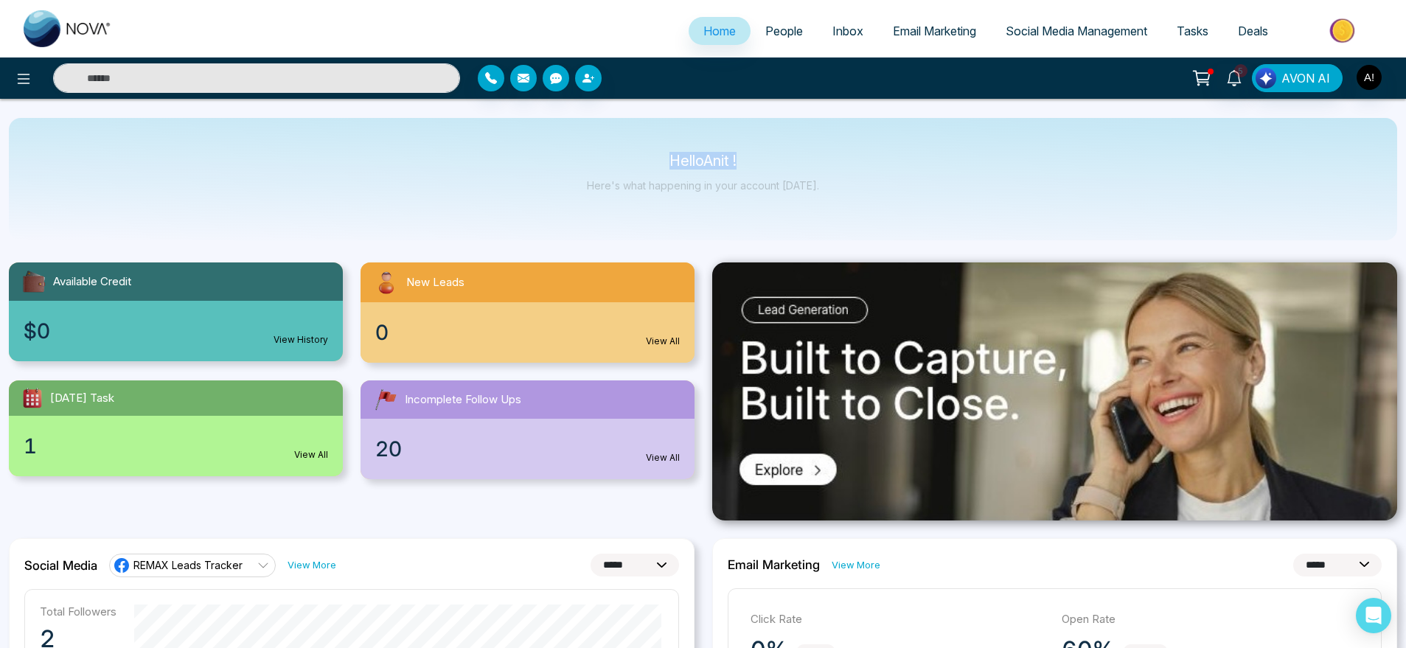
drag, startPoint x: 626, startPoint y: 135, endPoint x: 847, endPoint y: 174, distance: 224.5
click at [847, 174] on div "Hello Anit ! Here's what happening in your account today." at bounding box center [703, 179] width 1388 height 122
drag, startPoint x: 671, startPoint y: 152, endPoint x: 880, endPoint y: 181, distance: 211.4
click at [880, 181] on div "Hello Anit ! Here's what happening in your account today." at bounding box center [703, 179] width 1388 height 122
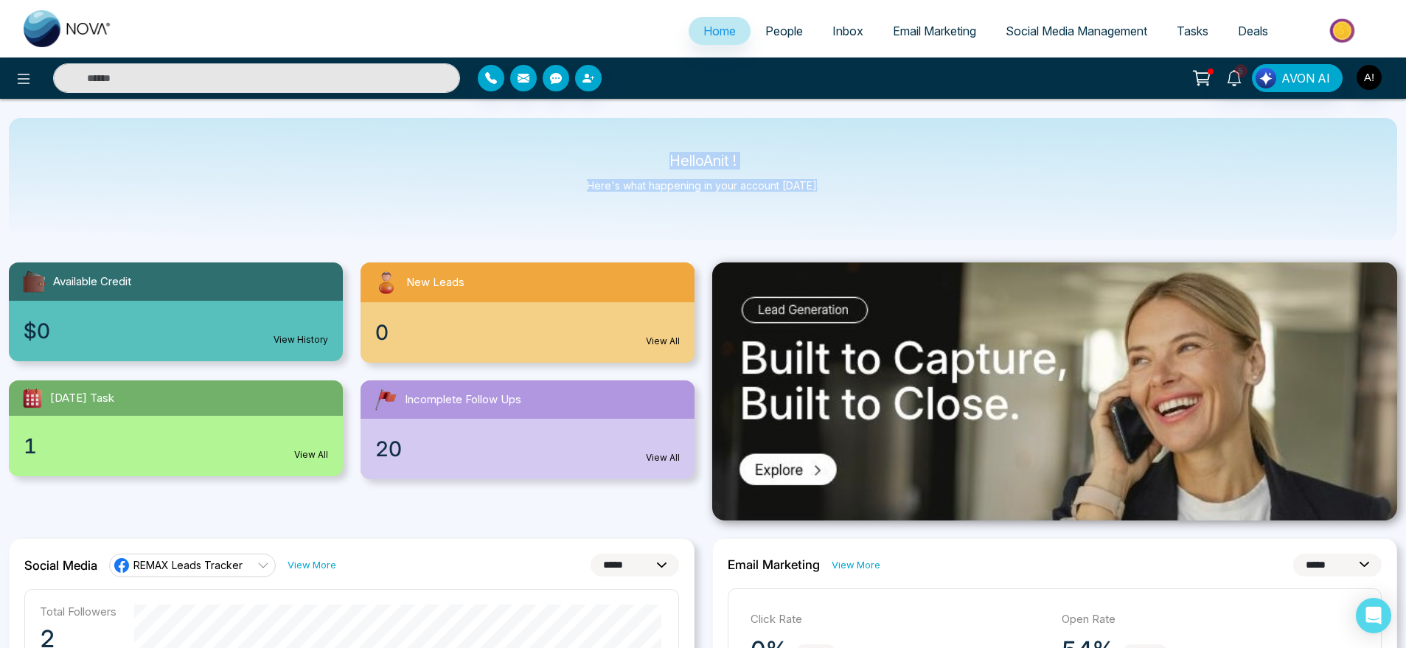
click at [880, 181] on div "Hello Anit ! Here's what happening in your account today." at bounding box center [703, 179] width 1388 height 122
click at [498, 78] on button "button" at bounding box center [491, 78] width 27 height 27
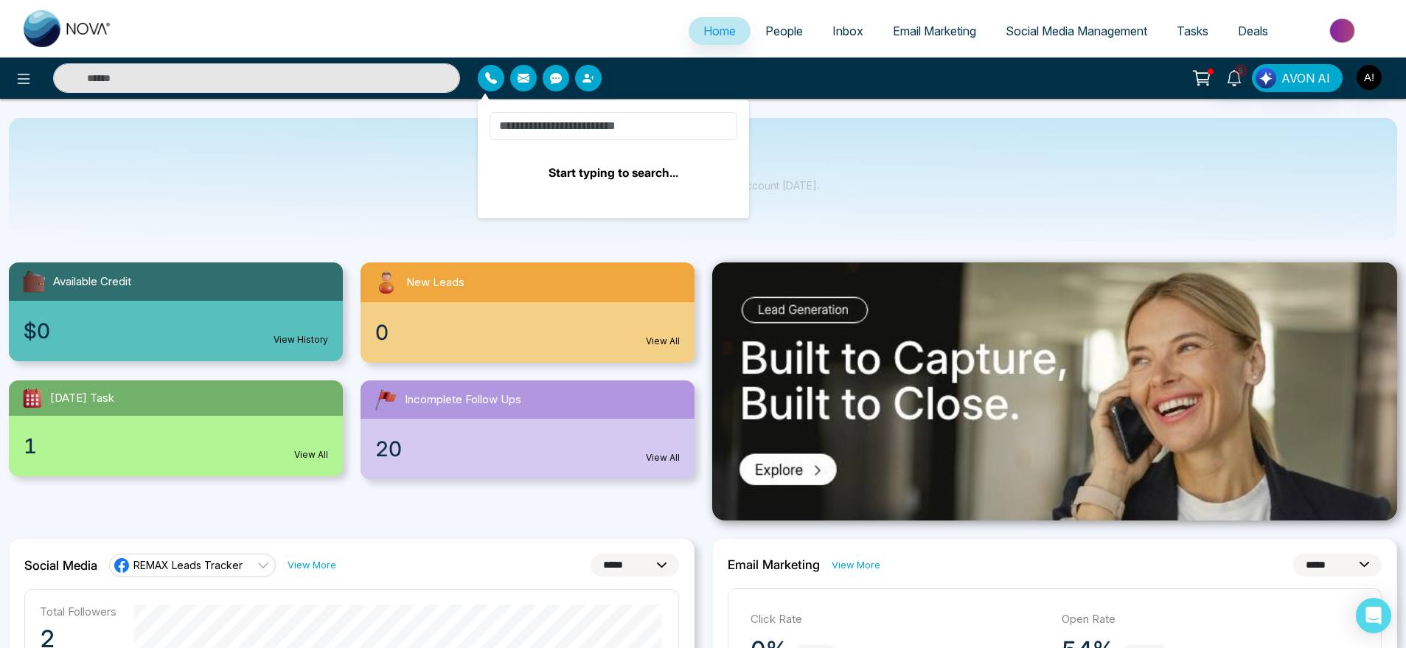
click at [570, 139] on input at bounding box center [613, 126] width 248 height 28
click at [571, 137] on input at bounding box center [613, 126] width 248 height 28
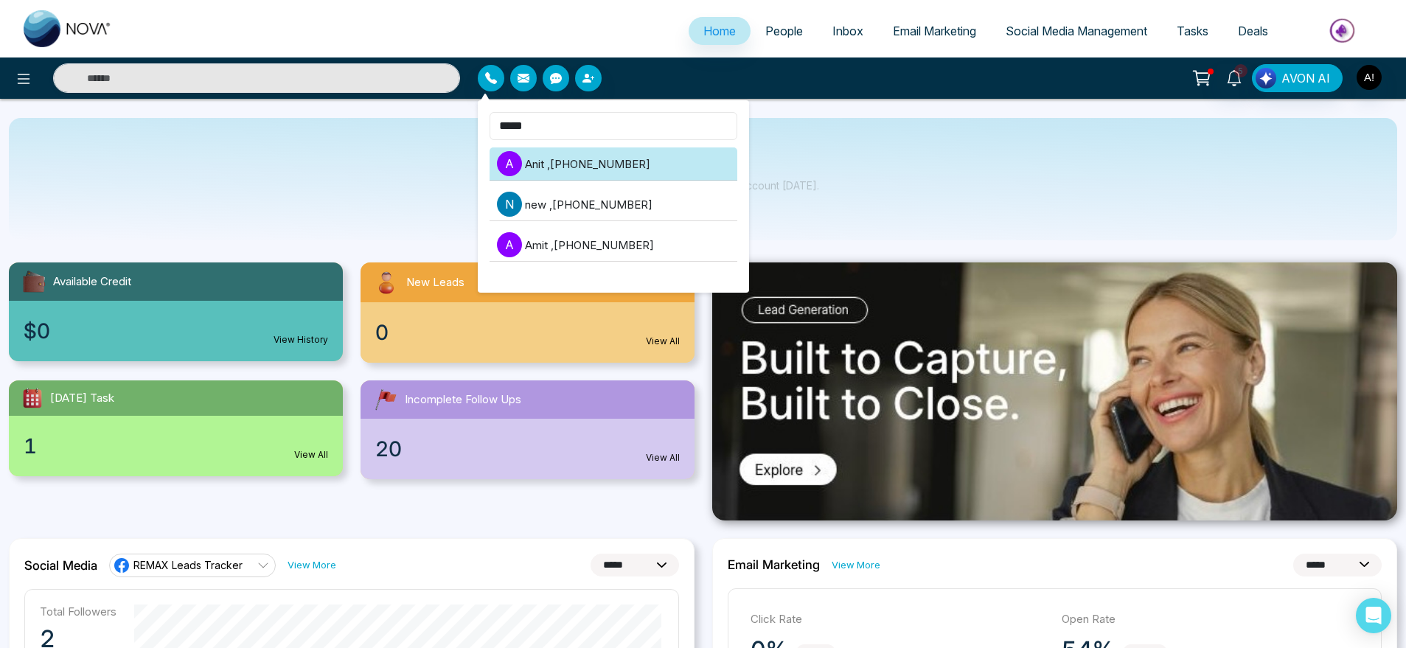
type input "****"
click at [611, 168] on li "A Anit , +919930053035" at bounding box center [613, 163] width 248 height 33
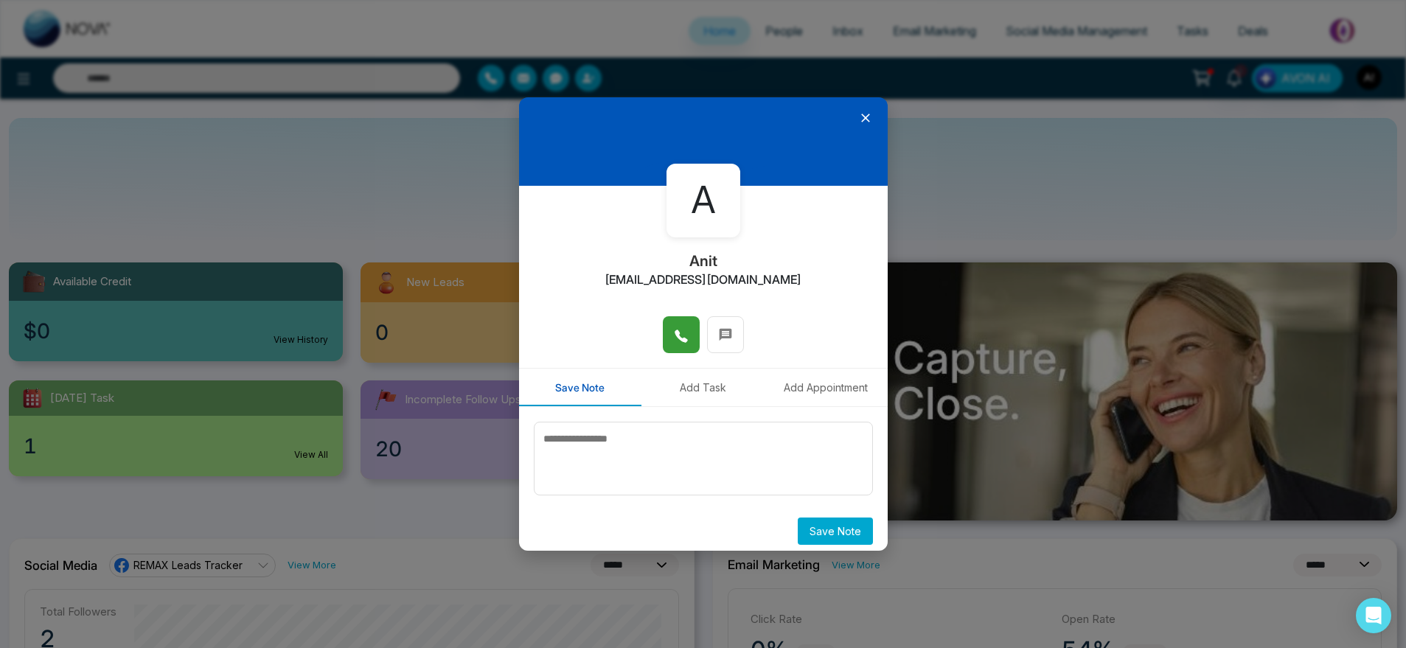
click at [680, 340] on icon at bounding box center [680, 335] width 13 height 13
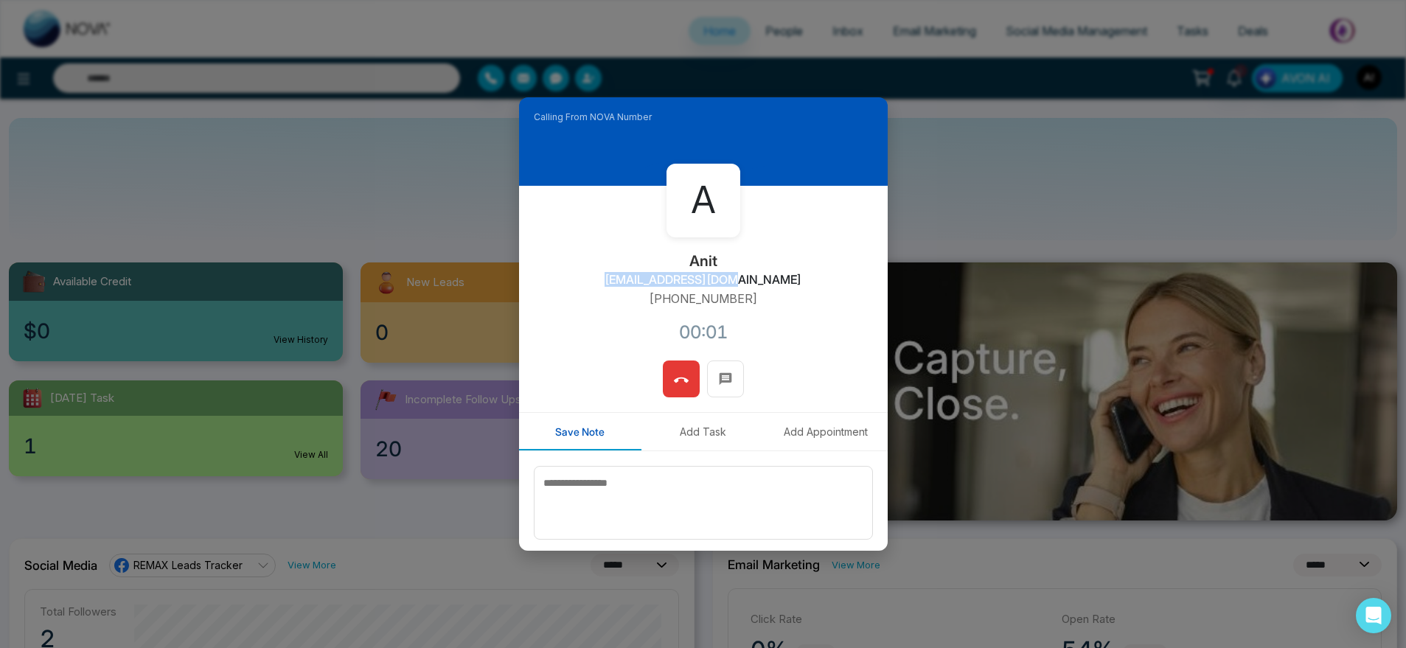
drag, startPoint x: 624, startPoint y: 276, endPoint x: 788, endPoint y: 304, distance: 166.1
click at [788, 304] on div "A Anit anit@mmnovatech.com +919930053035 00:01" at bounding box center [703, 273] width 369 height 175
click at [656, 376] on div at bounding box center [703, 386] width 369 height 52
click at [674, 376] on icon at bounding box center [681, 380] width 15 height 15
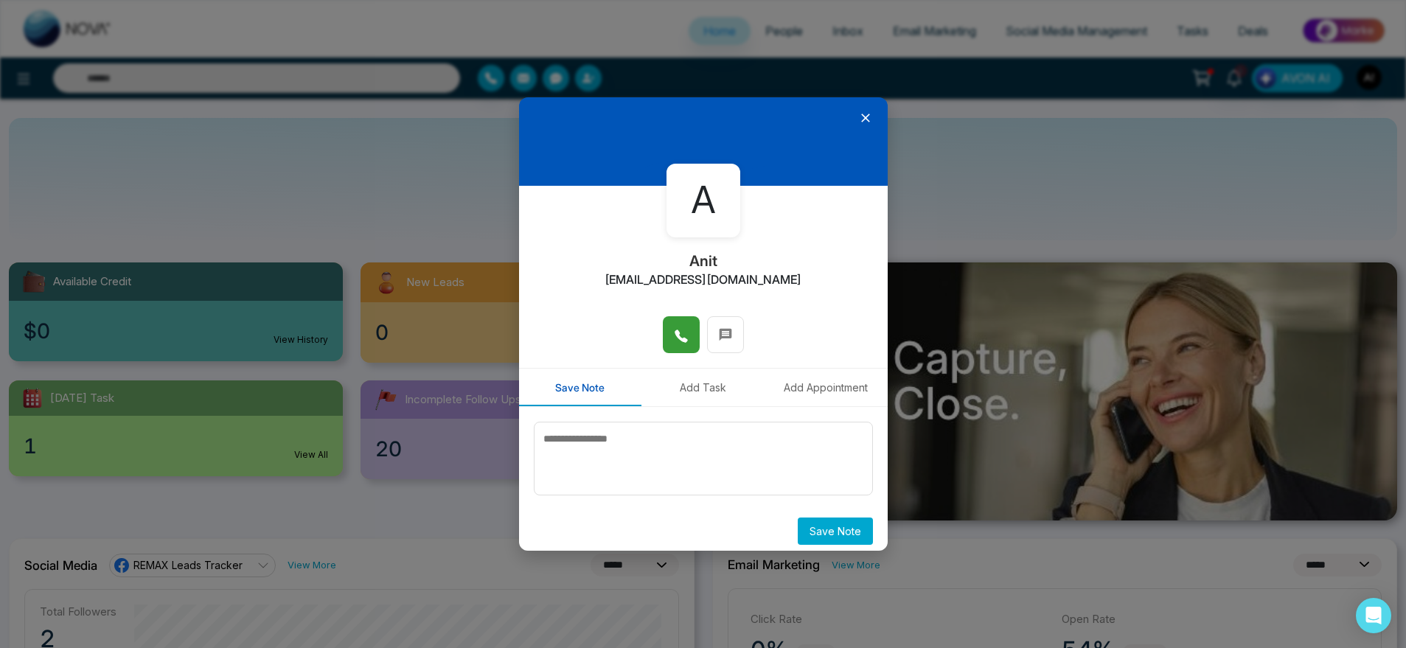
click at [828, 386] on button "Add Appointment" at bounding box center [825, 388] width 123 height 38
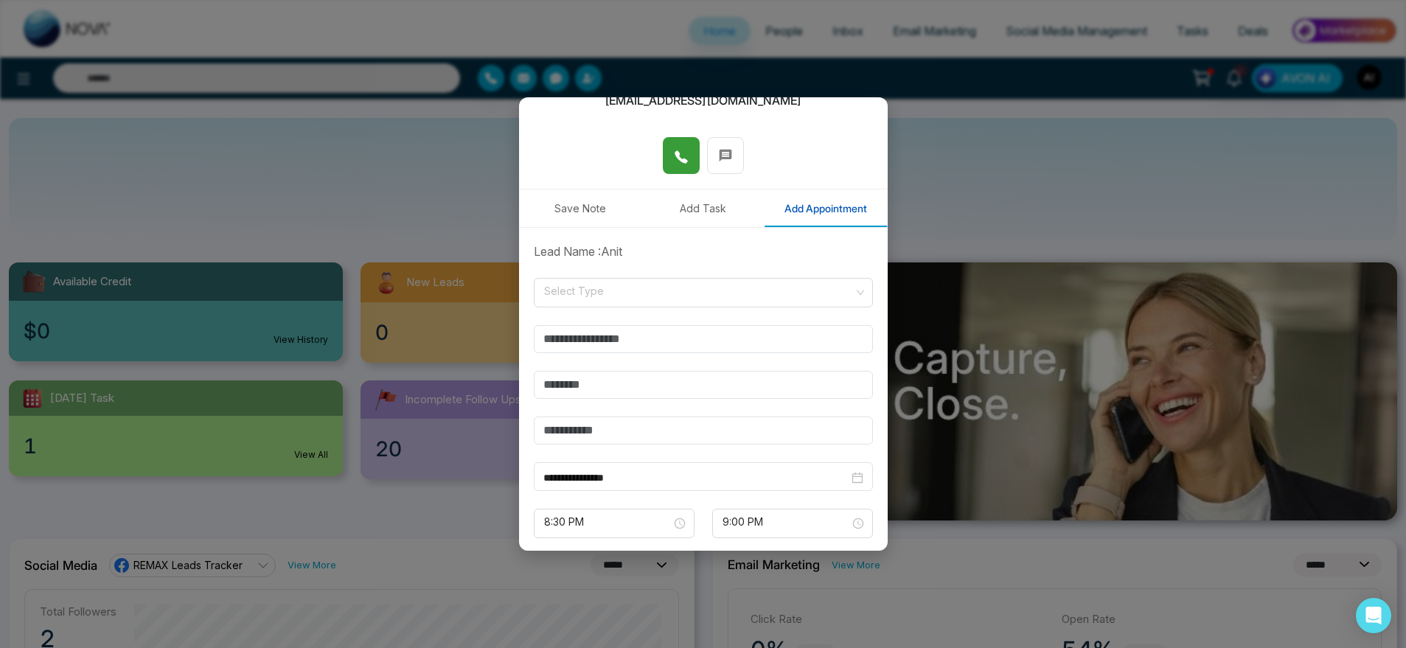
scroll to position [184, 0]
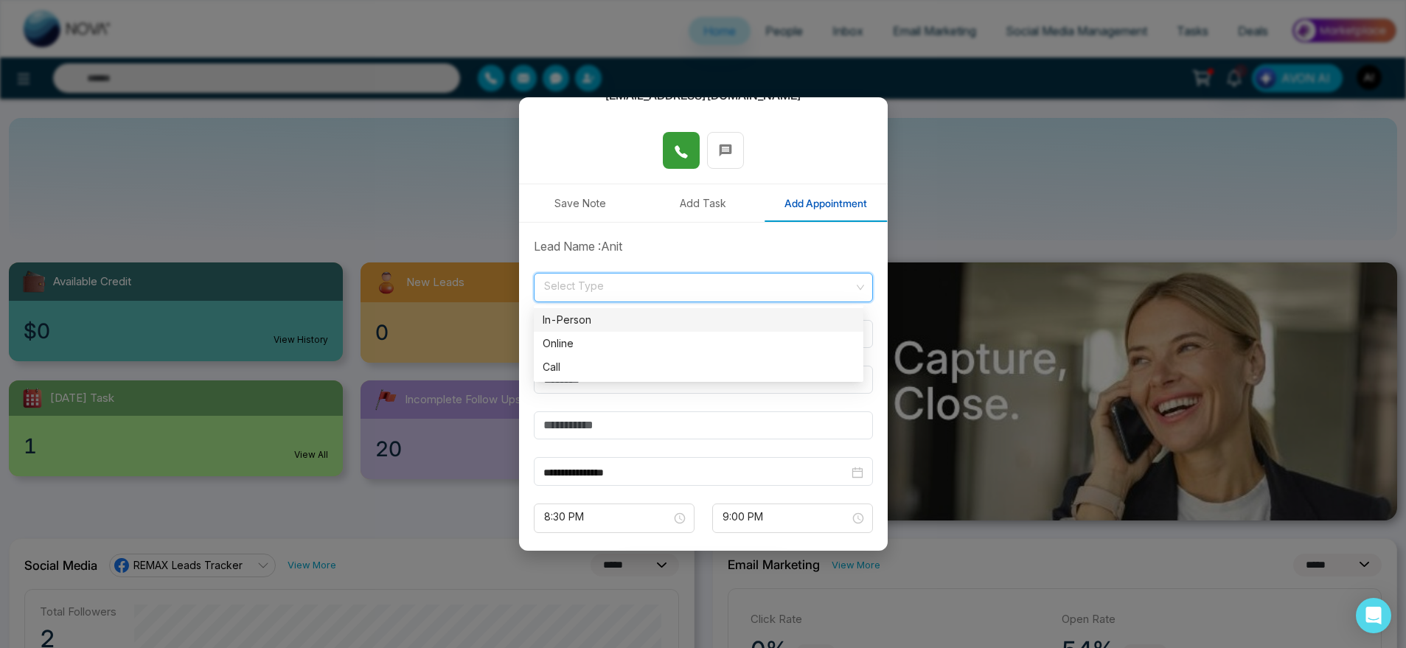
click at [660, 279] on input "search" at bounding box center [697, 284] width 311 height 22
click at [649, 343] on div "Online" at bounding box center [698, 343] width 312 height 16
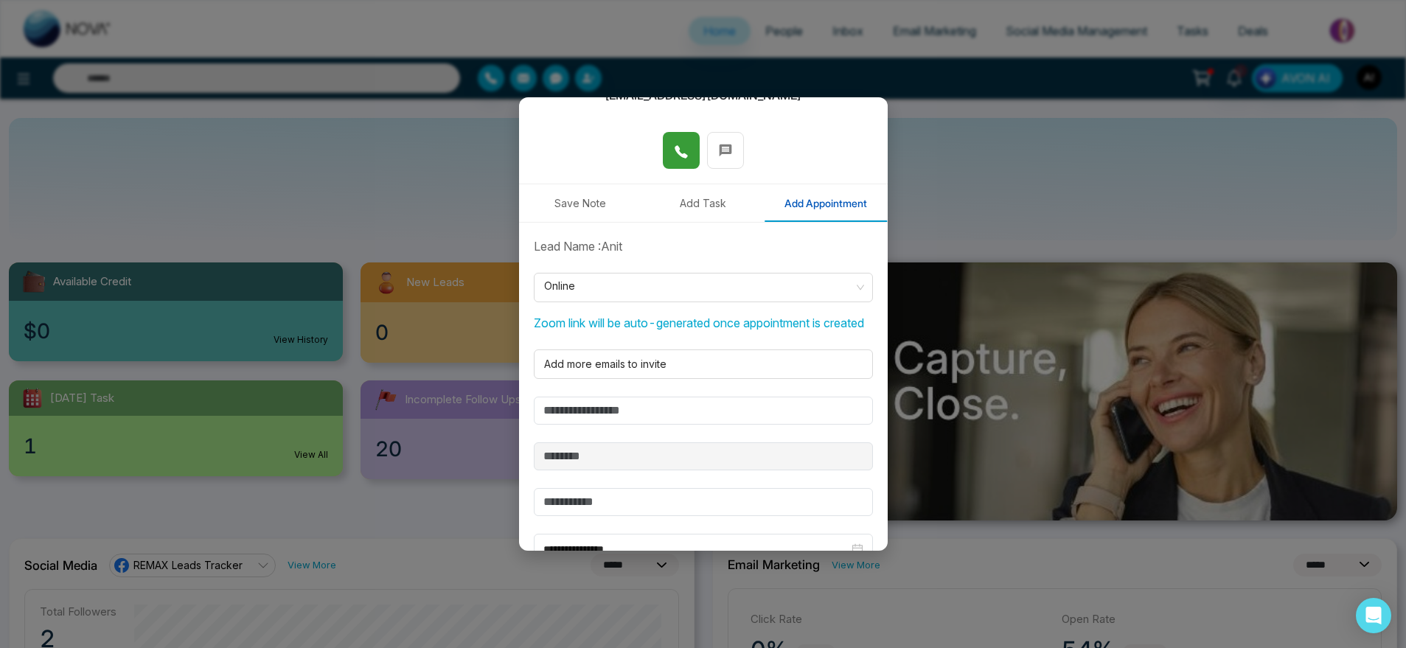
click at [725, 410] on form "**********" at bounding box center [703, 455] width 357 height 436
click at [679, 373] on div at bounding box center [701, 364] width 324 height 18
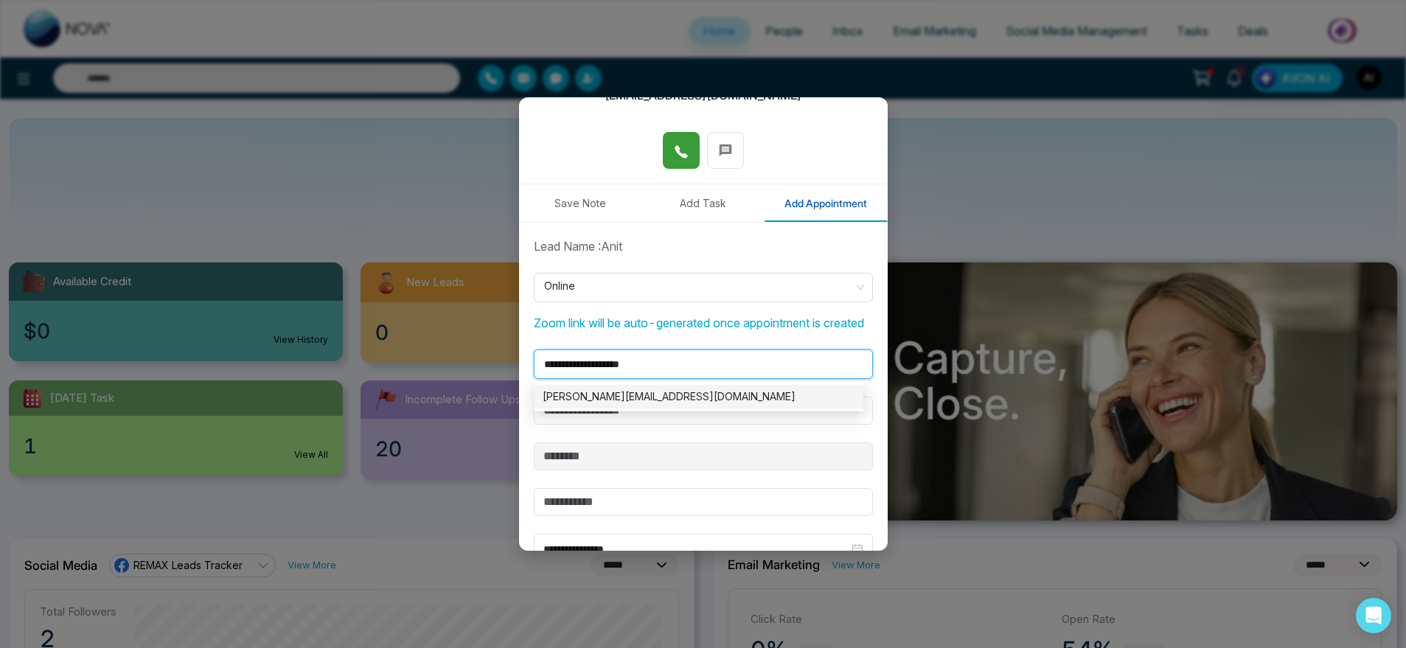
type input "**********"
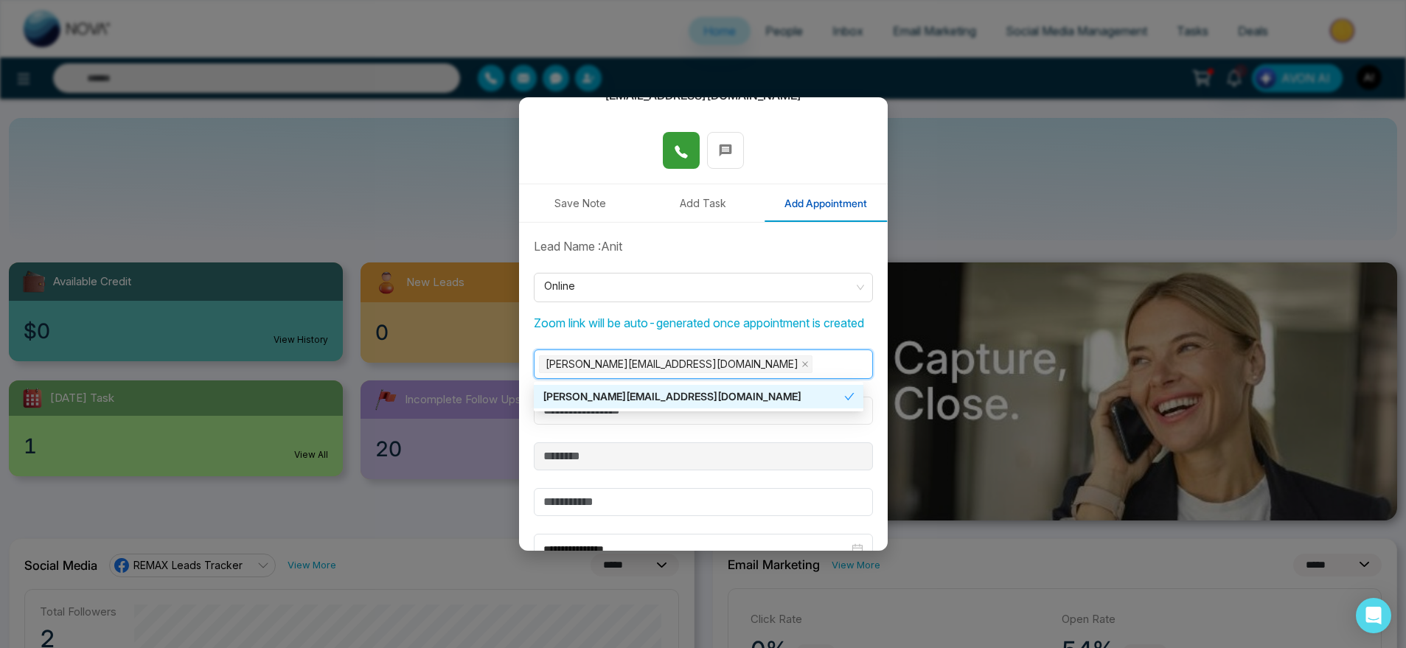
click at [744, 425] on input "text" at bounding box center [703, 411] width 339 height 28
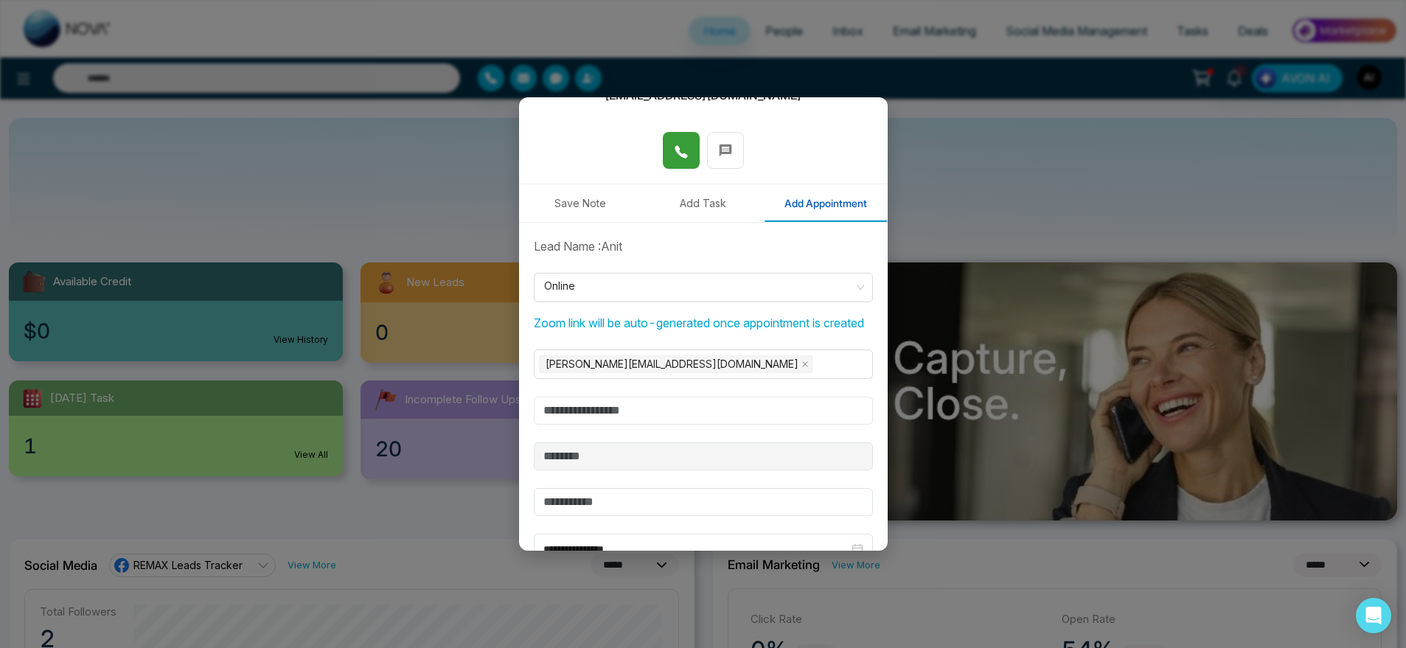
click at [579, 425] on input "text" at bounding box center [703, 411] width 339 height 28
drag, startPoint x: 653, startPoint y: 419, endPoint x: 478, endPoint y: 430, distance: 175.8
click at [478, 430] on div "**********" at bounding box center [703, 324] width 1406 height 648
click at [716, 425] on input "***" at bounding box center [703, 411] width 339 height 28
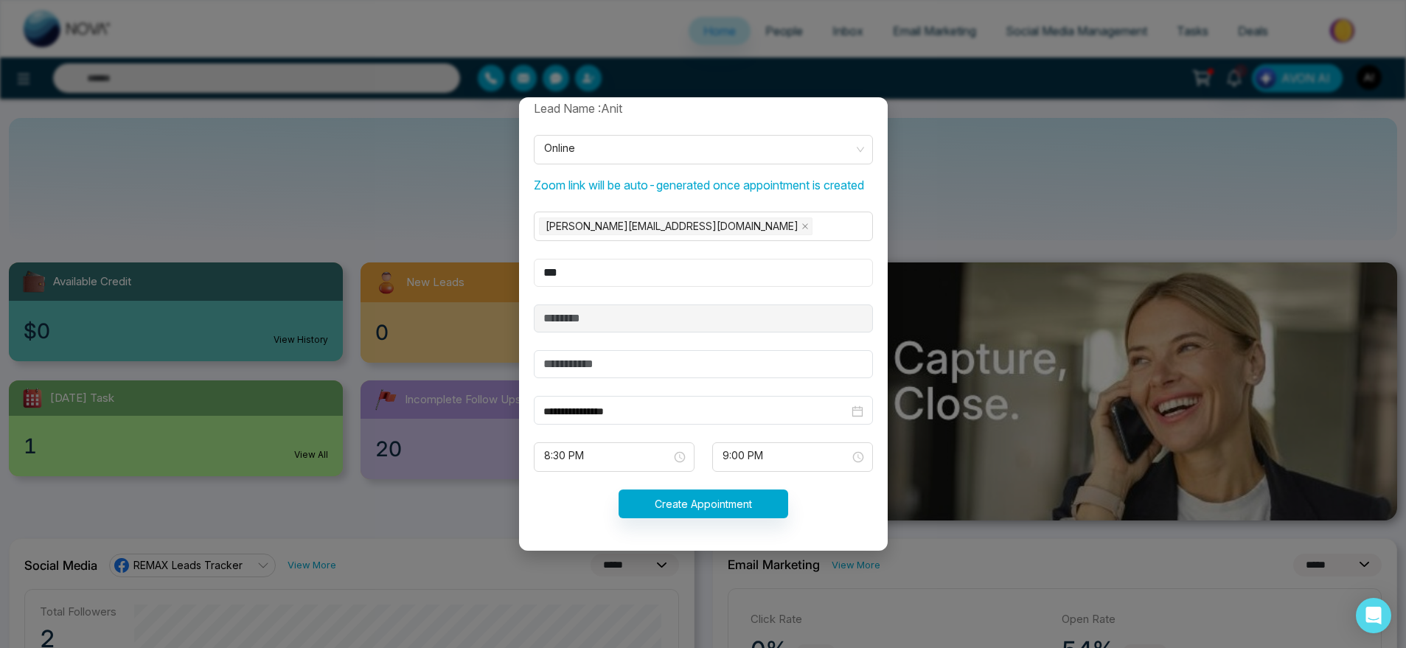
scroll to position [339, 0]
type input "***"
click at [679, 358] on input "text" at bounding box center [703, 364] width 339 height 28
type input "***"
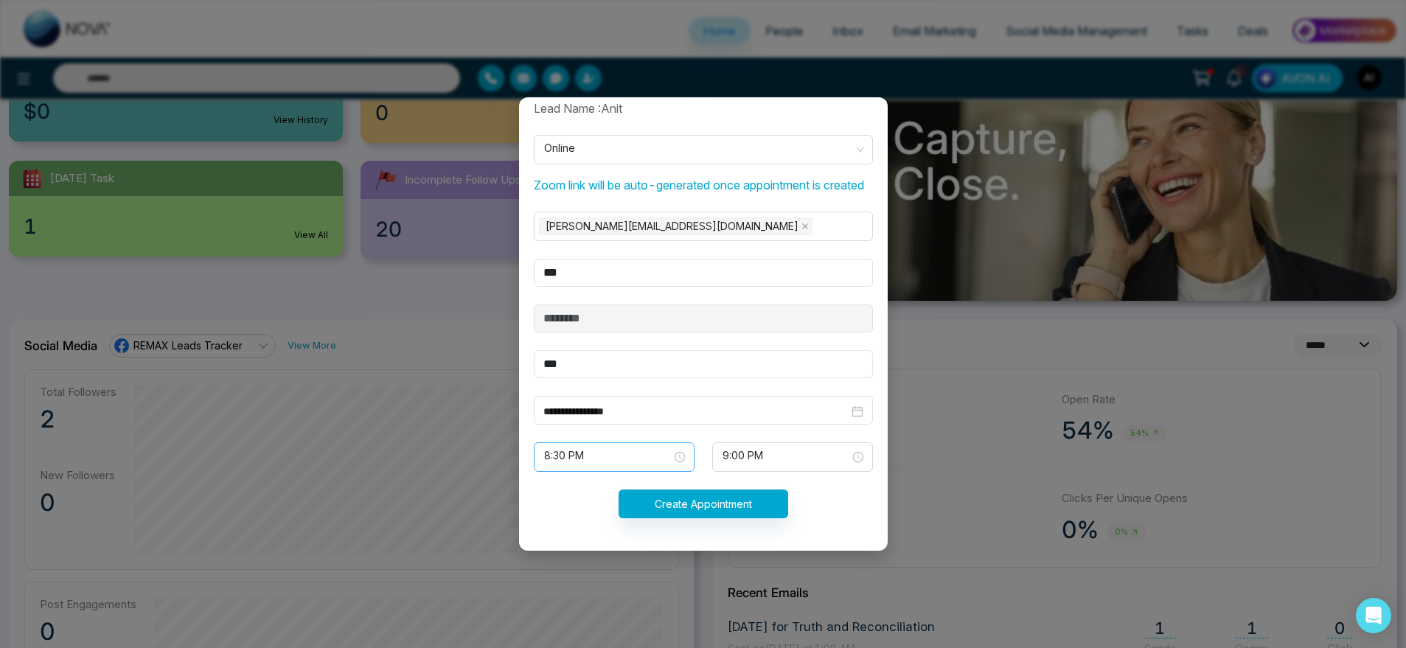
scroll to position [220, 0]
click at [621, 456] on span "8:30 PM" at bounding box center [614, 456] width 140 height 25
click at [806, 399] on div "**********" at bounding box center [703, 410] width 339 height 29
click at [823, 285] on input "***" at bounding box center [703, 273] width 339 height 28
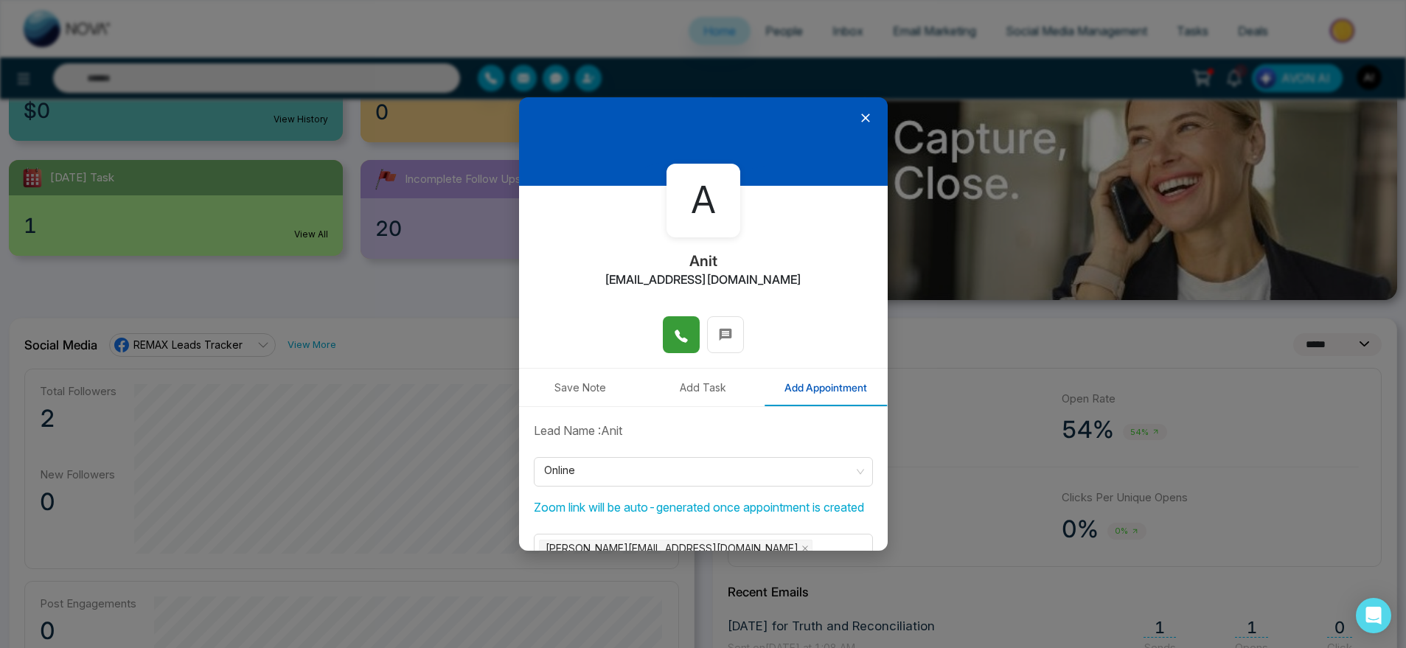
click at [834, 299] on div "A Anit anit@mmnovatech.com" at bounding box center [703, 251] width 369 height 130
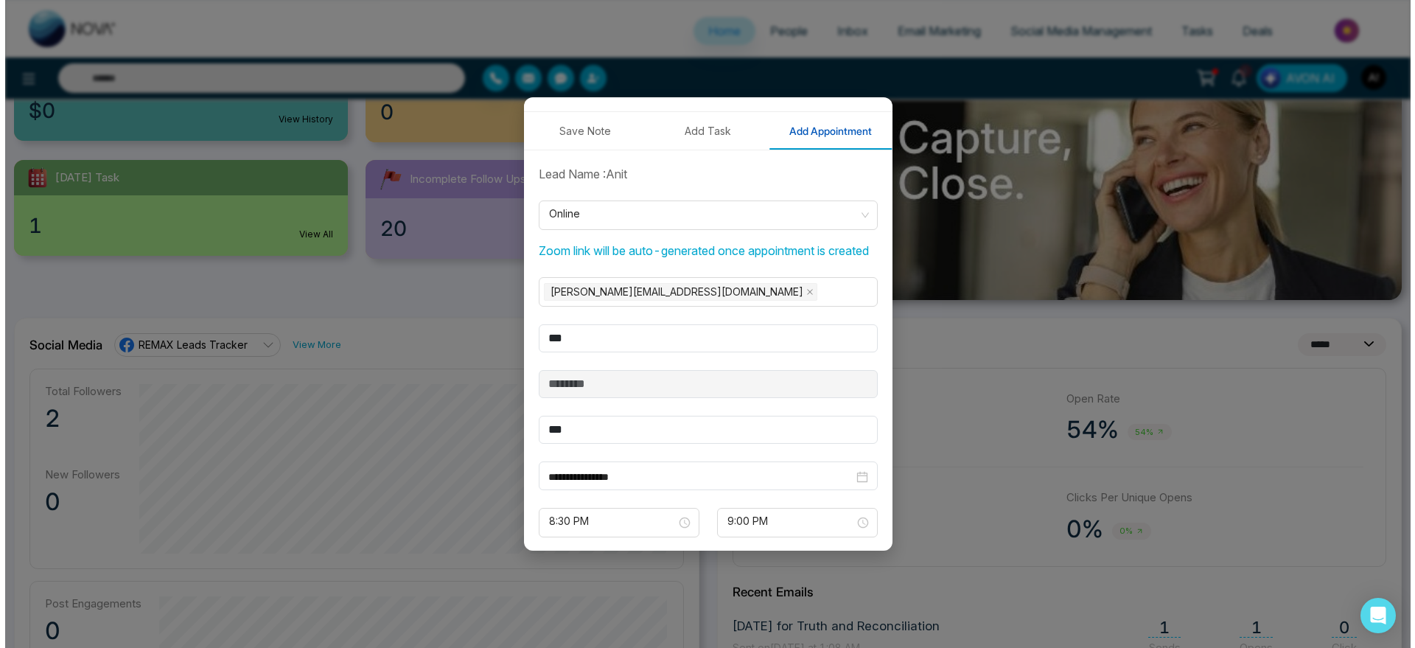
scroll to position [339, 0]
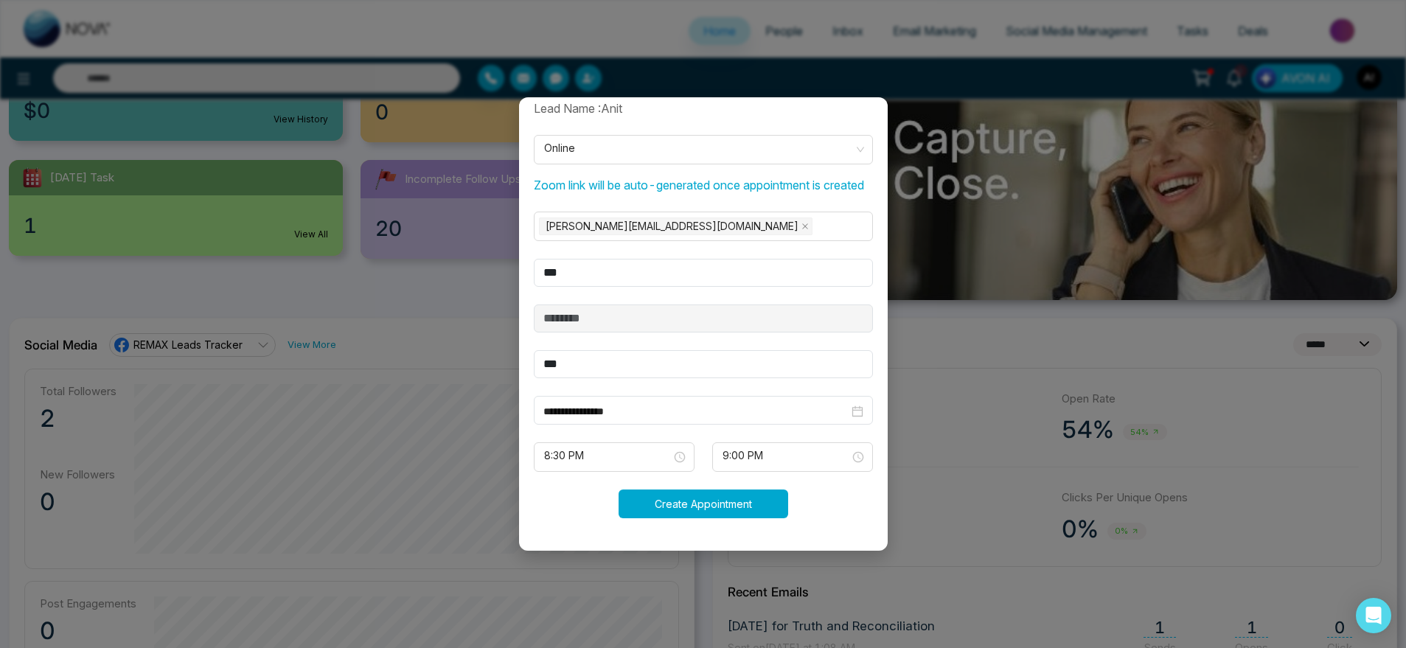
click at [731, 506] on button "Create Appointment" at bounding box center [703, 503] width 170 height 29
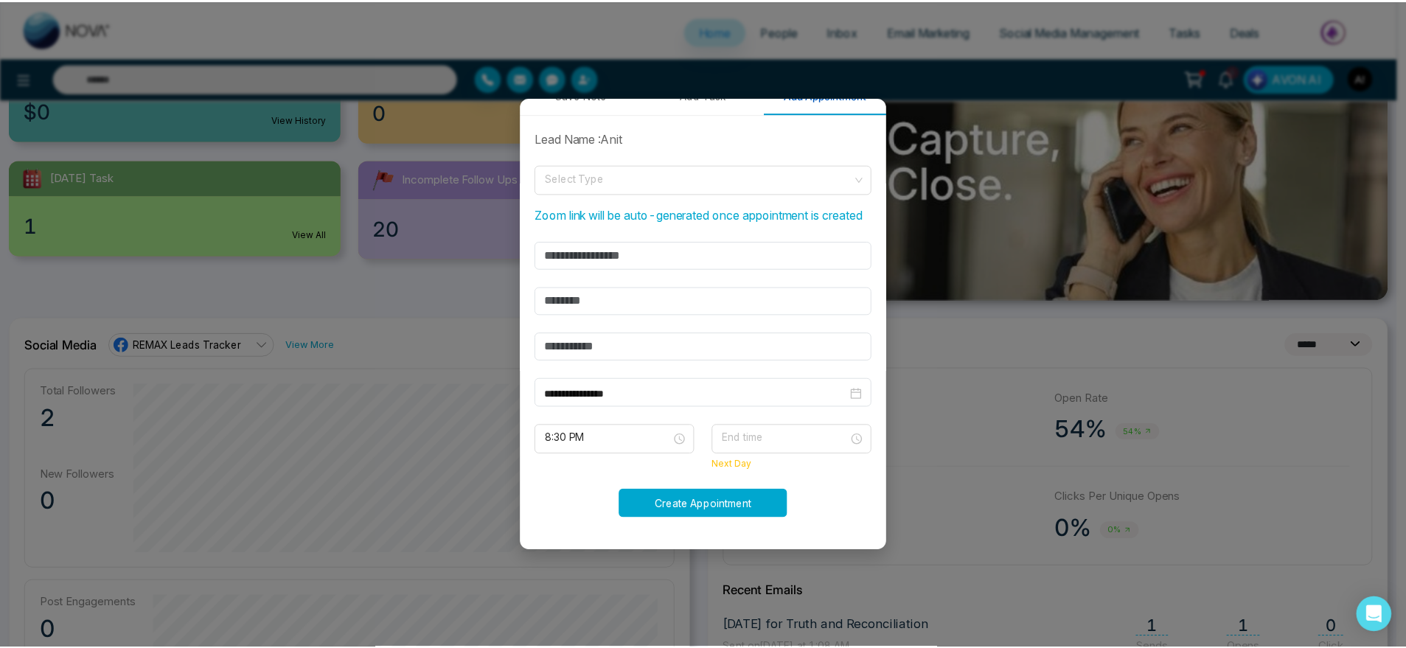
scroll to position [292, 0]
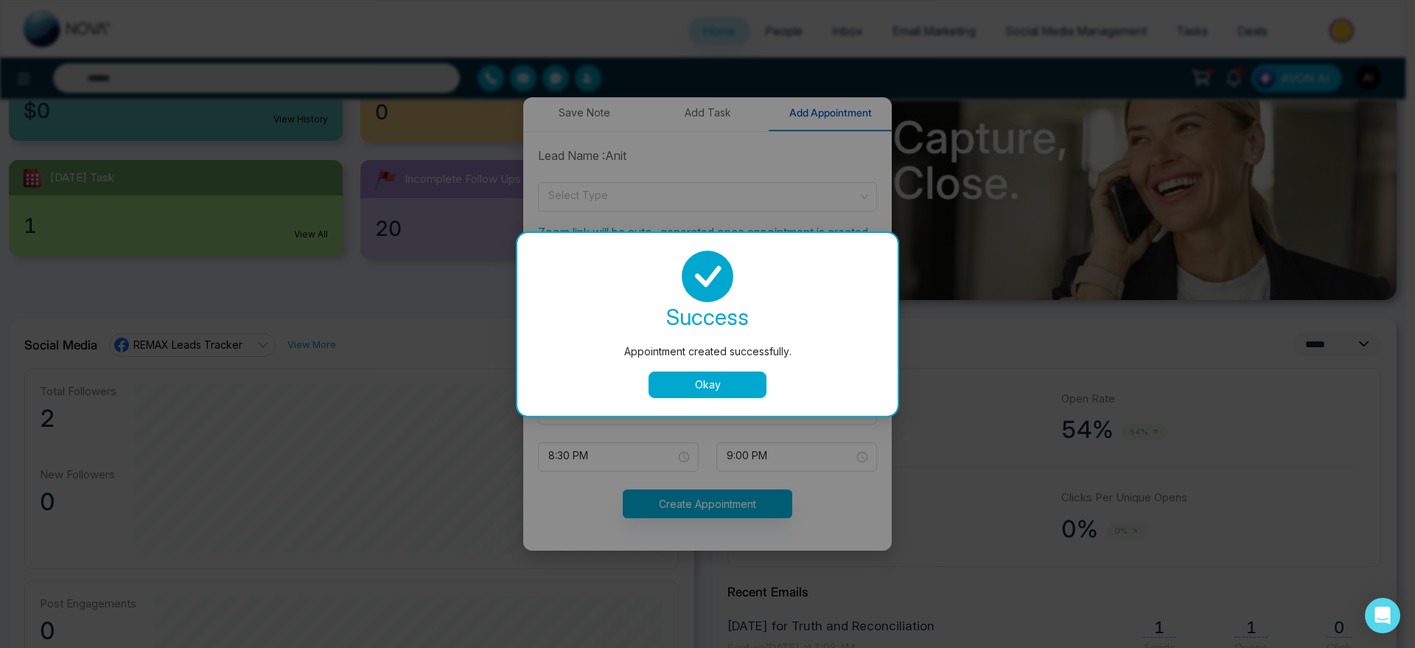
click at [727, 381] on button "Okay" at bounding box center [708, 384] width 118 height 27
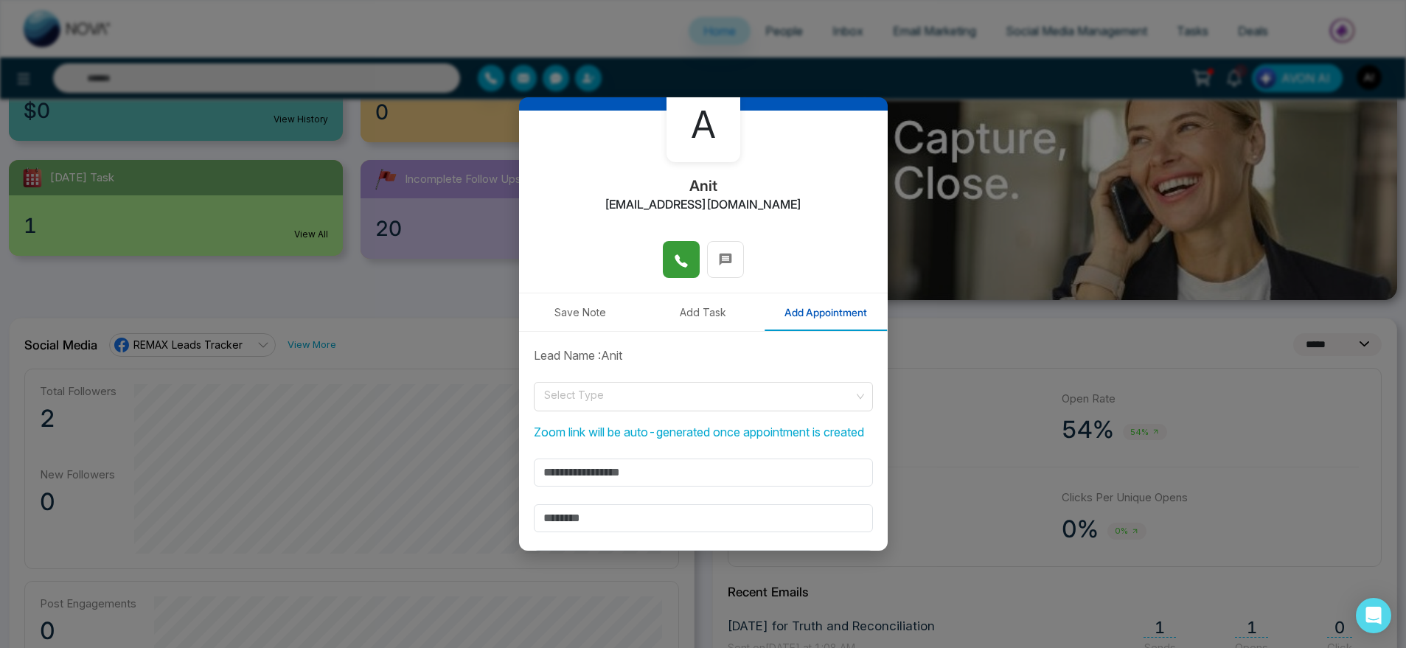
scroll to position [0, 0]
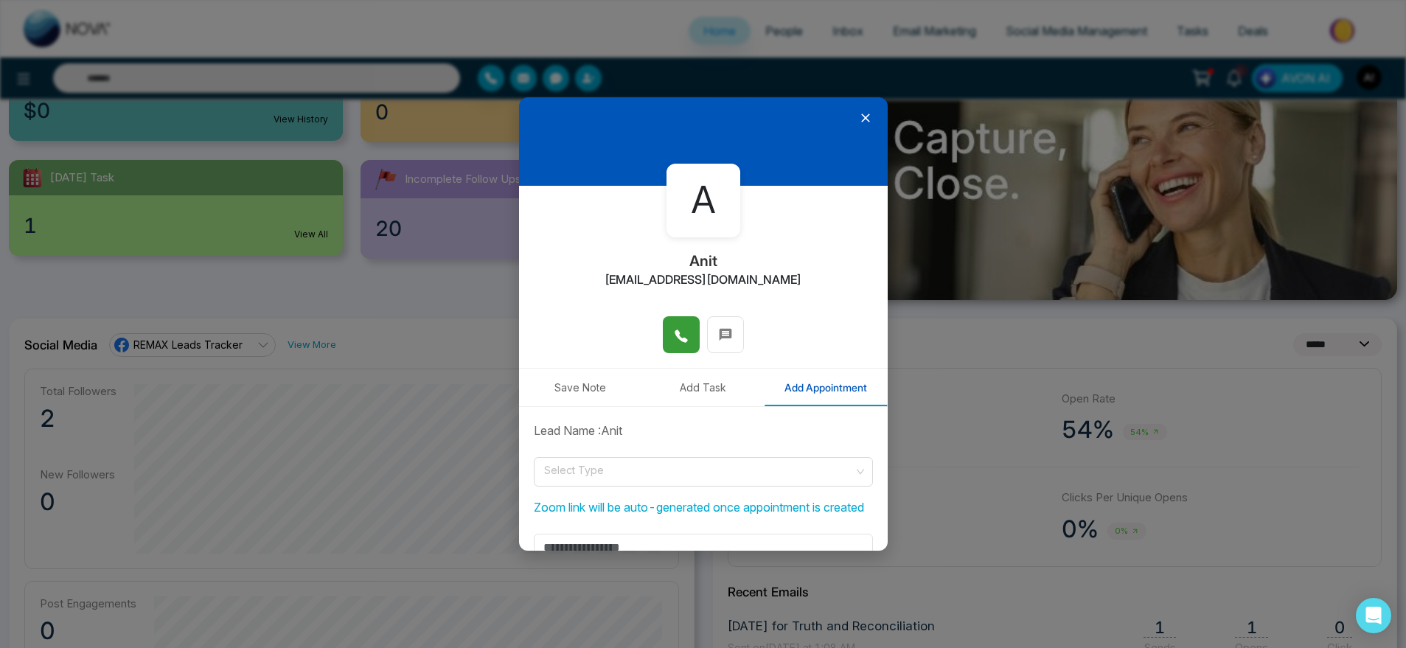
drag, startPoint x: 849, startPoint y: 131, endPoint x: 852, endPoint y: 109, distance: 22.3
click at [852, 109] on div at bounding box center [703, 141] width 369 height 88
click at [861, 116] on icon at bounding box center [865, 118] width 9 height 9
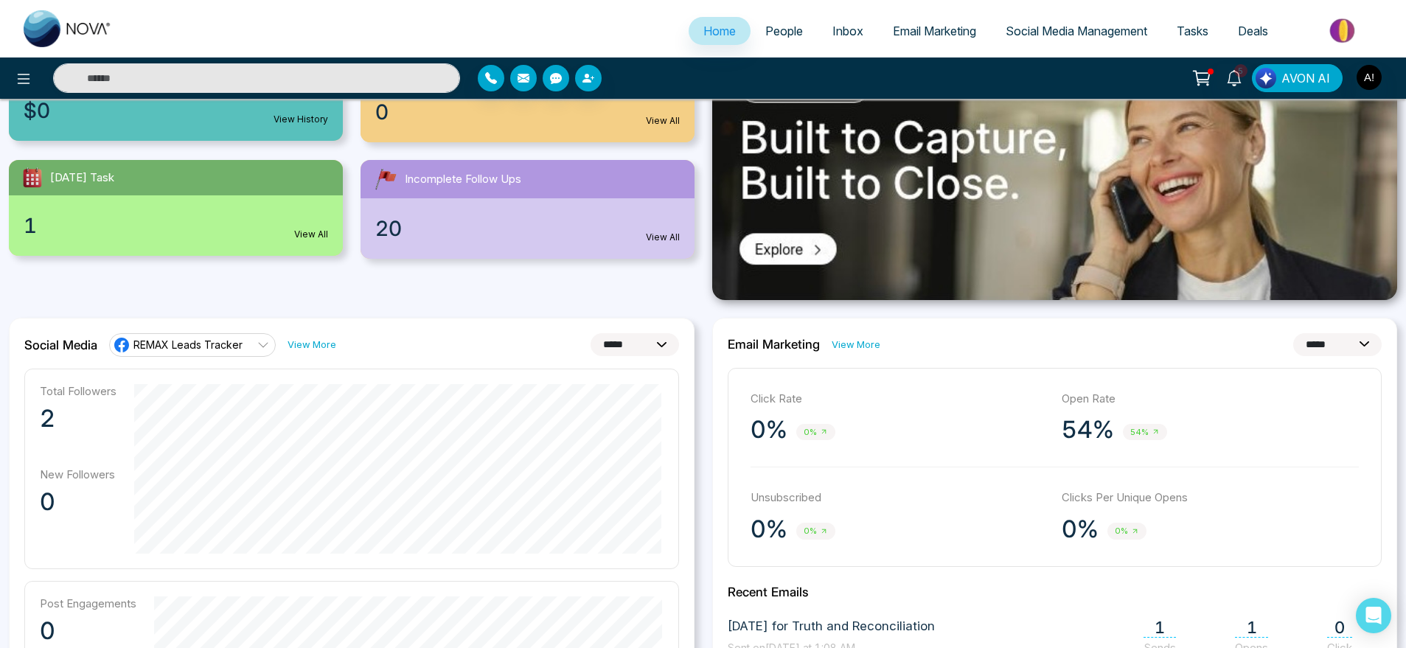
click at [1201, 30] on span "Tasks" at bounding box center [1192, 31] width 32 height 15
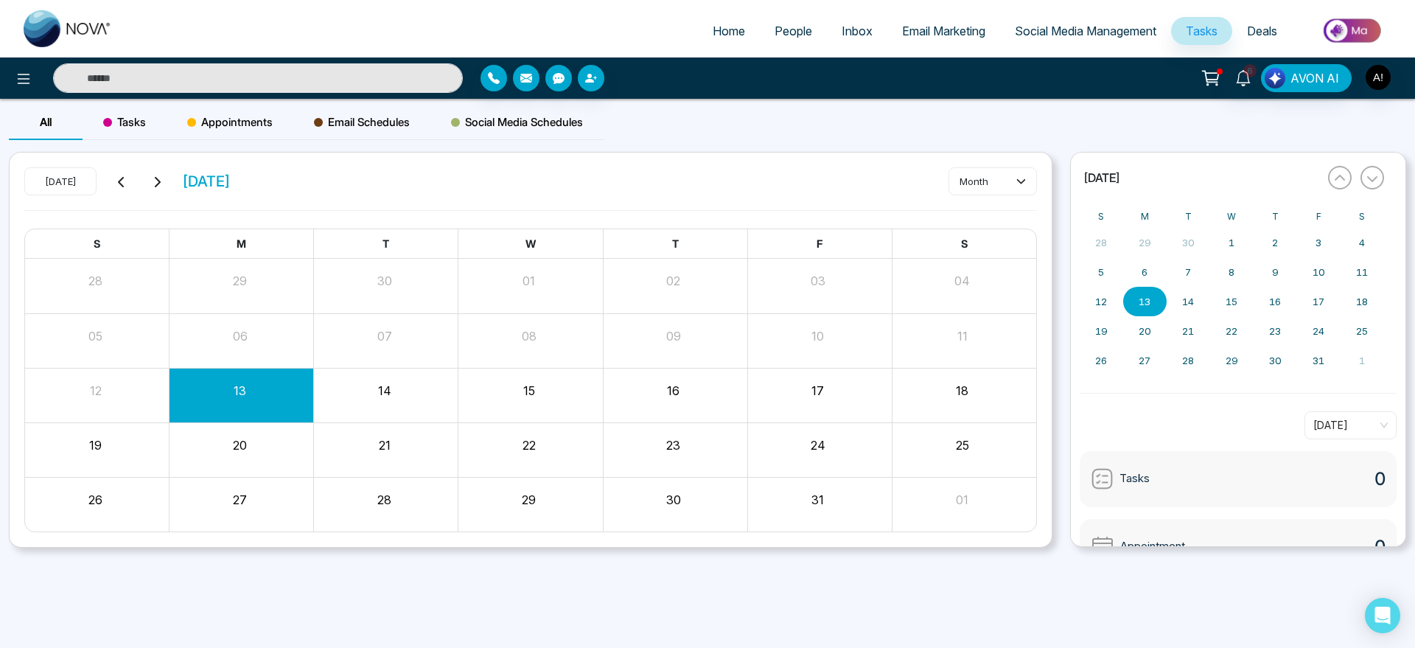
click at [146, 142] on div "All Tasks Appointments Email Schedules Social Media Schedules" at bounding box center [306, 128] width 595 height 47
click at [136, 136] on div "Tasks" at bounding box center [125, 122] width 84 height 35
click at [228, 133] on div "Appointments" at bounding box center [230, 122] width 127 height 35
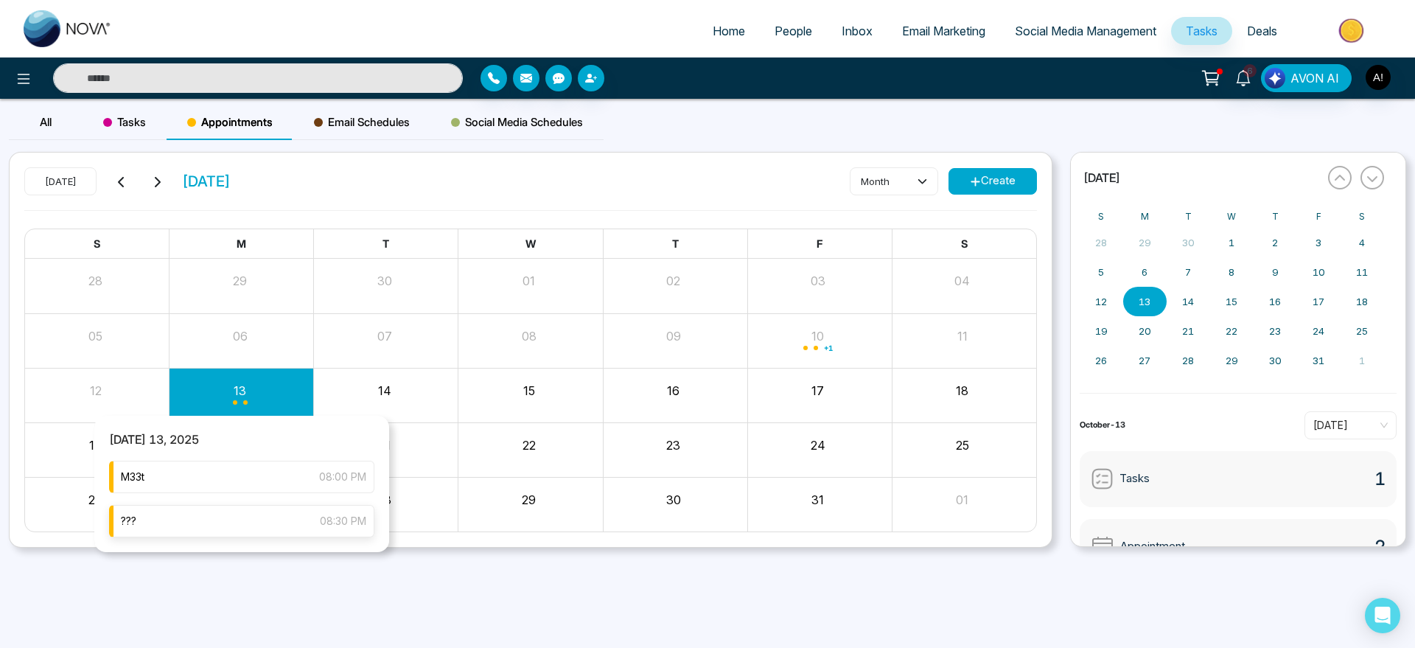
click at [230, 523] on div "??? 08:30 PM" at bounding box center [241, 521] width 265 height 32
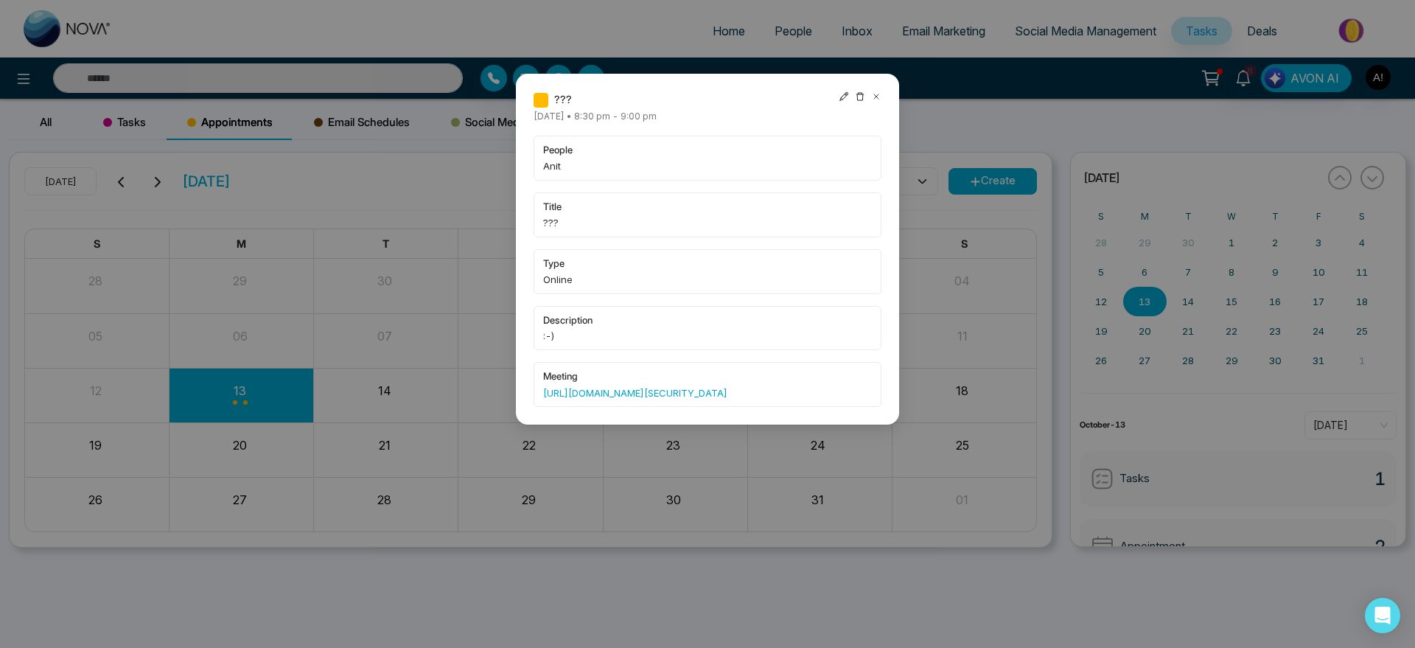
click at [878, 96] on icon at bounding box center [876, 96] width 10 height 10
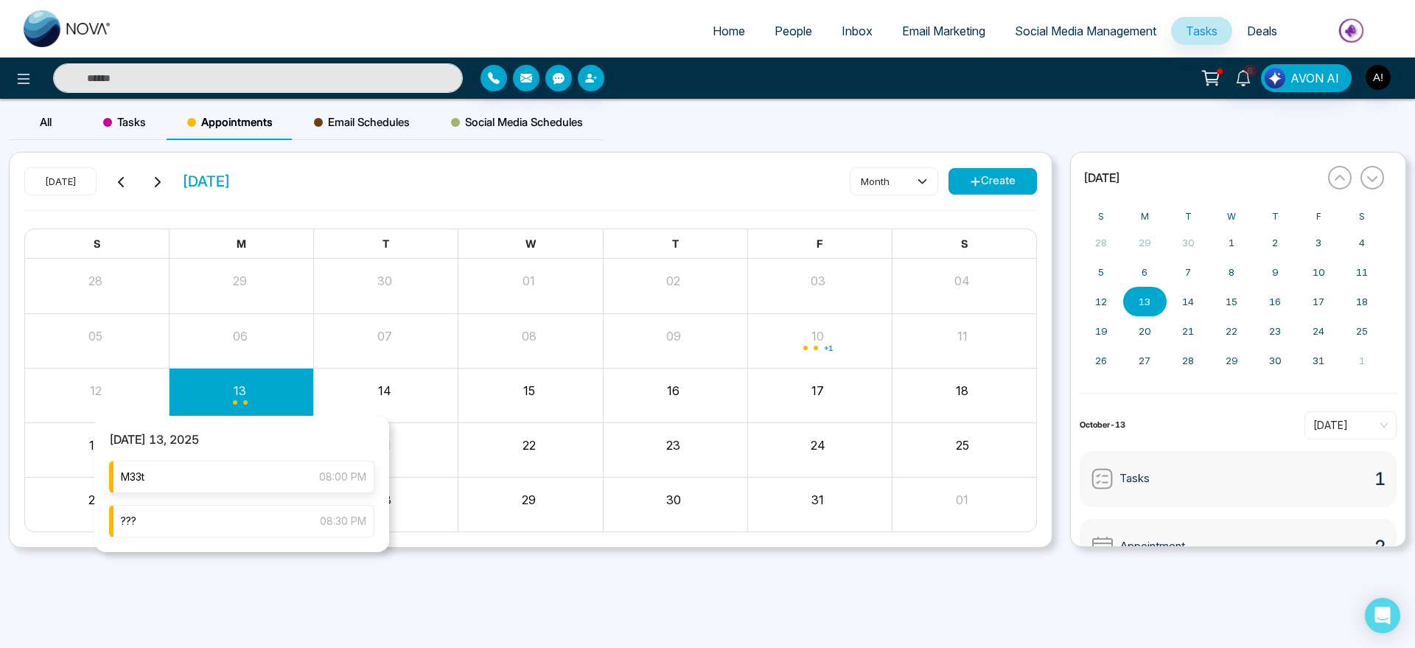
click at [256, 486] on div "M33t 08:00 PM" at bounding box center [241, 477] width 265 height 32
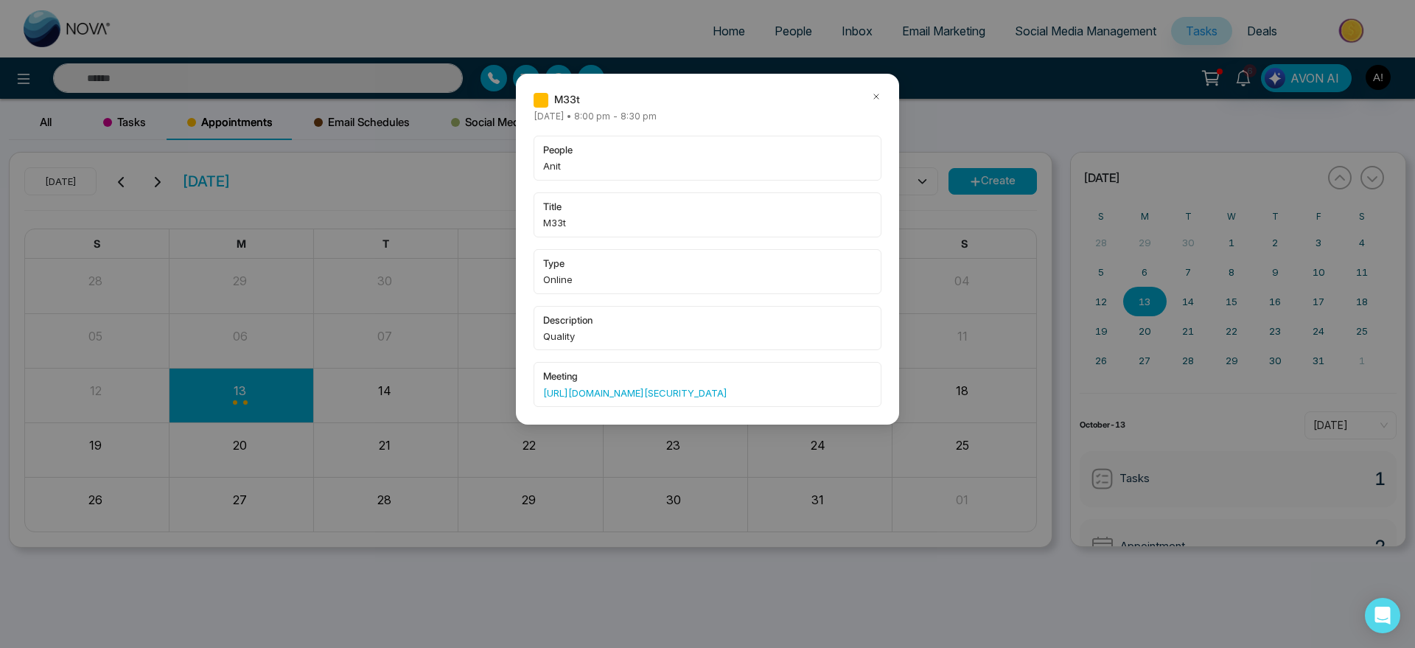
click at [879, 89] on div "M33t Monday October-13-2025 • 8:00 pm - 8:30 pm people Anit title M33t type Onl…" at bounding box center [707, 249] width 383 height 351
click at [873, 97] on icon at bounding box center [876, 96] width 10 height 10
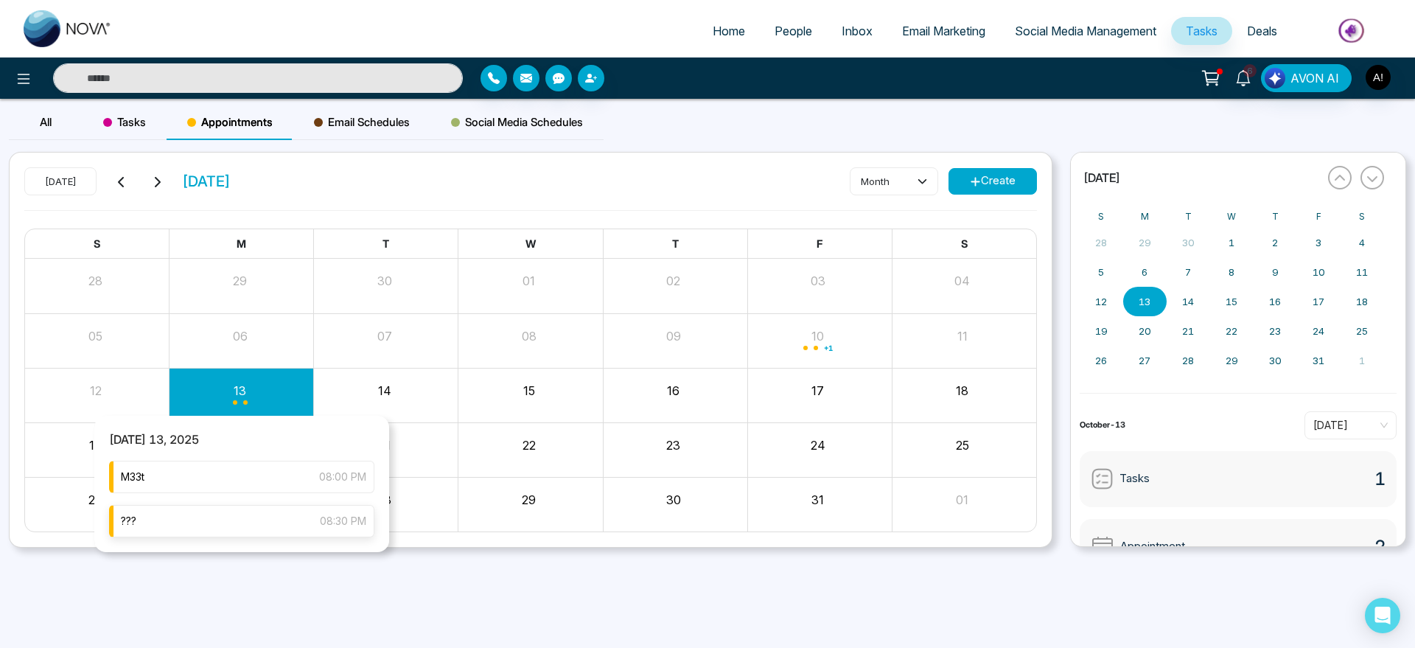
click at [248, 514] on div "??? 08:30 PM" at bounding box center [241, 521] width 265 height 32
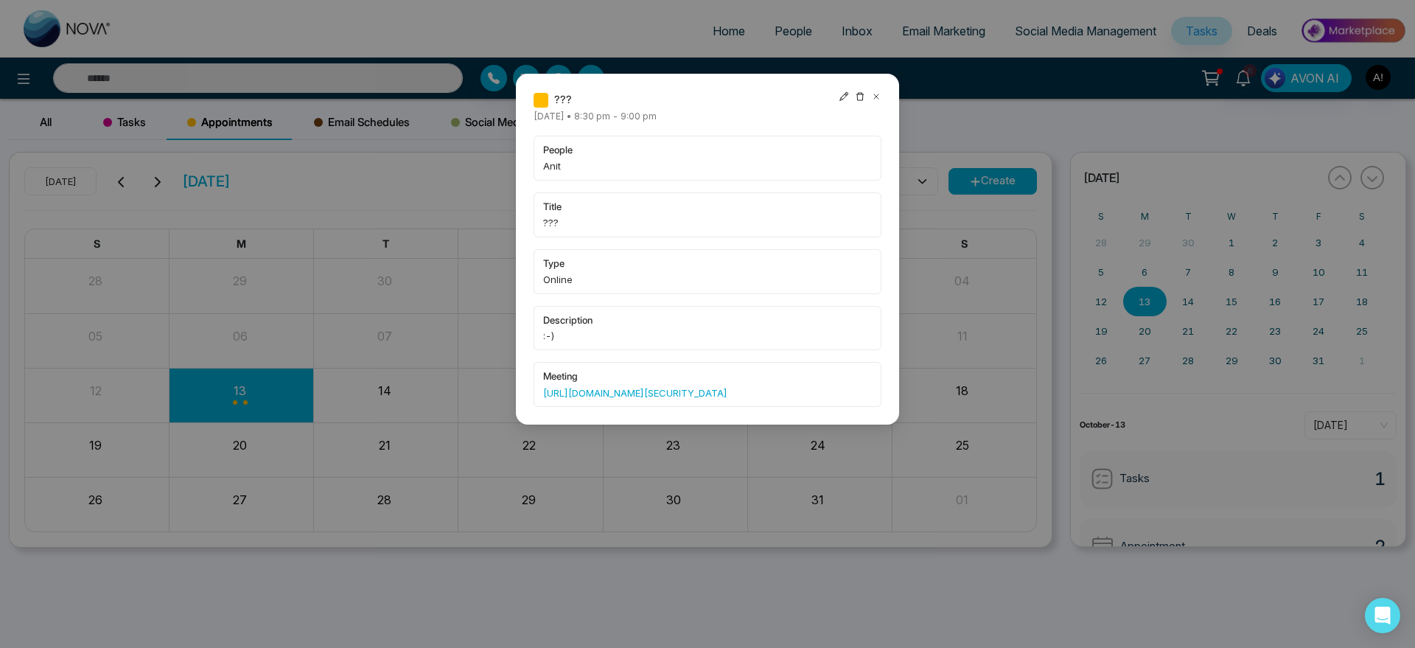
drag, startPoint x: 531, startPoint y: 388, endPoint x: 798, endPoint y: 435, distance: 271.0
click at [798, 425] on div "??? Monday October-13-2025 • 8:30 pm - 9:00 pm people Anit title ??? type Onlin…" at bounding box center [707, 249] width 383 height 351
click at [767, 400] on link "https://us05web.zoom.us/j/88381669477?pwd=bevTlquGxsPq8dl75c6jVahuCCmj9q.1" at bounding box center [707, 392] width 329 height 15
click at [831, 324] on span "description" at bounding box center [707, 320] width 329 height 15
click at [879, 96] on icon at bounding box center [876, 96] width 10 height 10
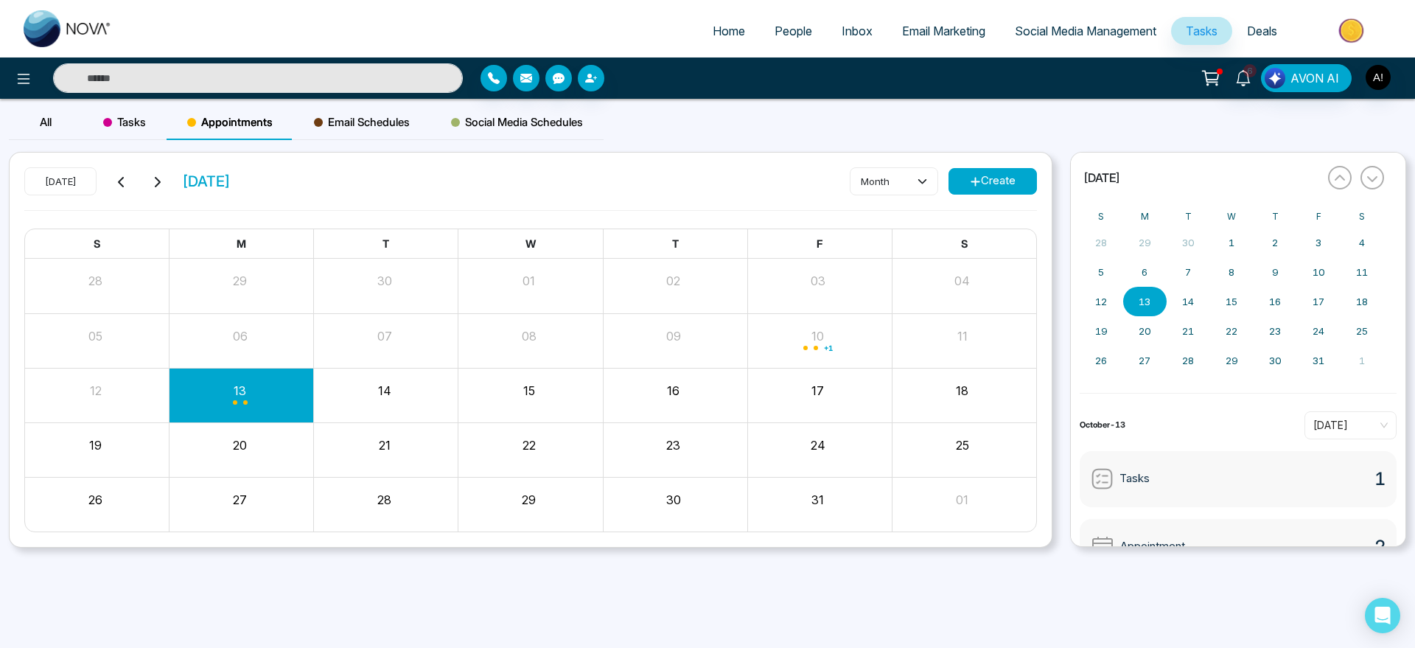
click at [367, 125] on span "Email Schedules" at bounding box center [362, 123] width 96 height 18
click at [698, 37] on link "Home" at bounding box center [729, 31] width 62 height 28
select select "*"
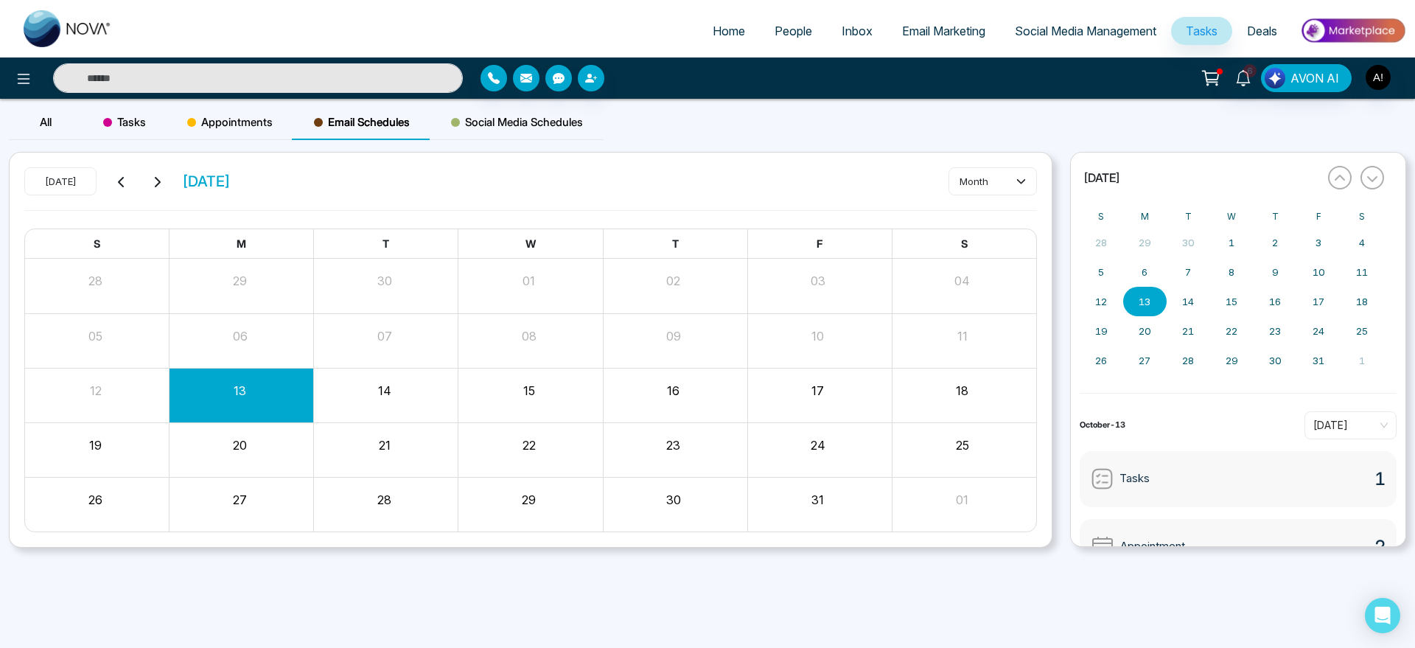
select select "*"
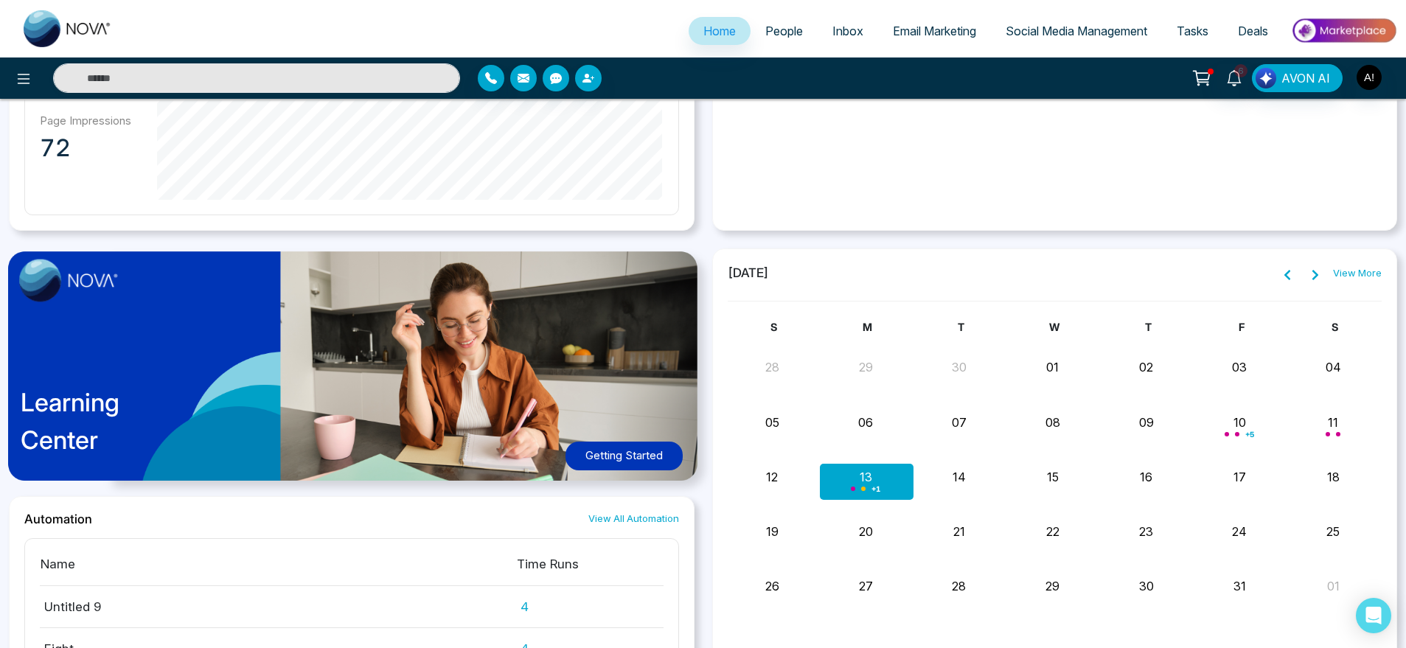
scroll to position [999, 0]
click at [641, 521] on link "View All Automation" at bounding box center [633, 518] width 91 height 14
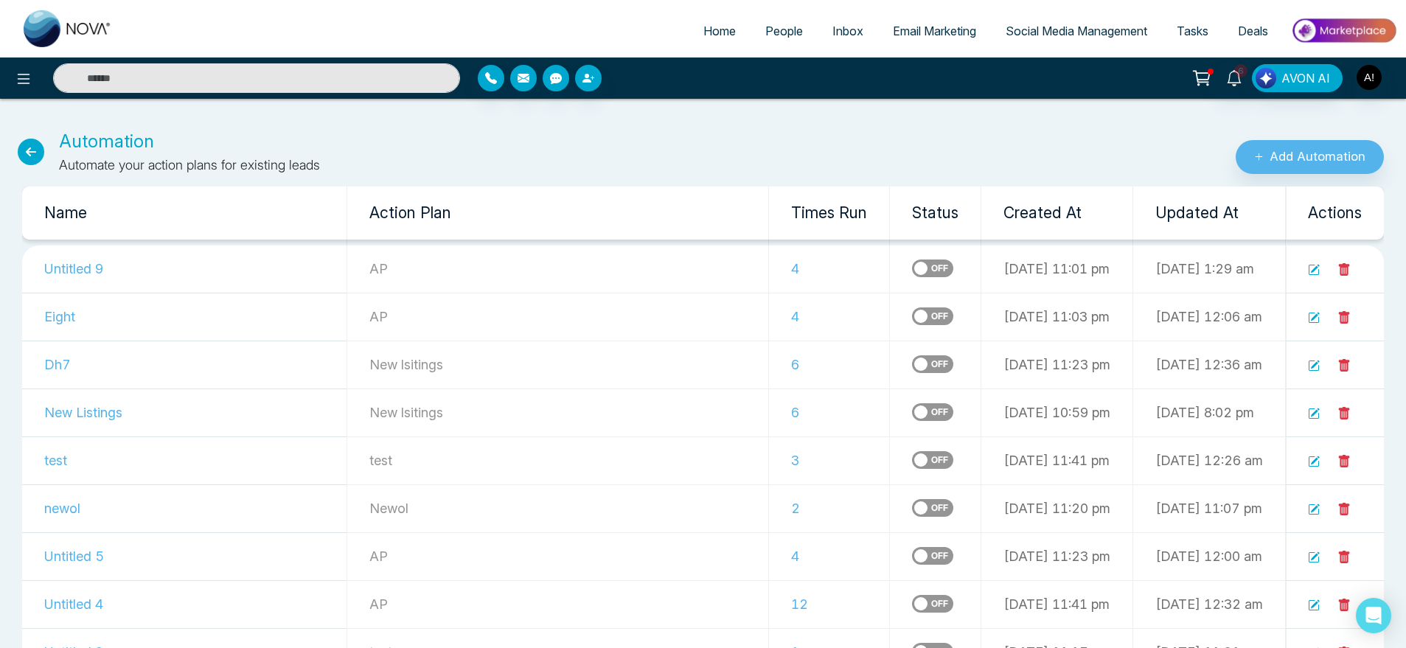
click at [35, 153] on icon at bounding box center [31, 152] width 27 height 27
select select "*"
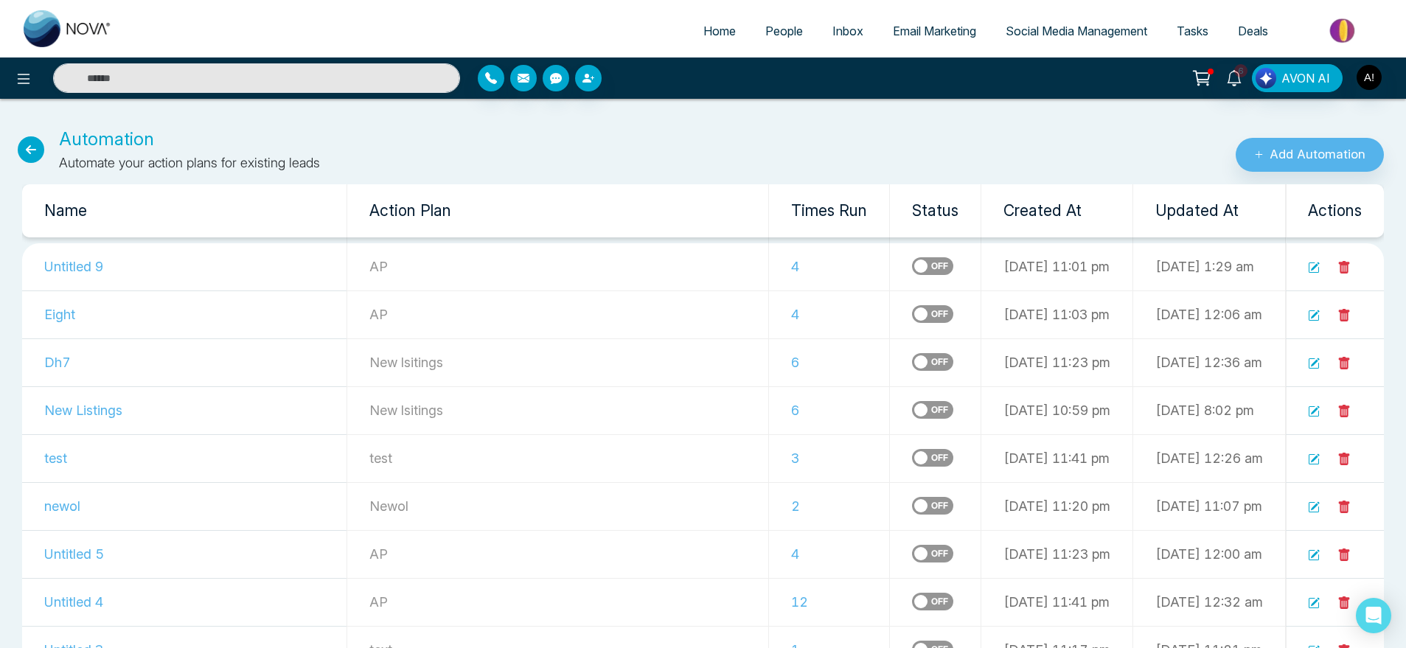
select select "*"
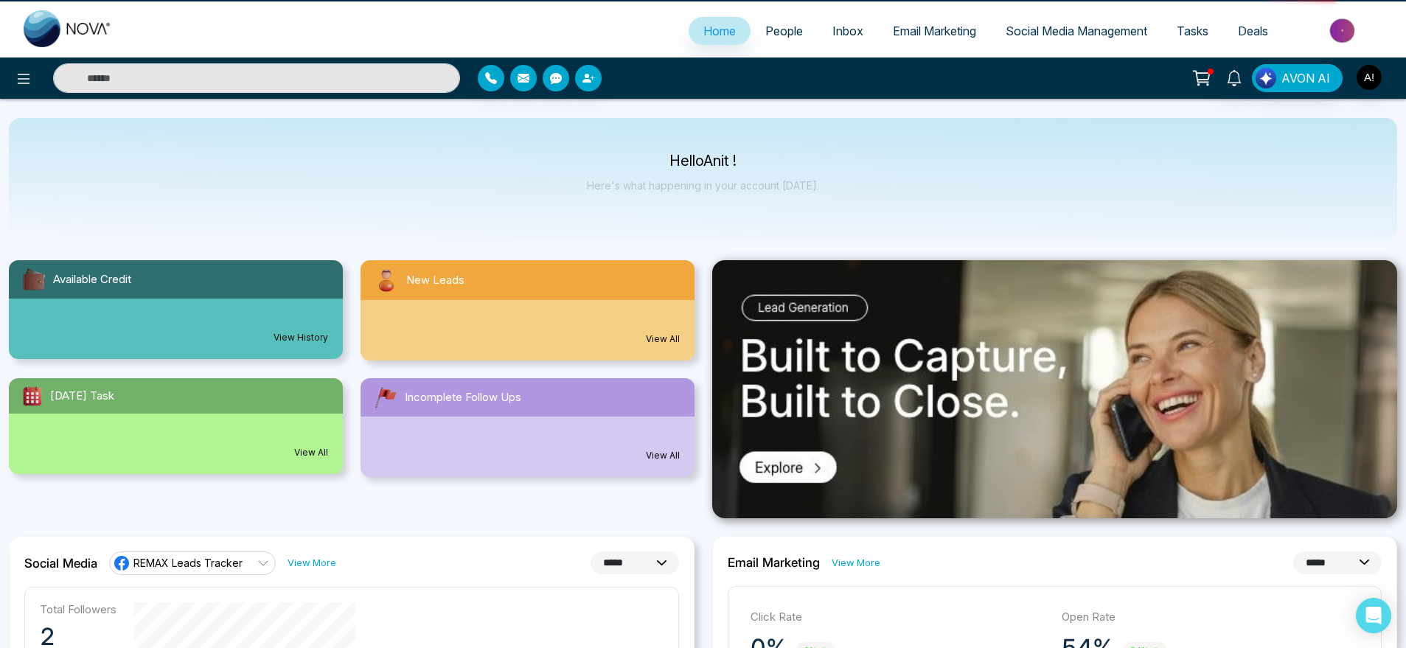
scroll to position [0, 0]
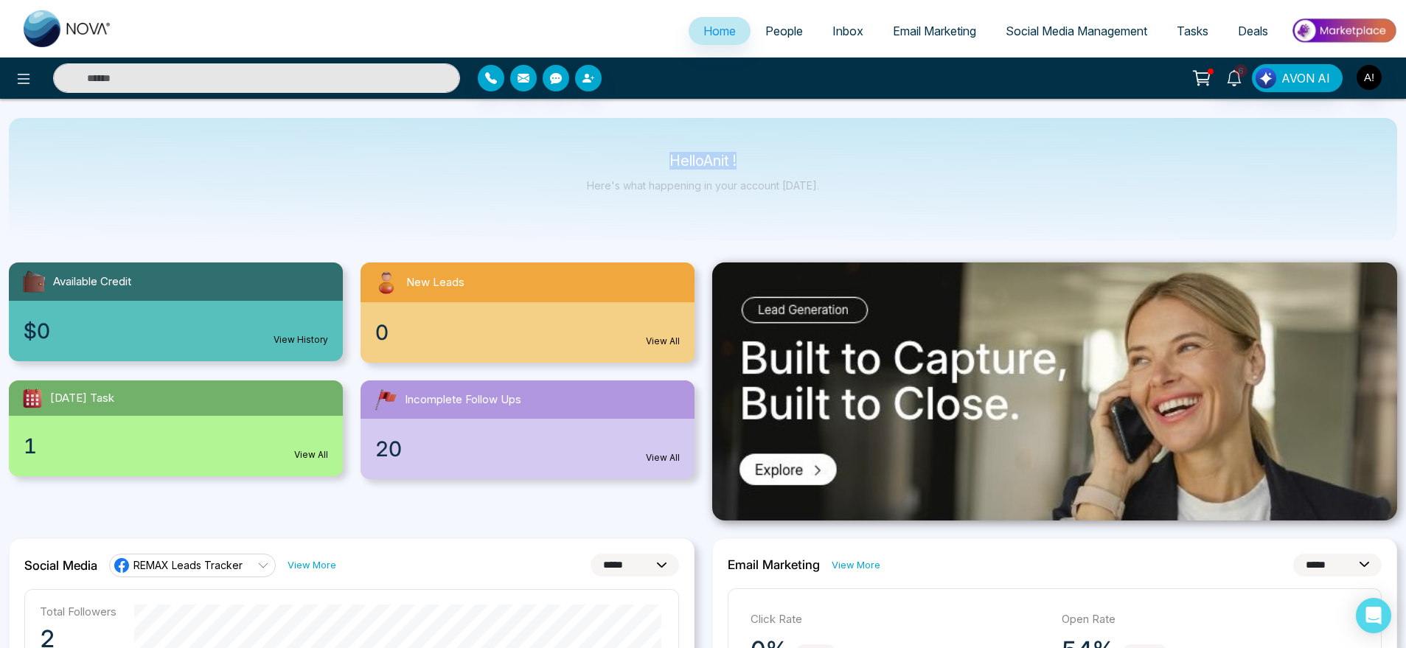
drag, startPoint x: 656, startPoint y: 154, endPoint x: 854, endPoint y: 175, distance: 198.6
click at [854, 175] on div "Hello Anit ! Here's what happening in your account today." at bounding box center [703, 179] width 1388 height 122
drag, startPoint x: 854, startPoint y: 175, endPoint x: 505, endPoint y: 128, distance: 351.8
click at [505, 128] on div "Hello Anit ! Here's what happening in your account today." at bounding box center [703, 179] width 1388 height 122
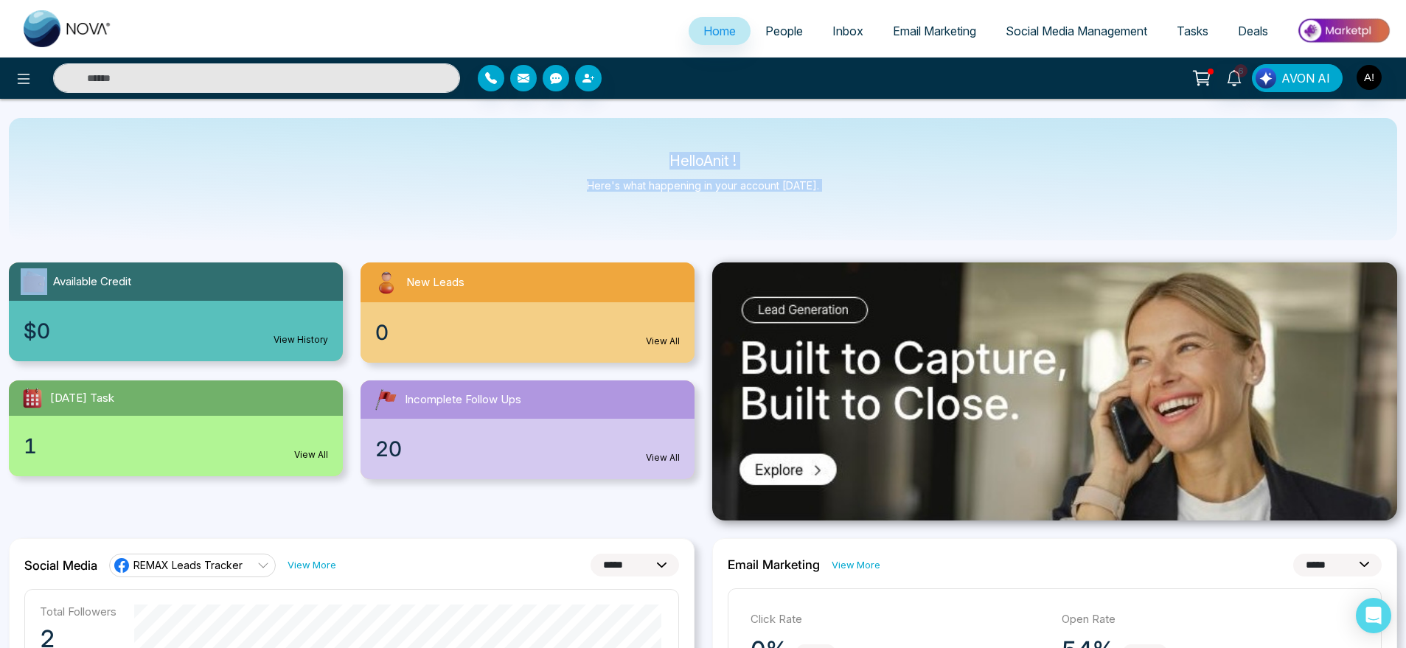
click at [505, 128] on div "Hello Anit ! Here's what happening in your account today." at bounding box center [703, 179] width 1388 height 122
click at [238, 294] on div "Available Credit" at bounding box center [176, 281] width 334 height 38
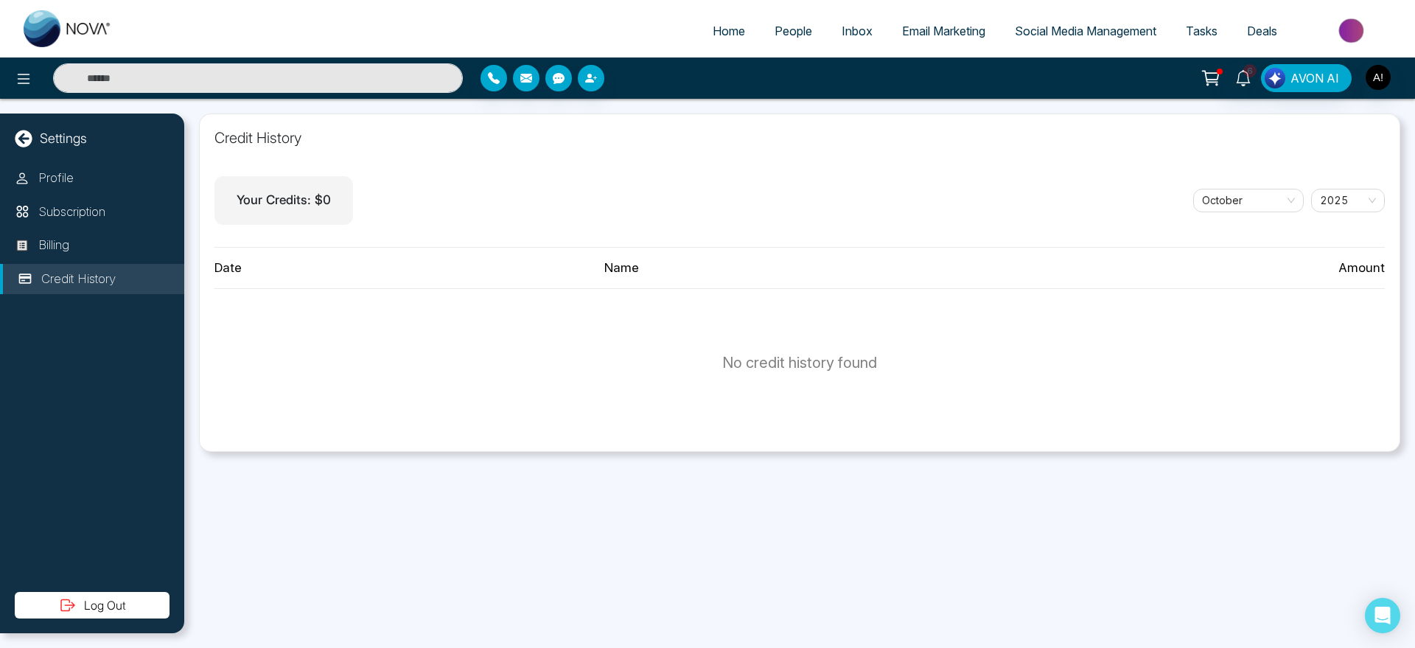
click at [699, 33] on link "Home" at bounding box center [729, 31] width 62 height 28
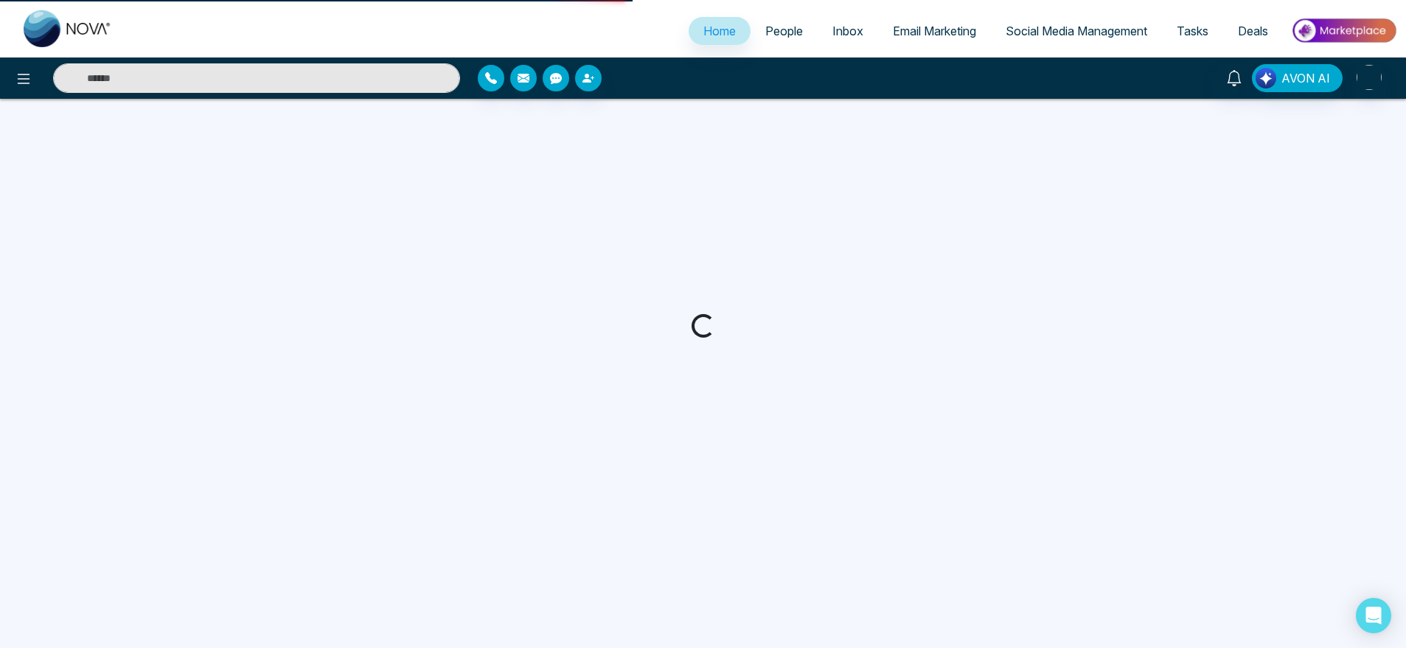
select select "*"
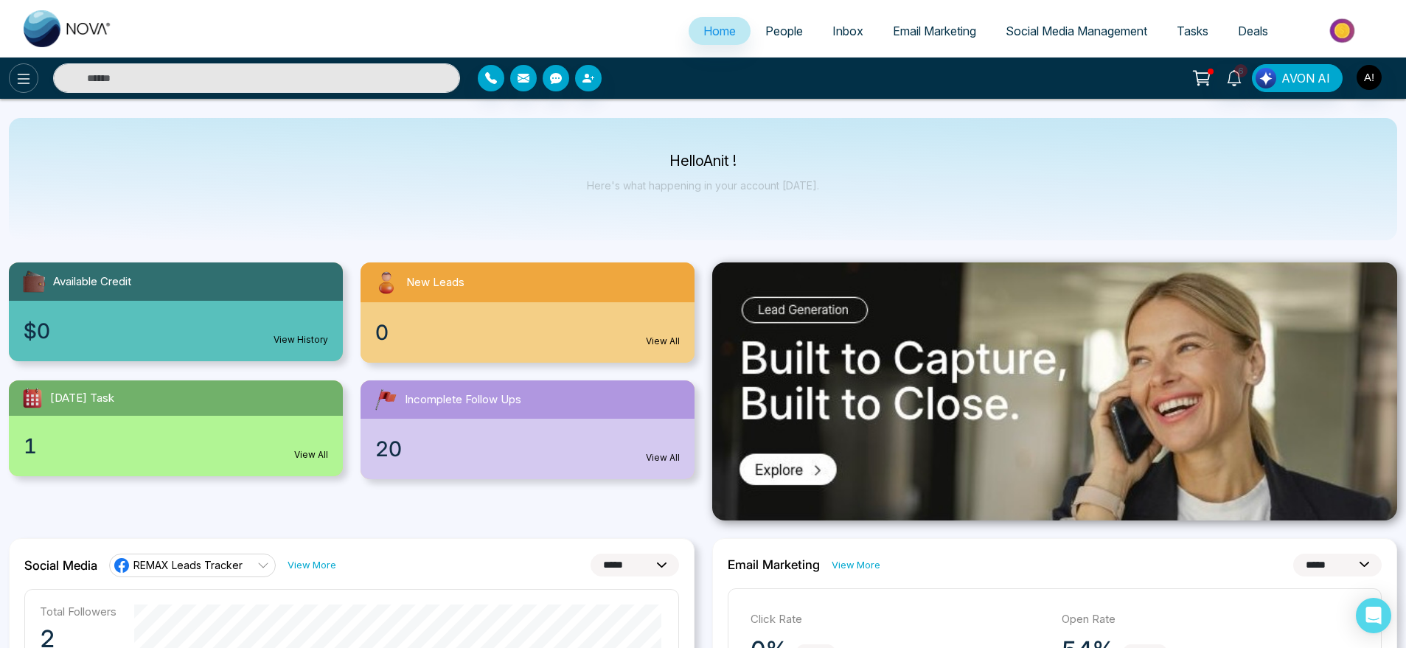
click at [28, 81] on icon at bounding box center [24, 79] width 18 height 18
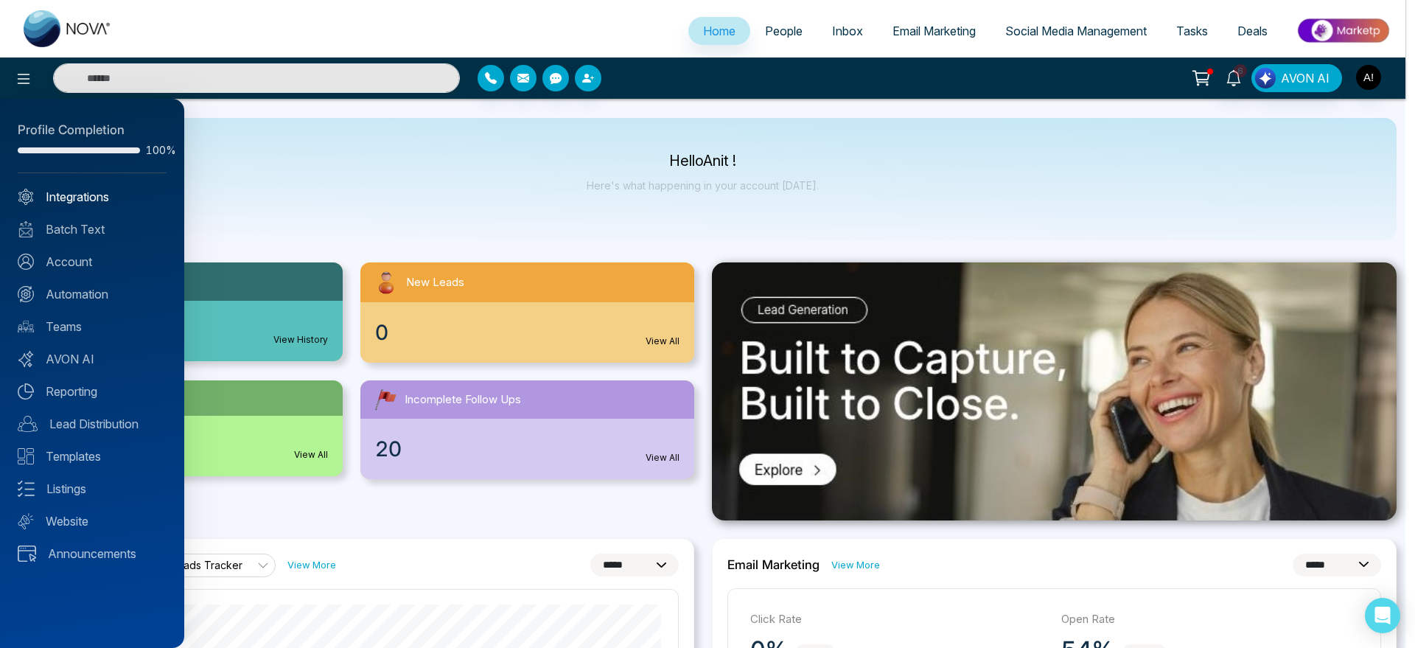
click at [74, 203] on link "Integrations" at bounding box center [92, 197] width 149 height 18
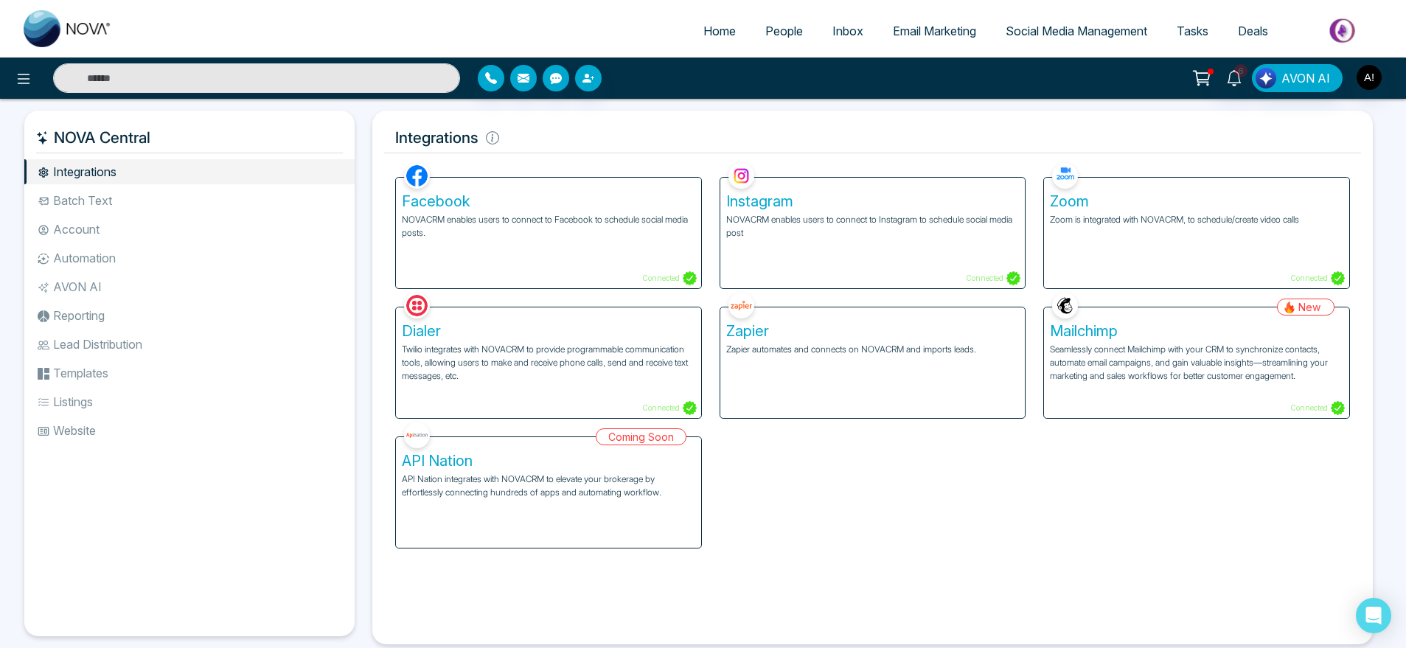
click at [229, 203] on li "Batch Text" at bounding box center [189, 200] width 330 height 25
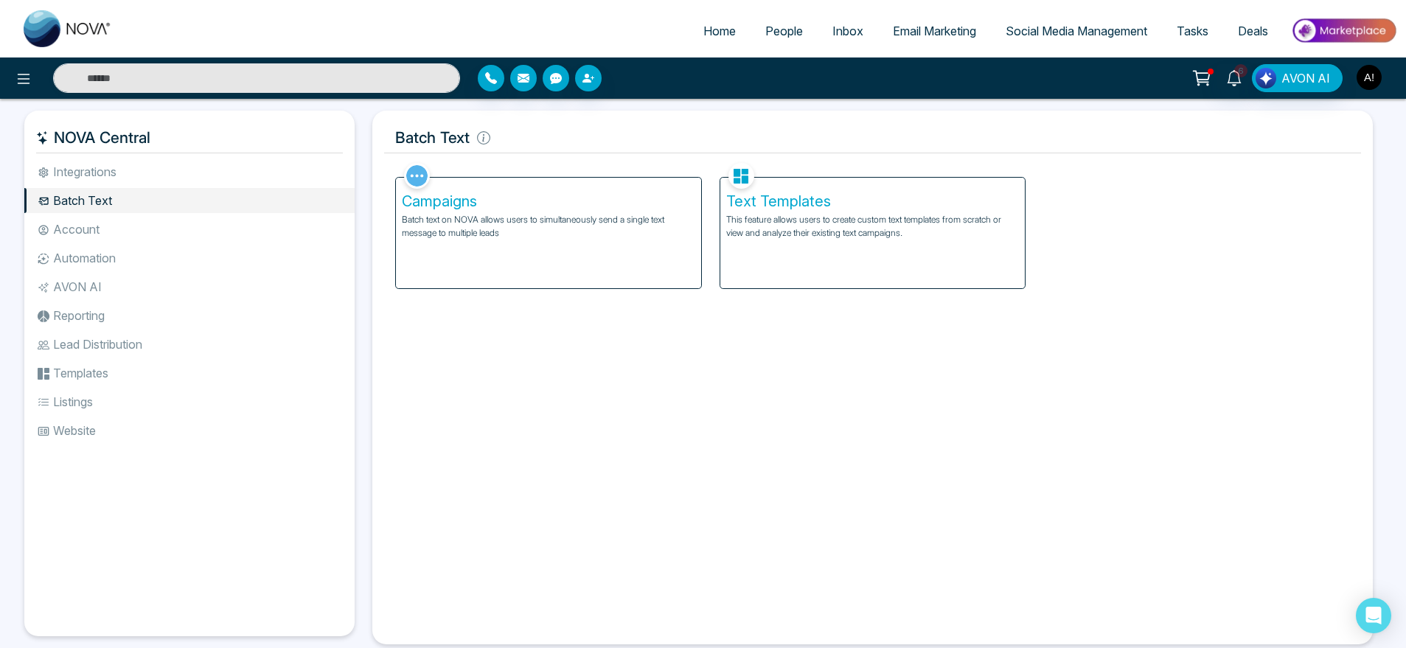
click at [1375, 84] on img "button" at bounding box center [1368, 77] width 25 height 25
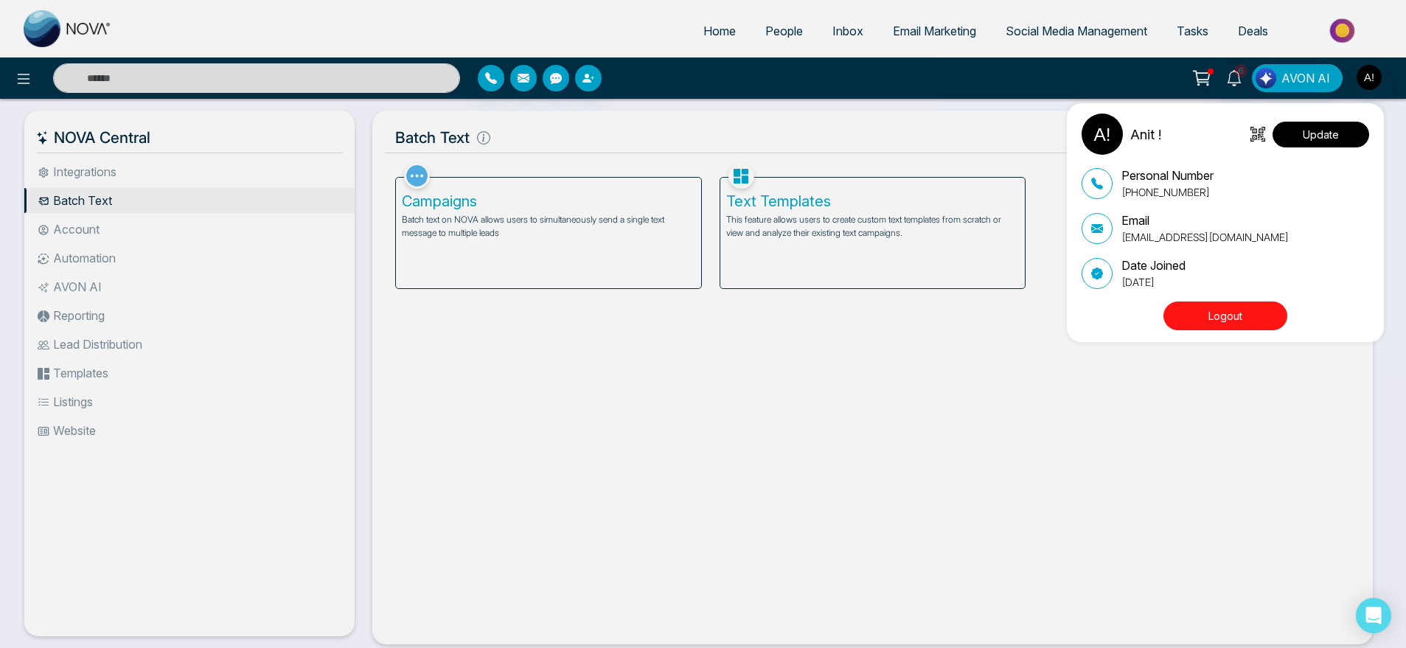
click at [1315, 142] on button "Update" at bounding box center [1320, 135] width 97 height 26
select select
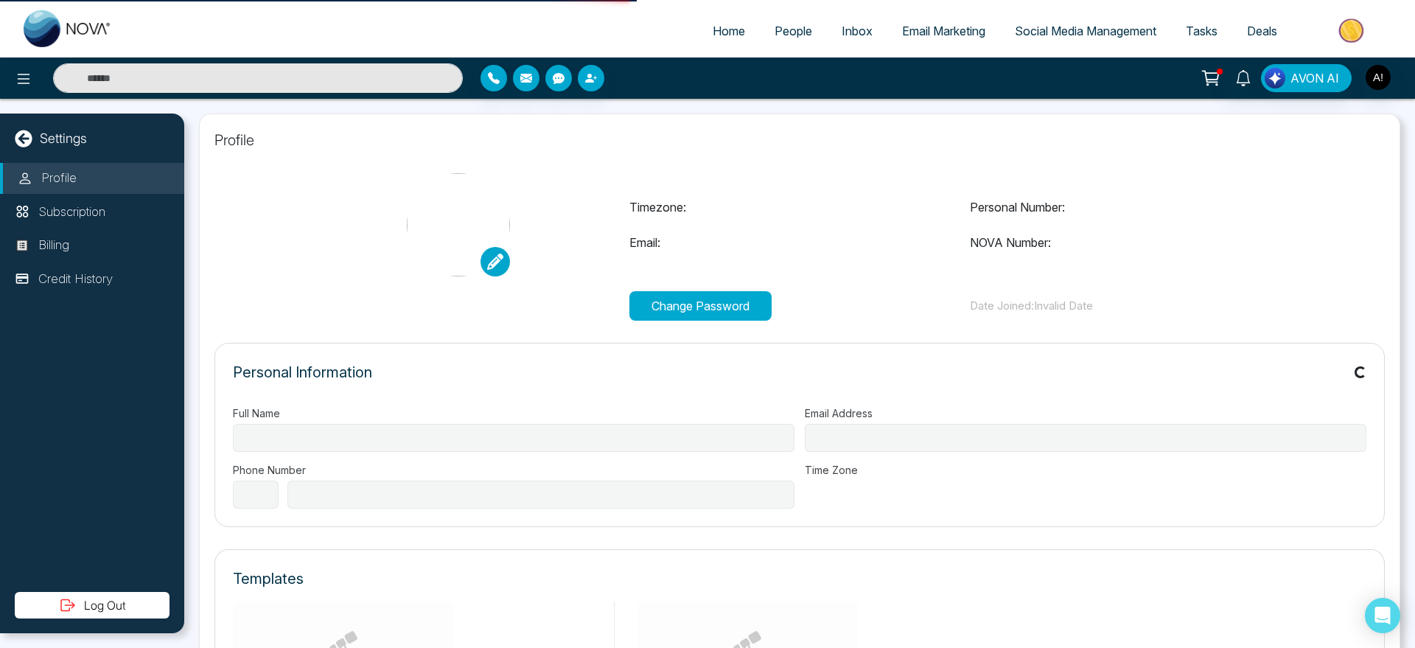
type input "******"
type input "**********"
select select "***"
type input "**********"
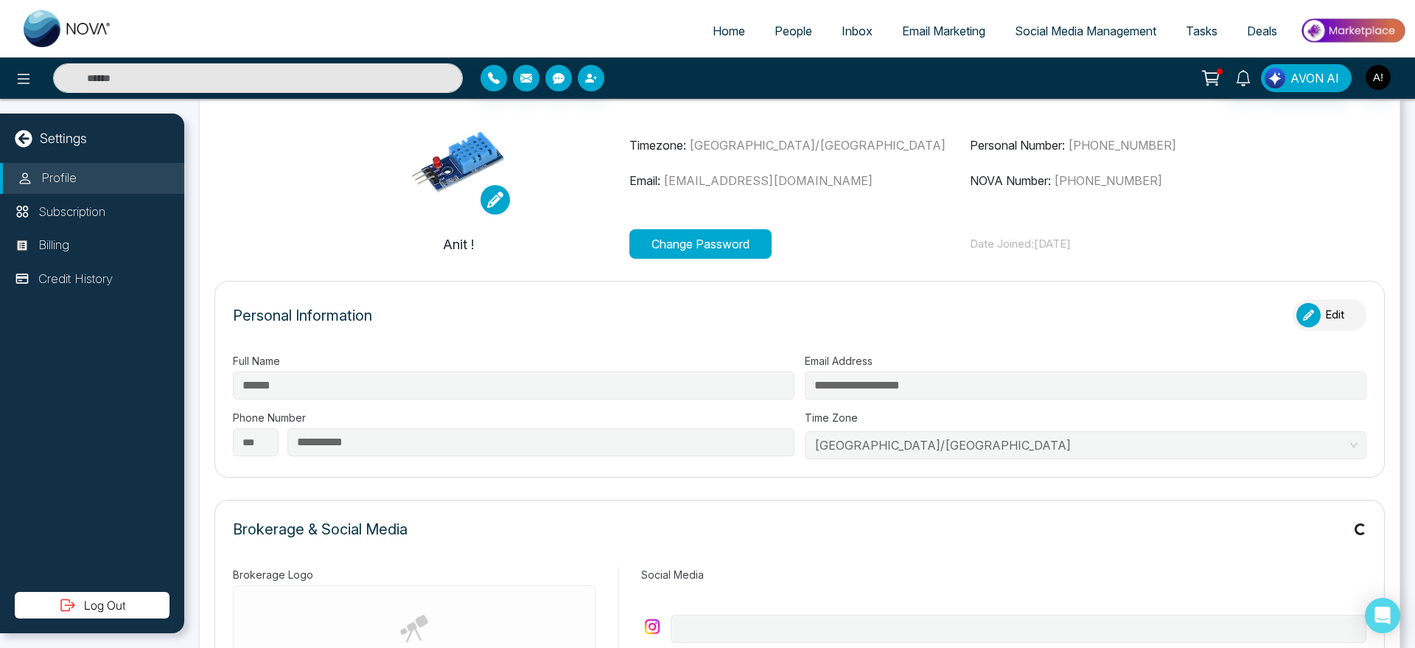
type input "******"
type input "**********"
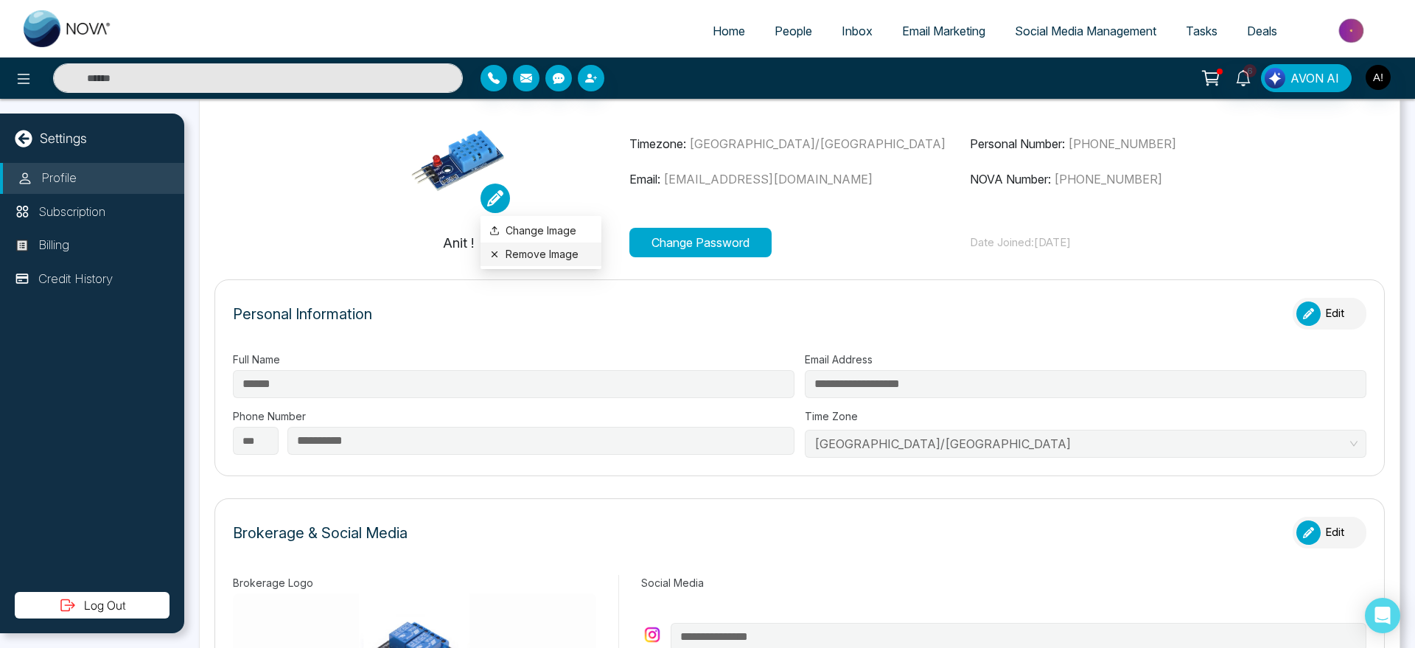
click at [528, 245] on li "Remove Image" at bounding box center [541, 254] width 121 height 24
click at [502, 196] on icon at bounding box center [495, 198] width 16 height 16
click at [546, 257] on button "Remove Image" at bounding box center [540, 254] width 103 height 16
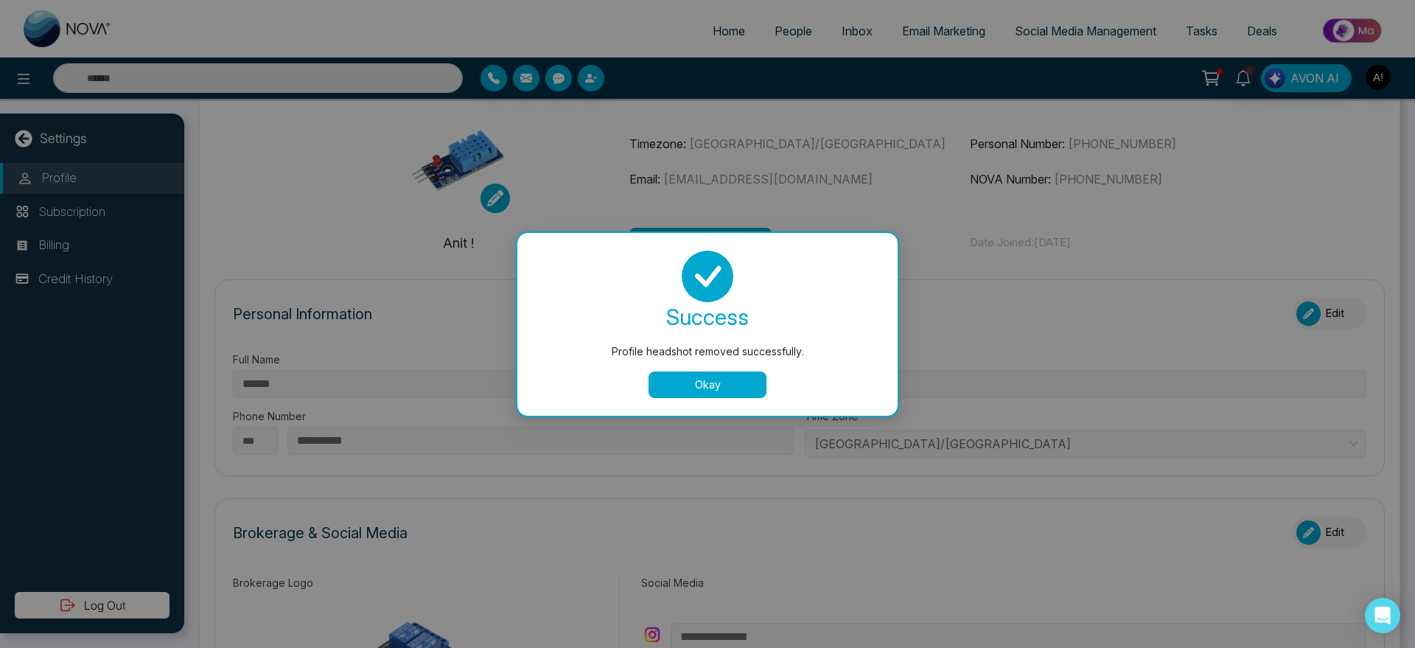
click at [697, 369] on div "success Profile headshot removed successfully. Okay" at bounding box center [707, 324] width 345 height 147
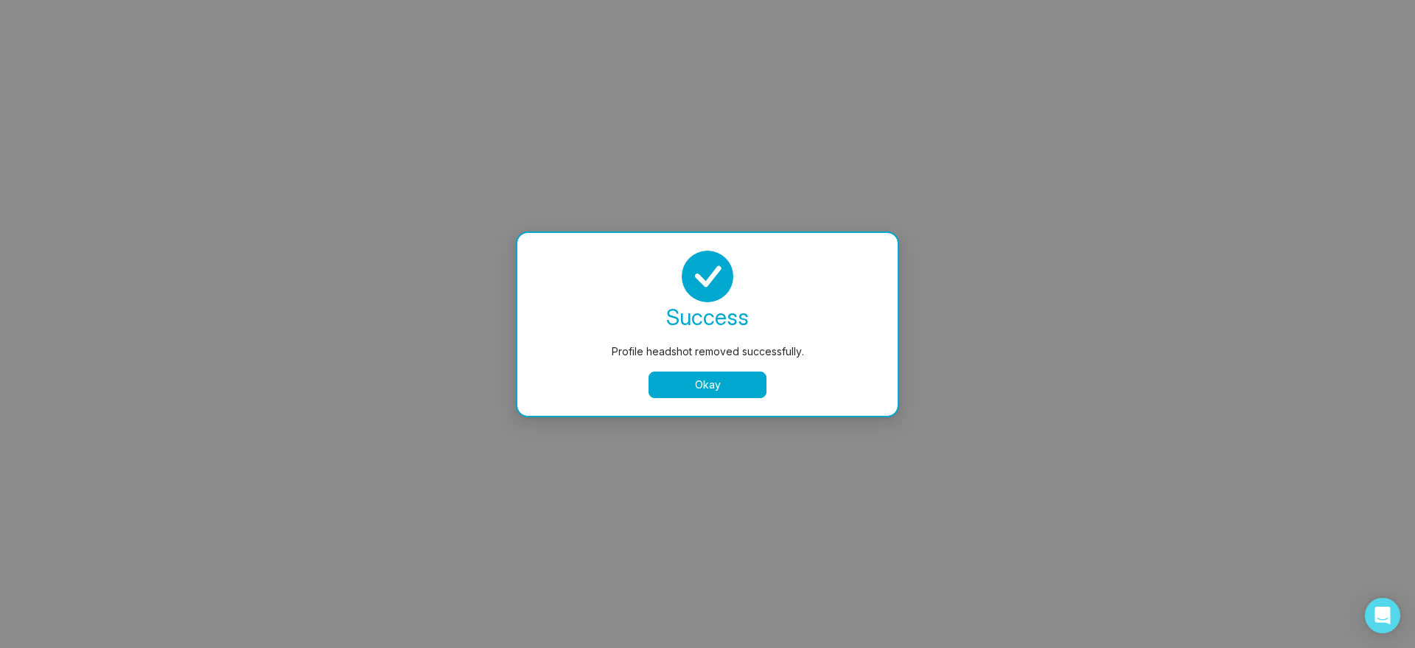
select select "***"
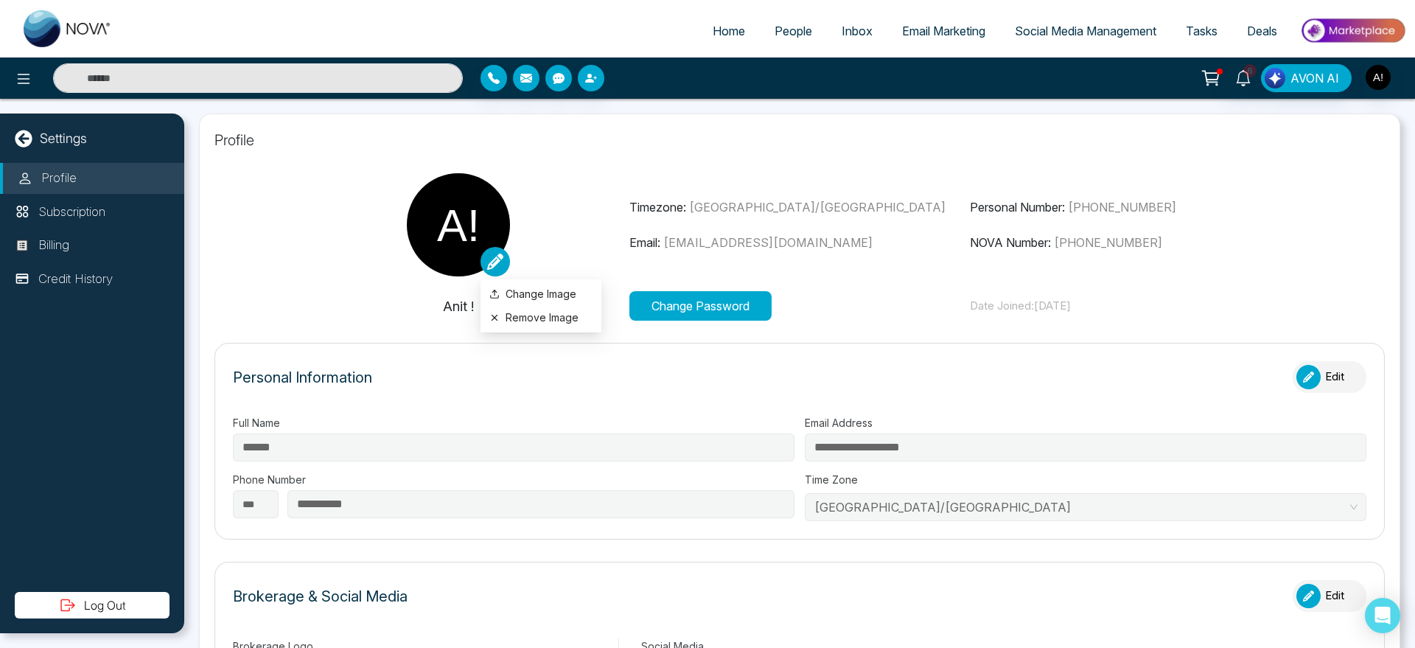
click at [490, 257] on icon at bounding box center [495, 262] width 16 height 16
type input "******"
type input "**********"
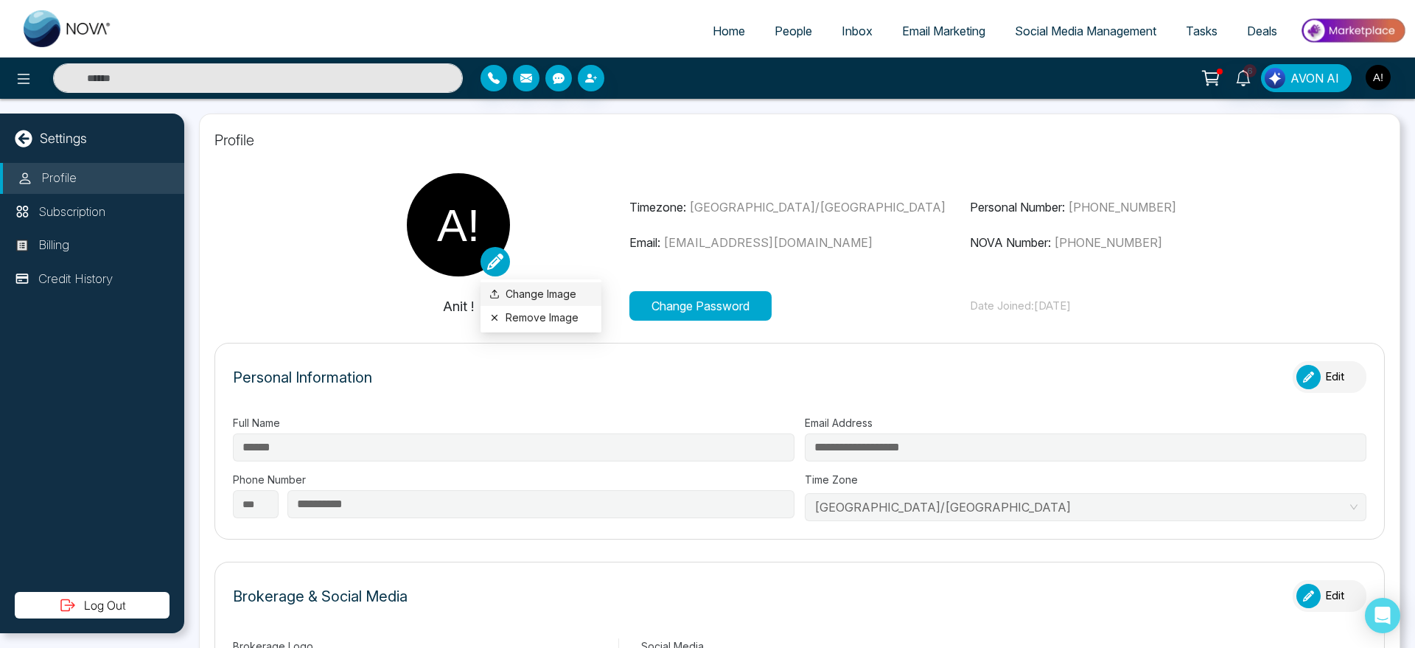
click at [519, 282] on li "Change Image" at bounding box center [541, 294] width 121 height 24
click at [501, 262] on icon at bounding box center [495, 262] width 16 height 16
click at [513, 289] on label "Change Image" at bounding box center [540, 294] width 103 height 16
click at [0, 0] on input "Change Image" at bounding box center [0, 0] width 0 height 0
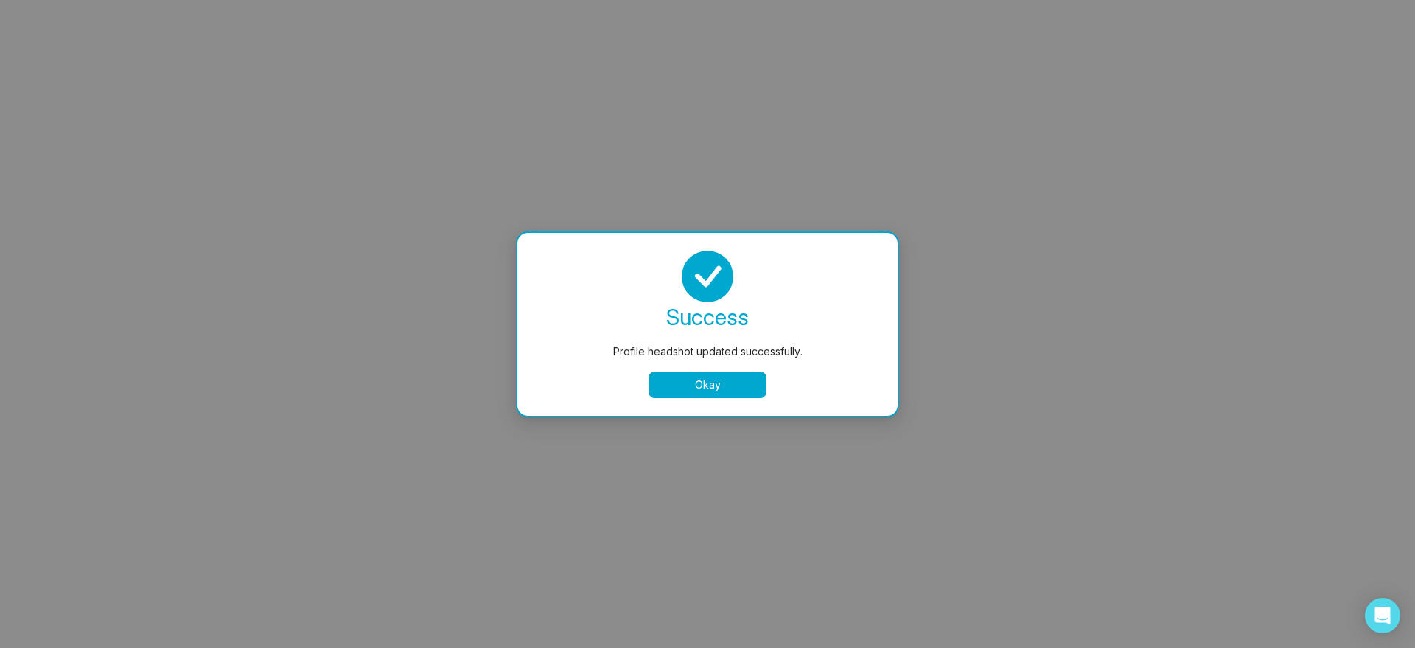
click at [753, 382] on button "Okay" at bounding box center [708, 384] width 118 height 27
select select
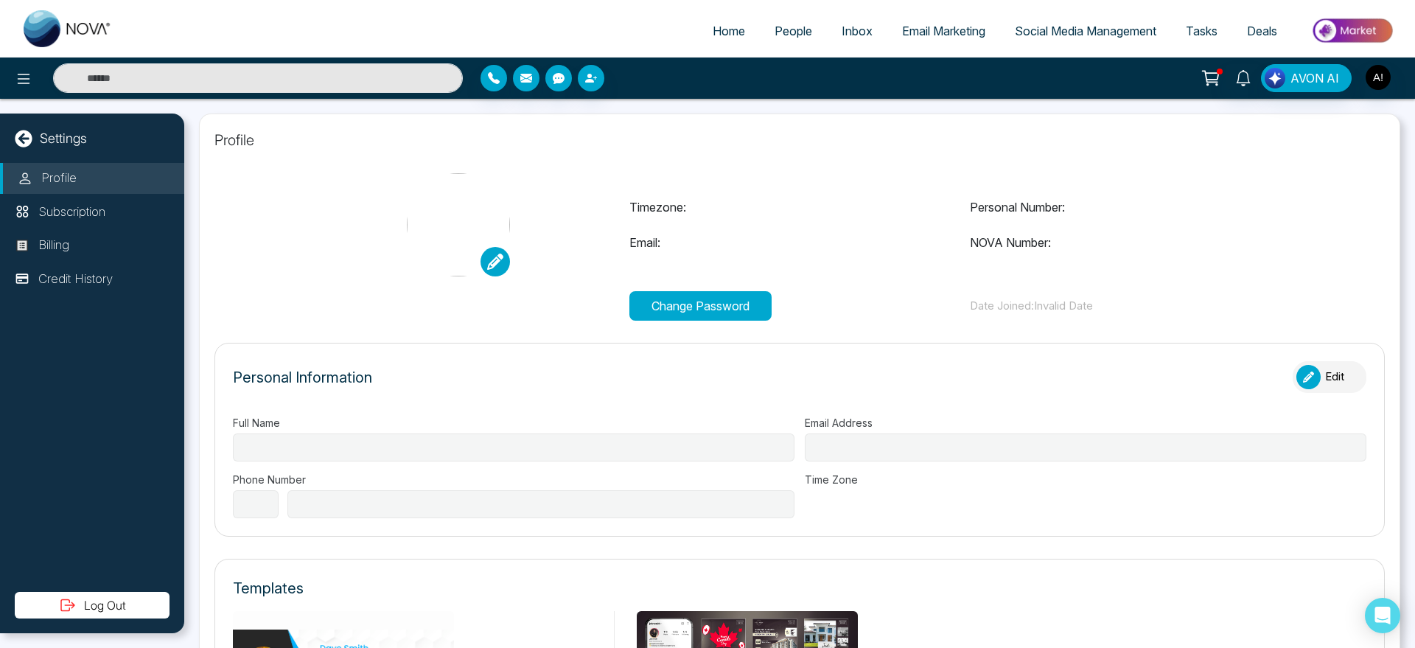
type input "******"
type input "**********"
select select "***"
type input "**********"
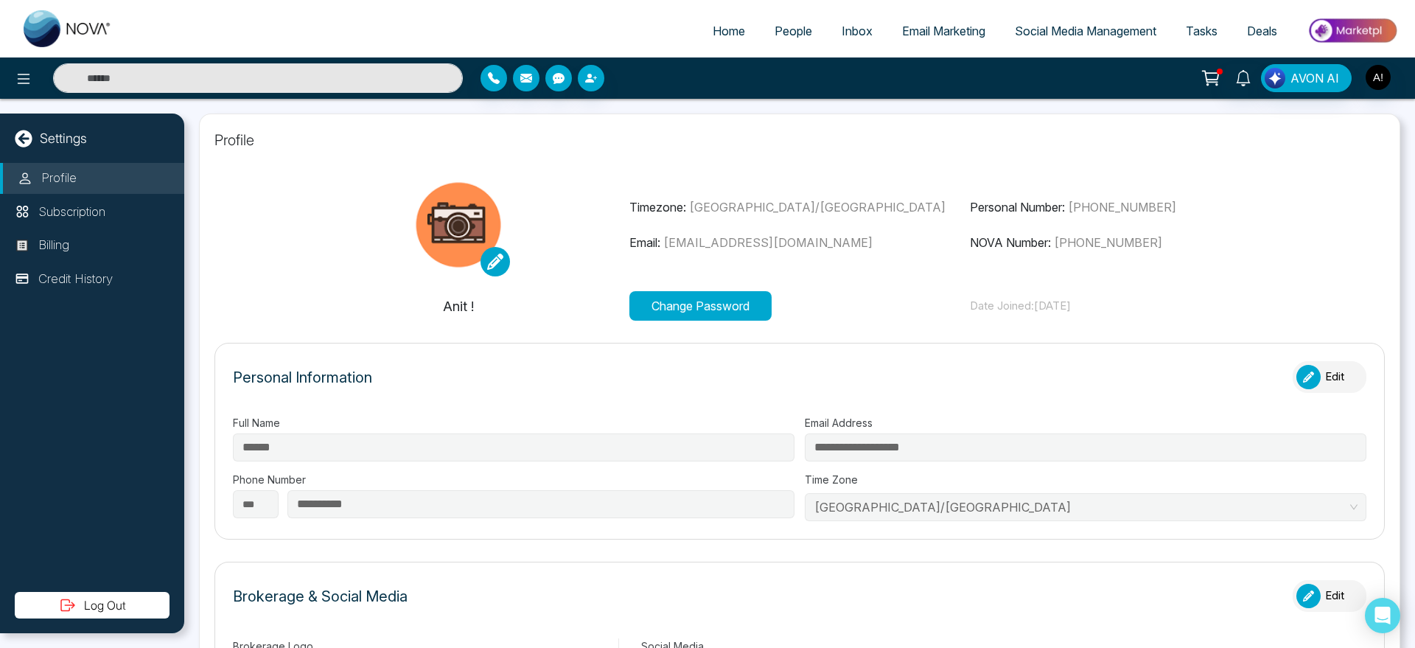
scroll to position [0, 0]
type input "******"
type input "**********"
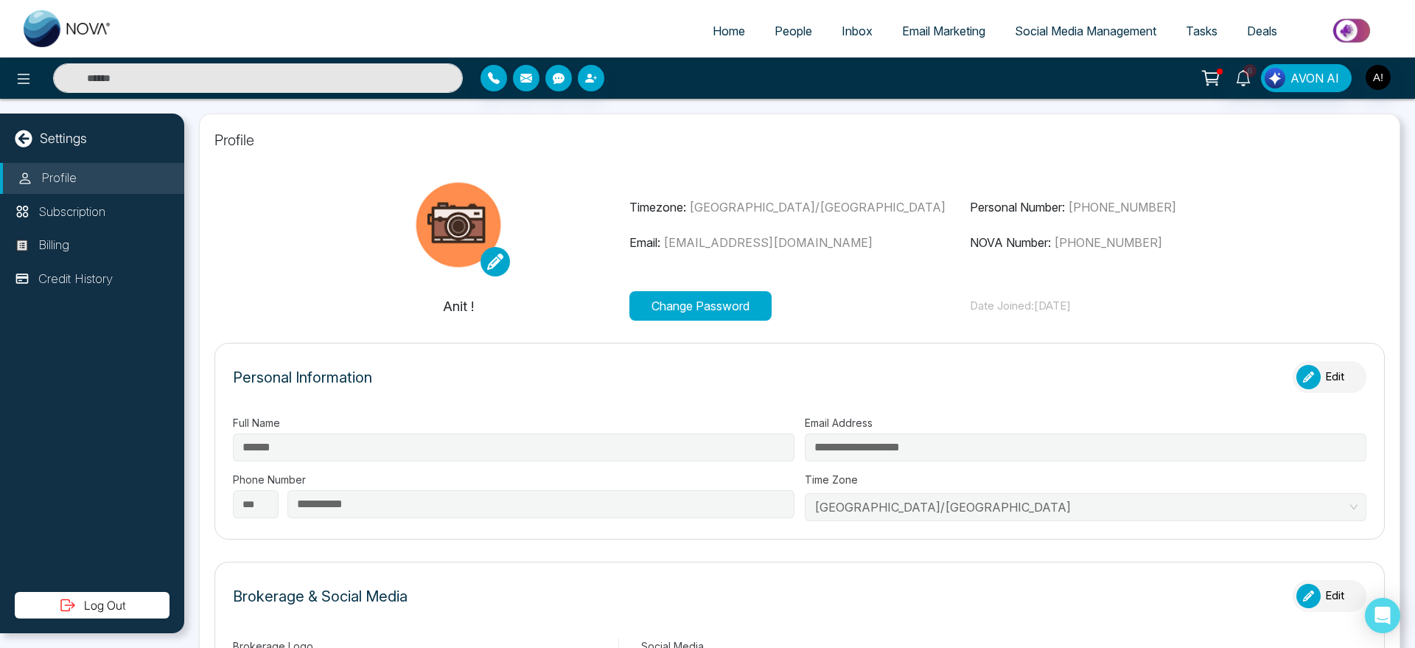
click at [683, 288] on section "Timezone: Asia/Kolkata Email: anit@mmnovatech.com Personal Number: +91993005303…" at bounding box center [799, 246] width 1170 height 147
click at [686, 302] on button "Change Password" at bounding box center [700, 305] width 142 height 29
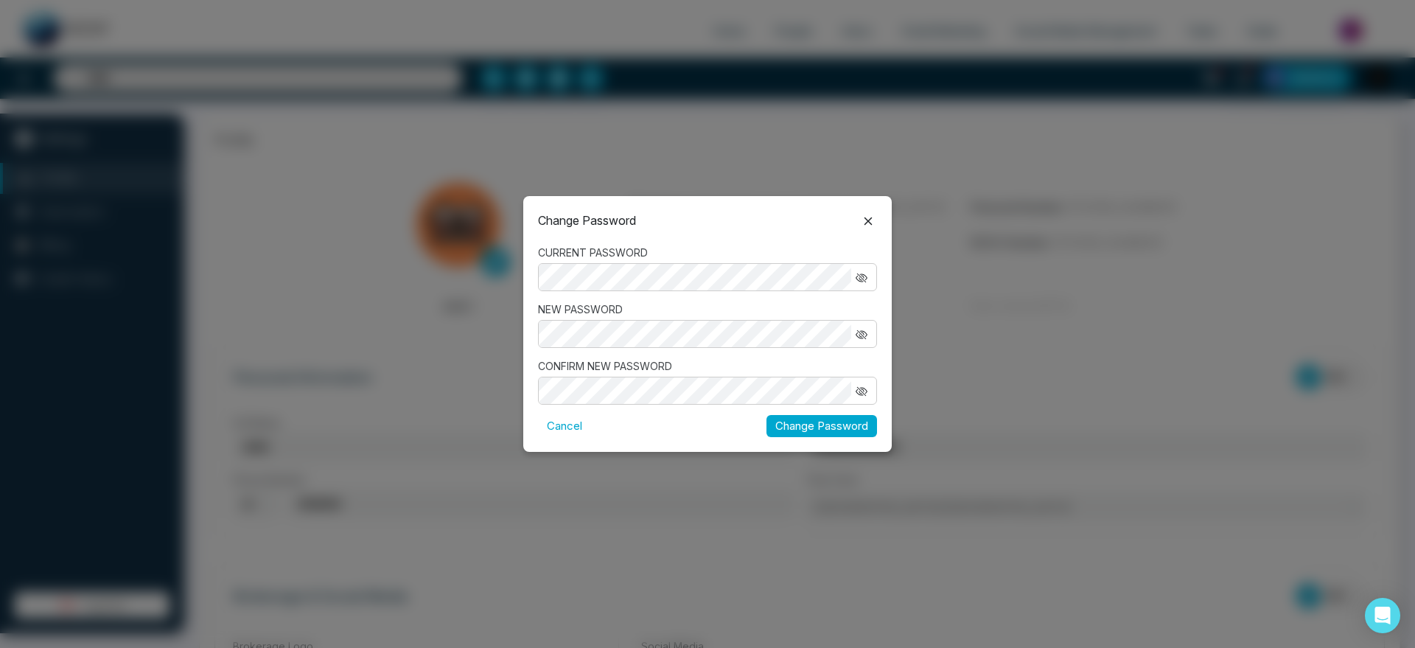
click at [599, 264] on div "CURRENT PASSWORD" at bounding box center [707, 268] width 339 height 46
click at [785, 208] on div "Change Password CURRENT PASSWORD NEW PASSWORD CONFIRM NEW PASSWORD Cancel Chang…" at bounding box center [707, 324] width 369 height 256
click at [861, 275] on icon "button" at bounding box center [862, 278] width 12 height 12
click at [462, 290] on div "Change Password CURRENT PASSWORD NEW PASSWORD CONFIRM NEW PASSWORD Cancel Chang…" at bounding box center [707, 324] width 1415 height 648
click at [641, 335] on div "NEW PASSWORD" at bounding box center [707, 324] width 339 height 46
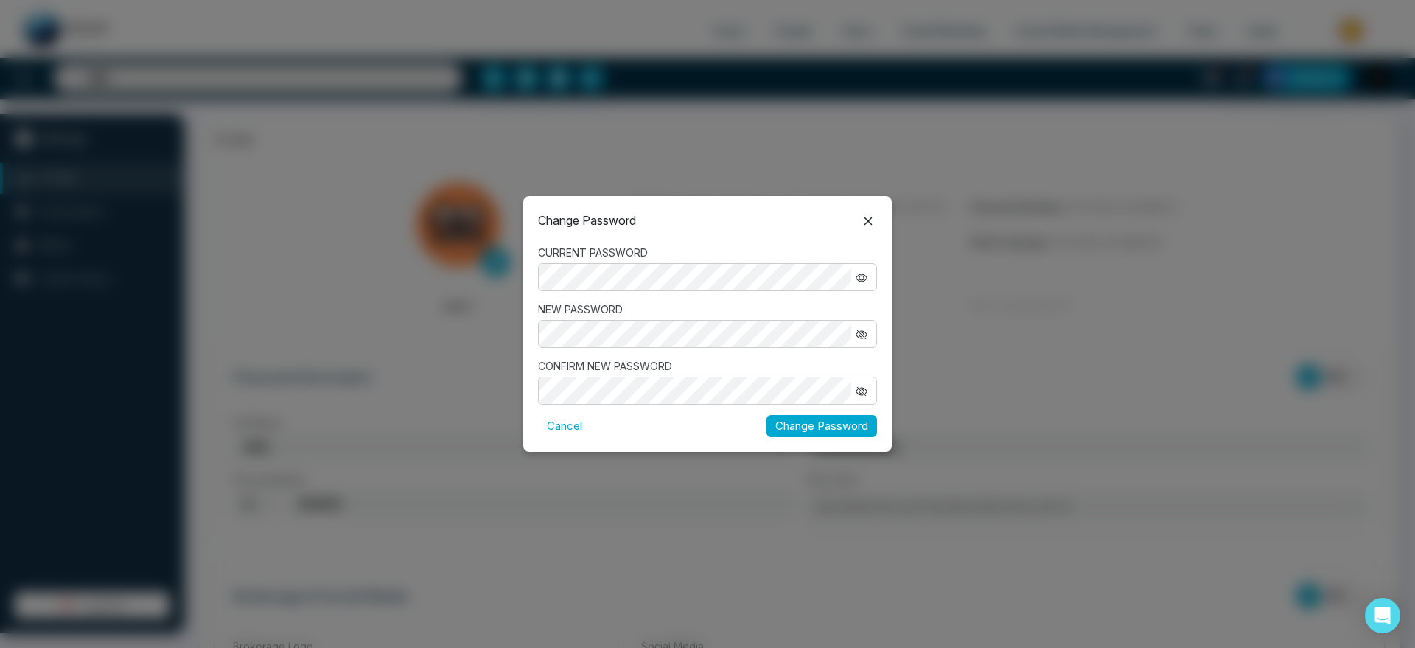
click at [801, 346] on div at bounding box center [707, 334] width 339 height 28
click at [865, 388] on icon "button" at bounding box center [863, 391] width 8 height 7
click at [866, 332] on icon "button" at bounding box center [863, 334] width 8 height 7
click at [830, 420] on button "Change Password" at bounding box center [822, 426] width 111 height 23
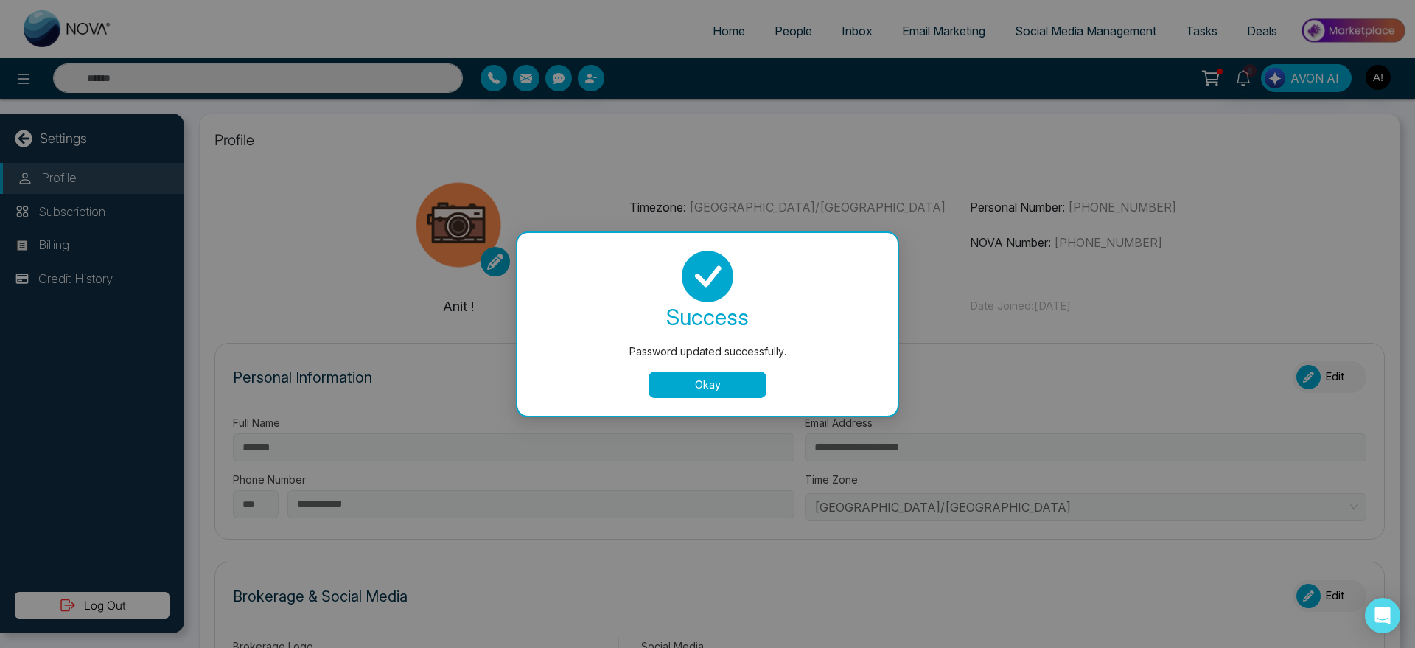
click at [682, 395] on button "Okay" at bounding box center [708, 384] width 118 height 27
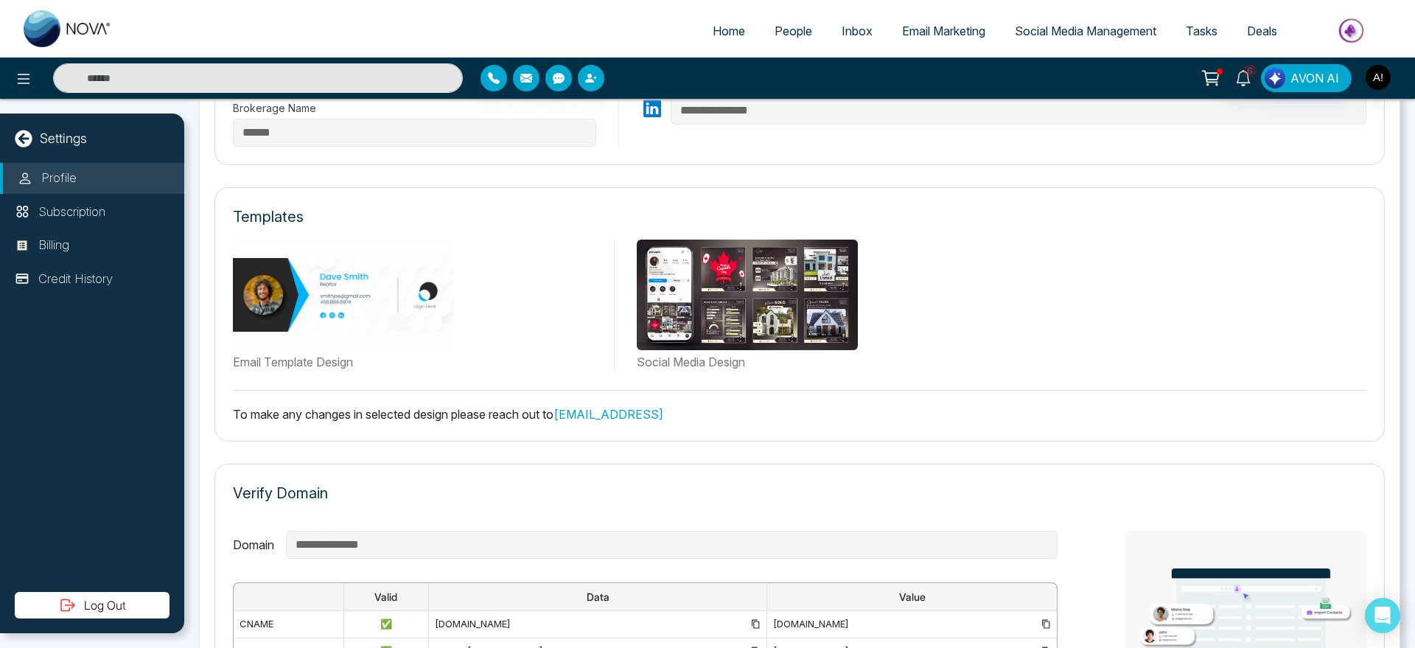
scroll to position [741, 0]
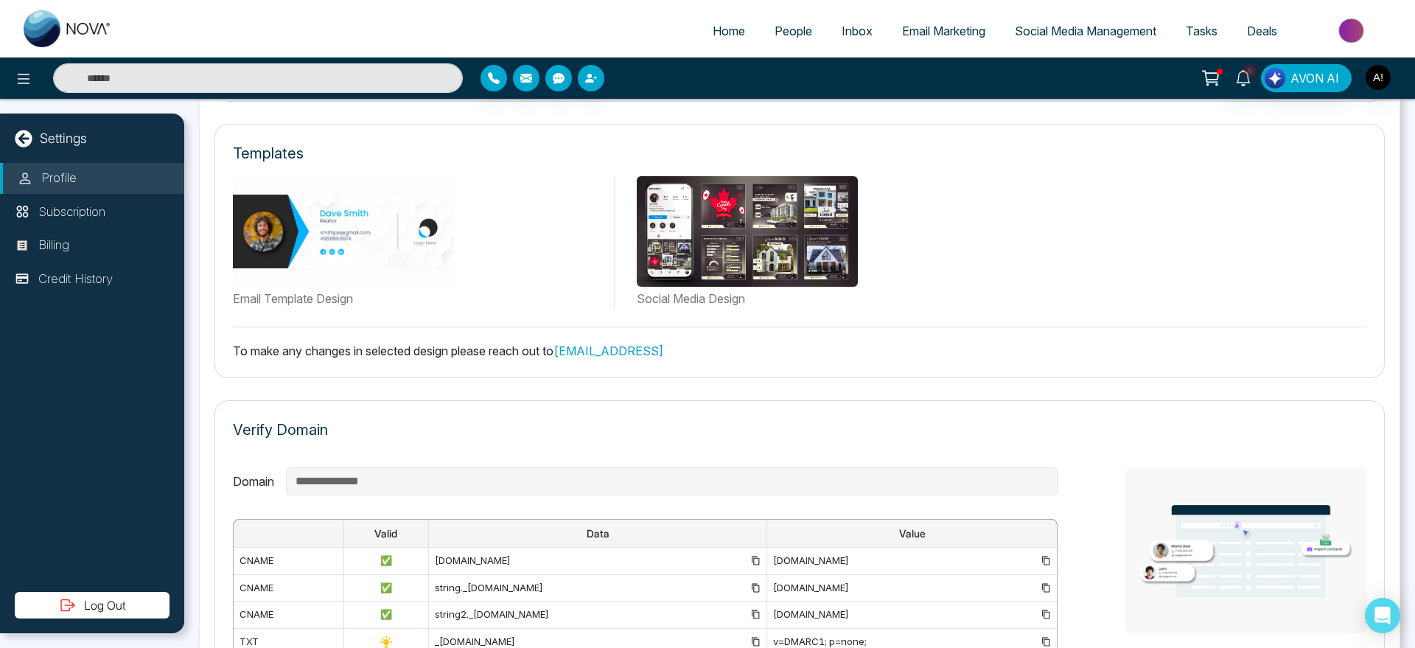
click at [91, 586] on div "Profile Subscription Billing Credit History" at bounding box center [92, 377] width 184 height 429
click at [108, 610] on button "Log Out" at bounding box center [92, 605] width 155 height 27
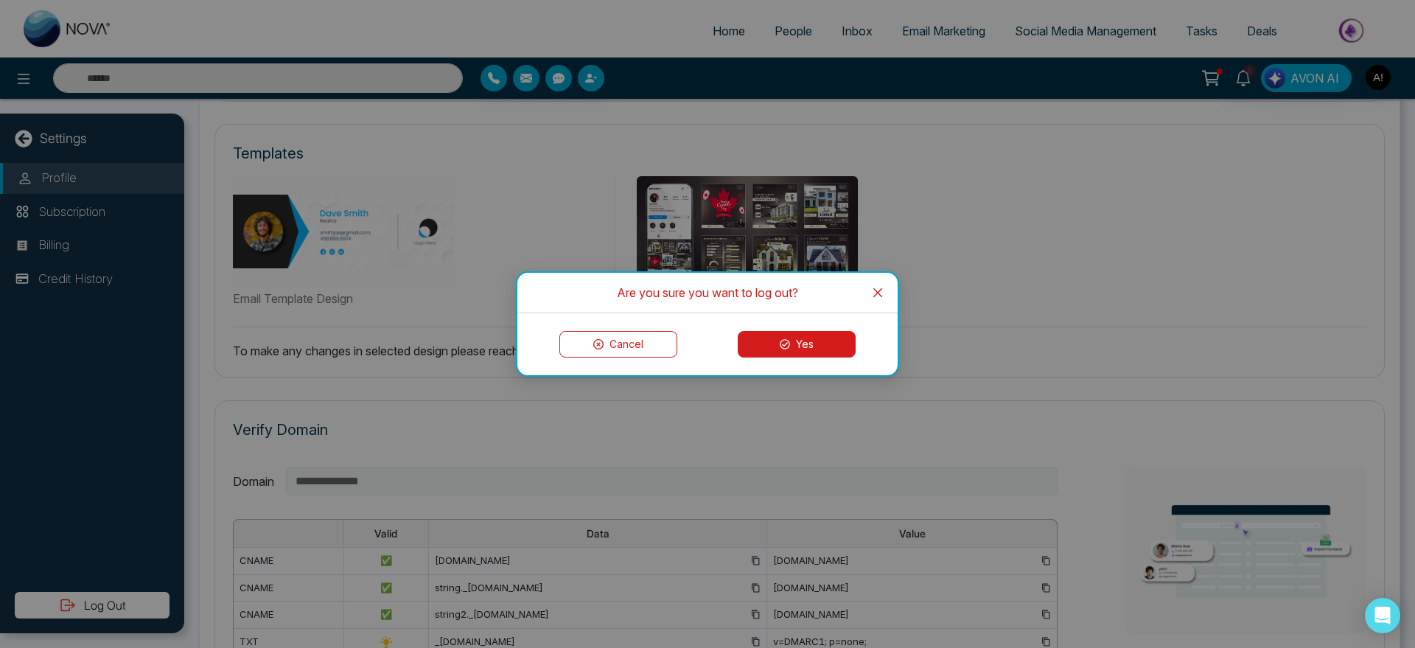
click at [789, 332] on button "Yes" at bounding box center [797, 344] width 118 height 27
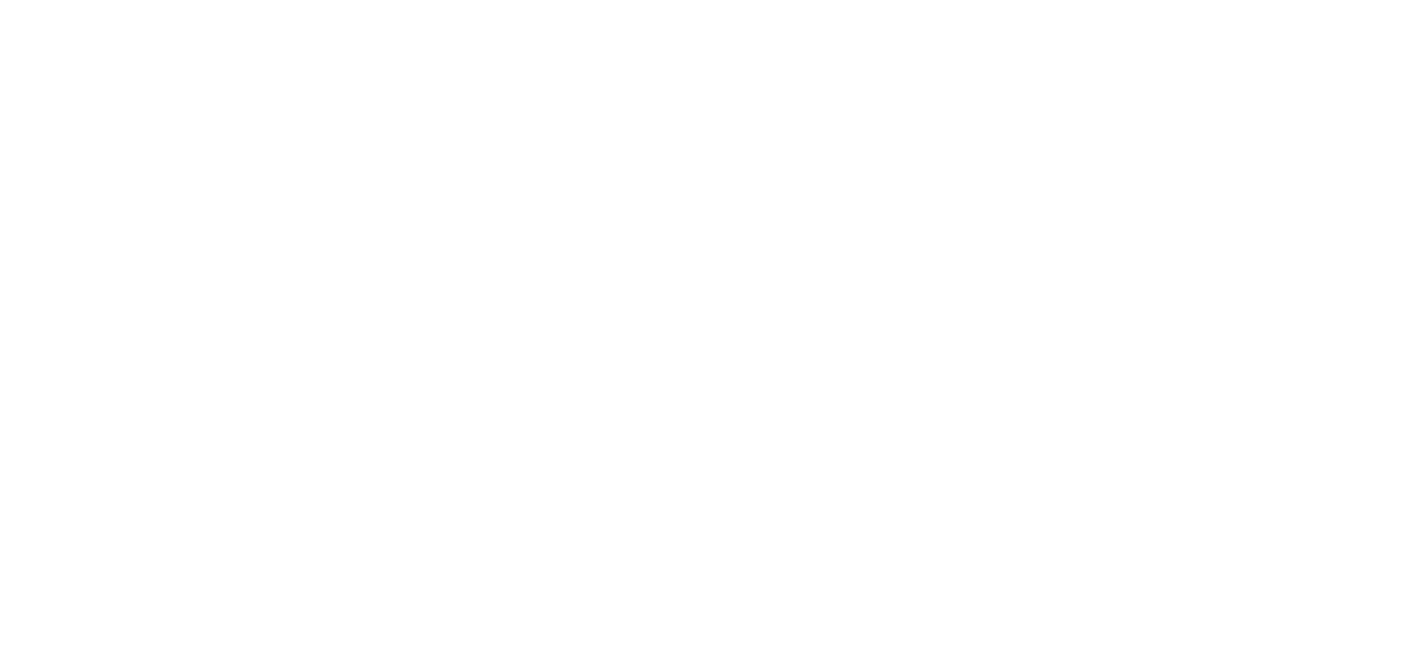
select select "*"
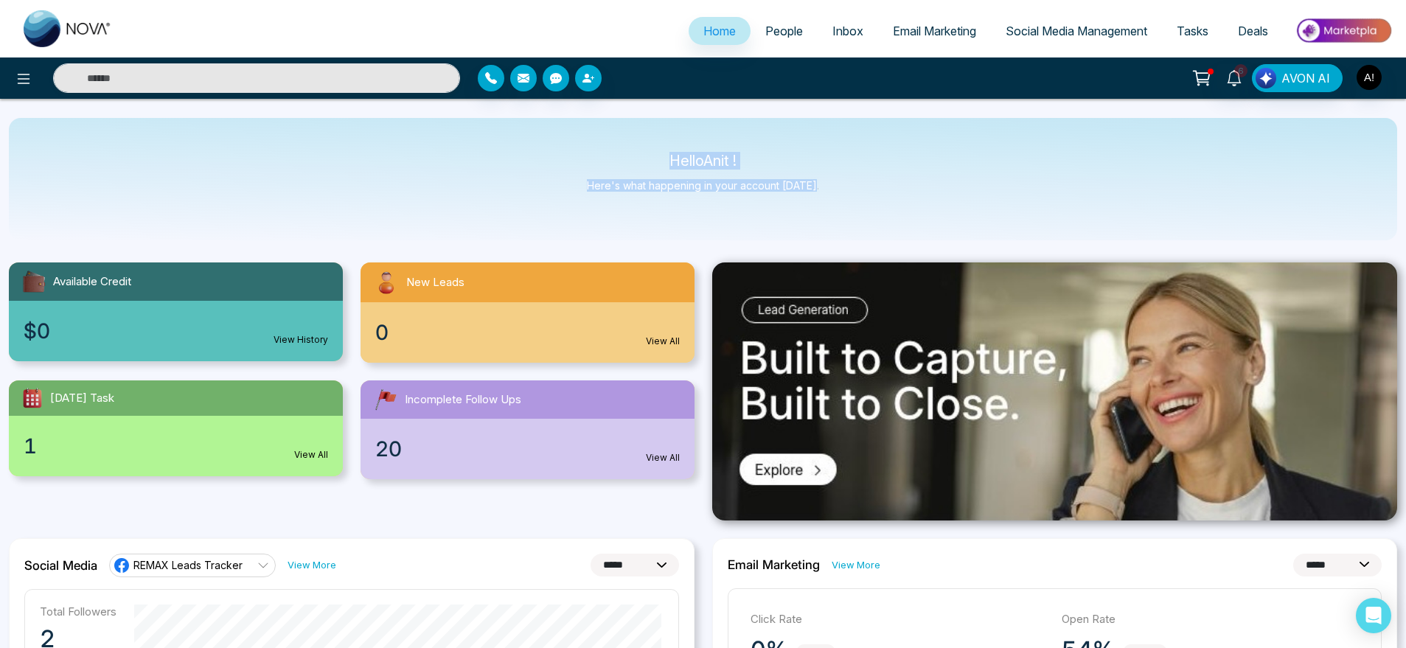
drag, startPoint x: 654, startPoint y: 139, endPoint x: 999, endPoint y: 230, distance: 356.9
click at [999, 230] on div "Hello Anit ! Here's what happening in your account [DATE]." at bounding box center [703, 179] width 1388 height 122
click at [999, 230] on div "Hello Anit ! Here's what happening in your account today." at bounding box center [703, 179] width 1388 height 122
drag, startPoint x: 812, startPoint y: 201, endPoint x: 597, endPoint y: 127, distance: 227.7
click at [597, 127] on div "Hello Anit ! Here's what happening in your account today." at bounding box center [703, 179] width 1388 height 122
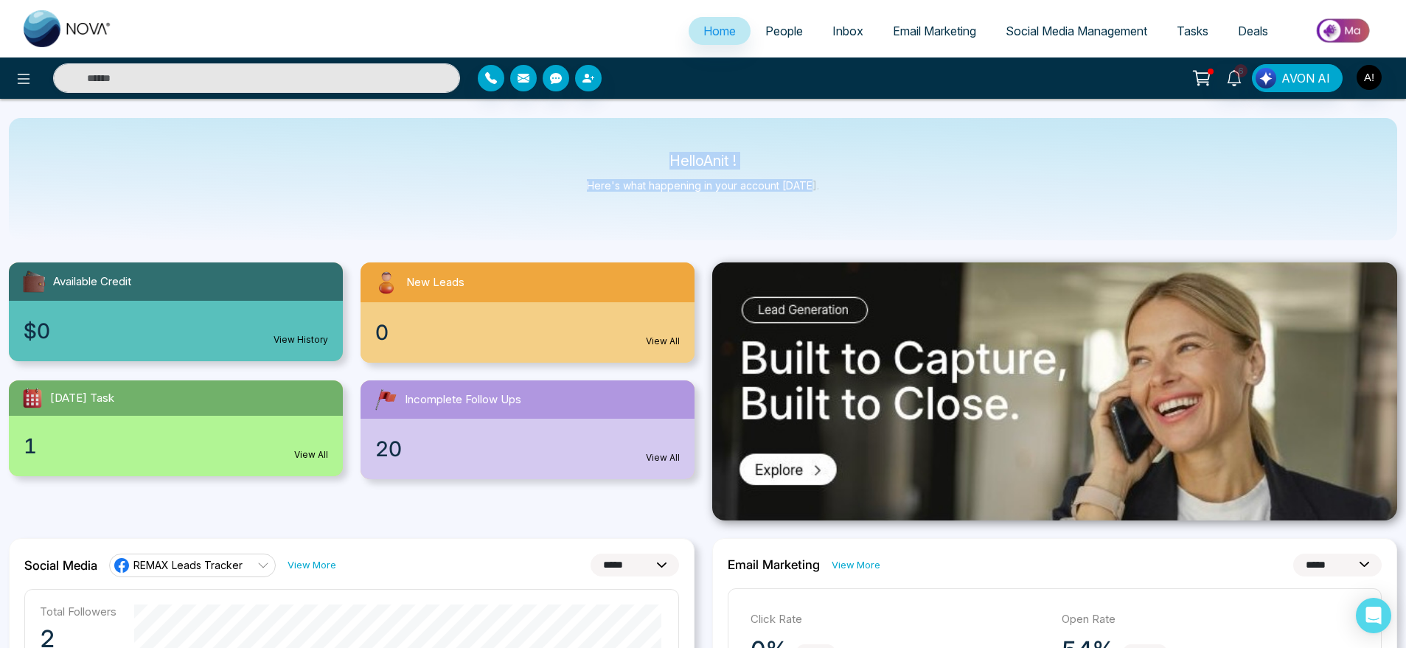
click at [597, 127] on div "Hello Anit ! Here's what happening in your account today." at bounding box center [703, 179] width 1388 height 122
click at [517, 86] on button "button" at bounding box center [523, 78] width 27 height 27
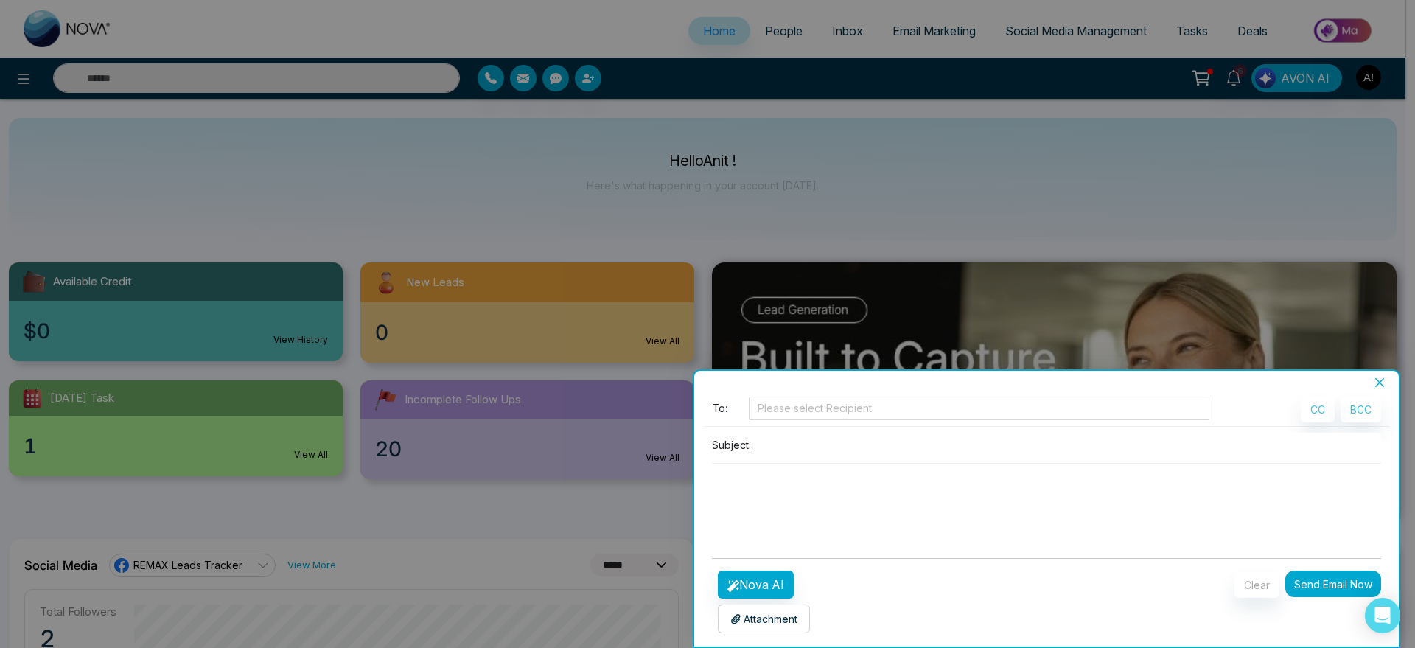
click at [669, 144] on div at bounding box center [707, 324] width 1415 height 648
click at [1389, 380] on button "Close" at bounding box center [1379, 382] width 21 height 13
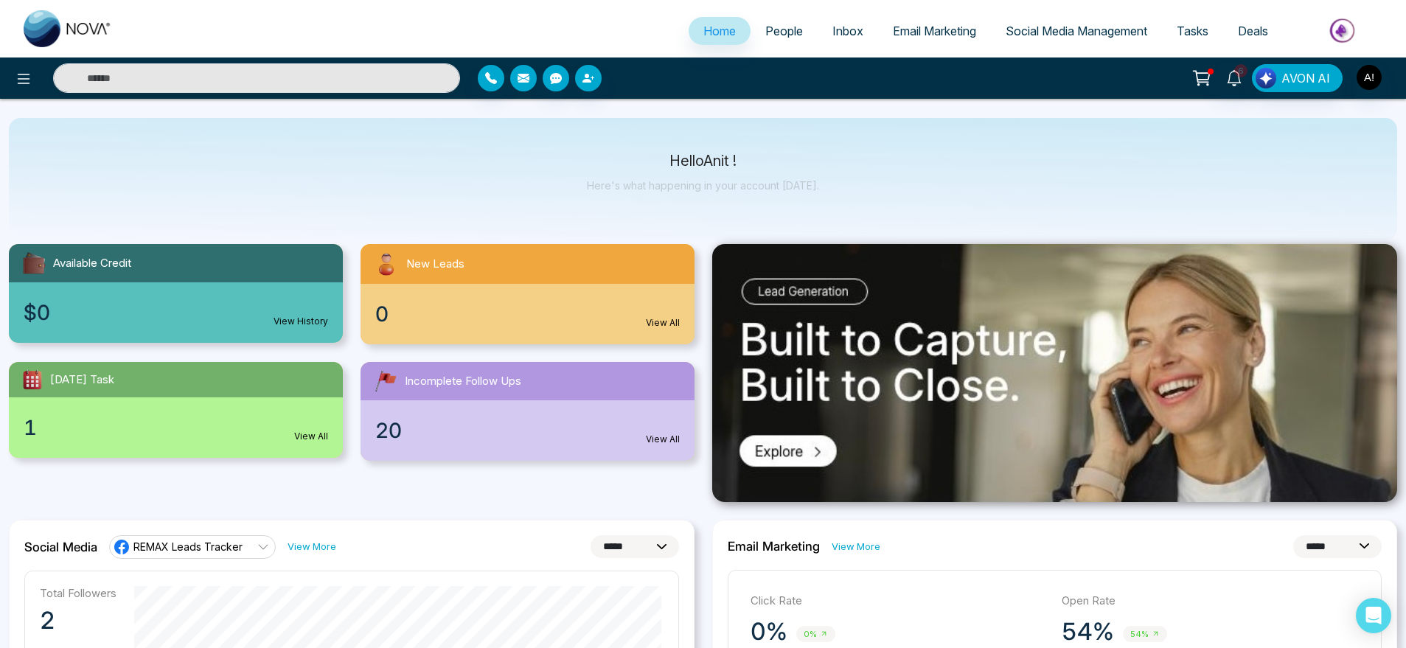
scroll to position [22, 0]
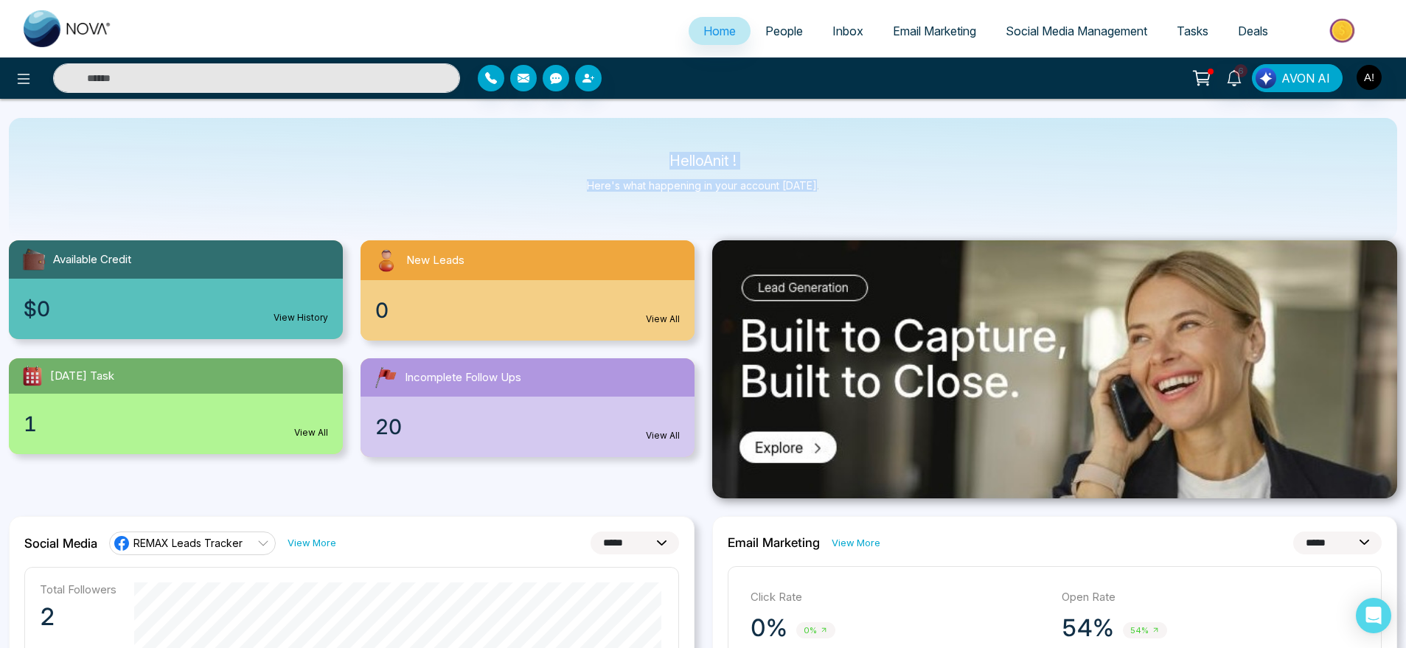
drag, startPoint x: 641, startPoint y: 141, endPoint x: 843, endPoint y: 206, distance: 212.8
click at [843, 206] on div "Hello Anit ! Here's what happening in your account today." at bounding box center [703, 179] width 1388 height 122
drag, startPoint x: 843, startPoint y: 206, endPoint x: 617, endPoint y: 141, distance: 235.4
click at [617, 141] on div "Hello Anit ! Here's what happening in your account today." at bounding box center [703, 179] width 1388 height 122
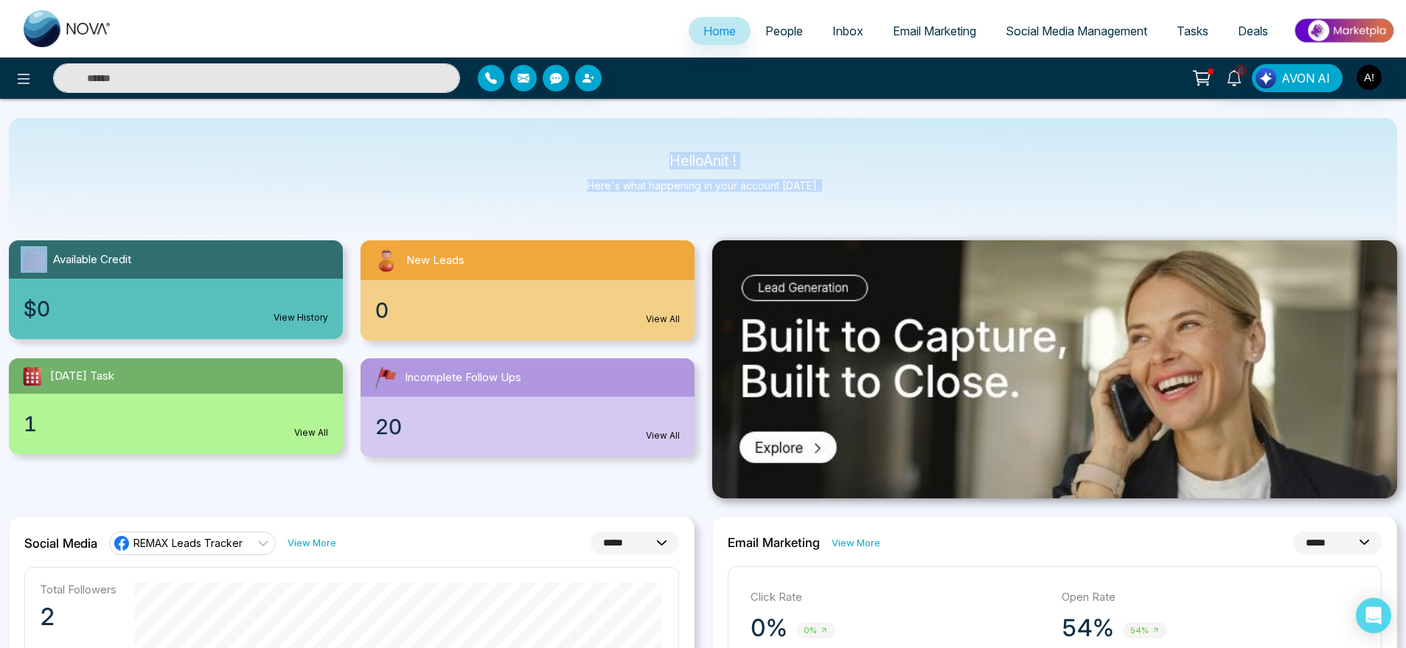
click at [617, 141] on div "Hello Anit ! Here's what happening in your account today." at bounding box center [703, 179] width 1388 height 122
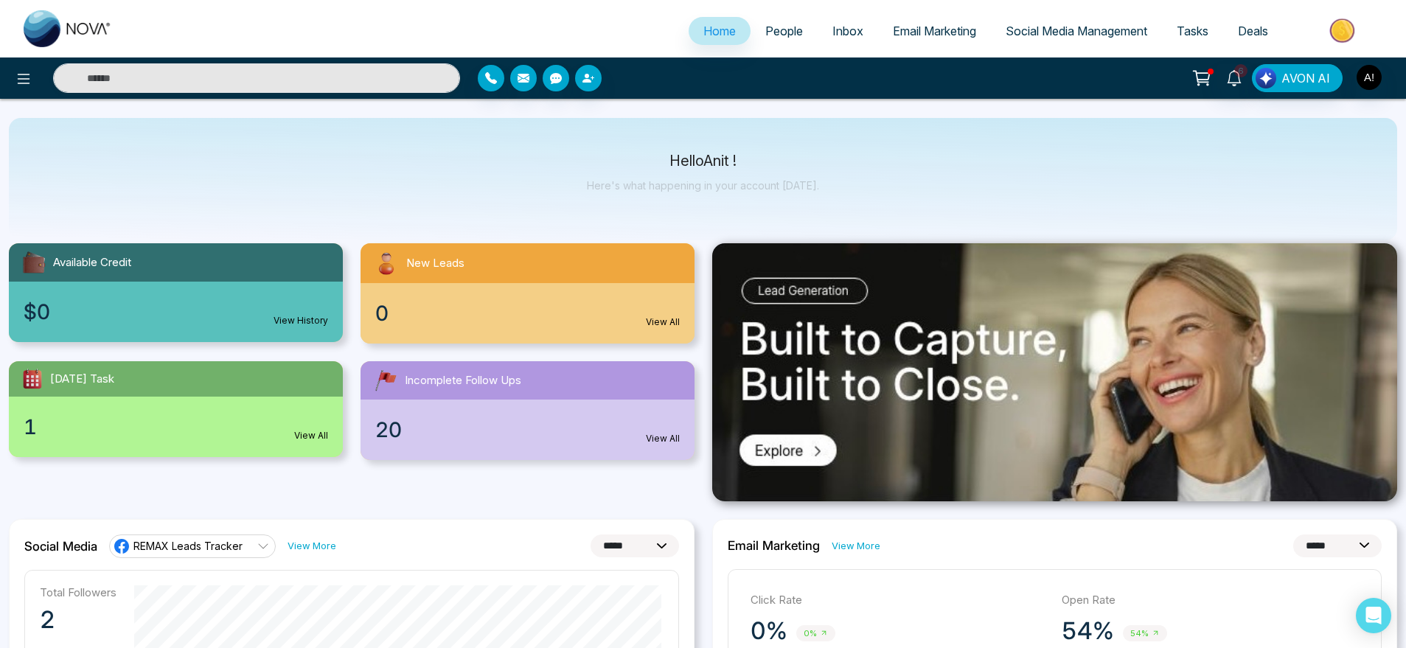
scroll to position [18, 0]
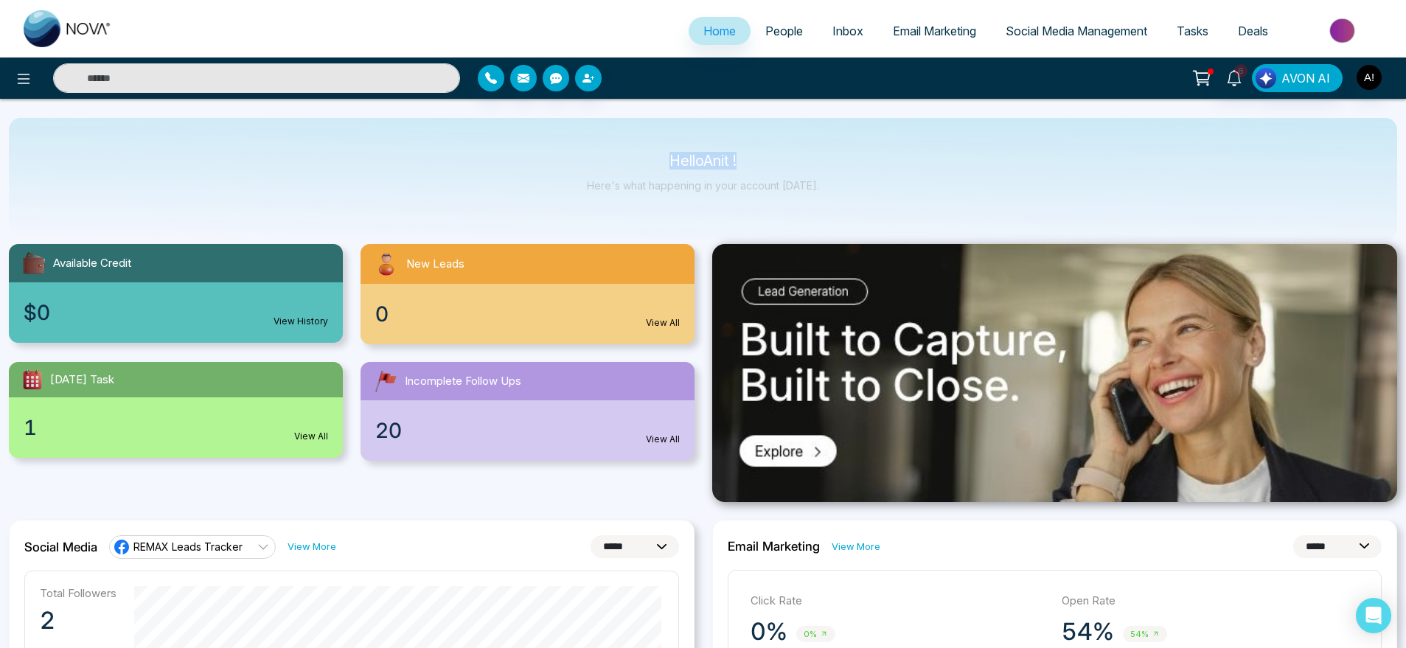
drag, startPoint x: 669, startPoint y: 159, endPoint x: 832, endPoint y: 179, distance: 164.8
click at [832, 179] on div "Hello Anit ! Here's what happening in your account today." at bounding box center [703, 179] width 1388 height 122
drag, startPoint x: 832, startPoint y: 179, endPoint x: 601, endPoint y: 144, distance: 233.4
click at [601, 144] on div "Hello Anit ! Here's what happening in your account today." at bounding box center [703, 179] width 1388 height 122
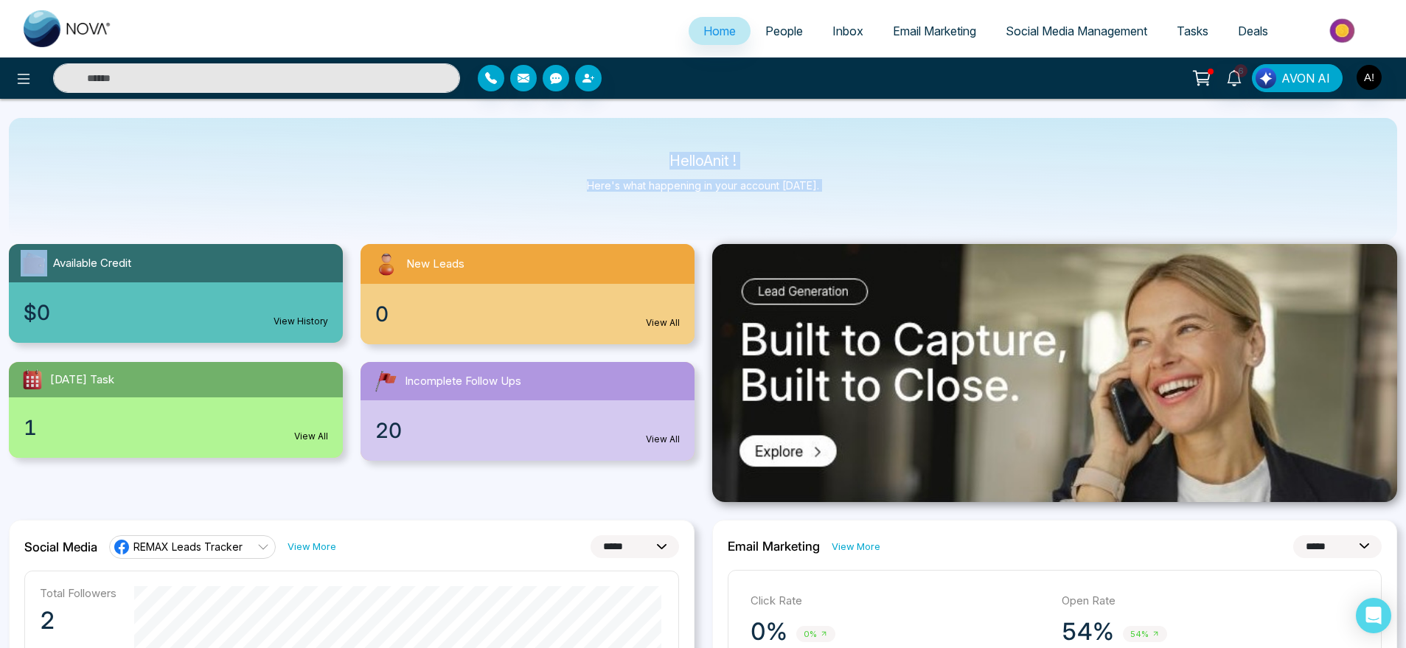
click at [601, 144] on div "Hello Anit ! Here's what happening in your account today." at bounding box center [703, 179] width 1388 height 122
drag, startPoint x: 638, startPoint y: 160, endPoint x: 838, endPoint y: 209, distance: 206.5
click at [838, 209] on div "Hello Anit ! Here's what happening in your account today." at bounding box center [703, 179] width 1388 height 122
drag, startPoint x: 838, startPoint y: 209, endPoint x: 590, endPoint y: 124, distance: 262.0
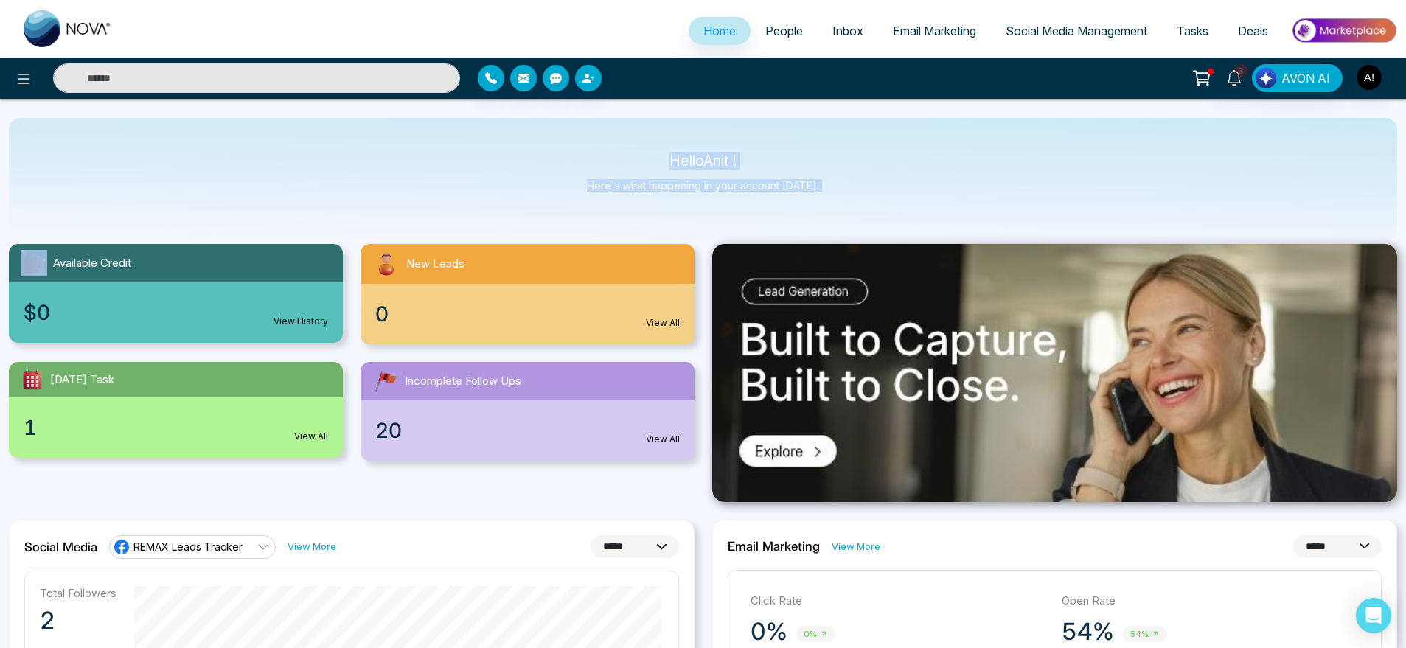
click at [590, 124] on div "Hello Anit ! Here's what happening in your account today." at bounding box center [703, 179] width 1388 height 122
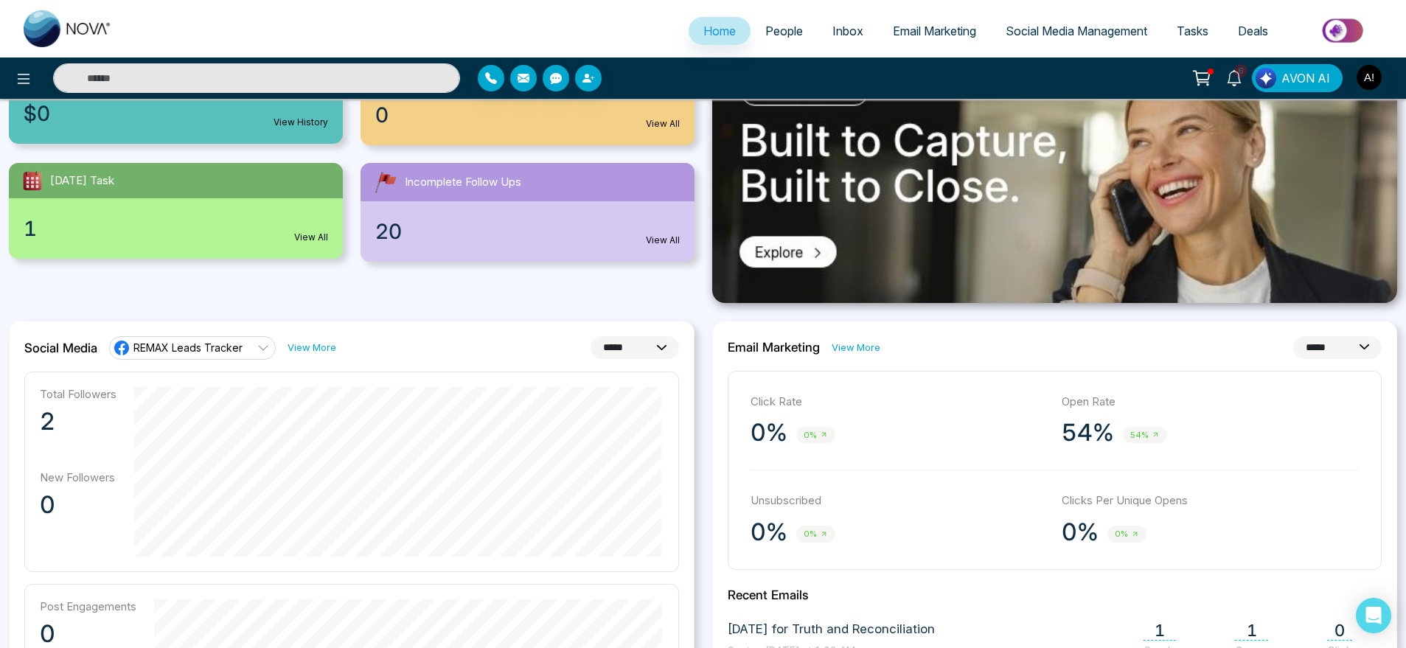
scroll to position [223, 0]
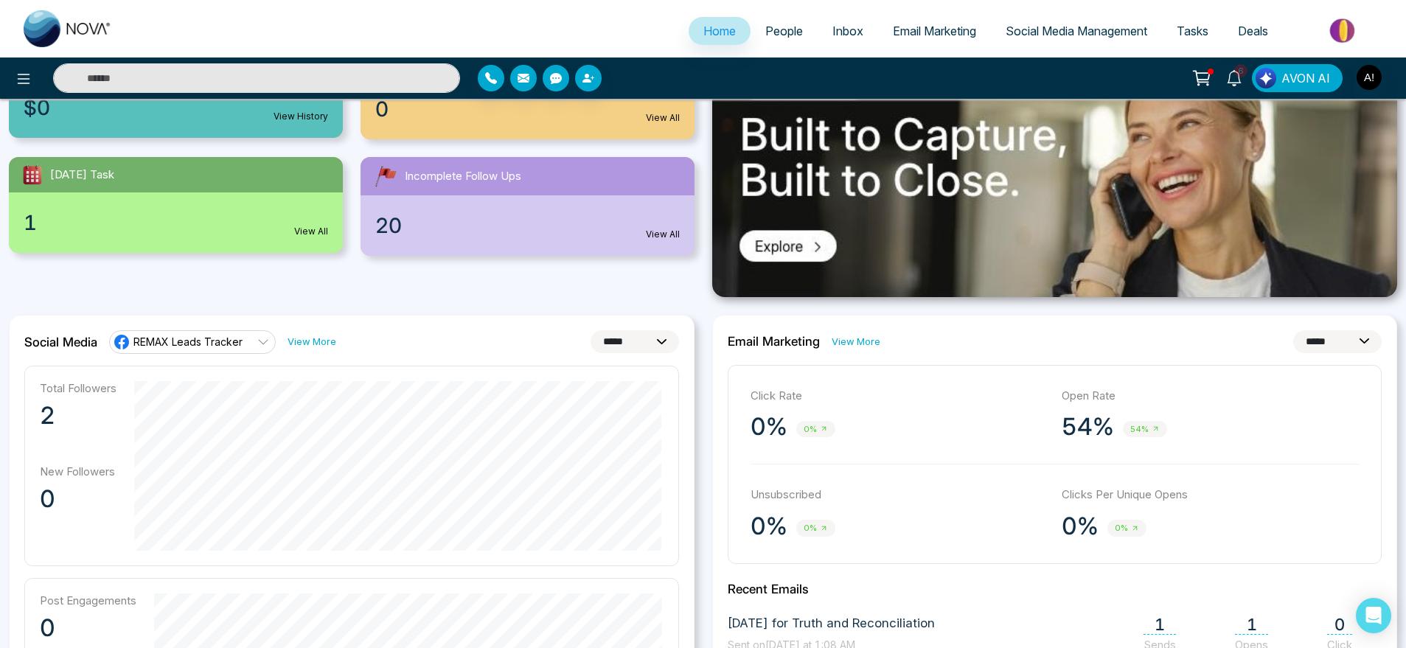
click at [323, 336] on link "View More" at bounding box center [311, 342] width 49 height 14
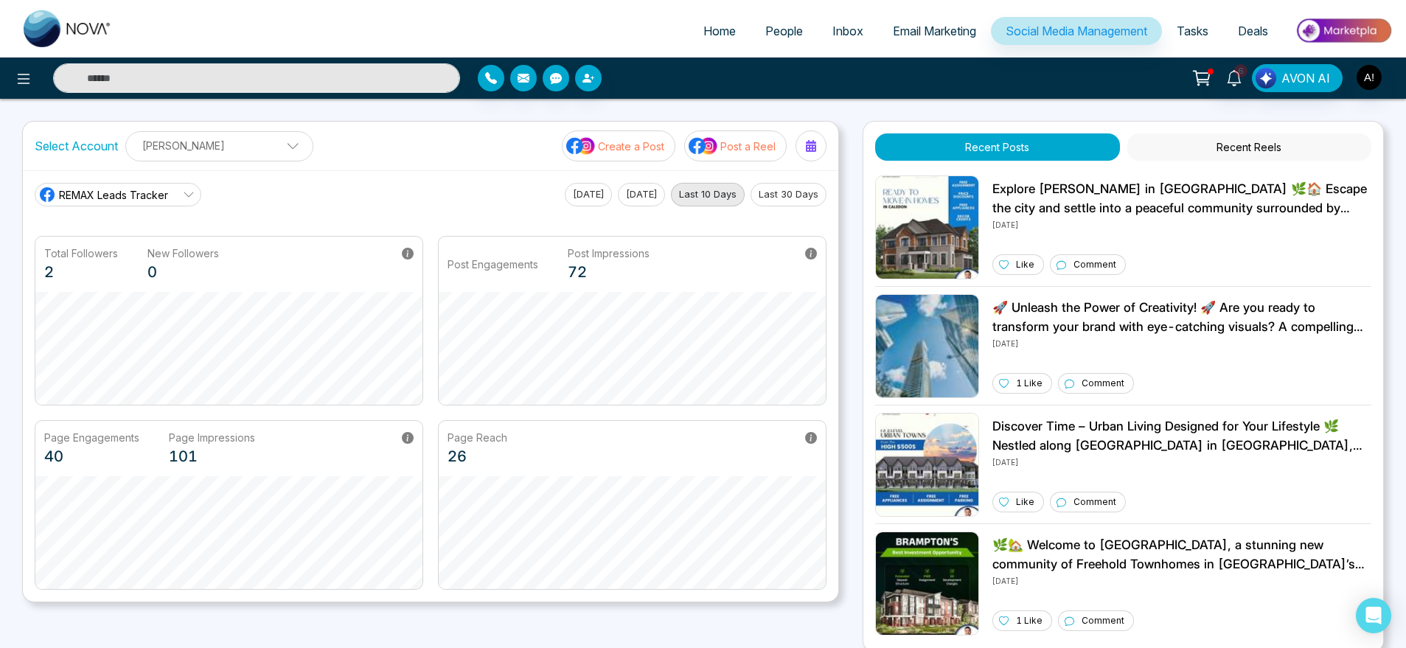
click at [716, 28] on span "Home" at bounding box center [719, 31] width 32 height 15
select select "*"
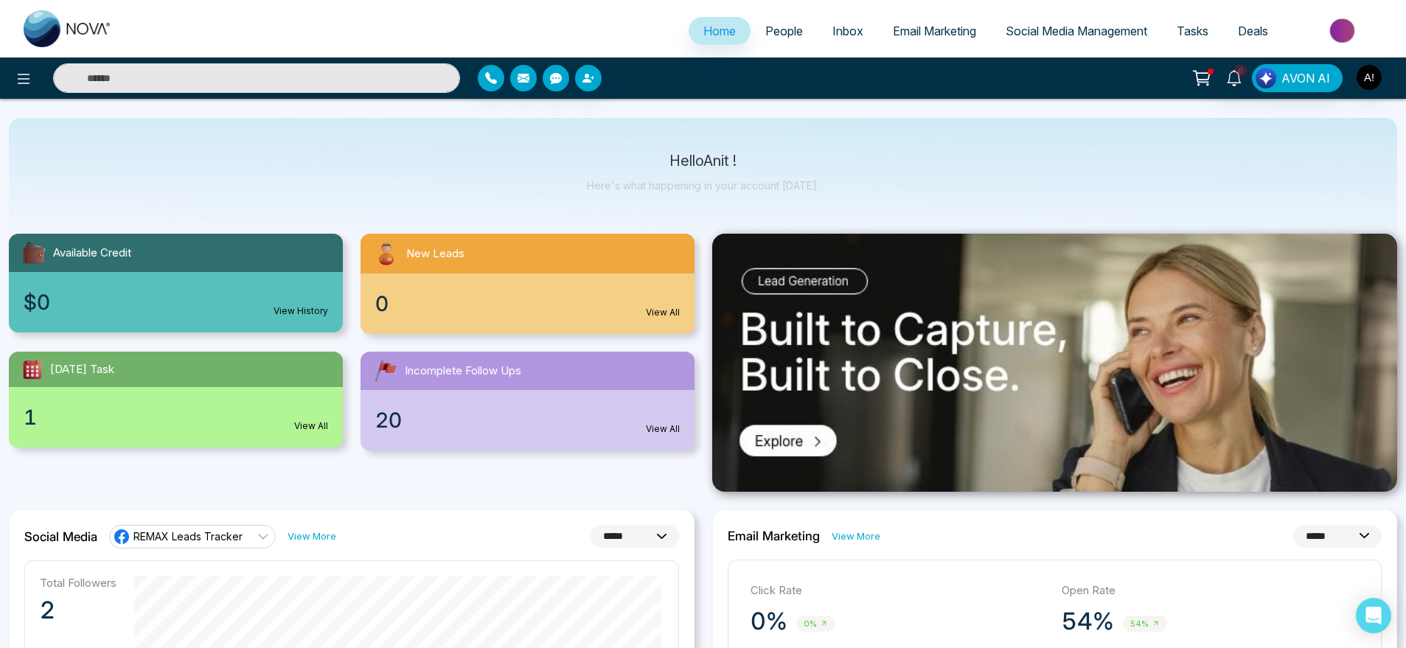
scroll to position [29, 0]
click at [158, 293] on div "$0 View History" at bounding box center [176, 301] width 334 height 60
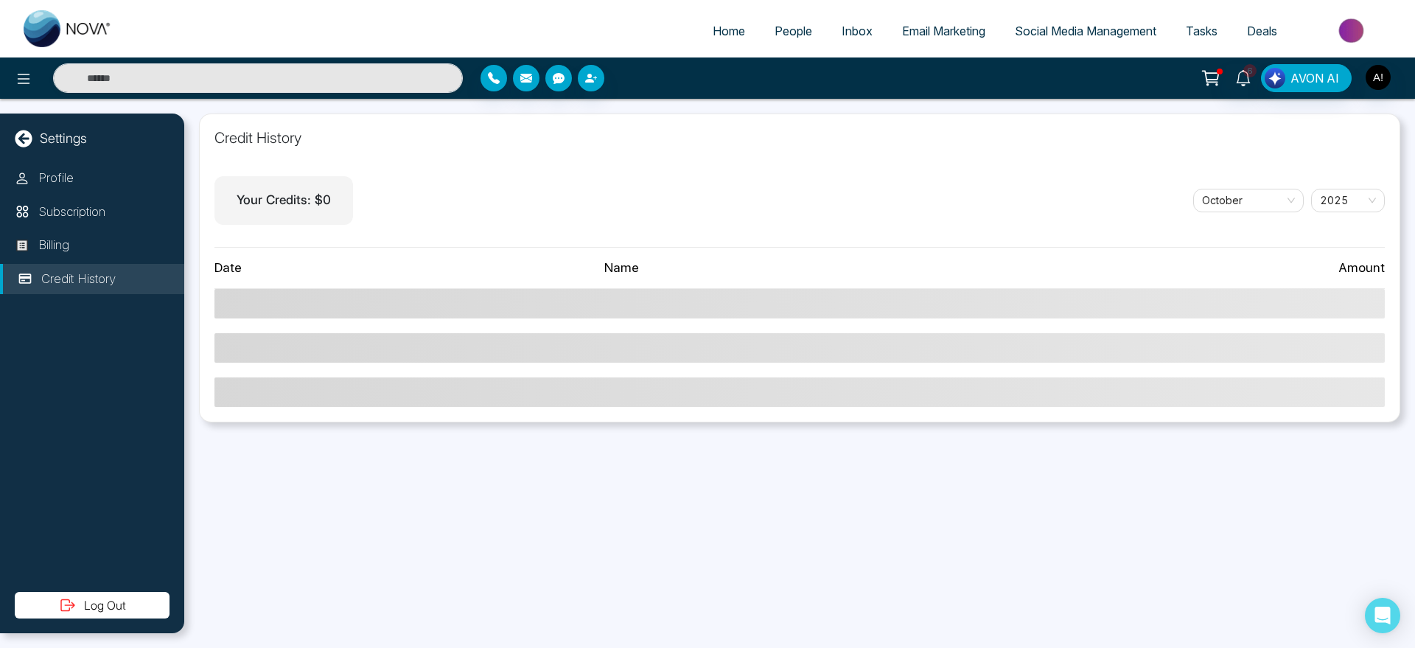
click at [708, 40] on link "Home" at bounding box center [729, 31] width 62 height 28
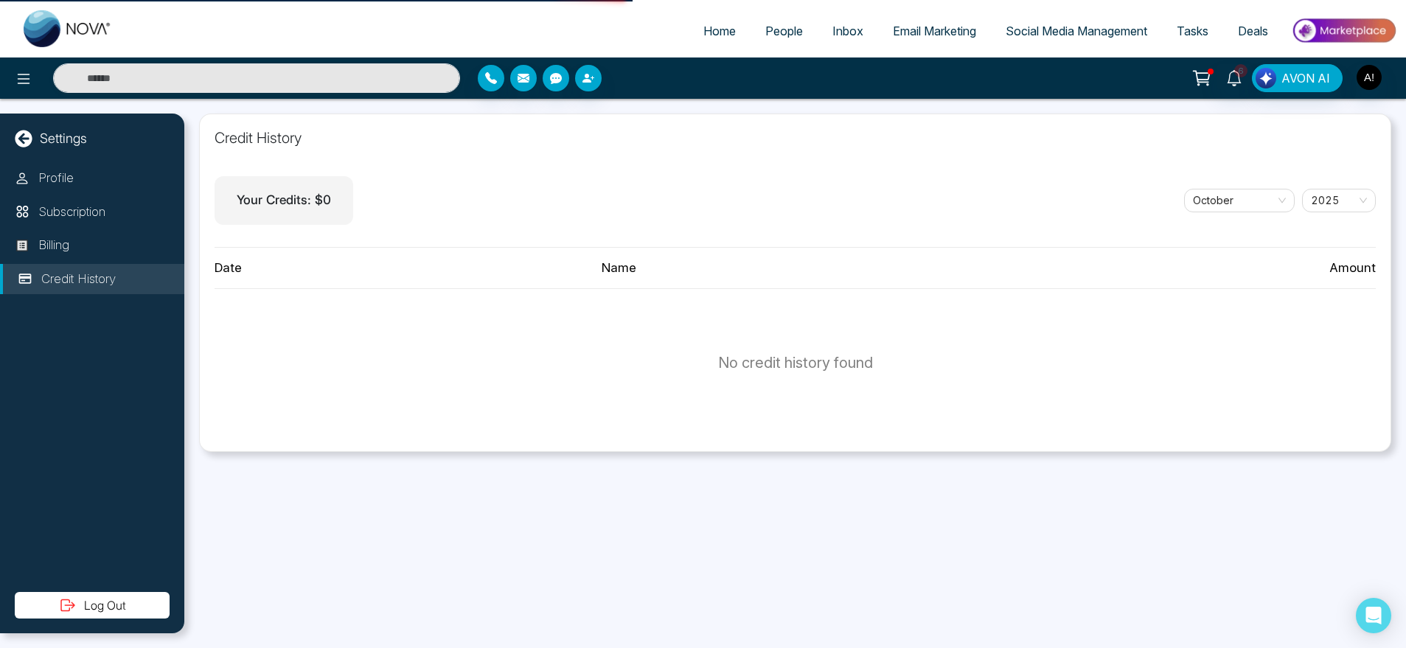
select select "*"
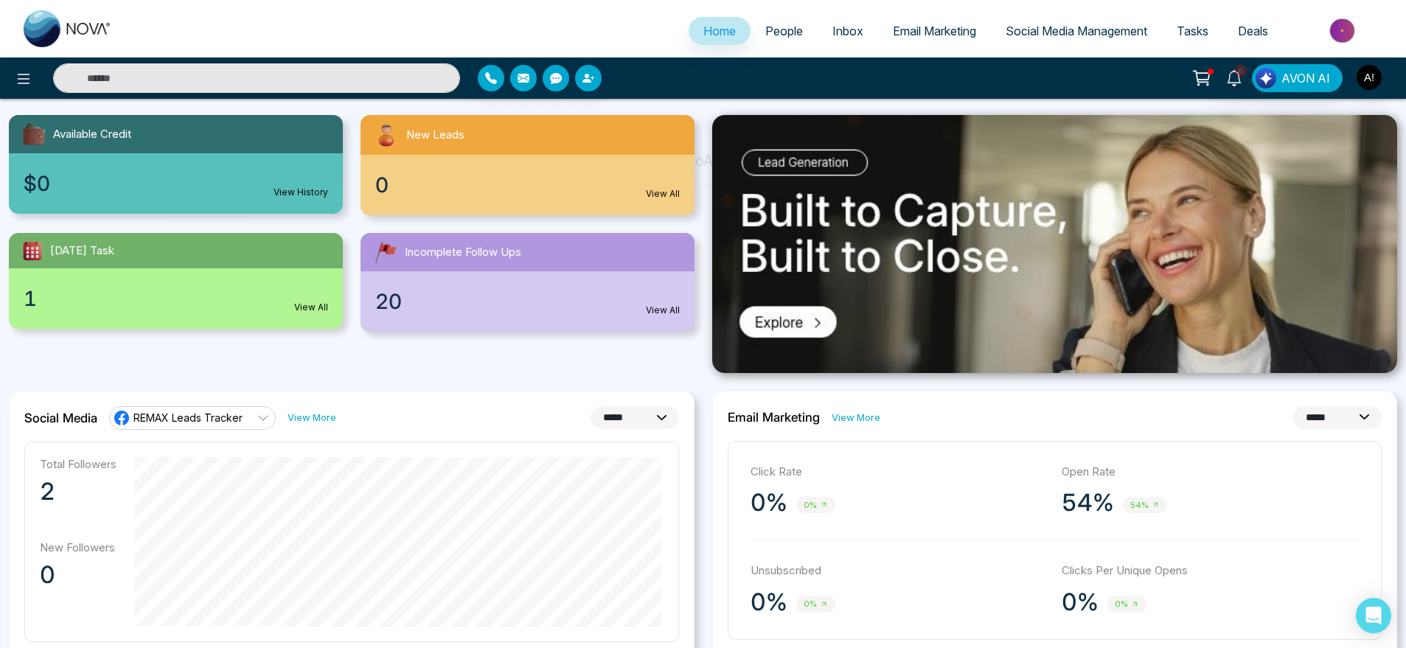
scroll to position [125, 0]
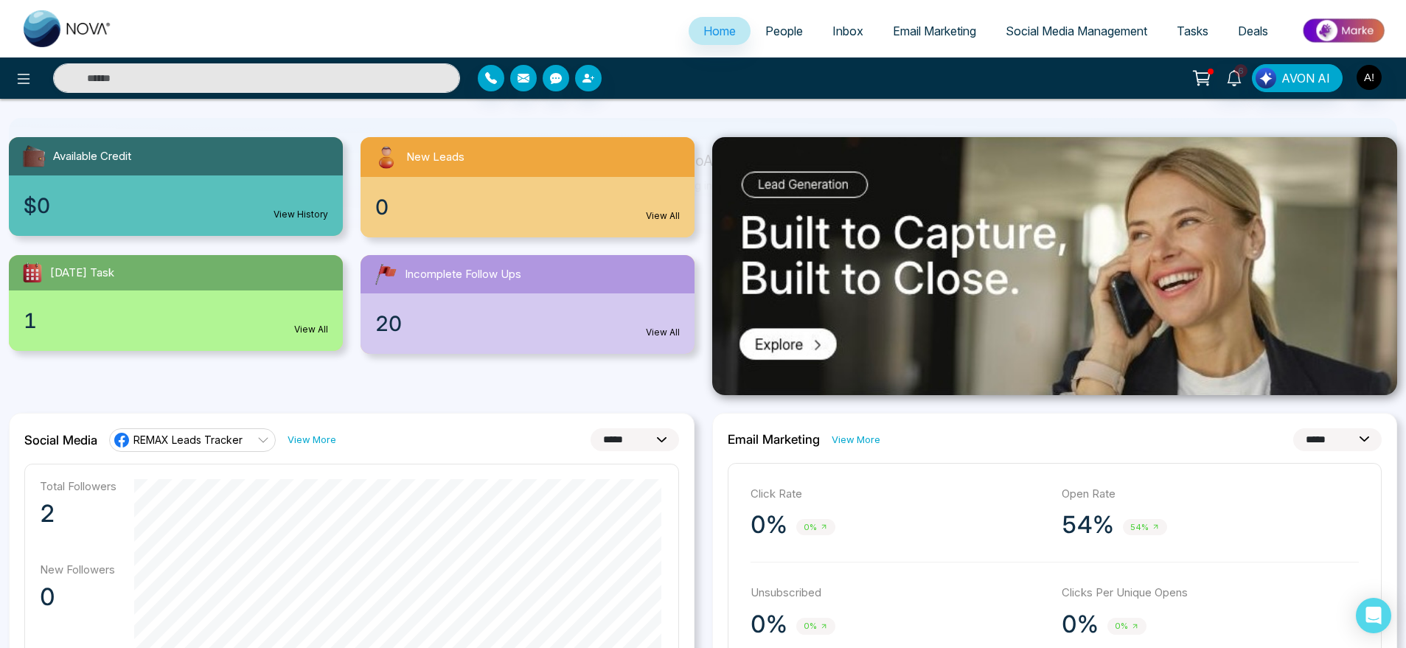
click at [647, 199] on div "0 View All" at bounding box center [527, 207] width 334 height 60
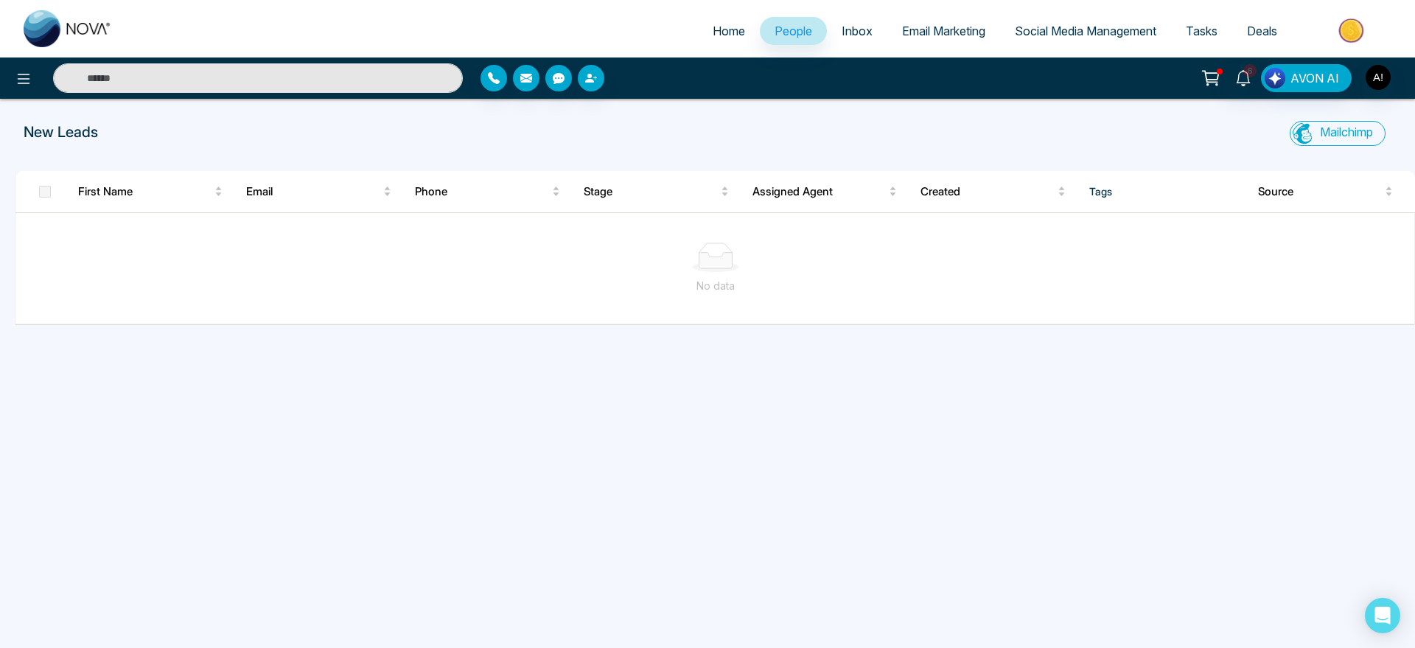
click at [717, 29] on span "Home" at bounding box center [729, 31] width 32 height 15
select select "*"
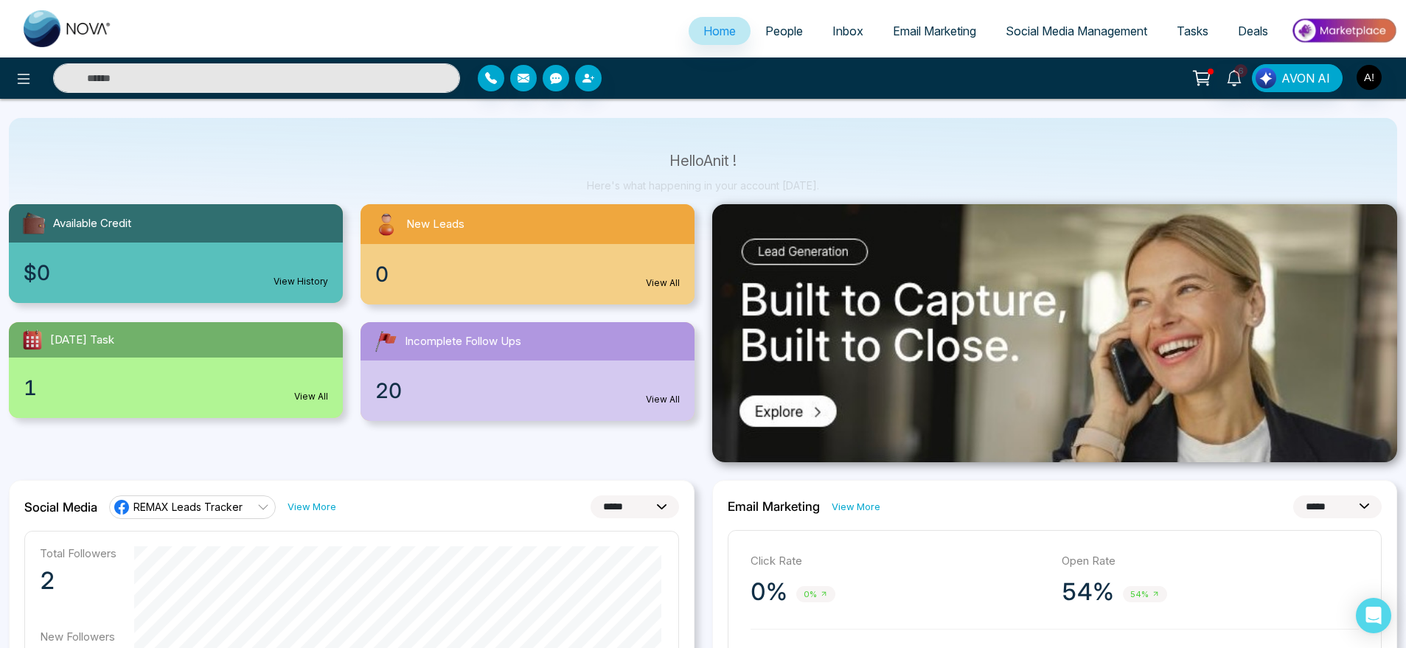
scroll to position [59, 0]
click at [832, 332] on img at bounding box center [1054, 332] width 685 height 258
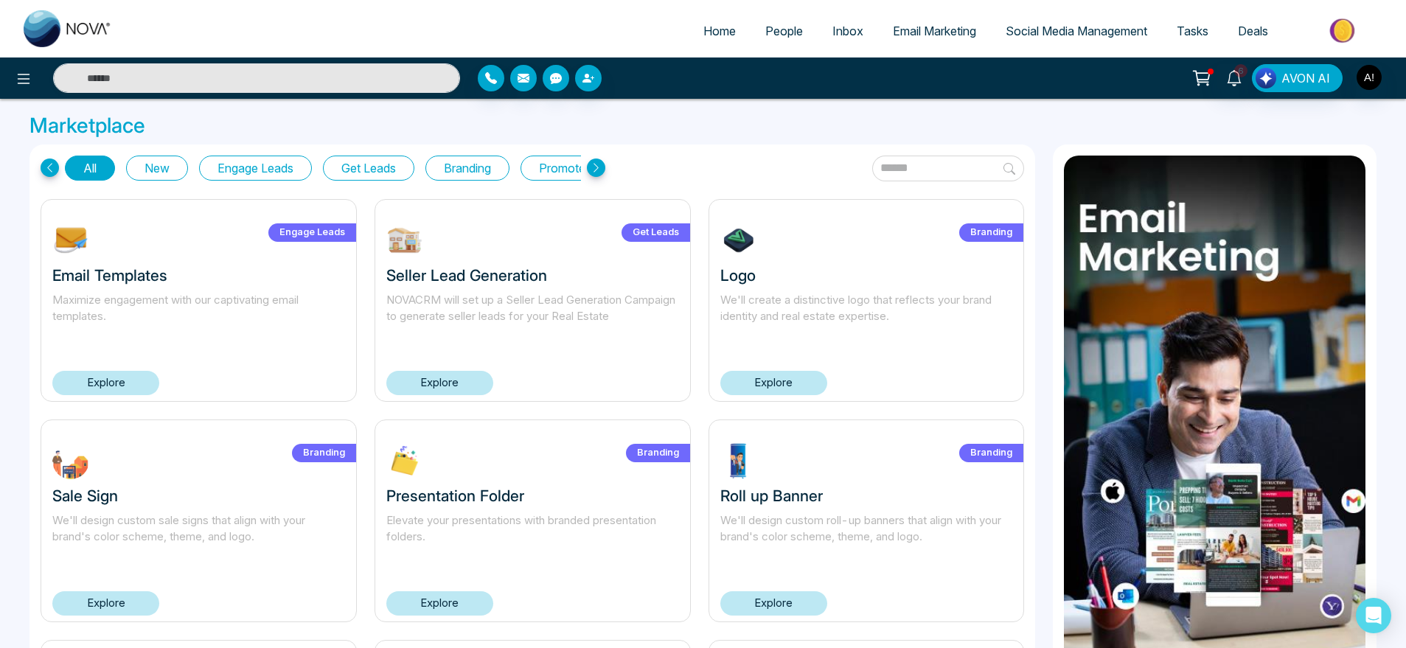
click at [596, 164] on icon at bounding box center [596, 167] width 18 height 18
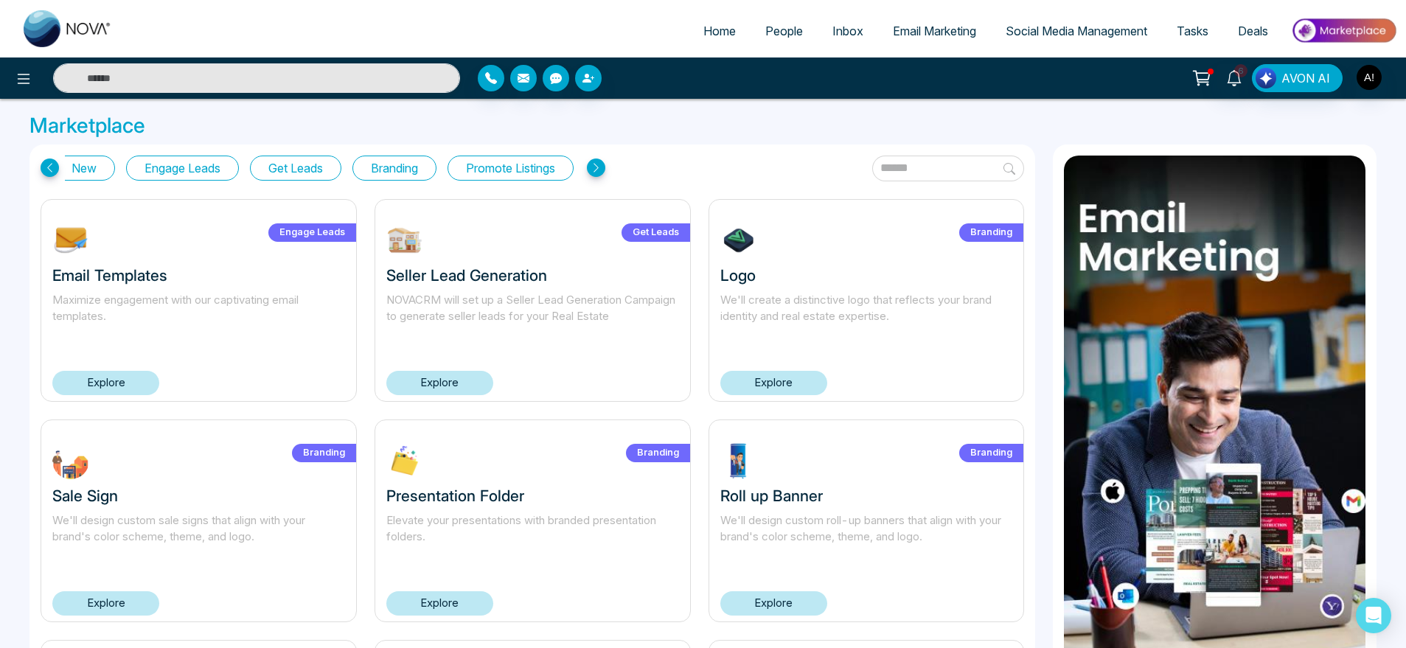
scroll to position [0, 83]
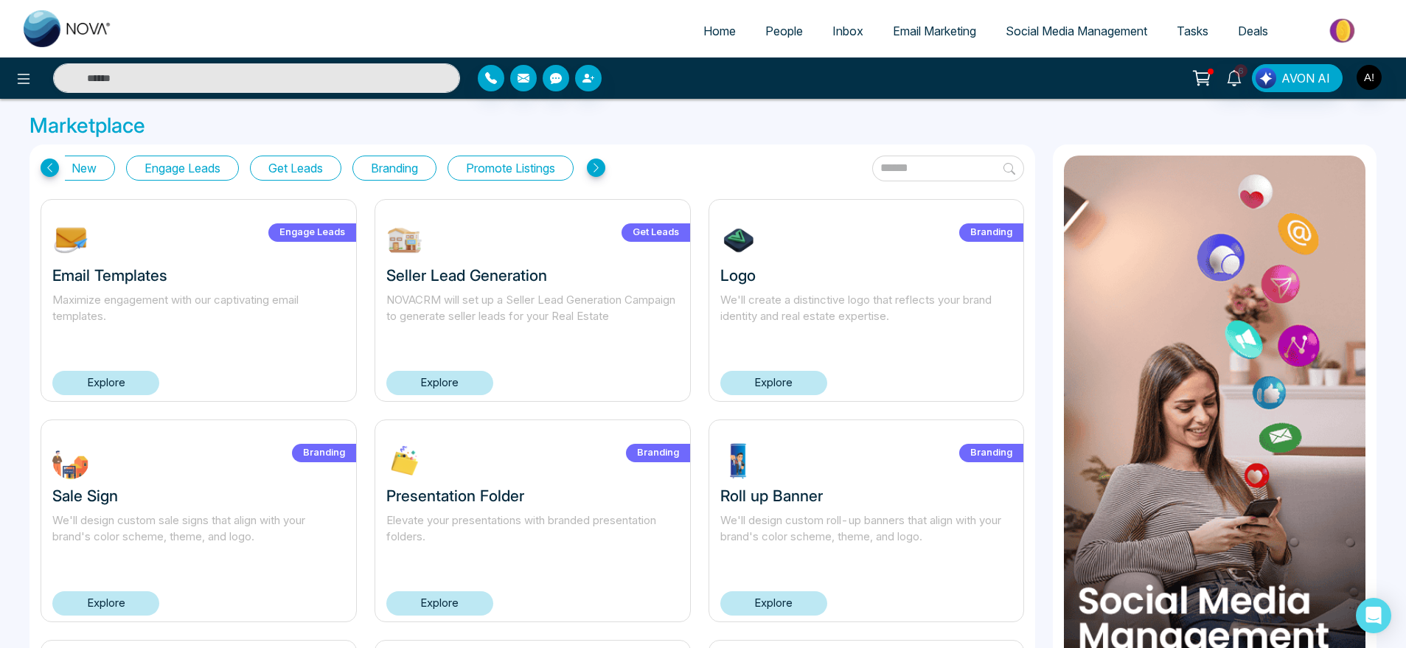
click at [596, 164] on icon at bounding box center [596, 167] width 18 height 18
click at [522, 167] on button "Promote Listings" at bounding box center [510, 168] width 126 height 25
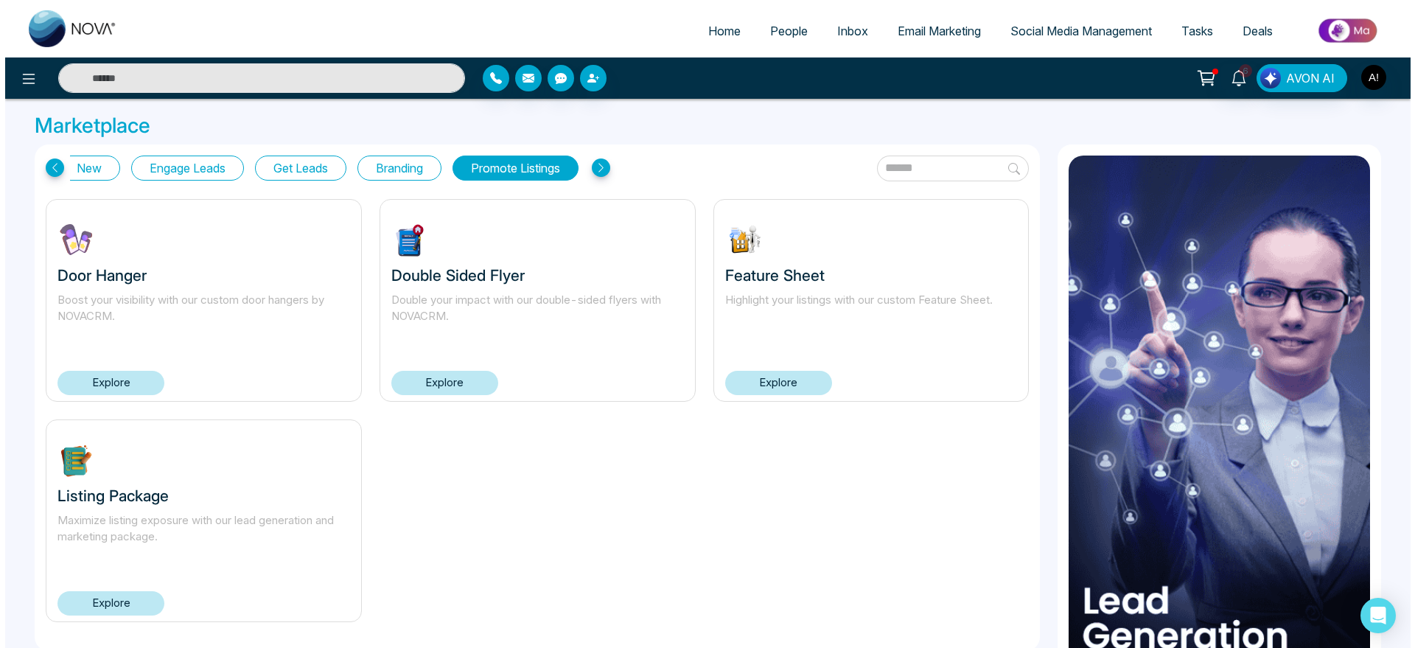
scroll to position [0, 0]
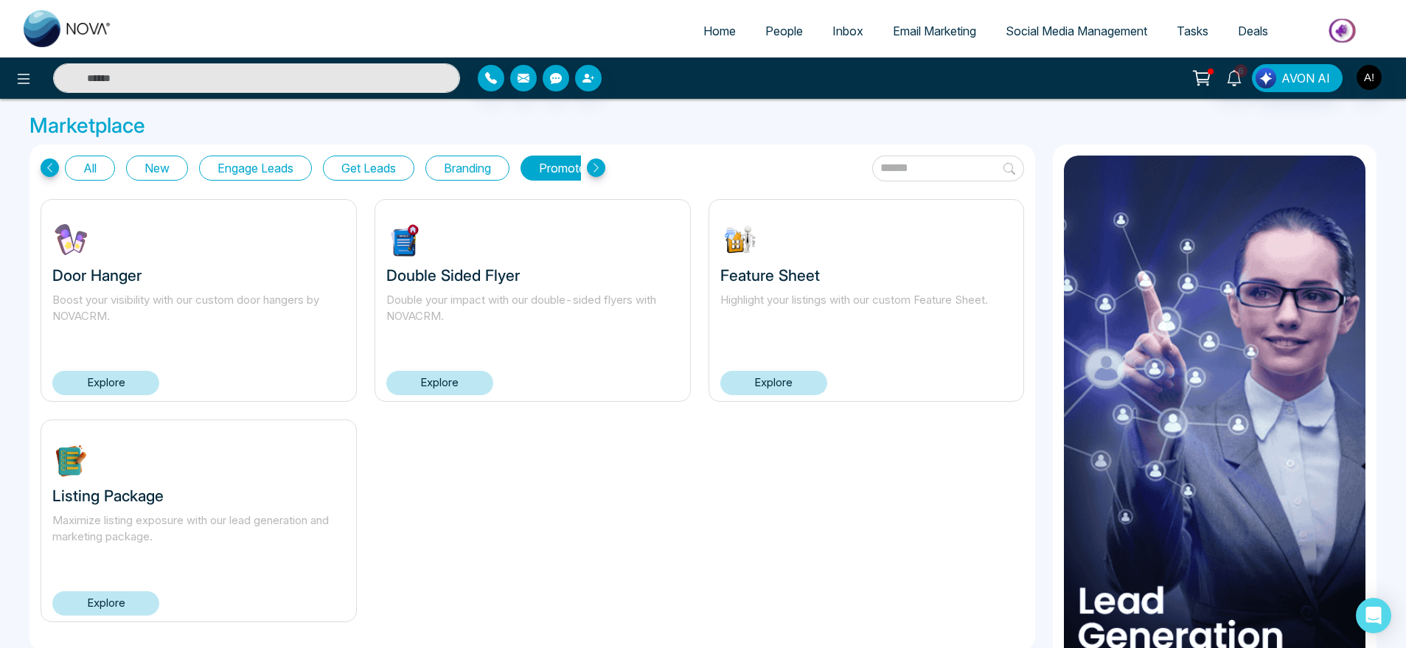
click at [94, 170] on button "All" at bounding box center [90, 168] width 50 height 25
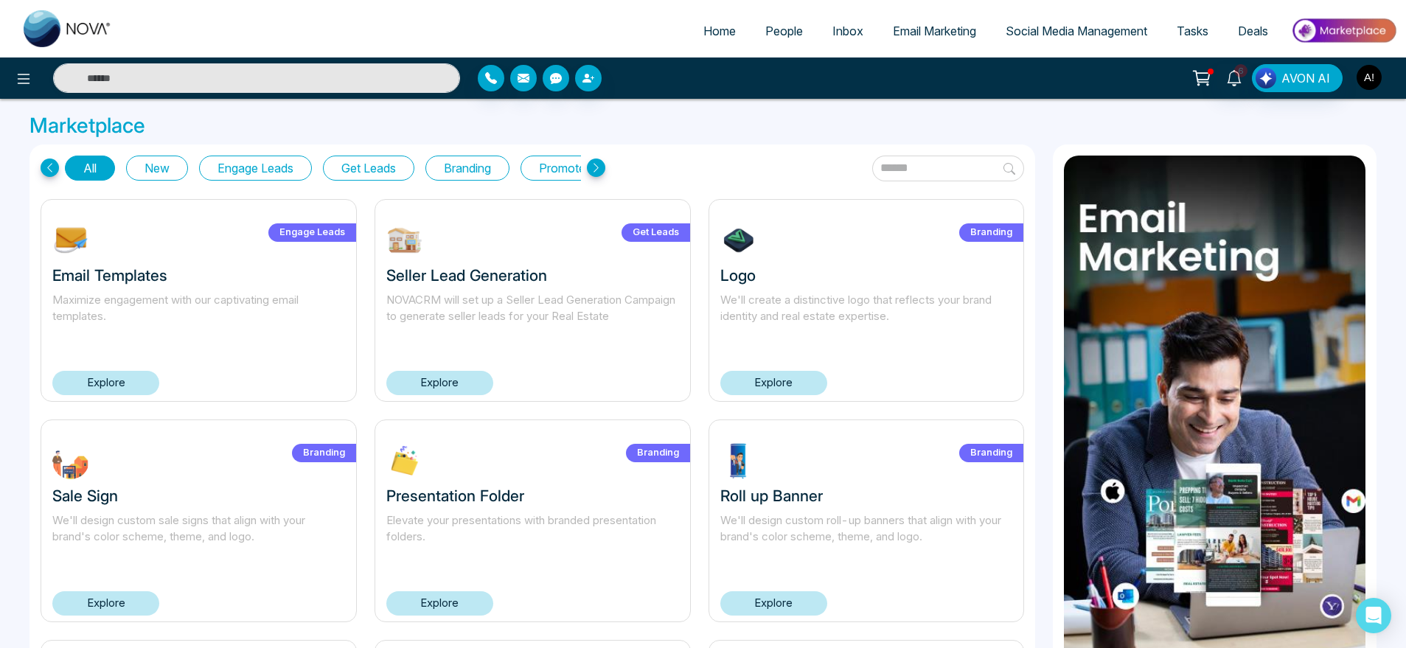
click at [1369, 83] on img "button" at bounding box center [1368, 77] width 25 height 25
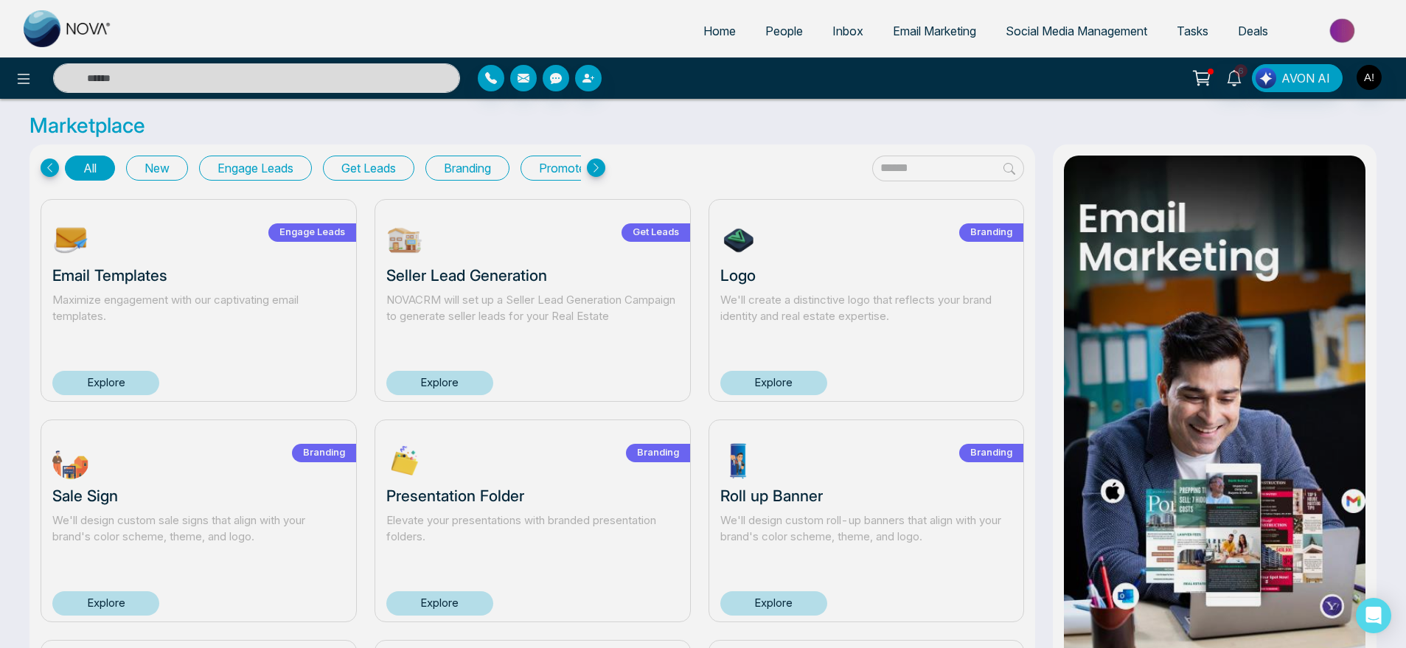
click at [1369, 83] on div "Anit ! Update Personal Number +919930053035 Email anit@mmnovatech.com Date Join…" at bounding box center [703, 324] width 1406 height 648
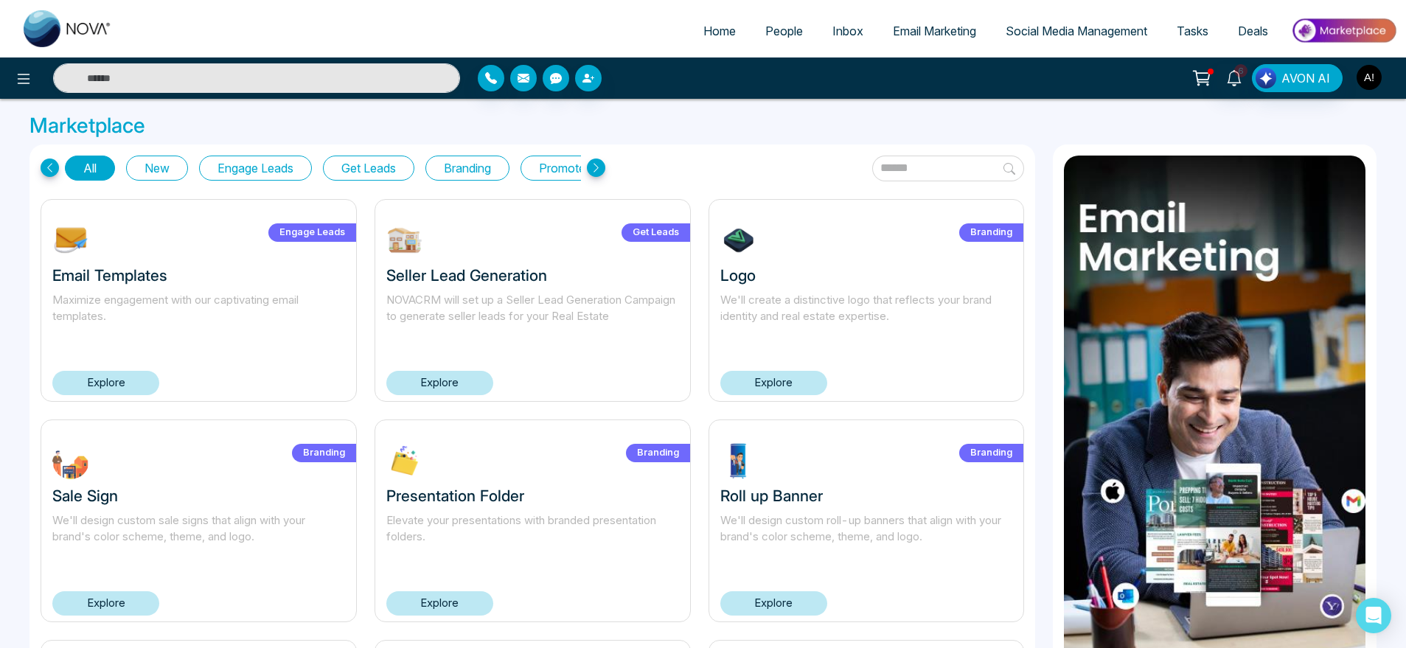
click at [1374, 66] on img "button" at bounding box center [1368, 77] width 25 height 25
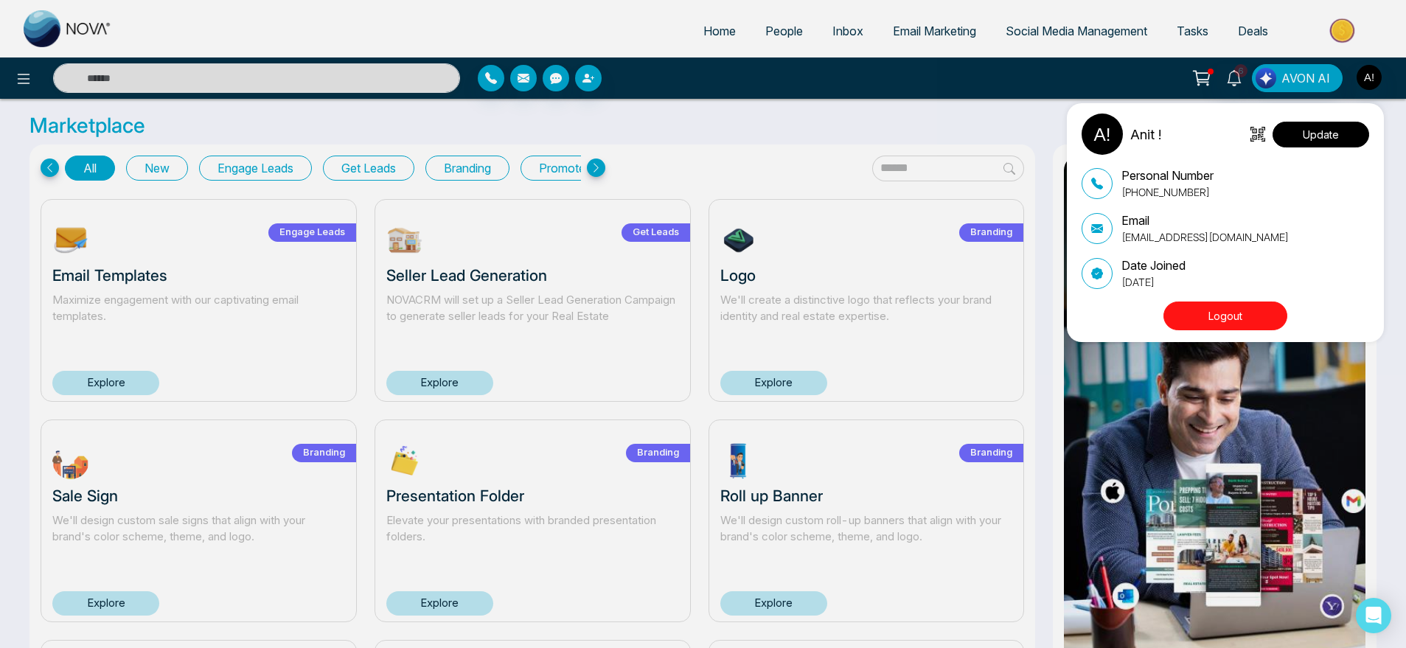
click at [1295, 128] on button "Update" at bounding box center [1320, 135] width 97 height 26
select select
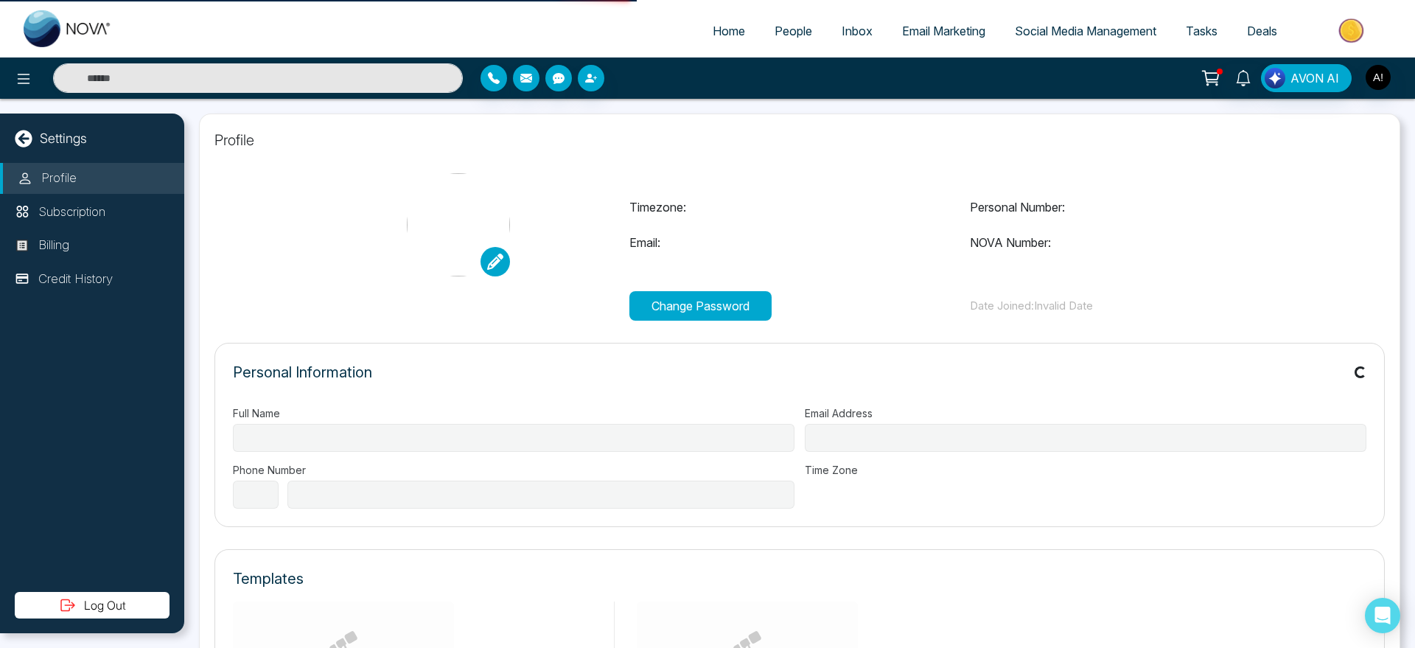
type input "******"
type input "**********"
select select "***"
type input "**********"
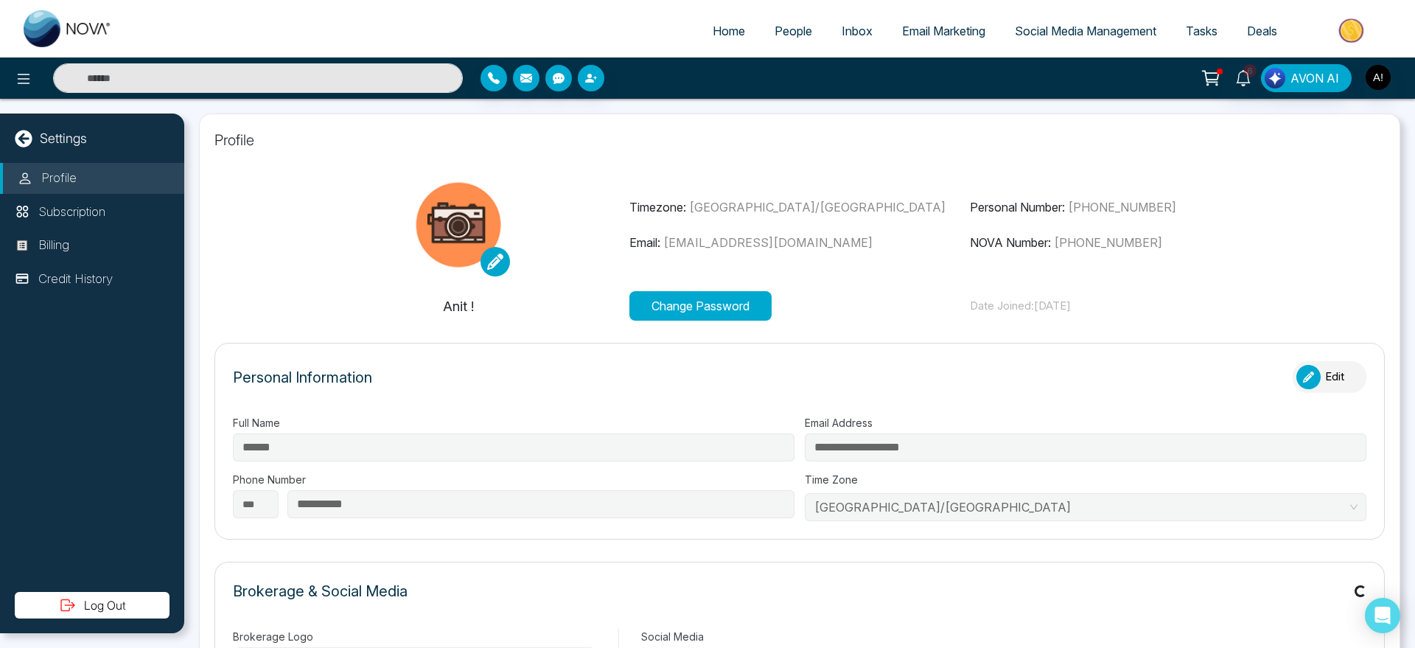
type input "******"
type input "**********"
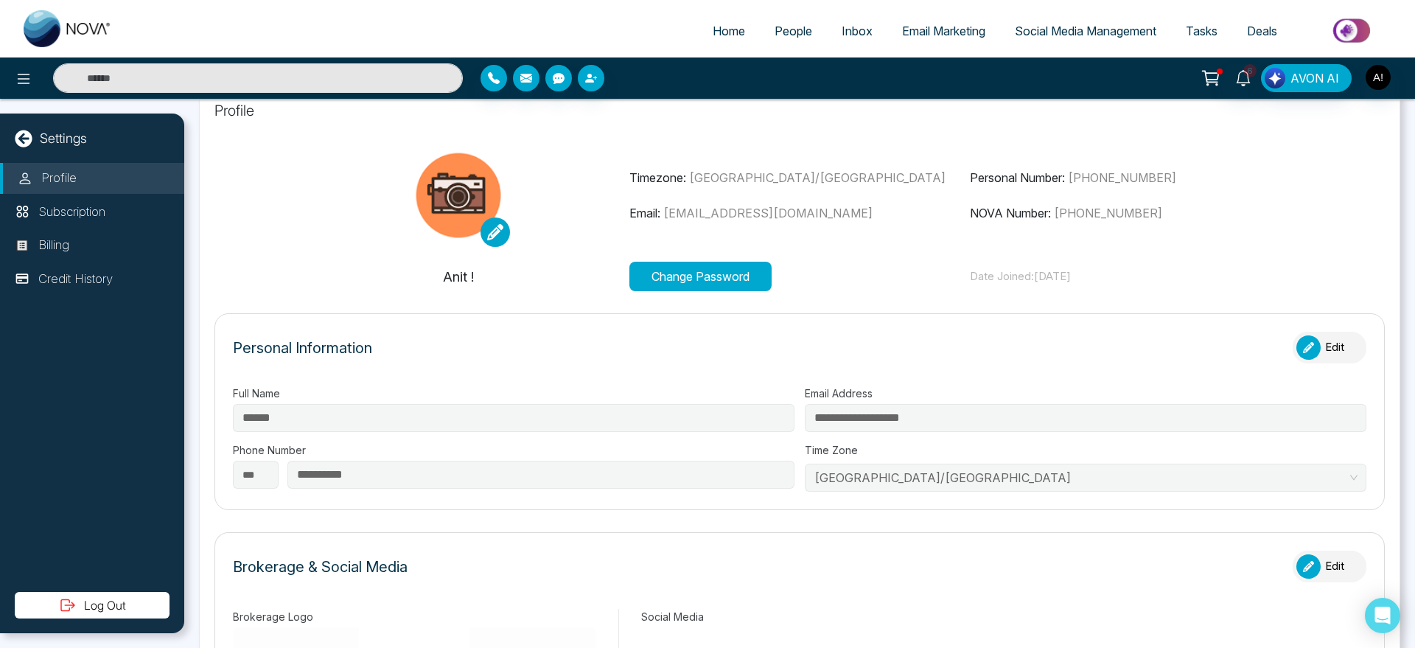
click at [686, 287] on button "Change Password" at bounding box center [700, 276] width 142 height 29
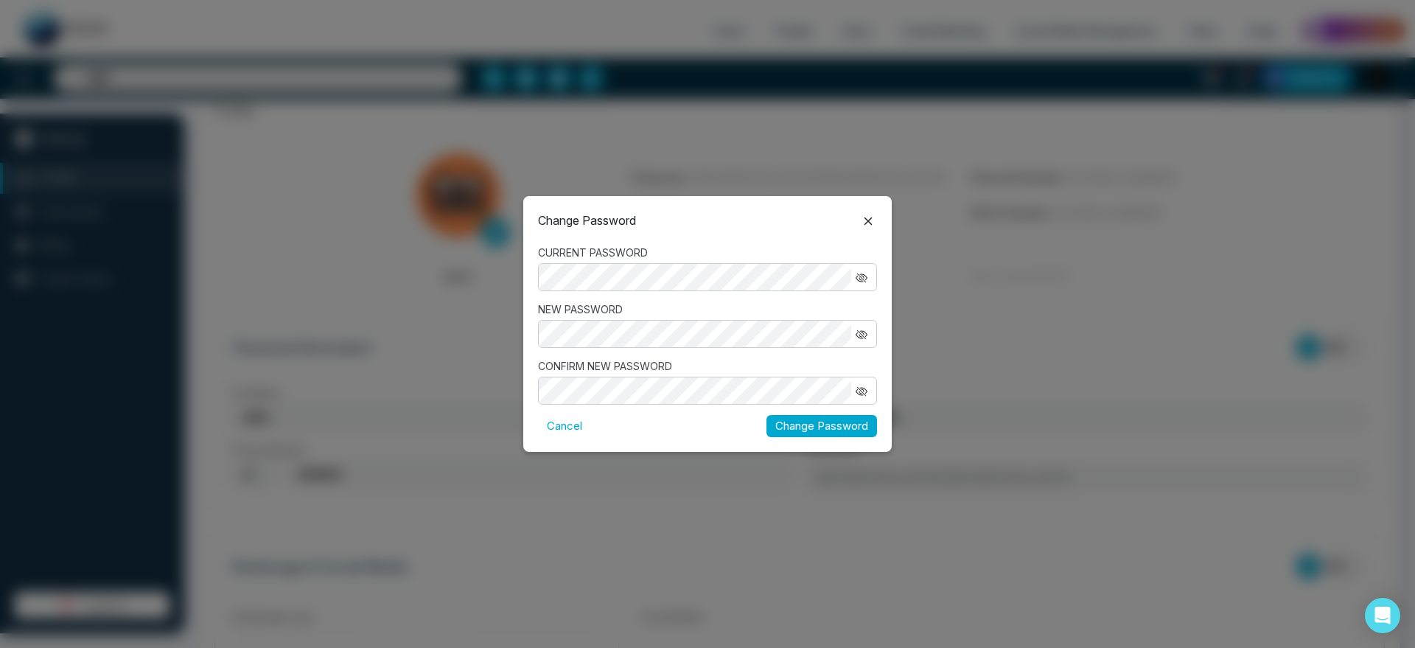
click at [588, 373] on div "CONFIRM NEW PASSWORD" at bounding box center [707, 381] width 339 height 46
drag, startPoint x: 858, startPoint y: 388, endPoint x: 863, endPoint y: 335, distance: 54.1
click at [863, 335] on form "CURRENT PASSWORD NEW PASSWORD CONFIRM NEW PASSWORD Cancel Change Password" at bounding box center [707, 341] width 339 height 193
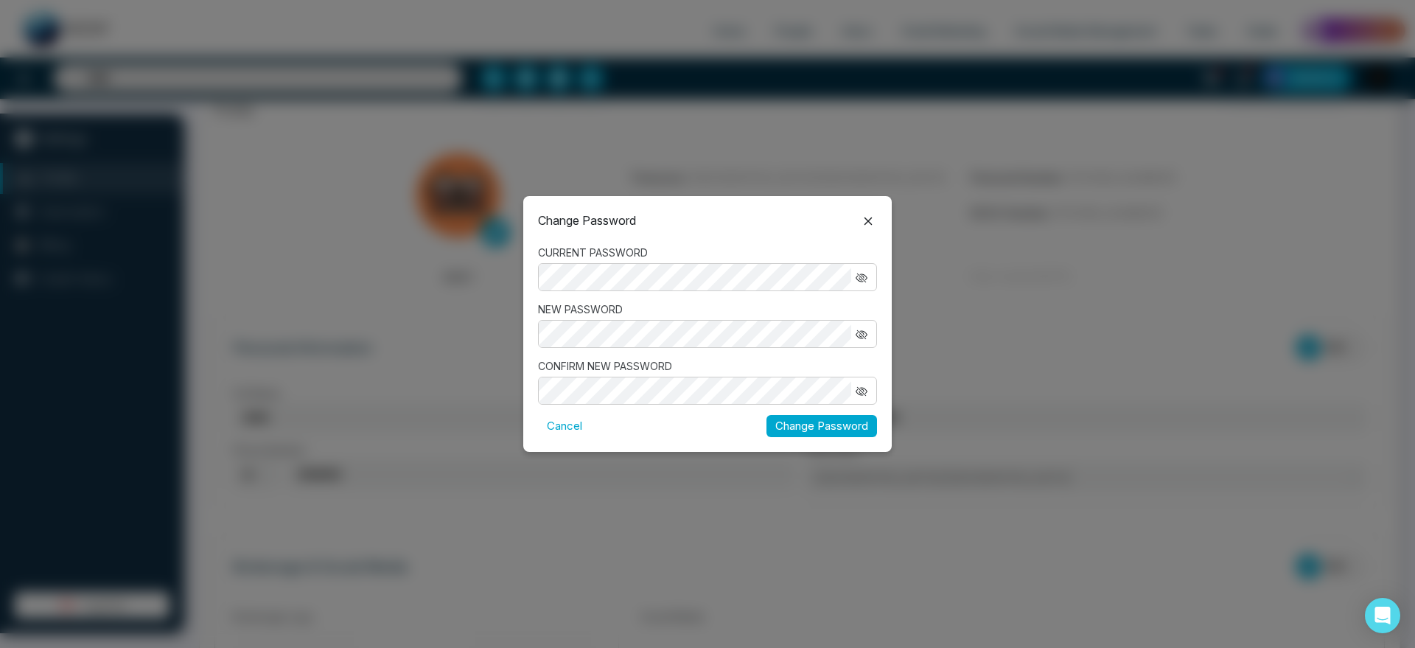
click at [863, 335] on icon "button" at bounding box center [862, 335] width 12 height 12
click at [857, 273] on icon "button" at bounding box center [862, 278] width 12 height 12
click at [861, 397] on button "button" at bounding box center [861, 390] width 21 height 19
click at [823, 436] on button "Change Password" at bounding box center [822, 426] width 111 height 23
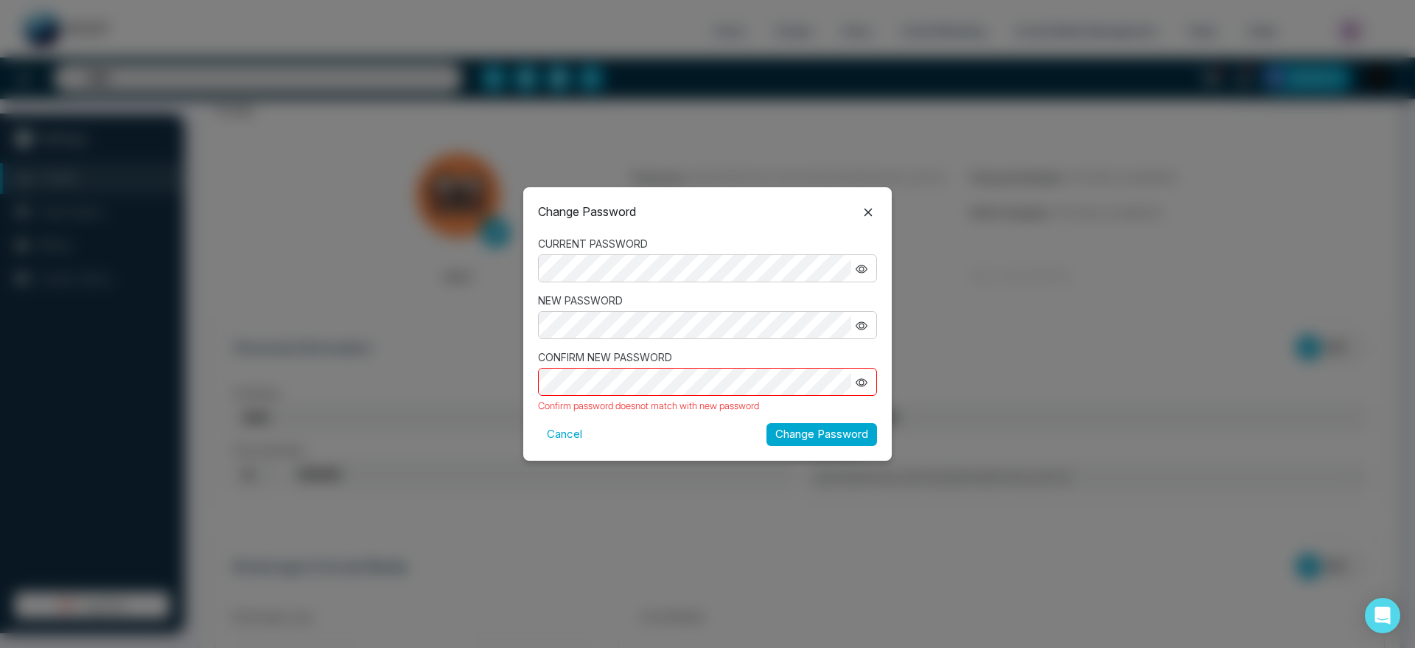
click at [767, 423] on button "Change Password" at bounding box center [822, 434] width 111 height 23
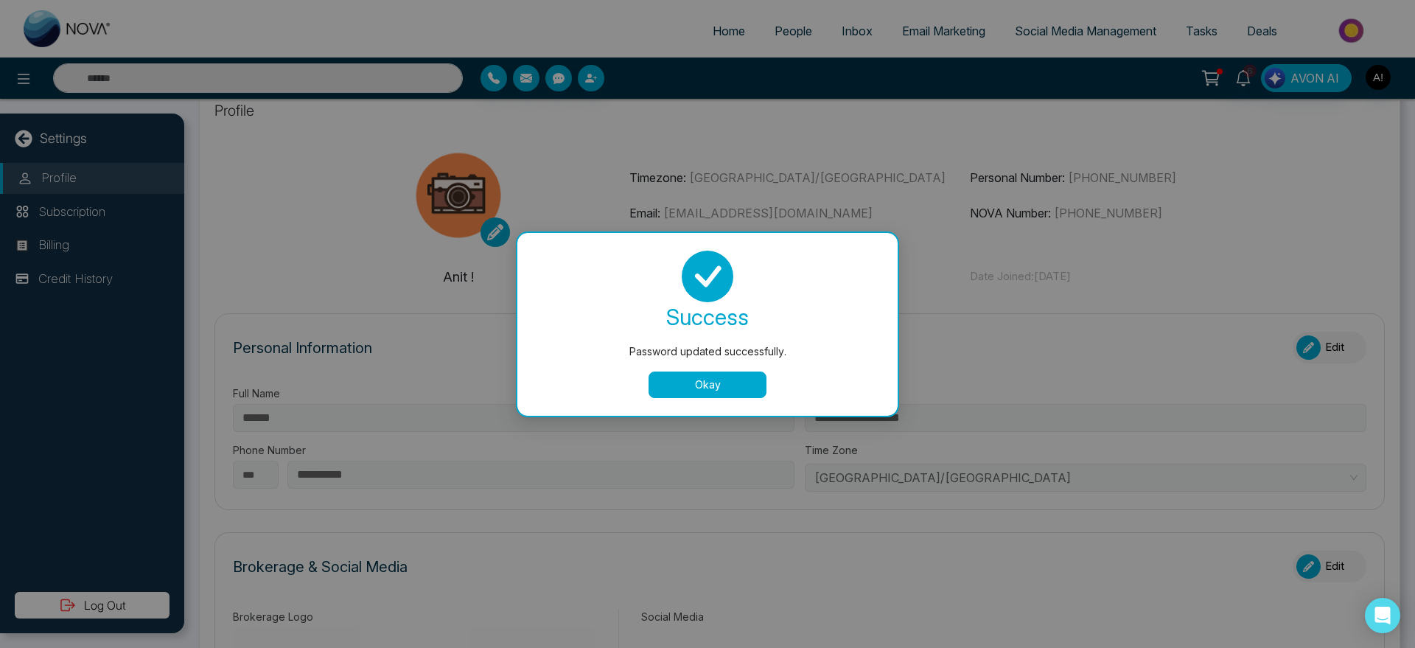
drag, startPoint x: 810, startPoint y: 424, endPoint x: 814, endPoint y: 430, distance: 8.0
click at [814, 430] on div "Password updated successfully. success Password updated successfully. Okay" at bounding box center [707, 324] width 1415 height 648
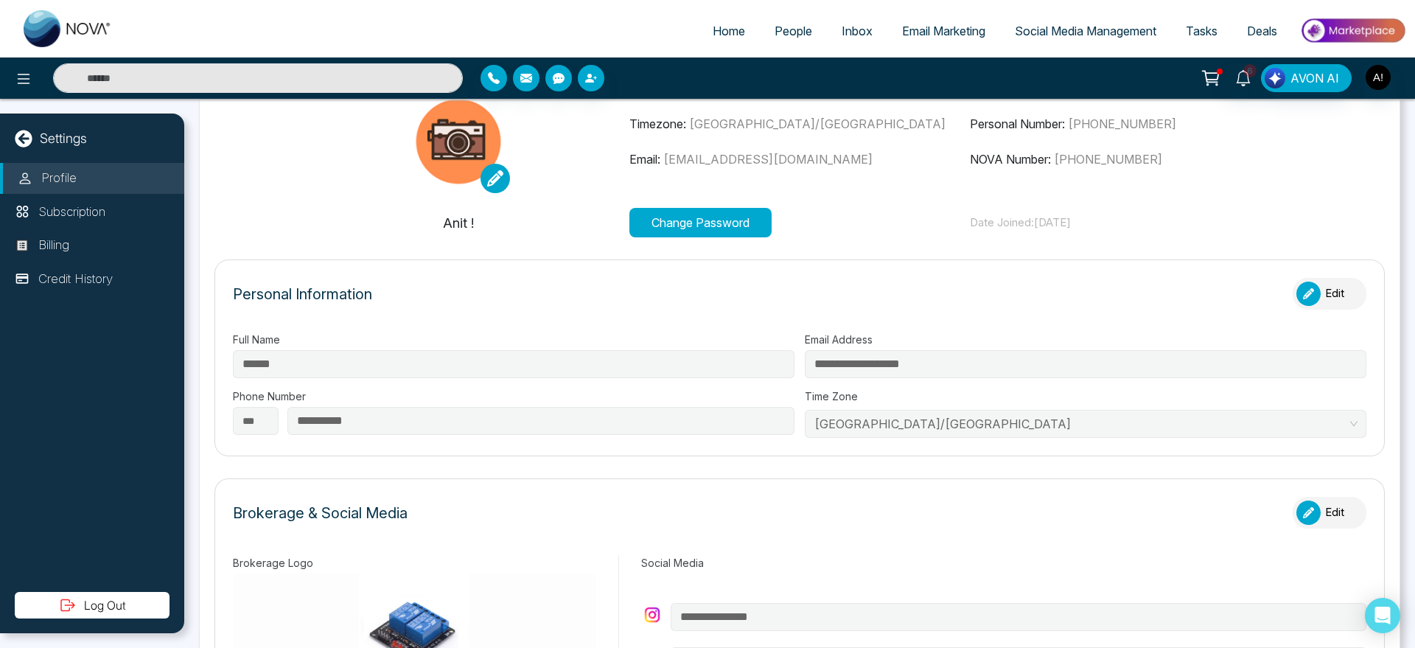
scroll to position [88, 0]
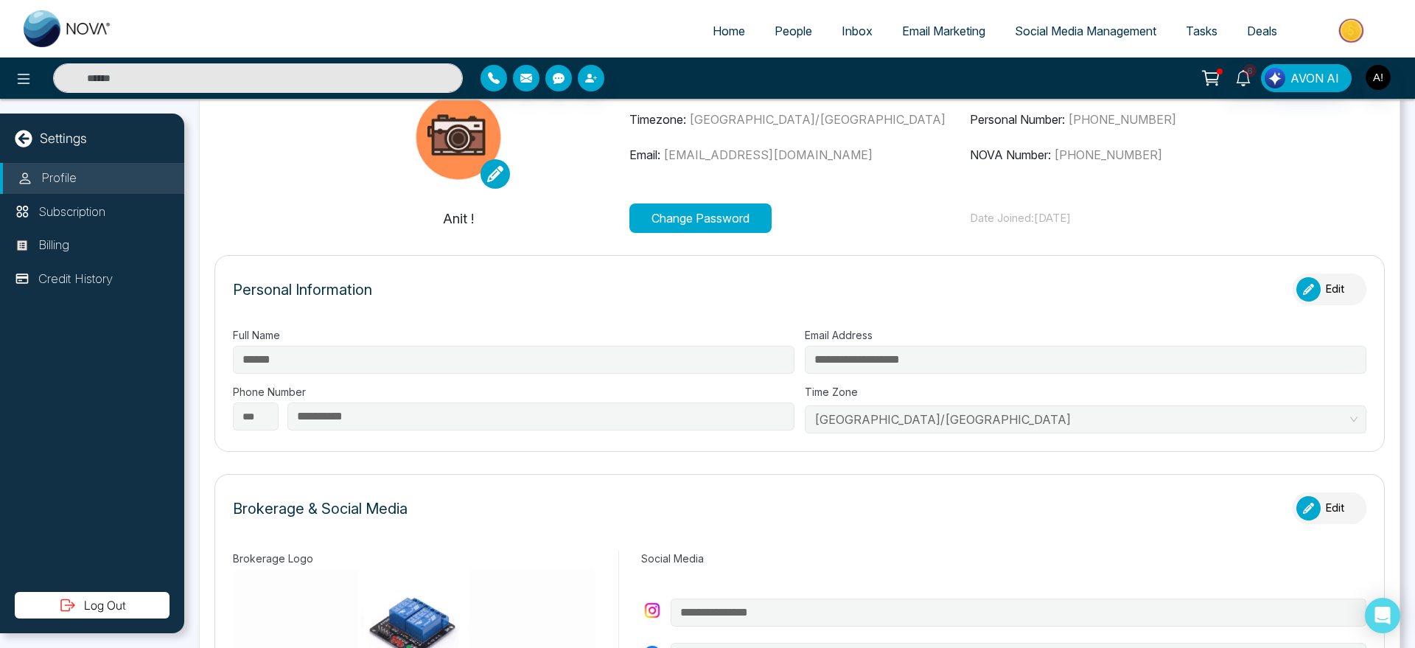
click at [1327, 290] on button "Edit" at bounding box center [1330, 289] width 74 height 32
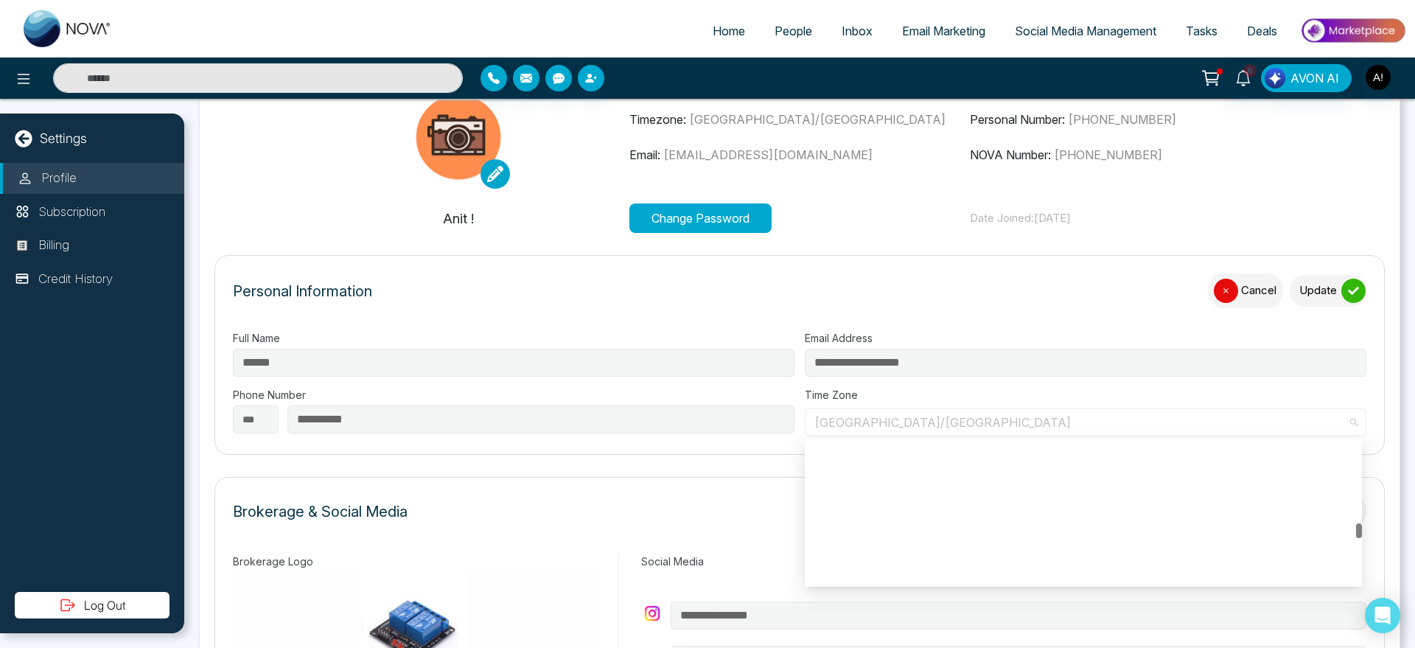
click at [918, 420] on span "Asia/Kolkata" at bounding box center [1085, 422] width 542 height 22
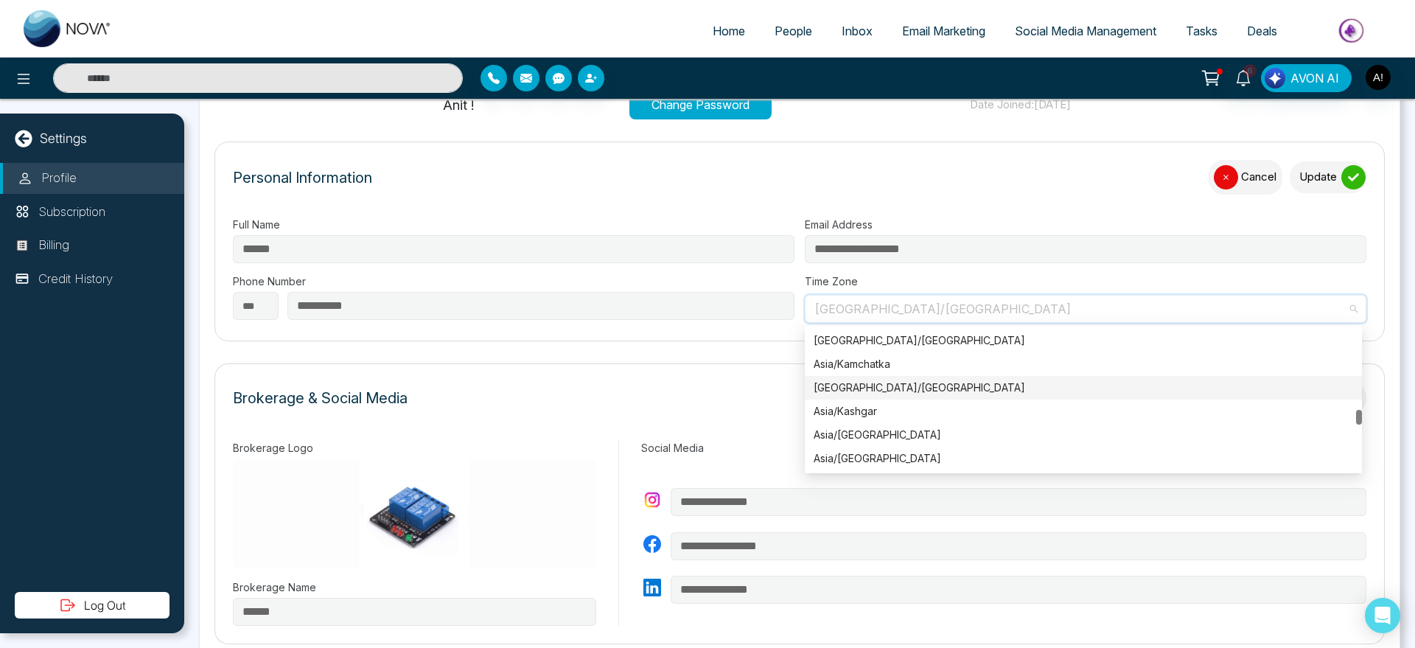
scroll to position [175, 0]
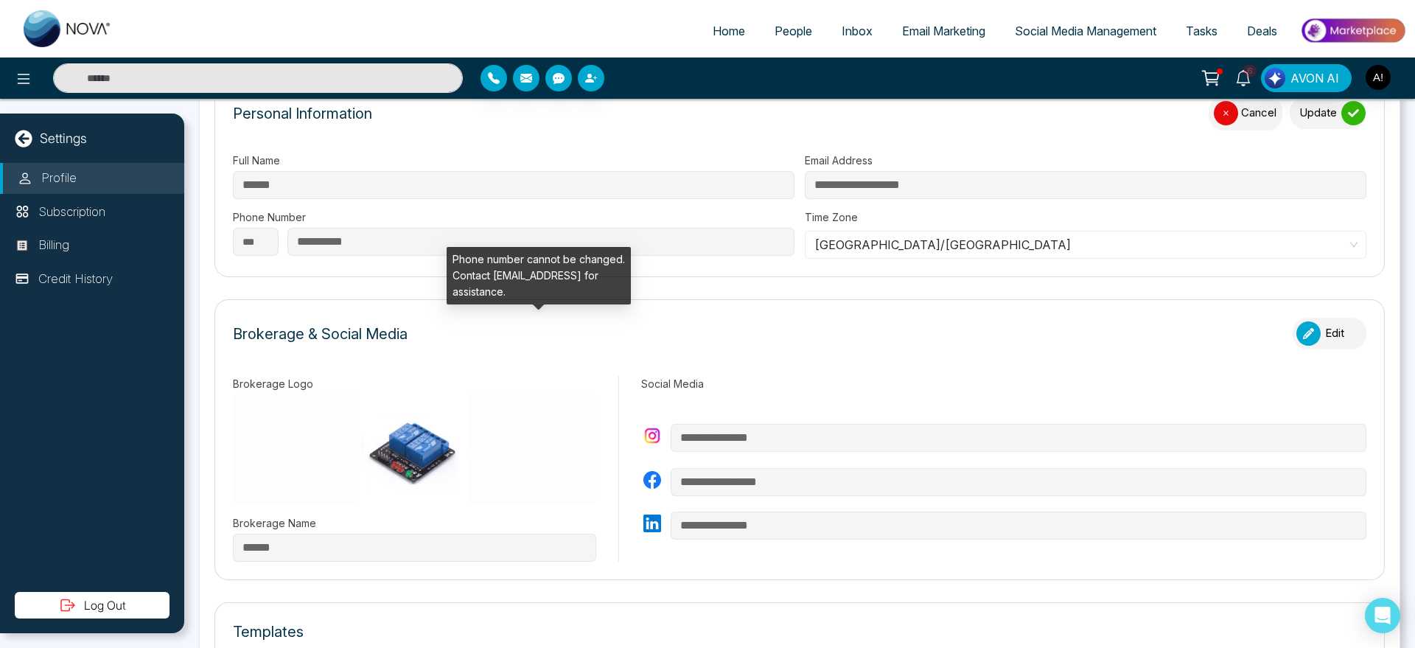
scroll to position [268, 0]
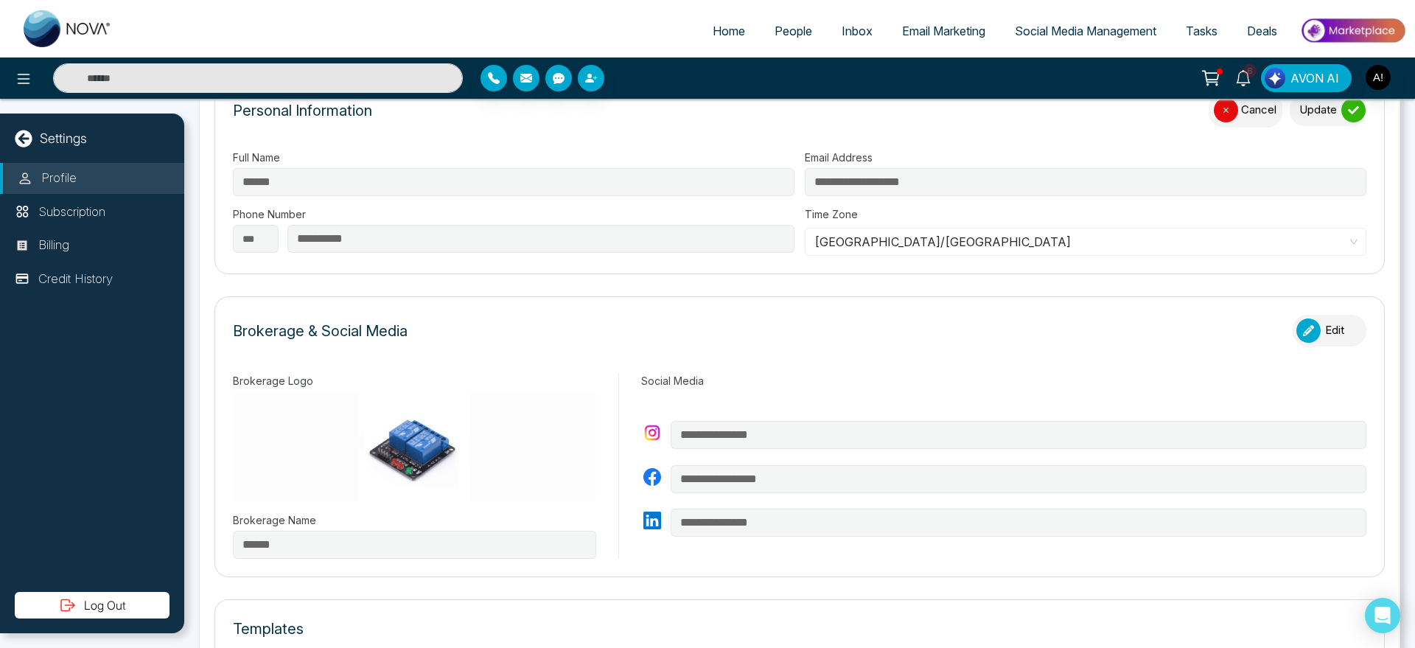
click at [1214, 116] on div "button" at bounding box center [1226, 110] width 24 height 24
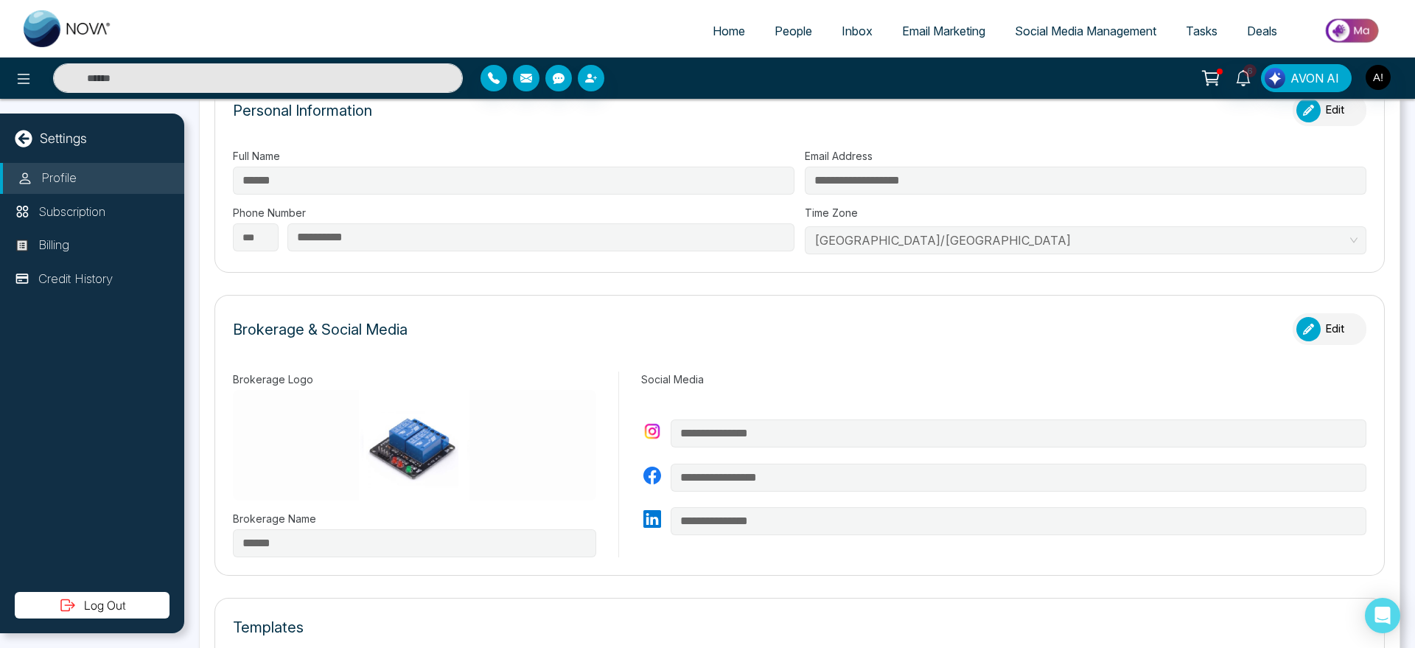
click at [1323, 327] on button "Edit" at bounding box center [1330, 329] width 74 height 32
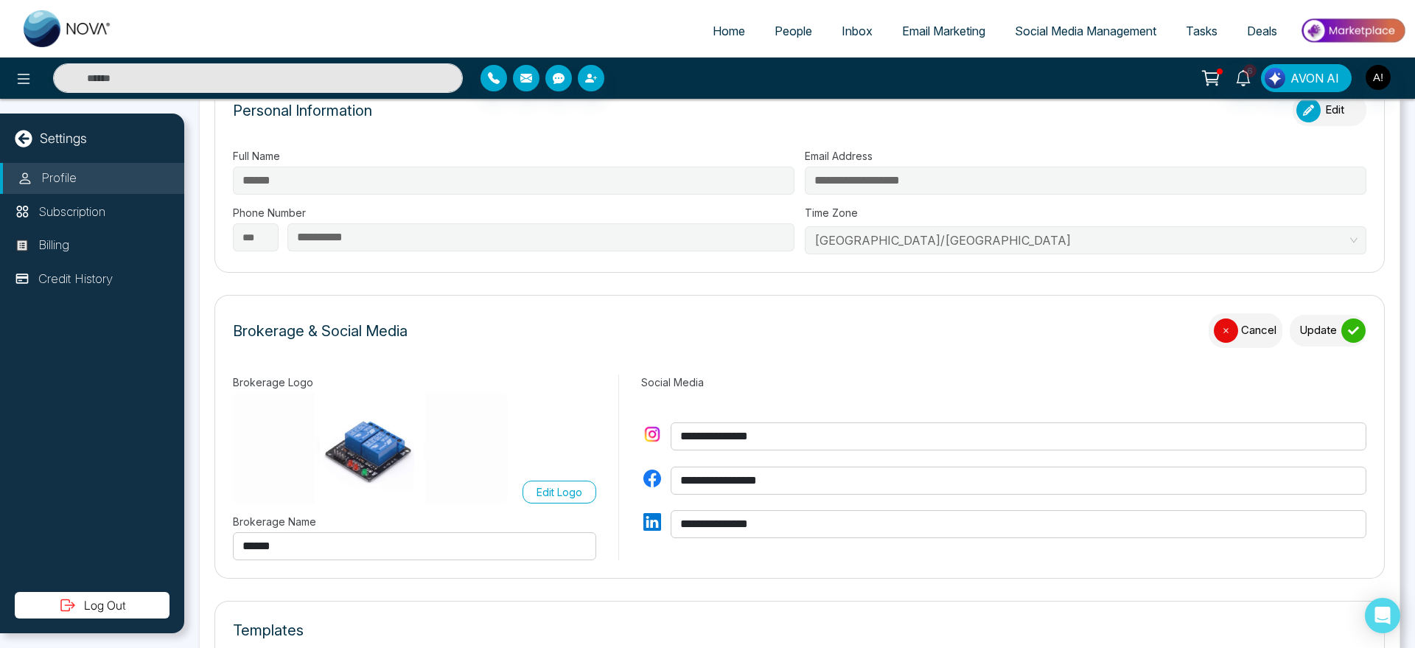
click at [570, 508] on div "Brokerage Logo Edit Logo Brokerage Name ******" at bounding box center [414, 467] width 363 height 186
click at [568, 497] on p "Edit Logo" at bounding box center [560, 491] width 46 height 15
click at [0, 0] on input "Edit Logo" at bounding box center [0, 0] width 0 height 0
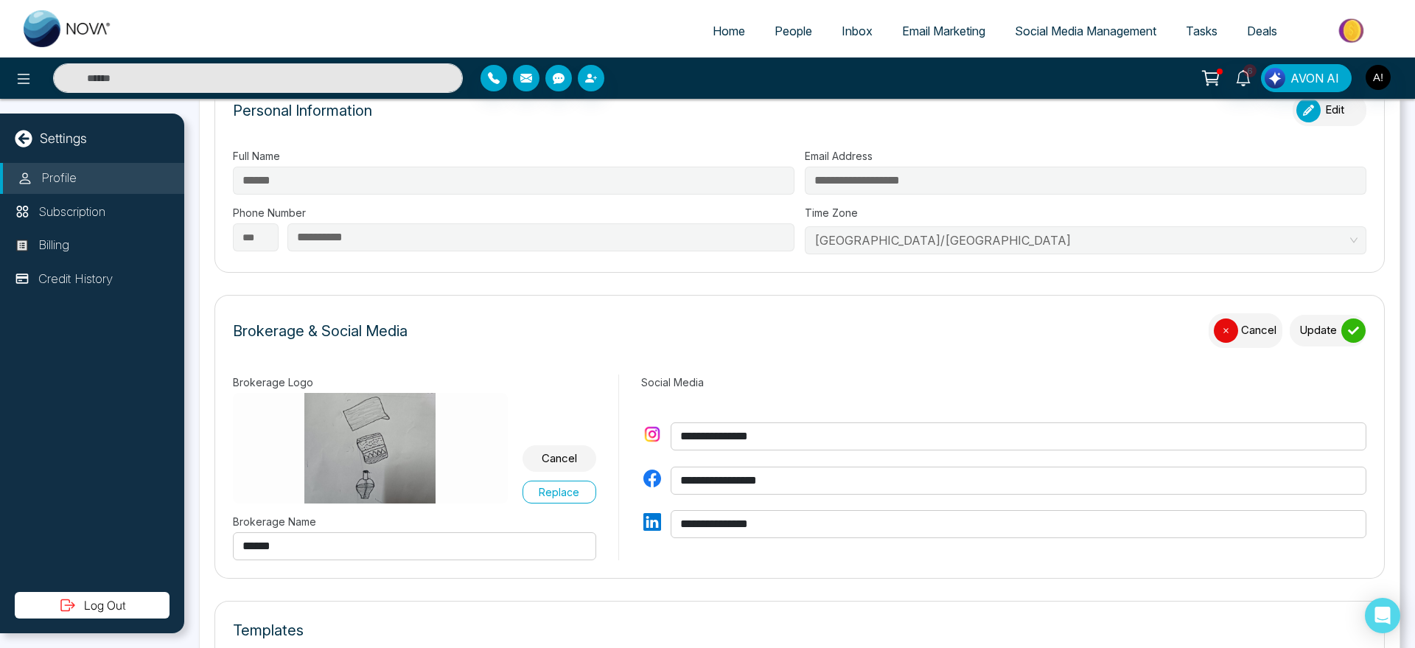
drag, startPoint x: 346, startPoint y: 555, endPoint x: 172, endPoint y: 540, distance: 175.3
click at [172, 99] on main "**********" at bounding box center [707, 99] width 1415 height 0
type input "********"
drag, startPoint x: 910, startPoint y: 422, endPoint x: 571, endPoint y: 439, distance: 339.5
click at [571, 439] on div "**********" at bounding box center [800, 467] width 1134 height 186
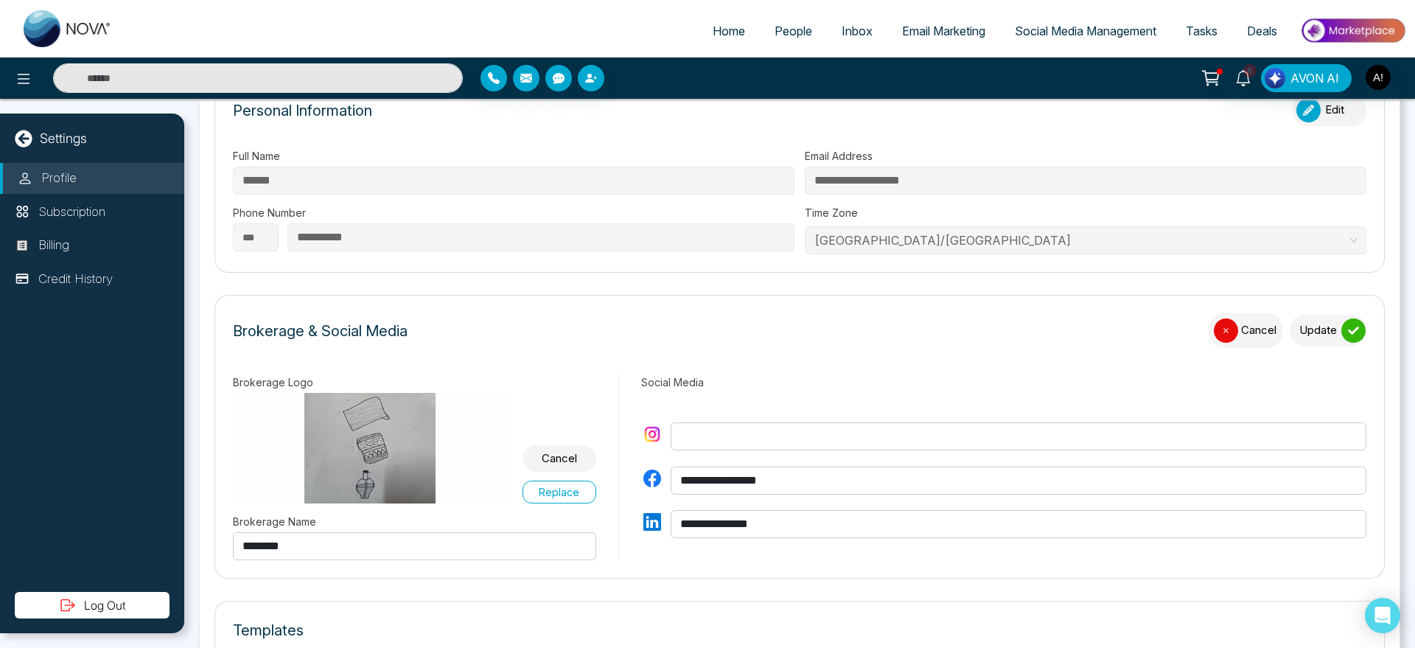
click at [1341, 329] on div "submit" at bounding box center [1353, 330] width 24 height 24
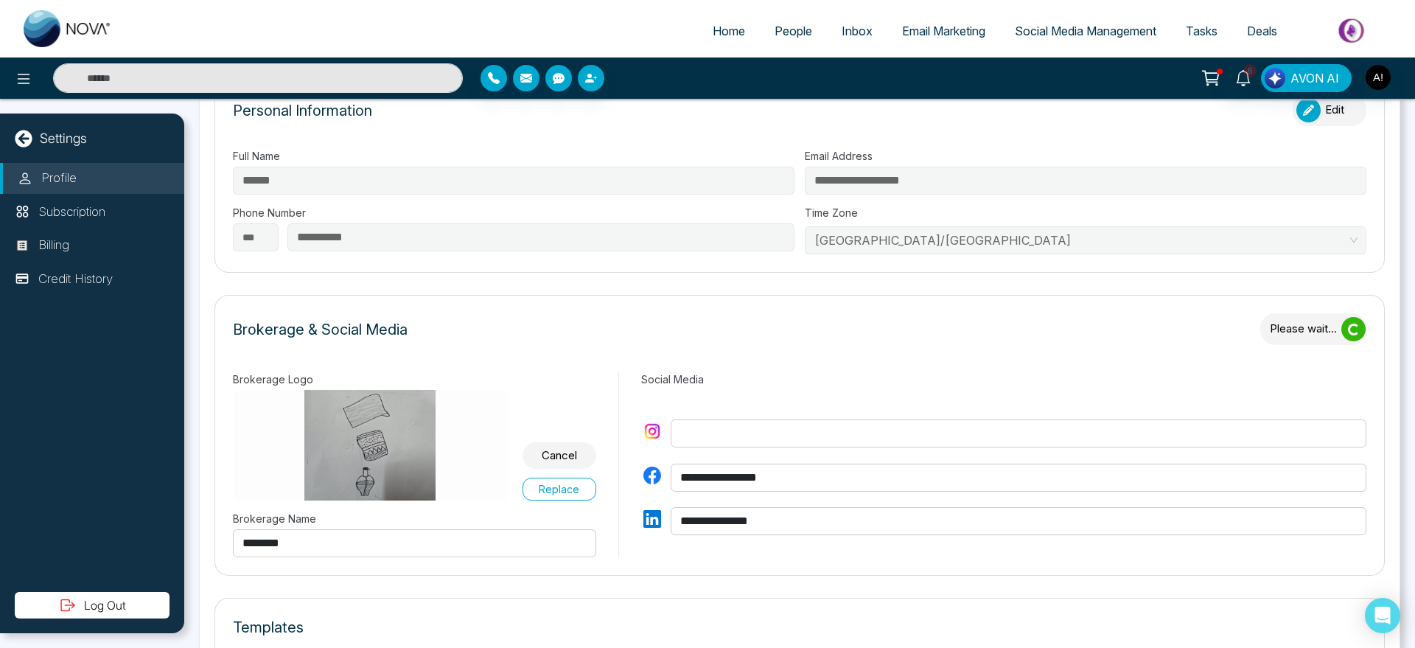
type input "******"
type input "**********"
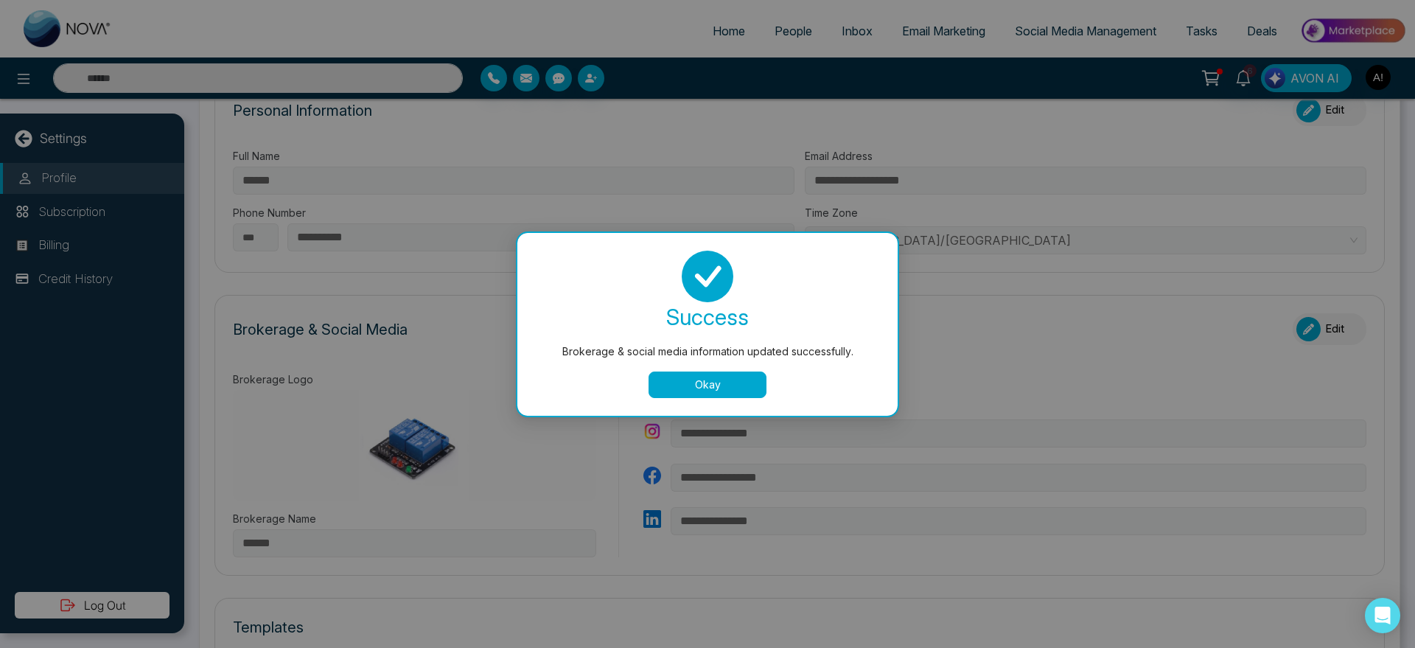
type input "********"
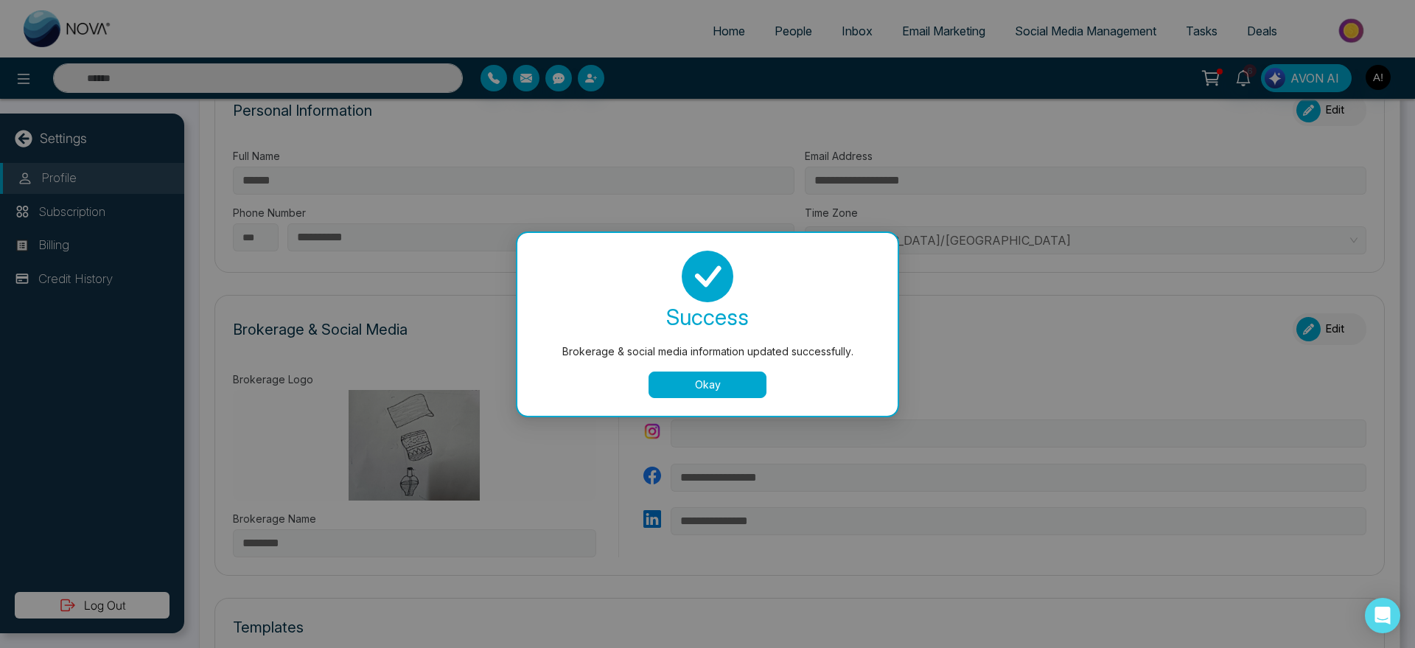
click at [712, 386] on button "Okay" at bounding box center [708, 384] width 118 height 27
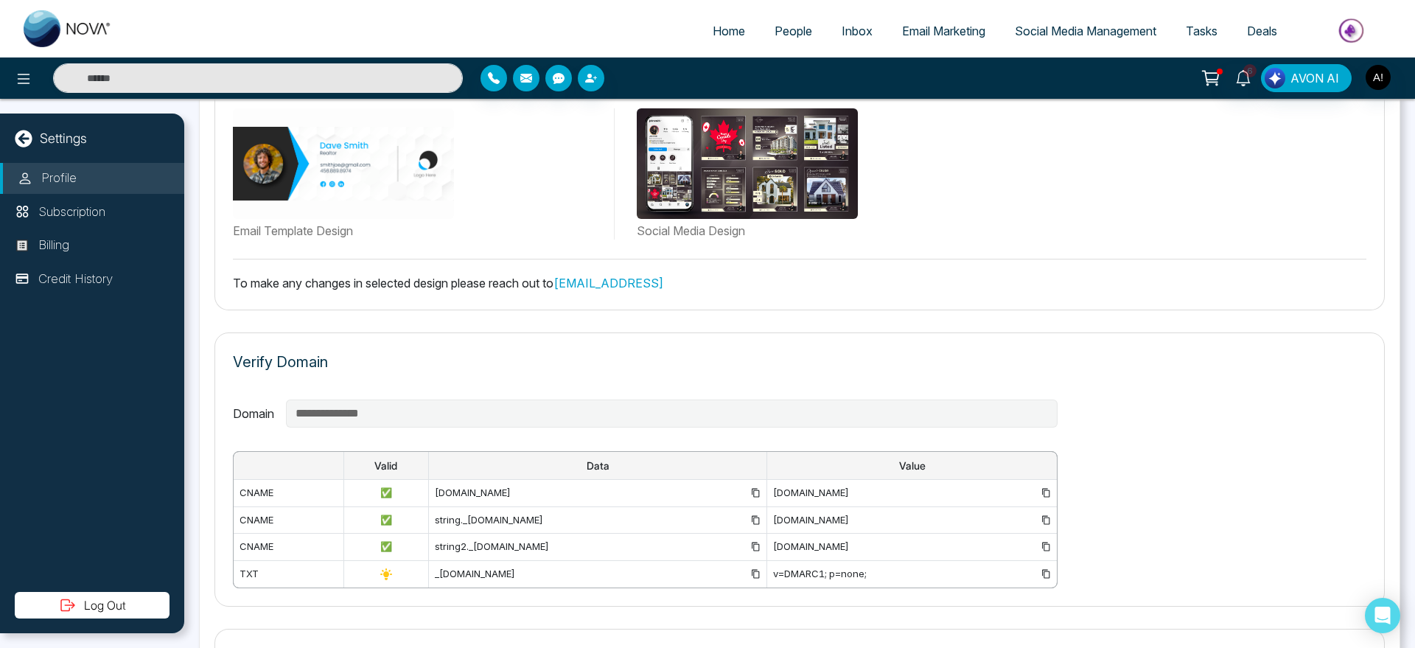
scroll to position [812, 0]
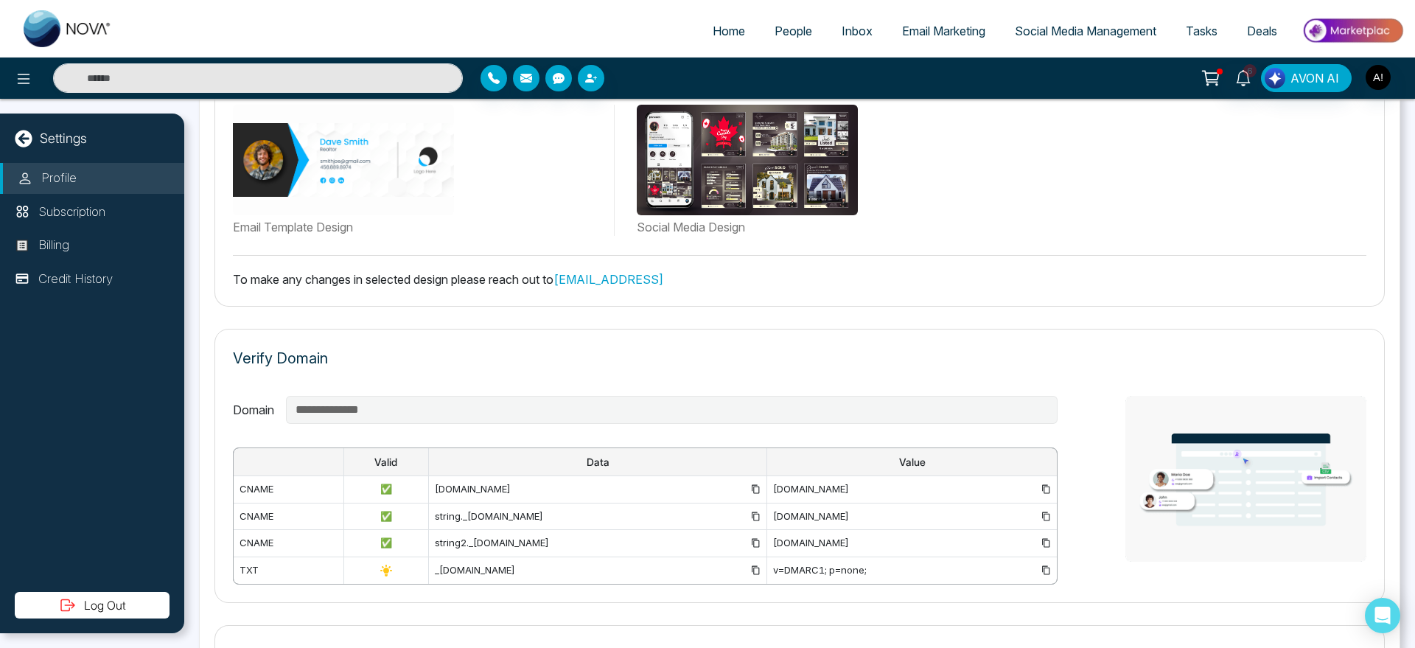
click at [633, 275] on link "support@novacrm.ai" at bounding box center [609, 279] width 110 height 15
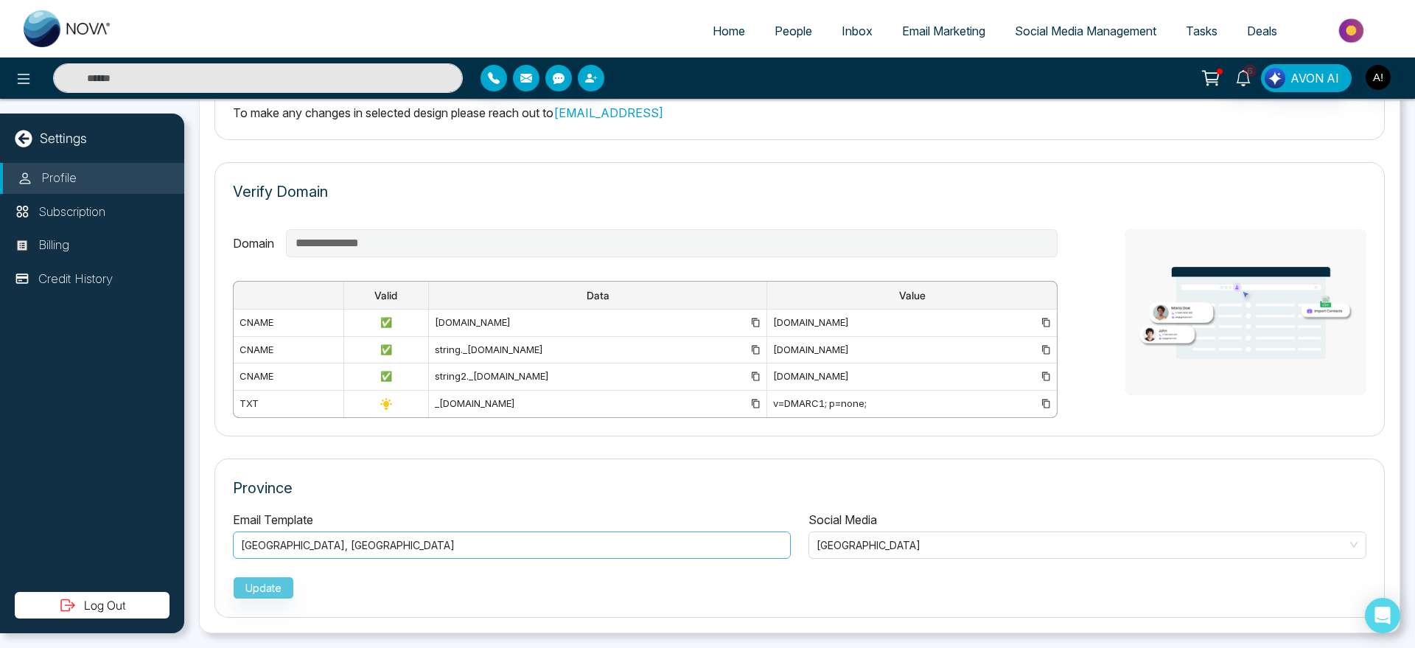
click at [387, 548] on div "Manitoba , Alberta" at bounding box center [512, 546] width 542 height 18
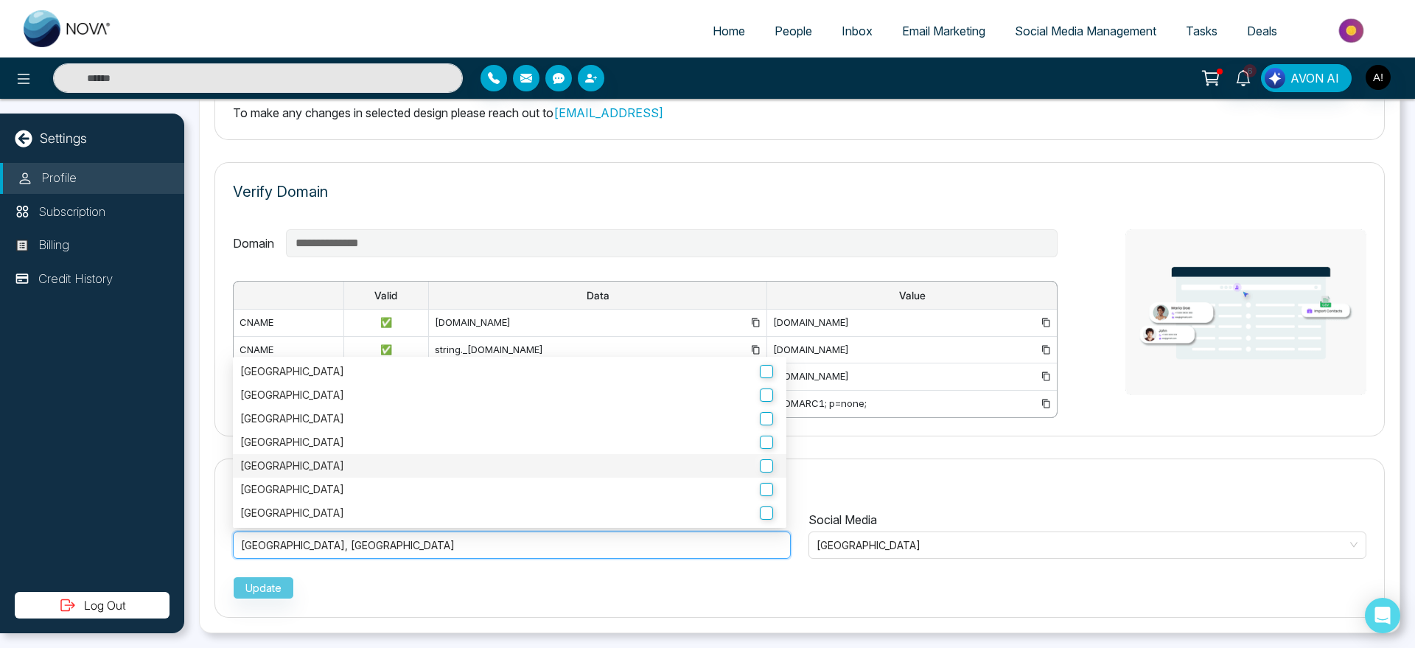
click at [472, 458] on label "Quebec" at bounding box center [509, 466] width 539 height 16
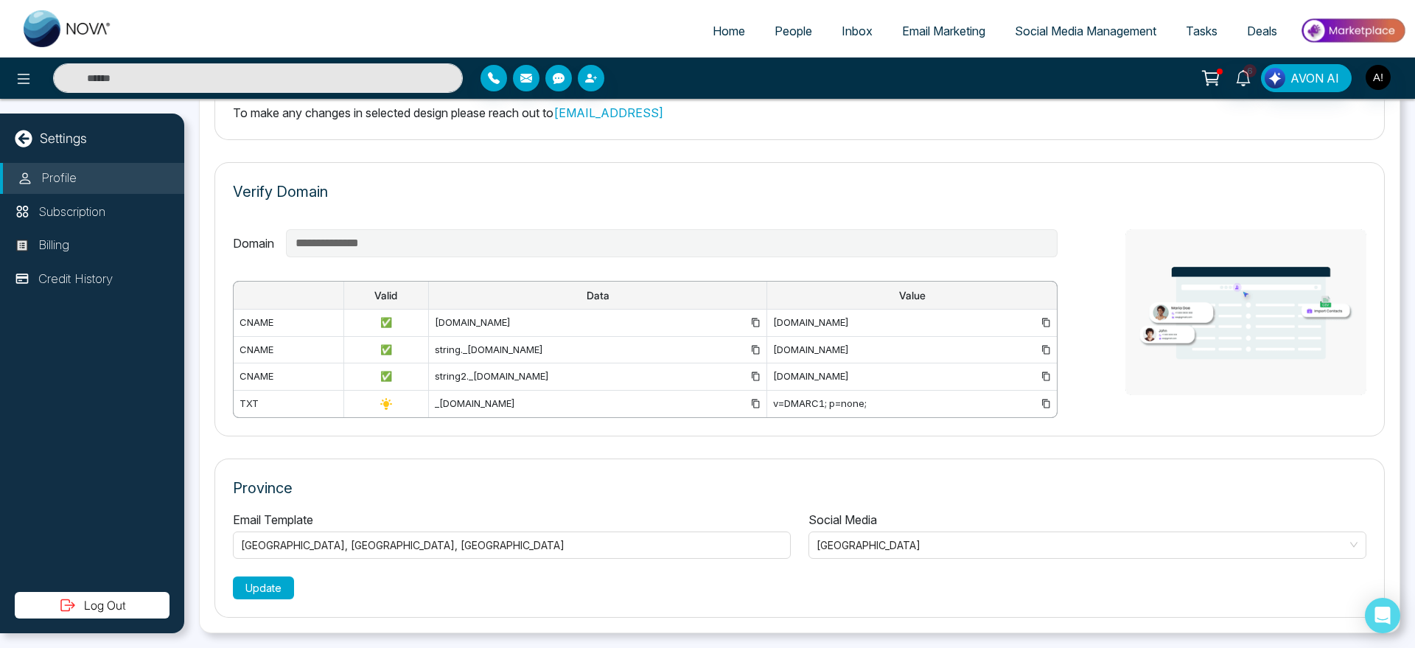
click at [259, 590] on button "Update" at bounding box center [263, 587] width 61 height 23
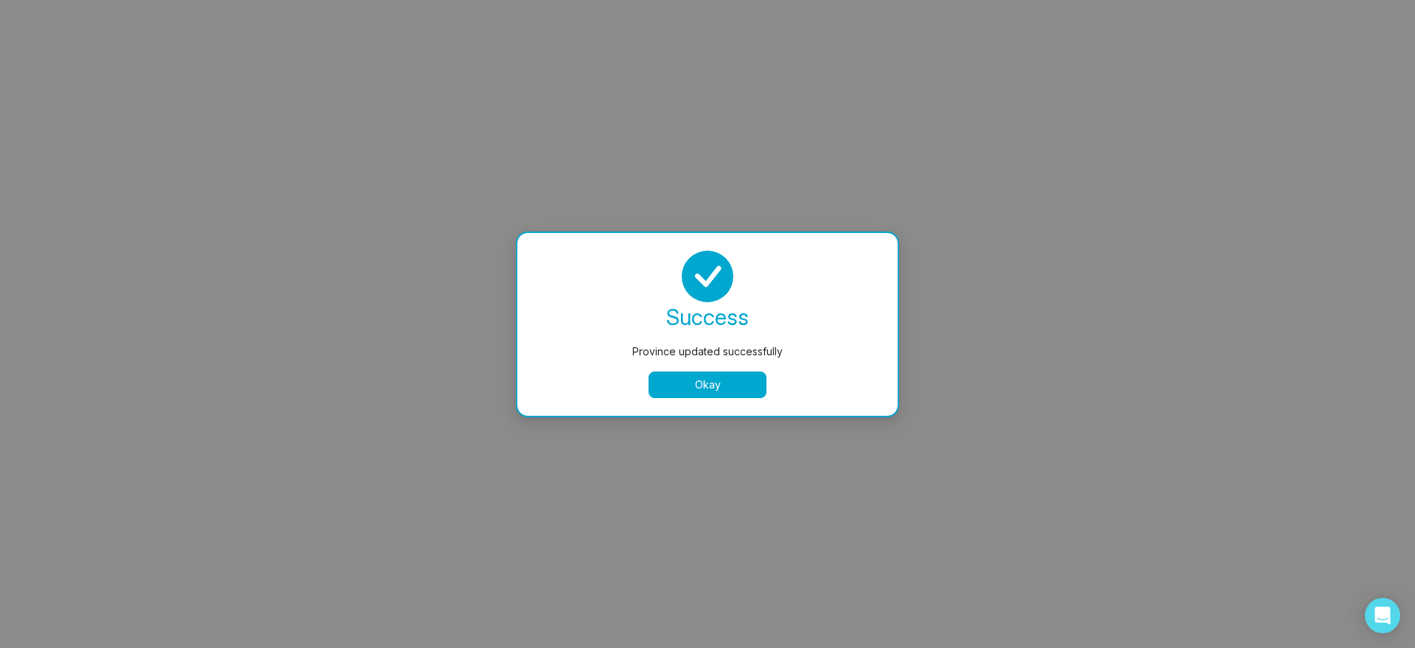
click at [683, 416] on div "Province updated successfully success Province updated successfully Okay" at bounding box center [707, 324] width 383 height 186
select select "***"
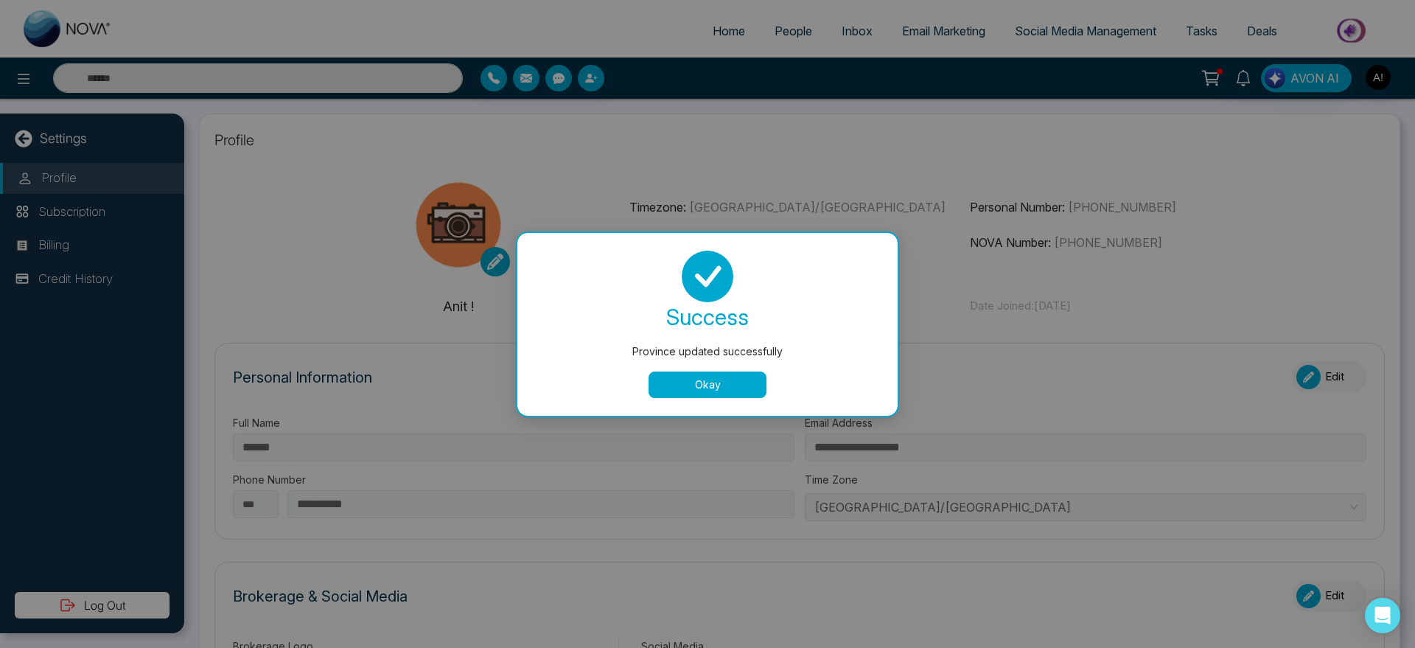
click at [708, 383] on button "Okay" at bounding box center [708, 384] width 118 height 27
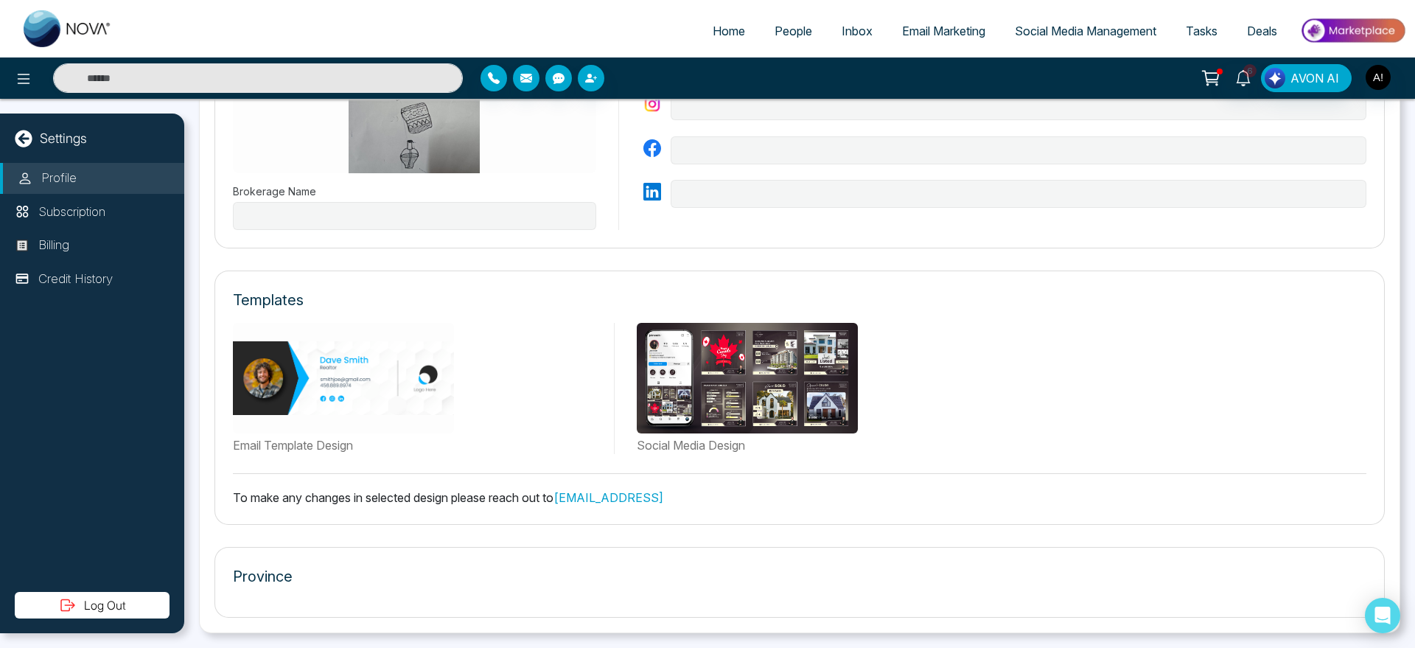
type input "********"
type input "**********"
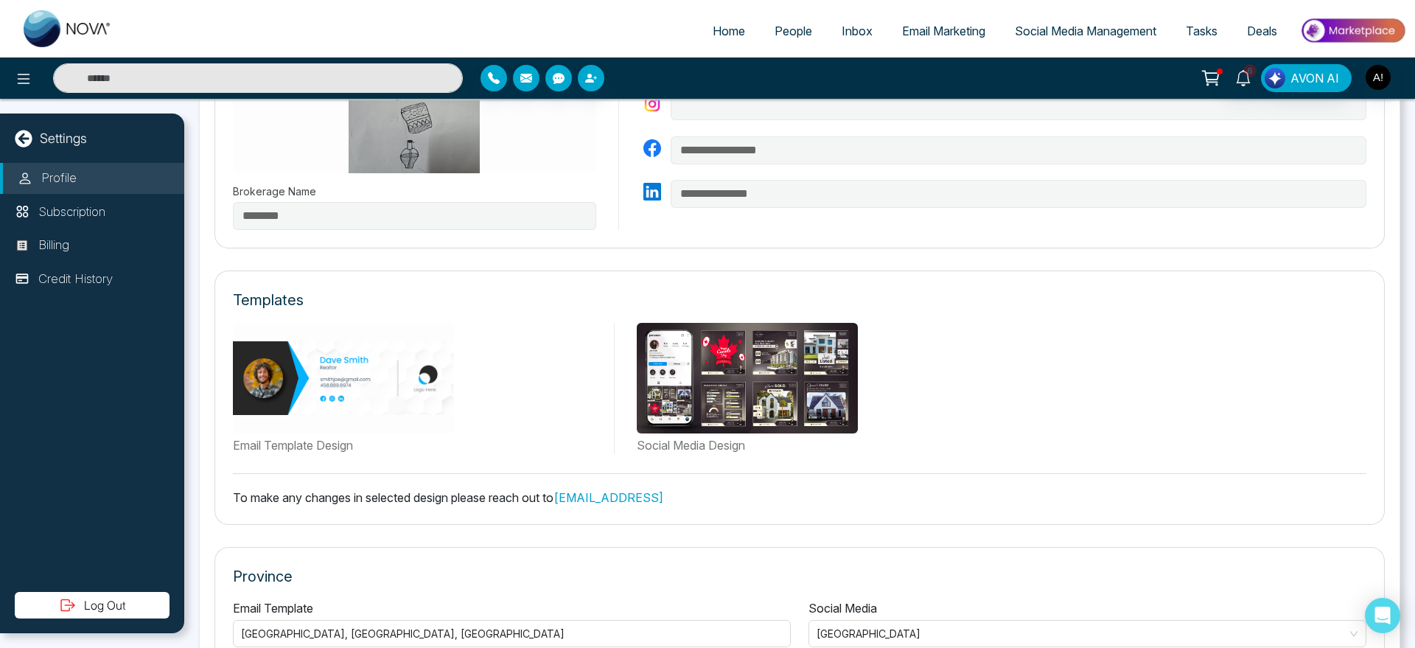
scroll to position [610, 0]
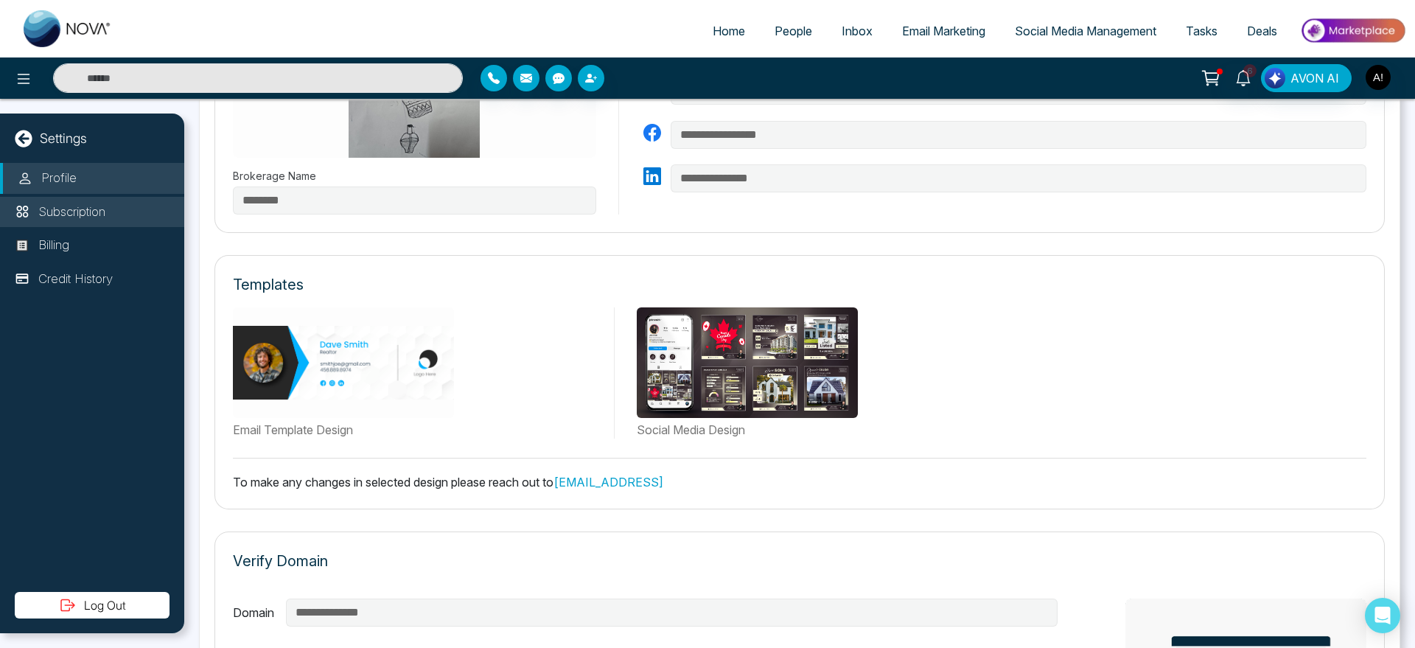
click at [119, 209] on li "Subscription" at bounding box center [92, 212] width 184 height 31
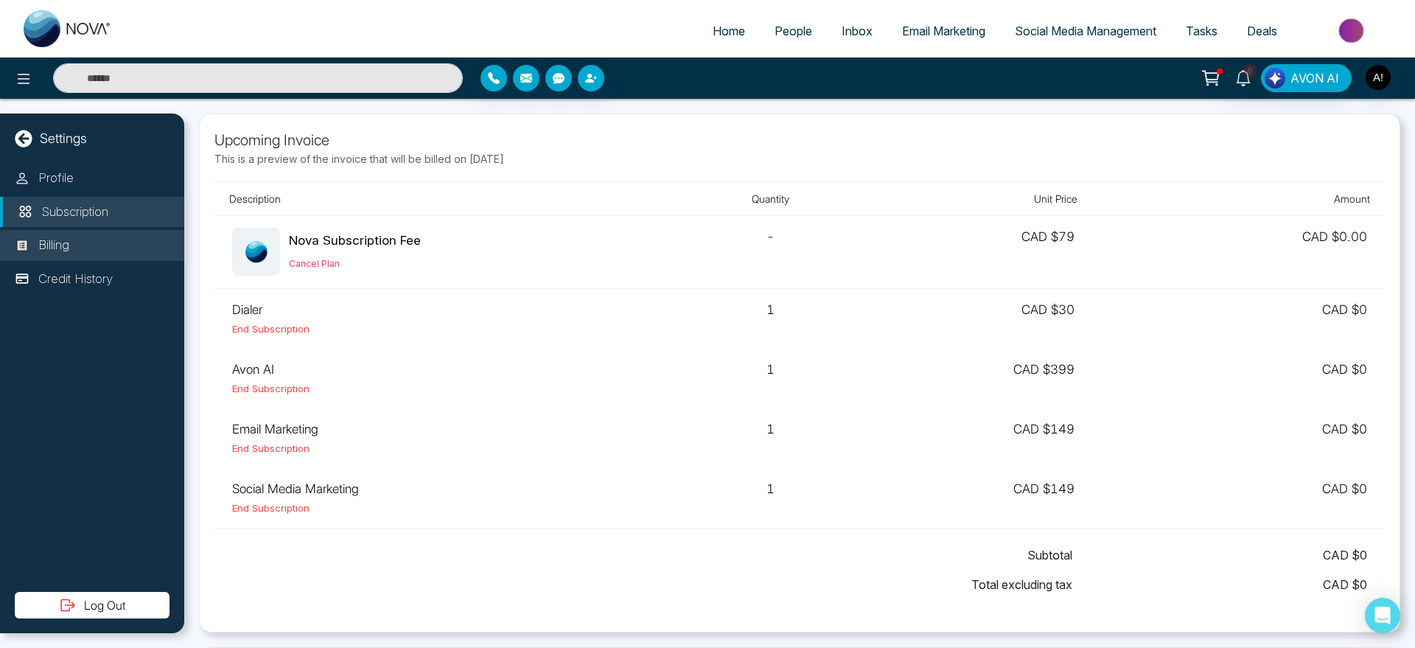
click at [93, 254] on li "Billing" at bounding box center [92, 245] width 184 height 31
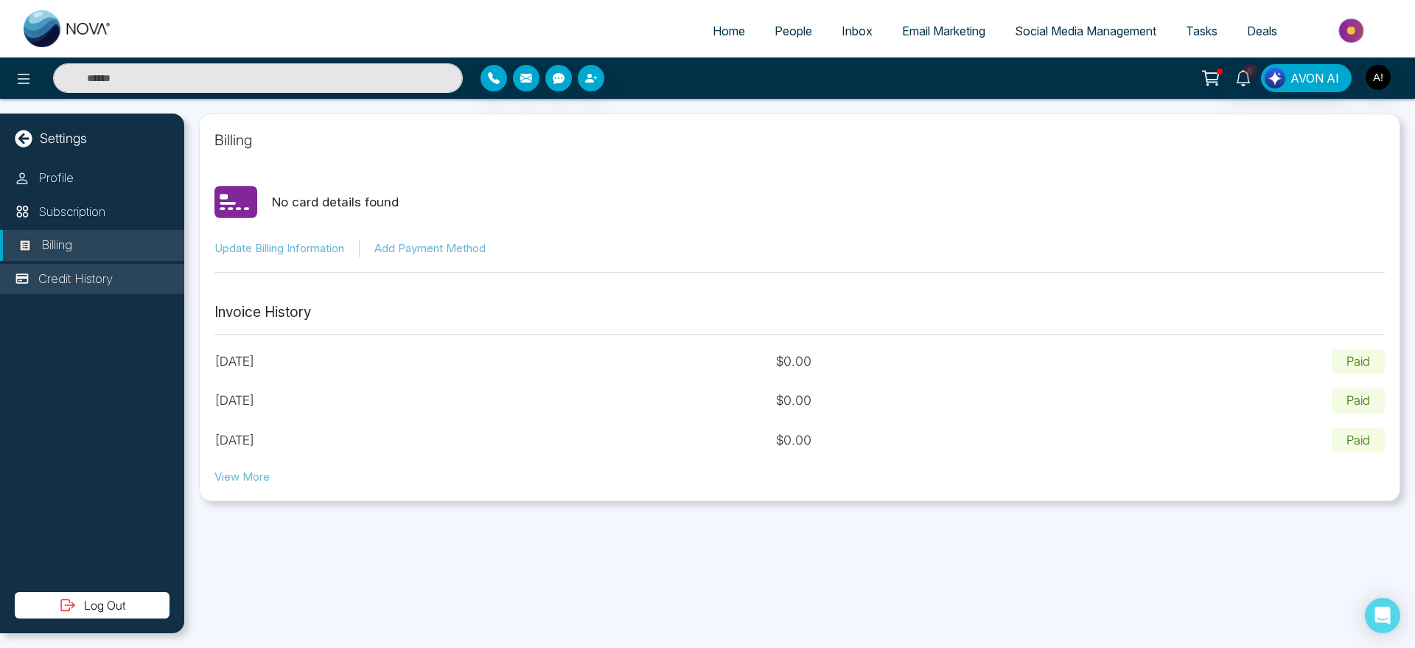
click at [73, 275] on p "Credit History" at bounding box center [75, 279] width 74 height 19
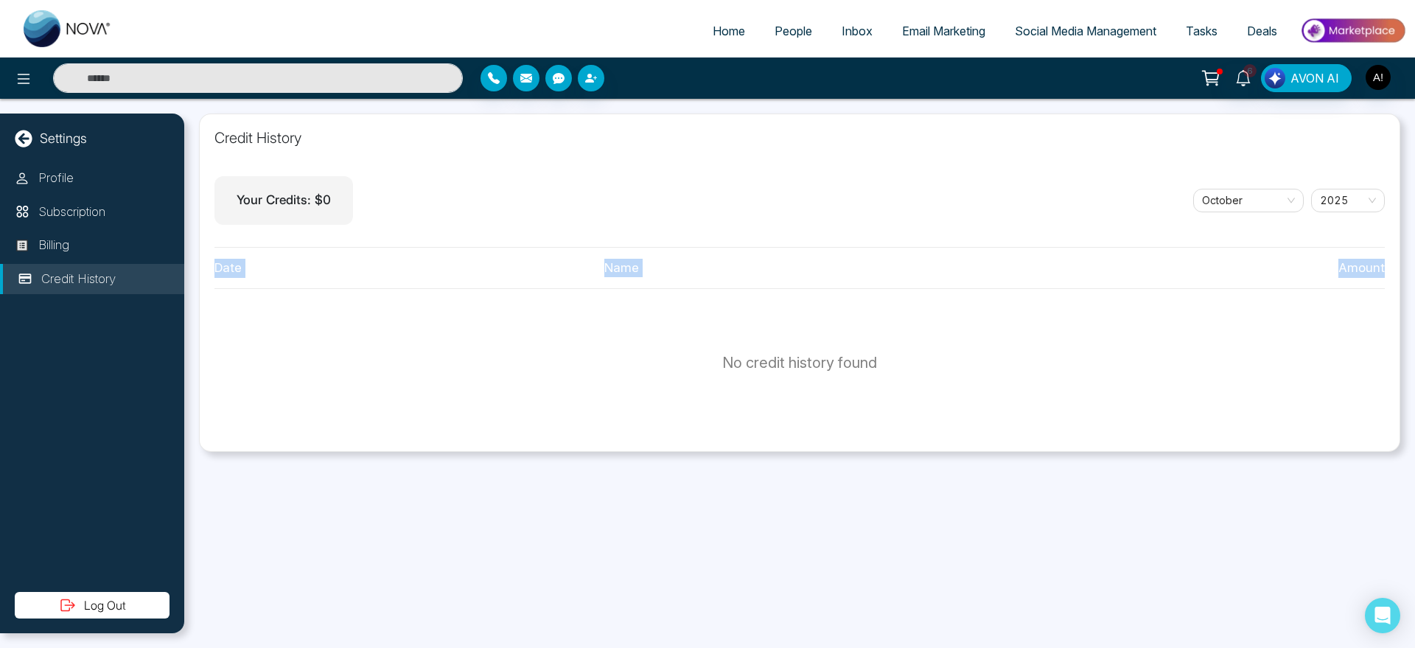
drag, startPoint x: 198, startPoint y: 265, endPoint x: 1414, endPoint y: 271, distance: 1216.2
click at [1414, 271] on div "Credit History Your Credits: $ 0 October 2025 Date Name Amount No credit histor…" at bounding box center [799, 373] width 1231 height 549
click at [1361, 198] on span "2025" at bounding box center [1348, 200] width 56 height 22
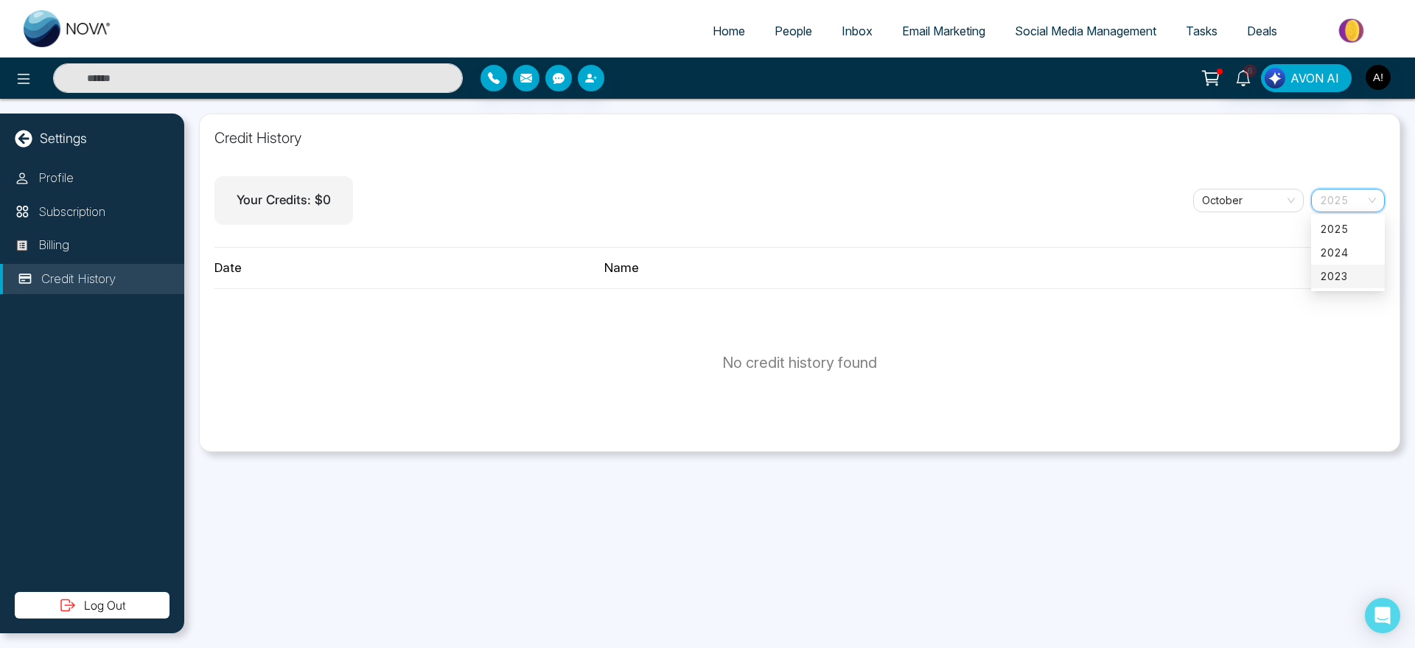
click at [1345, 279] on div "2023" at bounding box center [1348, 276] width 56 height 16
click at [1345, 207] on span "2023" at bounding box center [1348, 200] width 56 height 22
click at [1335, 234] on div "2025" at bounding box center [1348, 229] width 56 height 16
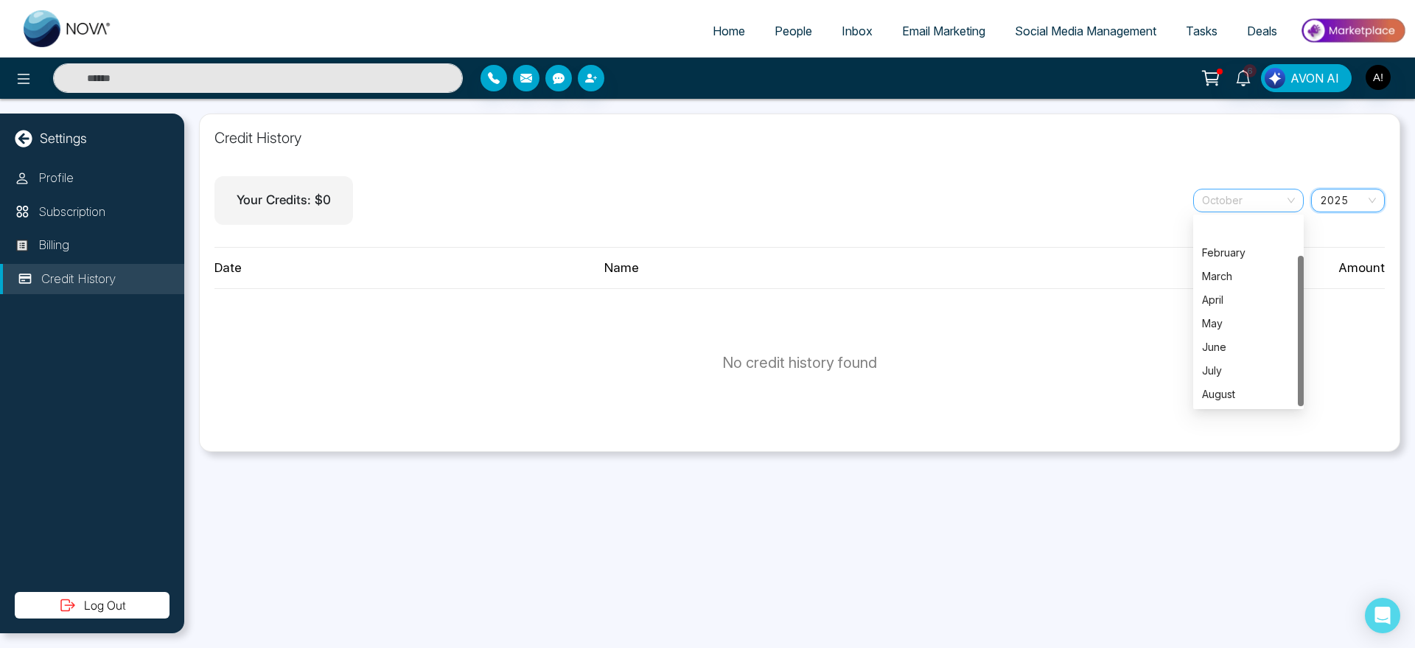
click at [1221, 192] on span "October" at bounding box center [1248, 200] width 93 height 22
click at [927, 351] on div "No credit history found" at bounding box center [799, 362] width 1170 height 147
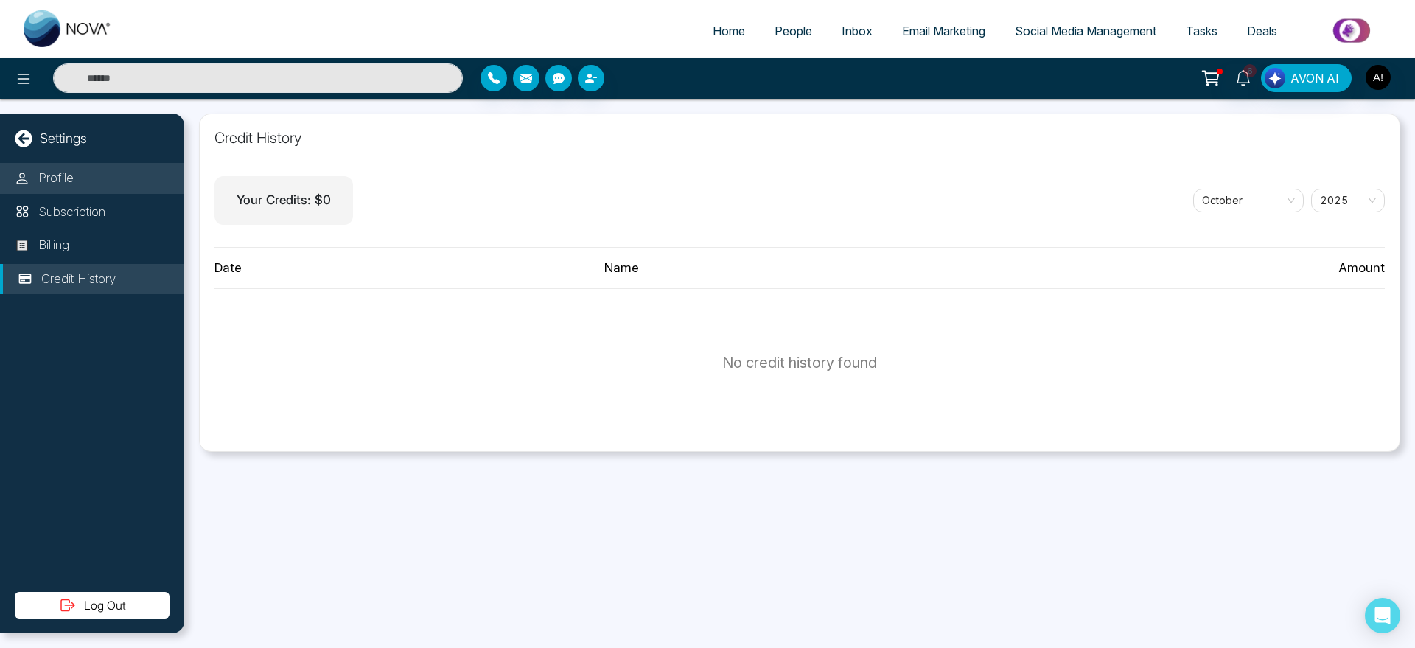
click at [116, 171] on li "Profile" at bounding box center [92, 178] width 184 height 31
select select "***"
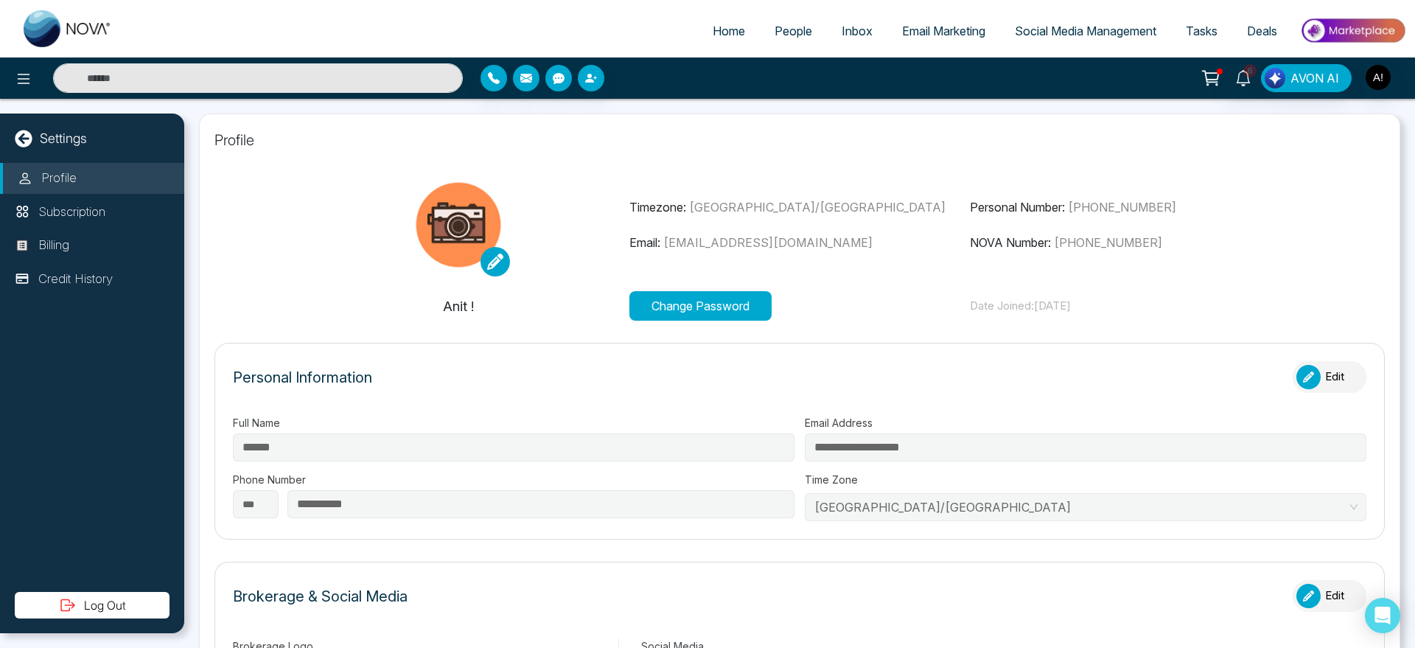
type input "********"
type input "**********"
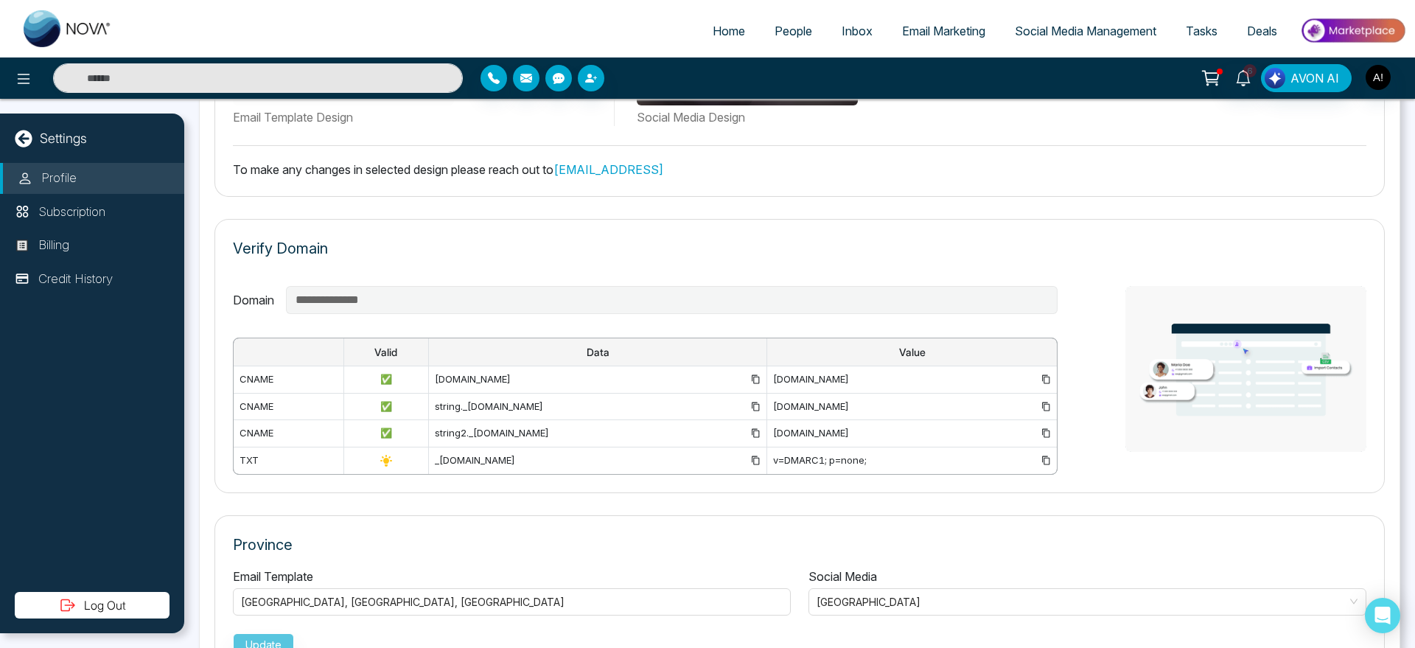
scroll to position [979, 0]
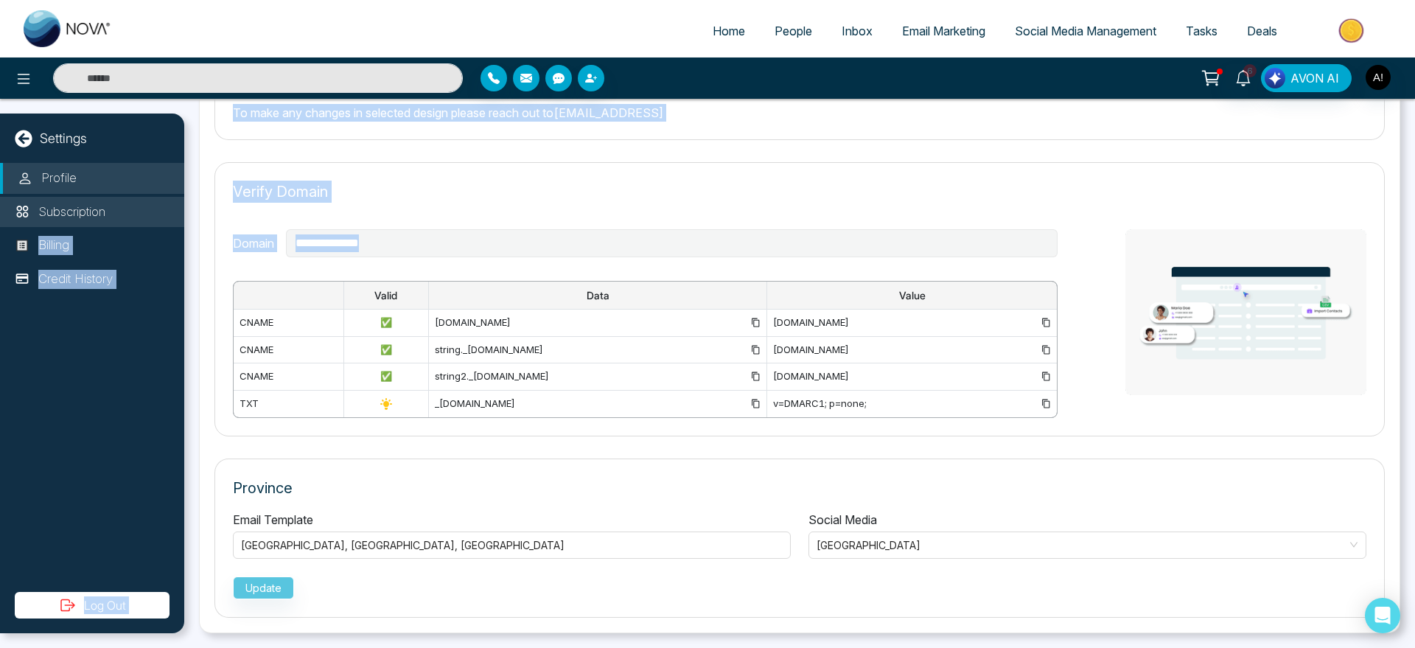
drag, startPoint x: 246, startPoint y: 273, endPoint x: 150, endPoint y: 206, distance: 116.5
click at [150, 99] on main "**********" at bounding box center [707, 99] width 1415 height 0
click at [150, 206] on li "Subscription" at bounding box center [92, 212] width 184 height 31
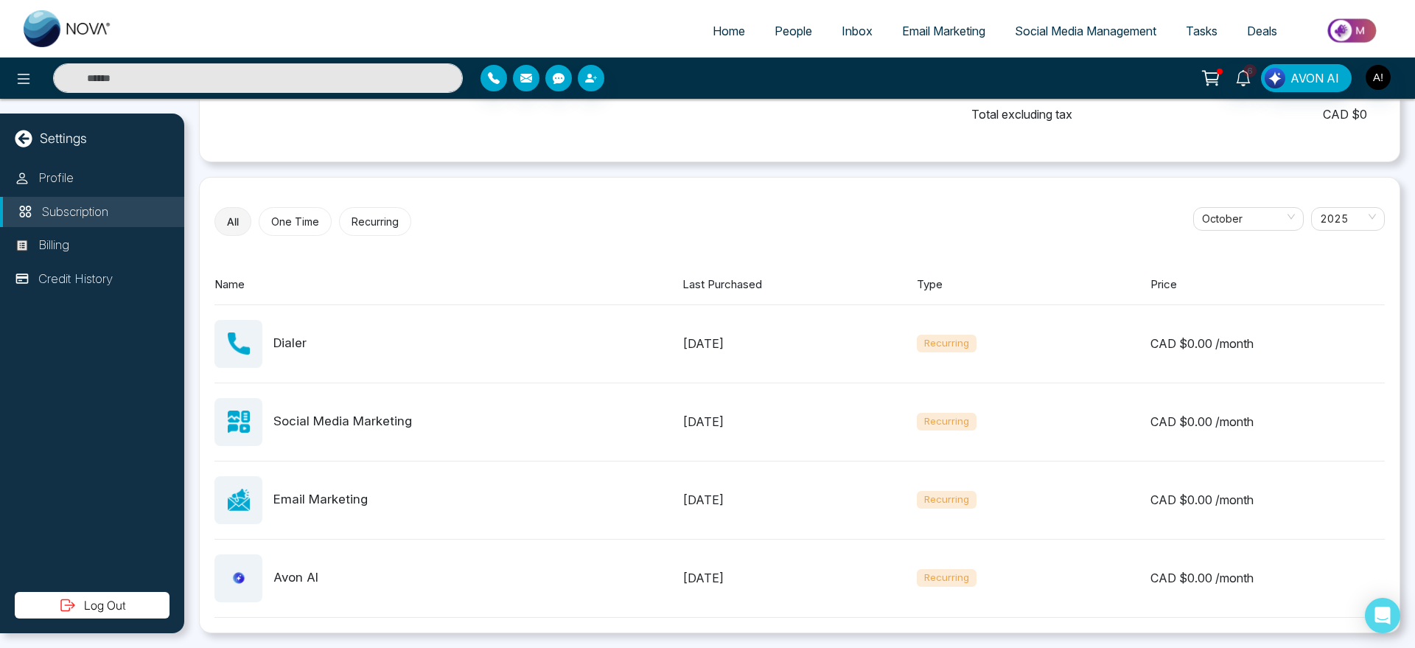
scroll to position [470, 0]
click at [88, 238] on li "Billing" at bounding box center [92, 245] width 184 height 31
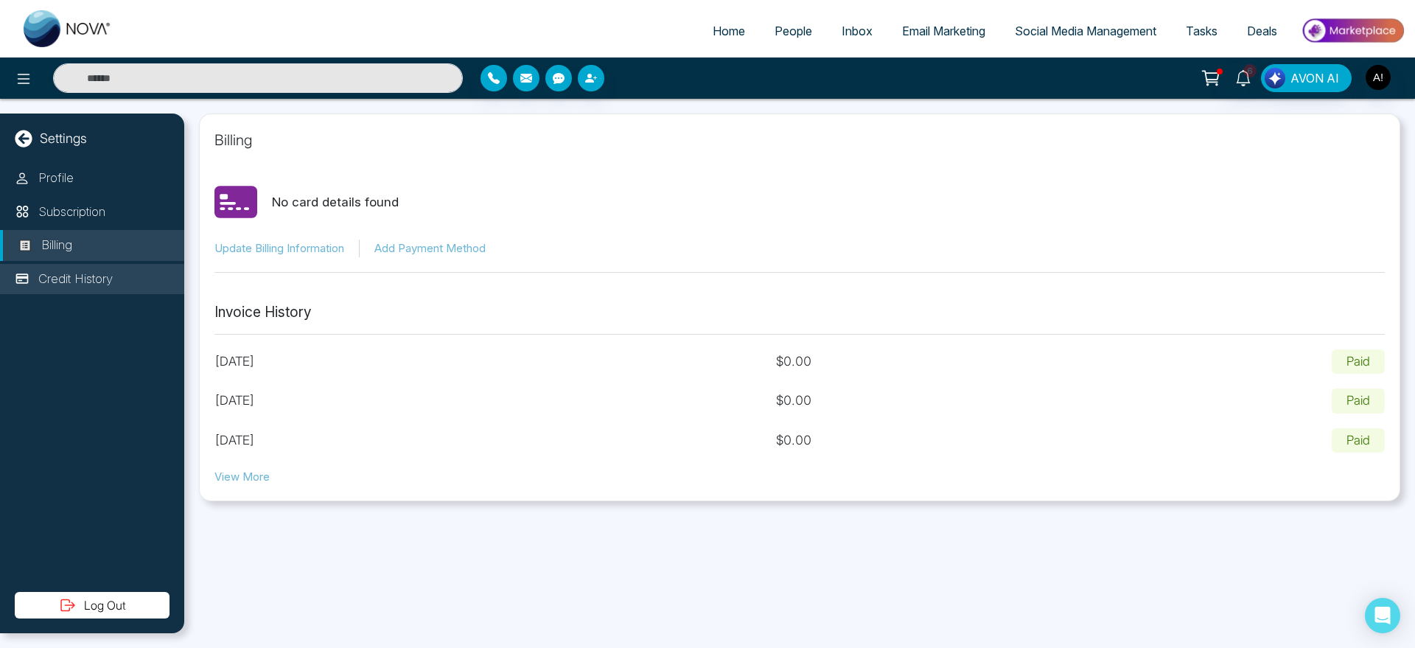
click at [95, 277] on p "Credit History" at bounding box center [75, 279] width 74 height 19
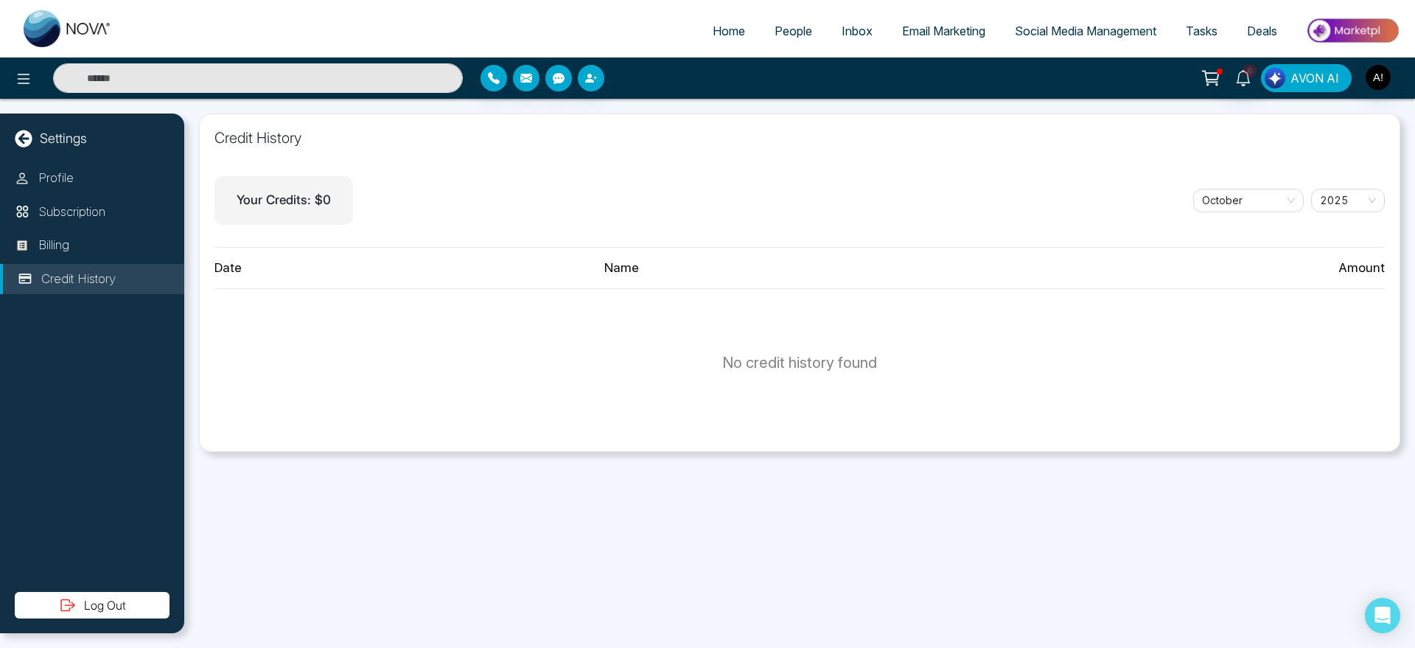
click at [1299, 74] on span "AVON AI" at bounding box center [1315, 78] width 49 height 18
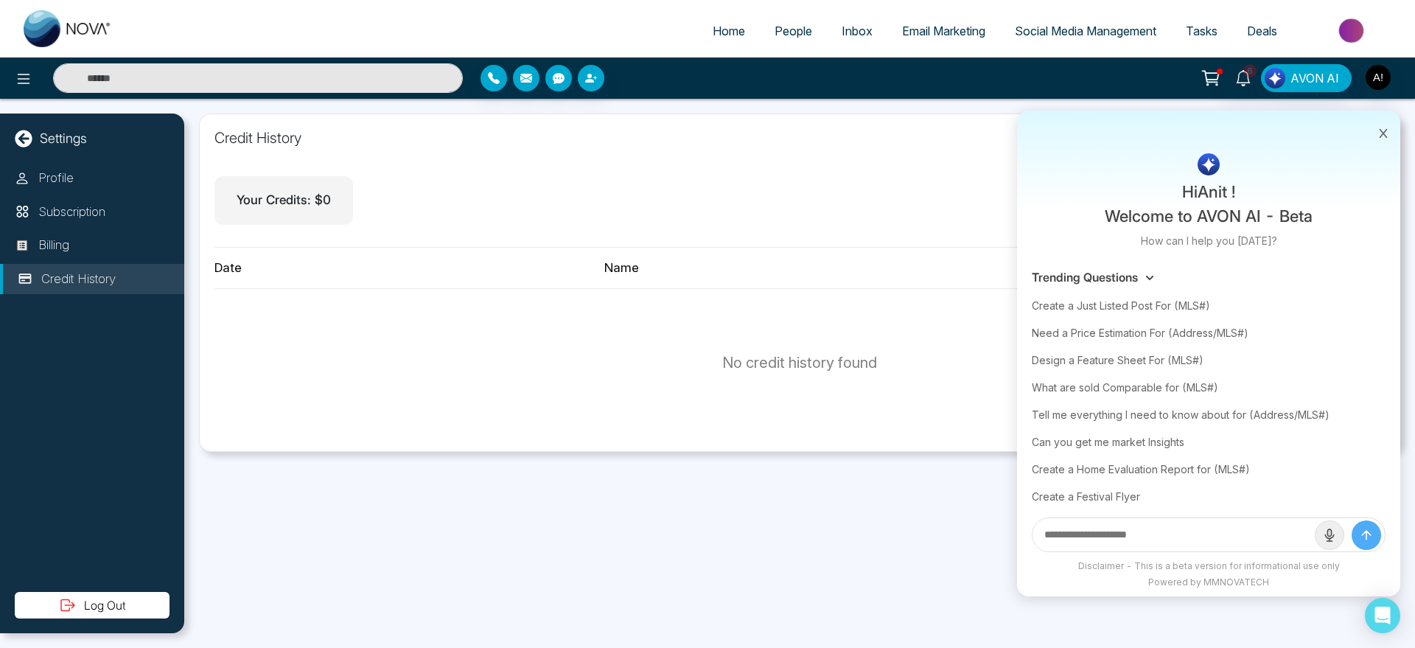
click at [1374, 122] on button at bounding box center [1383, 132] width 19 height 28
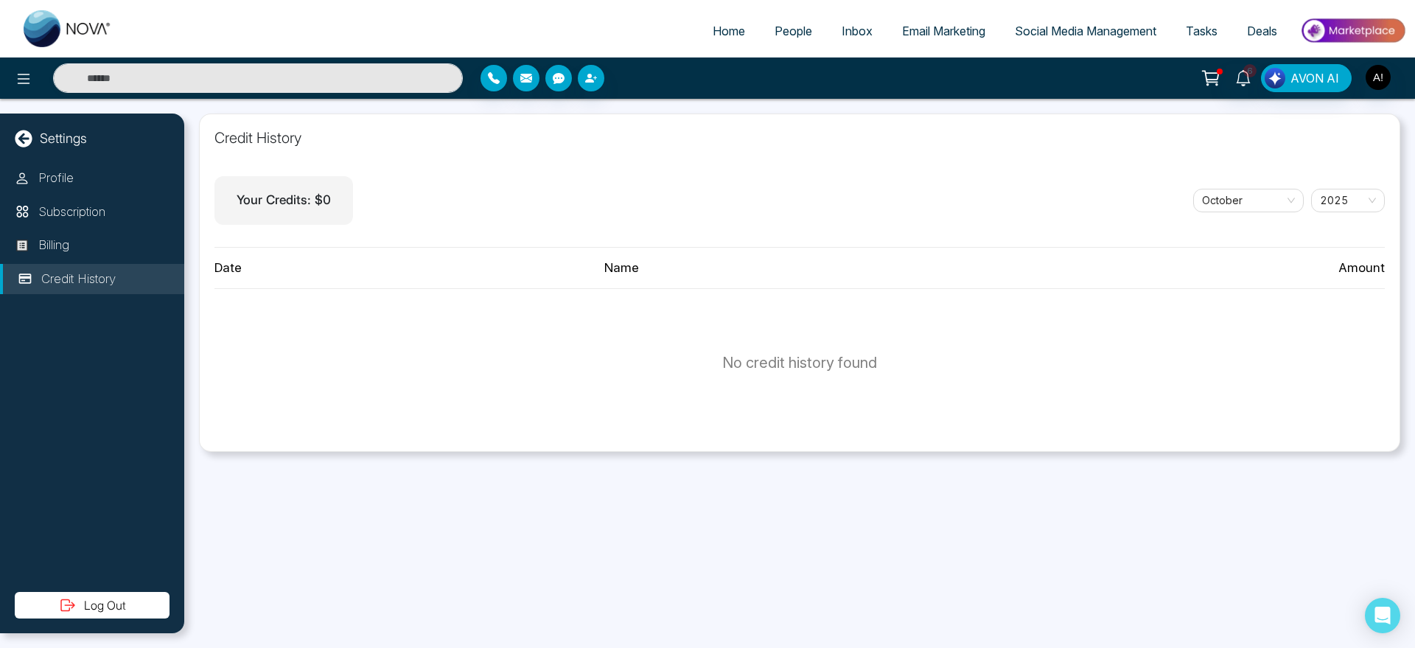
click at [725, 37] on span "Home" at bounding box center [729, 31] width 32 height 15
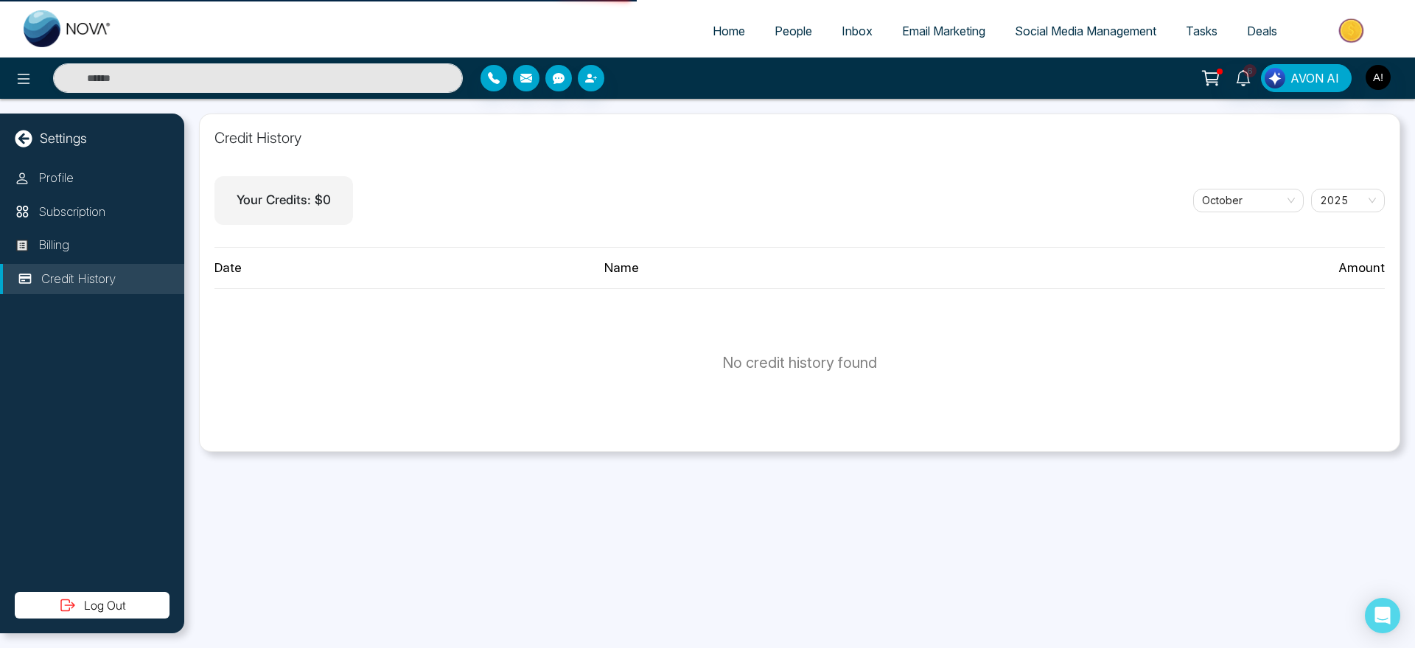
select select "*"
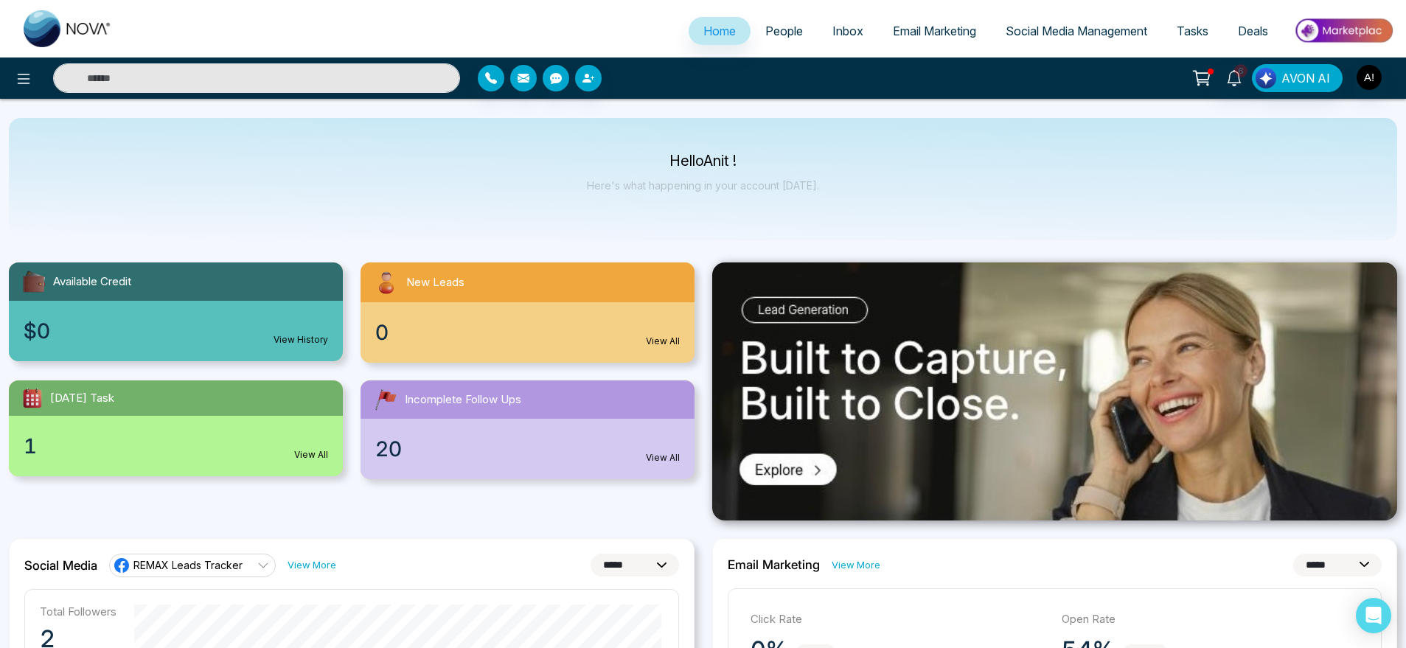
click at [570, 72] on div at bounding box center [645, 78] width 334 height 27
click at [548, 84] on button "button" at bounding box center [555, 78] width 27 height 27
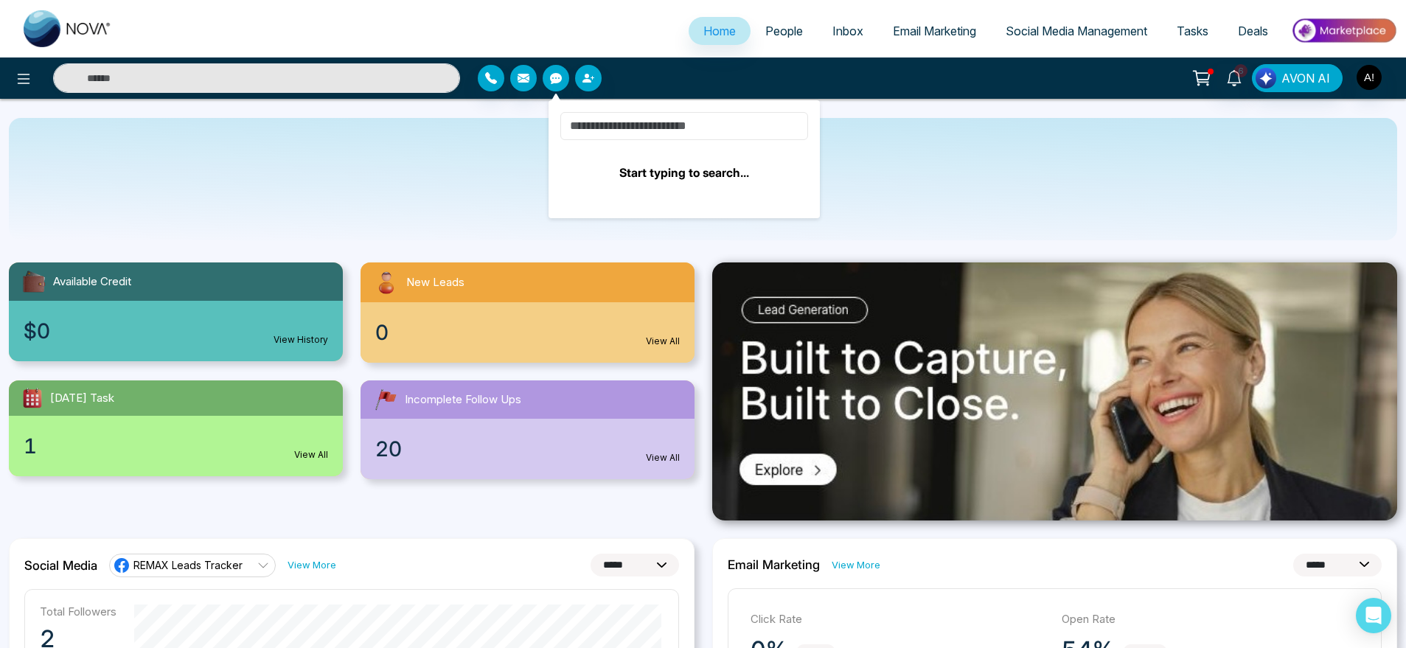
click at [666, 125] on input at bounding box center [684, 126] width 248 height 28
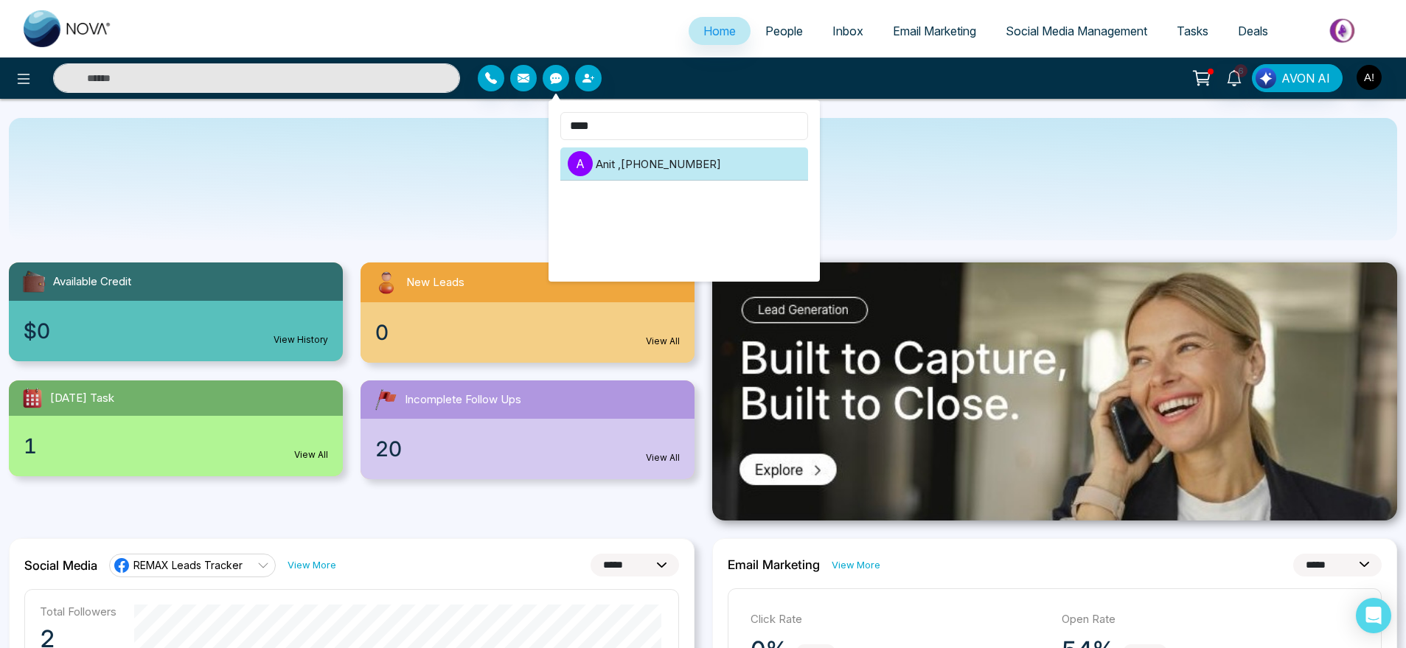
type input "****"
click at [640, 166] on li "A Anit , +919930053035" at bounding box center [684, 163] width 248 height 33
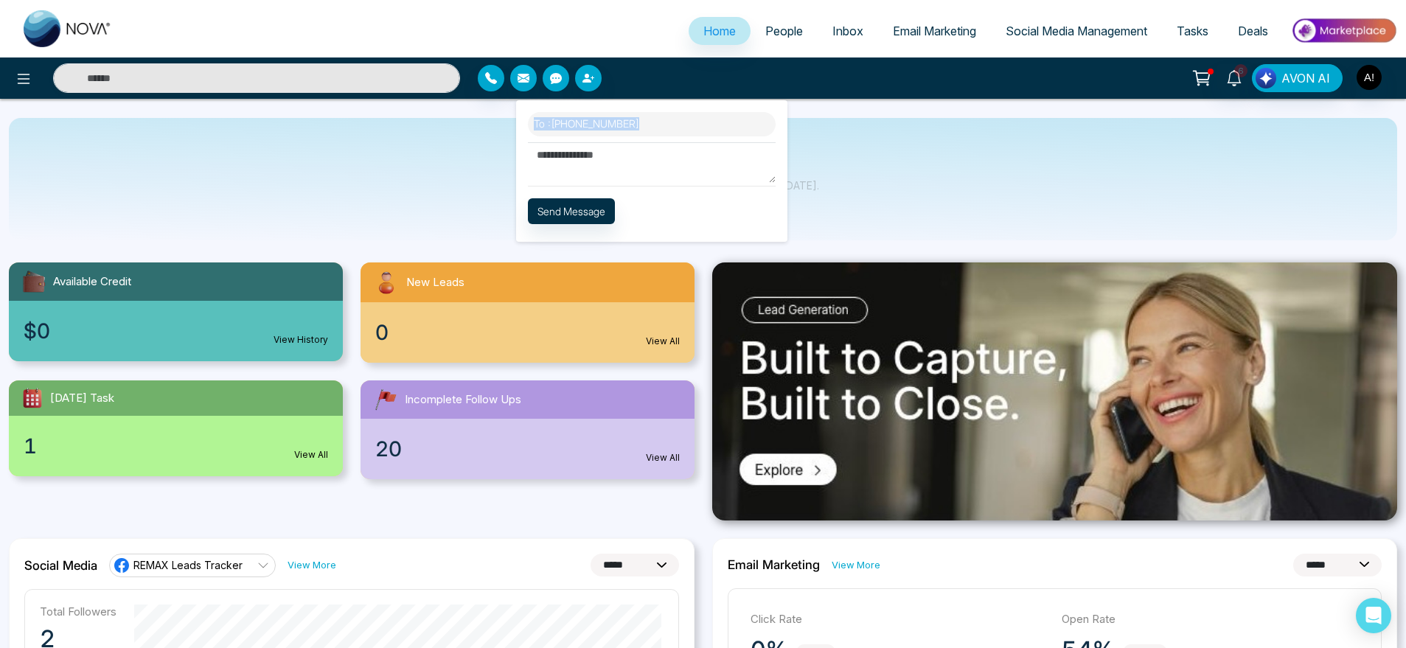
drag, startPoint x: 615, startPoint y: 184, endPoint x: 603, endPoint y: 156, distance: 30.7
click at [603, 156] on div "To : +919930053035 Templates Send Message" at bounding box center [651, 171] width 271 height 142
click at [603, 156] on textarea at bounding box center [652, 162] width 248 height 41
type textarea "*******"
click at [588, 200] on button "Send Message" at bounding box center [571, 211] width 87 height 26
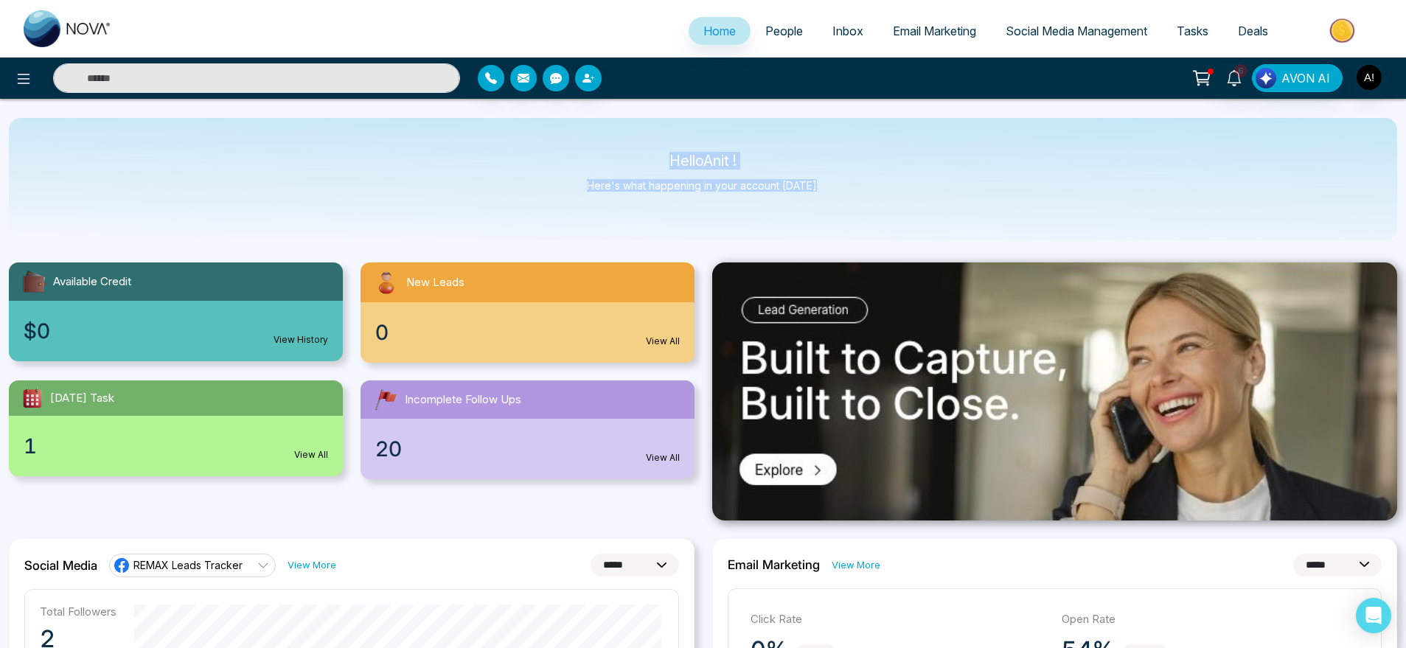
drag, startPoint x: 655, startPoint y: 140, endPoint x: 847, endPoint y: 189, distance: 197.9
click at [847, 189] on div "Hello Anit ! Here's what happening in your account today." at bounding box center [703, 179] width 1388 height 122
drag, startPoint x: 847, startPoint y: 189, endPoint x: 613, endPoint y: 139, distance: 239.0
click at [613, 139] on div "Hello Anit ! Here's what happening in your account today." at bounding box center [703, 179] width 1388 height 122
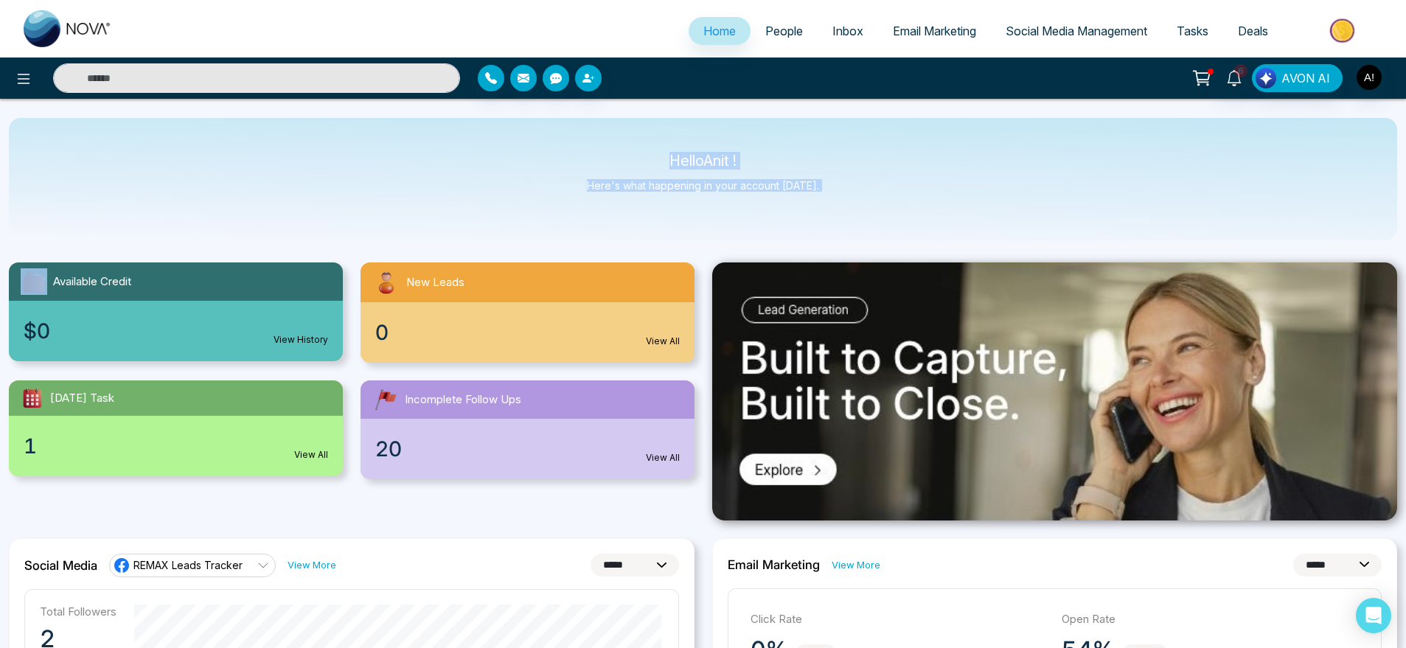
click at [613, 139] on div "Hello Anit ! Here's what happening in your account today." at bounding box center [703, 179] width 1388 height 122
click at [588, 81] on icon "button" at bounding box center [586, 78] width 9 height 9
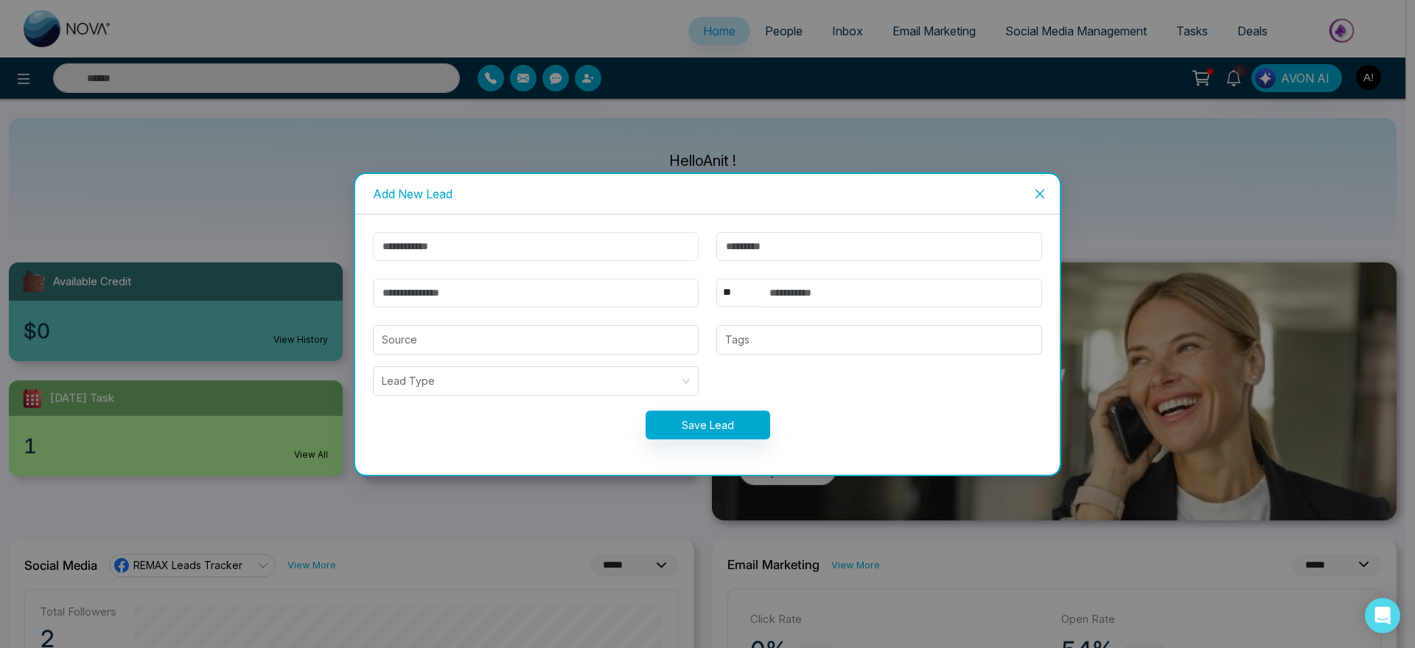
click at [464, 259] on input "text" at bounding box center [536, 246] width 326 height 29
type input "******"
click at [505, 294] on input "email" at bounding box center [536, 293] width 326 height 29
type input "**********"
click at [548, 297] on input "**********" at bounding box center [536, 293] width 326 height 29
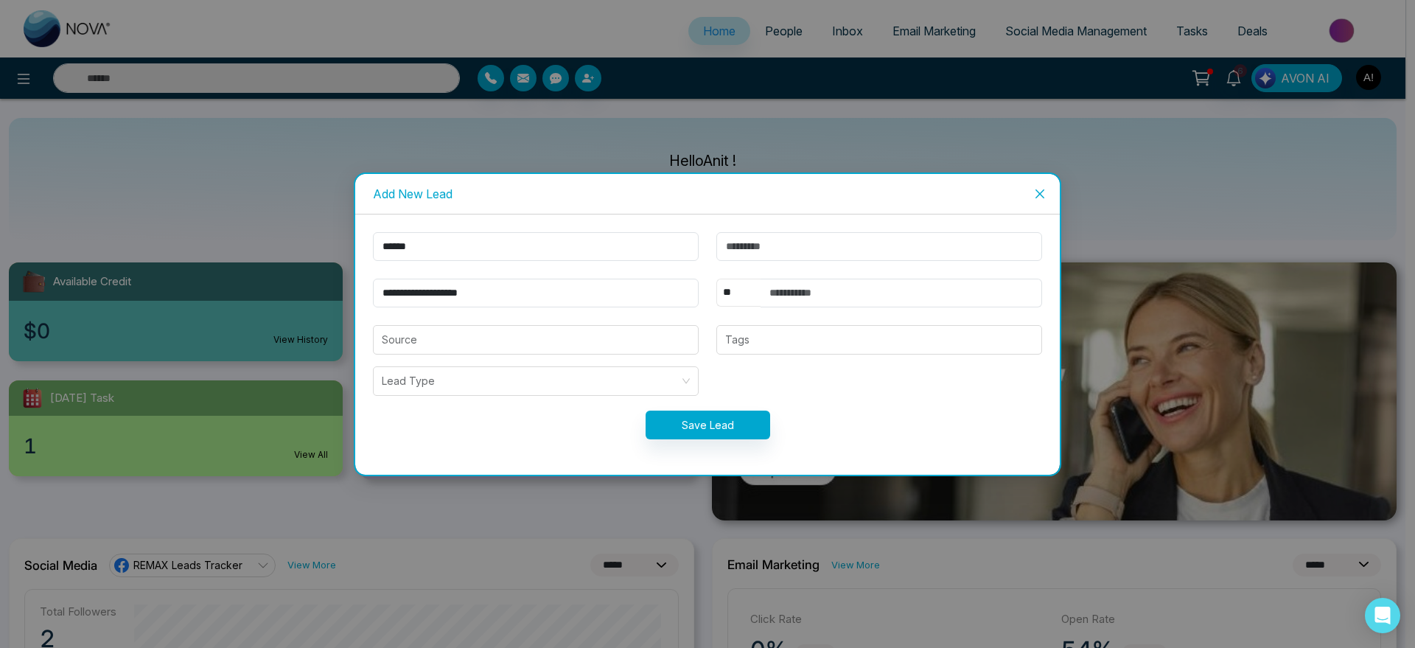
click at [741, 300] on select "** **** *** *** *** **** ***" at bounding box center [738, 293] width 44 height 28
select select "***"
click at [716, 279] on select "** **** *** *** *** **** ***" at bounding box center [738, 293] width 44 height 28
click at [878, 287] on input "text" at bounding box center [902, 293] width 282 height 29
click at [677, 408] on form "**********" at bounding box center [707, 344] width 687 height 225
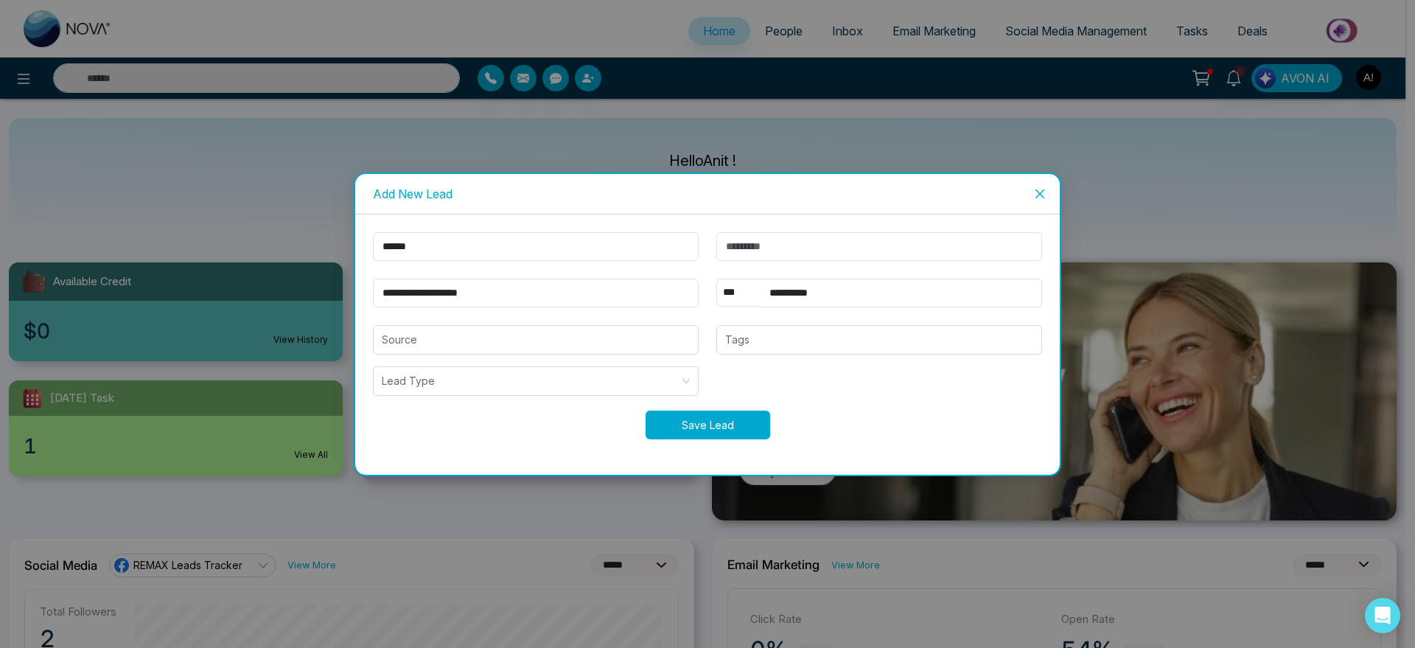
click at [700, 436] on button "Save Lead" at bounding box center [708, 425] width 125 height 29
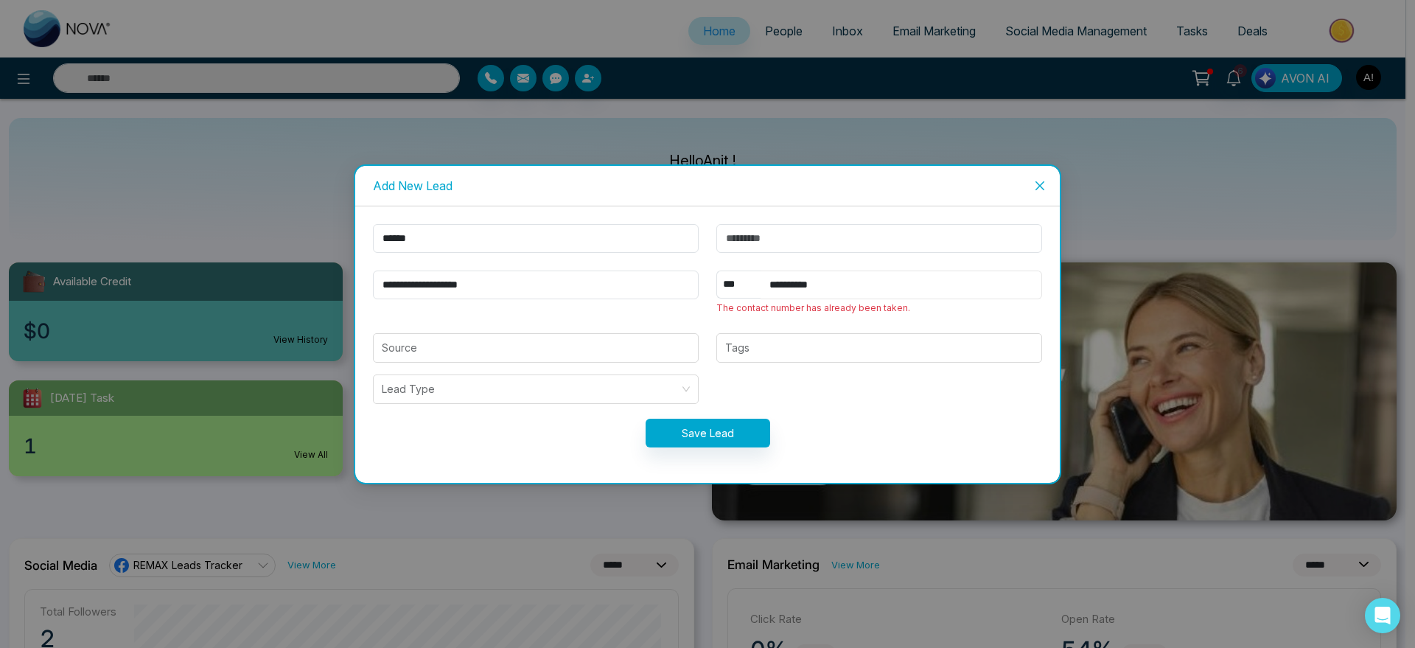
click at [830, 290] on input "**********" at bounding box center [902, 285] width 282 height 29
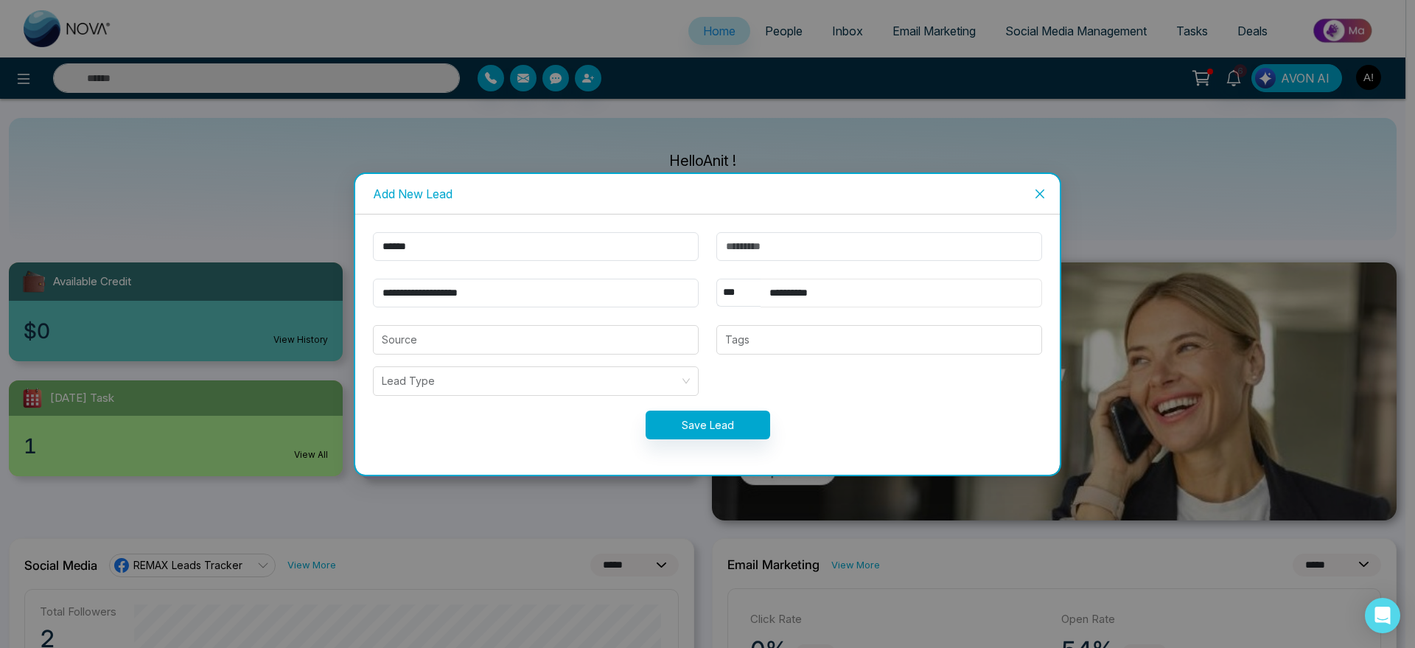
type input "**********"
click at [733, 426] on button "Save Lead" at bounding box center [708, 425] width 125 height 29
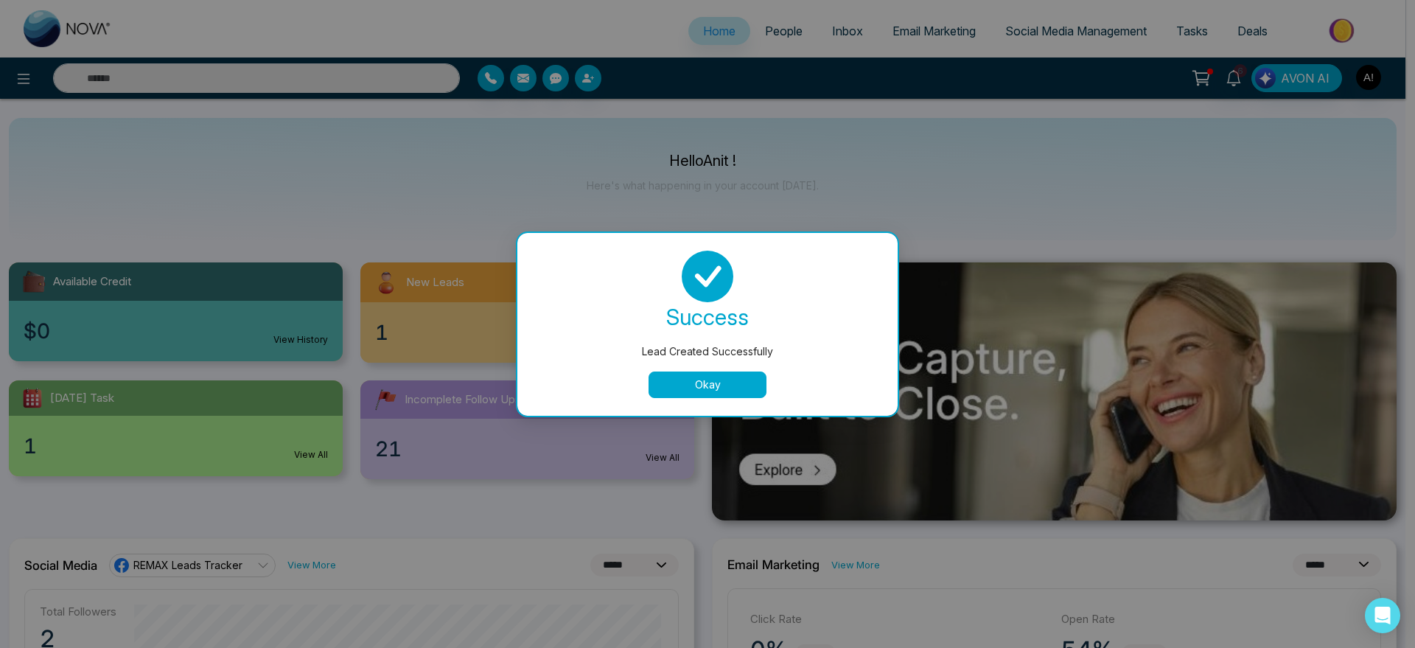
click at [735, 380] on button "Okay" at bounding box center [708, 384] width 118 height 27
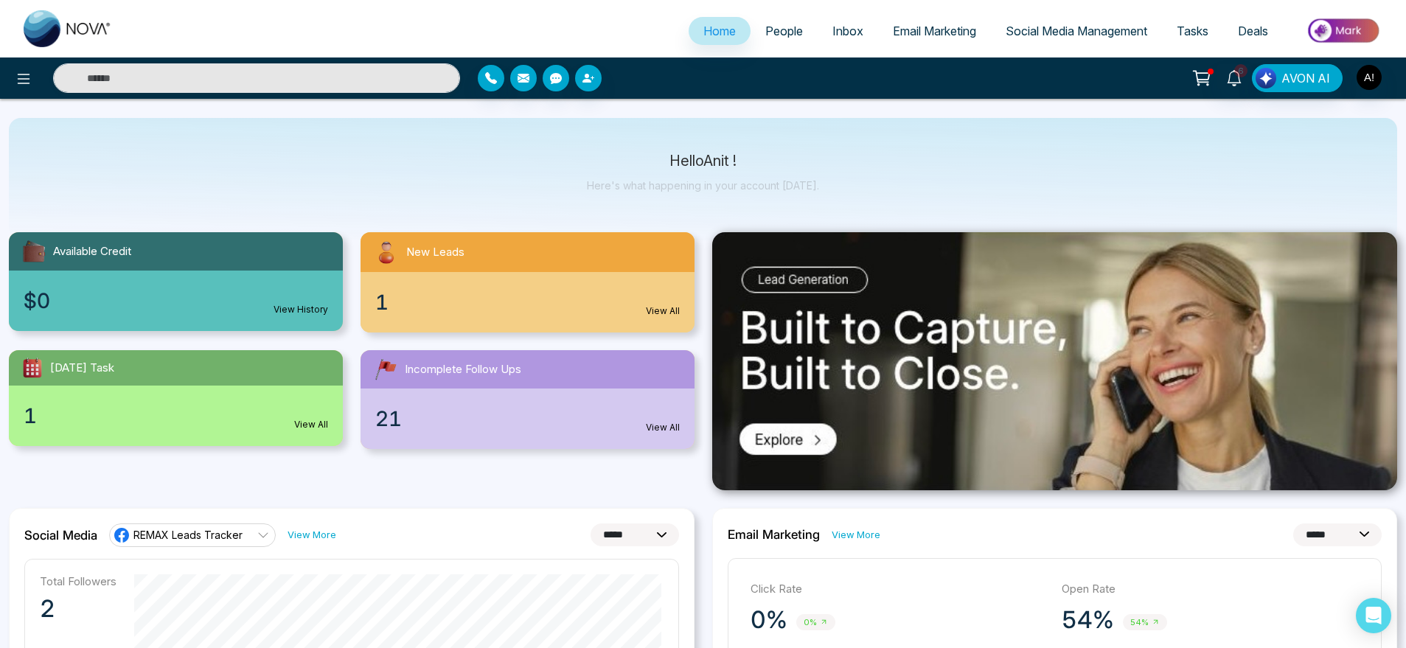
scroll to position [24, 0]
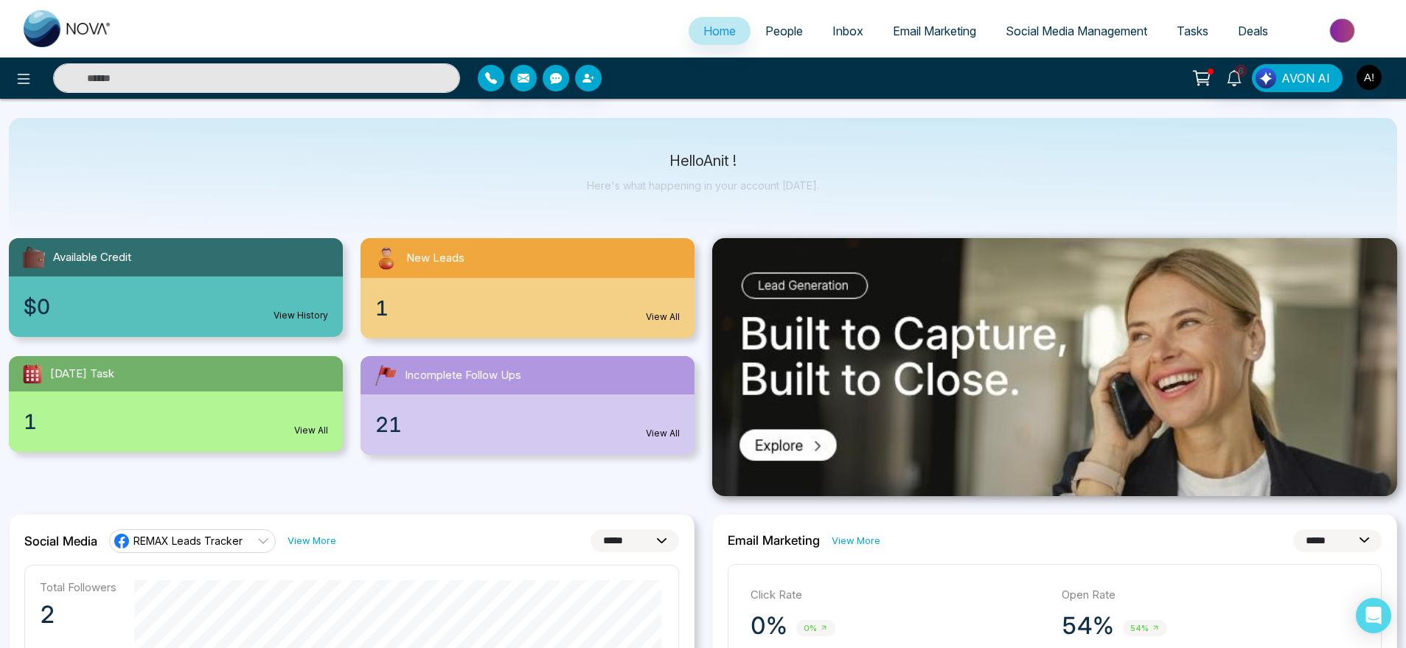
click at [778, 31] on span "People" at bounding box center [784, 31] width 38 height 15
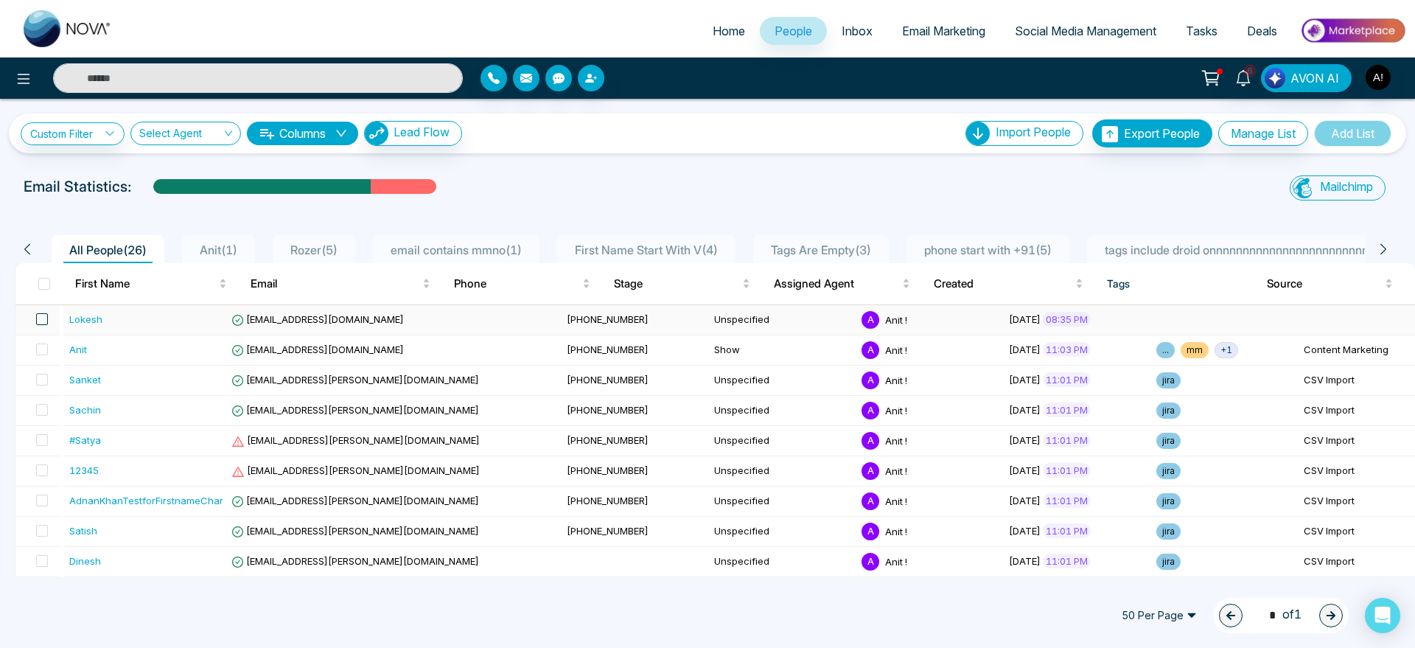
click at [38, 319] on span at bounding box center [42, 319] width 12 height 12
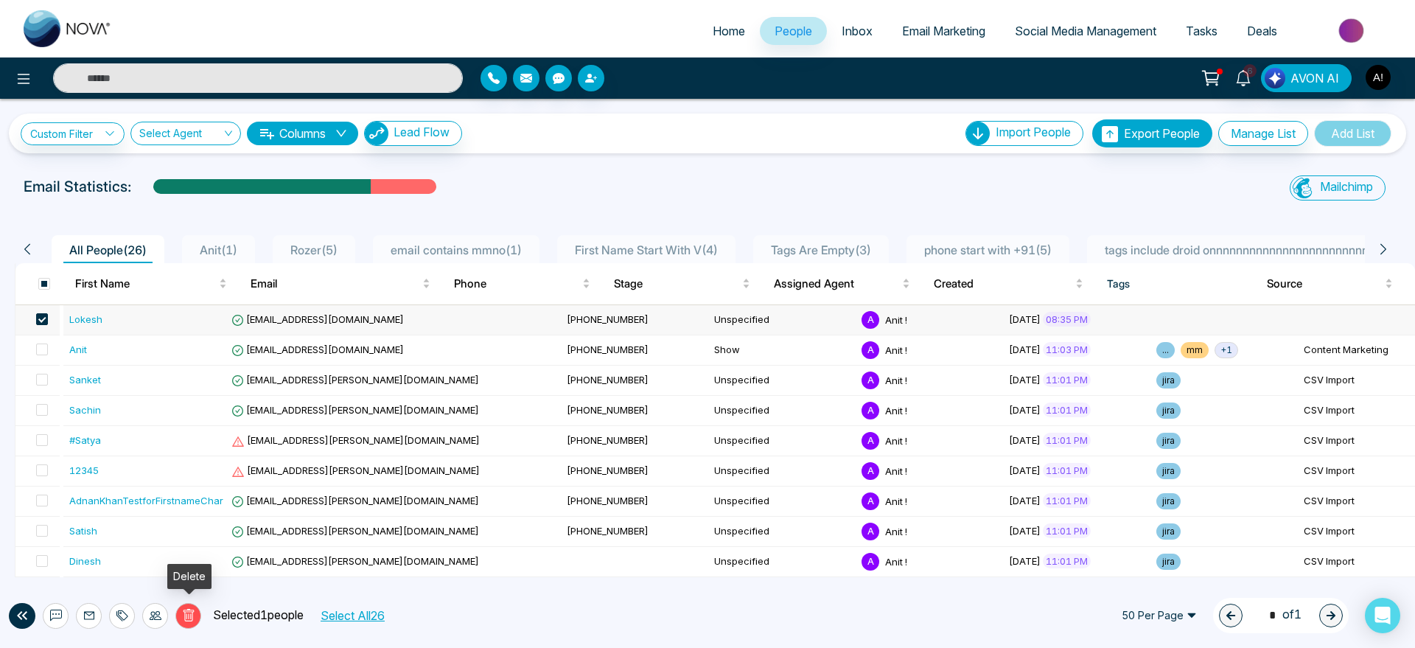
click at [200, 610] on button "Delete" at bounding box center [188, 616] width 26 height 26
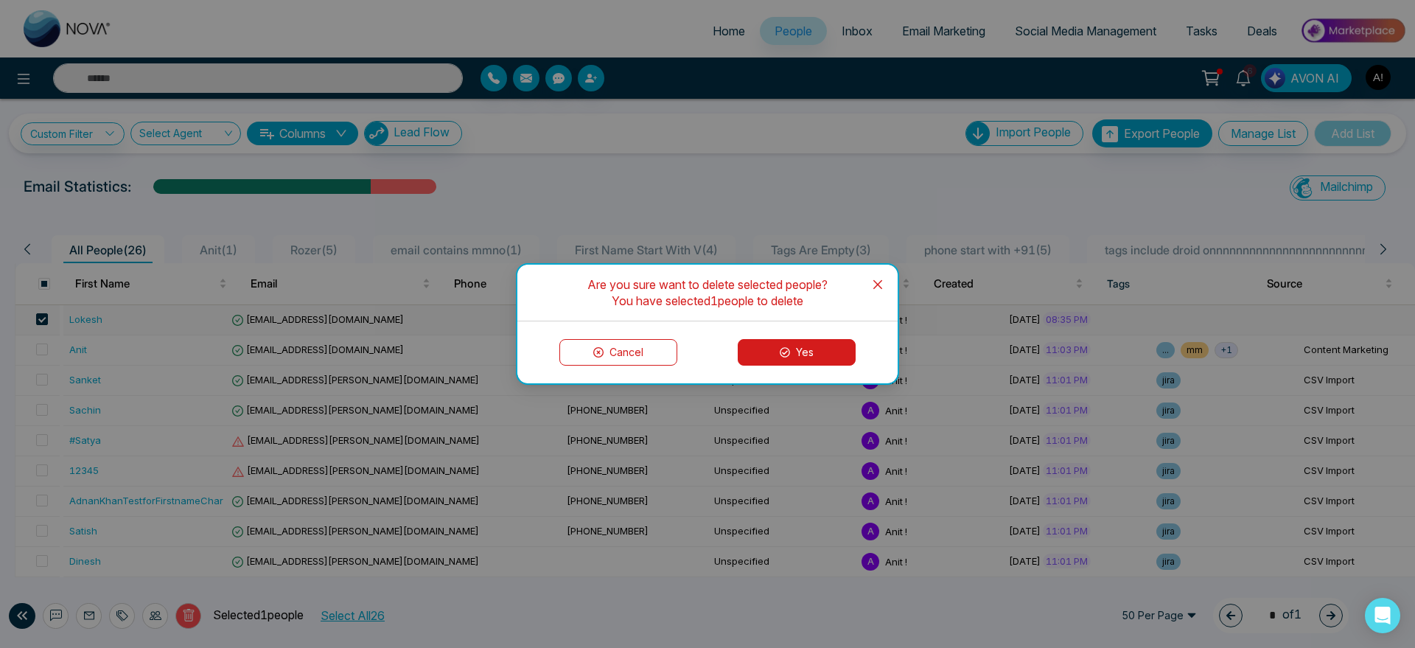
click at [812, 341] on button "Yes" at bounding box center [797, 352] width 118 height 27
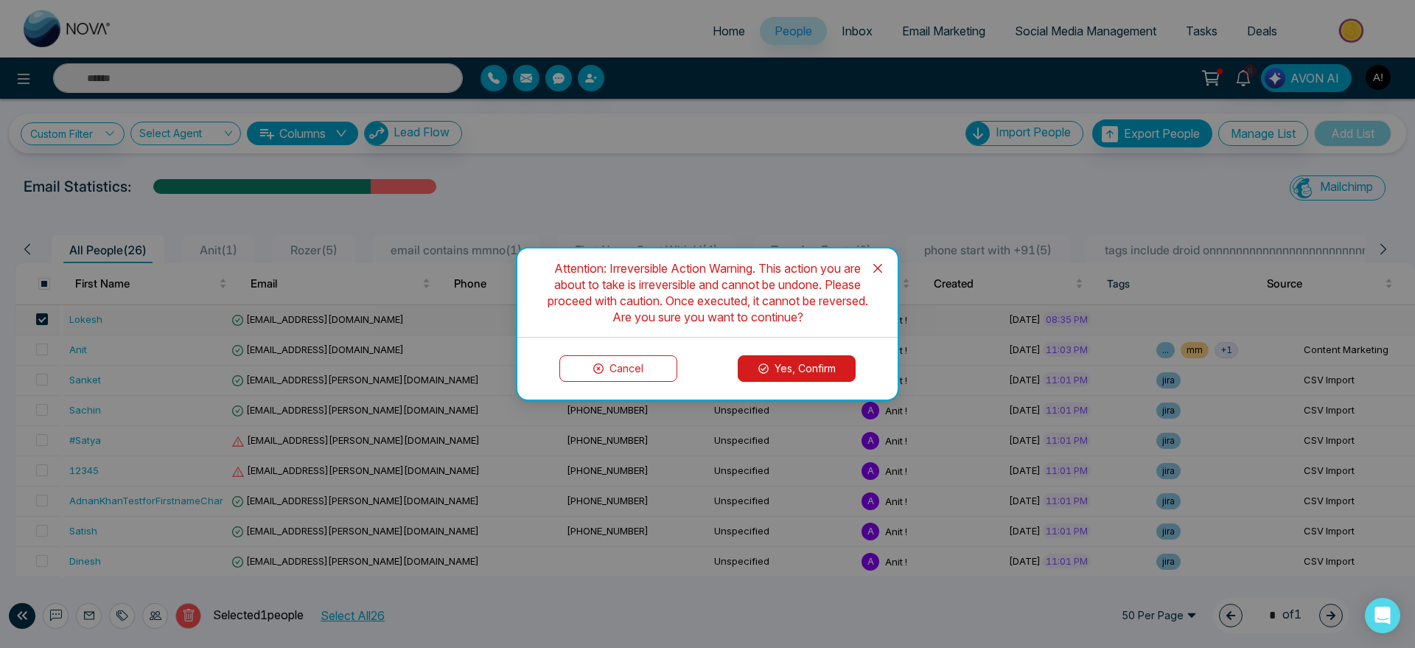
click at [794, 370] on button "Yes, Confirm" at bounding box center [797, 368] width 118 height 27
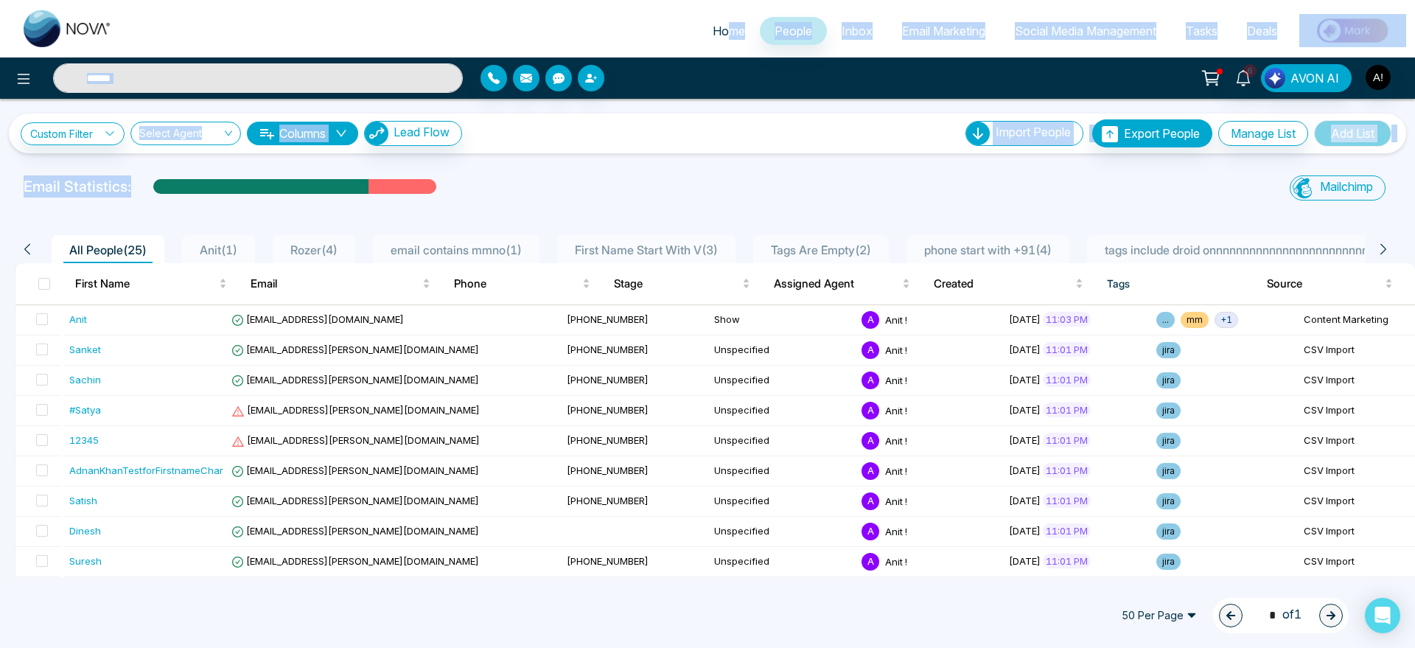
drag, startPoint x: 781, startPoint y: 167, endPoint x: 720, endPoint y: 30, distance: 149.8
click at [720, 30] on div "Home People Inbox Email Marketing Social Media Management Tasks Deals 6 AVON AI…" at bounding box center [707, 324] width 1415 height 648
click at [720, 30] on span "Home" at bounding box center [729, 31] width 32 height 15
select select "*"
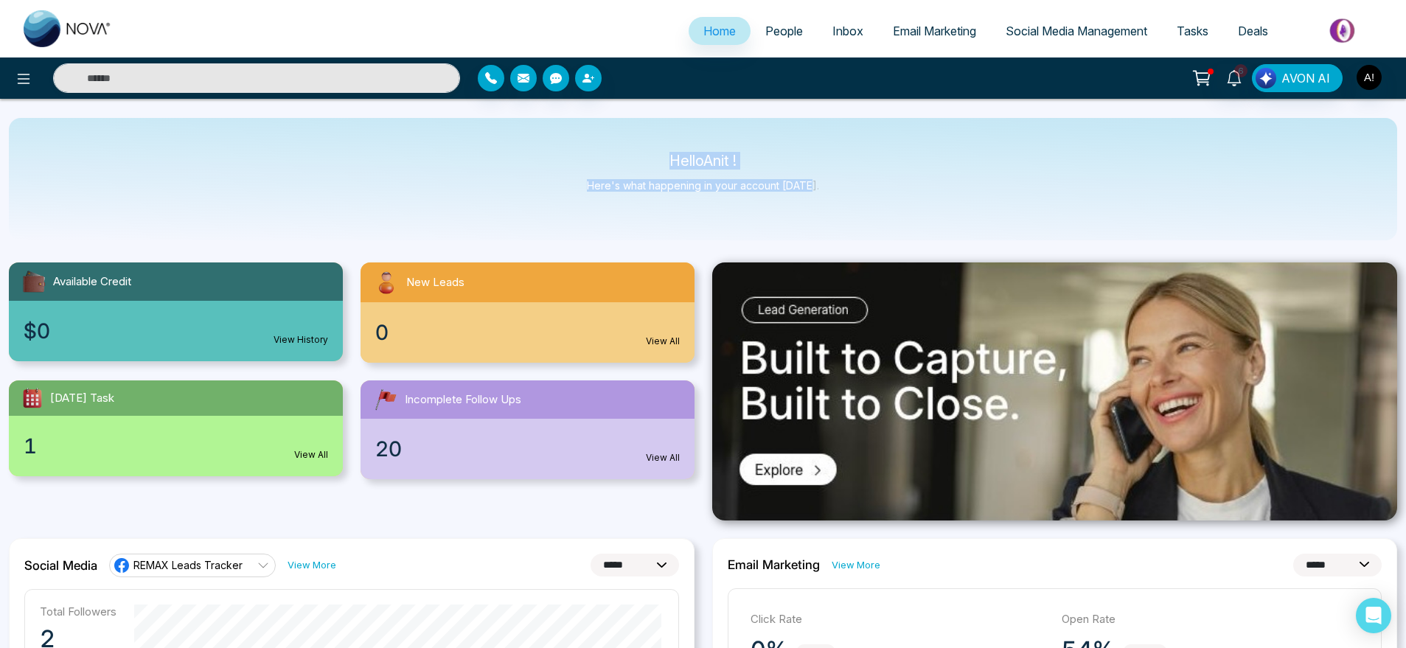
drag, startPoint x: 625, startPoint y: 166, endPoint x: 823, endPoint y: 195, distance: 199.7
click at [823, 195] on div "Hello Anit ! Here's what happening in your account today." at bounding box center [703, 179] width 1388 height 122
drag, startPoint x: 823, startPoint y: 195, endPoint x: 596, endPoint y: 119, distance: 239.4
click at [596, 119] on div "Hello Anit ! Here's what happening in your account today." at bounding box center [703, 179] width 1388 height 122
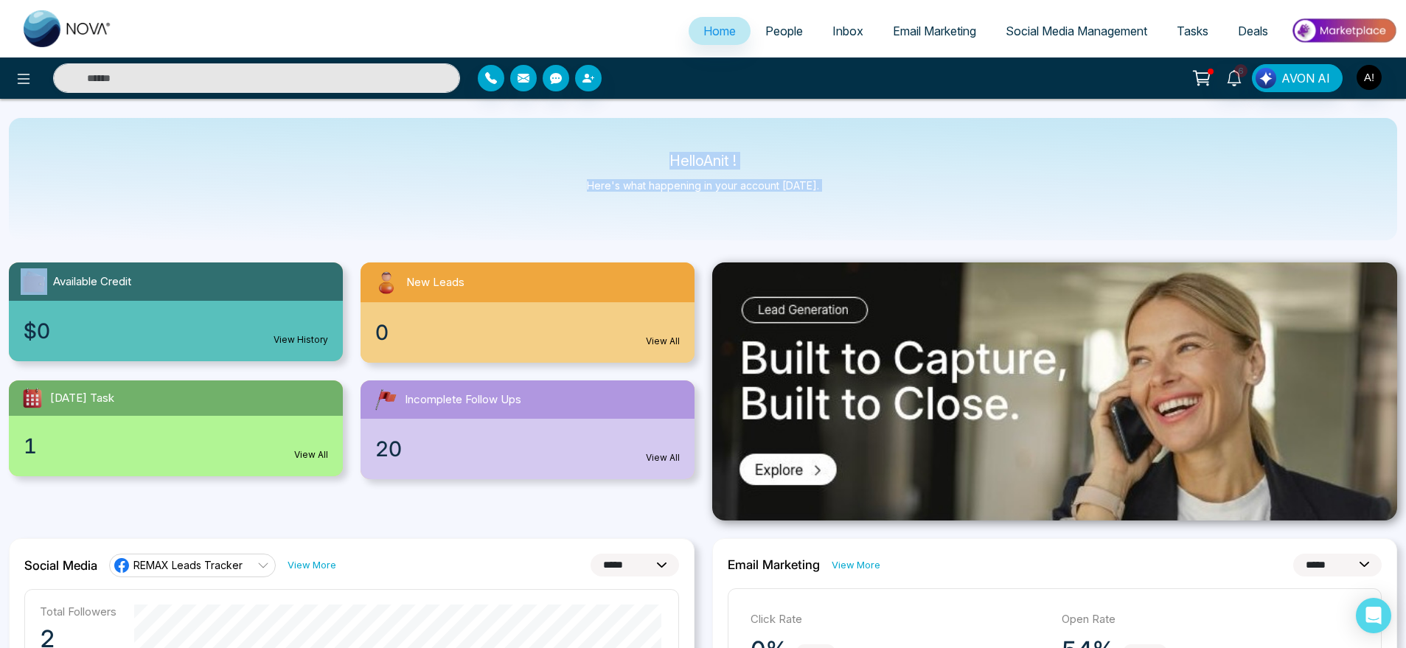
click at [596, 119] on div "Hello Anit ! Here's what happening in your account today." at bounding box center [703, 179] width 1388 height 122
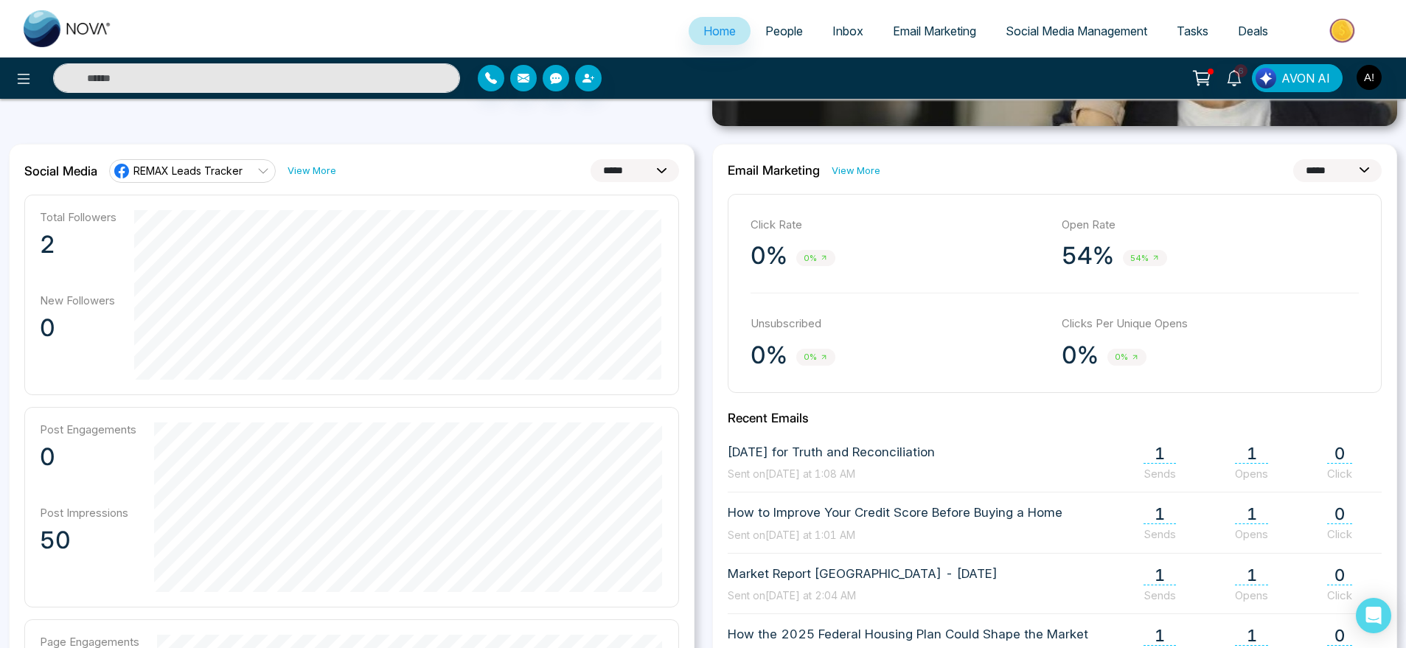
scroll to position [401, 0]
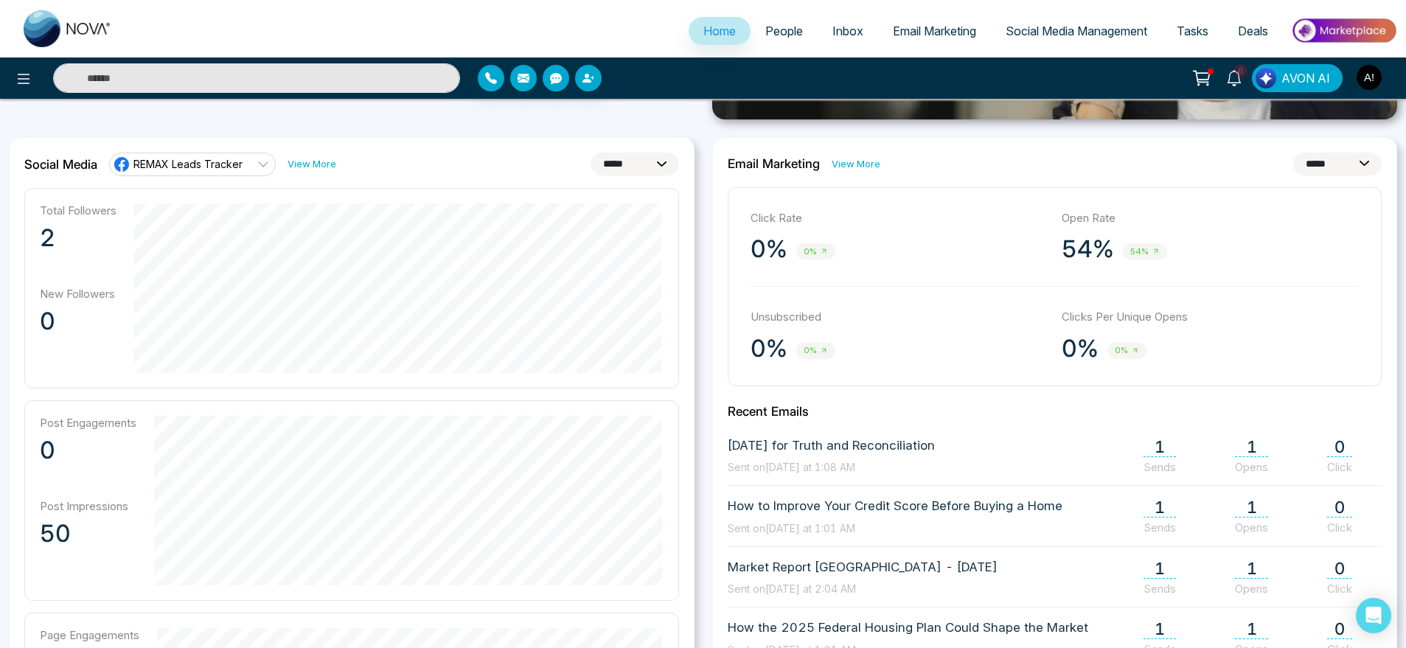
click at [628, 156] on select "**********" at bounding box center [634, 164] width 88 height 23
click at [590, 153] on select "**********" at bounding box center [634, 164] width 88 height 23
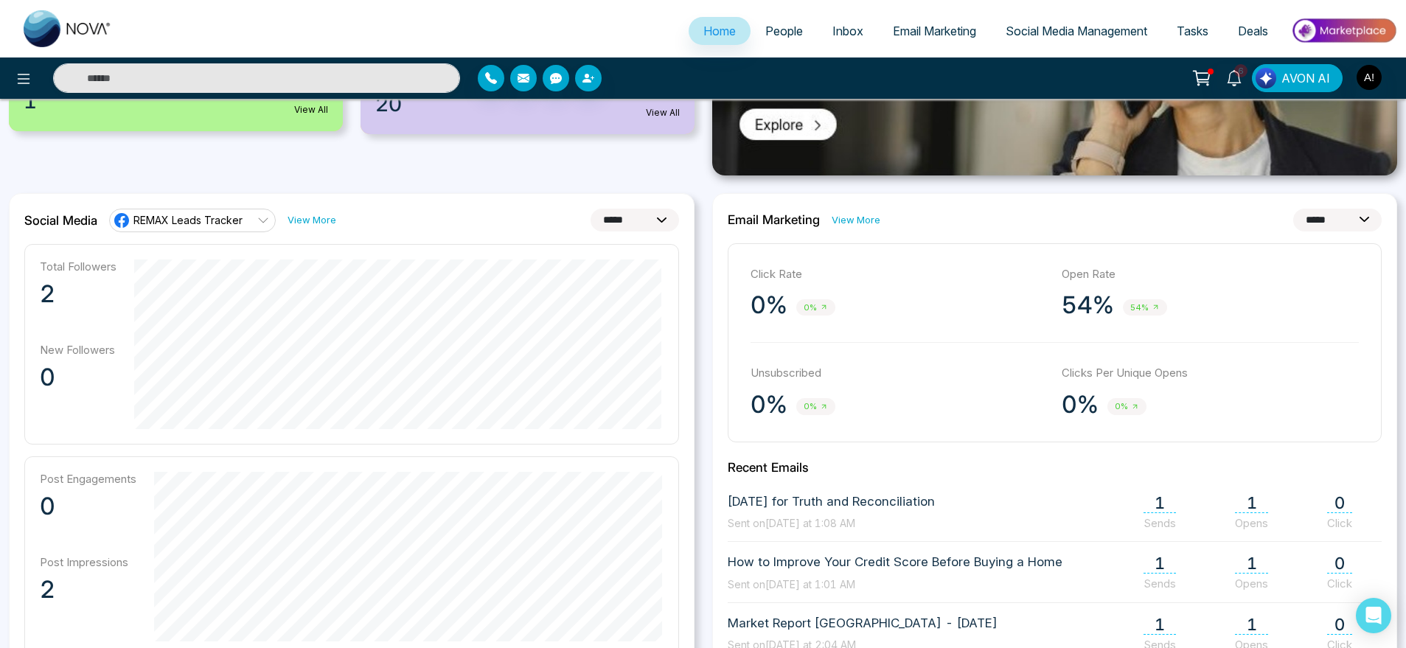
scroll to position [343, 0]
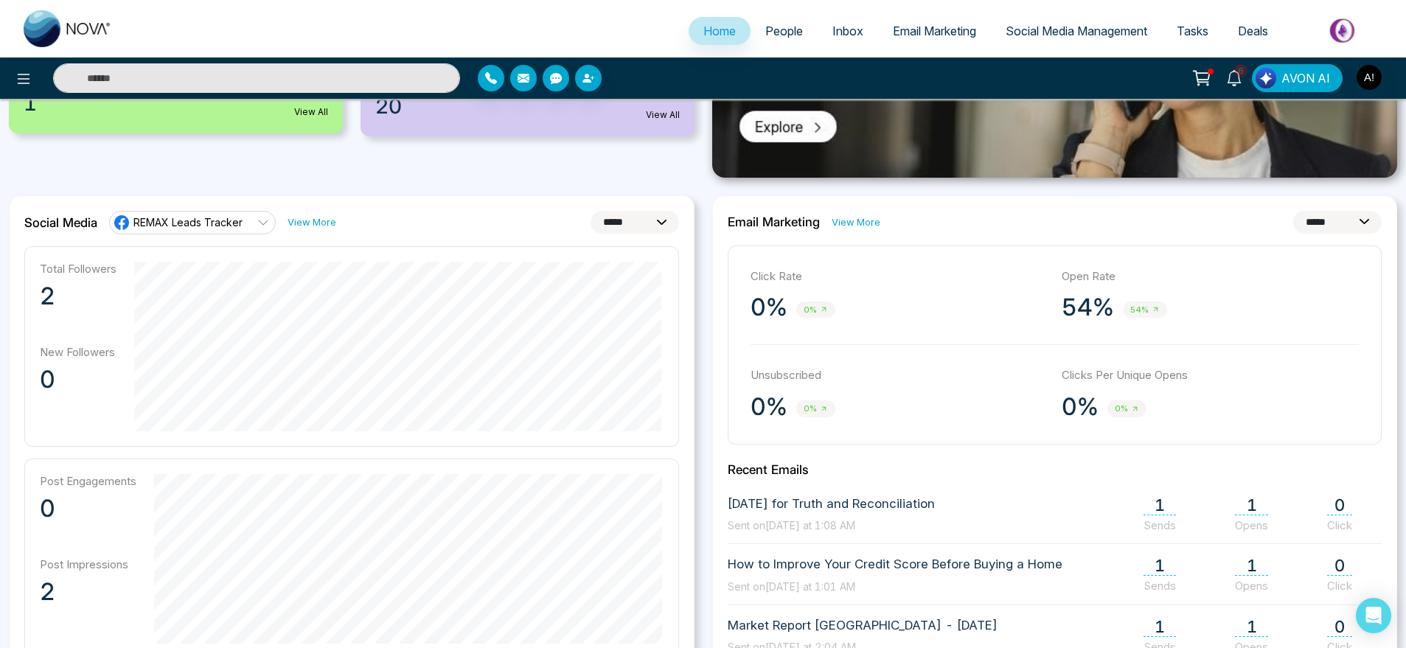
click at [615, 211] on select "**********" at bounding box center [634, 222] width 88 height 23
click at [590, 211] on select "**********" at bounding box center [634, 222] width 88 height 23
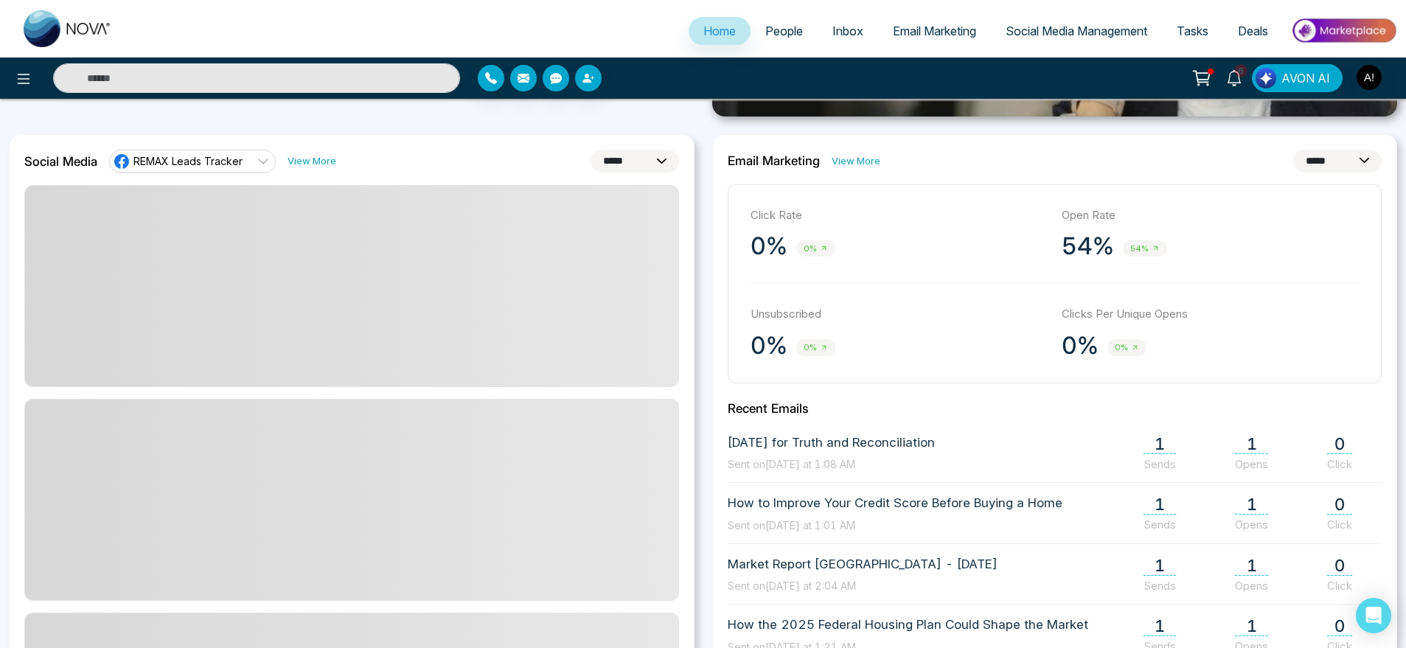
scroll to position [405, 0]
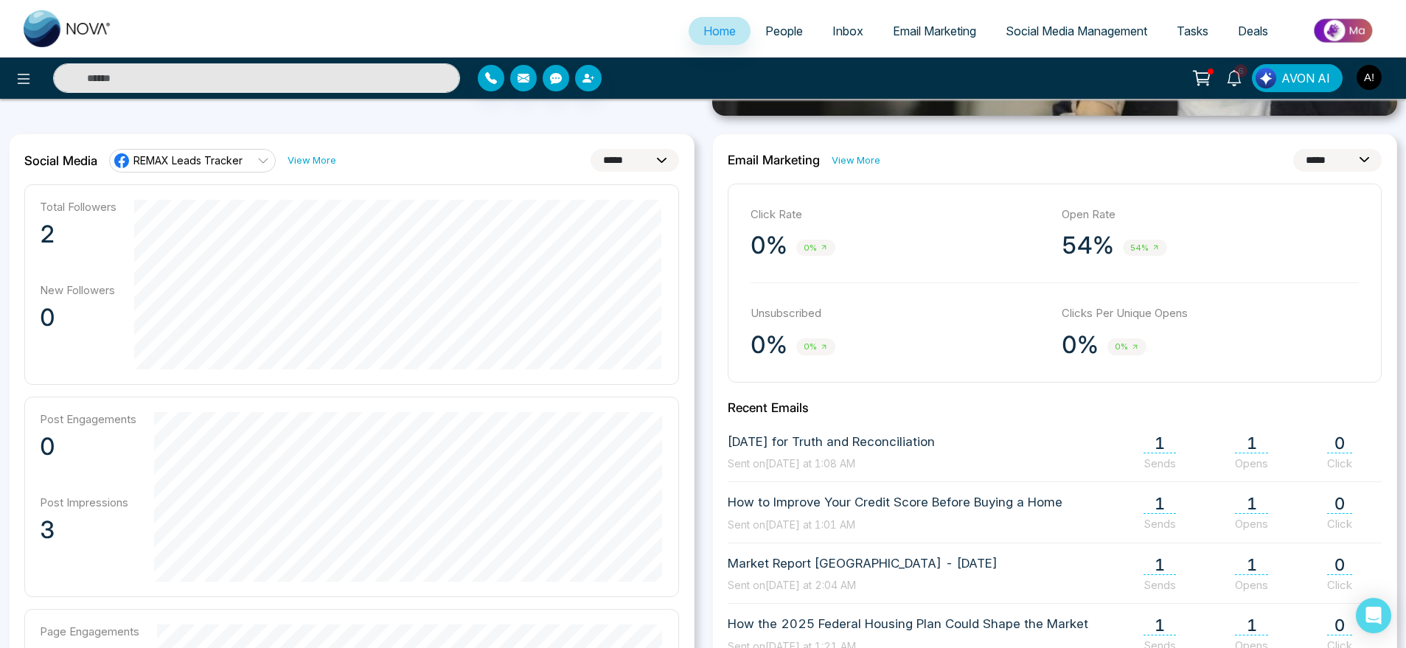
click at [651, 162] on select "**********" at bounding box center [634, 160] width 88 height 23
click at [590, 149] on select "**********" at bounding box center [634, 160] width 88 height 23
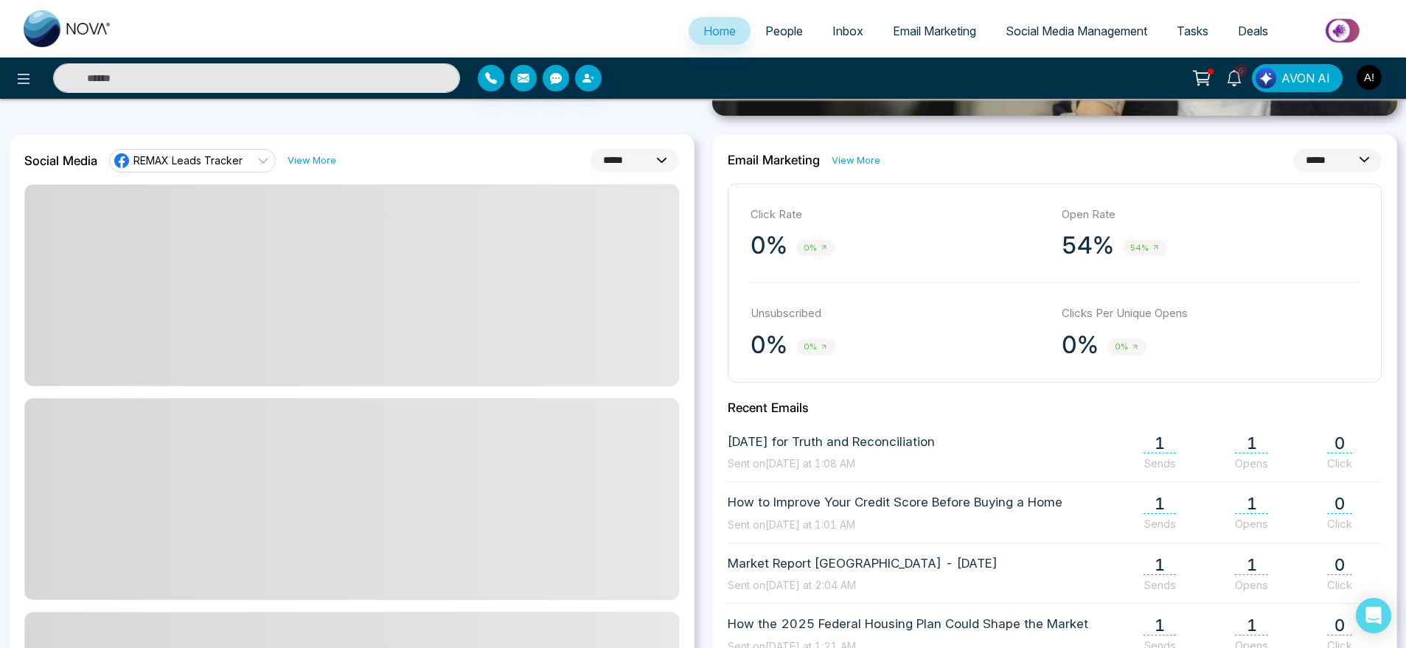
click at [652, 164] on select "**********" at bounding box center [634, 160] width 88 height 23
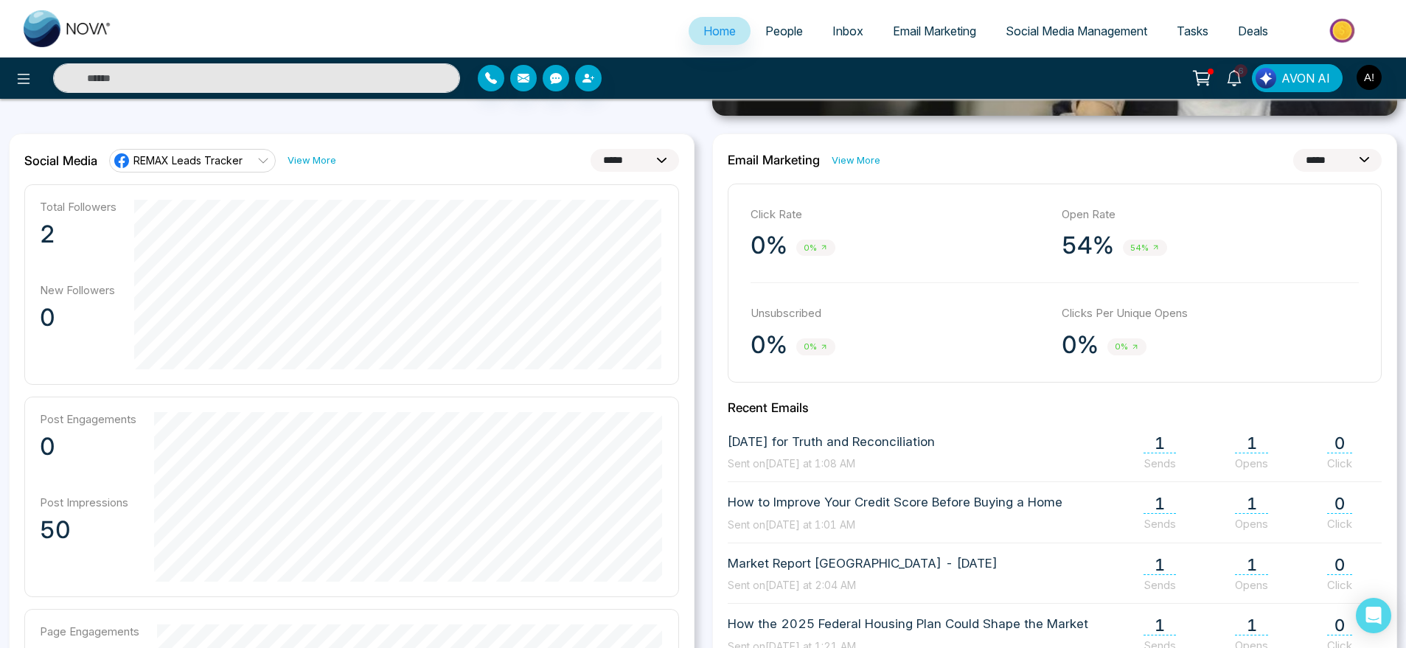
click at [590, 149] on select "**********" at bounding box center [634, 160] width 88 height 23
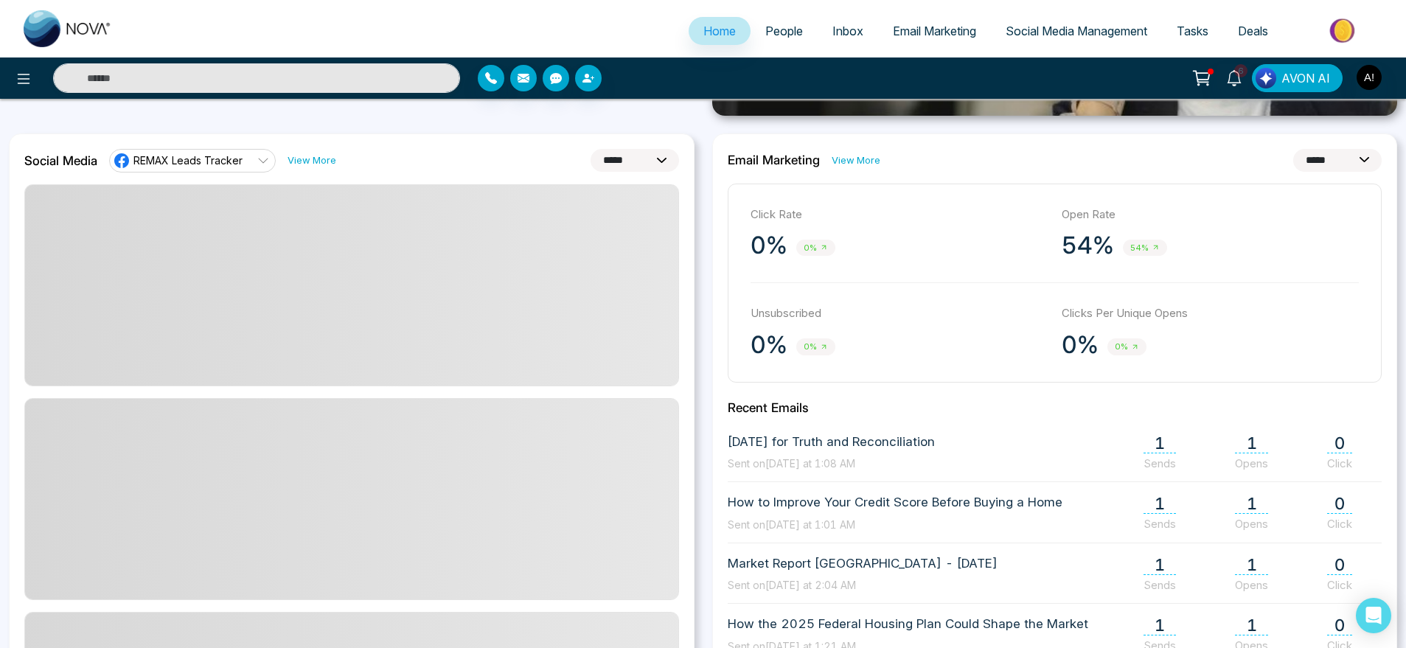
click at [649, 152] on select "**********" at bounding box center [634, 160] width 88 height 23
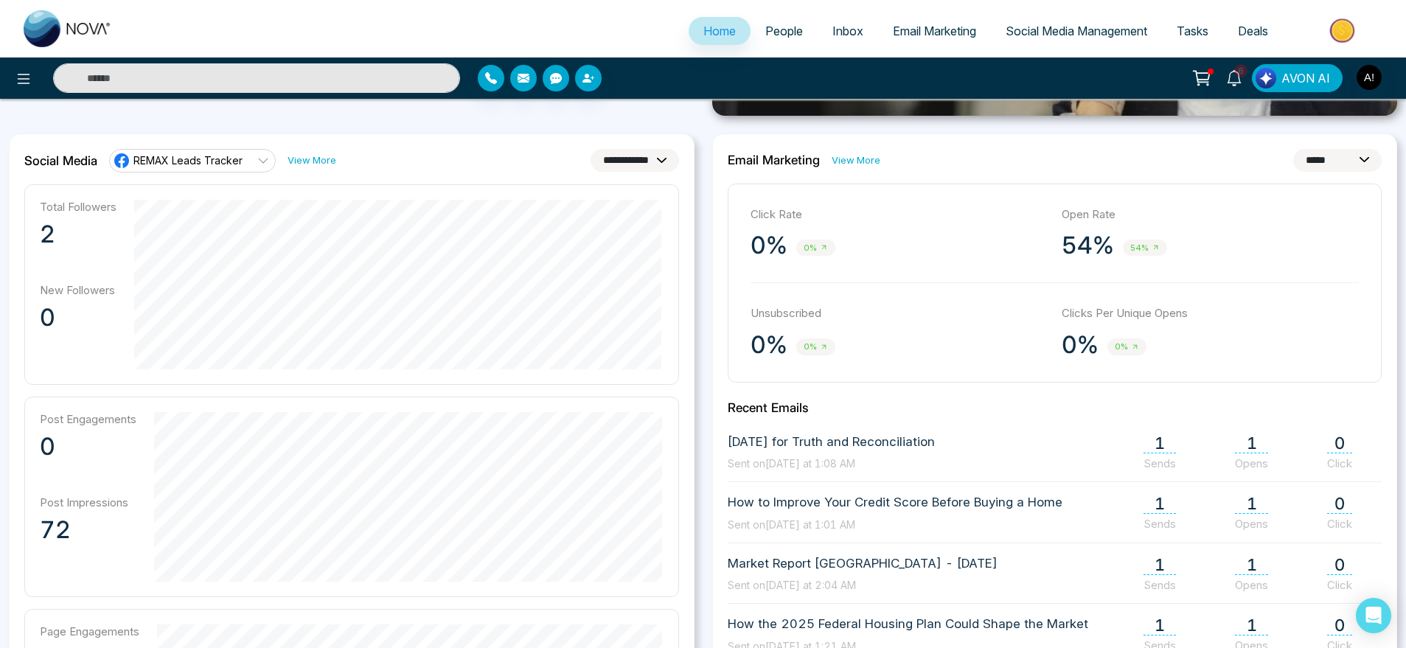
click at [590, 149] on select "**********" at bounding box center [634, 160] width 88 height 23
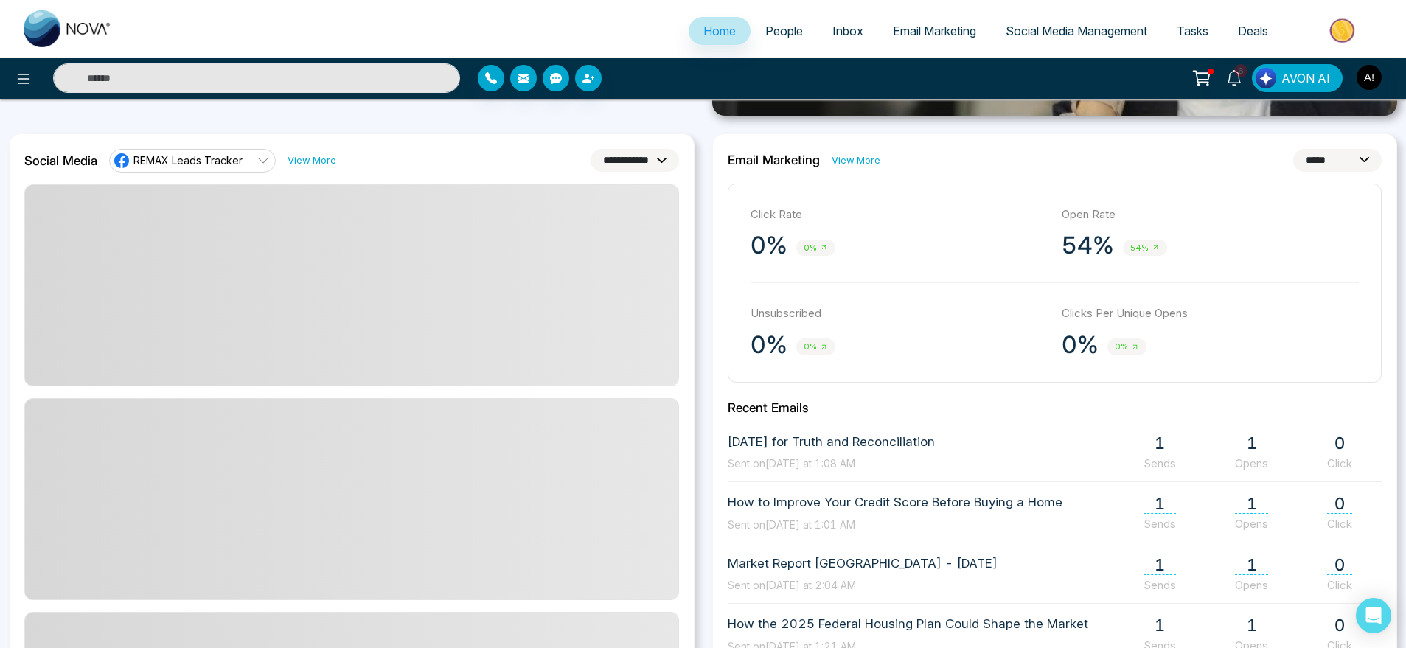
click at [653, 170] on select "**********" at bounding box center [634, 160] width 88 height 23
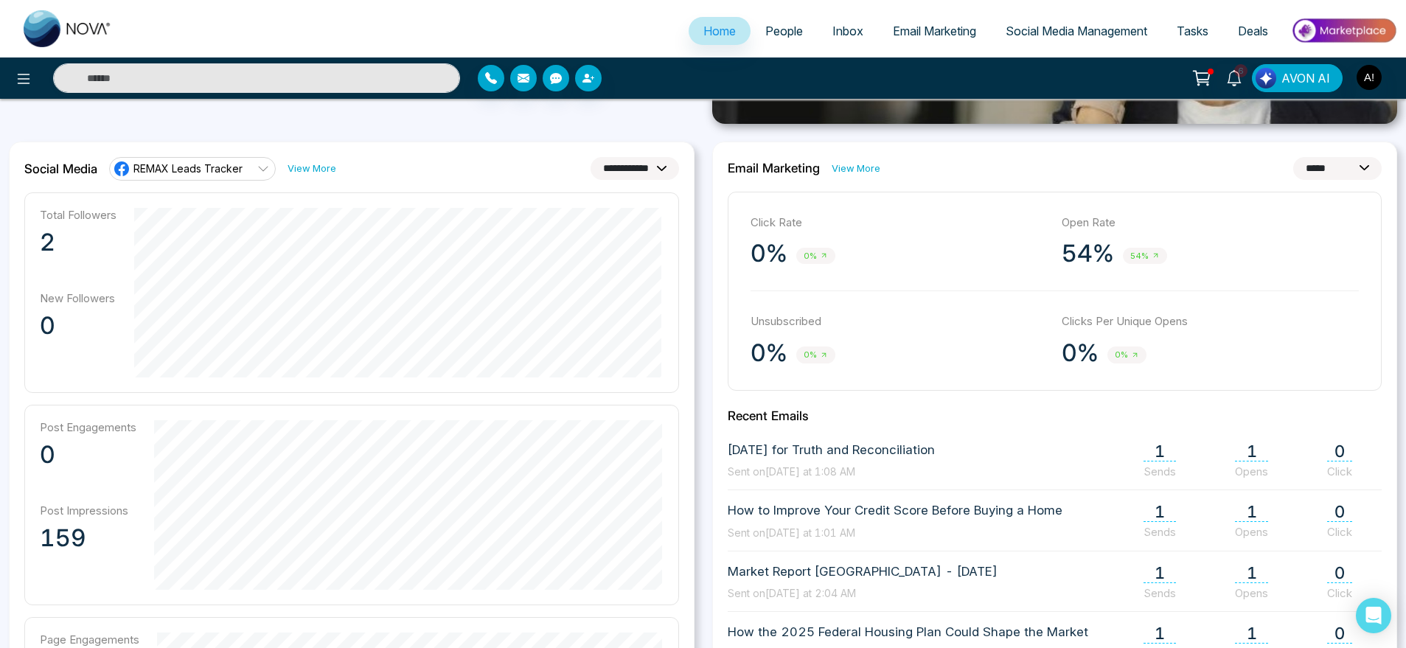
scroll to position [395, 0]
click at [651, 170] on select "**********" at bounding box center [634, 169] width 88 height 23
click at [590, 158] on select "**********" at bounding box center [634, 169] width 88 height 23
click at [647, 158] on div "**********" at bounding box center [351, 170] width 655 height 24
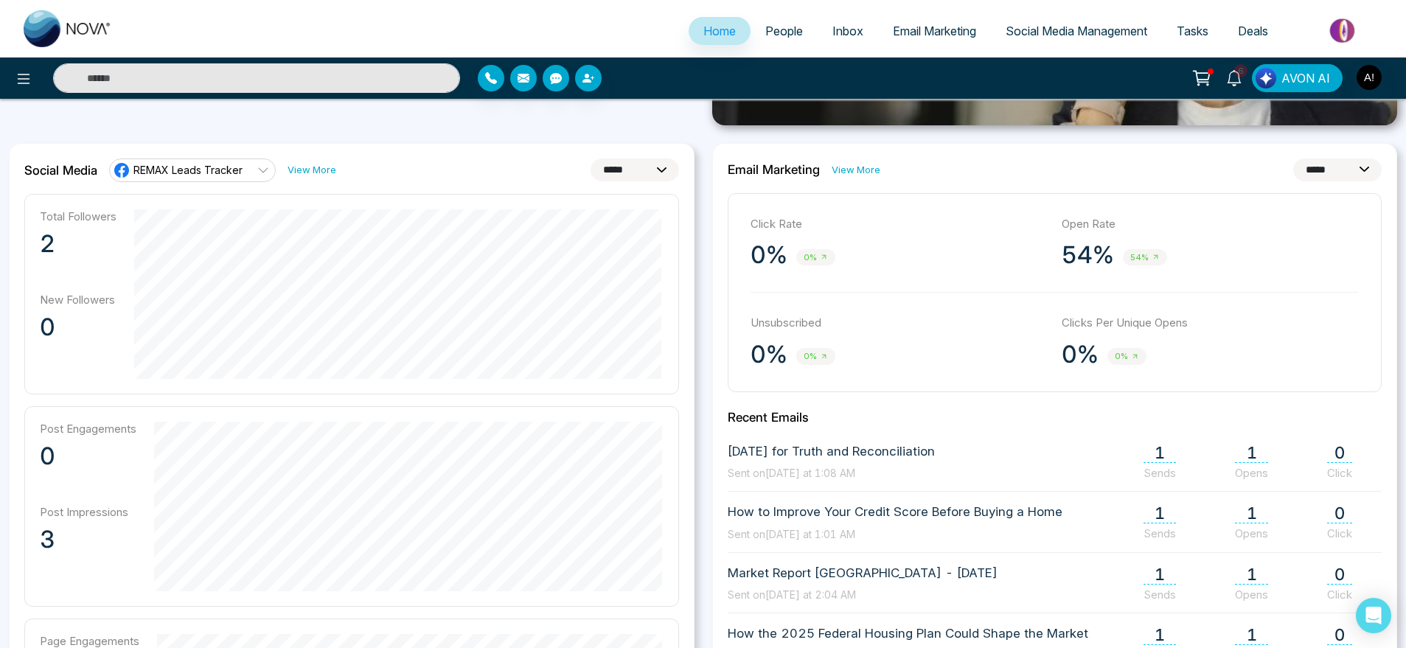
click at [641, 174] on select "**********" at bounding box center [634, 169] width 88 height 23
select select "*"
click at [590, 158] on select "**********" at bounding box center [634, 169] width 88 height 23
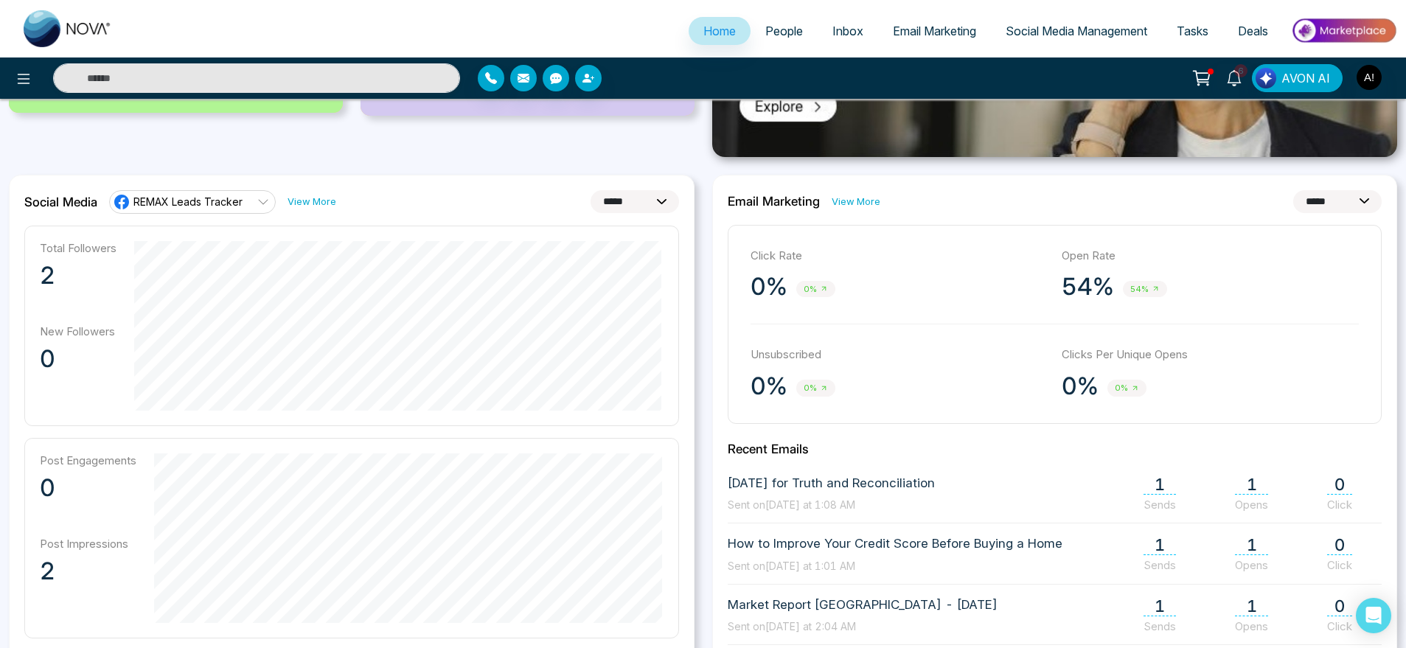
scroll to position [330, 0]
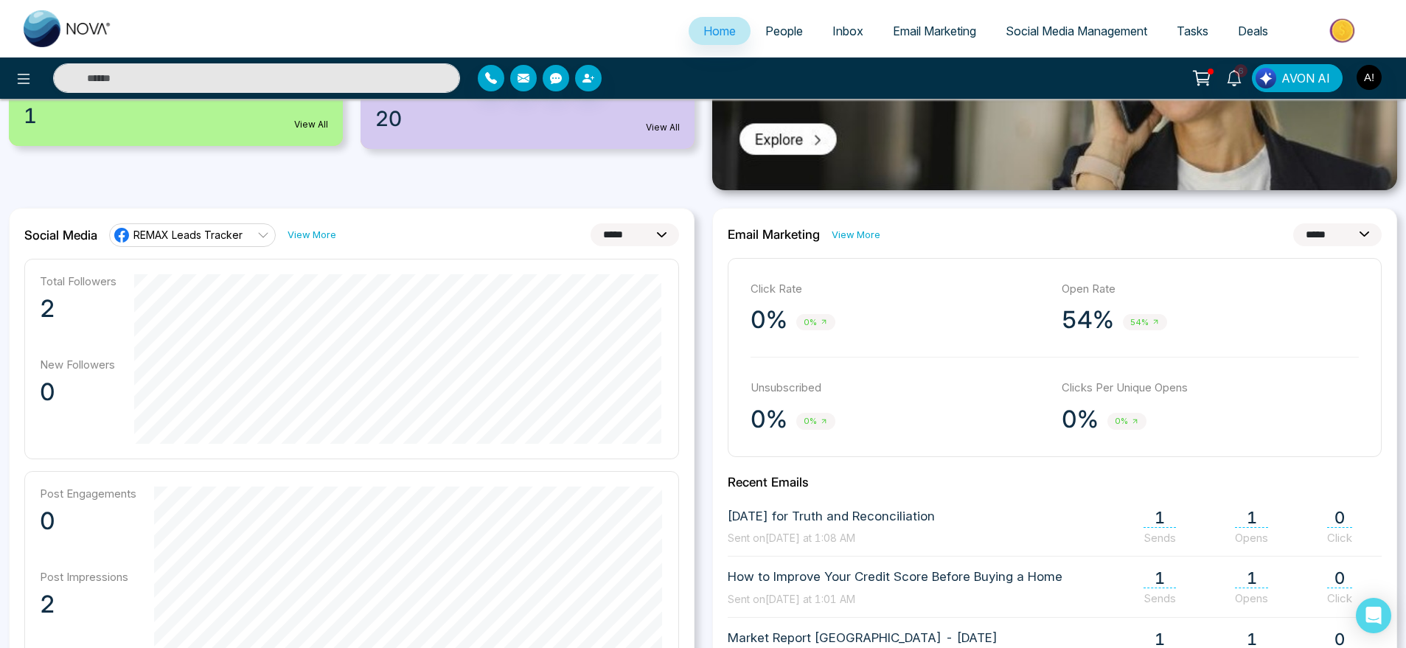
click at [1373, 232] on select "**********" at bounding box center [1337, 234] width 88 height 23
click at [1293, 223] on select "**********" at bounding box center [1337, 234] width 88 height 23
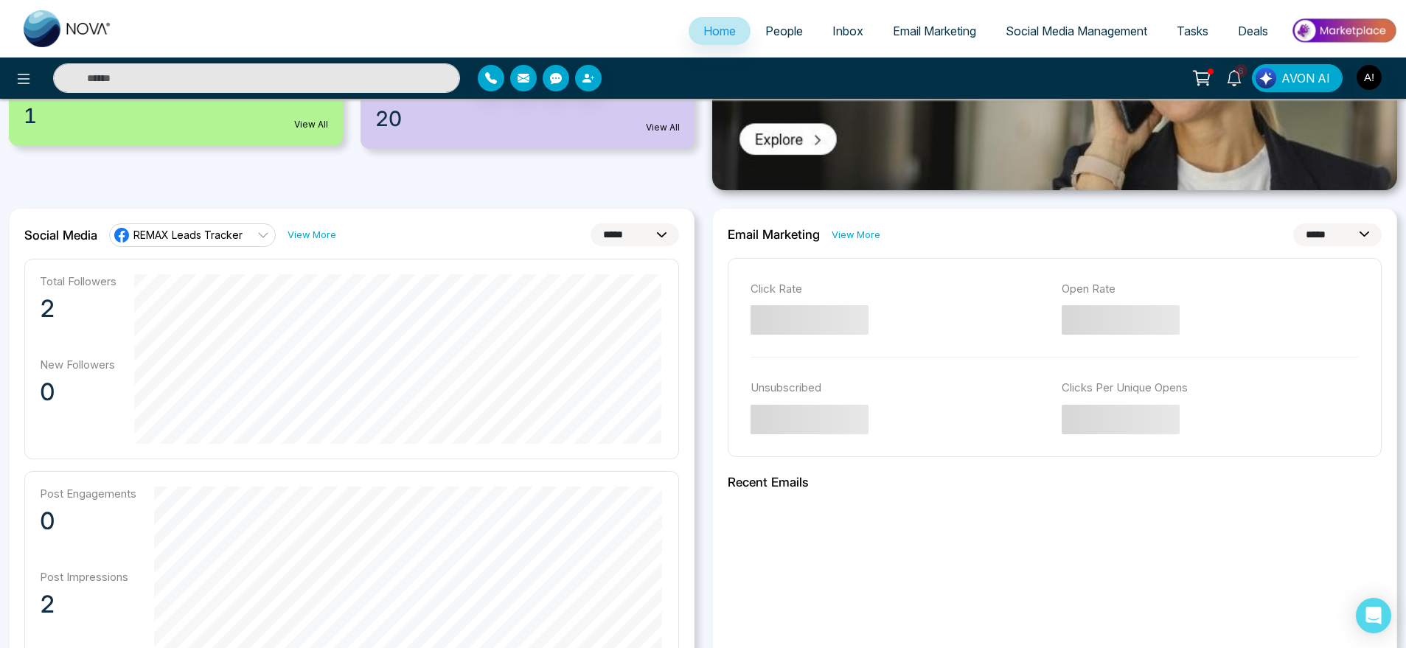
click at [1338, 234] on select "**********" at bounding box center [1337, 234] width 88 height 23
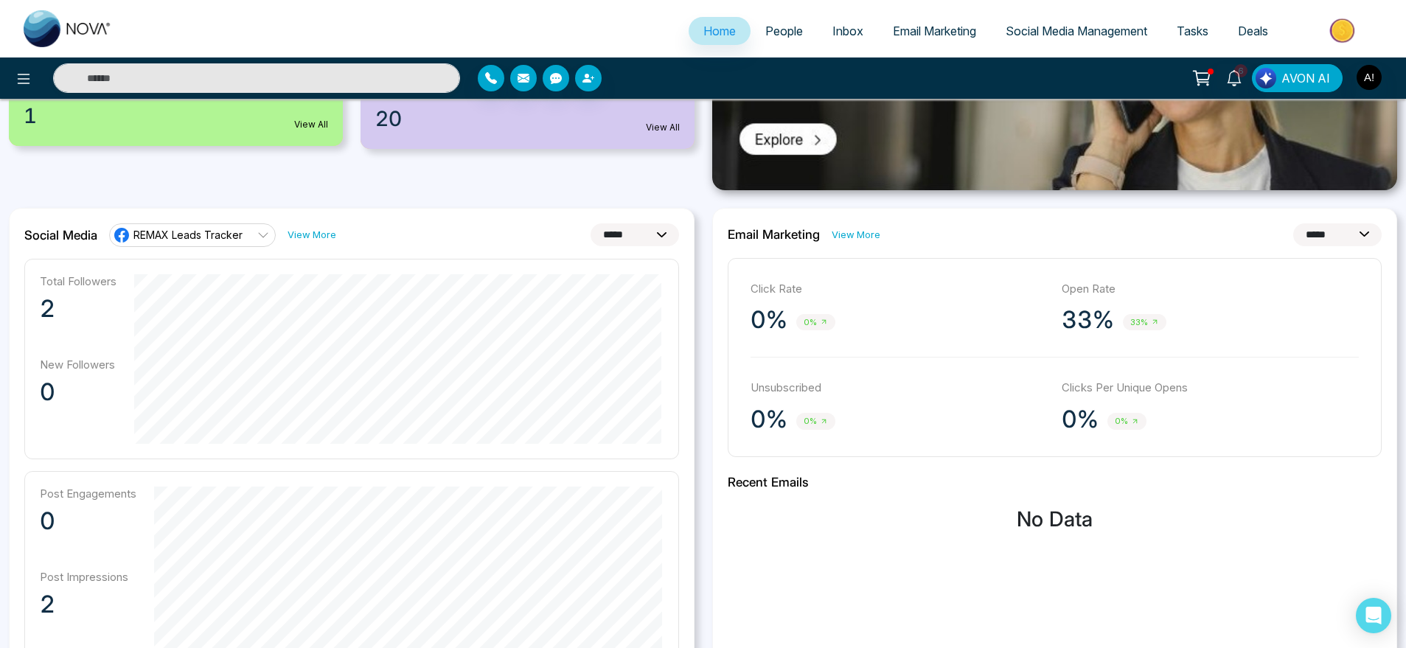
click at [1293, 223] on select "**********" at bounding box center [1337, 234] width 88 height 23
click at [1323, 245] on div "**********" at bounding box center [1054, 553] width 685 height 691
click at [1337, 223] on select "**********" at bounding box center [1337, 234] width 88 height 23
click at [1293, 223] on select "**********" at bounding box center [1337, 234] width 88 height 23
click at [1335, 240] on select "**********" at bounding box center [1337, 234] width 88 height 23
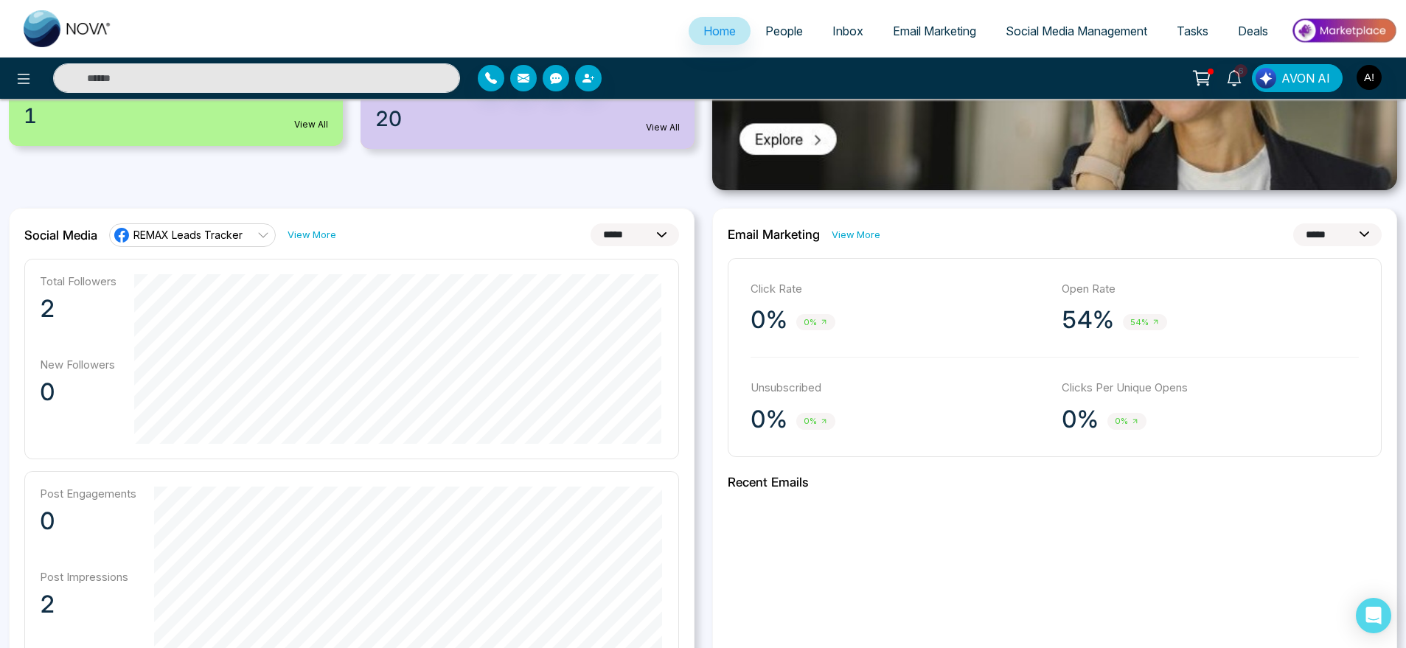
select select "*"
click at [1293, 223] on select "**********" at bounding box center [1337, 234] width 88 height 23
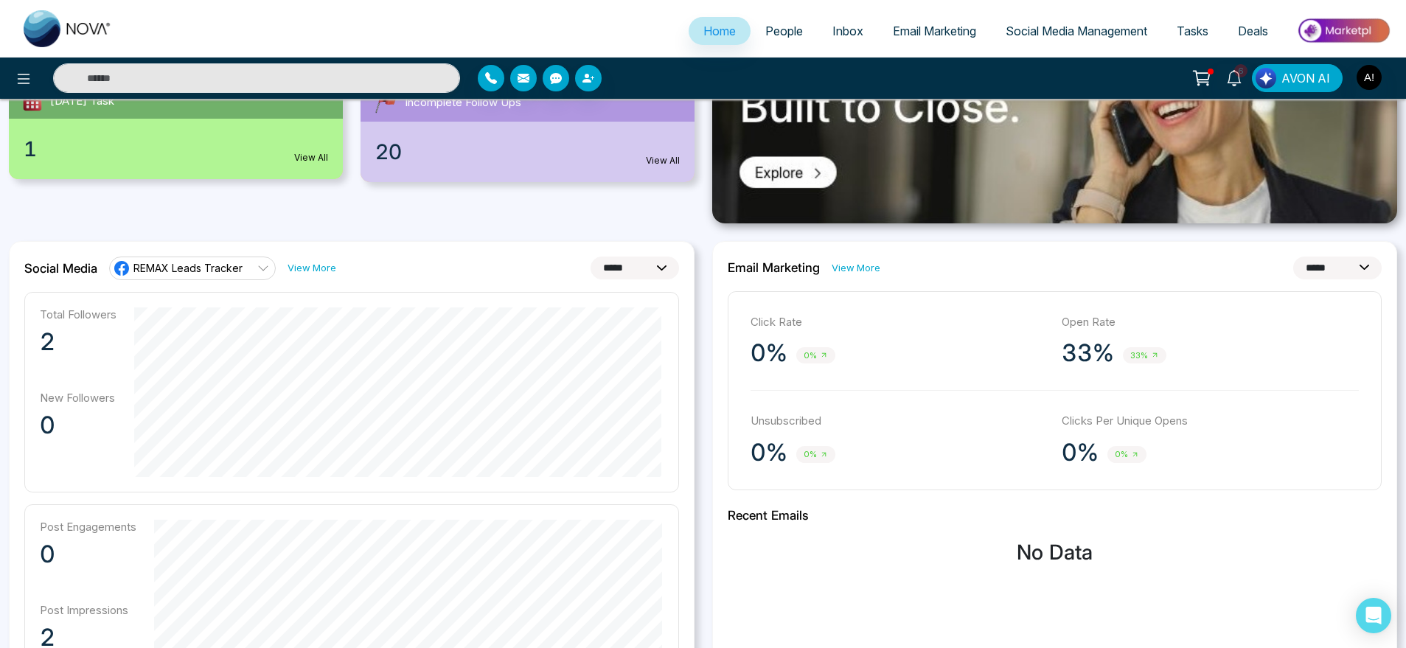
scroll to position [0, 0]
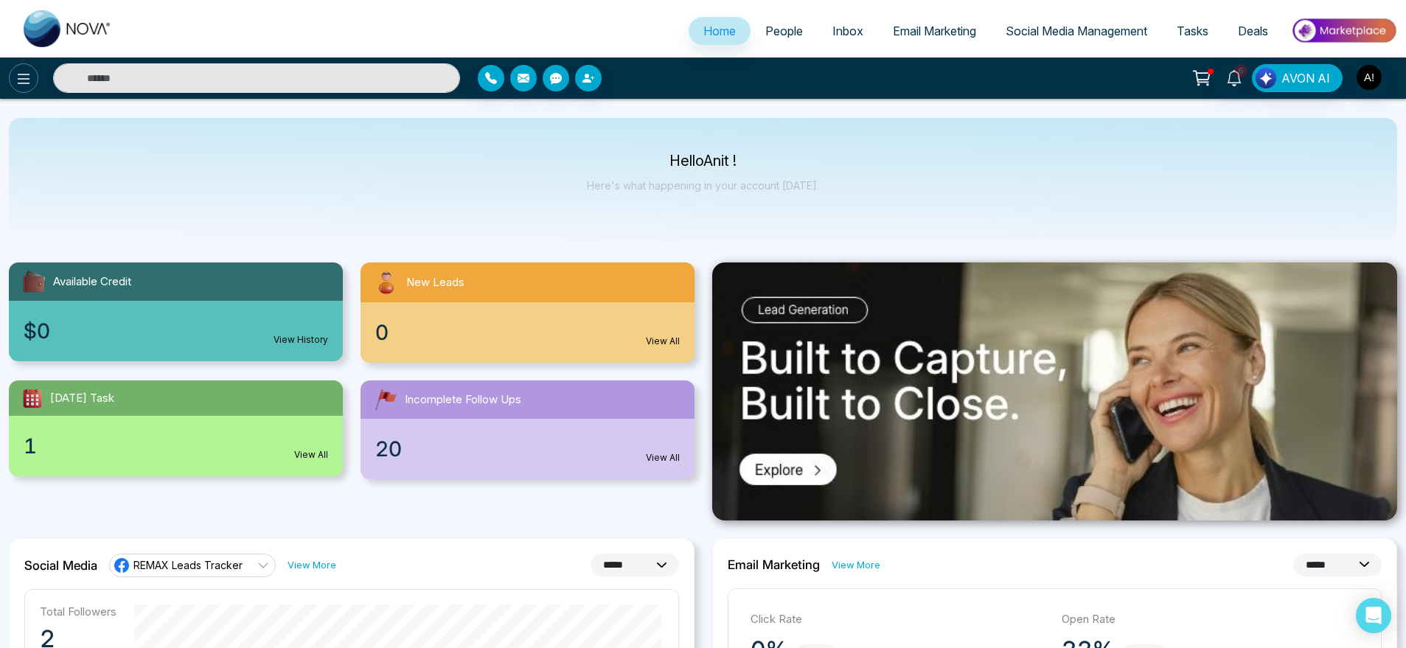
click at [9, 79] on button at bounding box center [23, 77] width 29 height 29
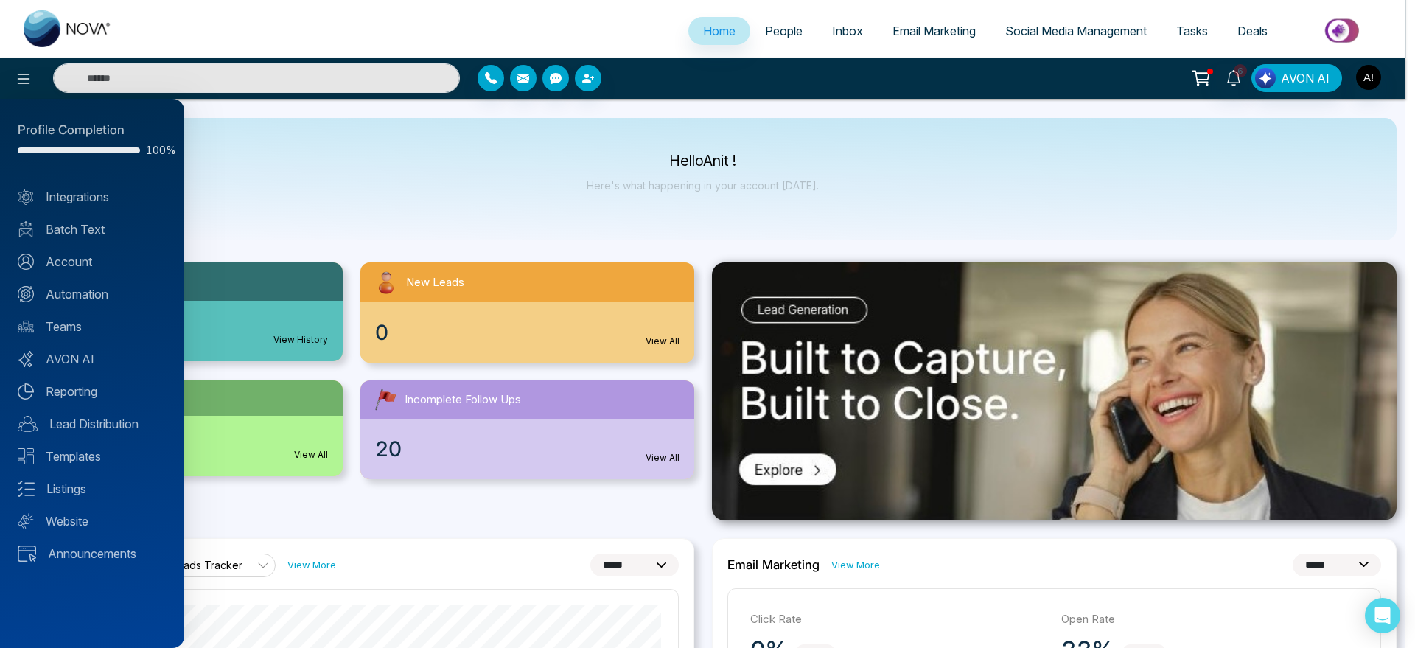
click at [281, 188] on div at bounding box center [707, 324] width 1415 height 648
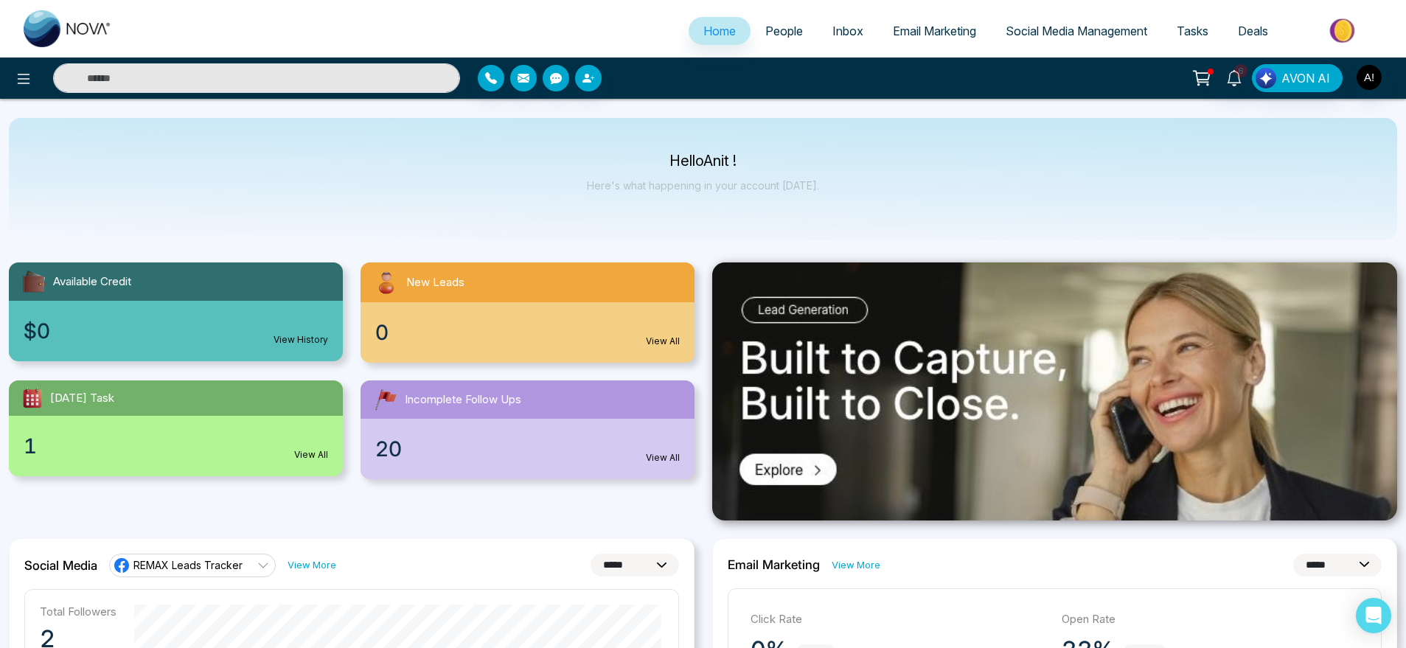
click at [785, 18] on link "People" at bounding box center [783, 31] width 67 height 28
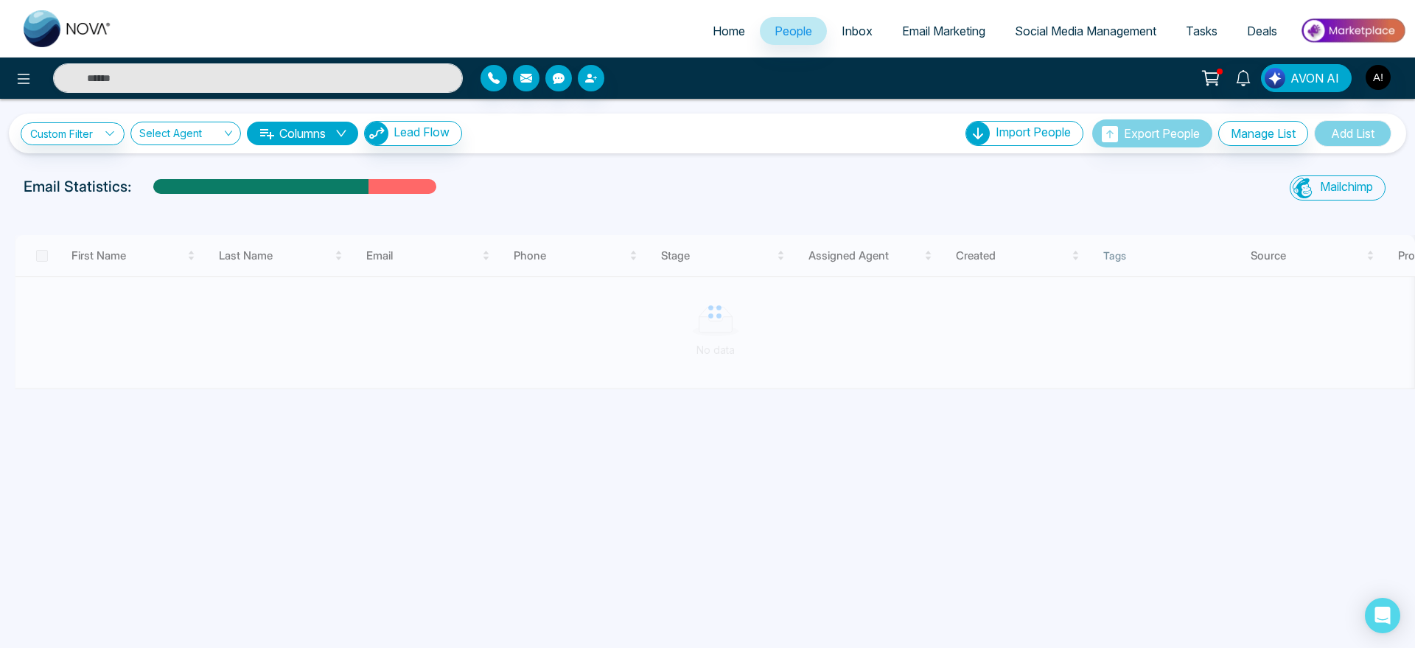
click at [713, 31] on span "Home" at bounding box center [729, 31] width 32 height 15
select select "*"
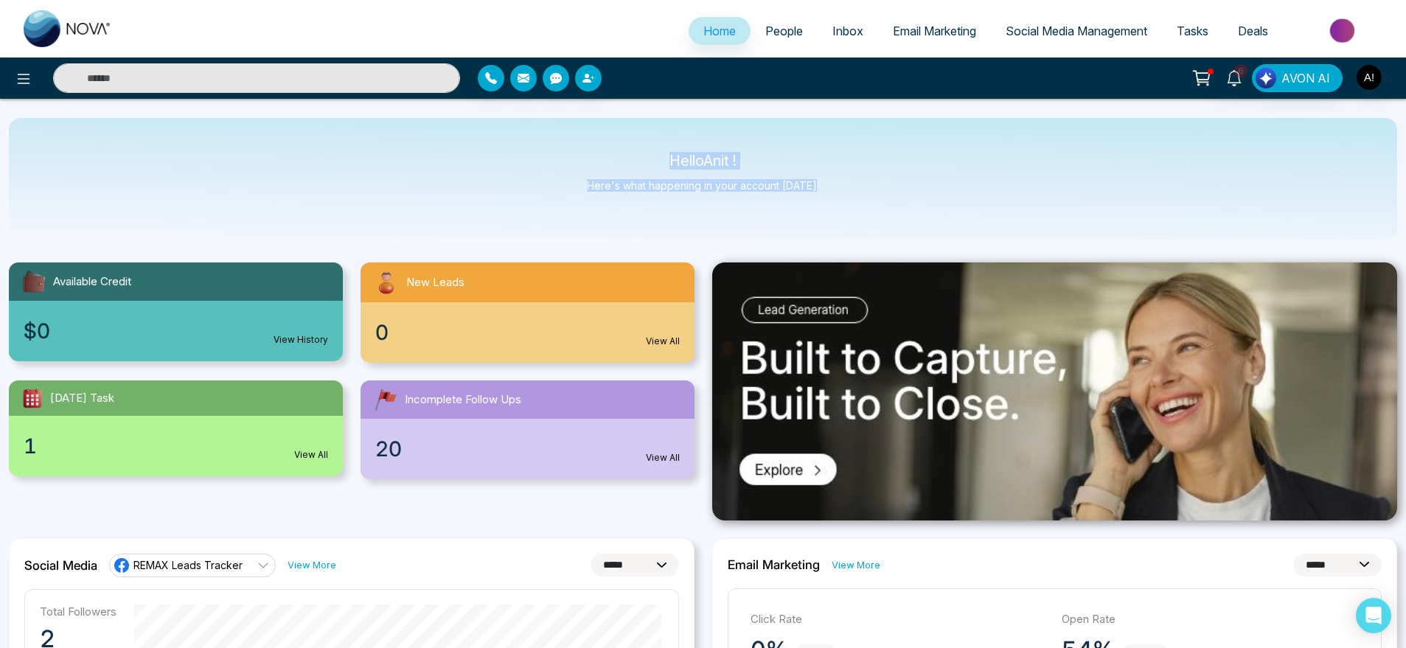
drag, startPoint x: 658, startPoint y: 160, endPoint x: 862, endPoint y: 186, distance: 205.1
click at [862, 186] on div "Hello Anit ! Here's what happening in your account today." at bounding box center [703, 179] width 1388 height 122
drag, startPoint x: 862, startPoint y: 186, endPoint x: 569, endPoint y: 136, distance: 296.9
click at [569, 136] on div "Hello Anit ! Here's what happening in your account today." at bounding box center [703, 179] width 1388 height 122
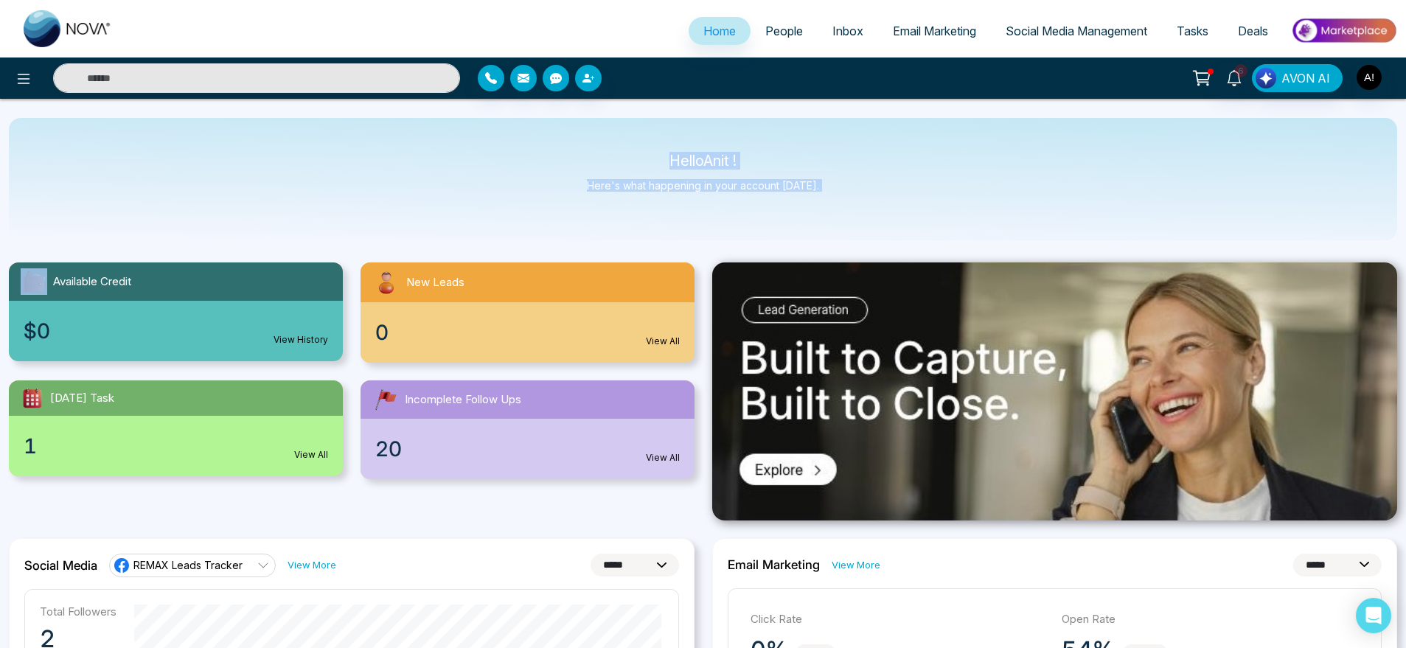
click at [569, 136] on div "Hello Anit ! Here's what happening in your account today." at bounding box center [703, 179] width 1388 height 122
drag, startPoint x: 665, startPoint y: 158, endPoint x: 876, endPoint y: 236, distance: 225.3
click at [876, 236] on div "Hello Anit ! Here's what happening in your account today." at bounding box center [703, 179] width 1388 height 122
click at [21, 74] on icon at bounding box center [24, 79] width 18 height 18
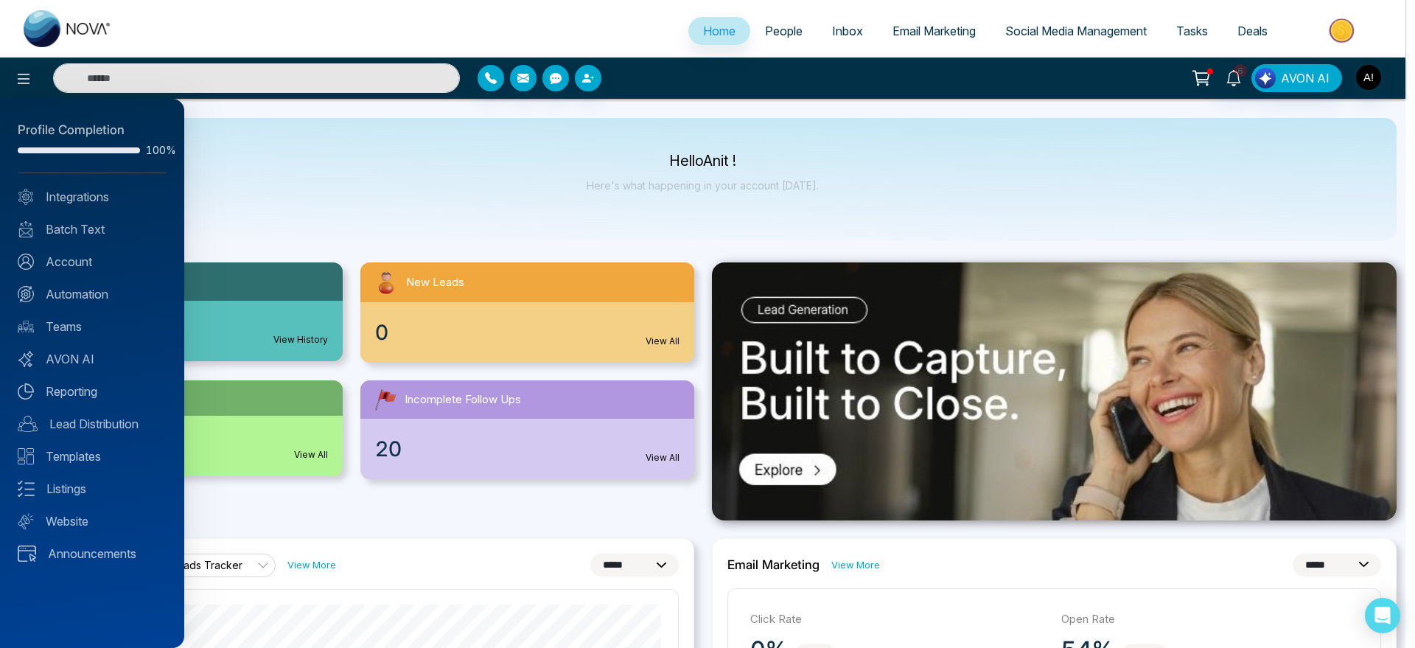
click at [1232, 80] on div at bounding box center [707, 324] width 1415 height 648
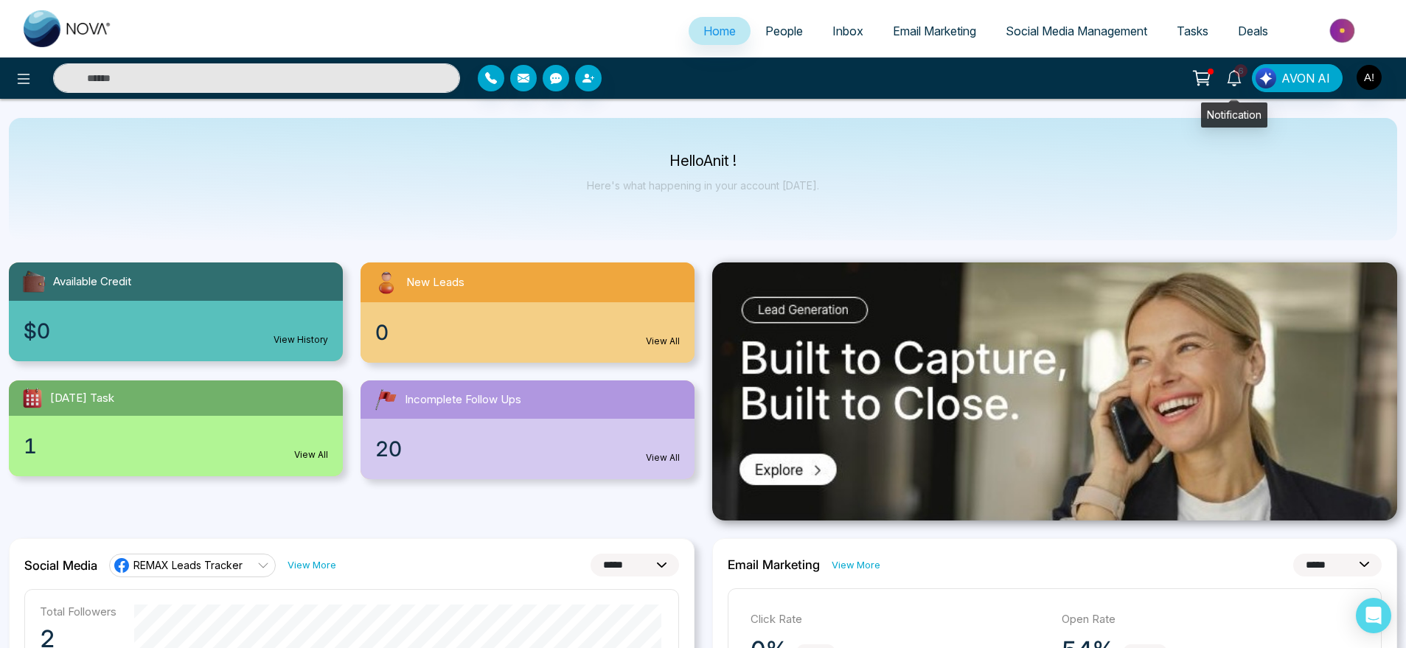
click at [1232, 77] on icon at bounding box center [1234, 78] width 16 height 16
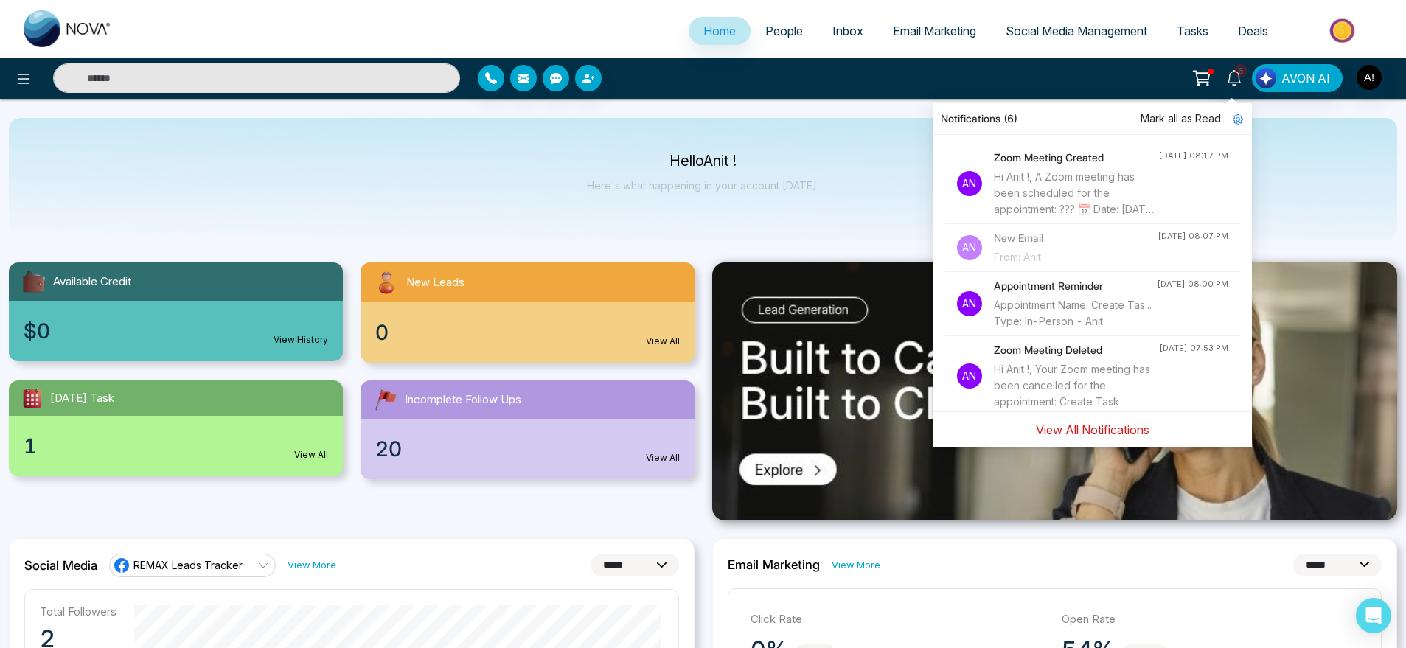
click at [1109, 422] on button "View All Notifications" at bounding box center [1092, 430] width 133 height 28
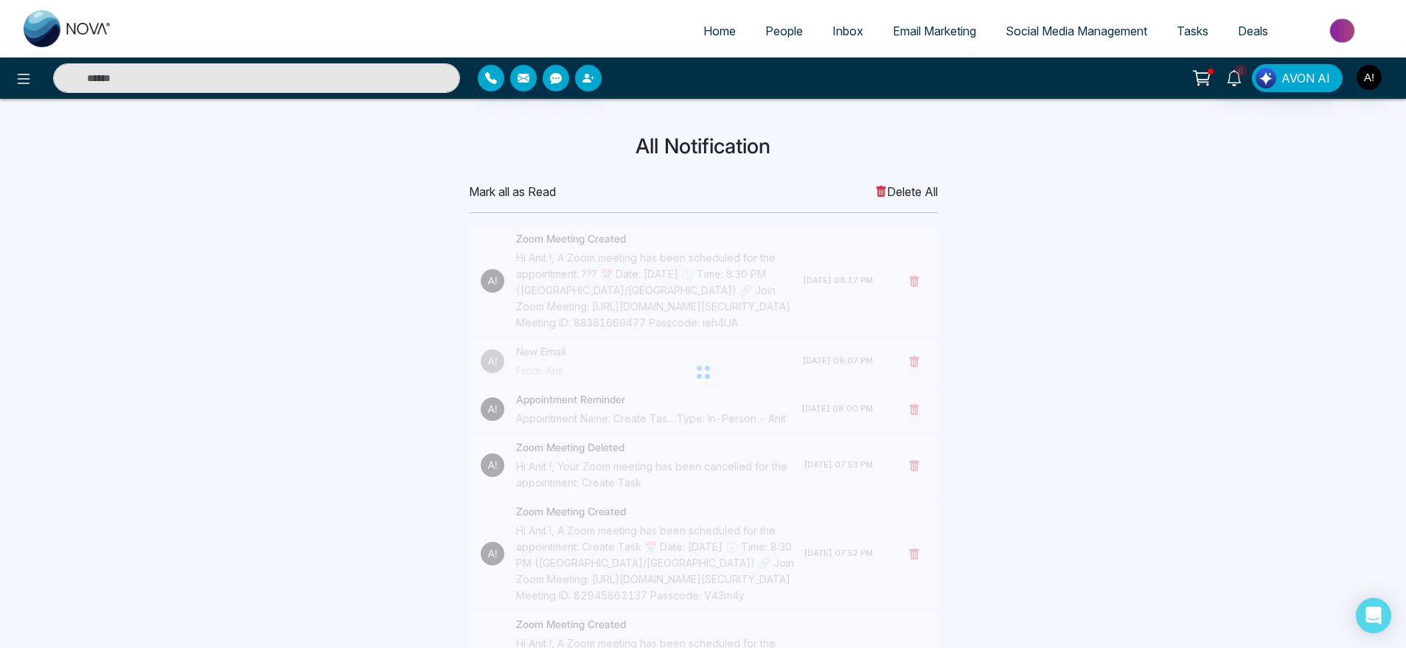
click at [519, 195] on span "Mark all as Read" at bounding box center [512, 192] width 87 height 18
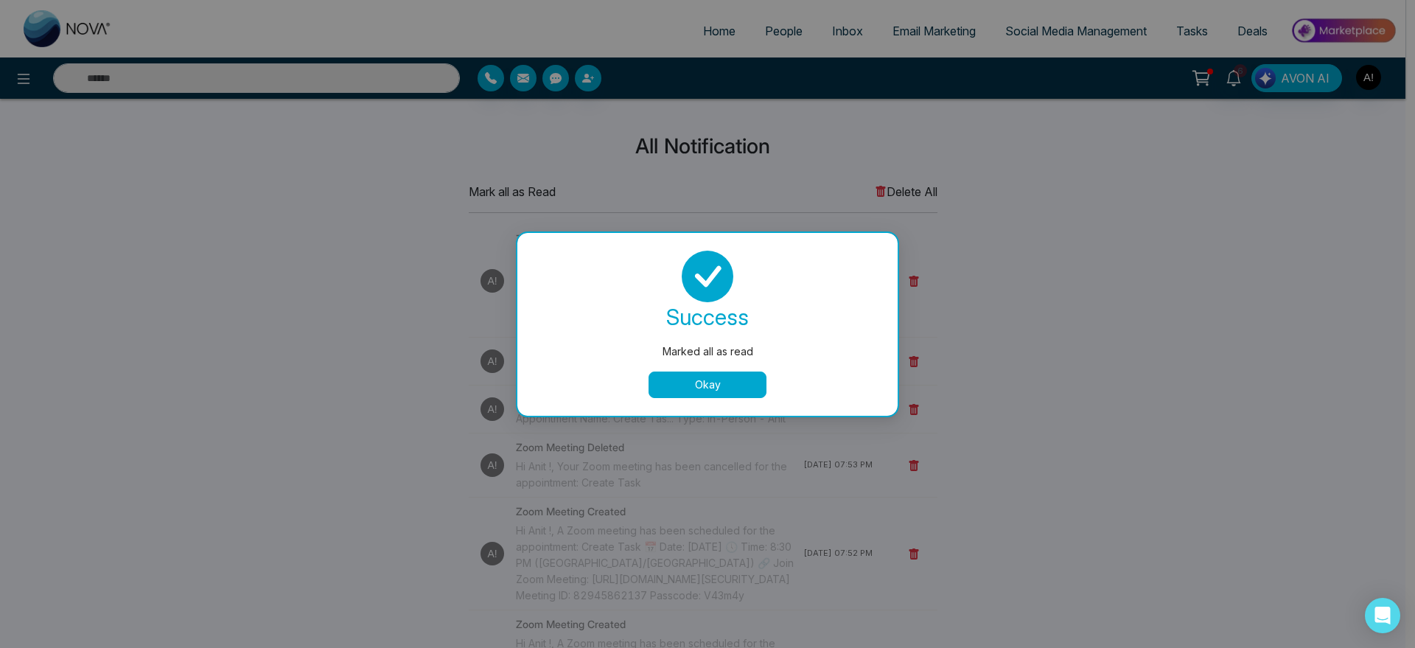
click at [728, 385] on button "Okay" at bounding box center [708, 384] width 118 height 27
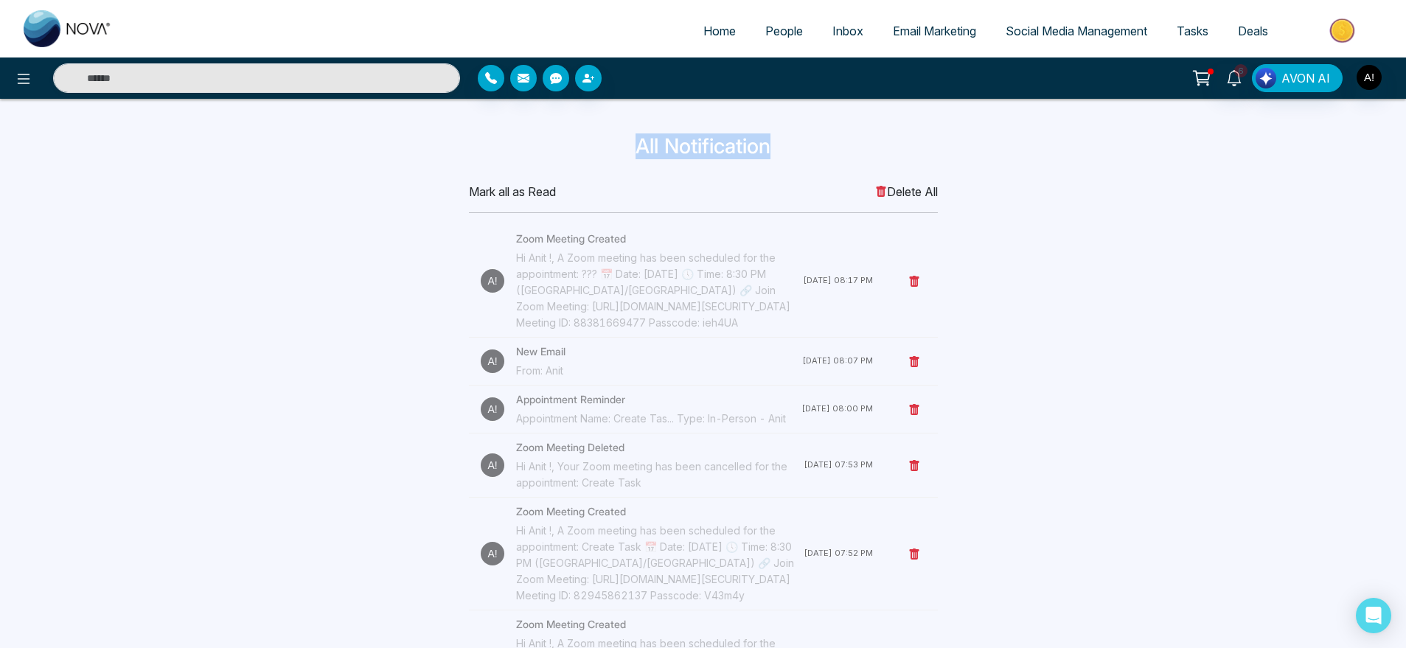
drag, startPoint x: 617, startPoint y: 144, endPoint x: 977, endPoint y: 142, distance: 359.7
click at [977, 142] on h3 "All Notification" at bounding box center [703, 146] width 955 height 25
click at [501, 194] on span "Mark all as Read" at bounding box center [512, 192] width 87 height 18
drag, startPoint x: 607, startPoint y: 143, endPoint x: 967, endPoint y: 143, distance: 360.4
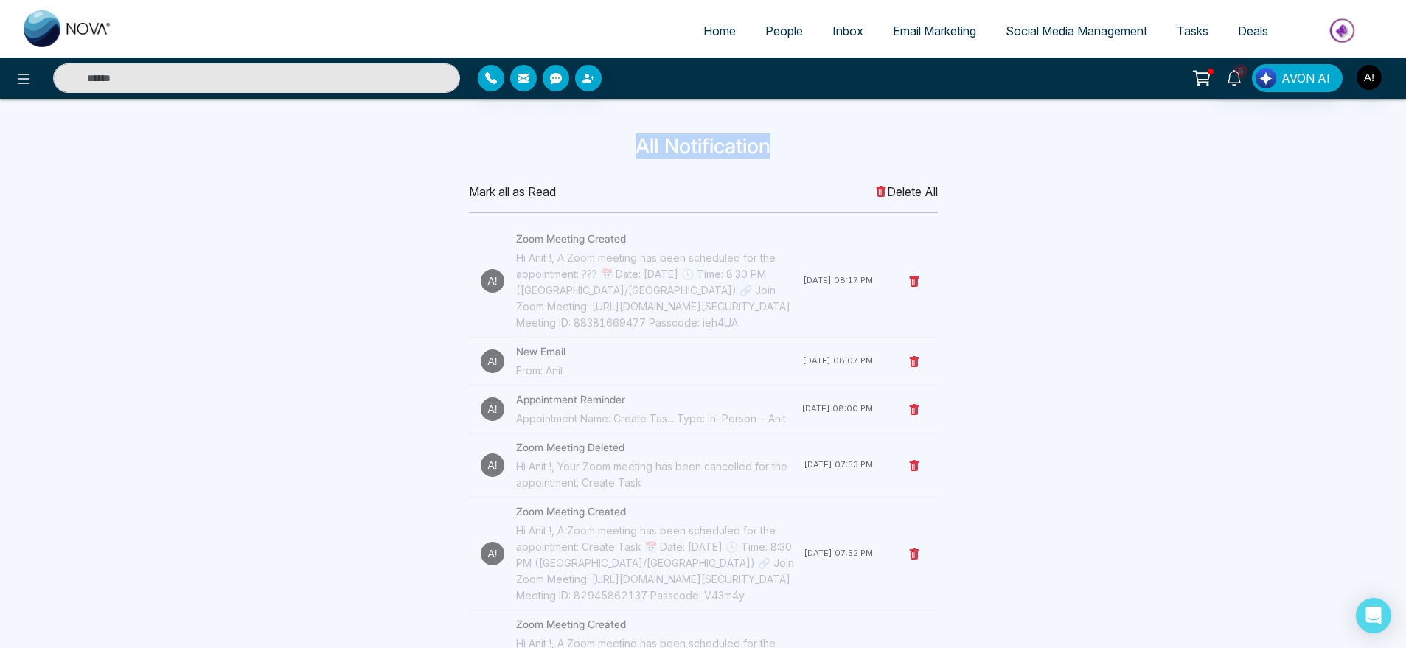
click at [967, 143] on h3 "All Notification" at bounding box center [703, 146] width 955 height 25
click at [708, 32] on span "Home" at bounding box center [719, 31] width 32 height 15
select select "*"
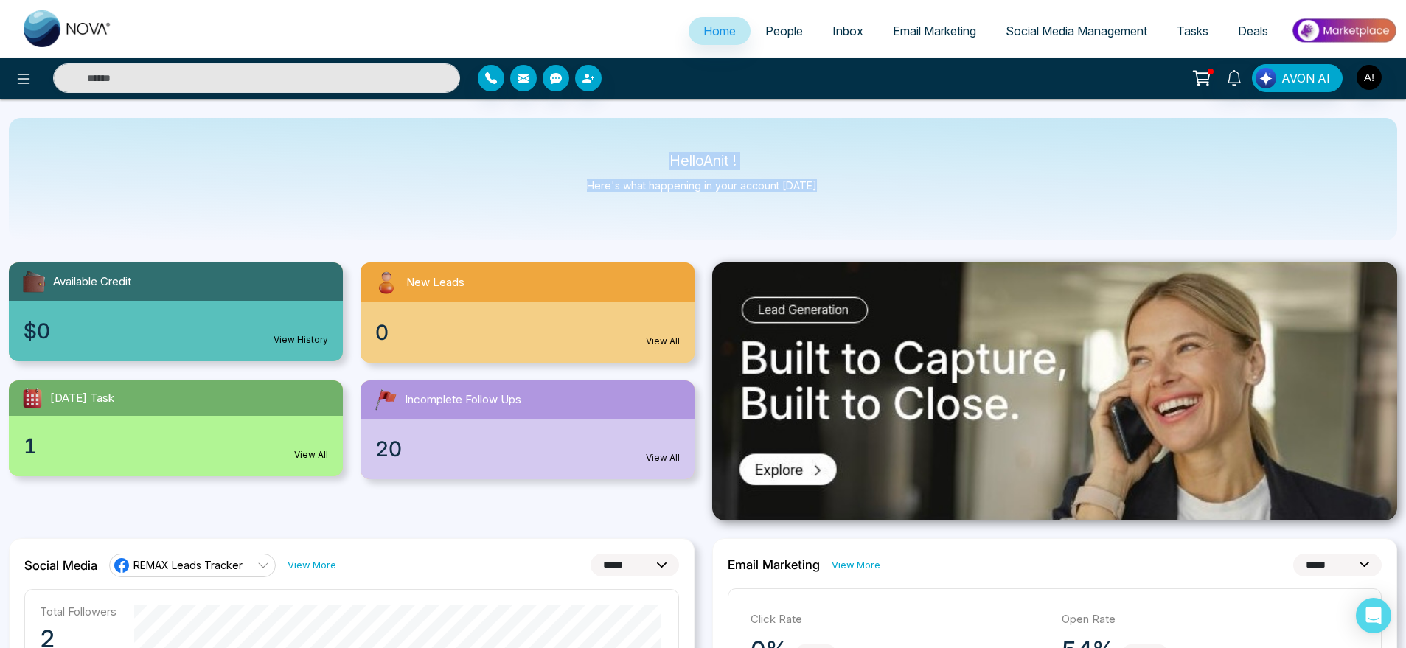
drag, startPoint x: 618, startPoint y: 161, endPoint x: 856, endPoint y: 203, distance: 241.0
click at [856, 203] on div "Hello Anit ! Here's what happening in your account today." at bounding box center [703, 179] width 1388 height 122
drag, startPoint x: 856, startPoint y: 203, endPoint x: 565, endPoint y: 132, distance: 299.6
click at [565, 132] on div "Hello Anit ! Here's what happening in your account today." at bounding box center [703, 179] width 1388 height 122
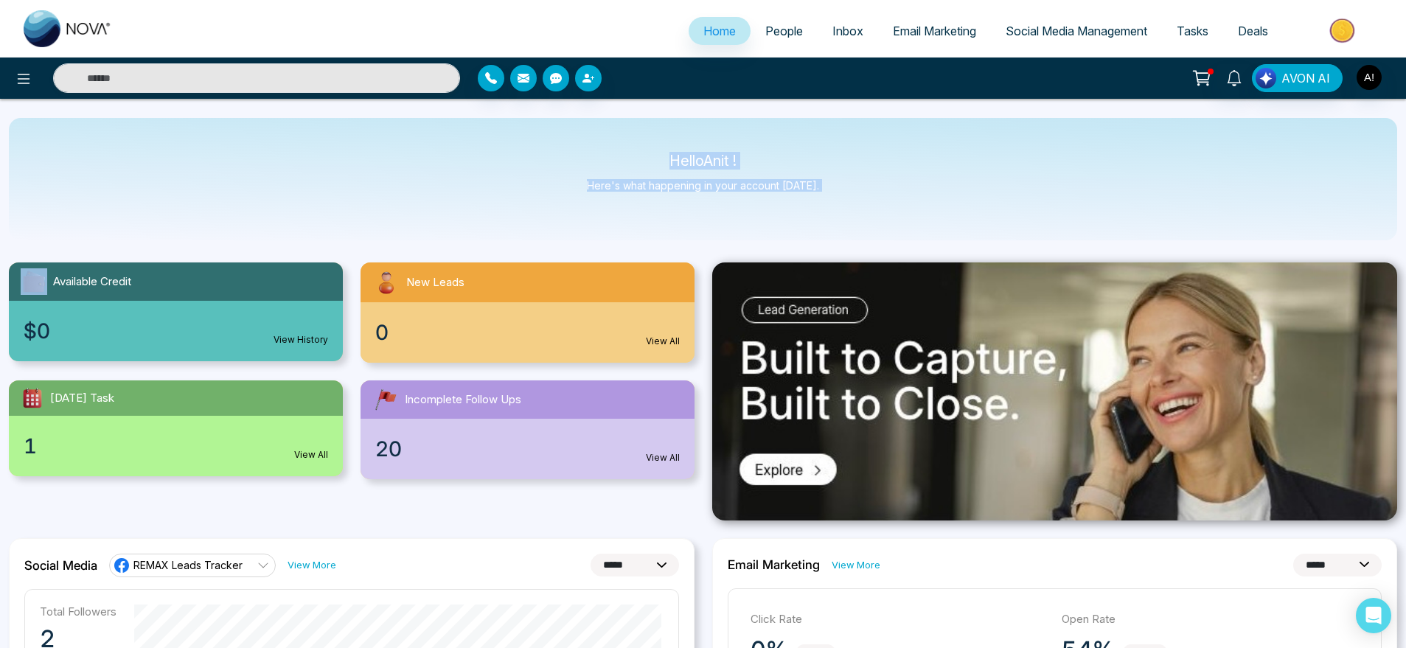
click at [565, 132] on div "Hello Anit ! Here's what happening in your account today." at bounding box center [703, 179] width 1388 height 122
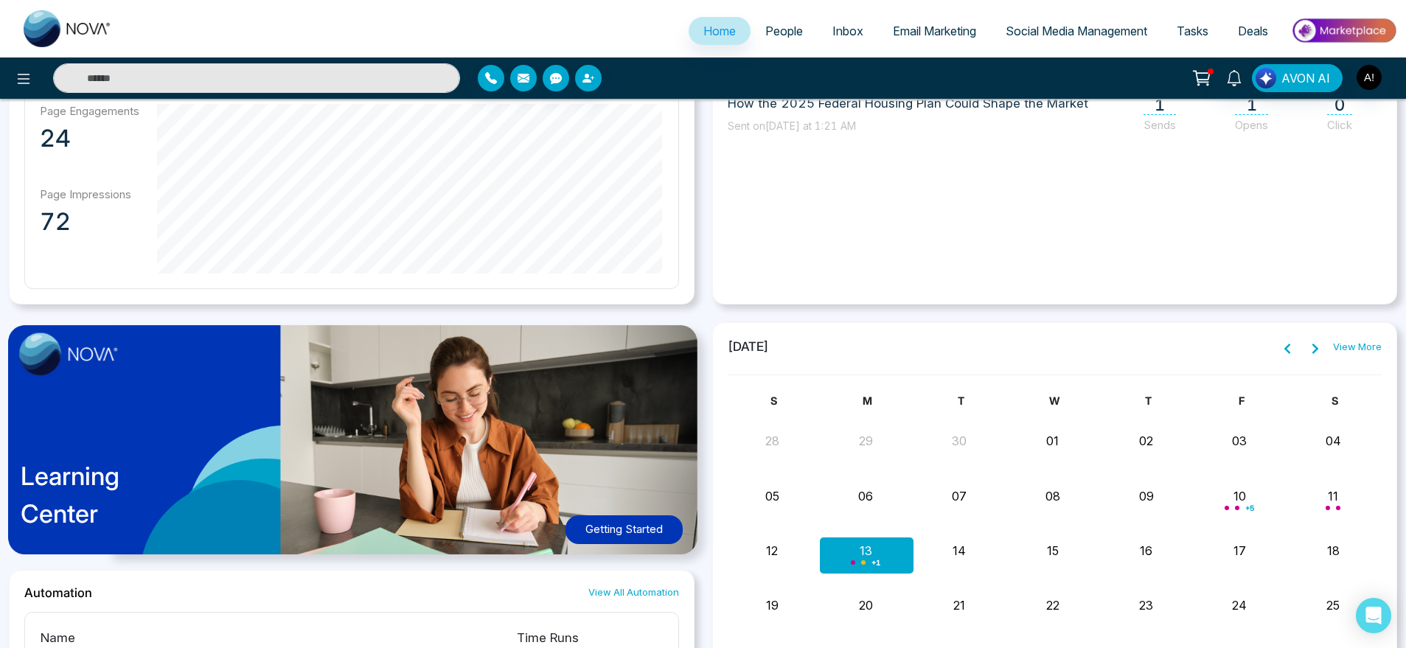
scroll to position [914, 0]
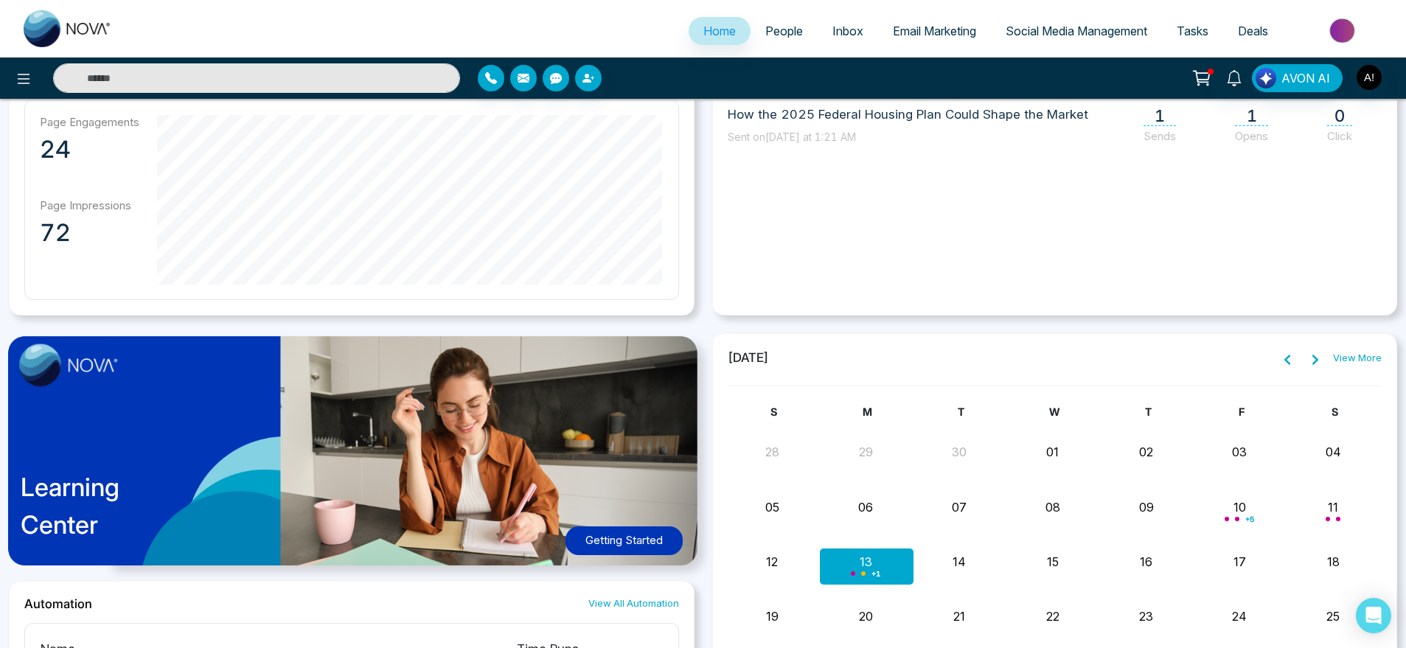
click at [1386, 355] on div "October 2025 View More S M T W T F S 28 29 30 01 02 03 04 05 06 07 08 09 10 + 5…" at bounding box center [1054, 616] width 685 height 567
click at [1351, 357] on link "View More" at bounding box center [1357, 358] width 49 height 15
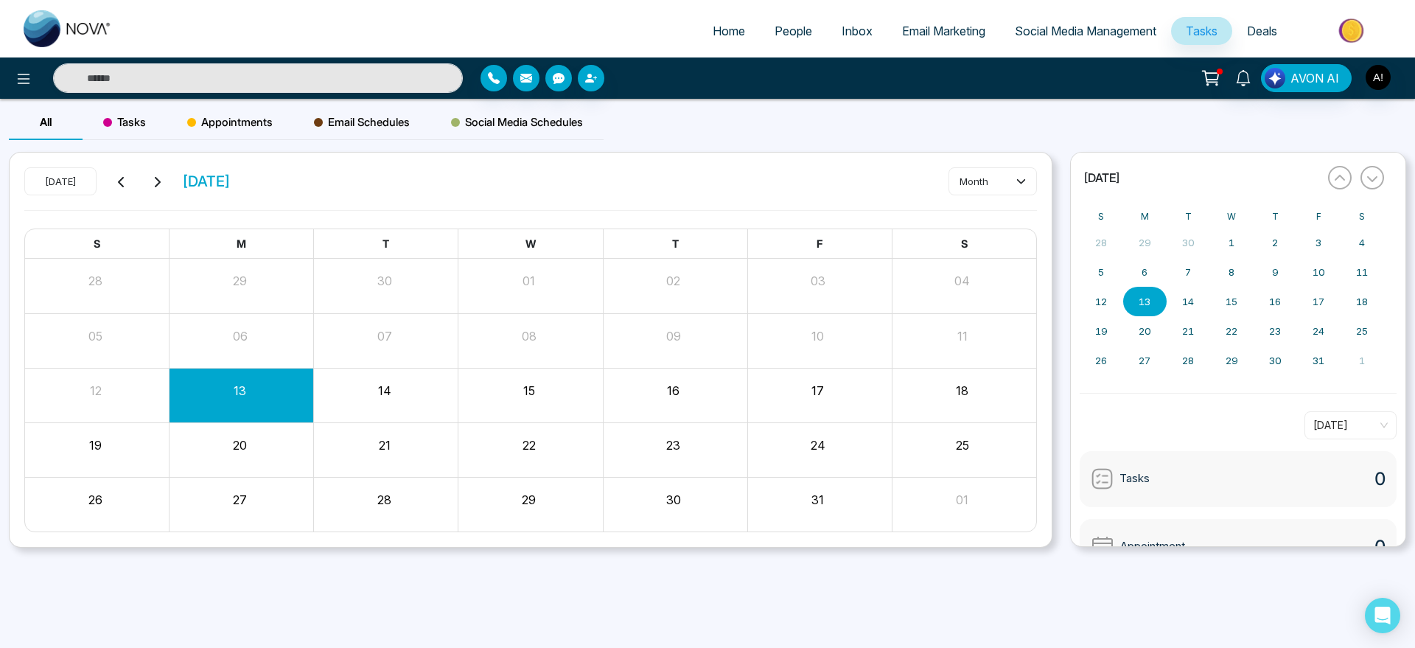
click at [700, 25] on link "Home" at bounding box center [729, 31] width 62 height 28
select select "*"
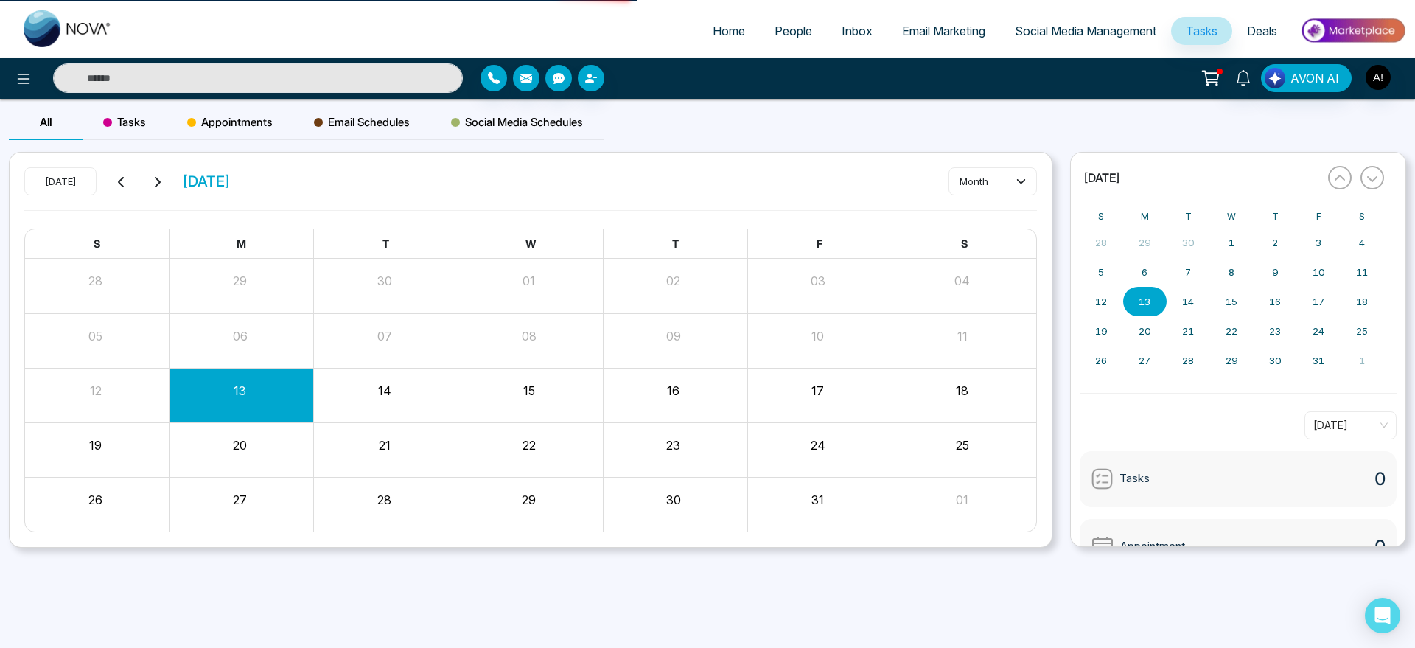
select select "*"
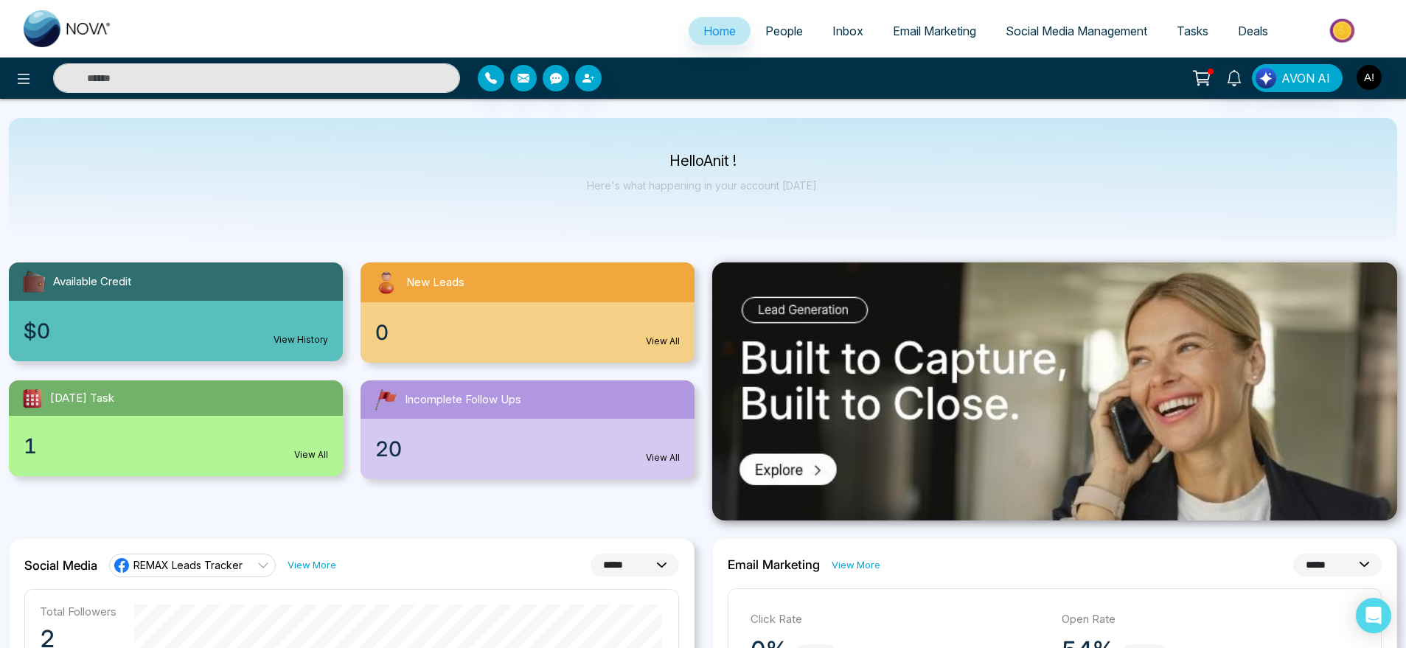
scroll to position [1, 0]
drag, startPoint x: 636, startPoint y: 161, endPoint x: 869, endPoint y: 180, distance: 233.7
click at [869, 180] on div "Hello Anit ! Here's what happening in your account today." at bounding box center [703, 179] width 1388 height 122
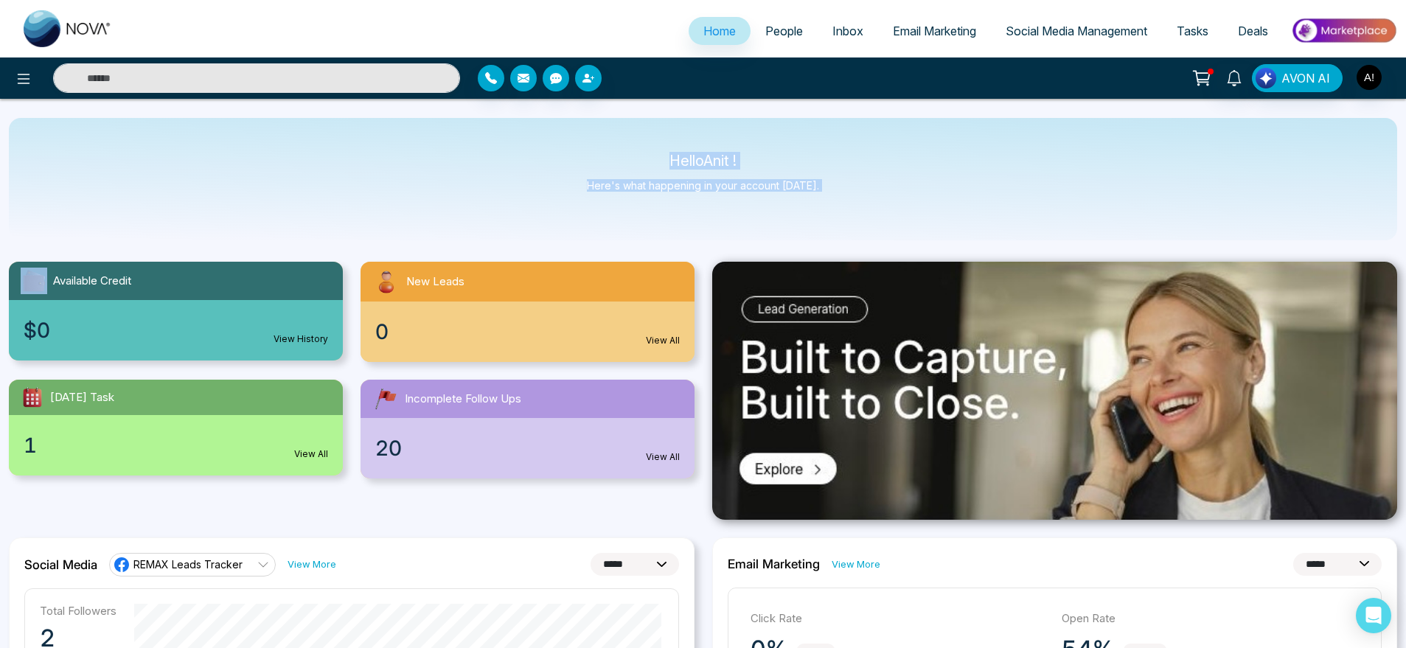
drag, startPoint x: 869, startPoint y: 180, endPoint x: 569, endPoint y: 128, distance: 304.4
click at [569, 128] on div "Hello Anit ! Here's what happening in your account today." at bounding box center [703, 179] width 1388 height 122
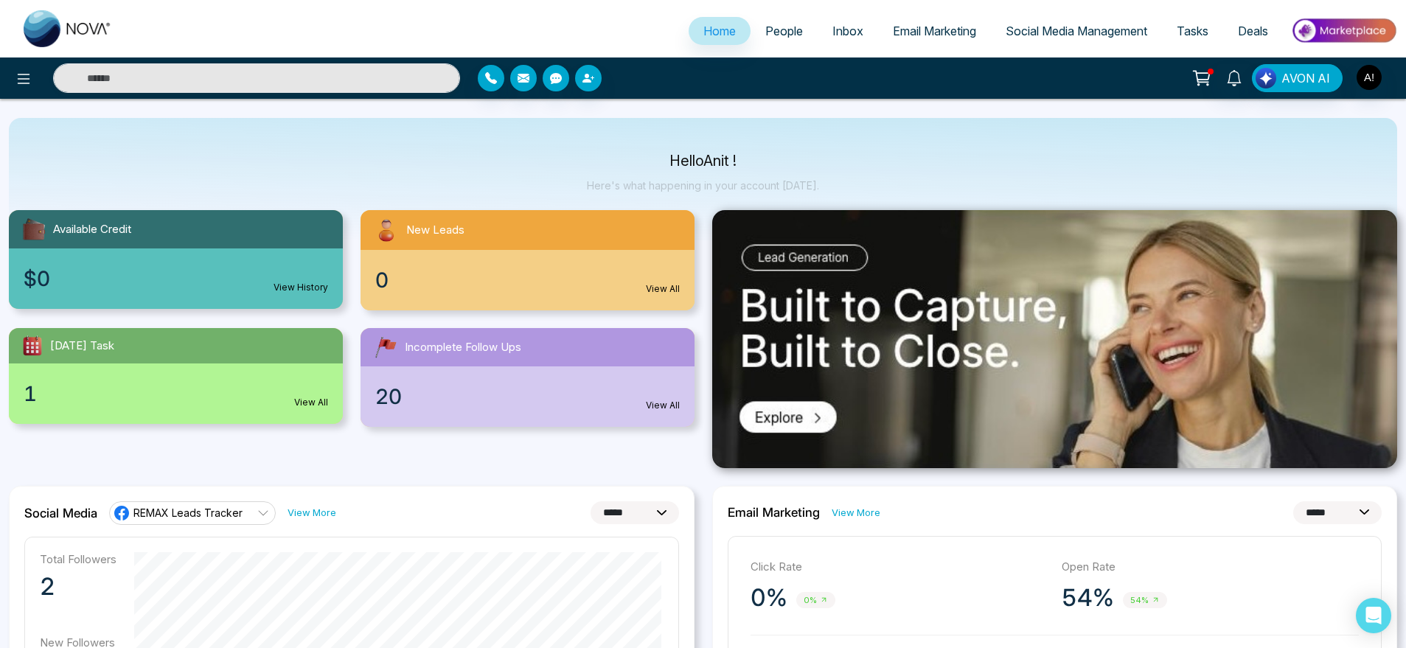
scroll to position [0, 0]
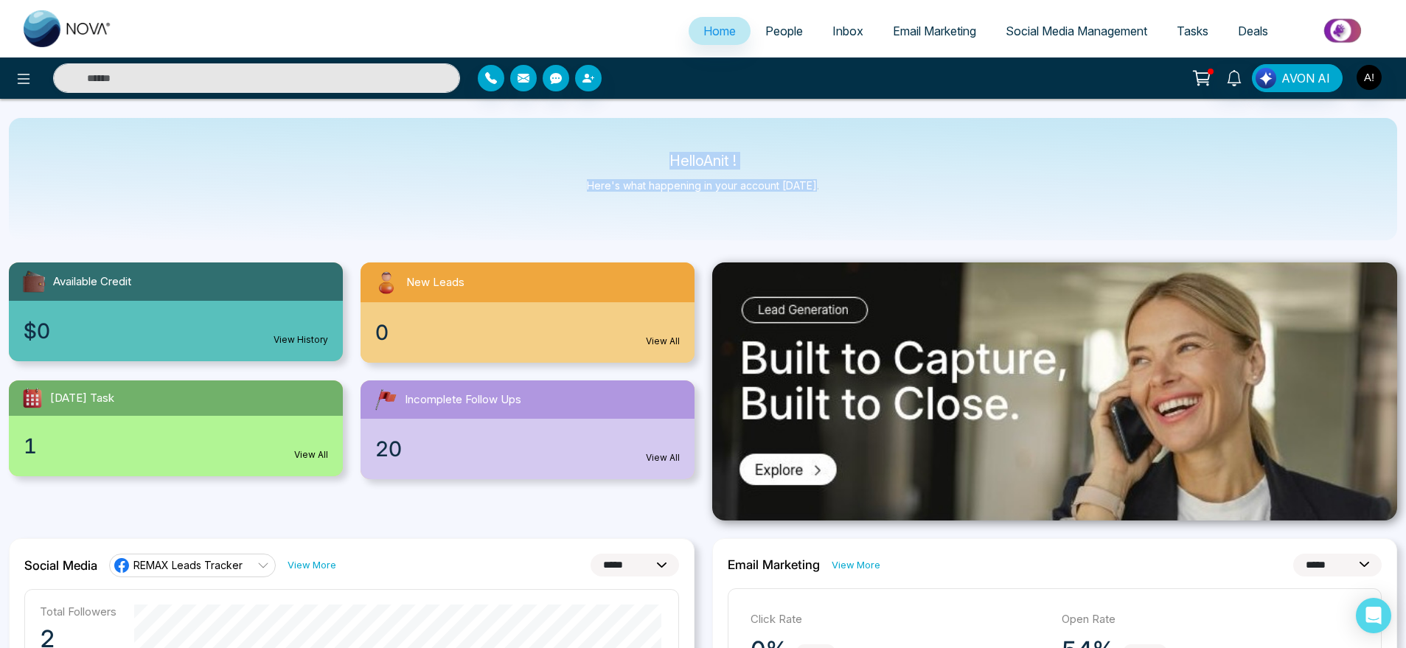
drag, startPoint x: 831, startPoint y: 192, endPoint x: 603, endPoint y: 152, distance: 231.9
click at [603, 152] on div "Hello Anit ! Here's what happening in your account today." at bounding box center [703, 179] width 1388 height 122
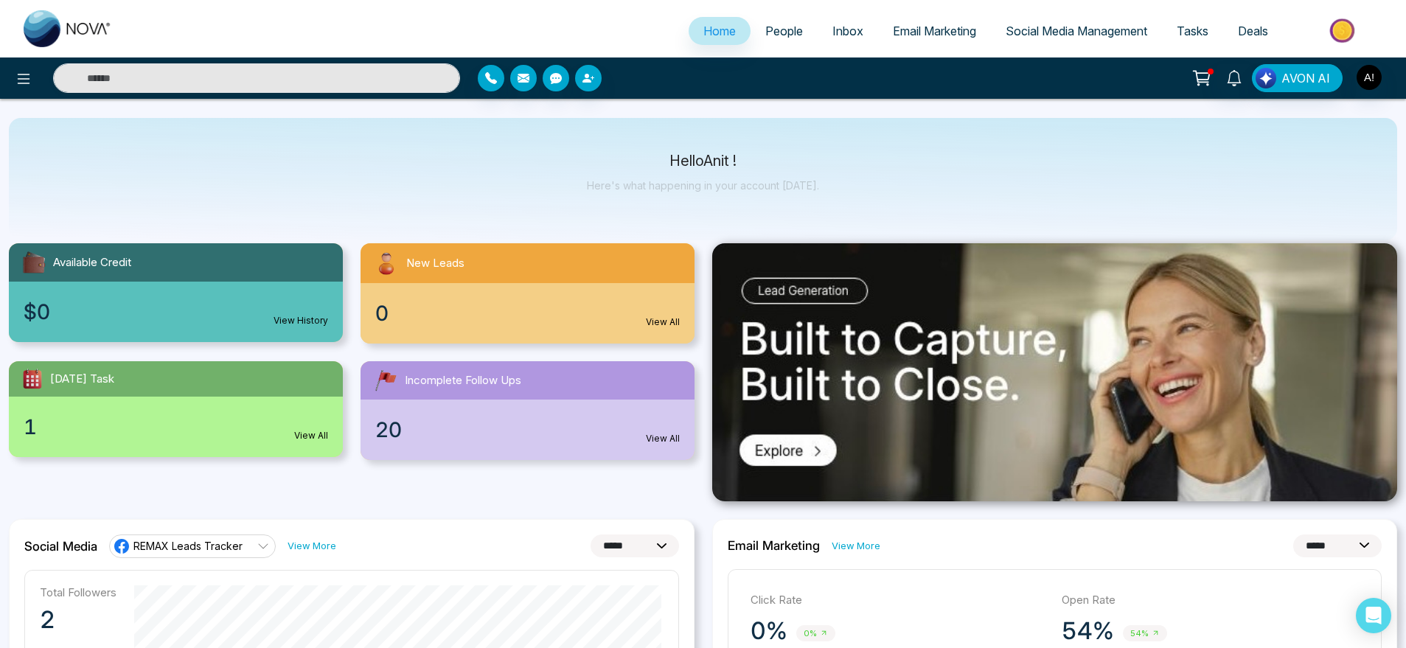
scroll to position [22, 0]
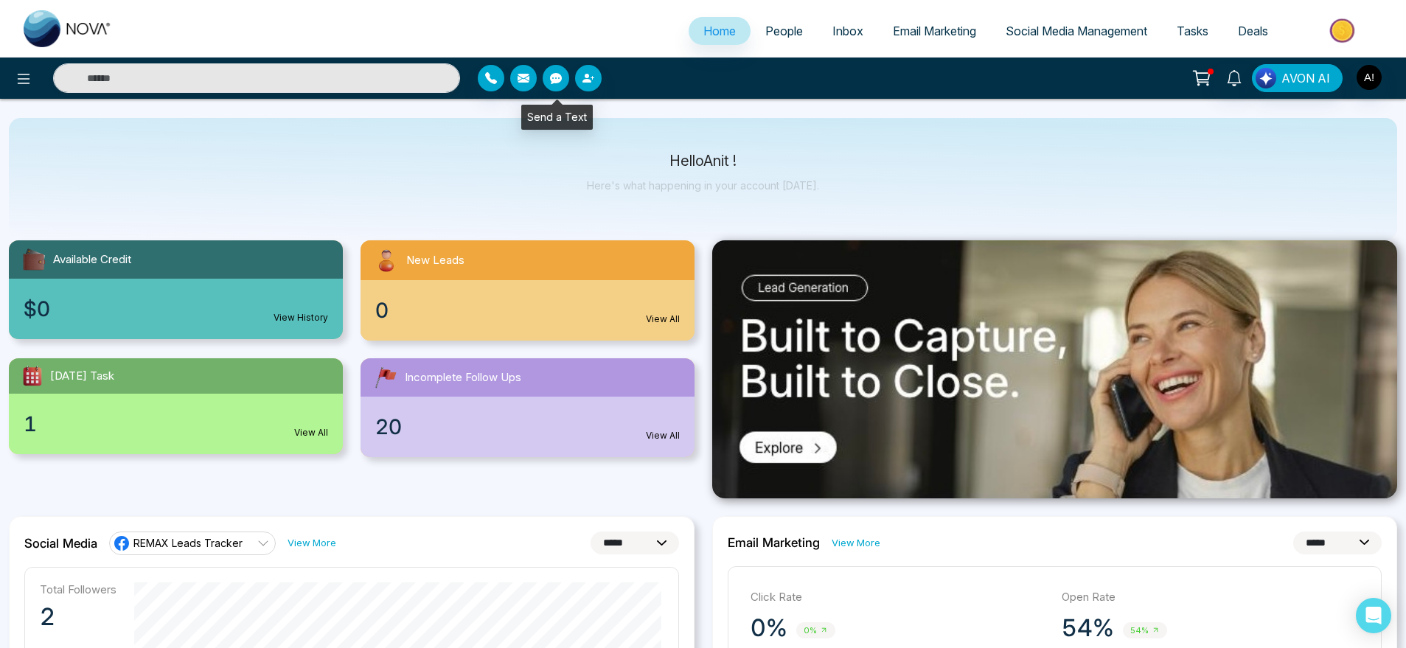
click at [548, 81] on button "button" at bounding box center [555, 78] width 27 height 27
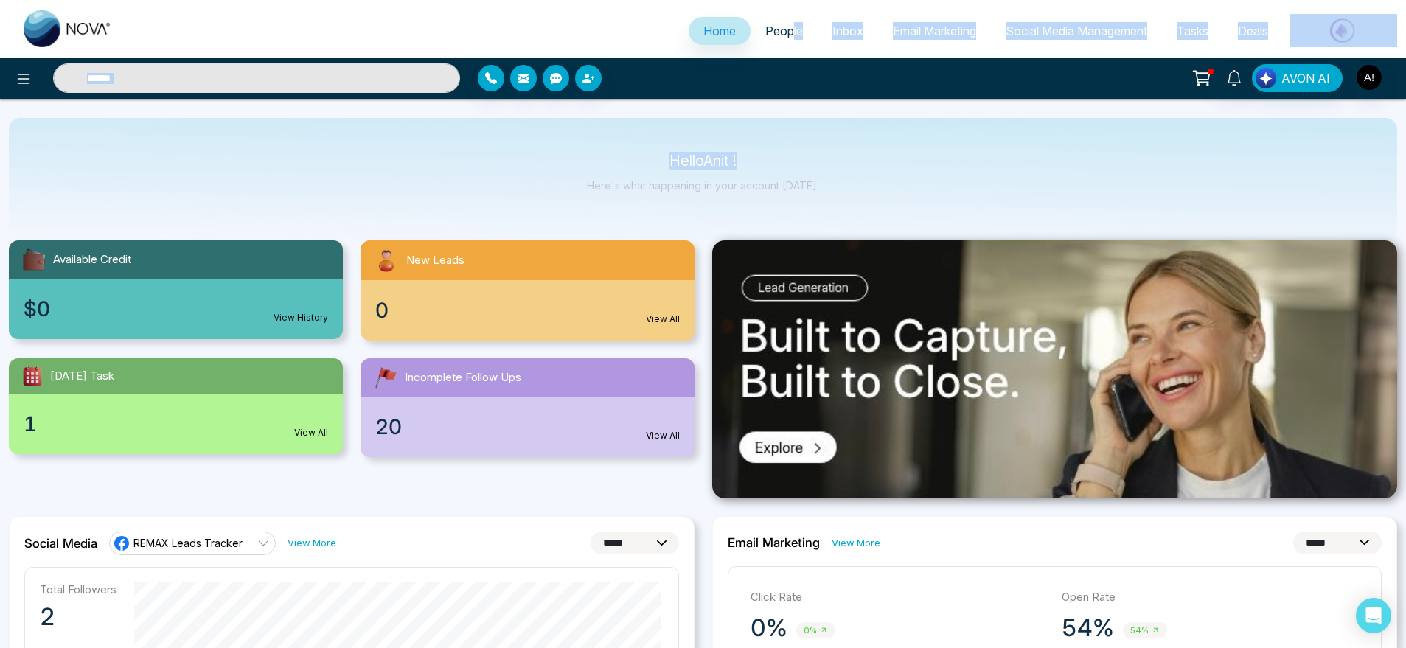
scroll to position [14, 0]
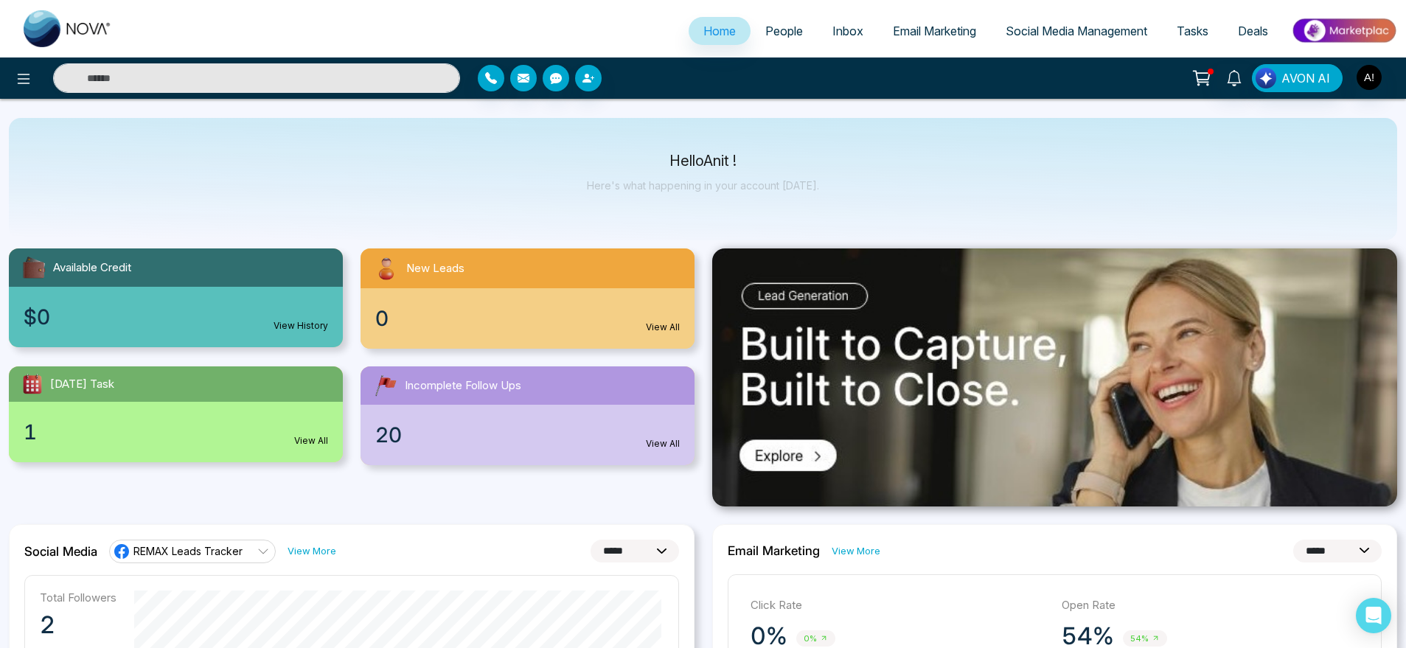
drag, startPoint x: 944, startPoint y: 130, endPoint x: 891, endPoint y: 125, distance: 53.3
click at [891, 125] on div "Hello Anit ! Here's what happening in your account today." at bounding box center [703, 179] width 1388 height 122
click at [1311, 75] on span "AVON AI" at bounding box center [1305, 78] width 49 height 18
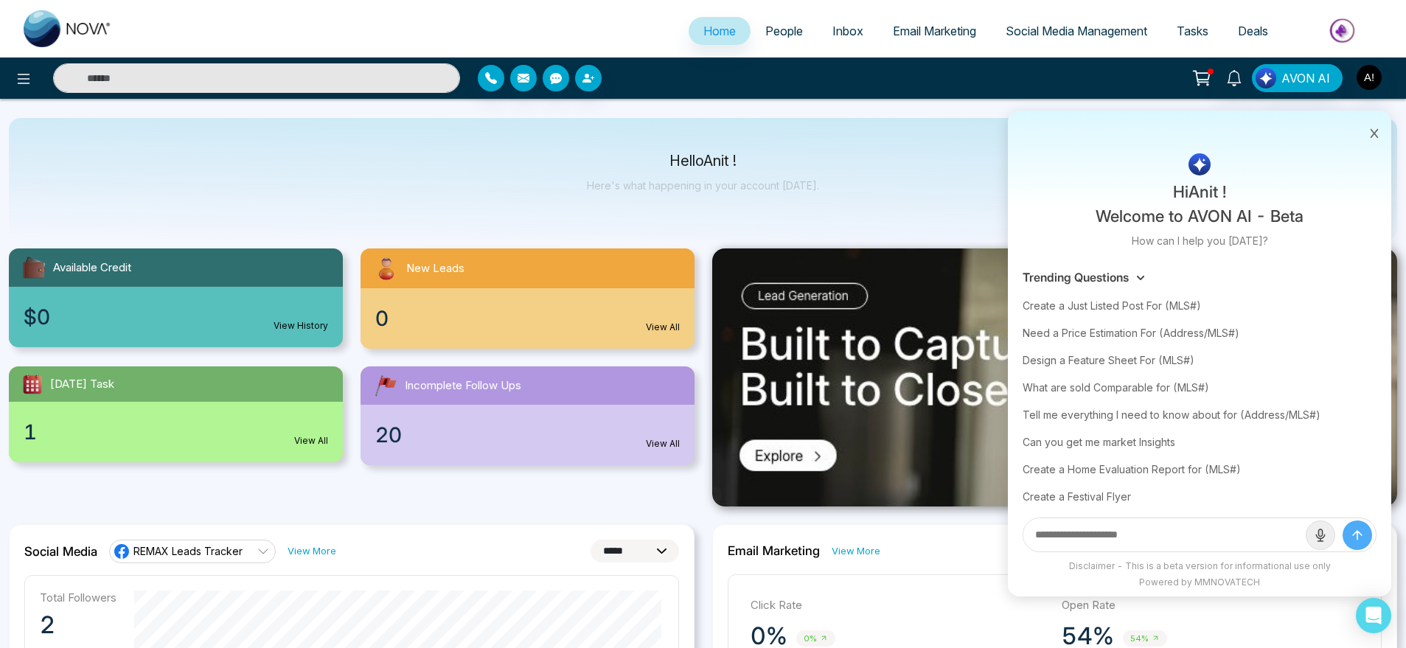
click at [1370, 138] on button at bounding box center [1373, 132] width 19 height 28
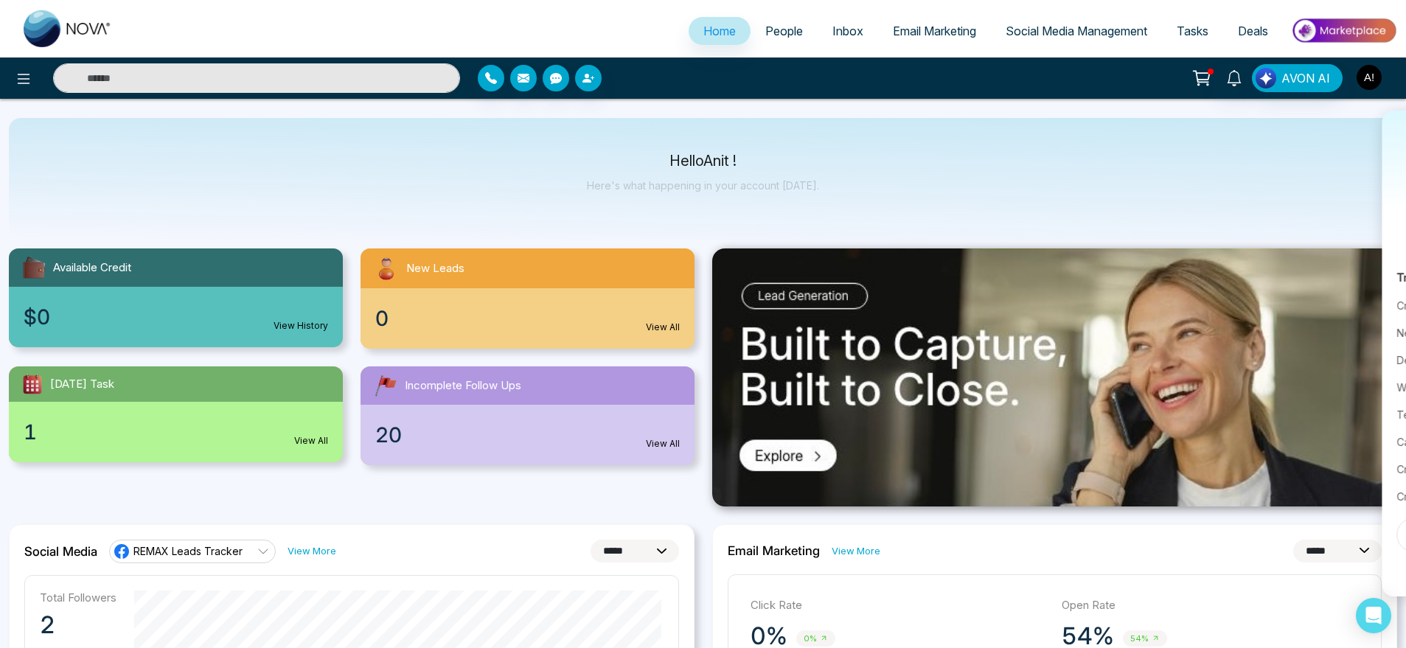
click at [1377, 86] on img "button" at bounding box center [1368, 77] width 25 height 25
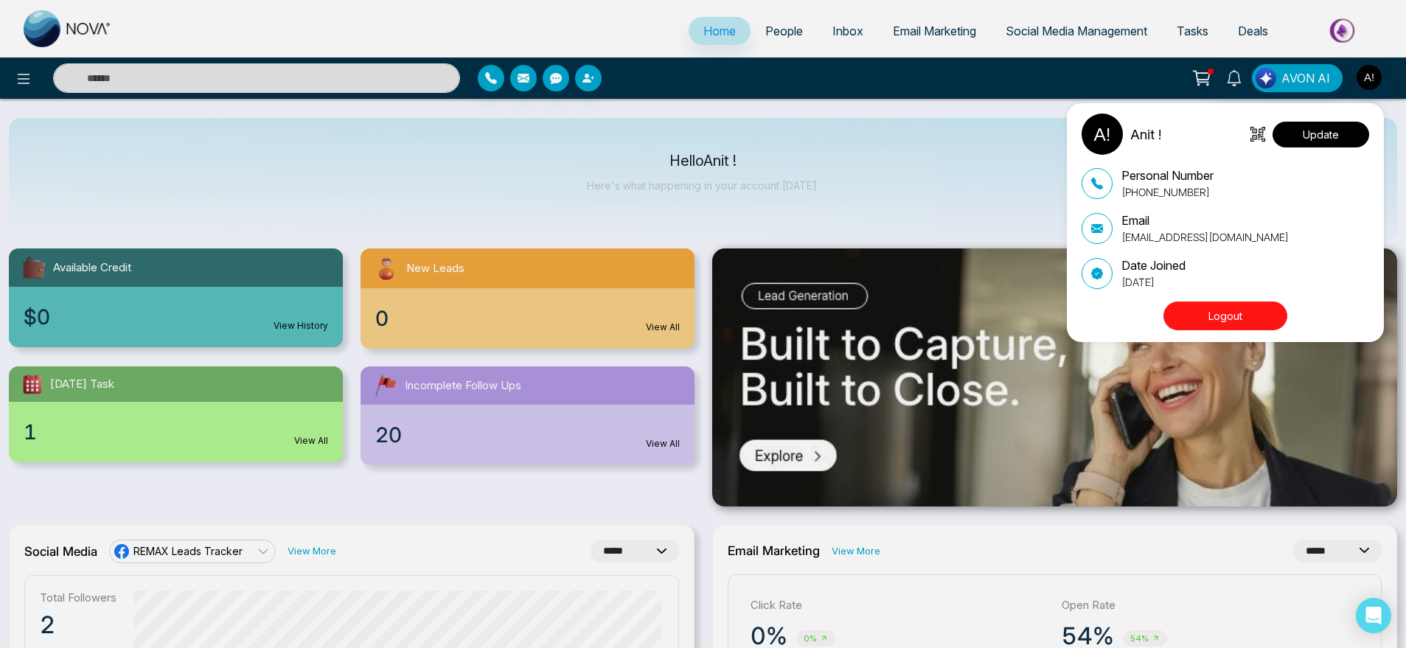
click at [1301, 130] on button "Update" at bounding box center [1320, 135] width 97 height 26
select select
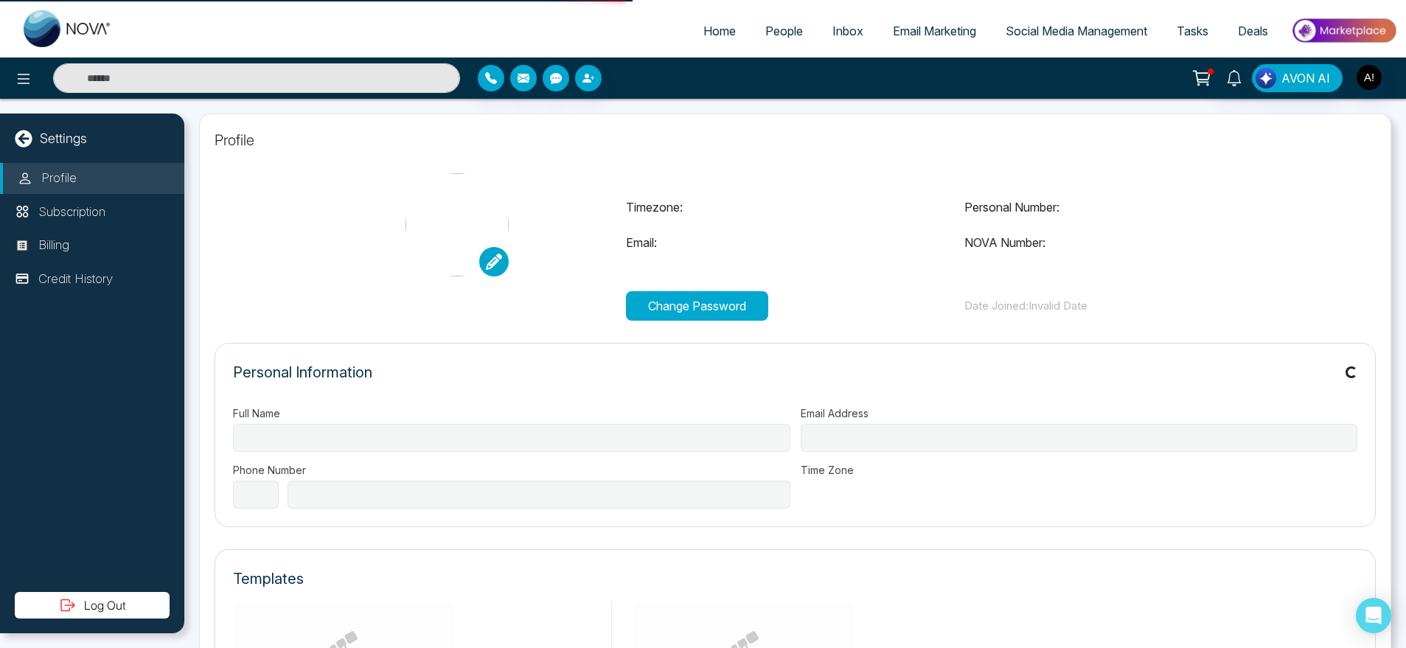
type input "******"
type input "**********"
select select "***"
type input "**********"
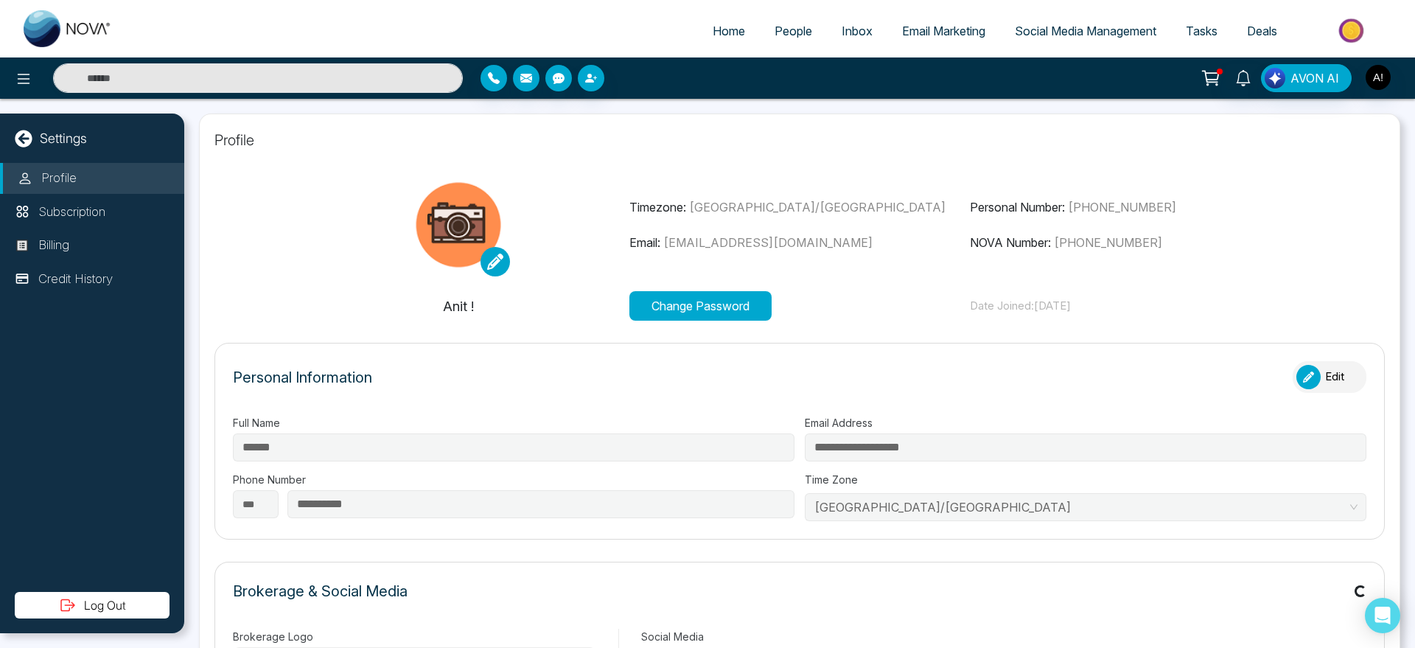
type input "********"
type input "**********"
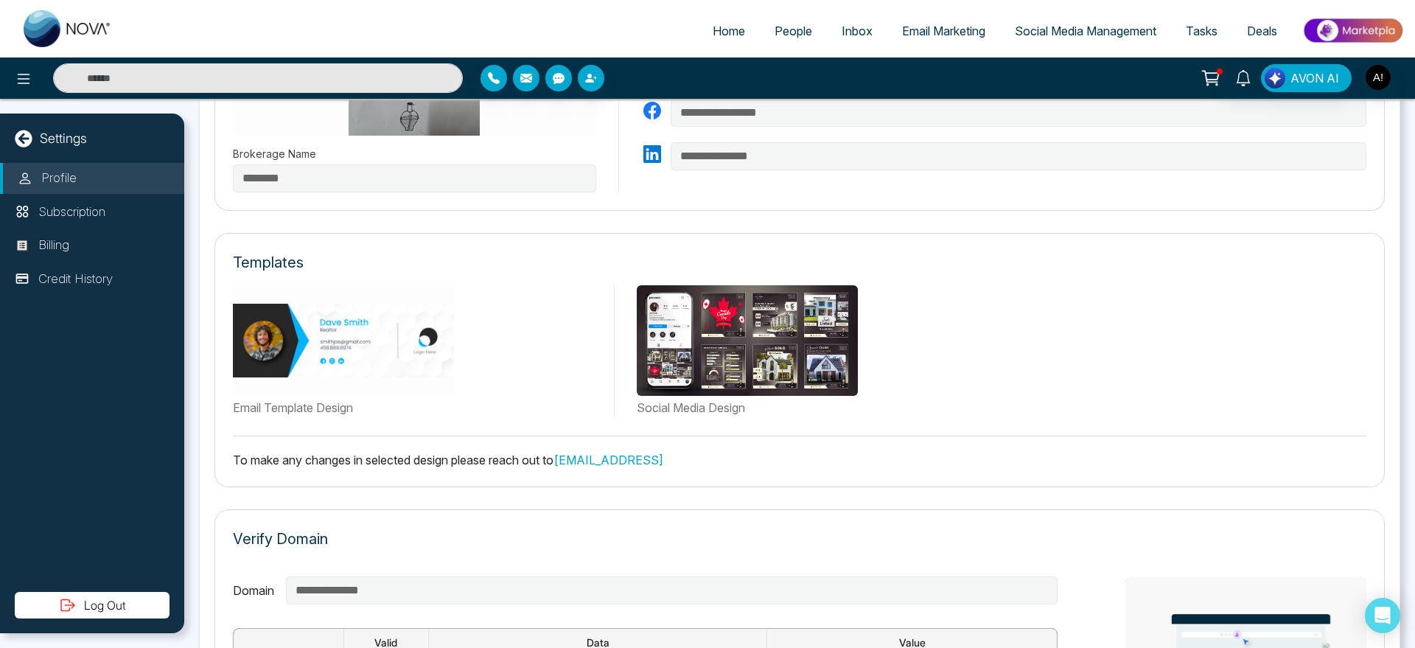
scroll to position [610, 0]
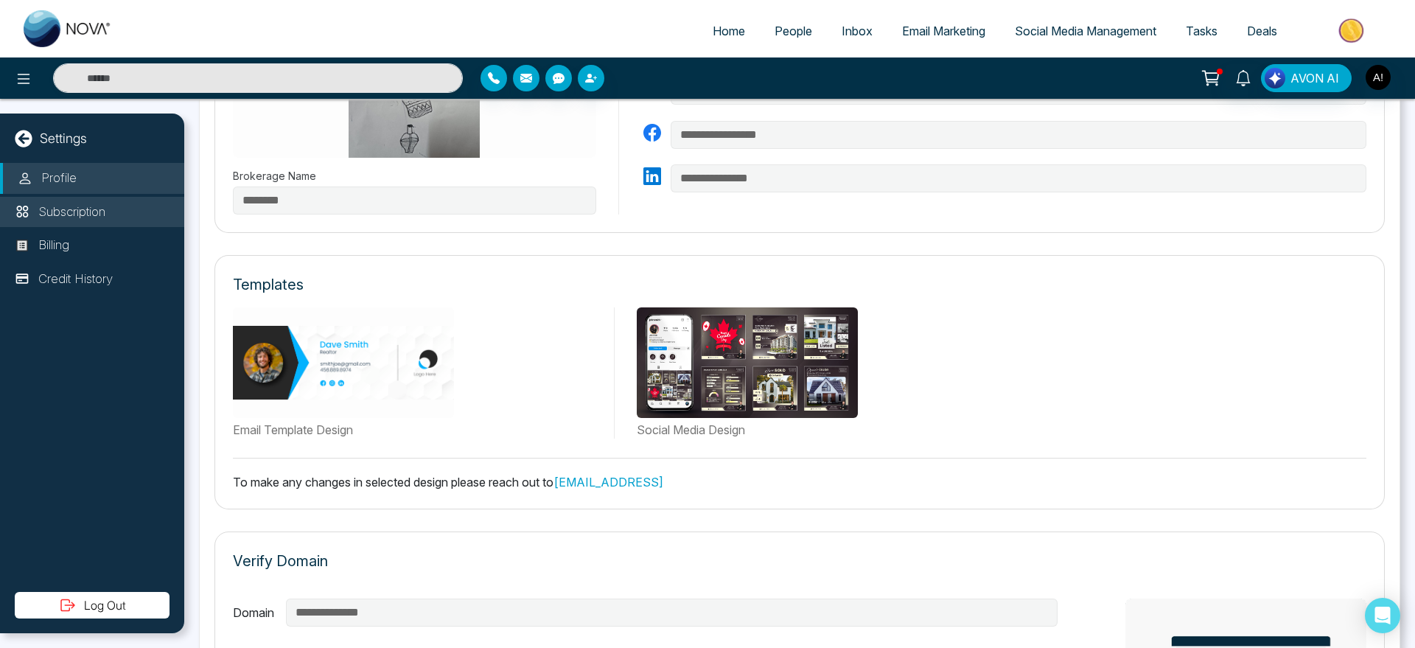
click at [80, 212] on p "Subscription" at bounding box center [71, 212] width 67 height 19
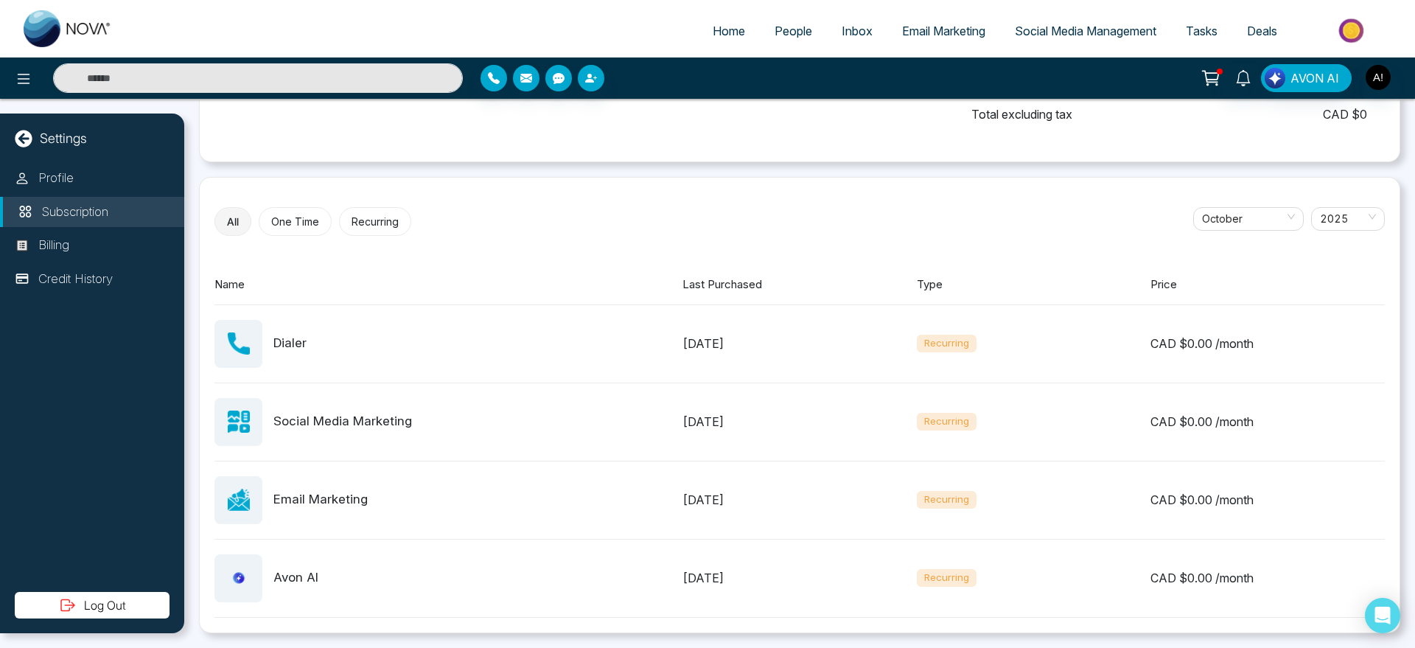
click at [93, 260] on div "Profile Subscription Billing Credit History" at bounding box center [92, 377] width 184 height 429
click at [93, 289] on li "Credit History" at bounding box center [92, 279] width 184 height 31
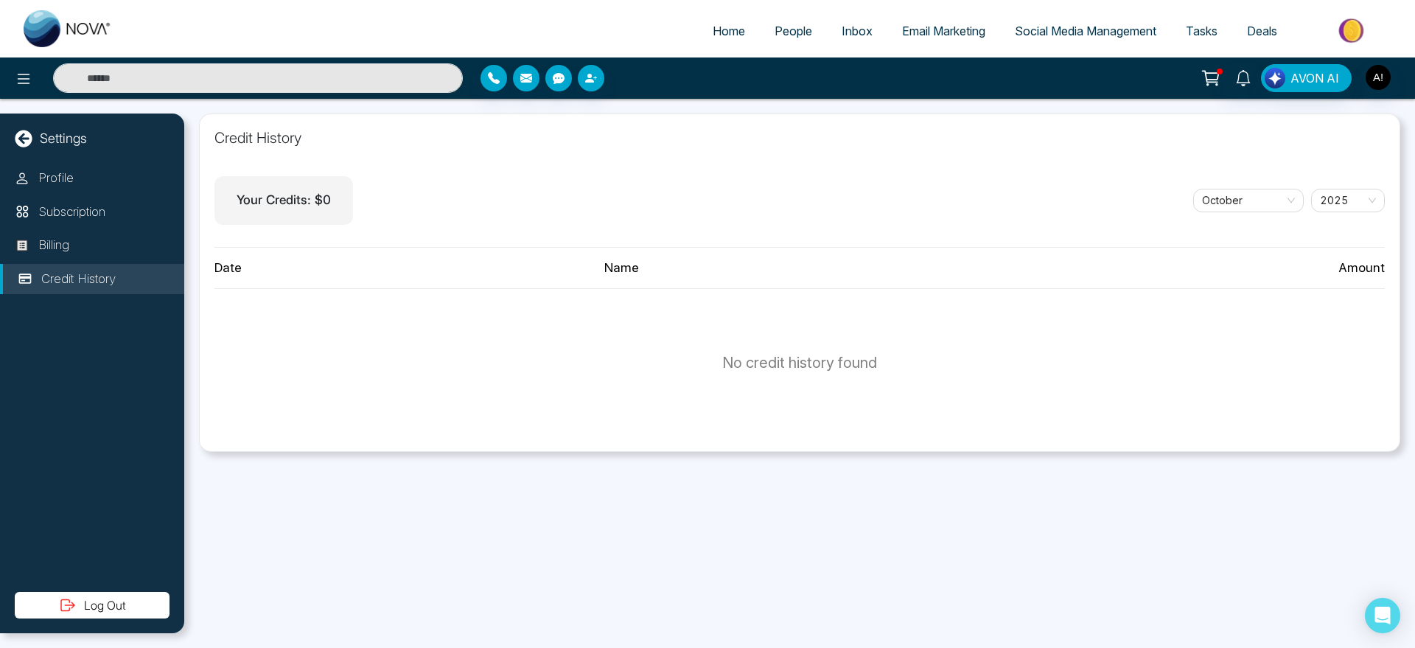
click at [723, 38] on link "Home" at bounding box center [729, 31] width 62 height 28
select select "*"
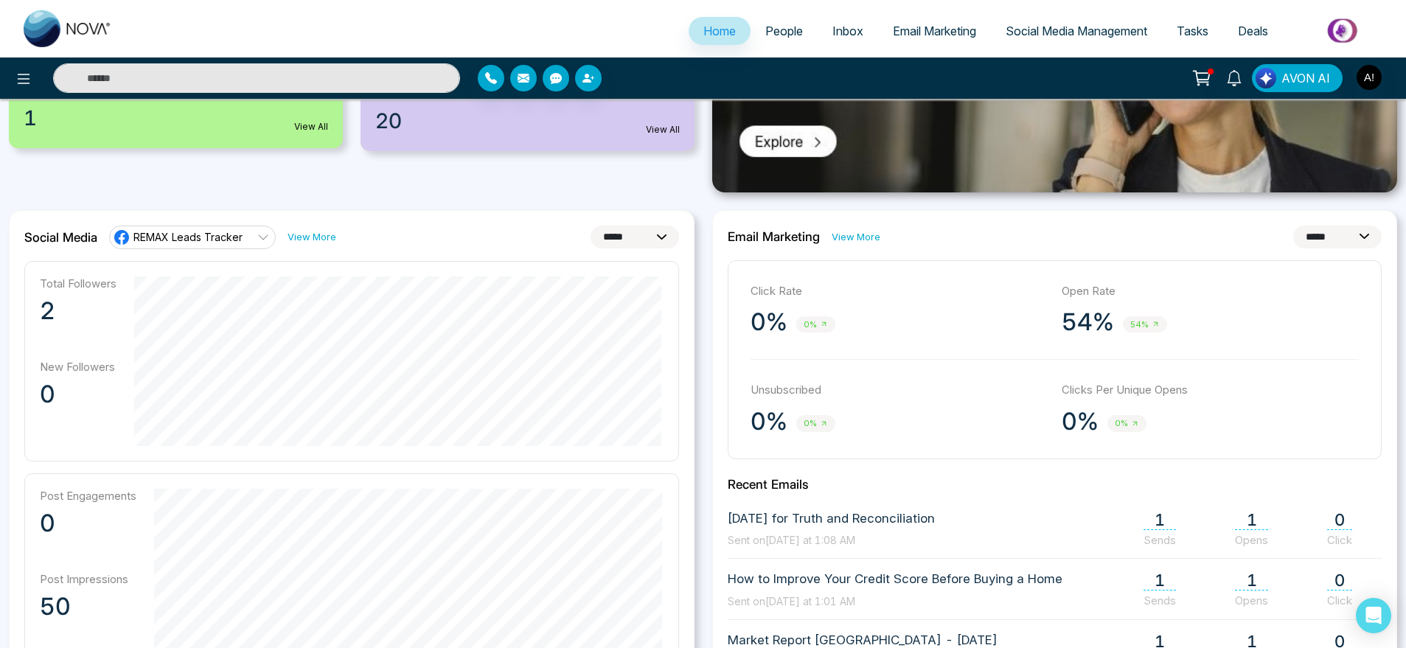
scroll to position [335, 0]
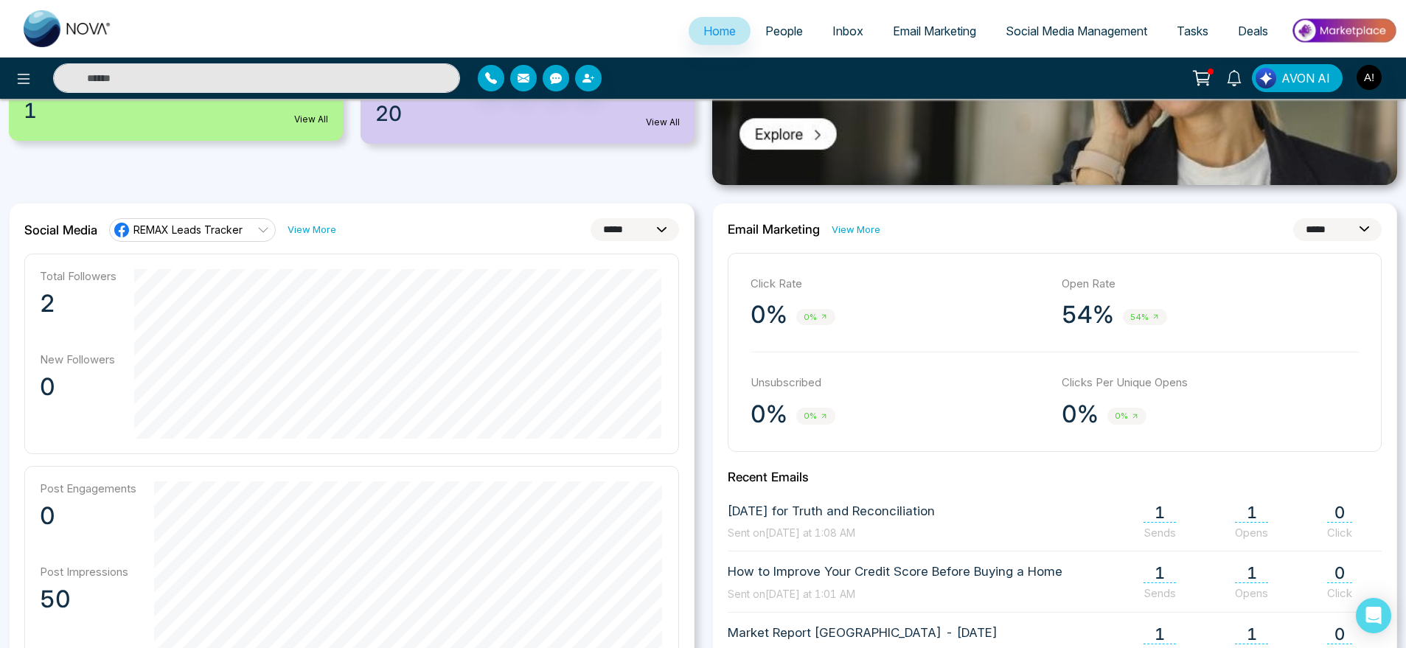
click at [610, 231] on select "**********" at bounding box center [634, 229] width 88 height 23
drag, startPoint x: 345, startPoint y: 228, endPoint x: 259, endPoint y: 230, distance: 86.3
click at [259, 230] on div "**********" at bounding box center [351, 230] width 655 height 24
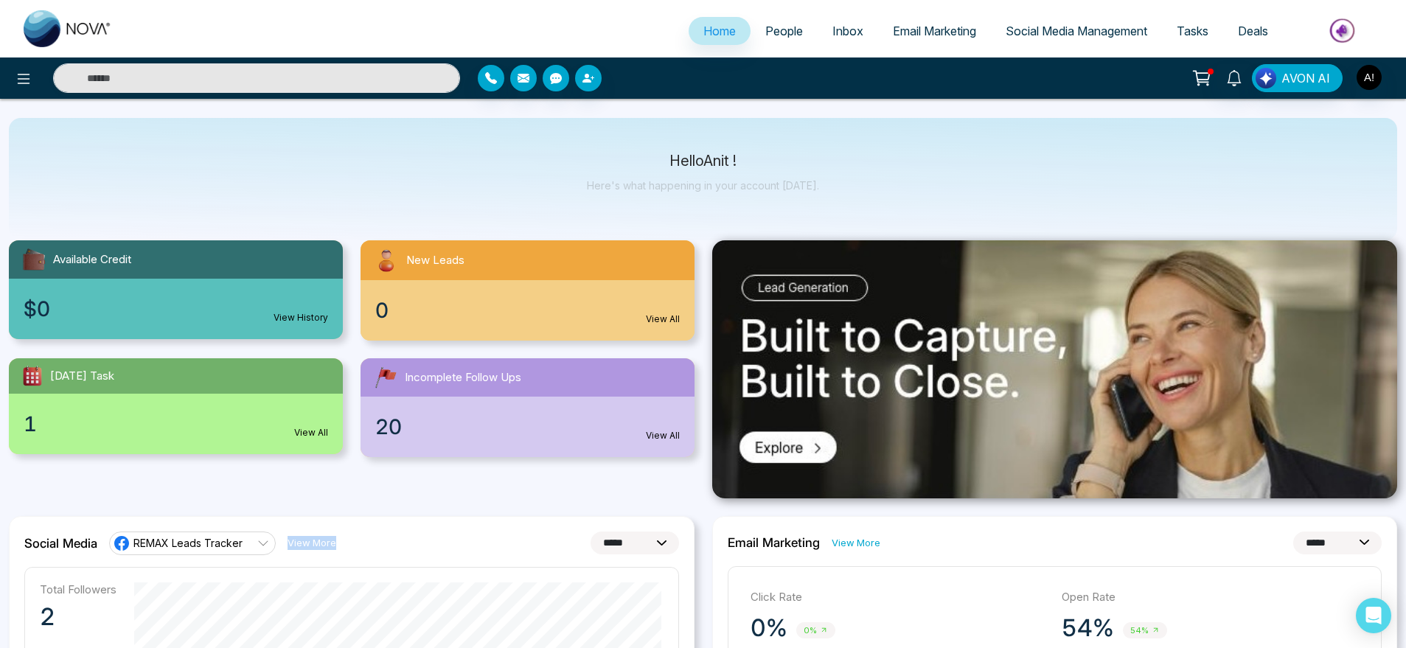
scroll to position [0, 0]
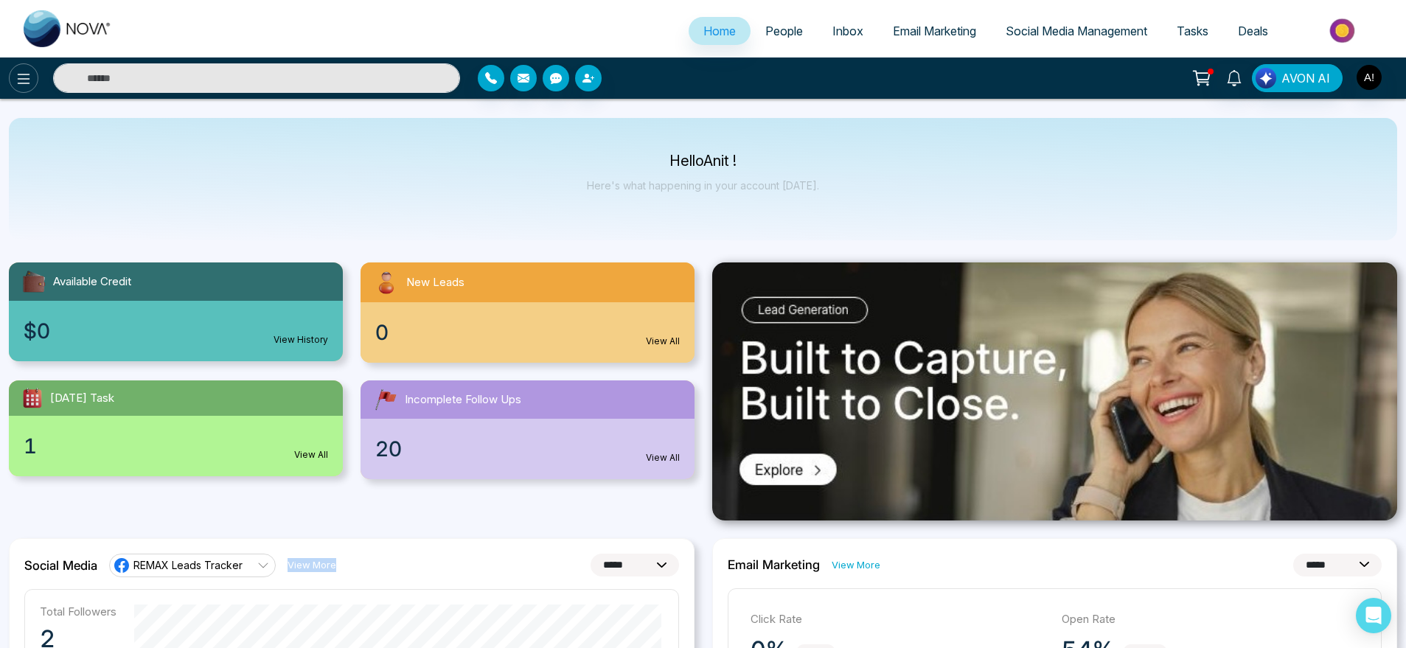
click at [33, 83] on button at bounding box center [23, 77] width 29 height 29
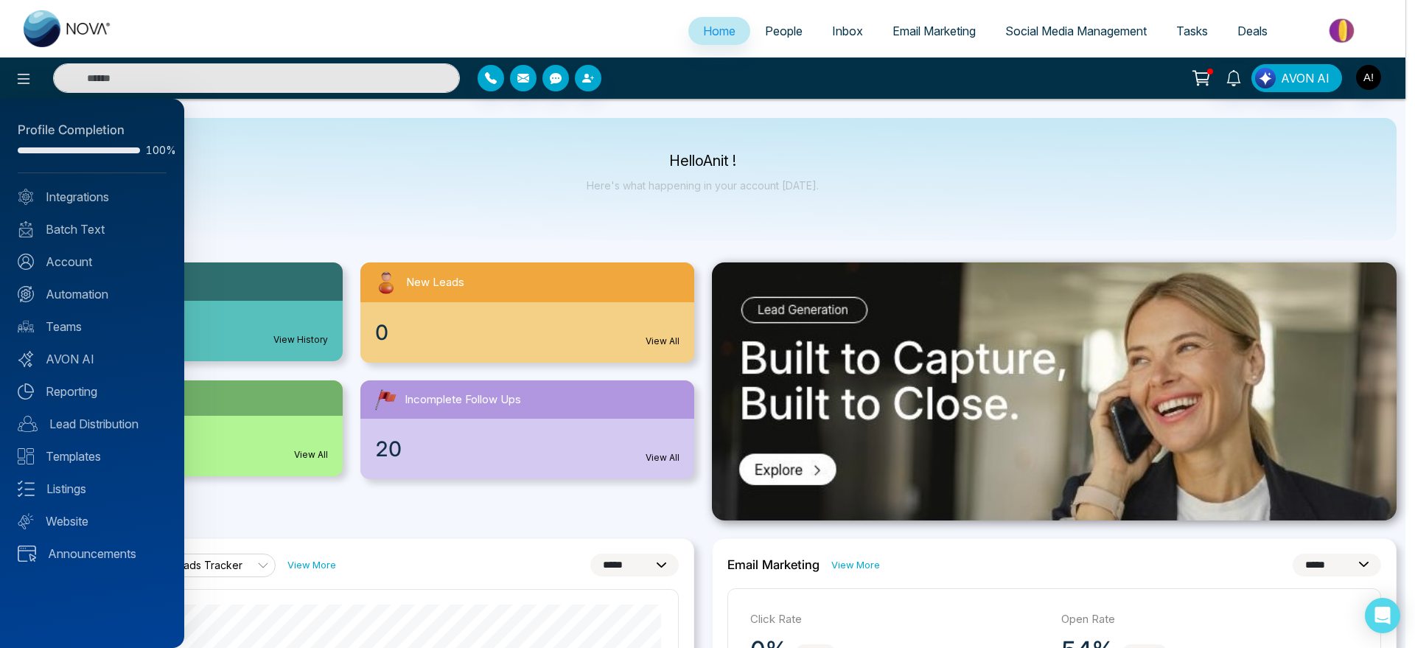
click at [1374, 77] on div at bounding box center [707, 324] width 1415 height 648
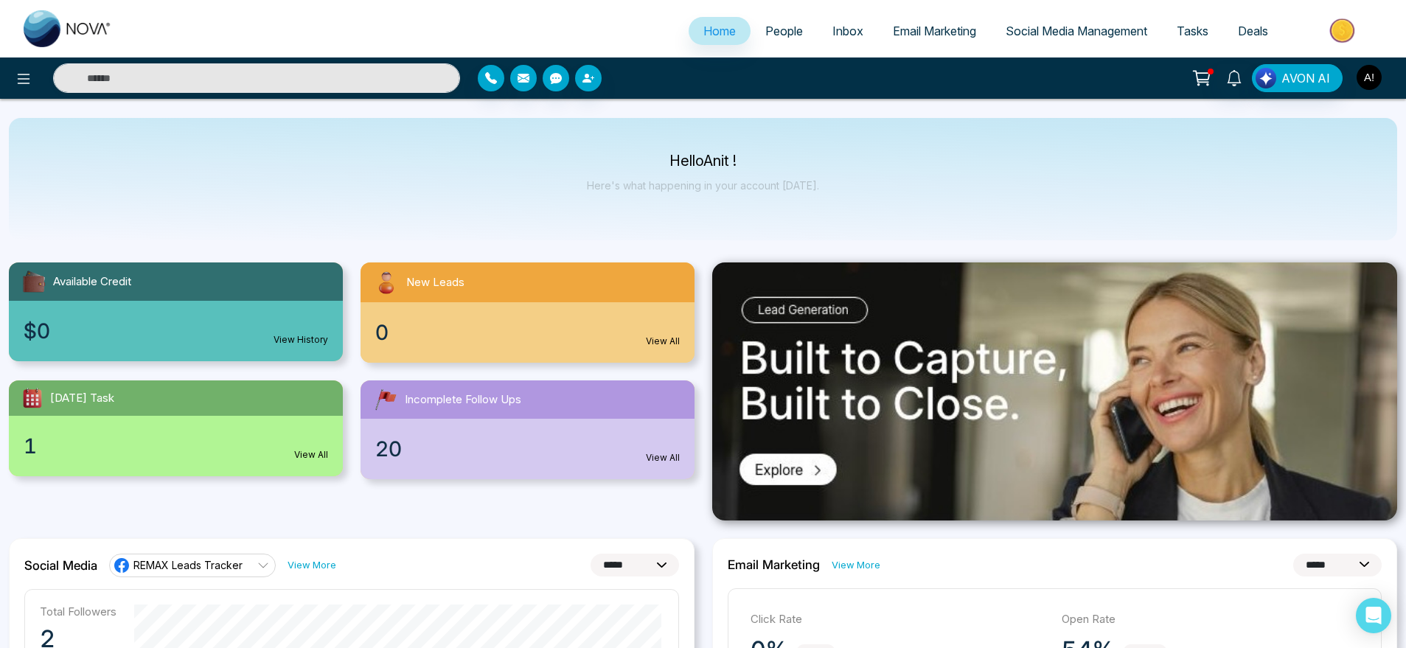
click at [1362, 82] on img "button" at bounding box center [1368, 77] width 25 height 25
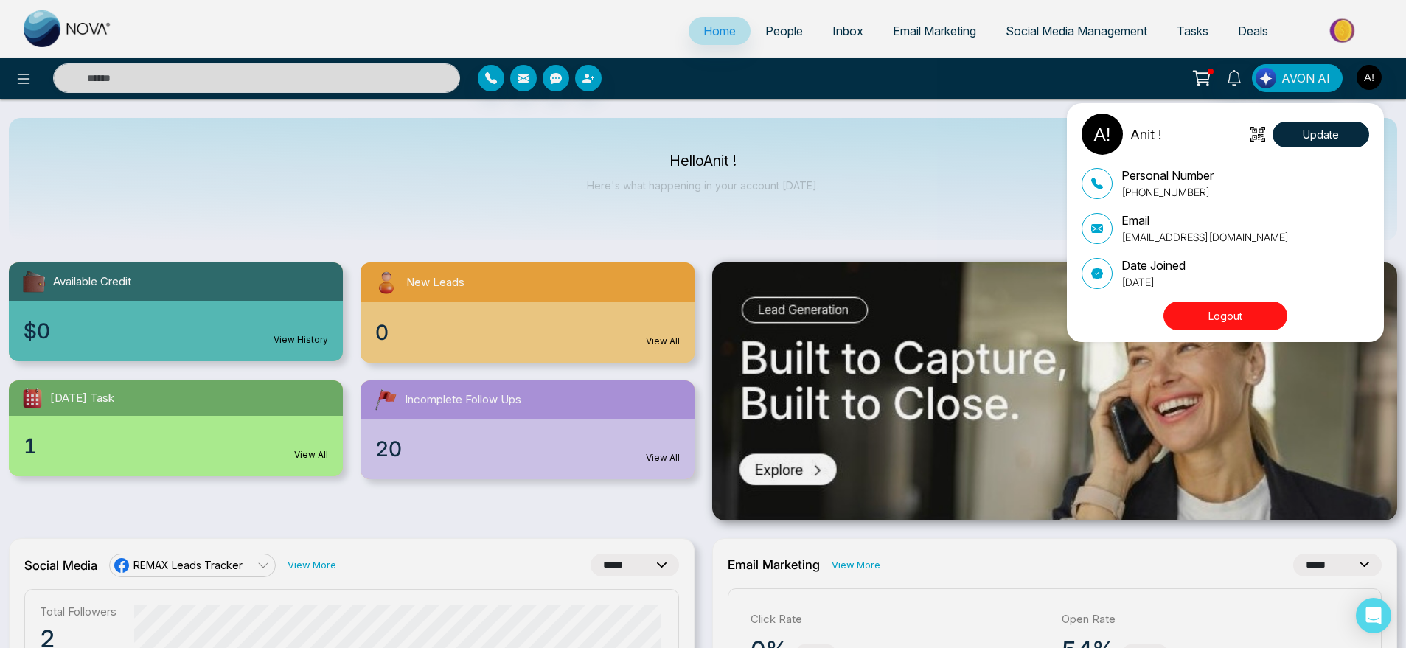
click at [1236, 304] on button "Logout" at bounding box center [1225, 315] width 124 height 29
